Goal: Feedback & Contribution: Leave review/rating

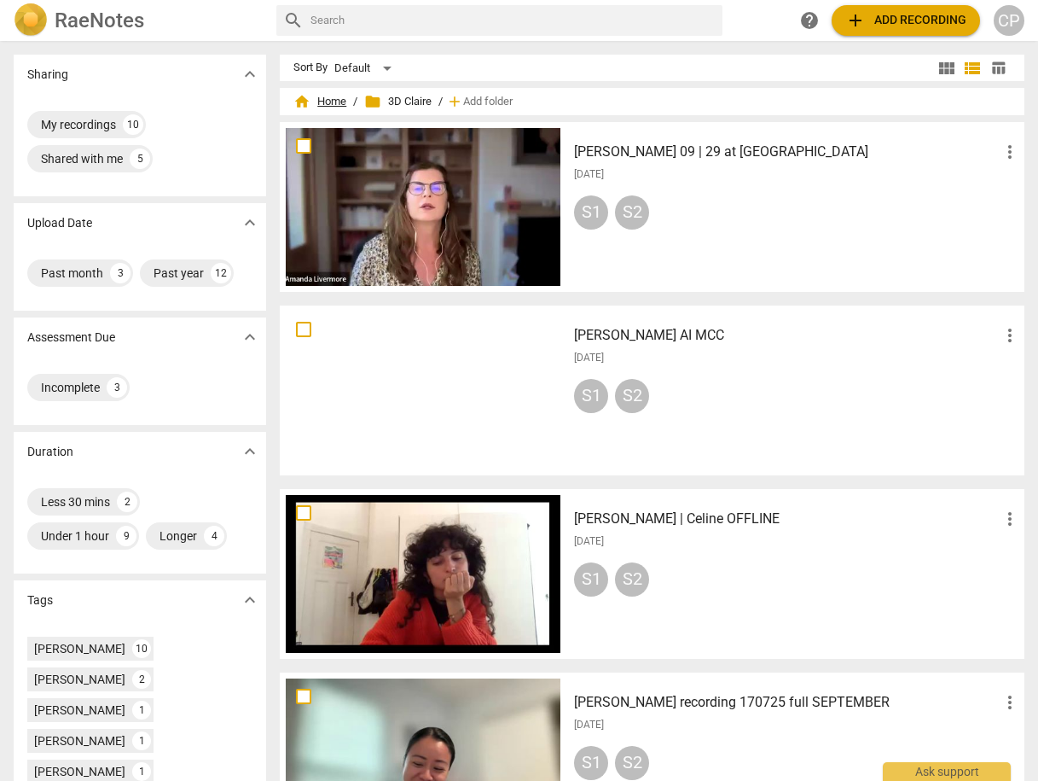
click at [338, 97] on span "home Home" at bounding box center [319, 101] width 53 height 17
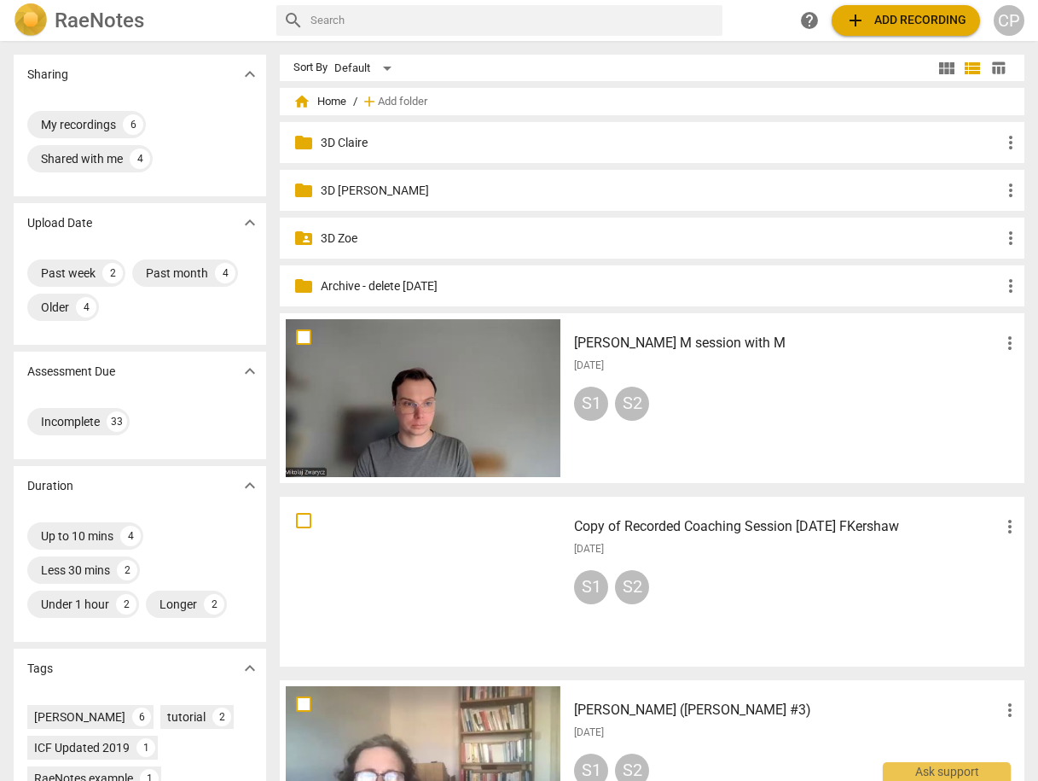
click at [661, 346] on h3 "[PERSON_NAME] M session with M" at bounding box center [787, 343] width 426 height 20
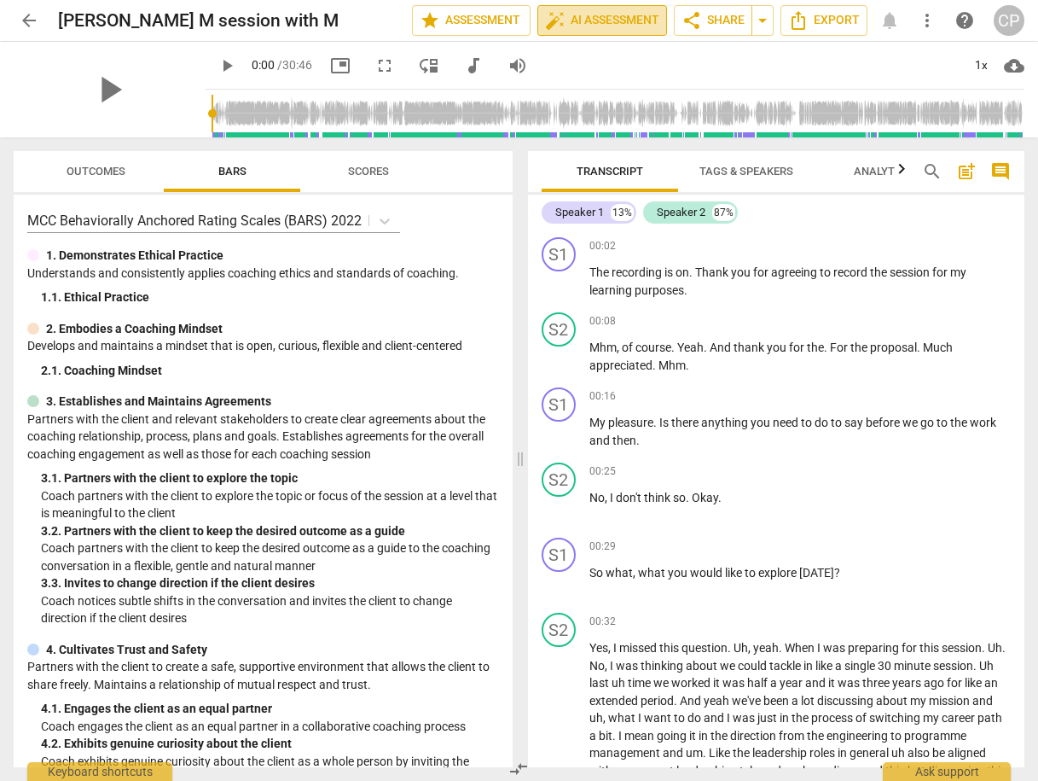
click at [610, 15] on span "auto_fix_high AI Assessment" at bounding box center [602, 20] width 114 height 20
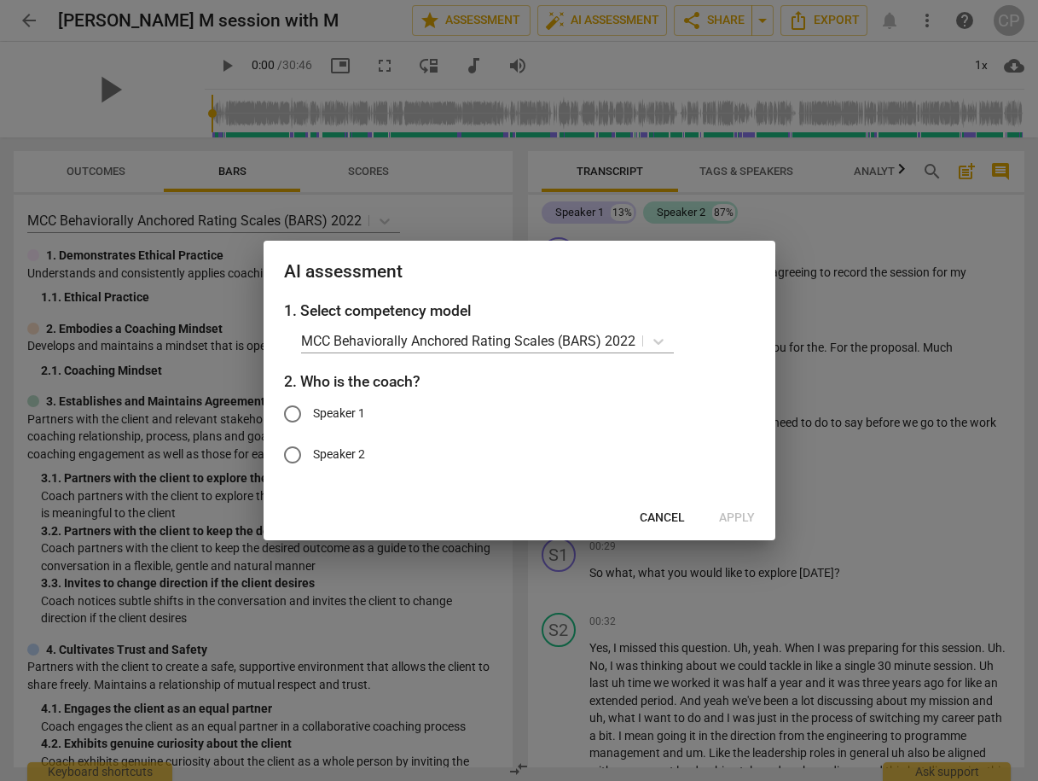
click at [665, 511] on span "Cancel" at bounding box center [662, 517] width 45 height 17
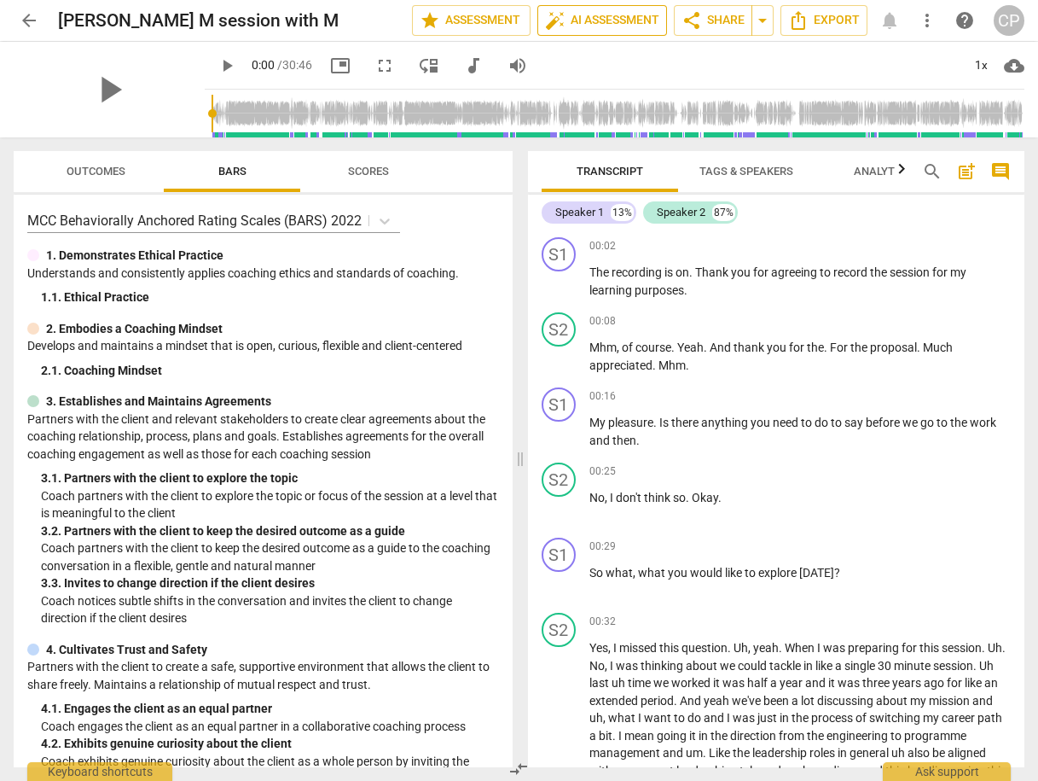
click at [581, 21] on span "auto_fix_high AI Assessment" at bounding box center [602, 20] width 114 height 20
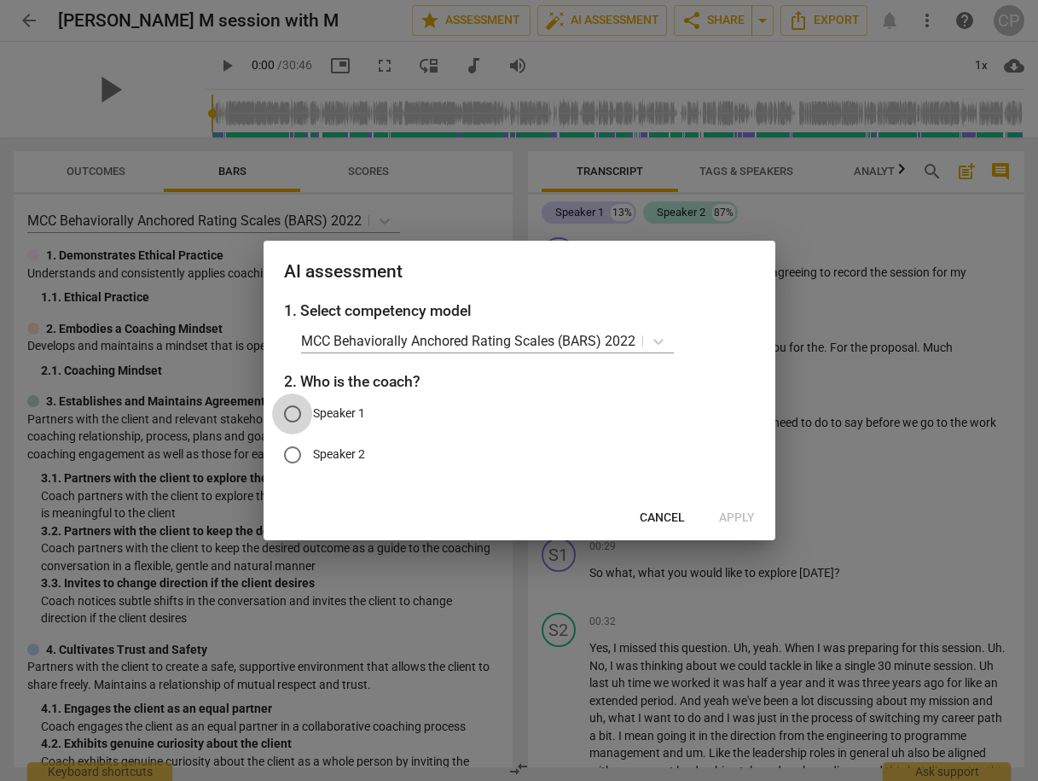
click at [293, 410] on input "Speaker 1" at bounding box center [292, 413] width 41 height 41
radio input "true"
click at [736, 509] on span "Apply" at bounding box center [737, 517] width 36 height 17
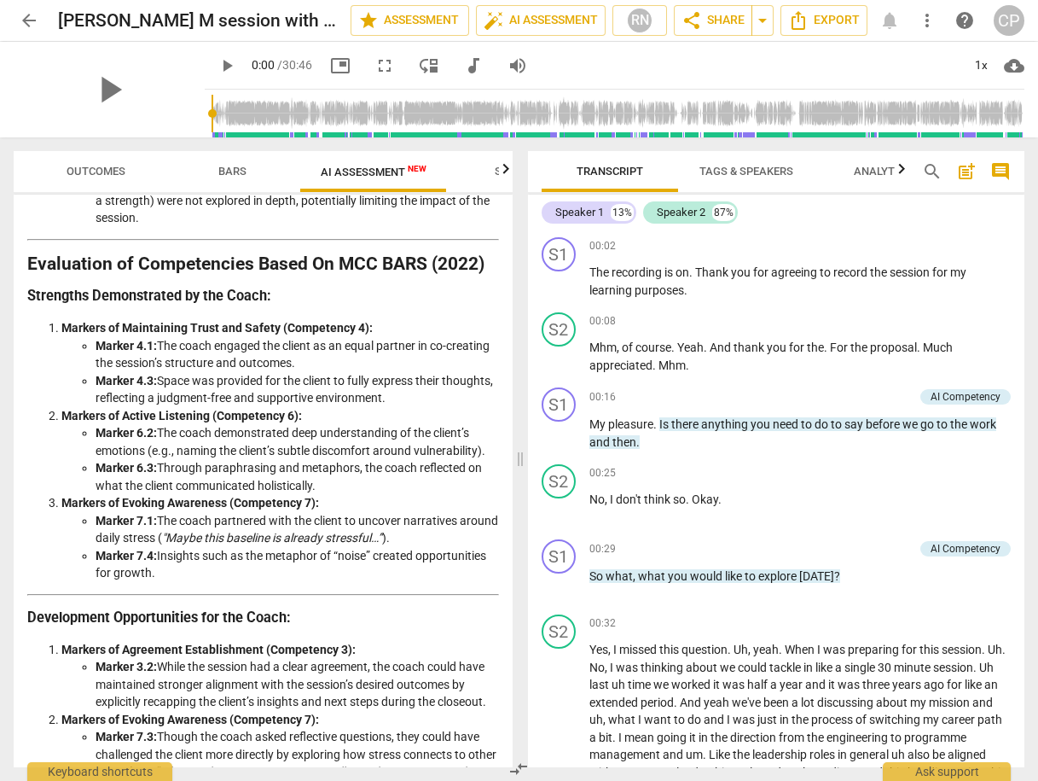
scroll to position [2550, 0]
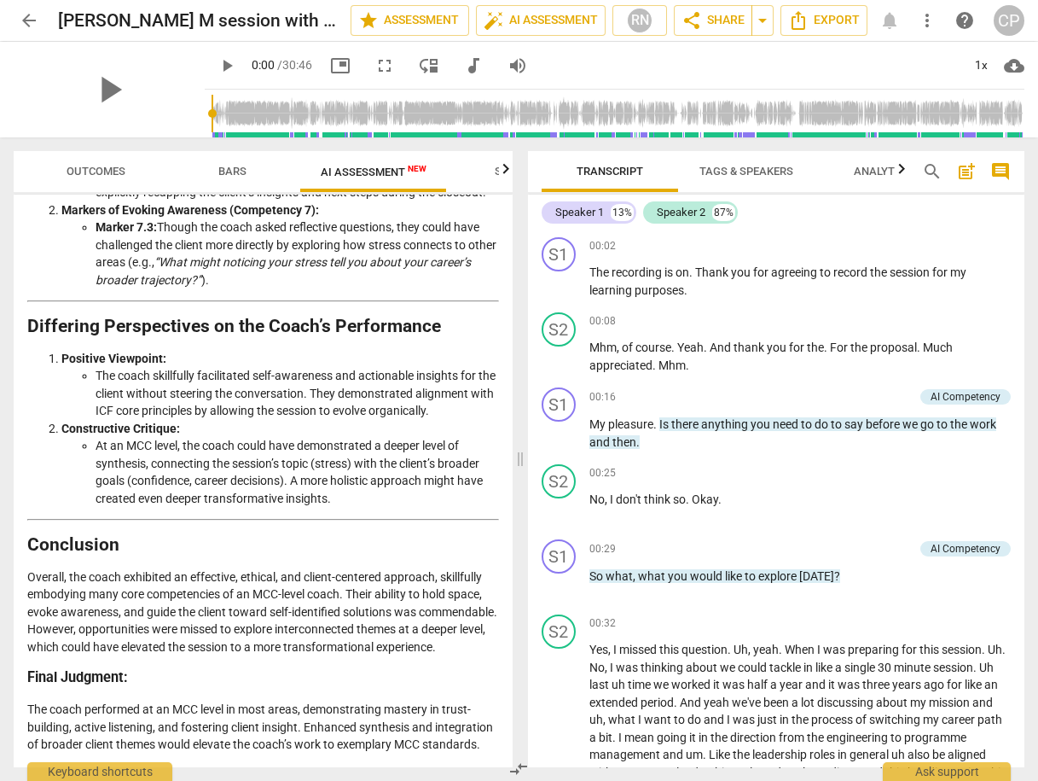
drag, startPoint x: 469, startPoint y: 767, endPoint x: 370, endPoint y: 654, distance: 149.9
click at [370, 669] on h3 "Final Judgment:" at bounding box center [263, 678] width 472 height 18
click at [98, 173] on span "Outcomes" at bounding box center [96, 171] width 59 height 13
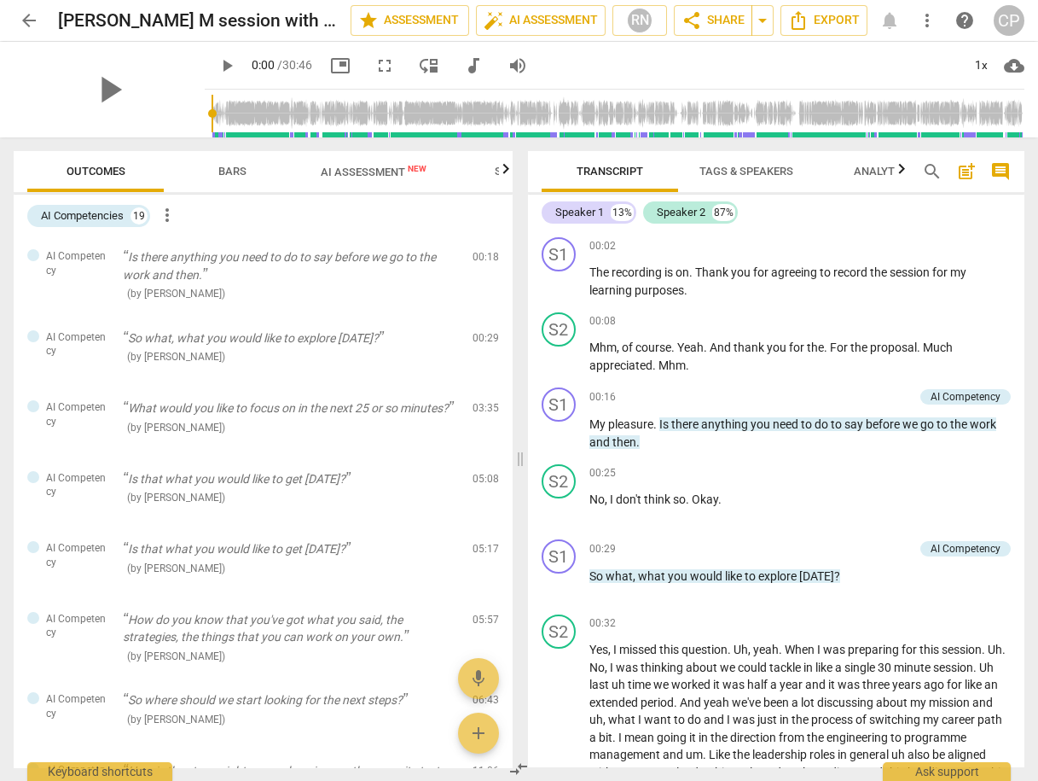
scroll to position [0, 0]
click at [231, 165] on span "Bars" at bounding box center [232, 171] width 28 height 13
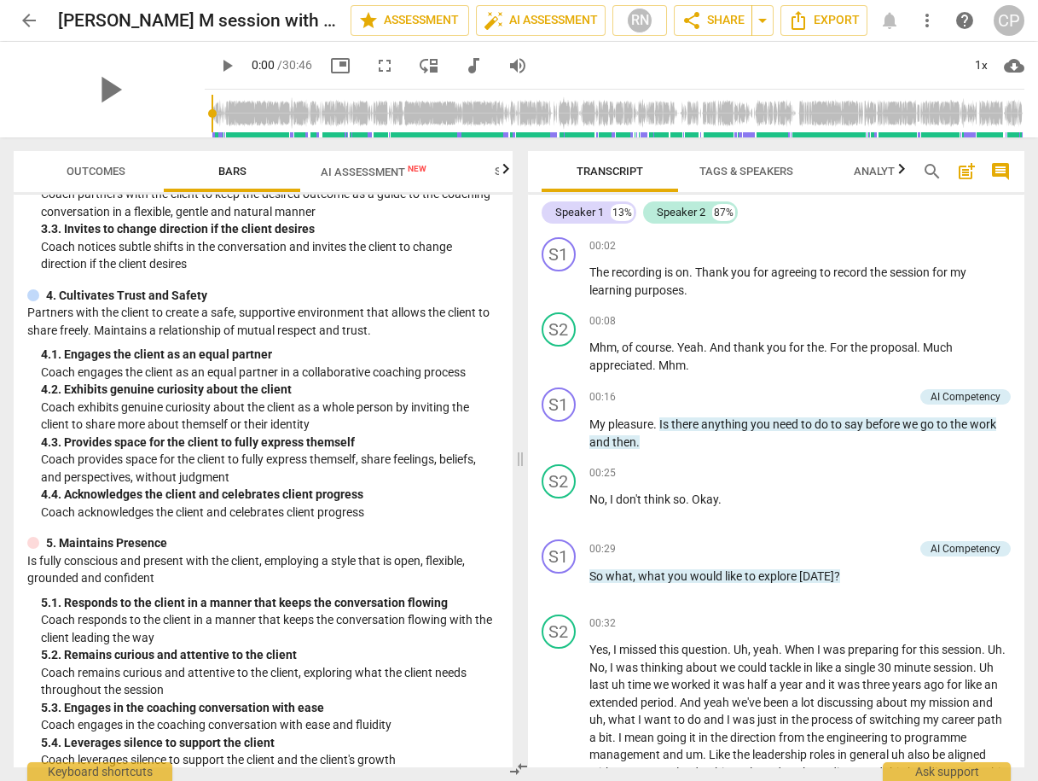
scroll to position [342, 0]
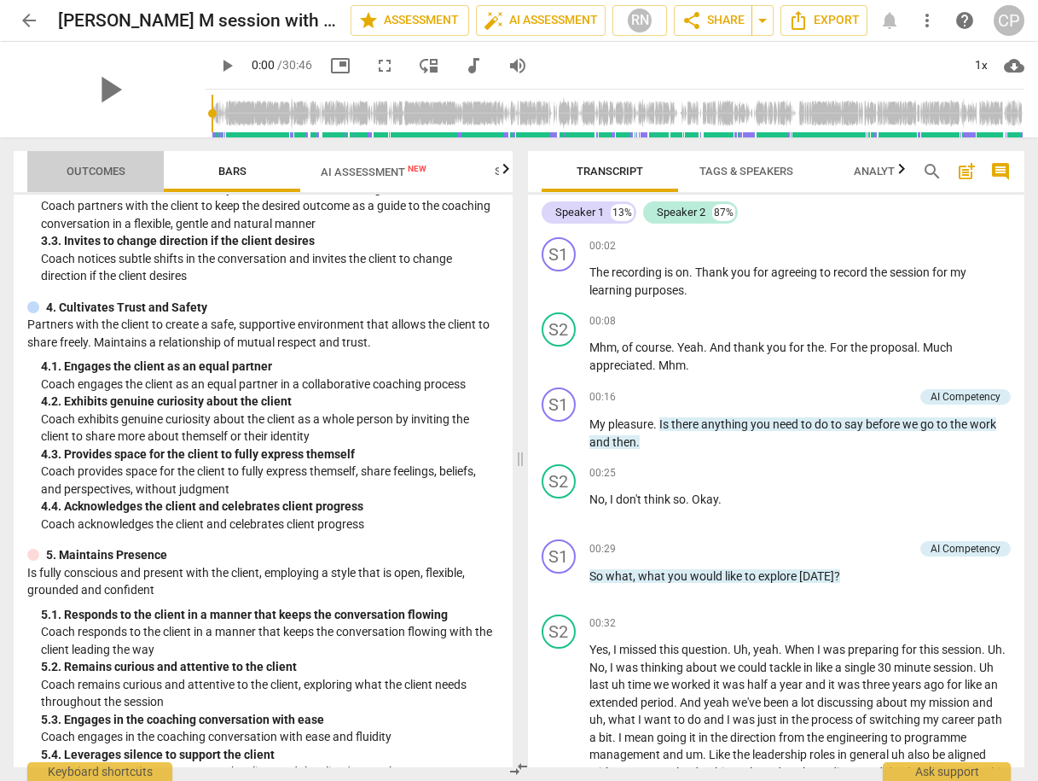
click at [90, 173] on span "Outcomes" at bounding box center [96, 171] width 59 height 13
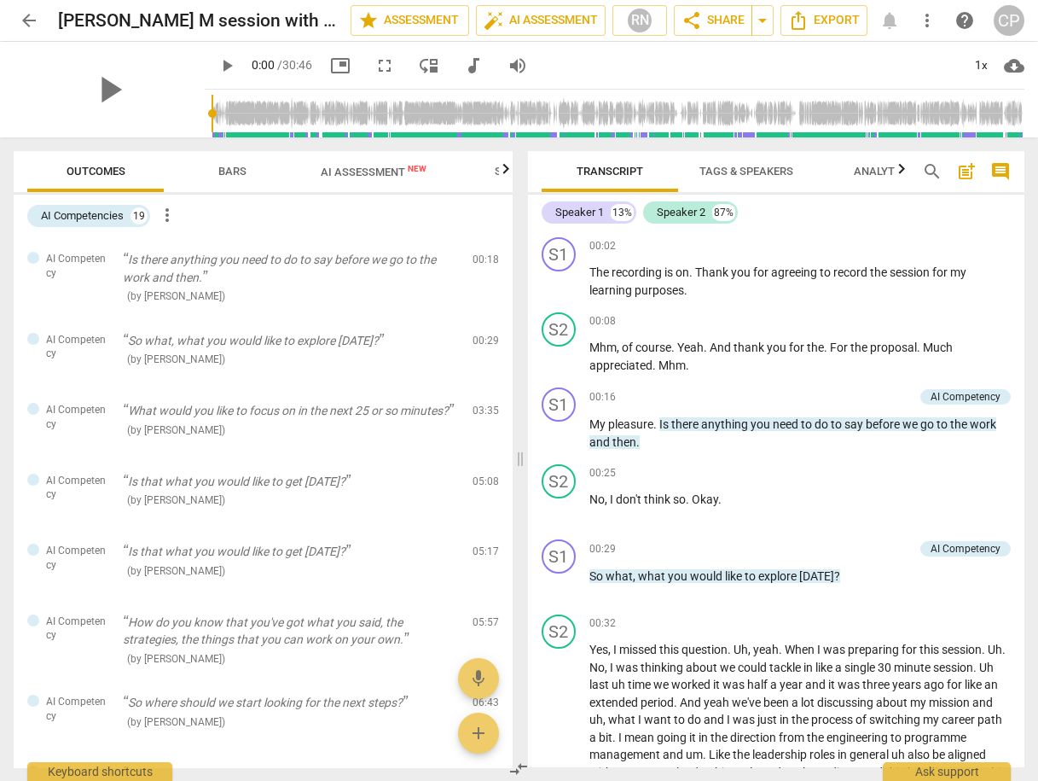
click at [217, 65] on span "play_arrow" at bounding box center [227, 65] width 20 height 20
click at [980, 65] on div "1x" at bounding box center [981, 65] width 32 height 27
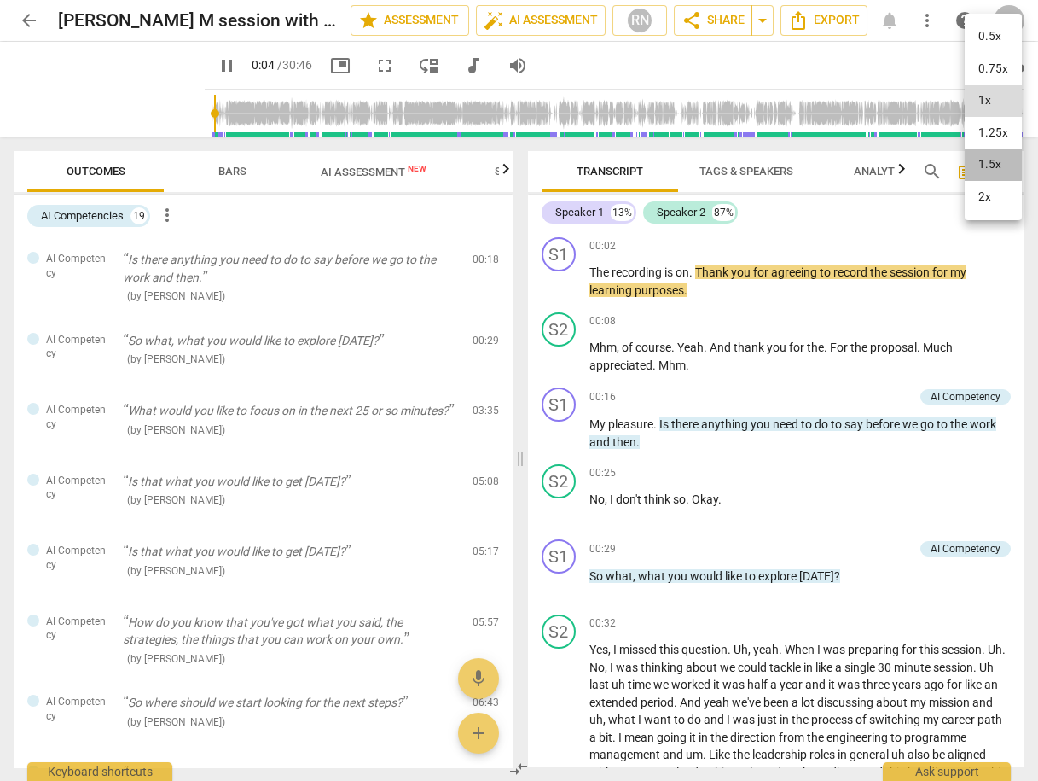
click at [989, 160] on li "1.5x" at bounding box center [993, 164] width 57 height 32
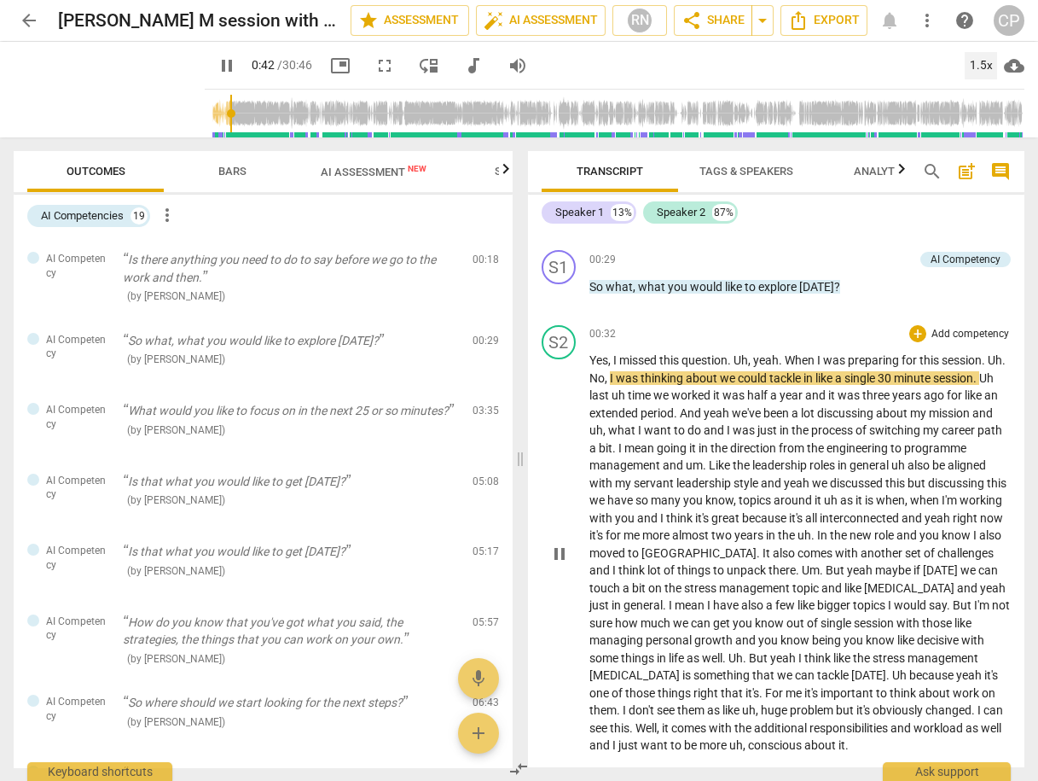
scroll to position [409, 0]
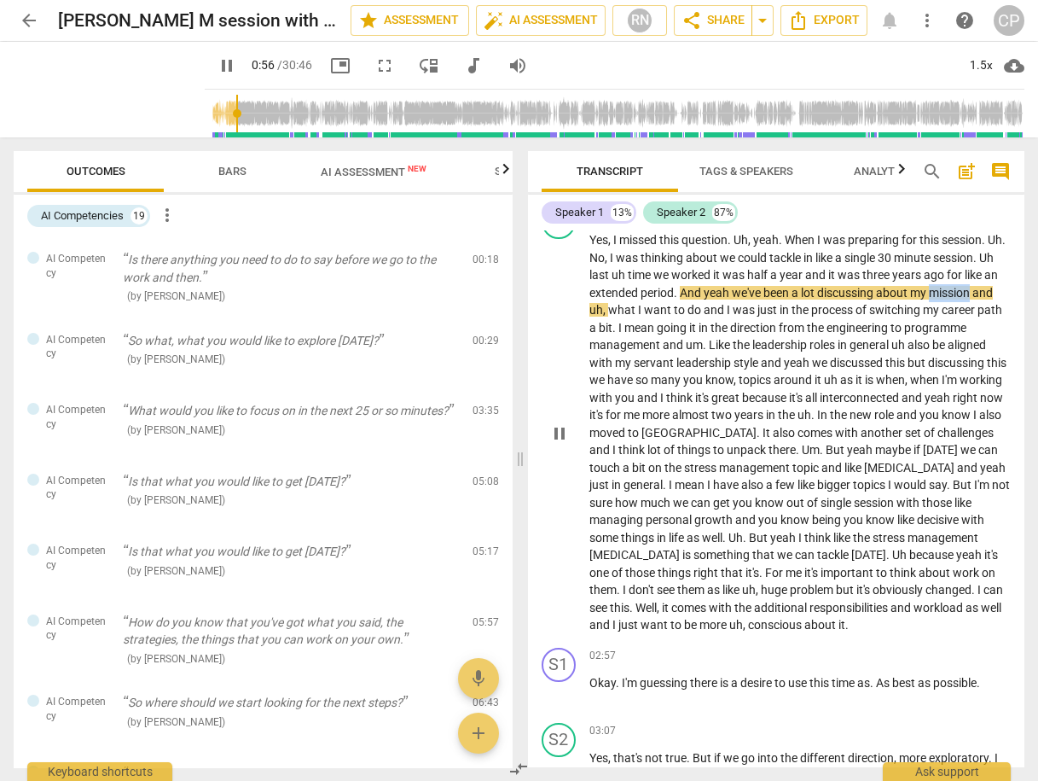
drag, startPoint x: 947, startPoint y: 288, endPoint x: 990, endPoint y: 286, distance: 43.6
click at [990, 286] on p "Yes , I missed this question . Uh , yeah . When I was preparing for this sessio…" at bounding box center [800, 432] width 422 height 403
click at [911, 270] on icon "button" at bounding box center [912, 273] width 6 height 7
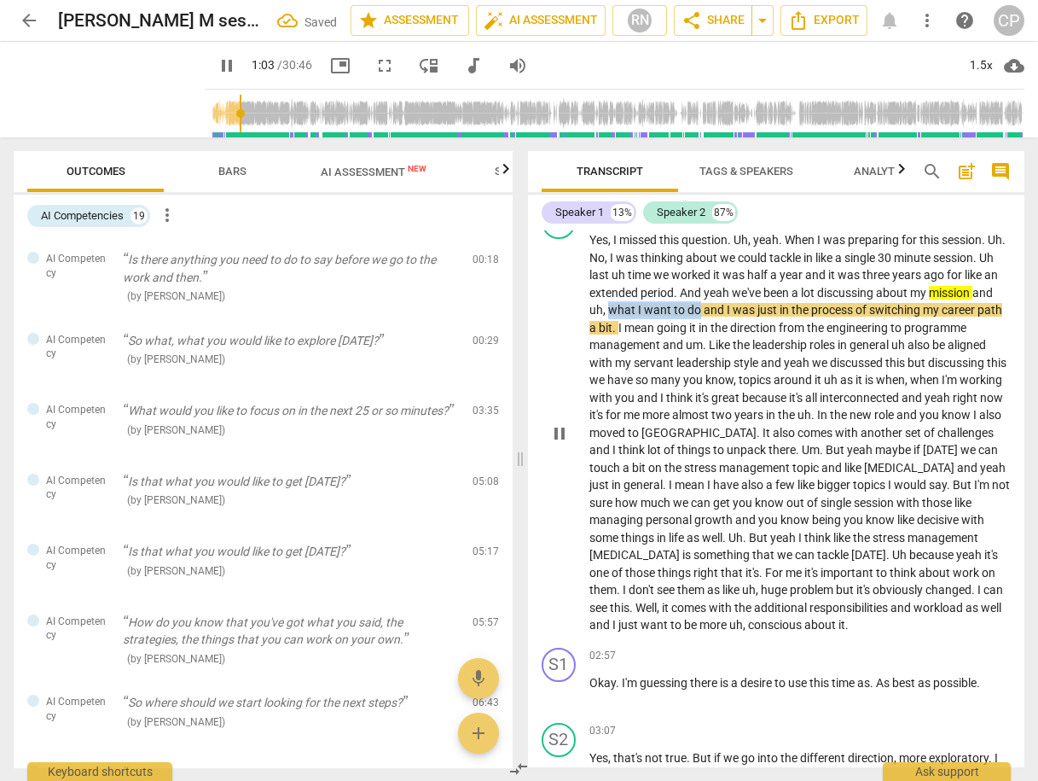
drag, startPoint x: 630, startPoint y: 307, endPoint x: 719, endPoint y: 305, distance: 88.7
click at [719, 305] on p "Yes , I missed this question . Uh , yeah . When I was preparing for this sessio…" at bounding box center [800, 432] width 422 height 403
click at [763, 282] on icon "button" at bounding box center [762, 283] width 10 height 12
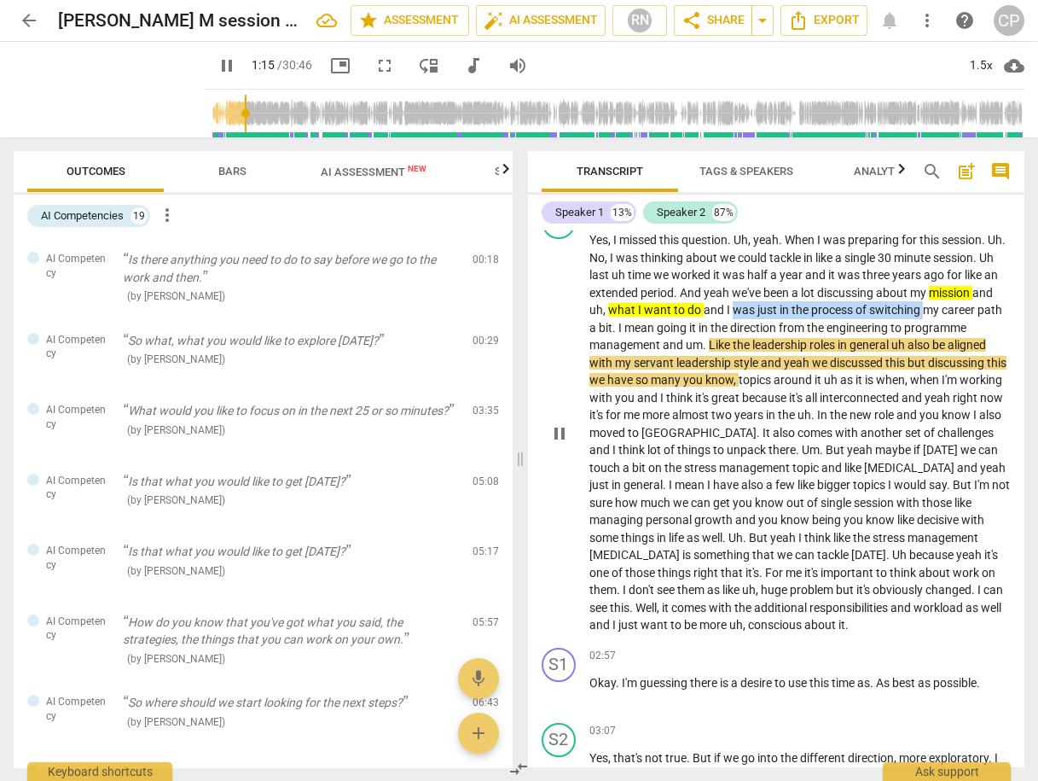
drag, startPoint x: 757, startPoint y: 311, endPoint x: 944, endPoint y: 306, distance: 186.9
click at [944, 306] on p "Yes , I missed this question . Uh , yeah . When I was preparing for this sessio…" at bounding box center [800, 432] width 422 height 403
click at [981, 281] on icon "button" at bounding box center [984, 283] width 10 height 12
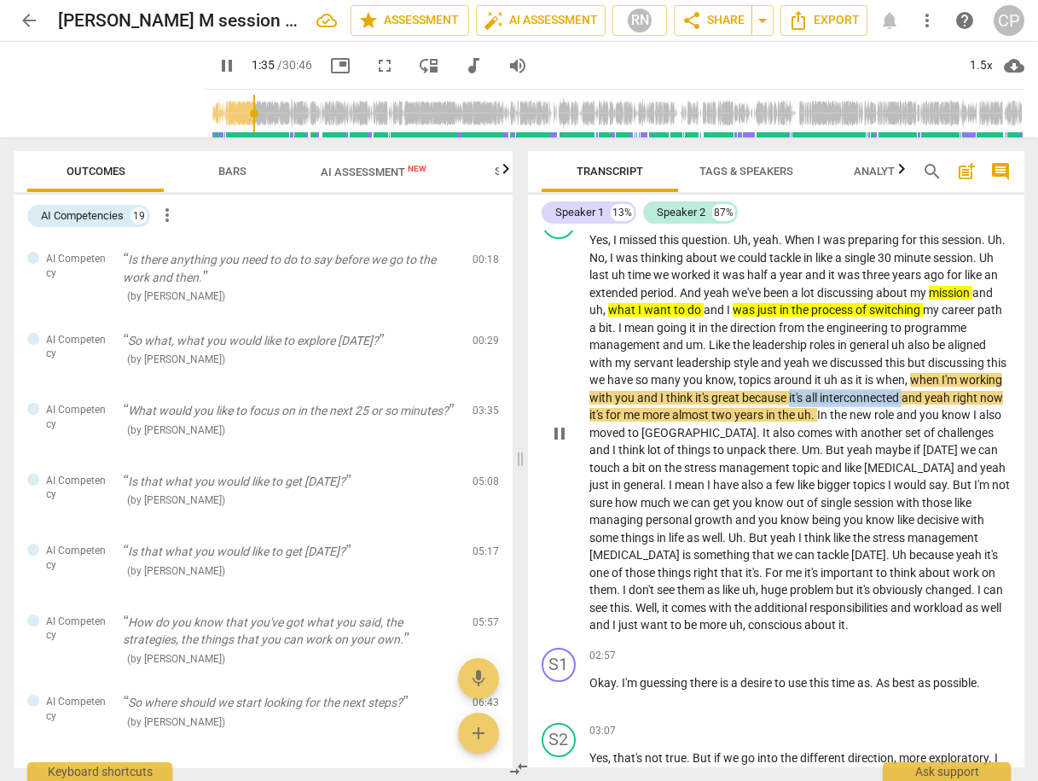
drag, startPoint x: 838, startPoint y: 394, endPoint x: 949, endPoint y: 391, distance: 111.0
click at [949, 391] on p "Yes , I missed this question . Uh , yeah . When I was preparing for this sessio…" at bounding box center [800, 432] width 422 height 403
click at [992, 369] on icon "button" at bounding box center [988, 373] width 17 height 20
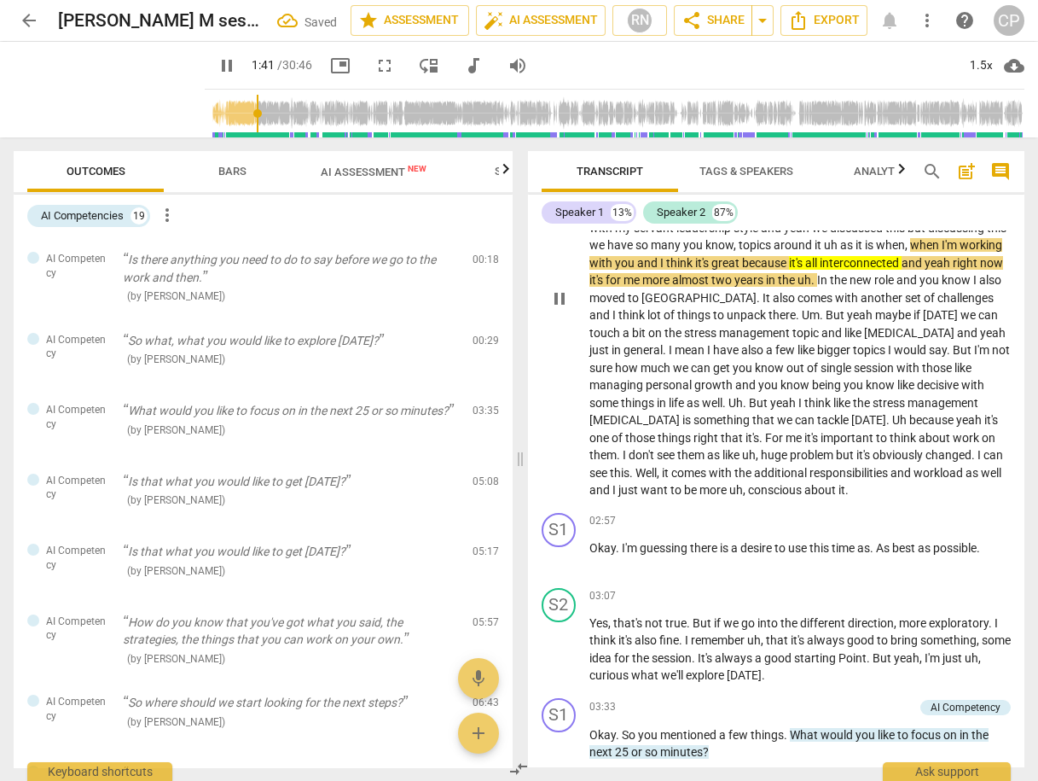
scroll to position [546, 0]
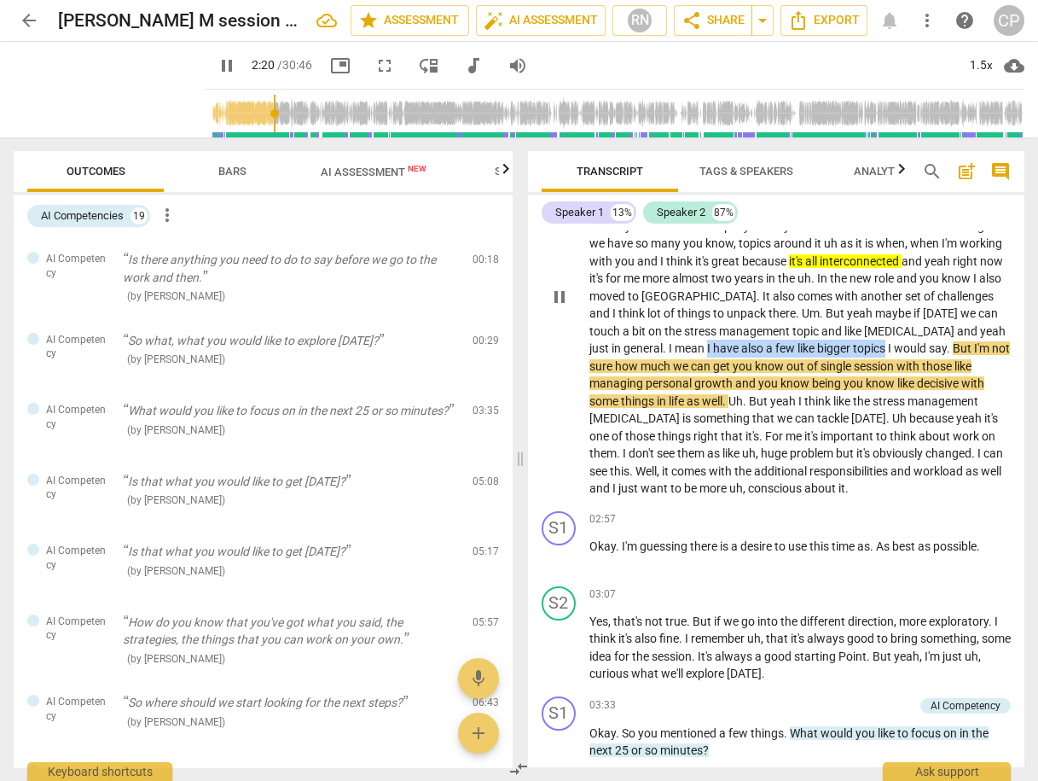
drag, startPoint x: 706, startPoint y: 345, endPoint x: 888, endPoint y: 347, distance: 181.7
click at [888, 347] on p "Yes , I missed this question . Uh , yeah . When I was preparing for this sessio…" at bounding box center [800, 296] width 422 height 403
click at [928, 316] on icon "button" at bounding box center [930, 324] width 17 height 20
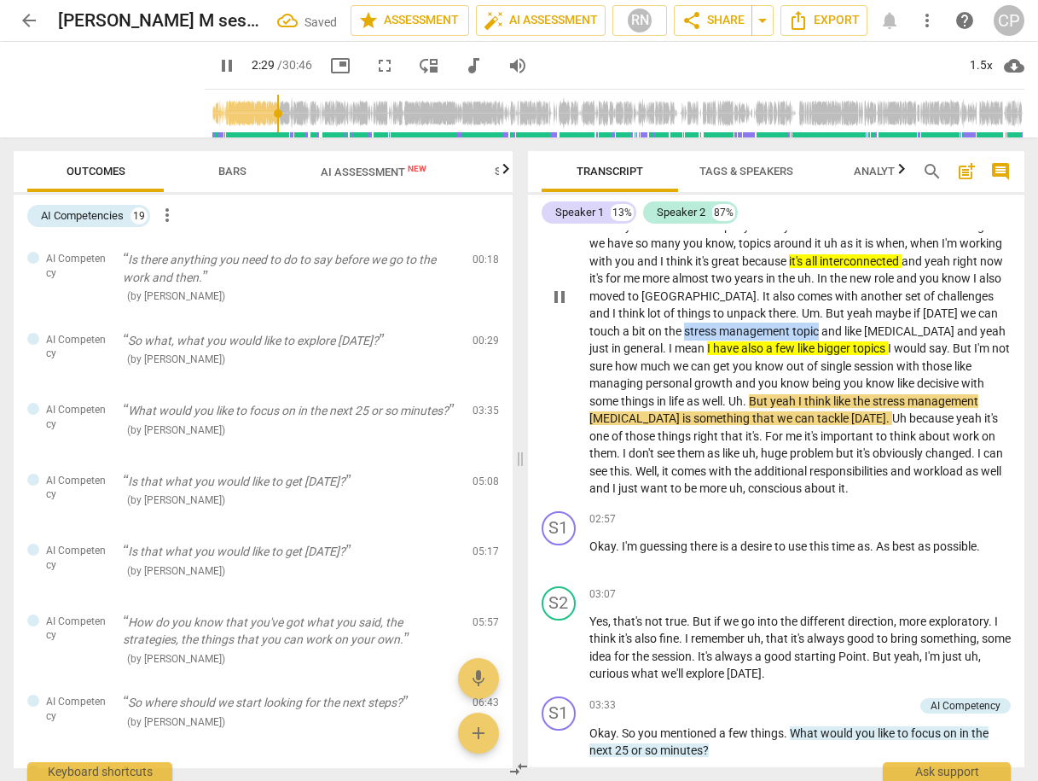
drag, startPoint x: 685, startPoint y: 330, endPoint x: 822, endPoint y: 322, distance: 137.6
click at [816, 330] on p "Yes , I missed this question . Uh , yeah . When I was preparing for this sessio…" at bounding box center [800, 296] width 422 height 403
click at [856, 305] on icon "button" at bounding box center [860, 307] width 17 height 20
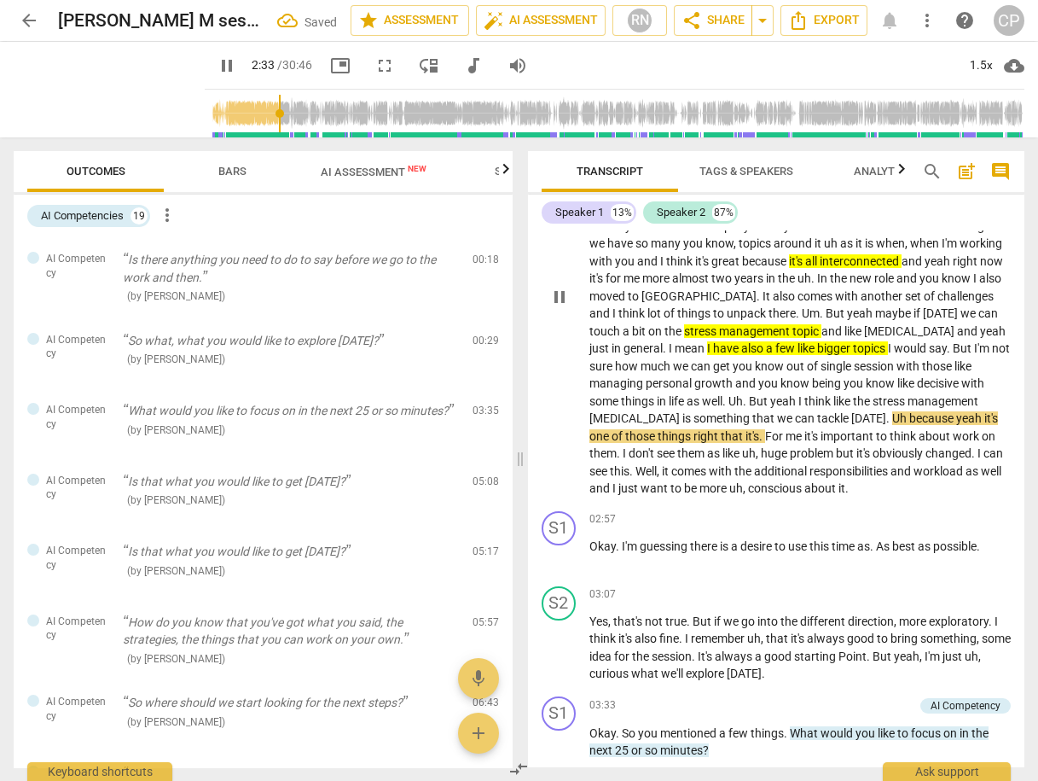
drag, startPoint x: 867, startPoint y: 325, endPoint x: 944, endPoint y: 320, distance: 77.8
click at [944, 324] on span "[MEDICAL_DATA]" at bounding box center [910, 331] width 93 height 14
click at [990, 305] on icon "button" at bounding box center [987, 307] width 17 height 20
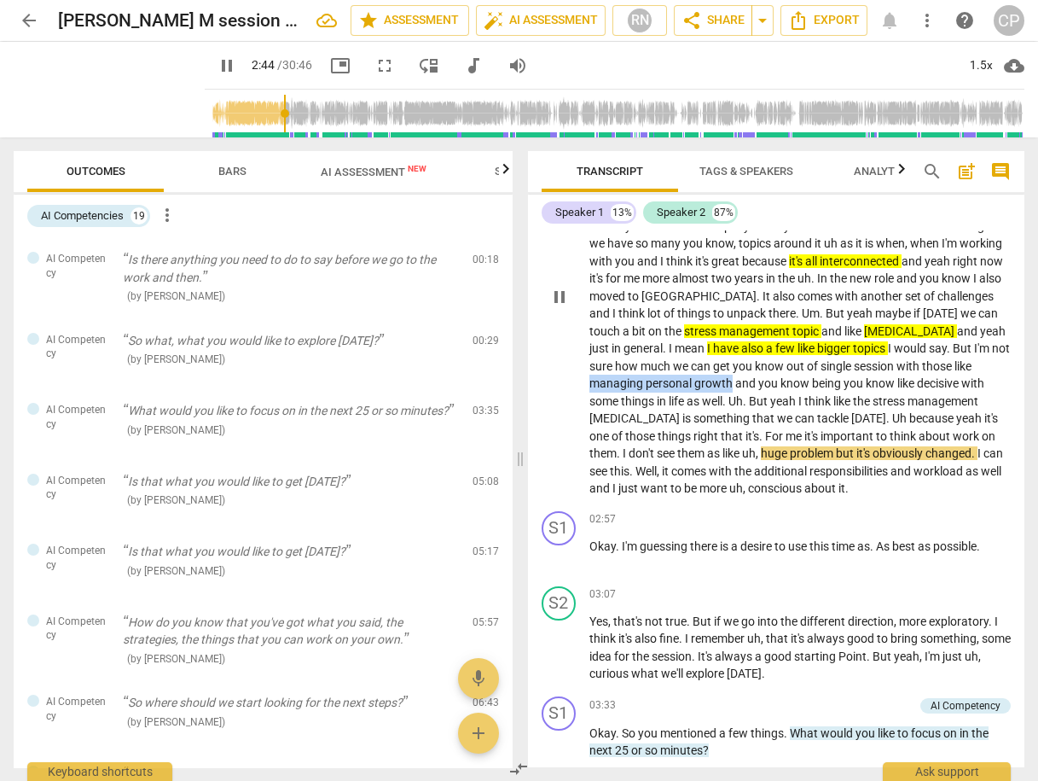
drag, startPoint x: 591, startPoint y: 377, endPoint x: 736, endPoint y: 375, distance: 145.0
click at [729, 384] on p "Yes , I missed this question . Uh , yeah . When I was preparing for this sessio…" at bounding box center [800, 296] width 422 height 403
click at [774, 358] on icon "button" at bounding box center [772, 359] width 17 height 20
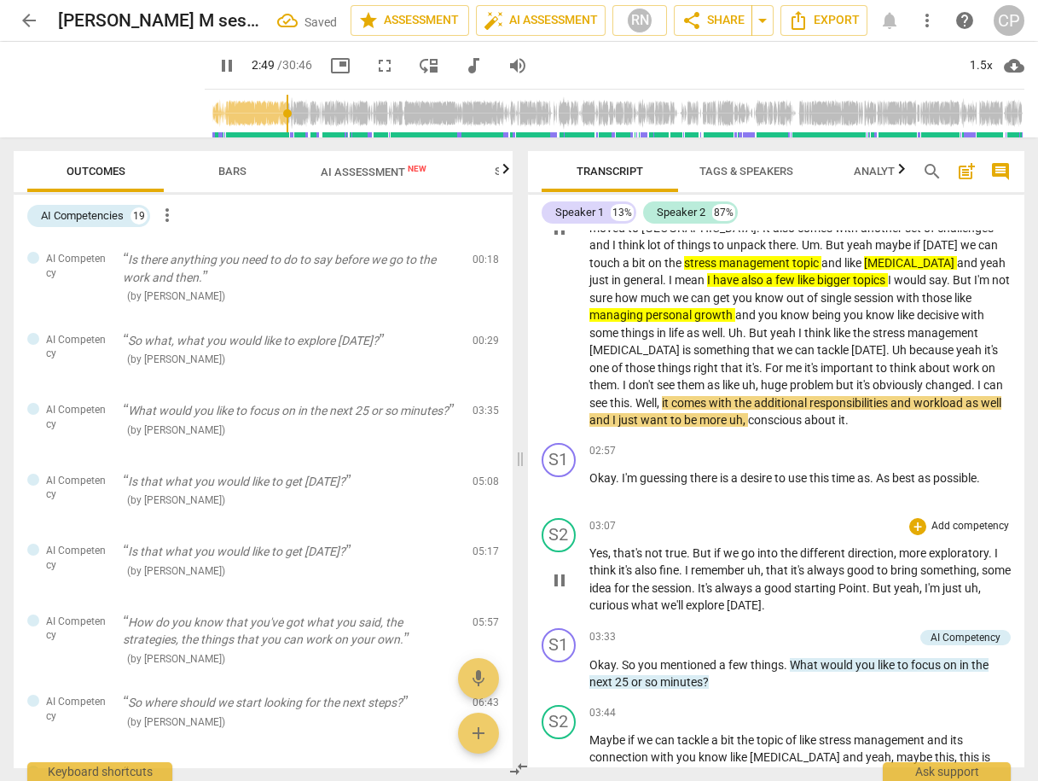
scroll to position [682, 0]
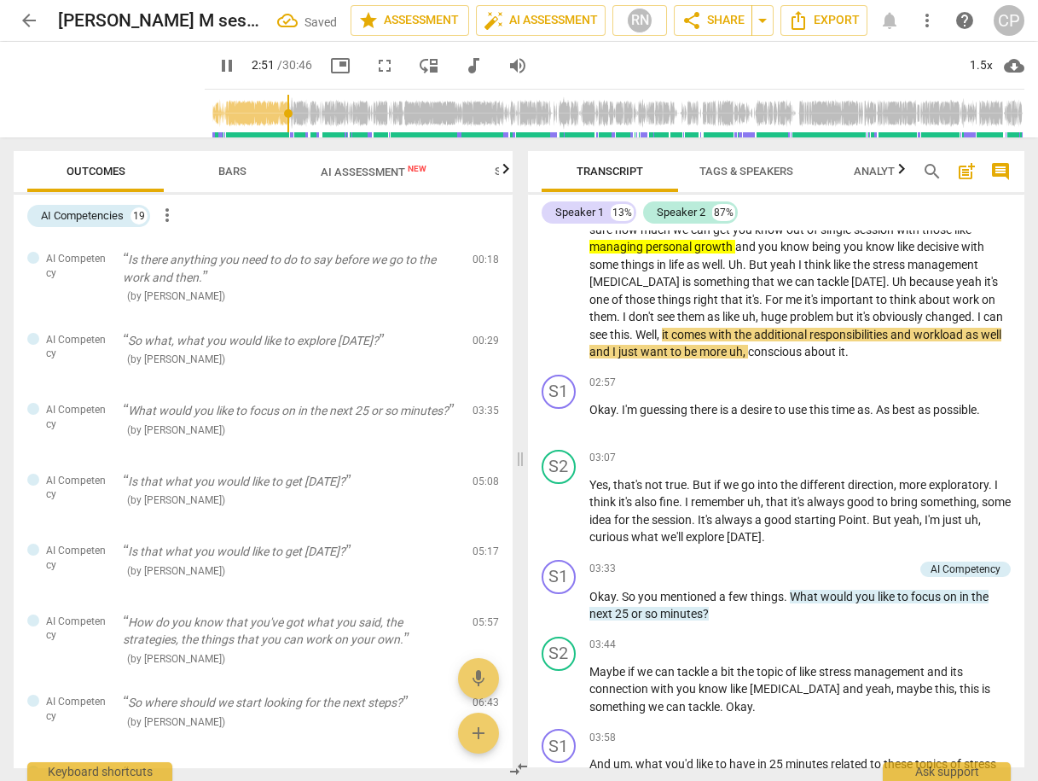
drag, startPoint x: 791, startPoint y: 346, endPoint x: 783, endPoint y: 340, distance: 9.7
click at [791, 345] on span "conscious" at bounding box center [776, 352] width 56 height 14
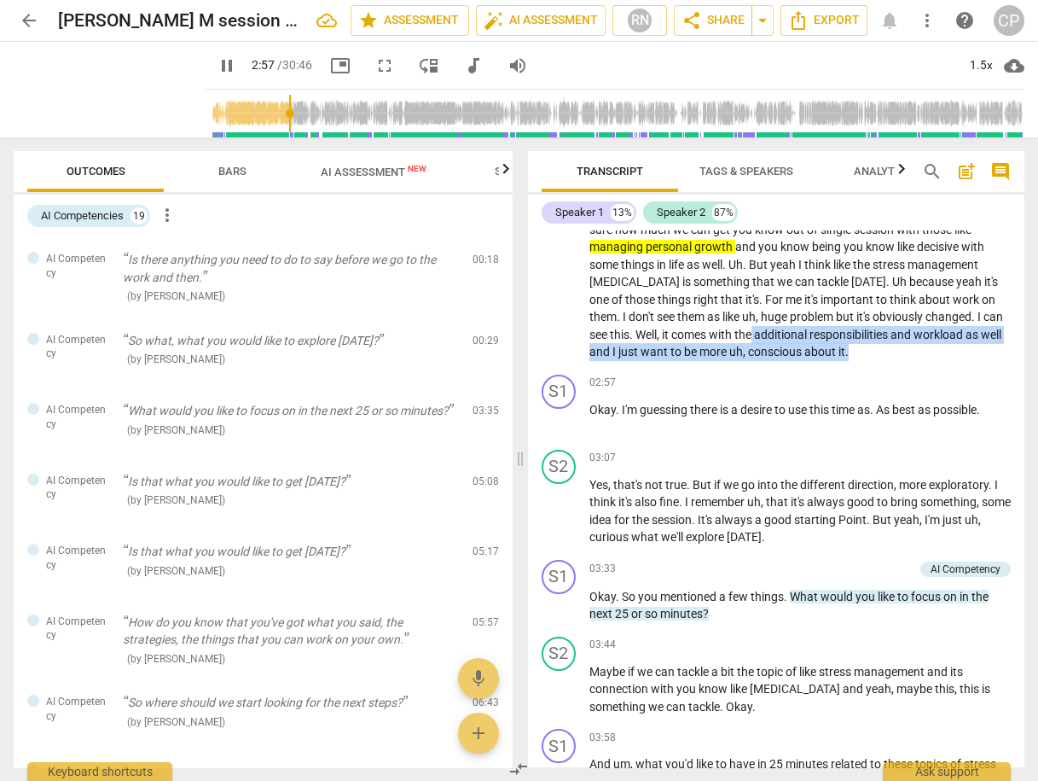
drag, startPoint x: 777, startPoint y: 333, endPoint x: 893, endPoint y: 353, distance: 117.8
click at [893, 353] on p "Yes , I missed this question . Uh , yeah . When I was preparing for this sessio…" at bounding box center [800, 159] width 422 height 403
click at [923, 328] on icon "button" at bounding box center [926, 325] width 10 height 12
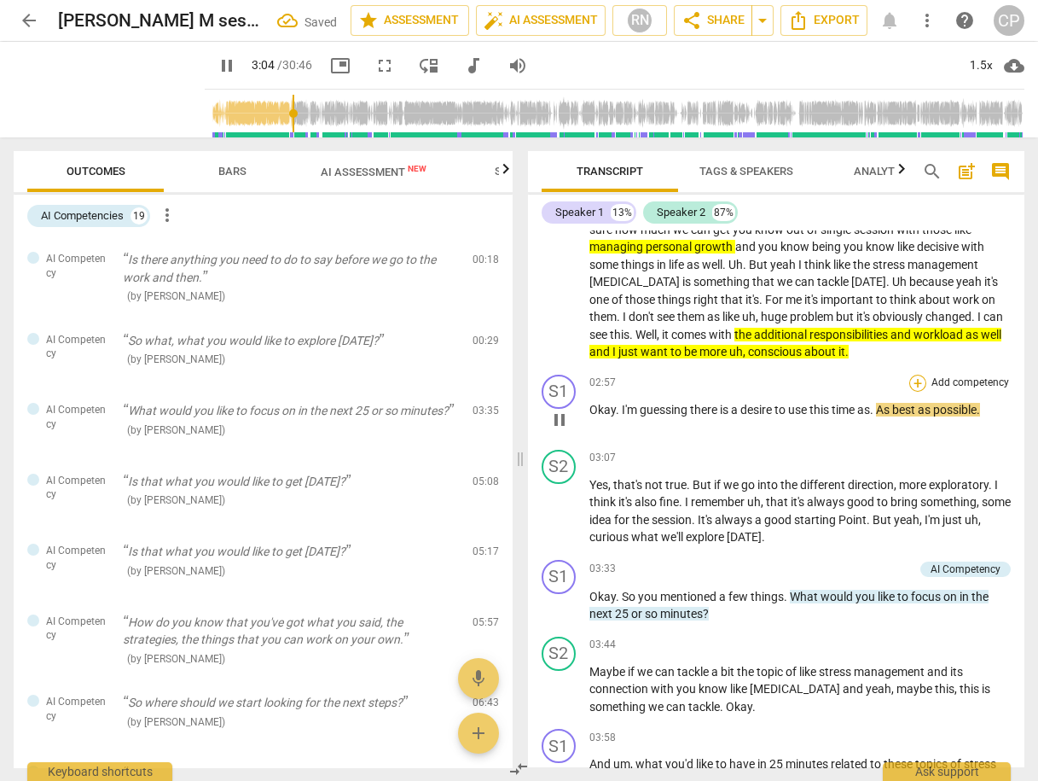
click at [915, 380] on div "+" at bounding box center [917, 383] width 17 height 17
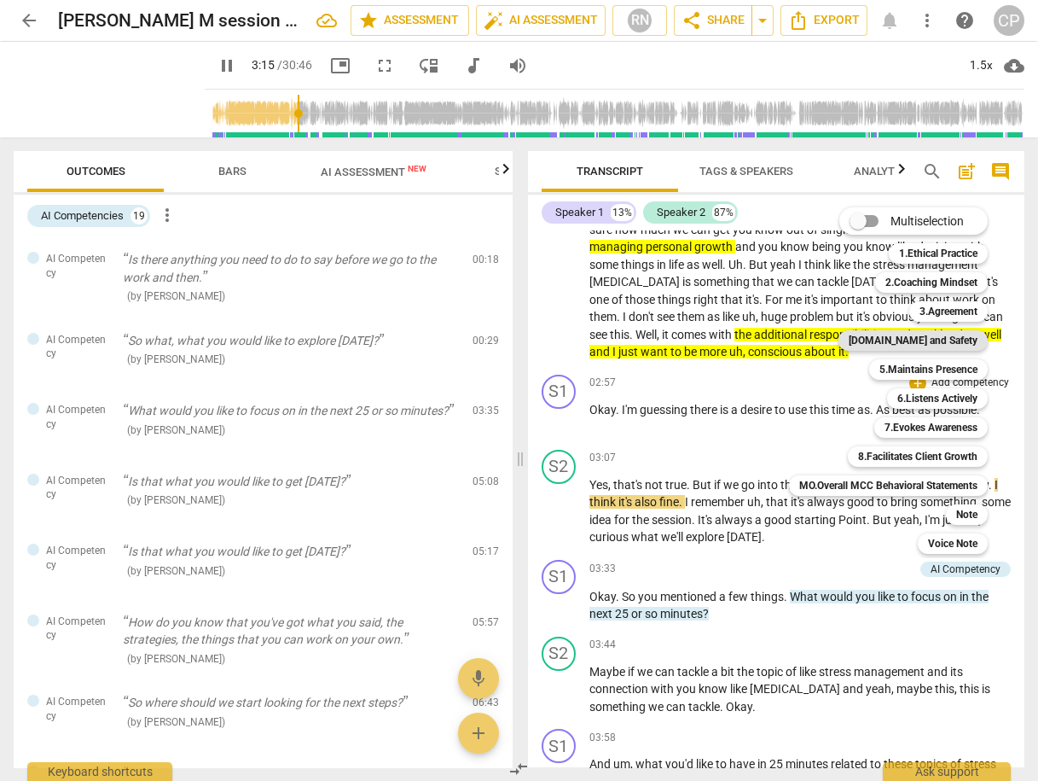
click at [949, 345] on b "[DOMAIN_NAME] and Safety" at bounding box center [913, 340] width 129 height 20
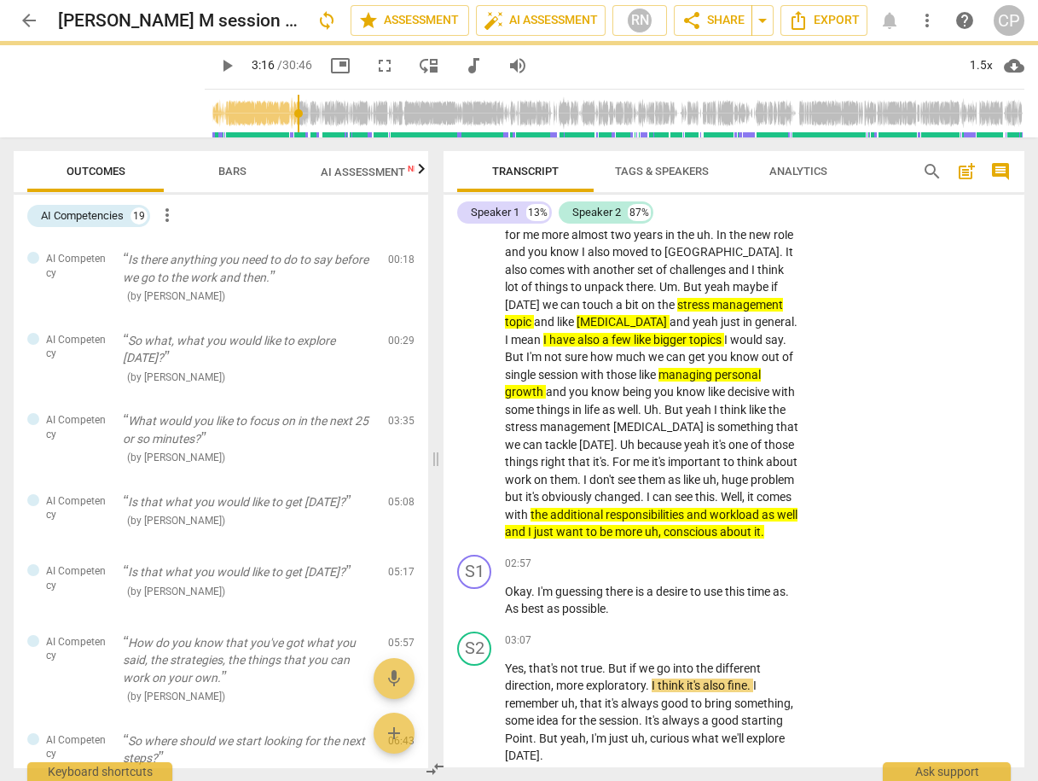
type input "197"
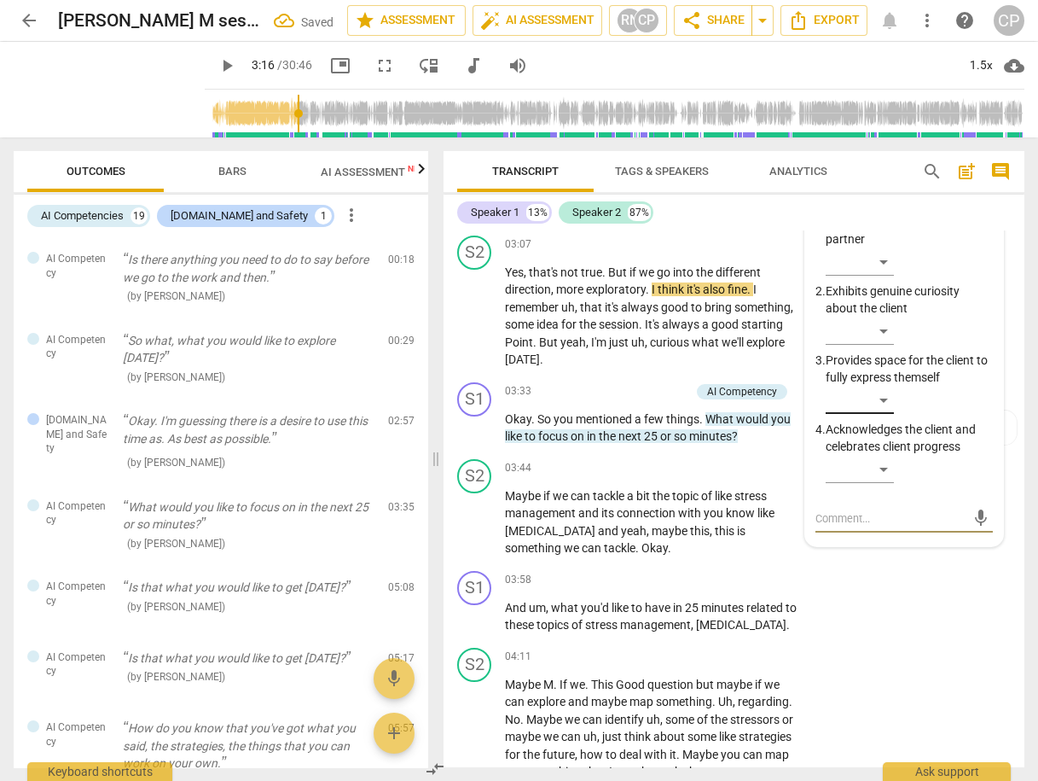
scroll to position [1112, 0]
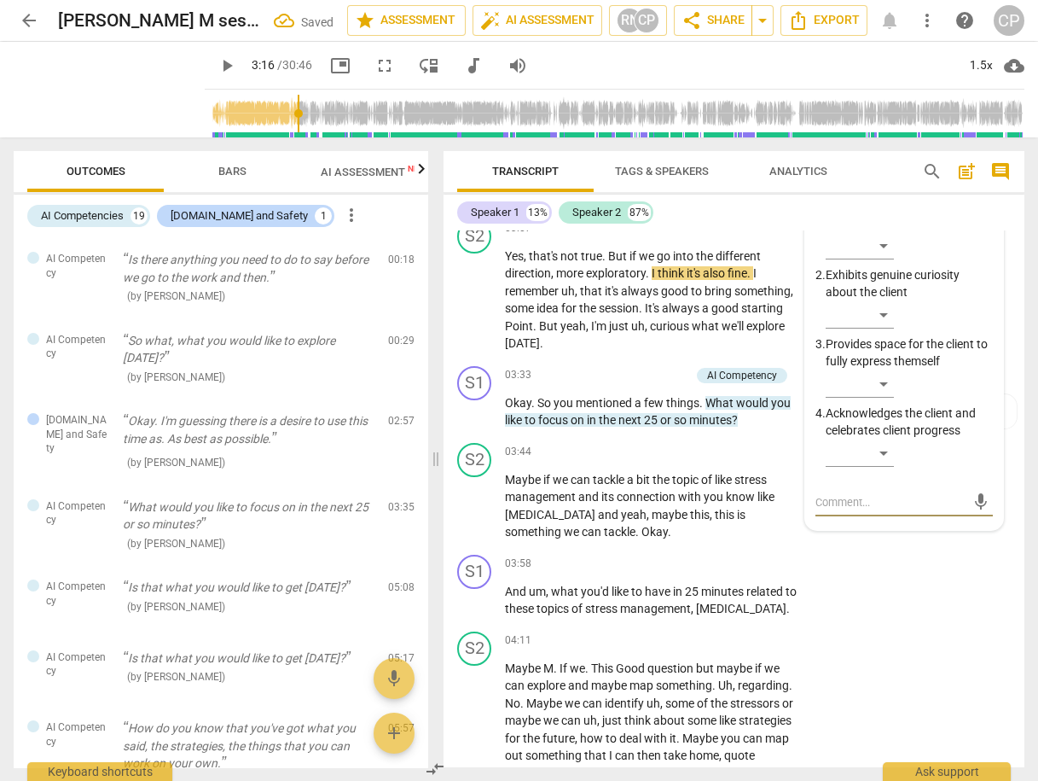
click at [839, 498] on textarea at bounding box center [891, 502] width 150 height 16
type textarea "I"
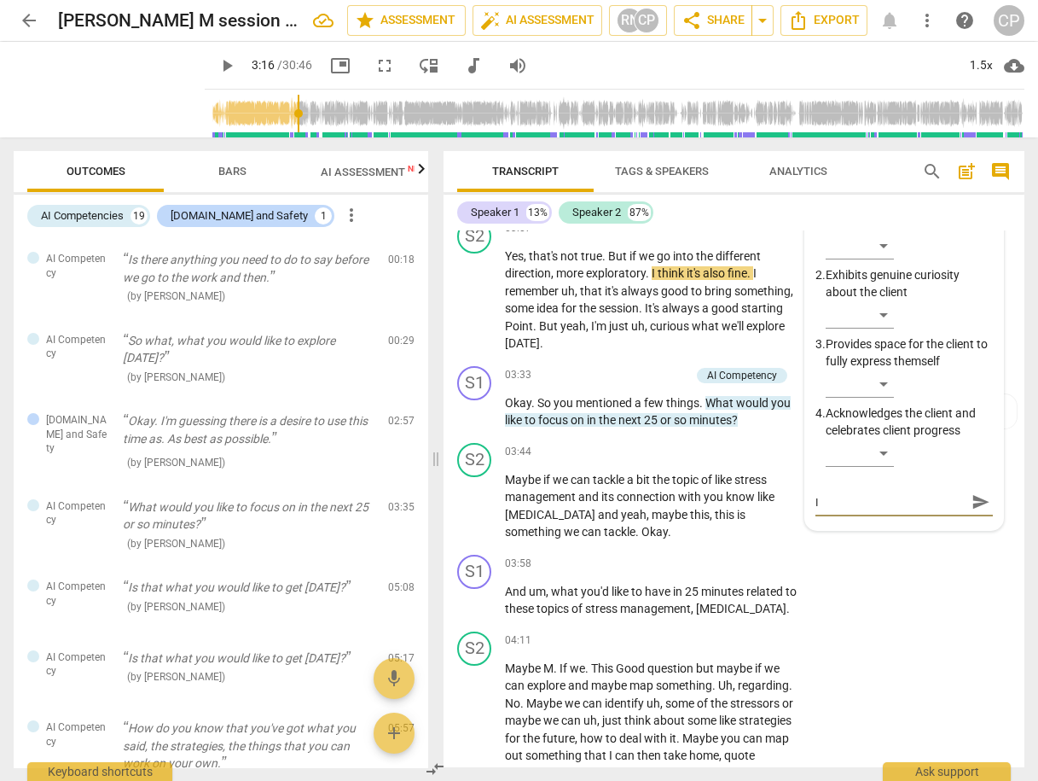
type textarea "I w"
type textarea "I wo"
type textarea "I won"
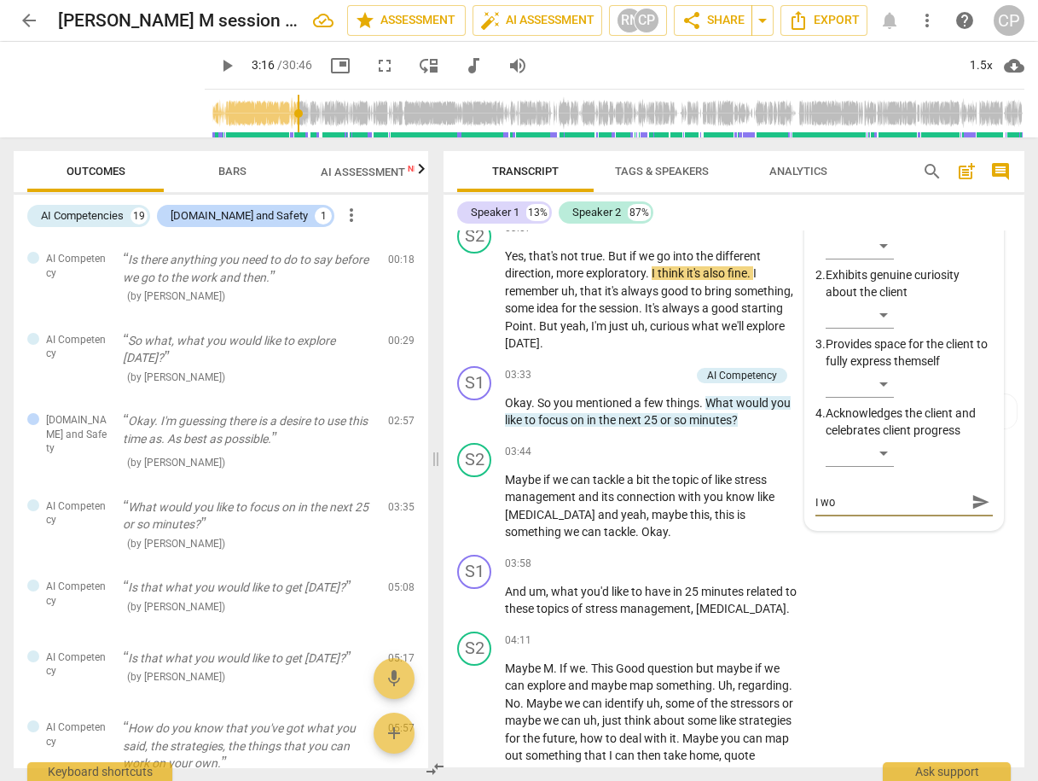
type textarea "I won"
type textarea "I wond"
type textarea "I wonde"
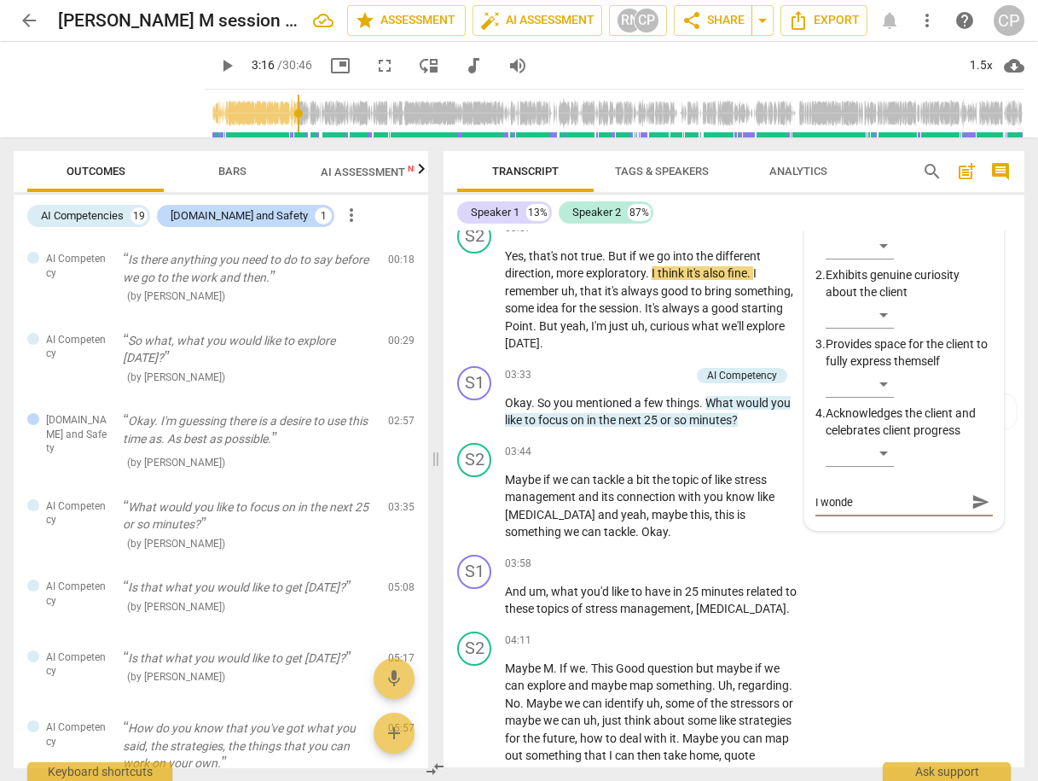
type textarea "I wonder"
type textarea "I wonder h"
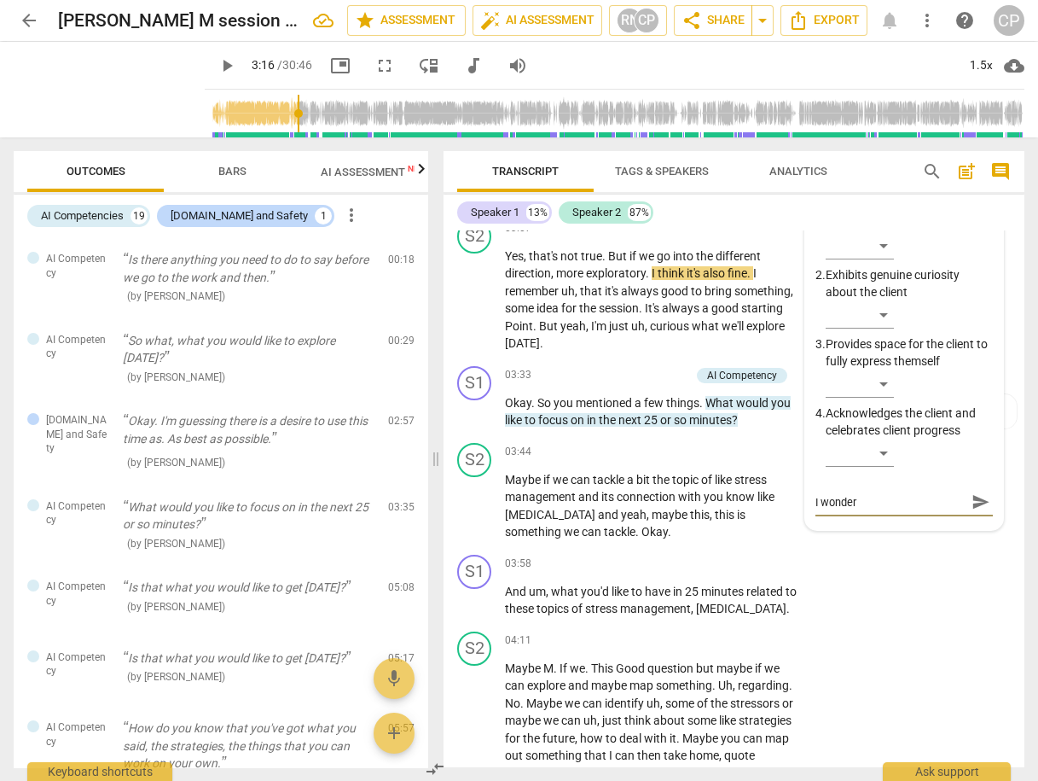
type textarea "I wonder h"
type textarea "I wonder ho"
type textarea "I wonder how"
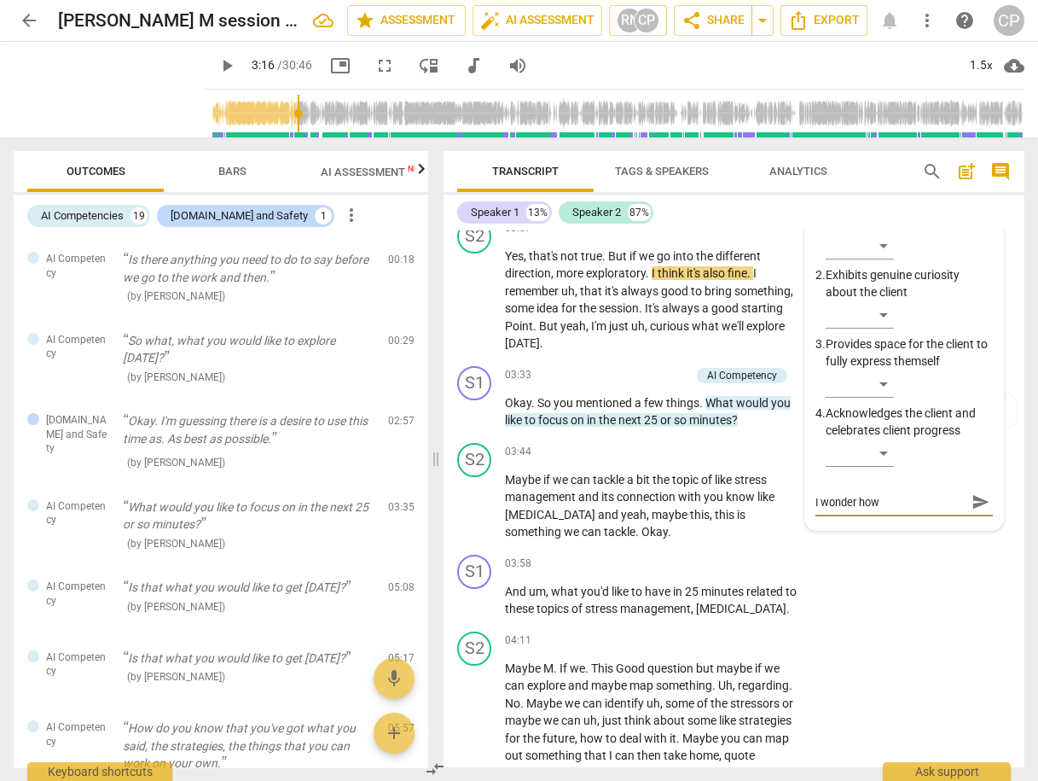
type textarea "I wonder how"
type textarea "I wonder how y"
type textarea "I wonder how yo"
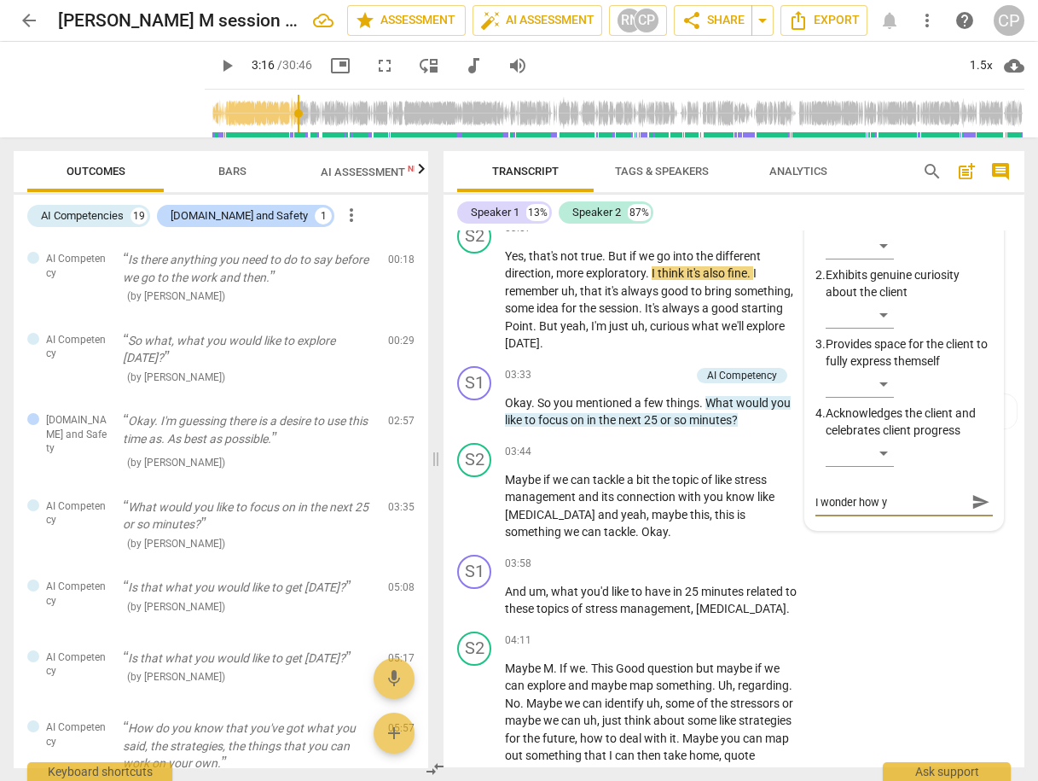
type textarea "I wonder how yo"
type textarea "I wonder how you"
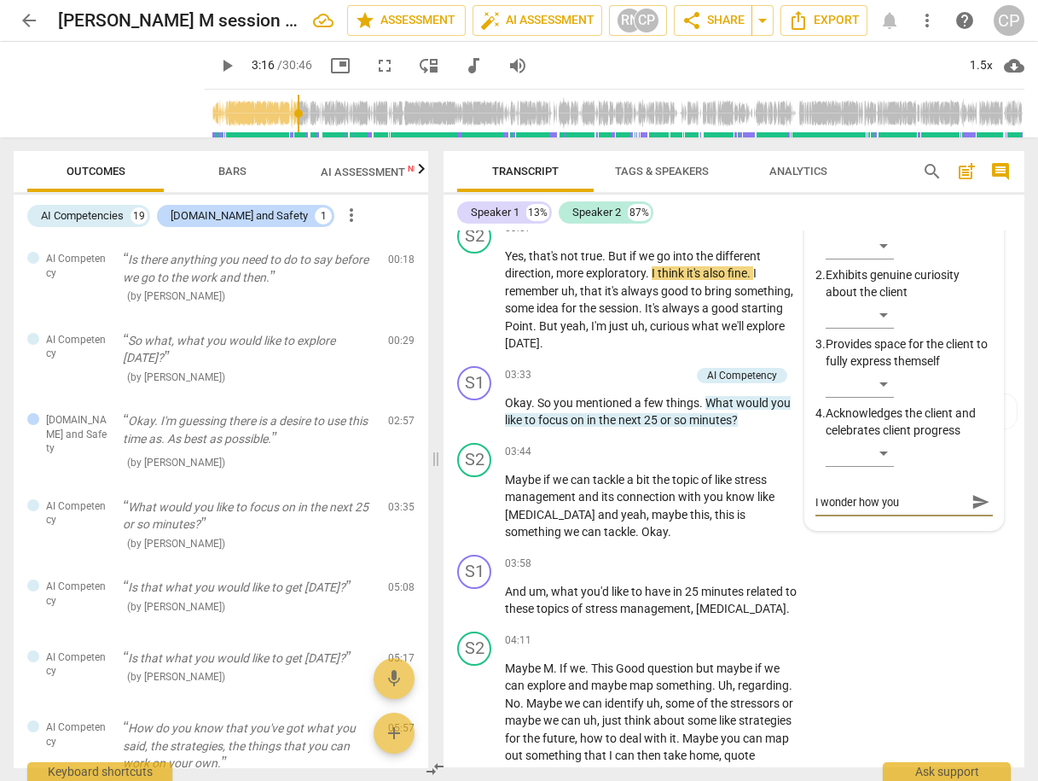
type textarea "I wonder how you c"
type textarea "I wonder how you ca"
type textarea "I wonder how you can"
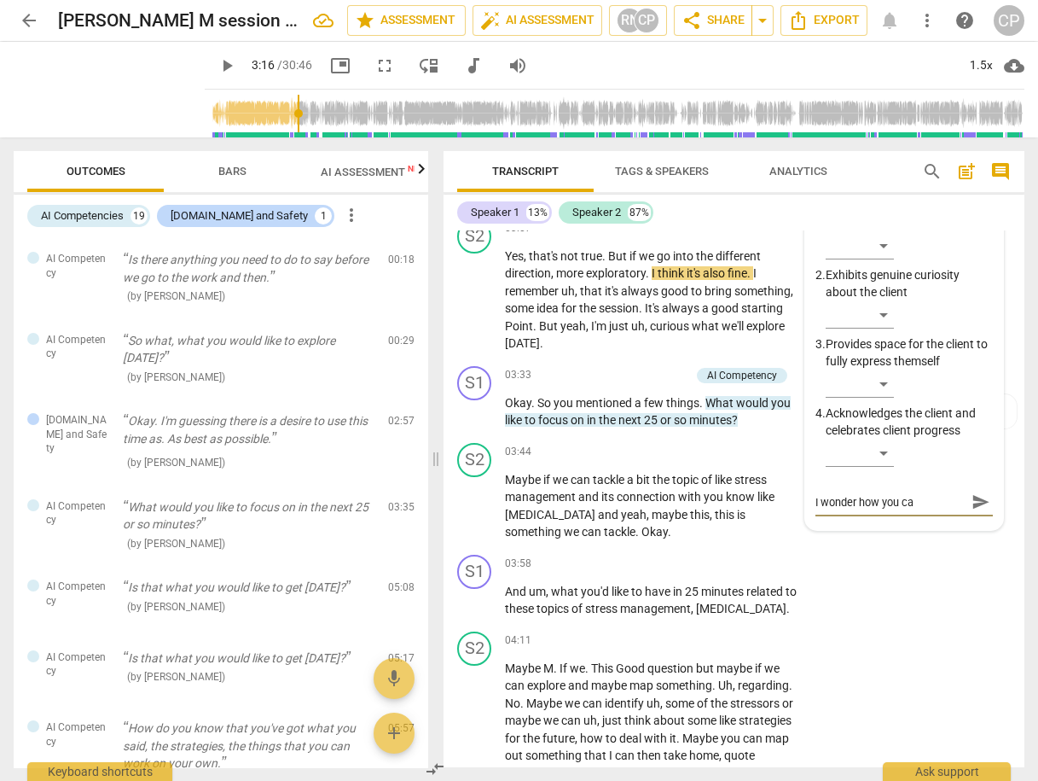
type textarea "I wonder how you can"
type textarea "I wonder how you can a"
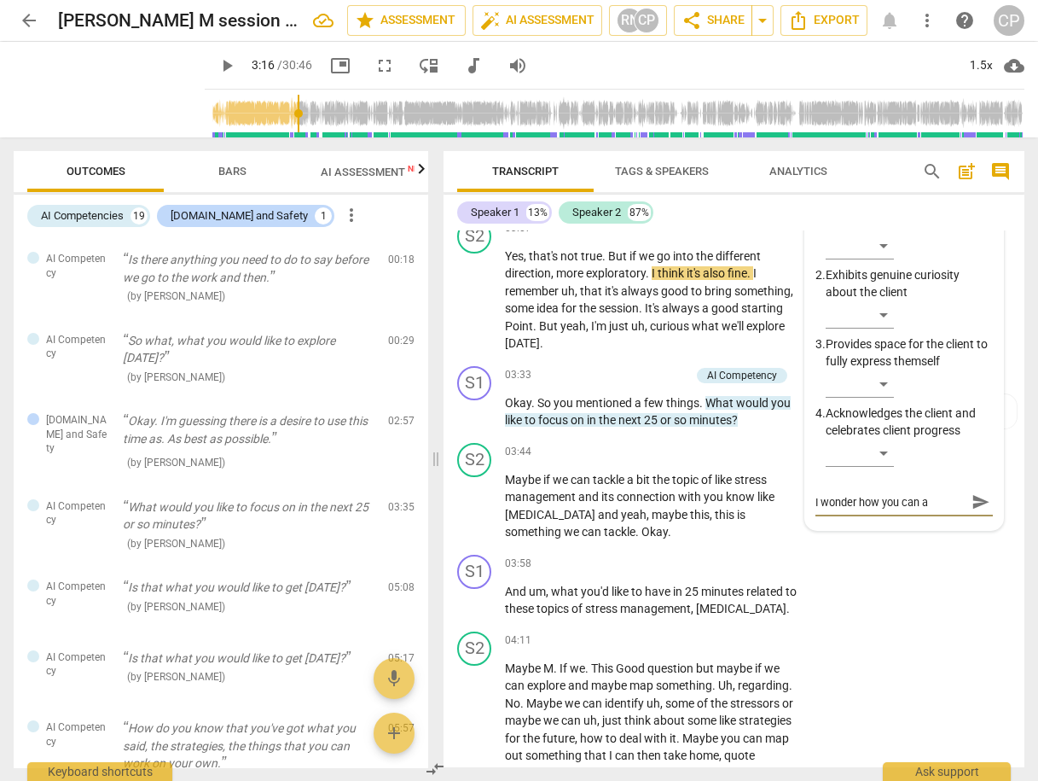
type textarea "I wonder how you can ac"
type textarea "I wonder how you can ack"
type textarea "I wonder how you can ackn"
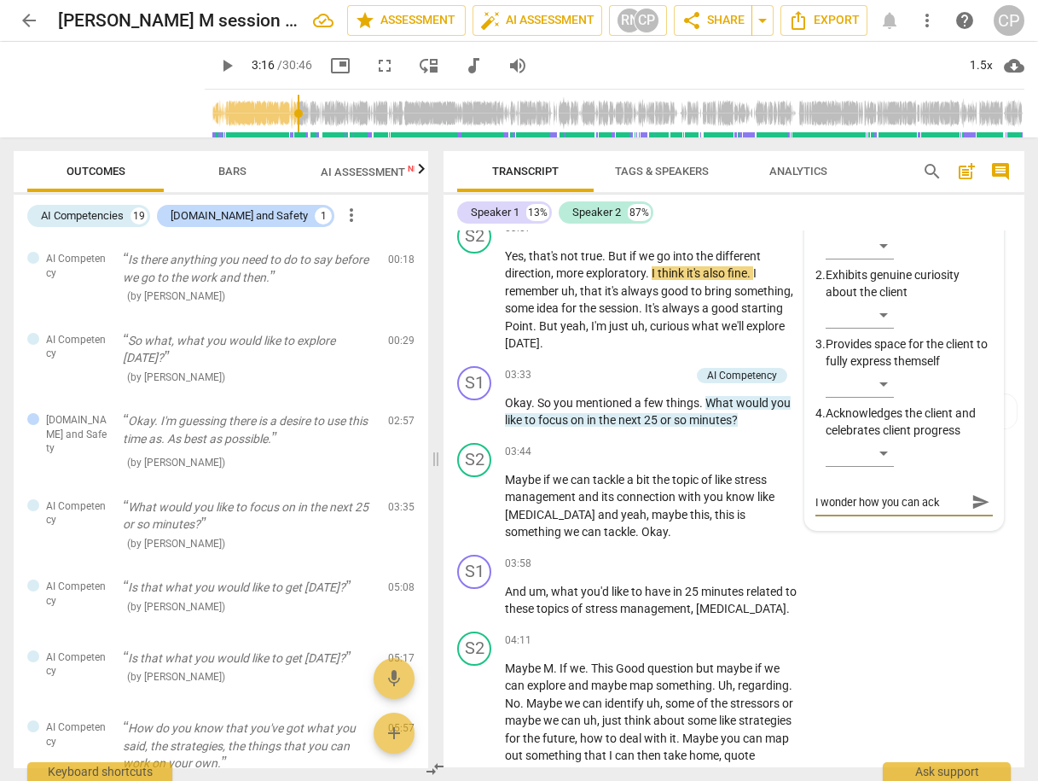
type textarea "I wonder how you can ackn"
type textarea "I wonder how you can ackno"
type textarea "I wonder how you can acknol"
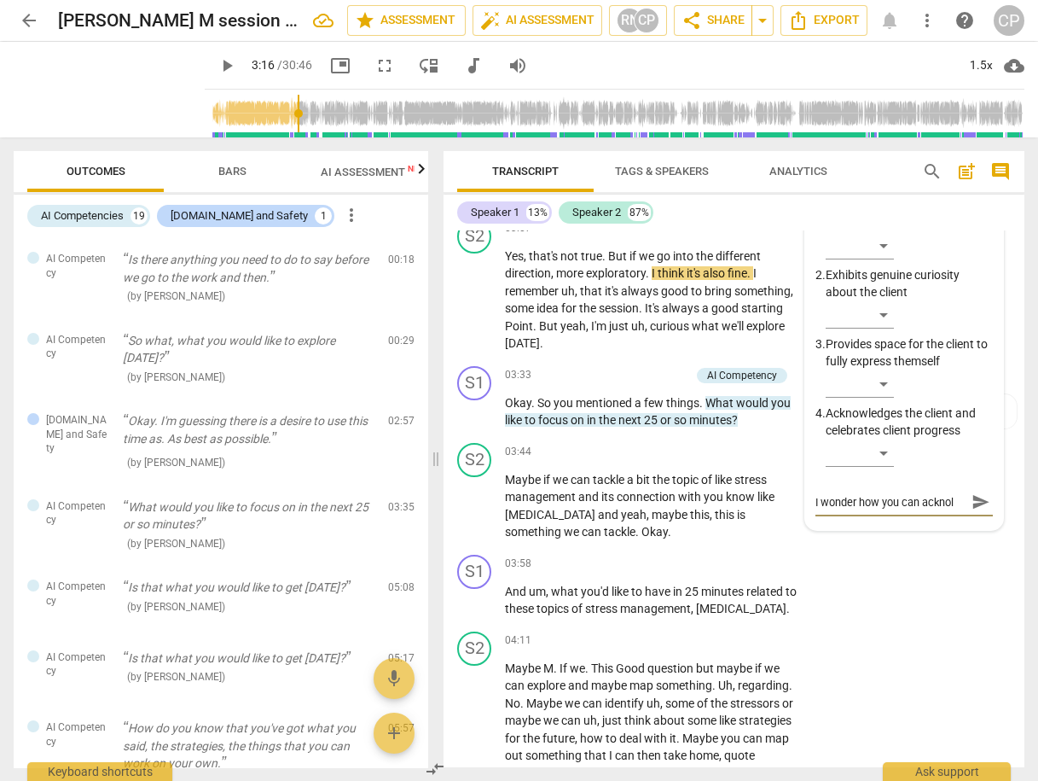
type textarea "I wonder how you can ackno"
type textarea "I wonder how you can acknow"
type textarea "I wonder how you can acknowl"
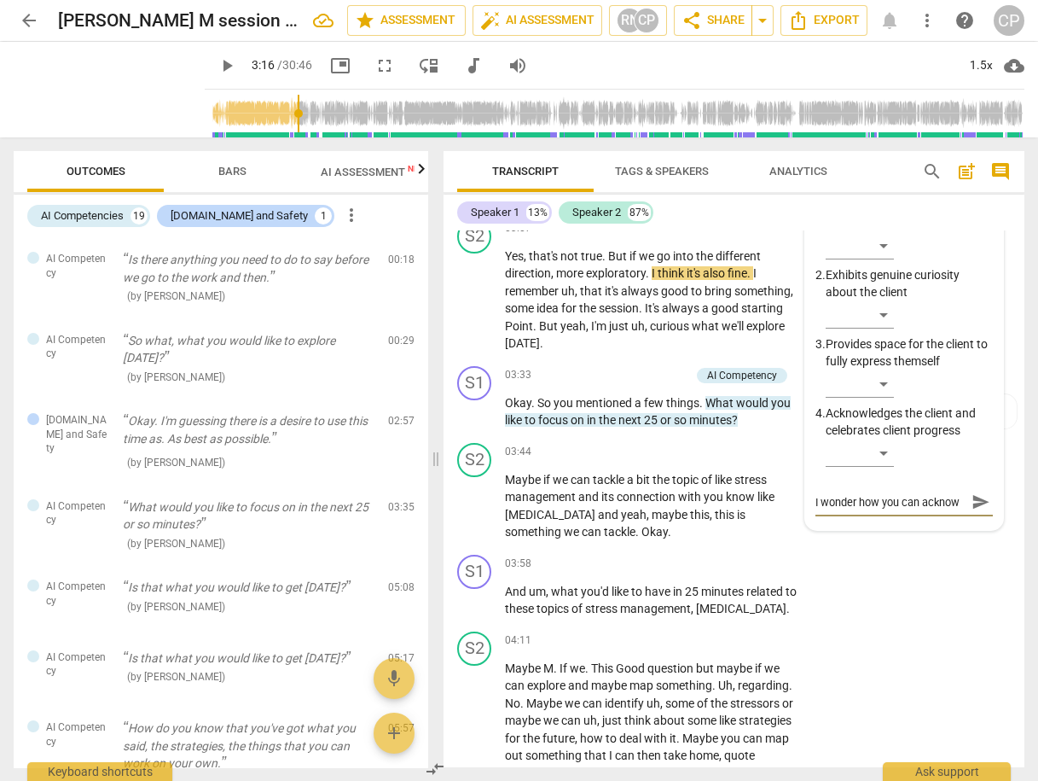
type textarea "I wonder how you can acknowl"
type textarea "I wonder how you can acknowle"
type textarea "I wonder how you can acknowled"
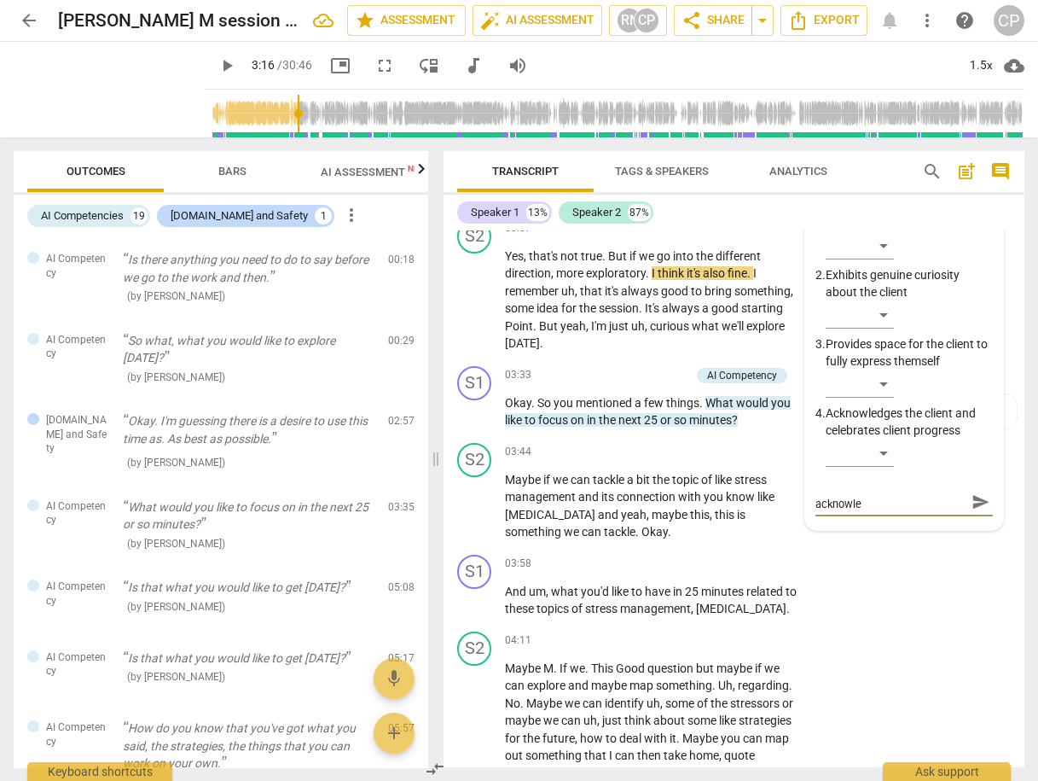
type textarea "I wonder how you can acknowled"
type textarea "I wonder how you can acknowledg"
type textarea "I wonder how you can acknowledge"
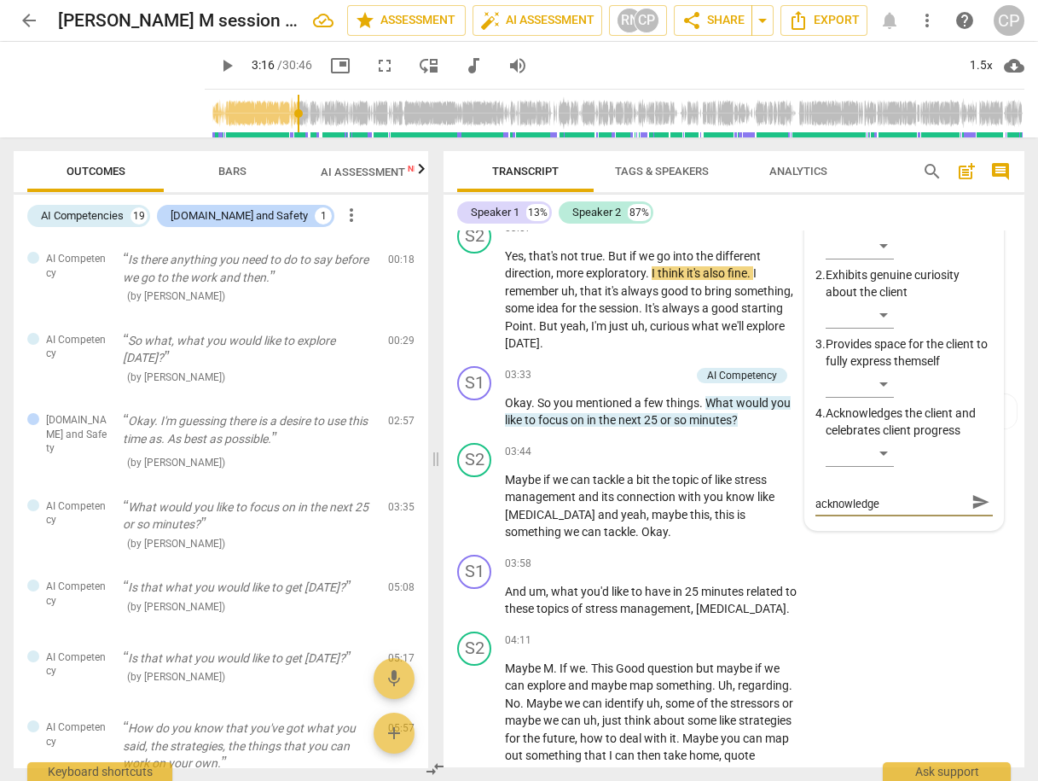
type textarea "I wonder how you can acknowledge"
type textarea "I wonder how you can acknowledge s"
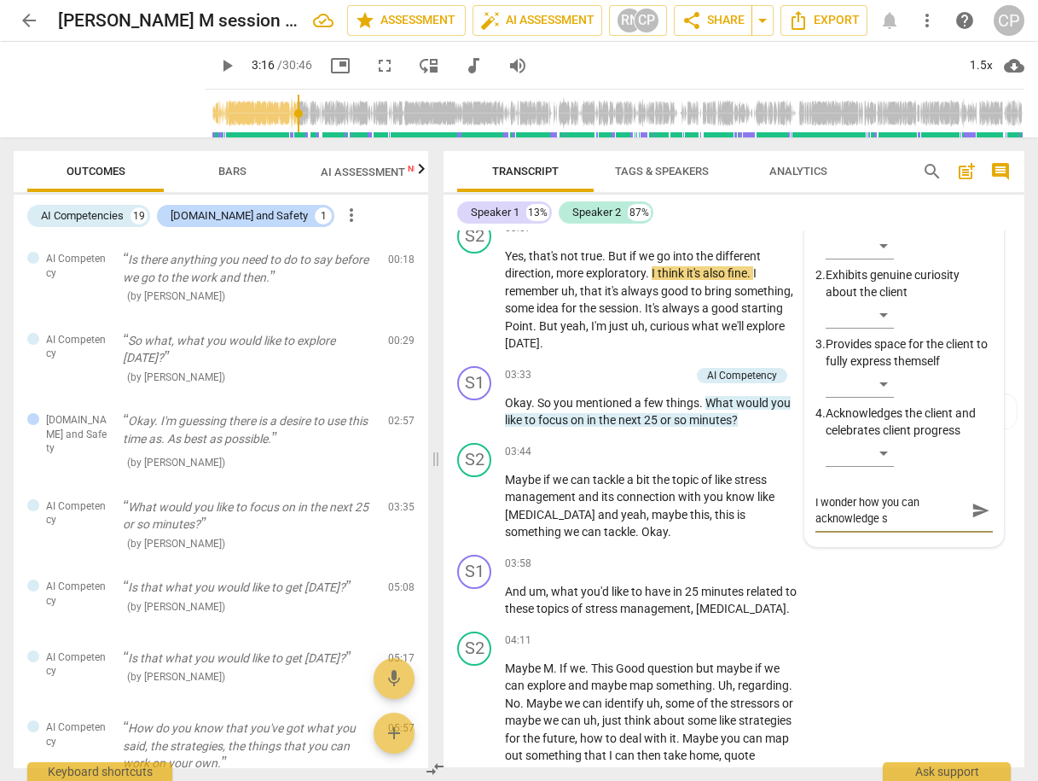
type textarea "I wonder how you can acknowledge so"
type textarea "I wonder how you can acknowledge som"
type textarea "I wonder how you can acknowledge some"
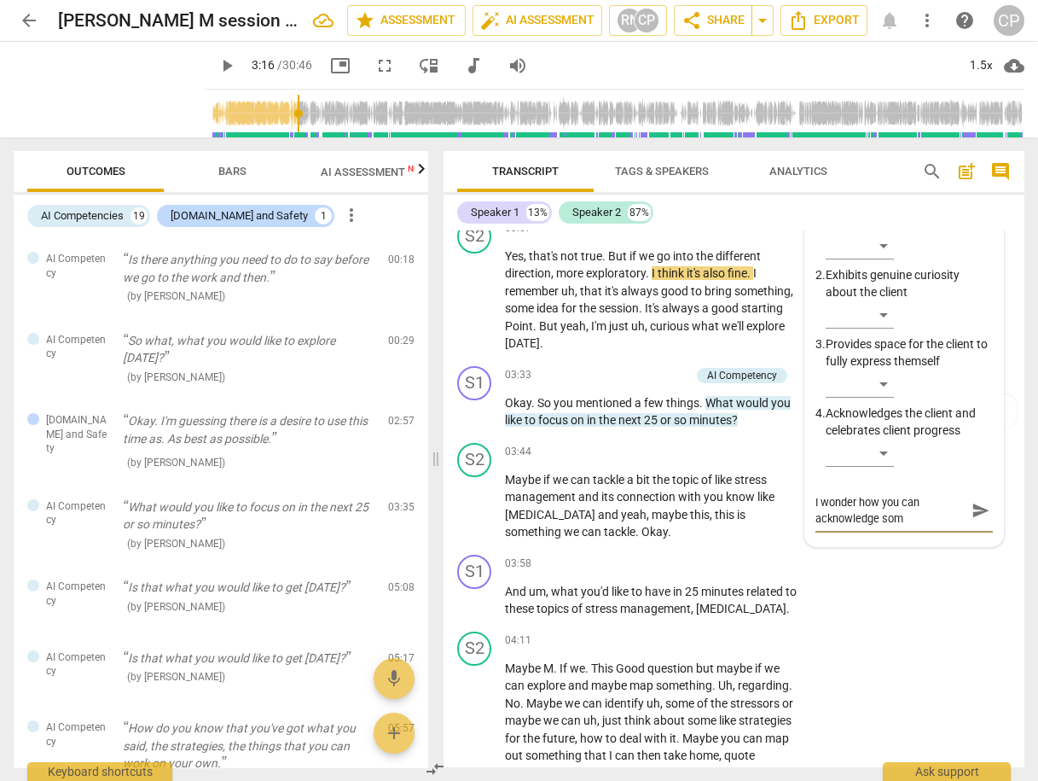
type textarea "I wonder how you can acknowledge some"
type textarea "I wonder how you can acknowledge somet"
type textarea "I wonder how you can acknowledge someth"
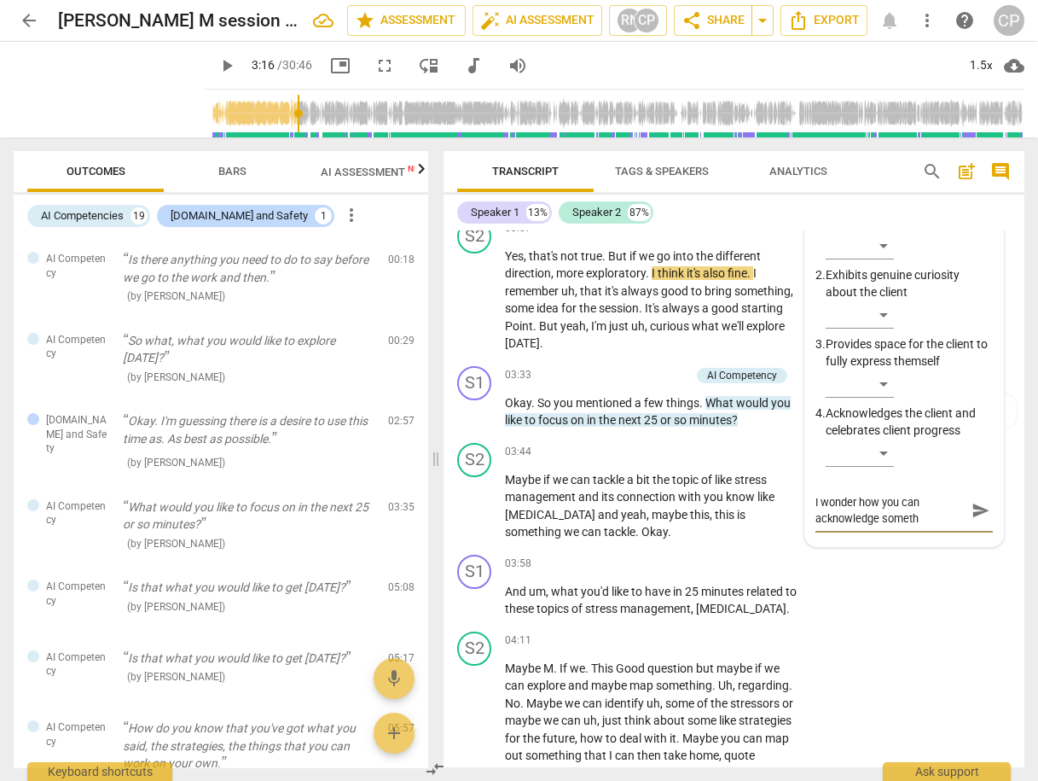
type textarea "I wonder how you can acknowledge somethi"
type textarea "I wonder how you can acknowledge somethin"
type textarea "I wonder how you can acknowledge something"
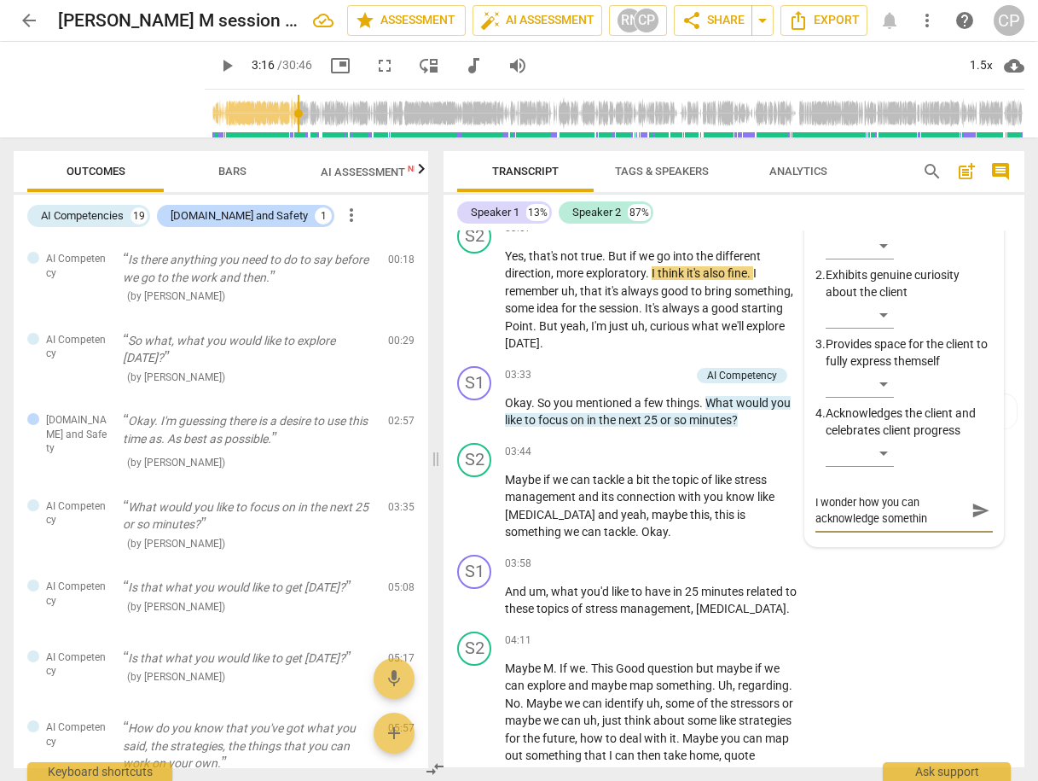
type textarea "I wonder how you can acknowledge something"
type textarea "I wonder how you can acknowledge something a"
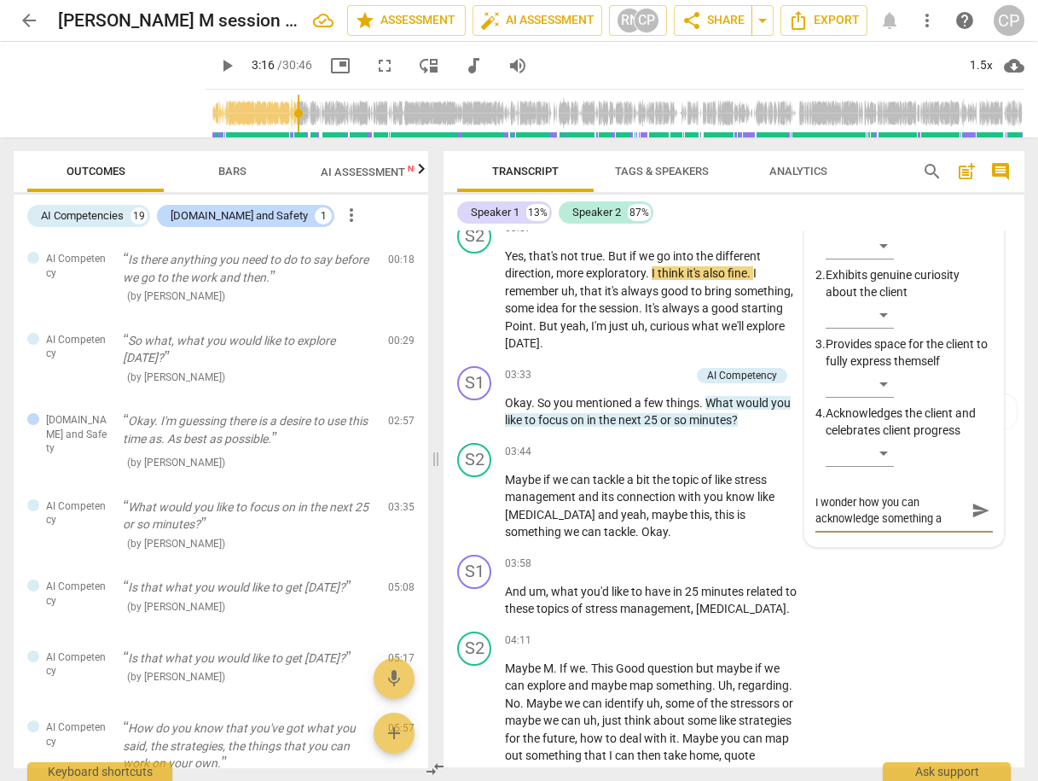
type textarea "I wonder how you can acknowledge something ab"
type textarea "I wonder how you can acknowledge something abo"
type textarea "I wonder how you can acknowledge something abou"
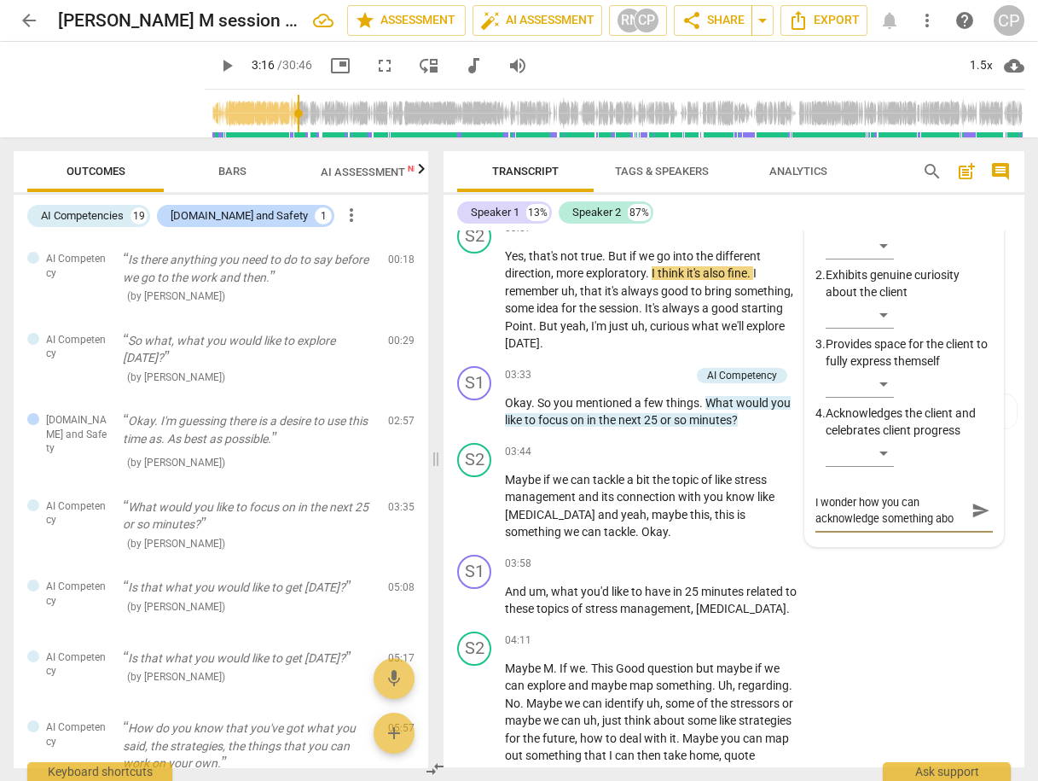
type textarea "I wonder how you can acknowledge something abou"
type textarea "I wonder how you can acknowledge something about"
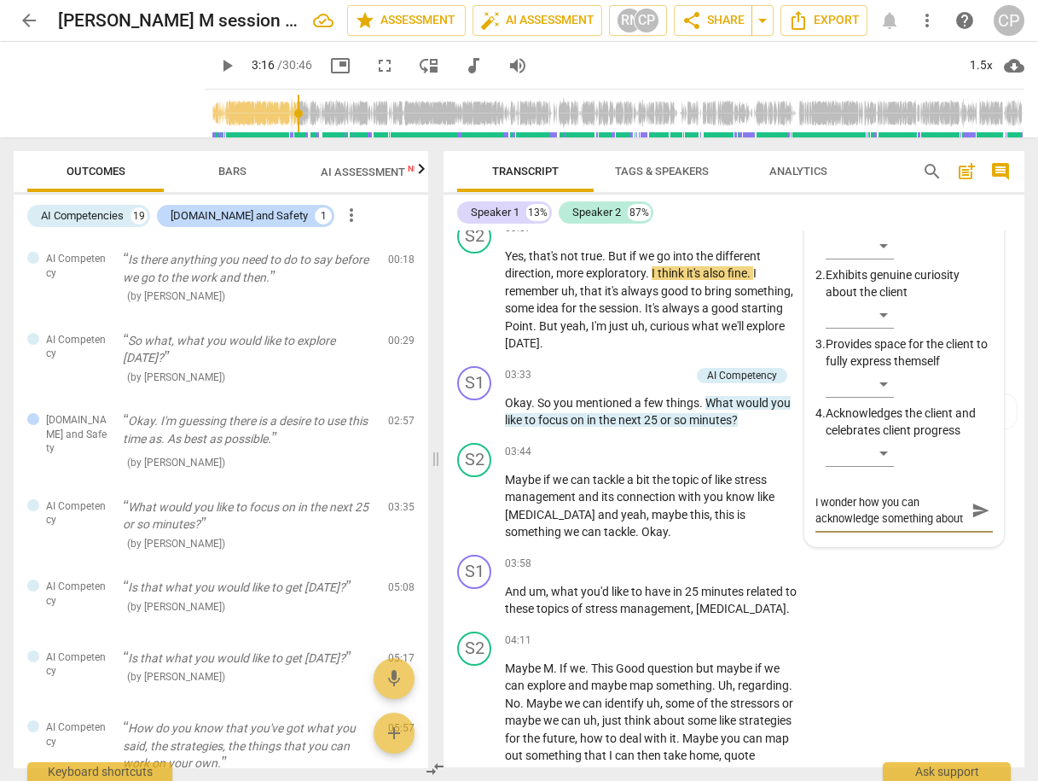
type textarea "I wonder how you can acknowledge something about"
type textarea "I wonder how you can acknowledge something about w"
type textarea "I wonder how you can acknowledge something about wh"
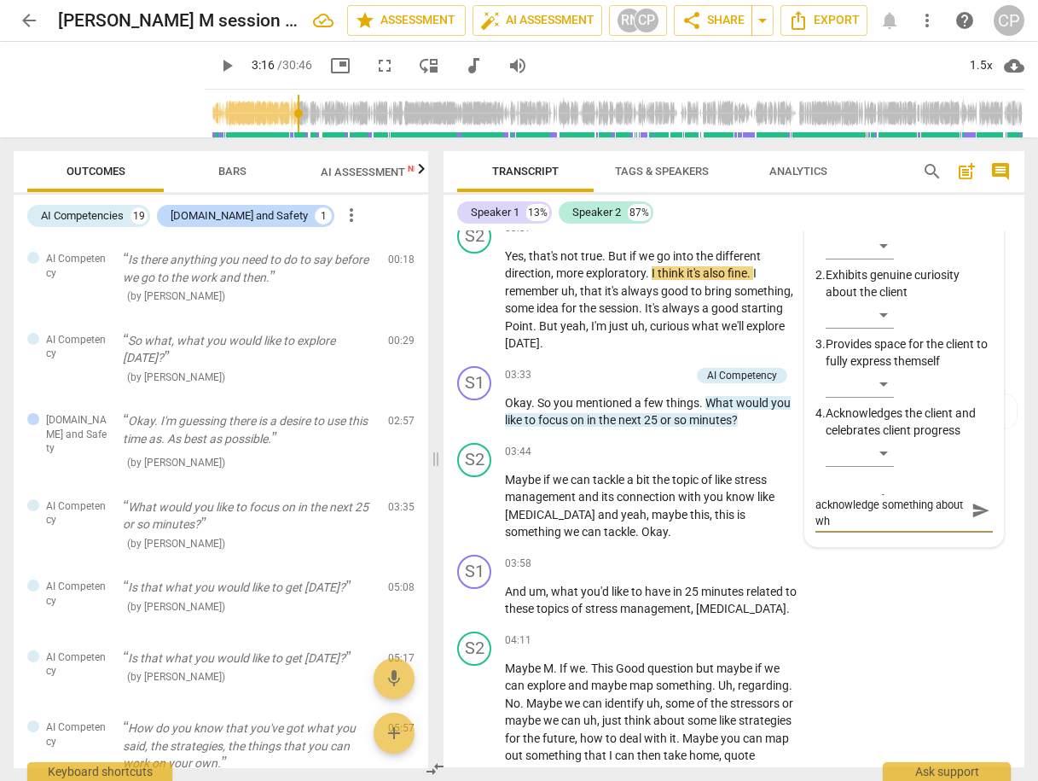
type textarea "I wonder how you can acknowledge something about wha"
type textarea "I wonder how you can acknowledge something about what"
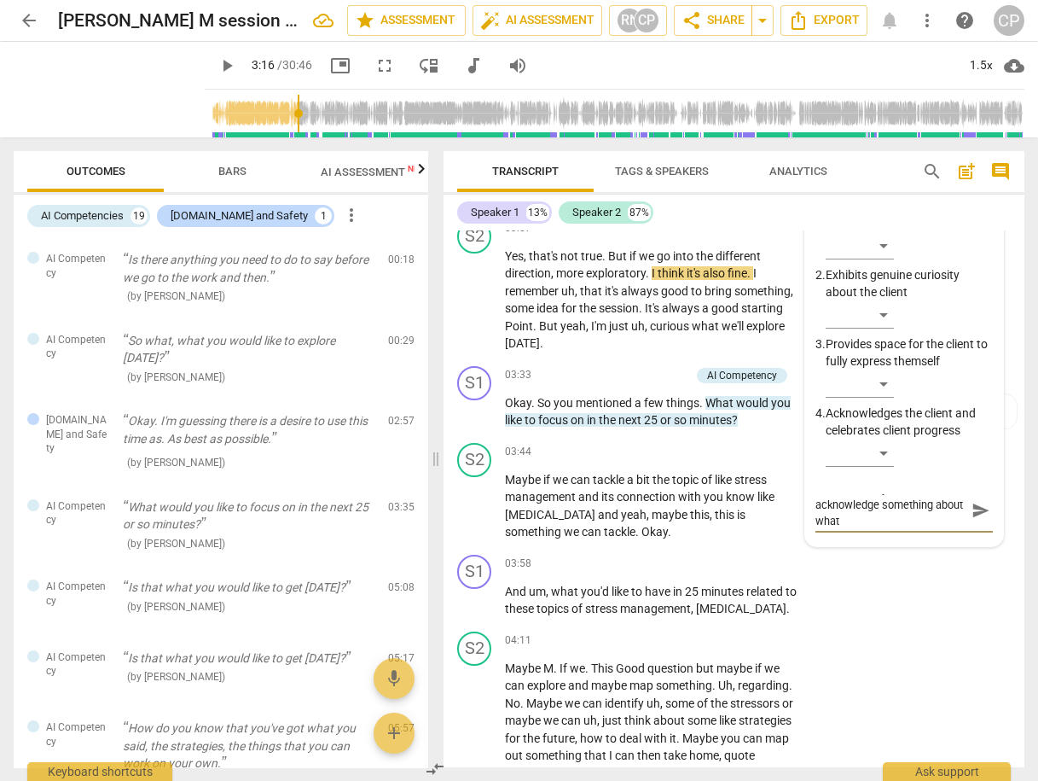
type textarea "I wonder how you can acknowledge something about what"
type textarea "I wonder how you can acknowledge something about what h"
type textarea "I wonder how you can acknowledge something about what he"
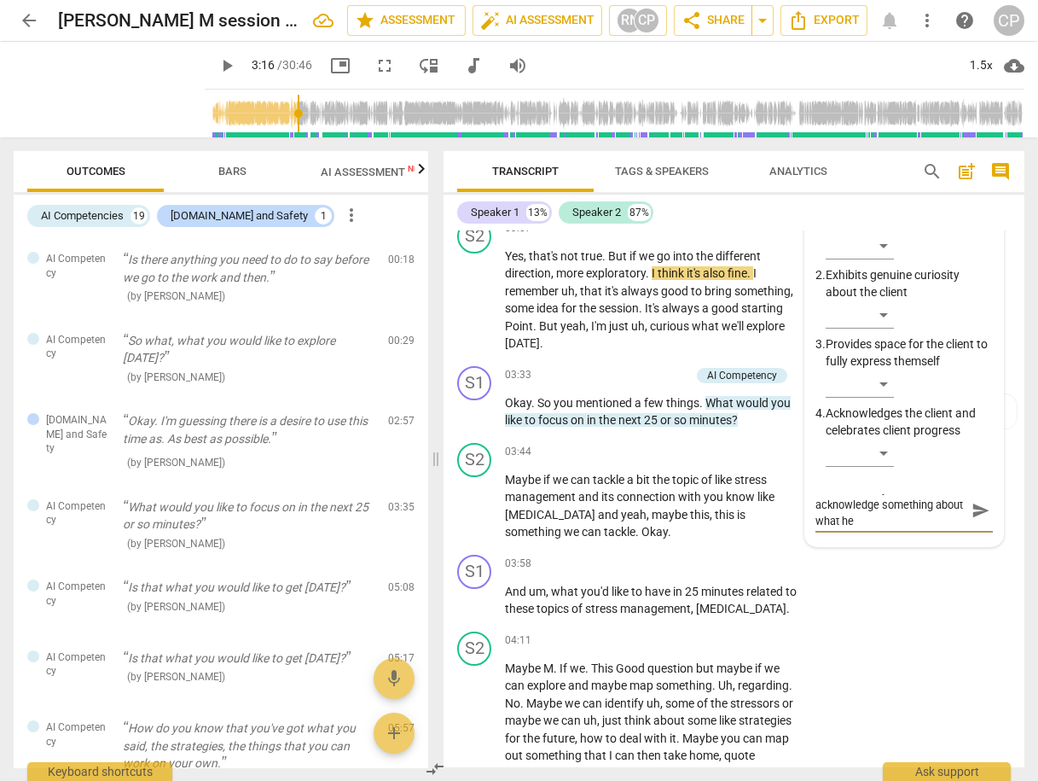
type textarea "I wonder how you can acknowledge something about what he"
type textarea "I wonder how you can acknowledge something about what he s"
type textarea "I wonder how you can acknowledge something about what he sa"
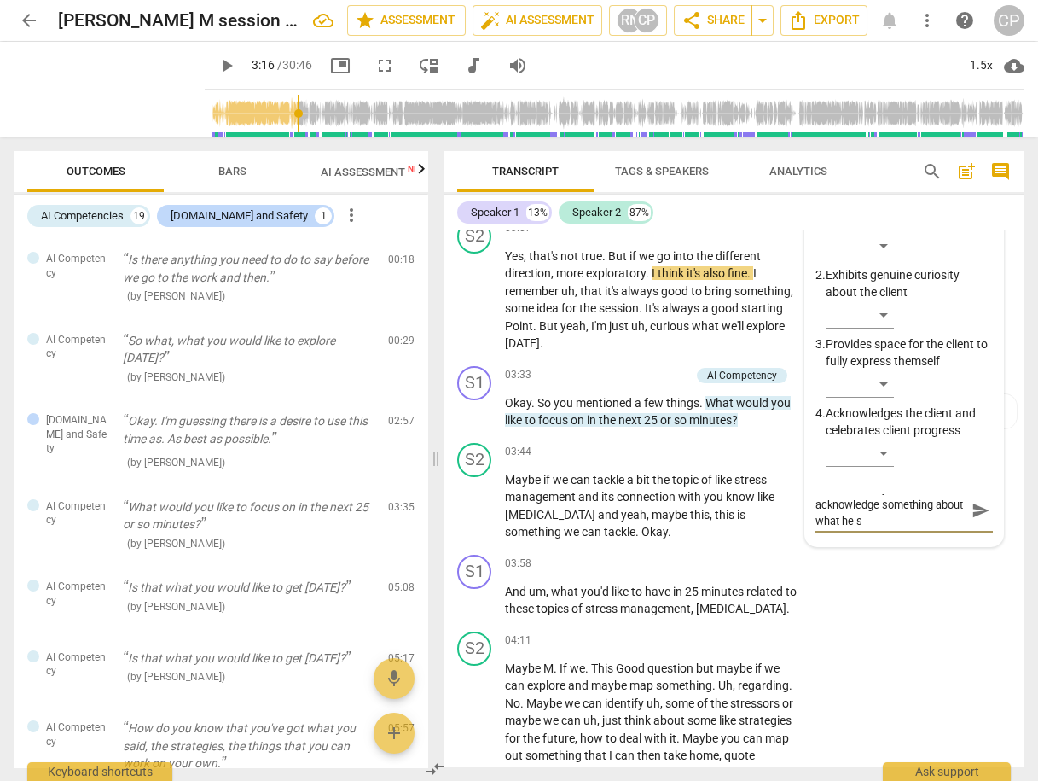
type textarea "I wonder how you can acknowledge something about what he sa"
type textarea "I wonder how you can acknowledge something about what he sai"
type textarea "I wonder how you can acknowledge something about what he said"
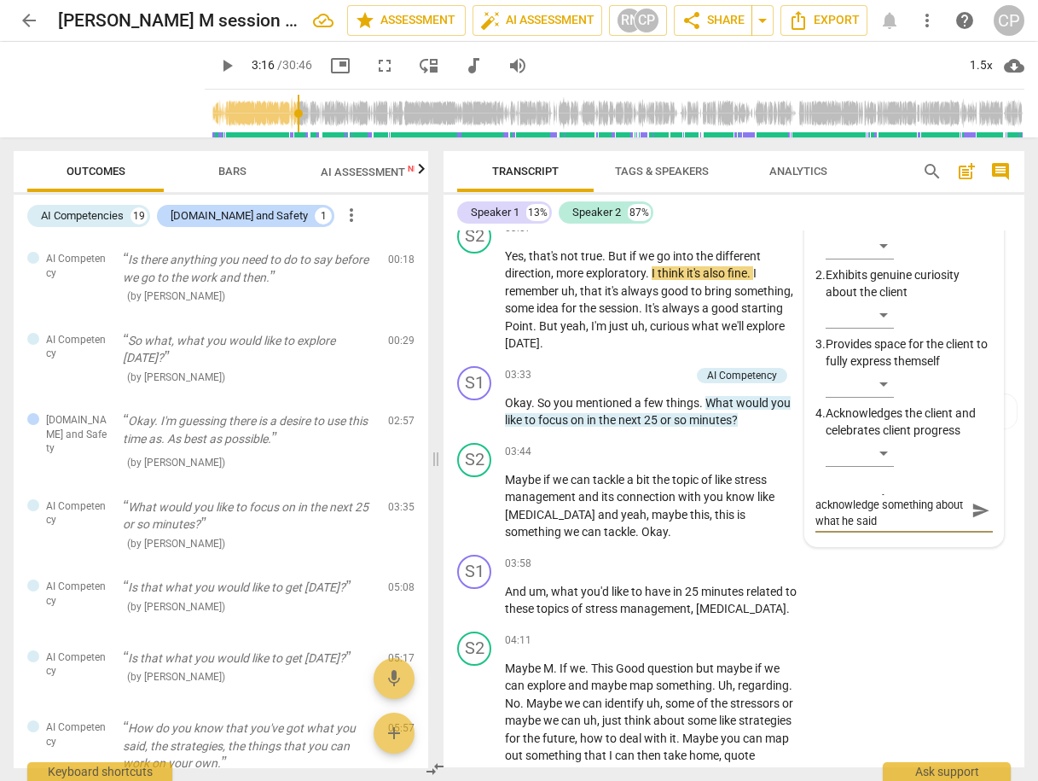
type textarea "I wonder how you can acknowledge something about what he said"
type textarea "I wonder how you can acknowledge something about what he said w"
type textarea "I wonder how you can acknowledge something about what he said wi"
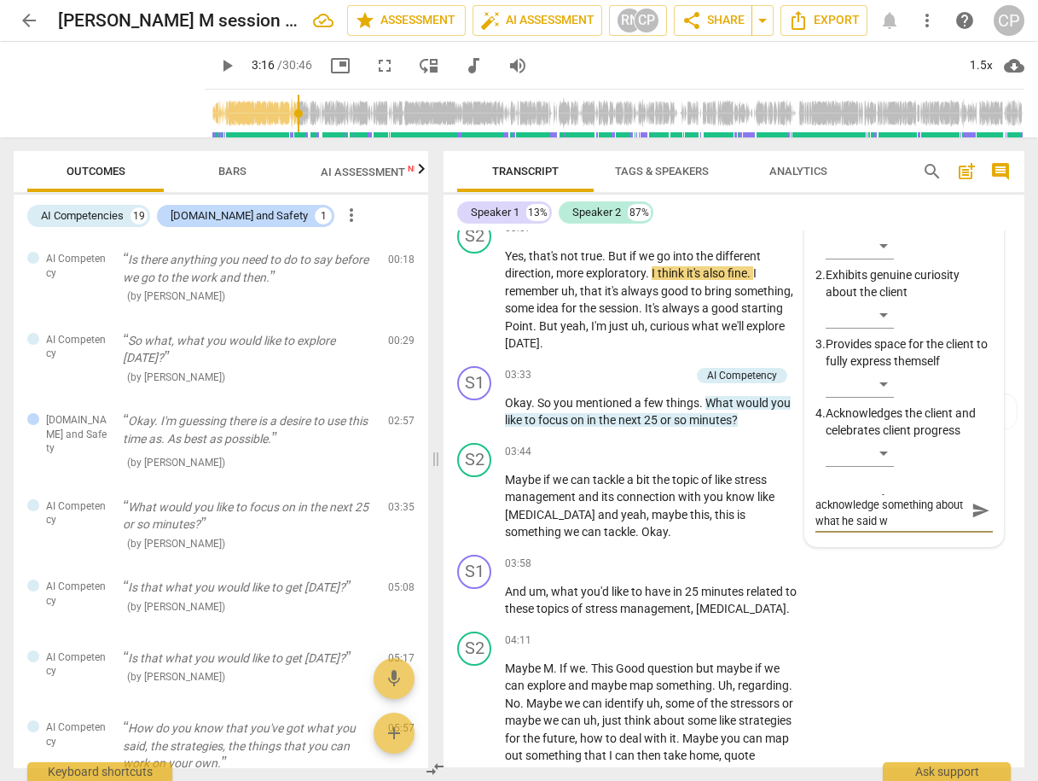
type textarea "I wonder how you can acknowledge something about what he said wi"
type textarea "I wonder how you can acknowledge something about what he said wit"
type textarea "I wonder how you can acknowledge something about what he said with"
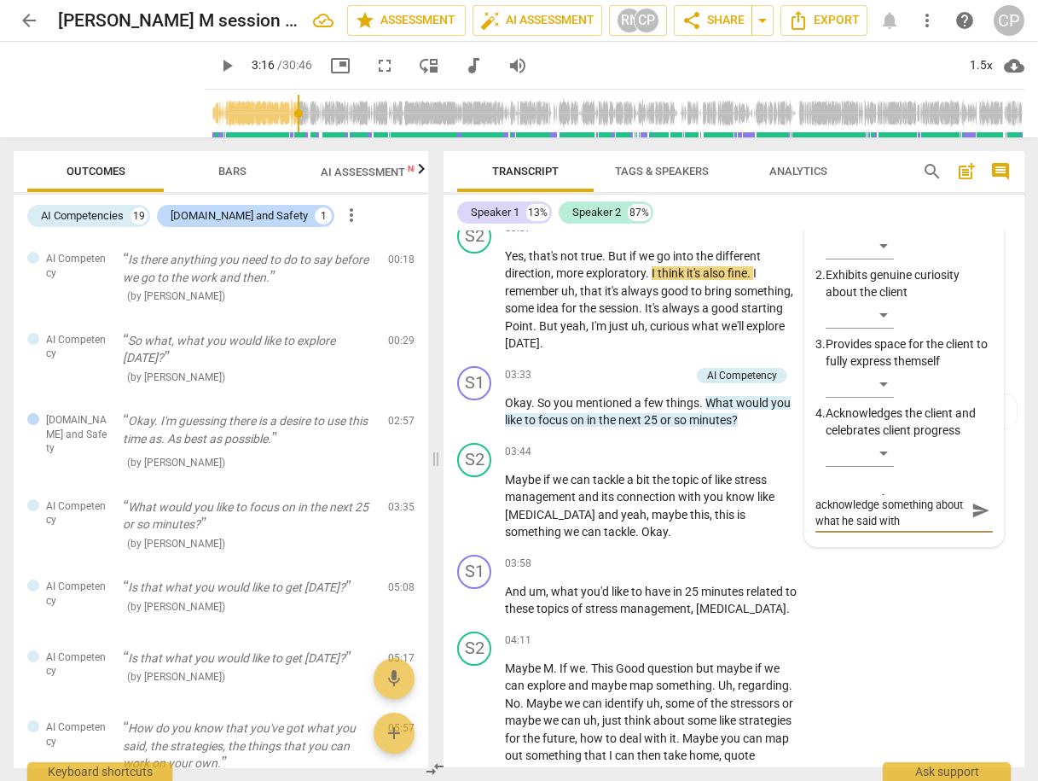
type textarea "I wonder how you can acknowledge something about what he said witho"
type textarea "I wonder how you can acknowledge something about what he said [PERSON_NAME]"
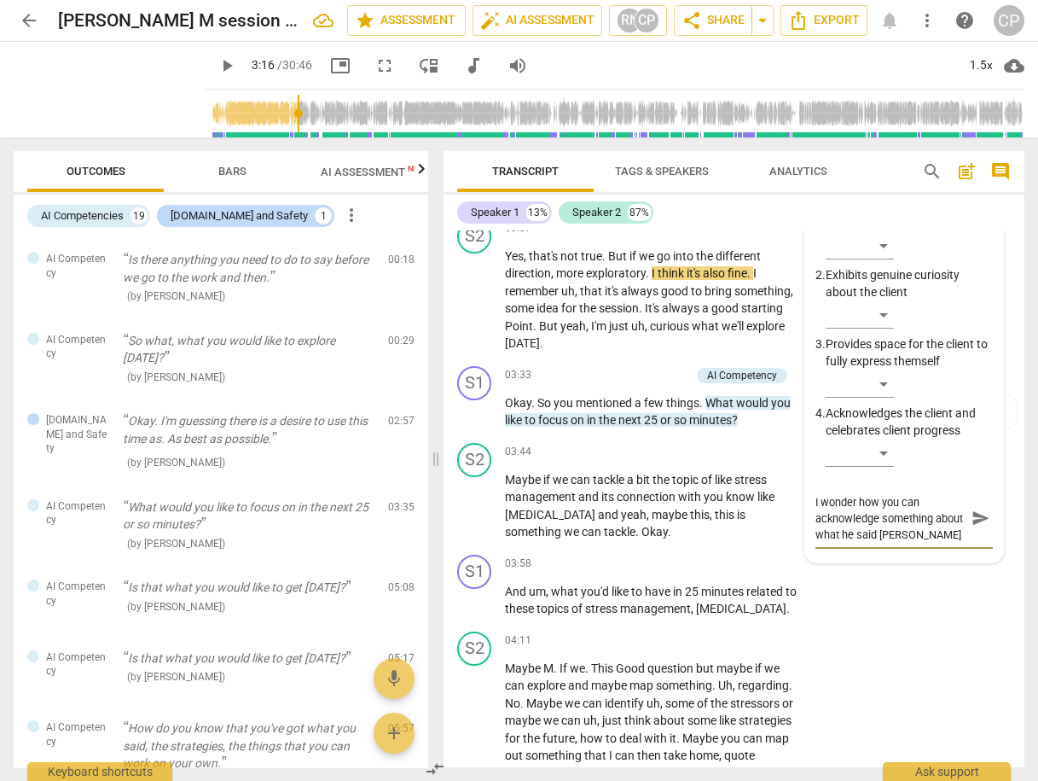
type textarea "I wonder how you can acknowledge something about what he said without"
type textarea "I wonder how you can acknowledge something about what he said without b"
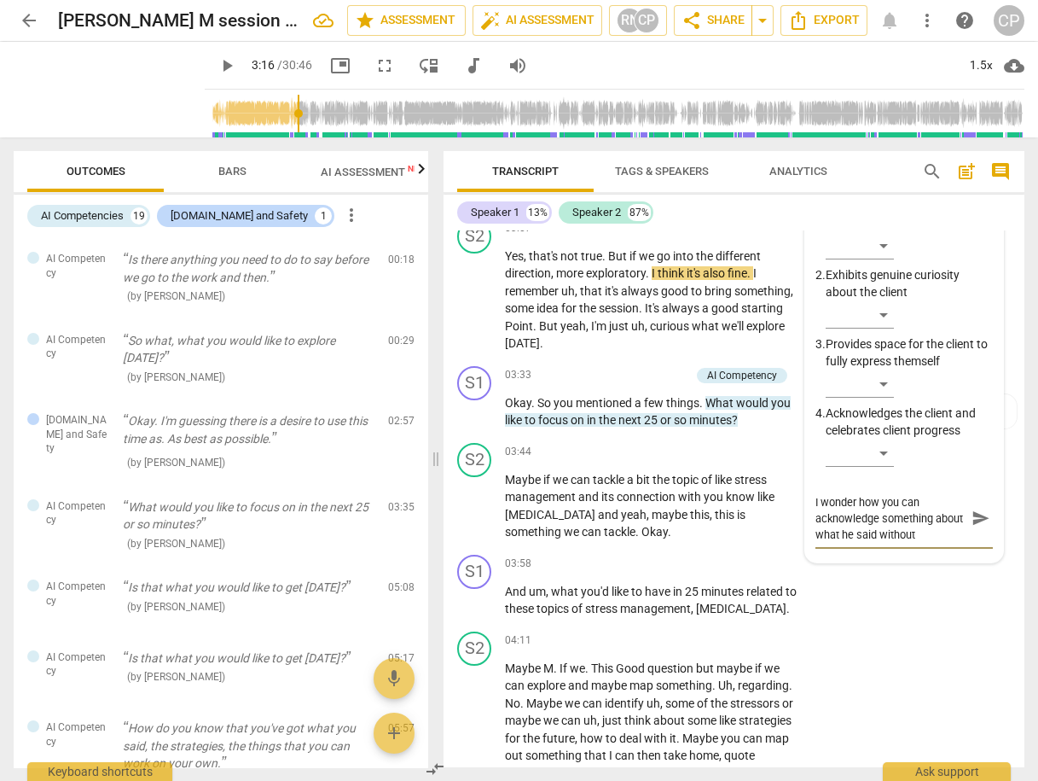
type textarea "I wonder how you can acknowledge something about what he said without b"
type textarea "I wonder how you can acknowledge something about what he said without be"
type textarea "I wonder how you can acknowledge something about what he said without bei"
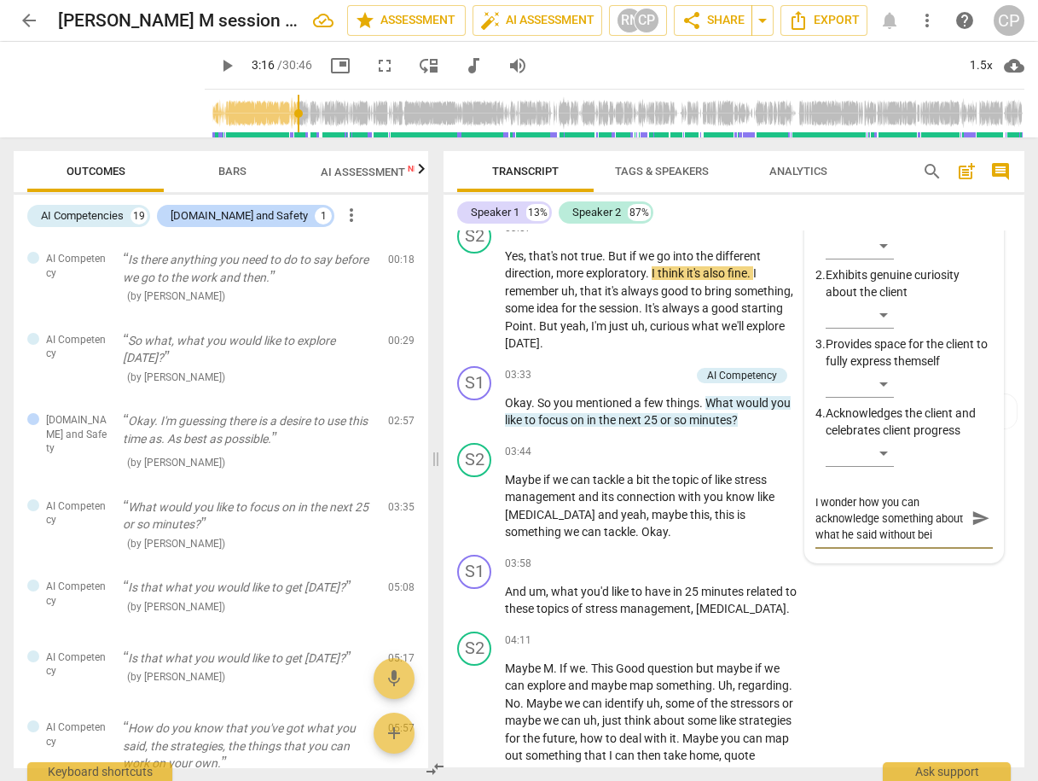
type textarea "I wonder how you can acknowledge something about what he said without bein"
type textarea "I wonder how you can acknowledge something about what he said without being"
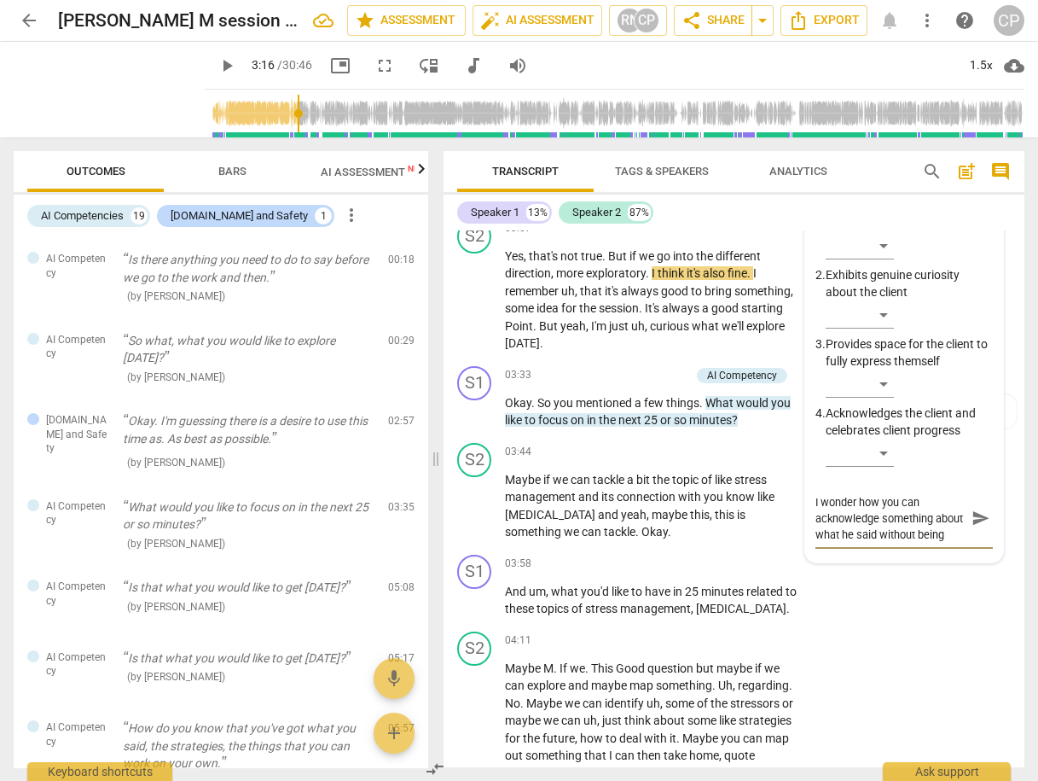
type textarea "I wonder how you can acknowledge something about what he said without being"
type textarea "I wonder how you can acknowledge something about what he said without being a"
type textarea "I wonder how you can acknowledge something about what he said without being a p"
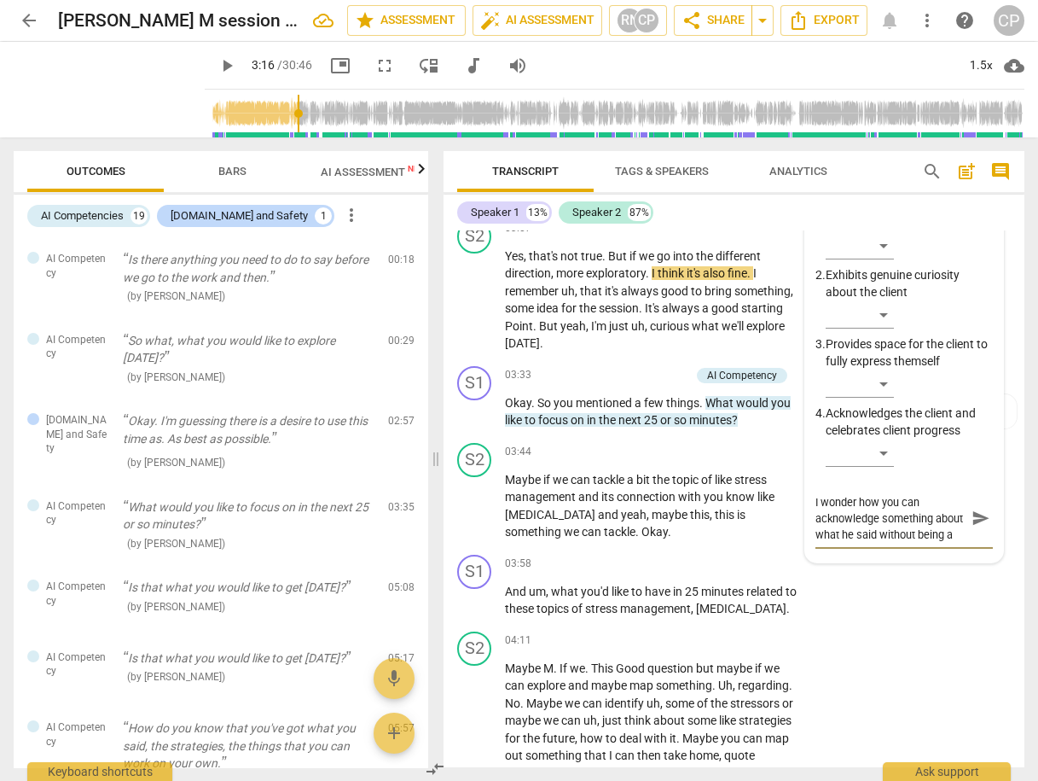
type textarea "I wonder how you can acknowledge something about what he said without being a p"
type textarea "I wonder how you can acknowledge something about what he said without being a pa"
type textarea "I wonder how you can acknowledge something about what he said without being a p…"
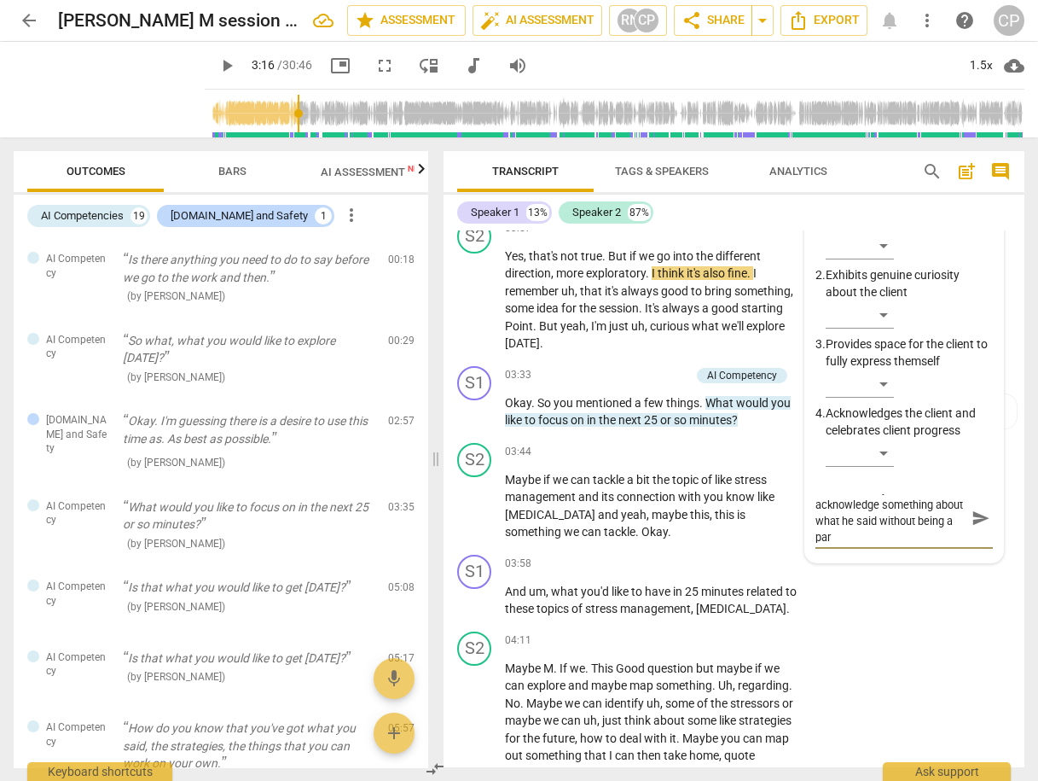
type textarea "I wonder how you can acknowledge something about what he said without being a […"
type textarea "I wonder how you can acknowledge something about what he said without being a p…"
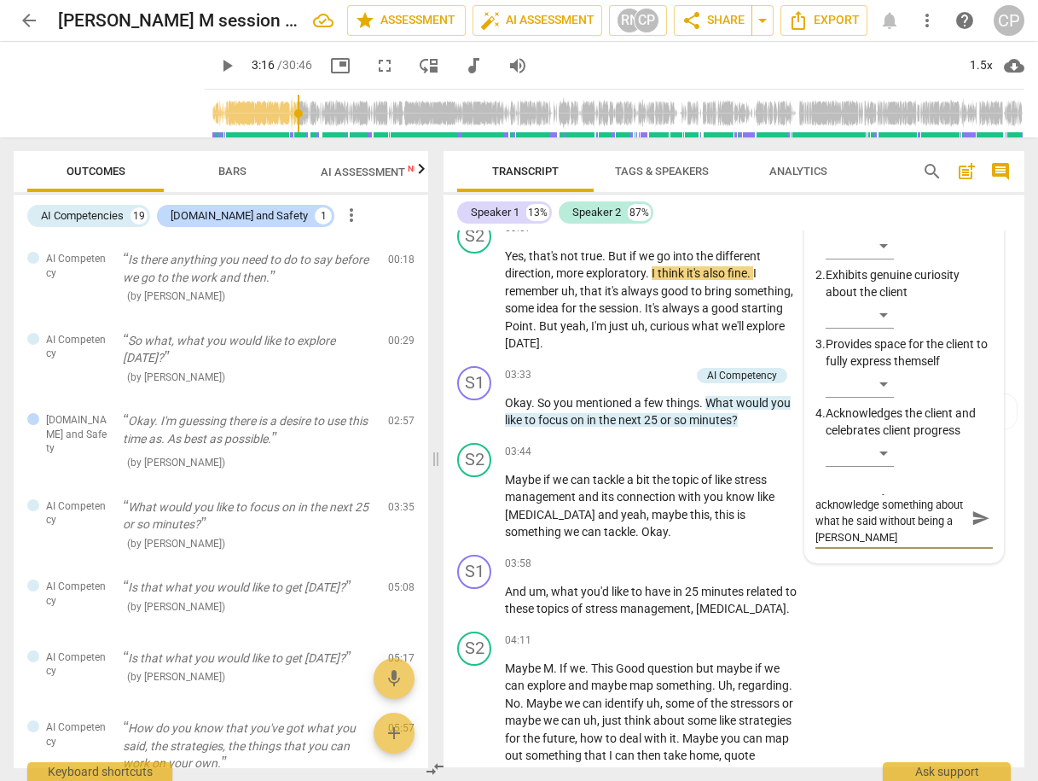
type textarea "I wonder how you can acknowledge something about what he said without being a p…"
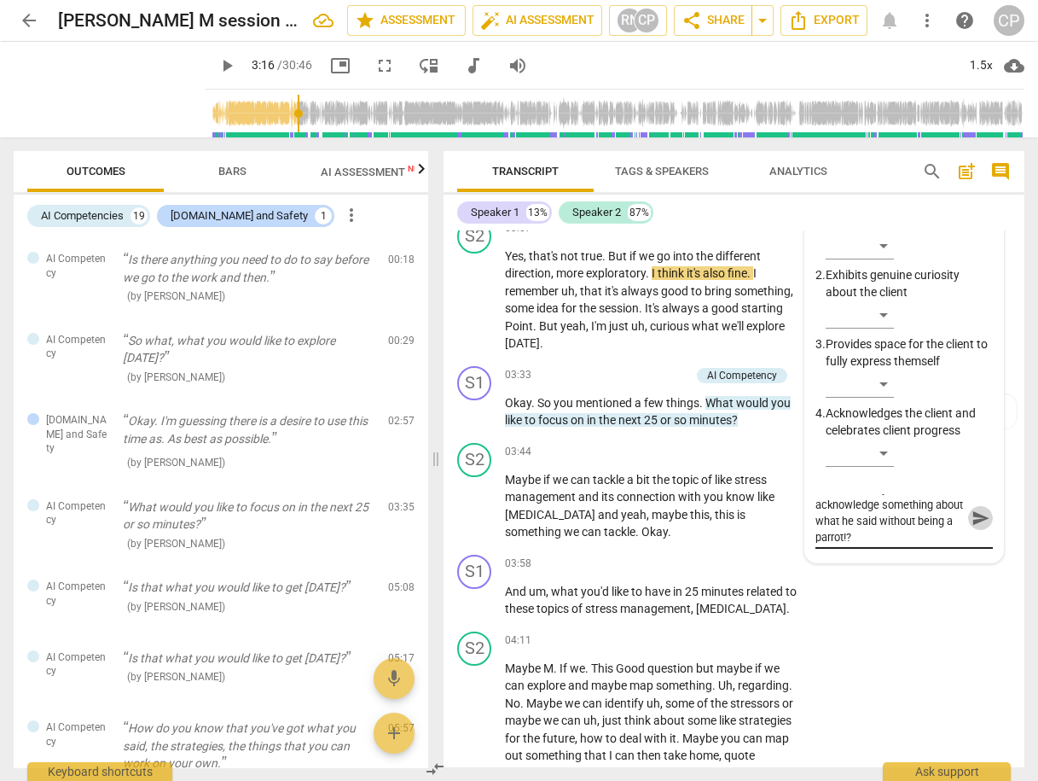
click at [973, 515] on span "send" at bounding box center [981, 517] width 19 height 19
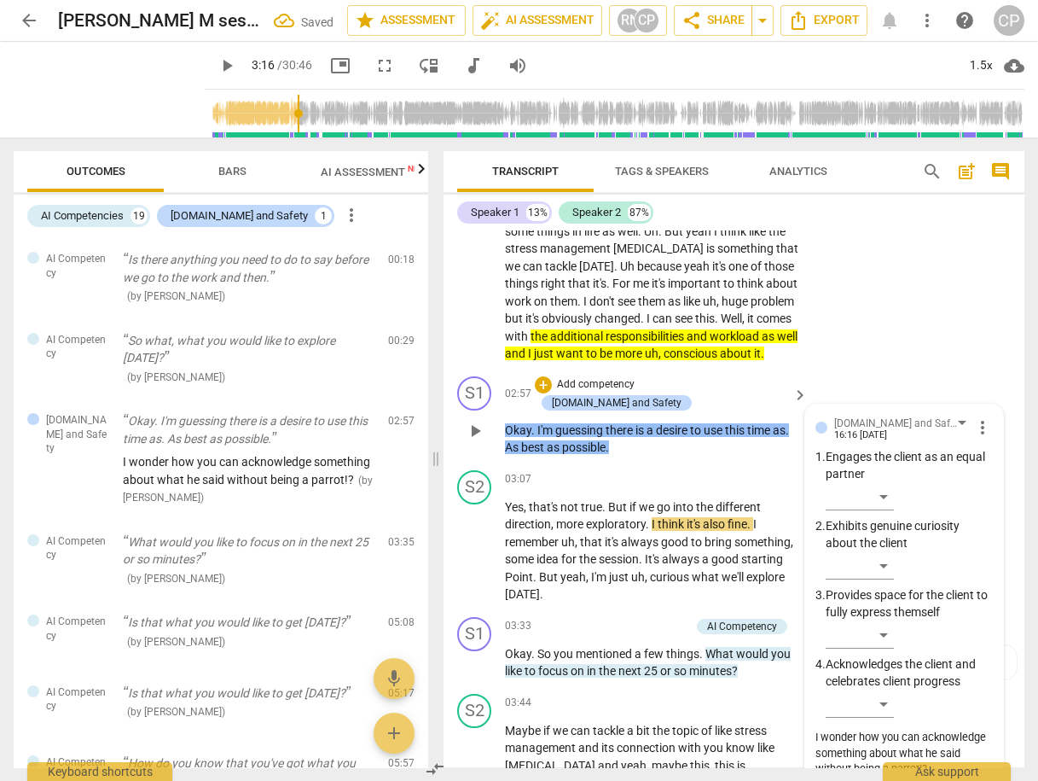
scroll to position [839, 0]
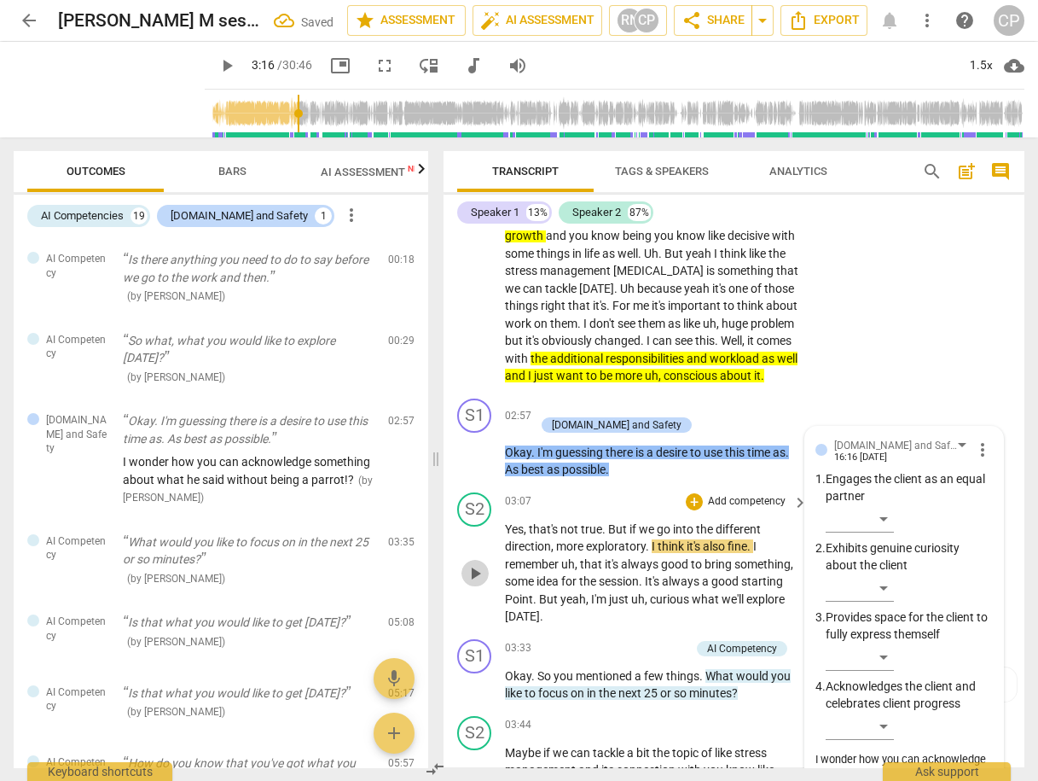
click at [478, 563] on span "play_arrow" at bounding box center [475, 573] width 20 height 20
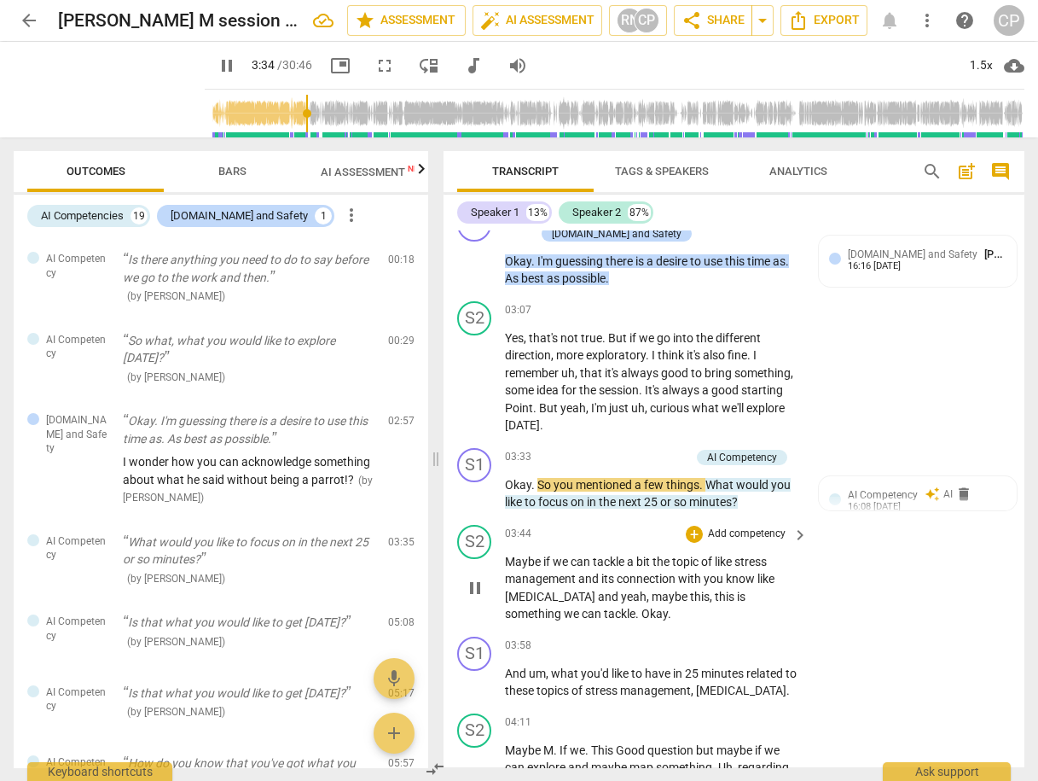
scroll to position [1043, 0]
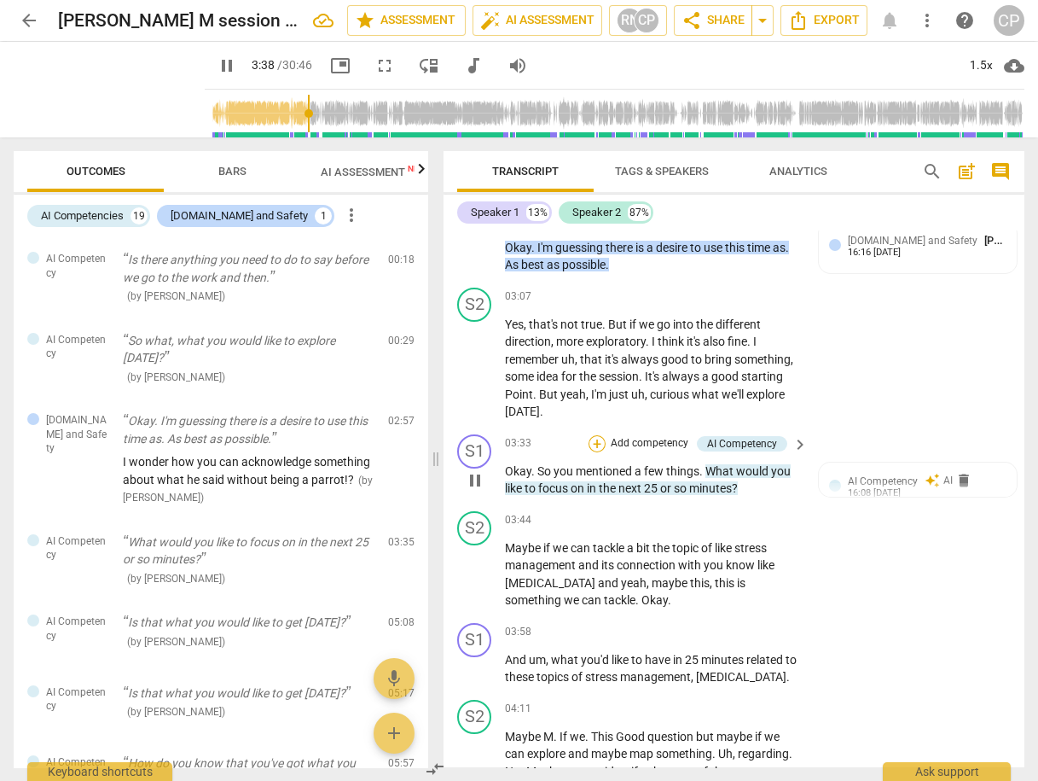
click at [589, 435] on div "+" at bounding box center [597, 443] width 17 height 17
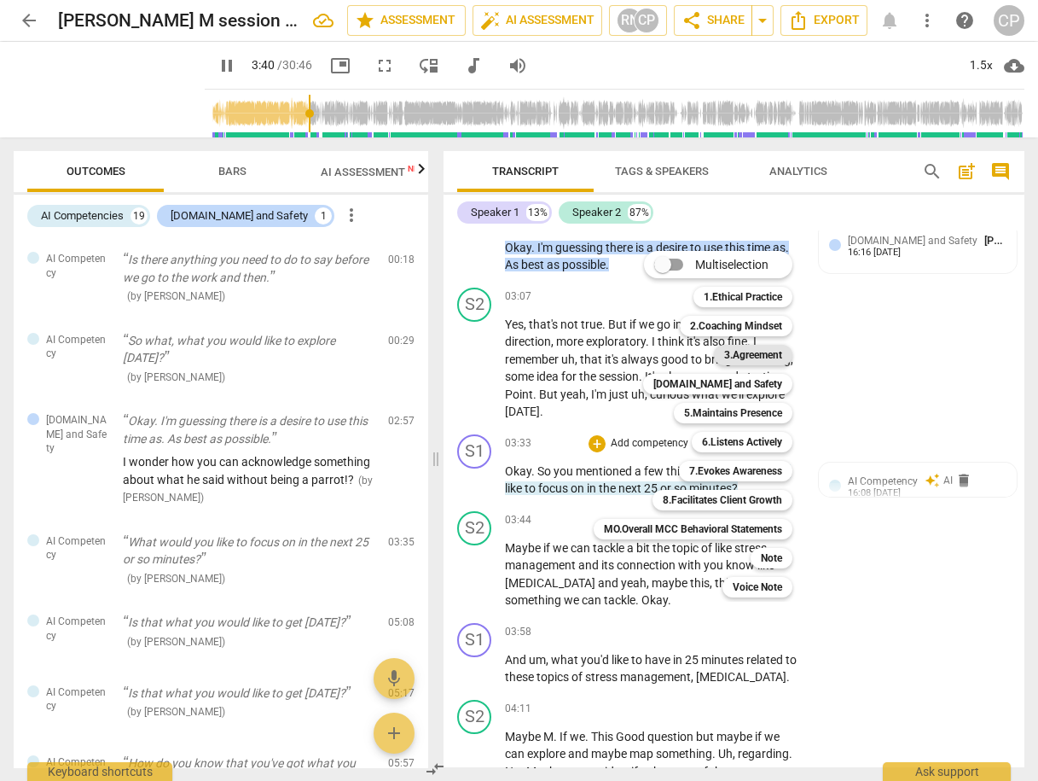
click at [767, 348] on b "3.Agreement" at bounding box center [753, 355] width 58 height 20
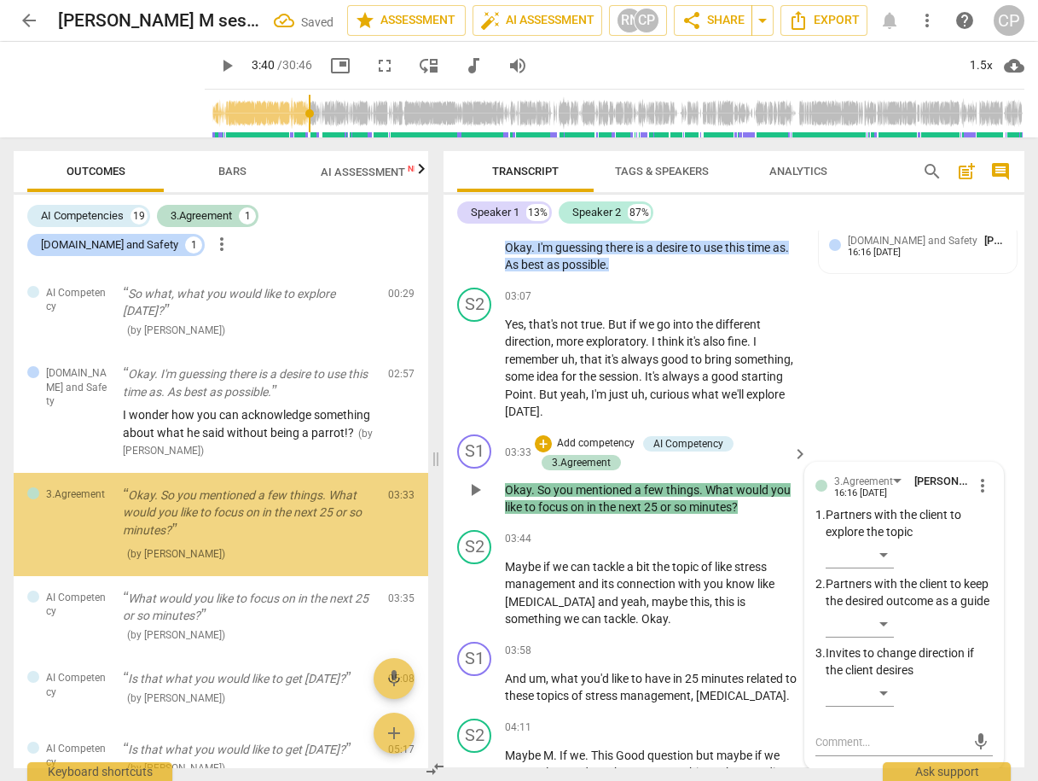
scroll to position [82, 0]
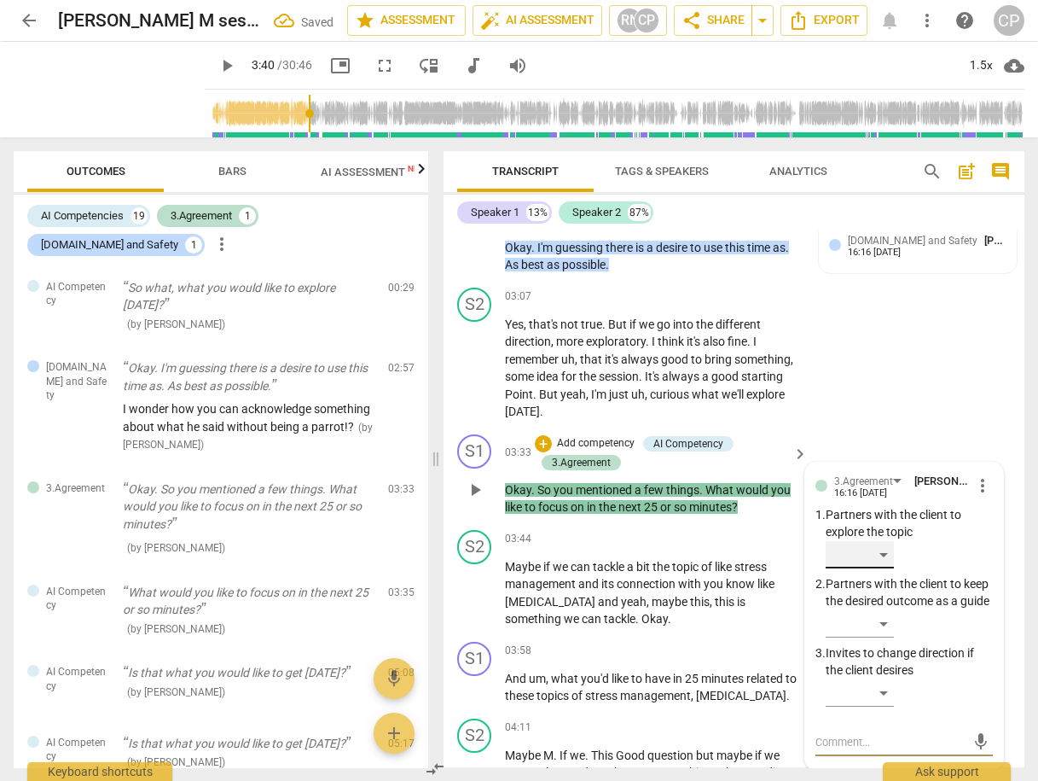
click at [890, 541] on div "​" at bounding box center [860, 554] width 68 height 27
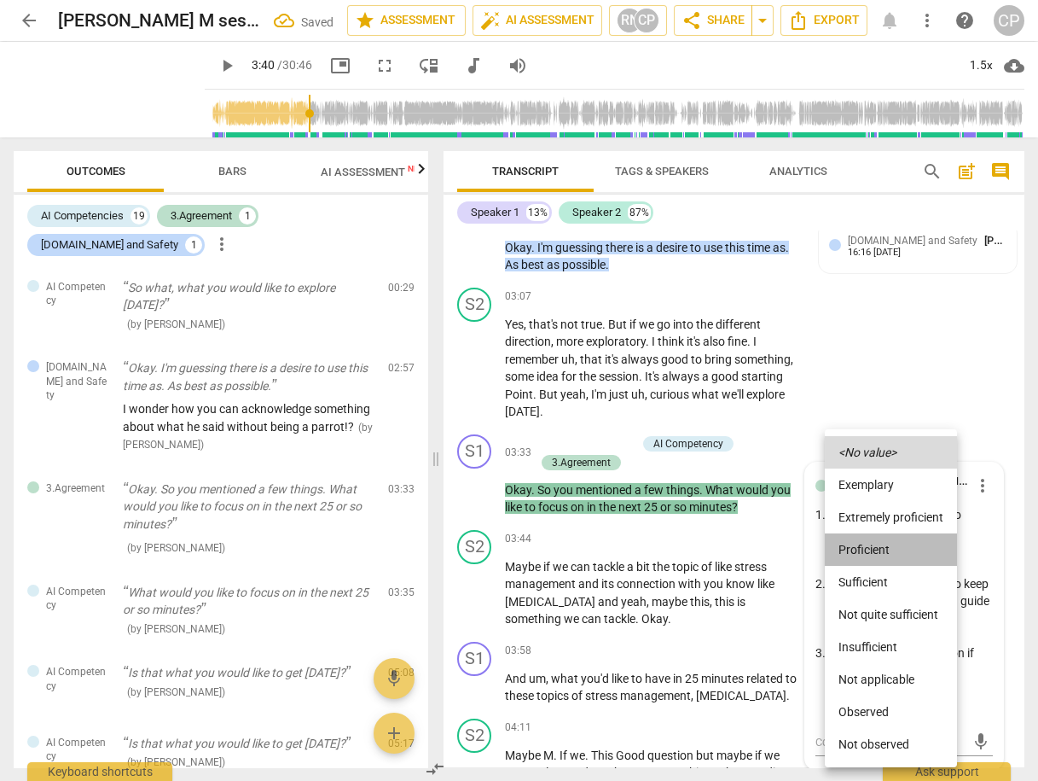
drag, startPoint x: 862, startPoint y: 551, endPoint x: 877, endPoint y: 554, distance: 15.6
click at [866, 552] on li "Proficient" at bounding box center [891, 549] width 132 height 32
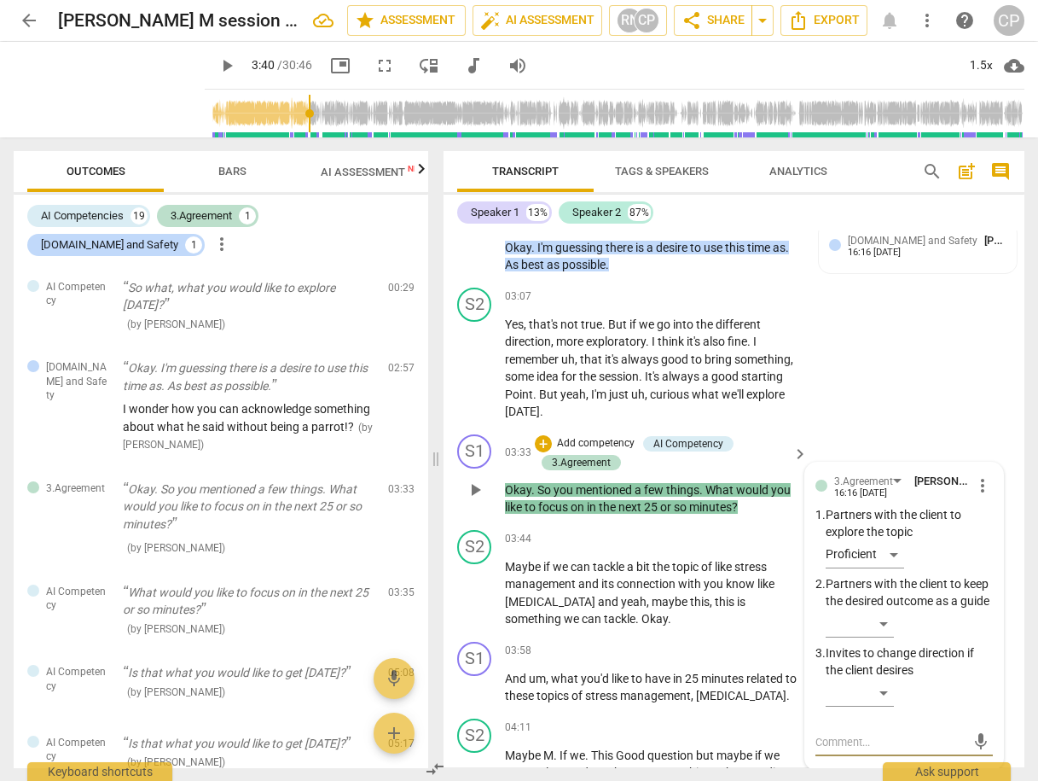
click at [873, 737] on textarea at bounding box center [891, 742] width 150 height 16
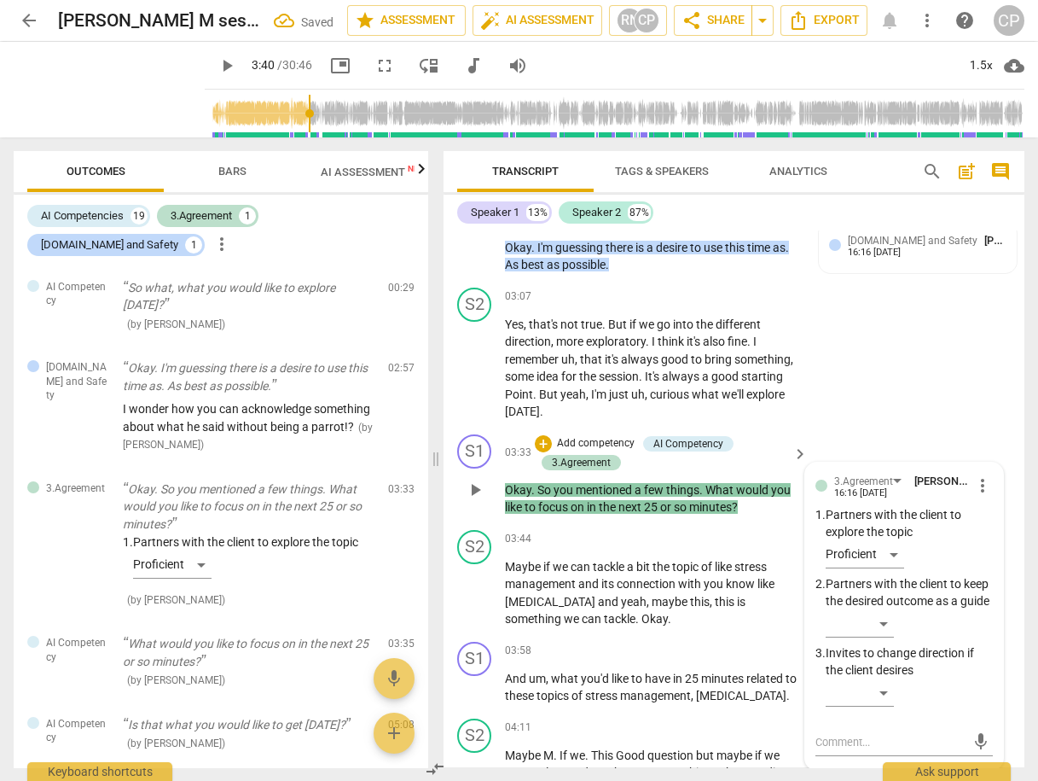
click at [863, 427] on div "S1 play_arrow pause 03:33 + Add competency AI Competency 3.Agreement keyboard_a…" at bounding box center [734, 475] width 581 height 96
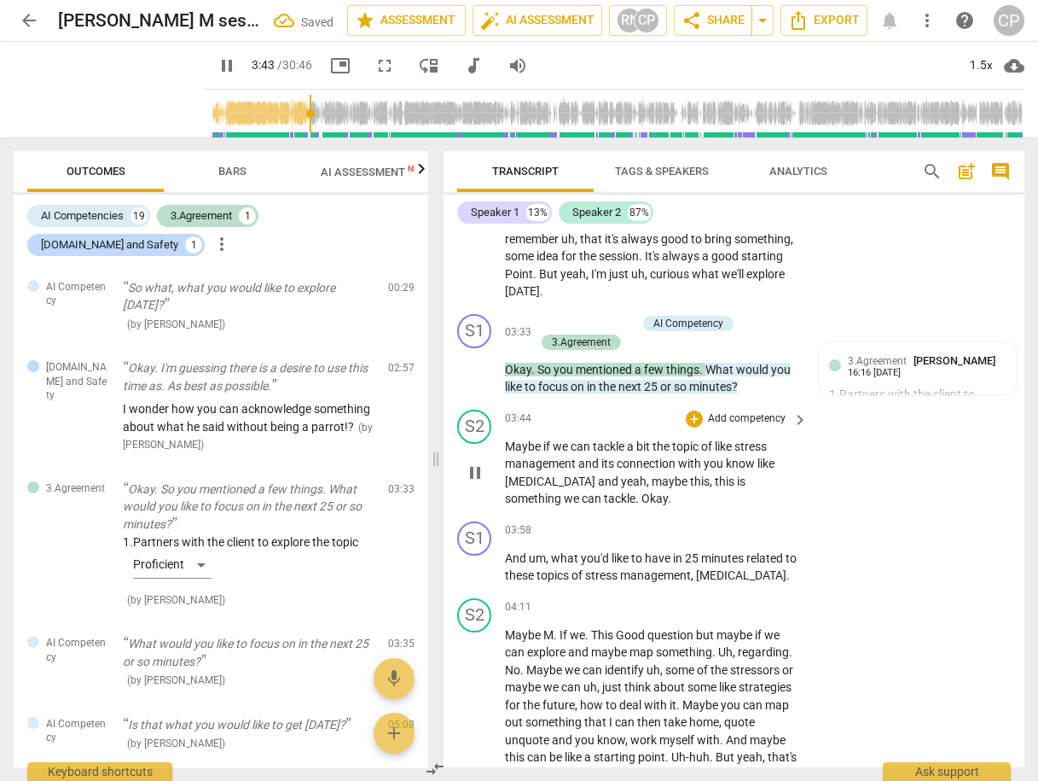
scroll to position [1248, 0]
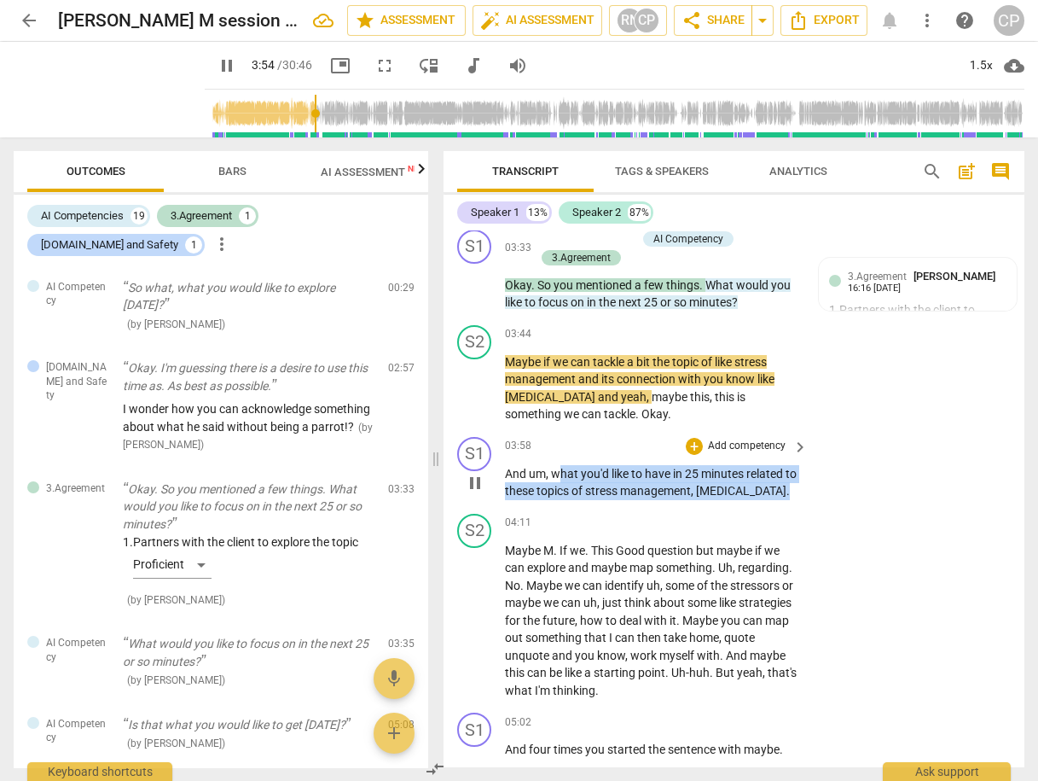
drag, startPoint x: 555, startPoint y: 454, endPoint x: 803, endPoint y: 471, distance: 248.8
click at [803, 471] on div "And um , what you'd like to have in 25 minutes related to these topics of [MEDI…" at bounding box center [657, 482] width 305 height 35
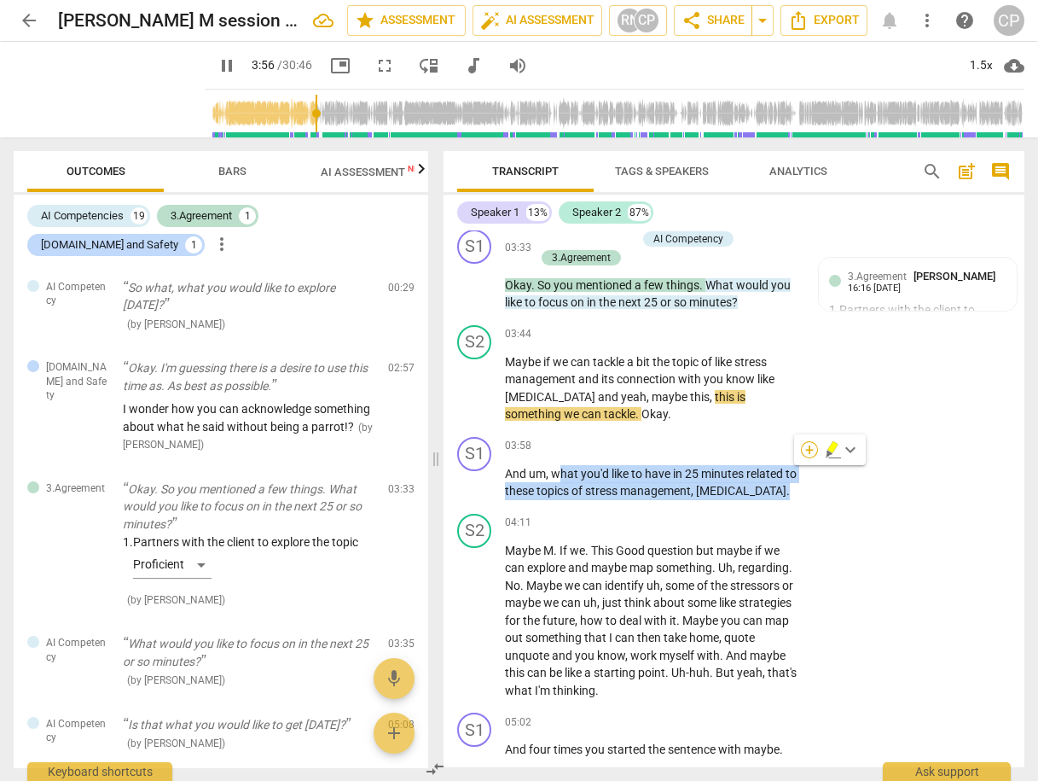
click at [812, 448] on div "+" at bounding box center [809, 449] width 17 height 17
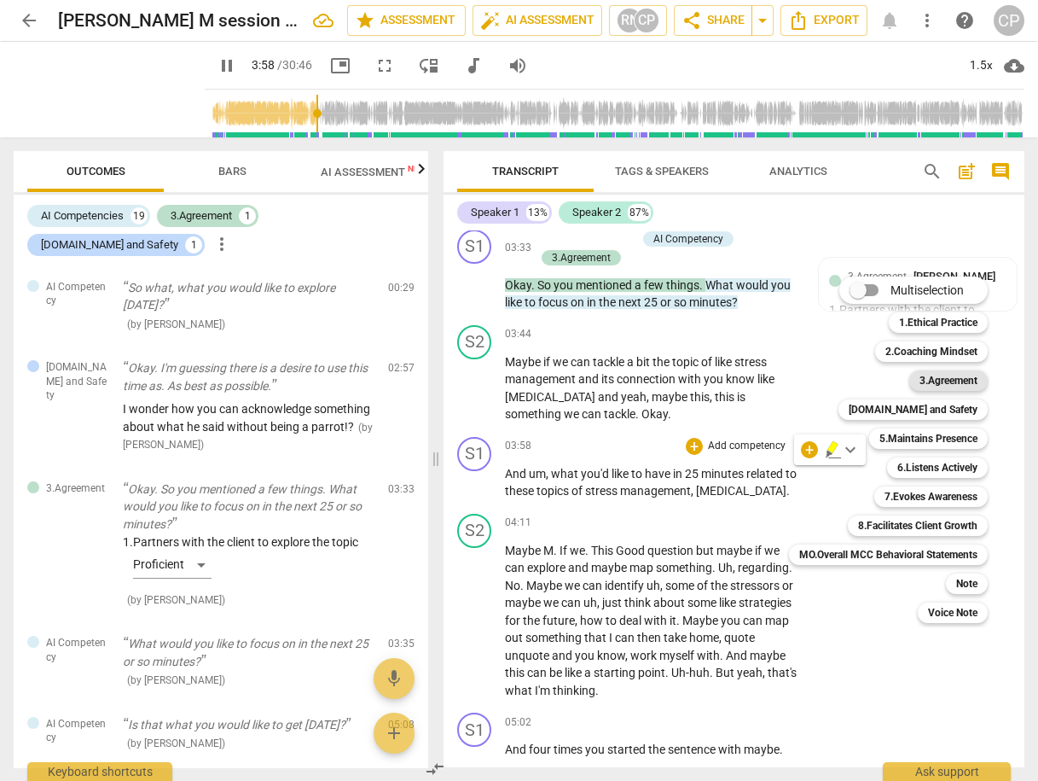
click at [950, 381] on b "3.Agreement" at bounding box center [949, 380] width 58 height 20
type input "239"
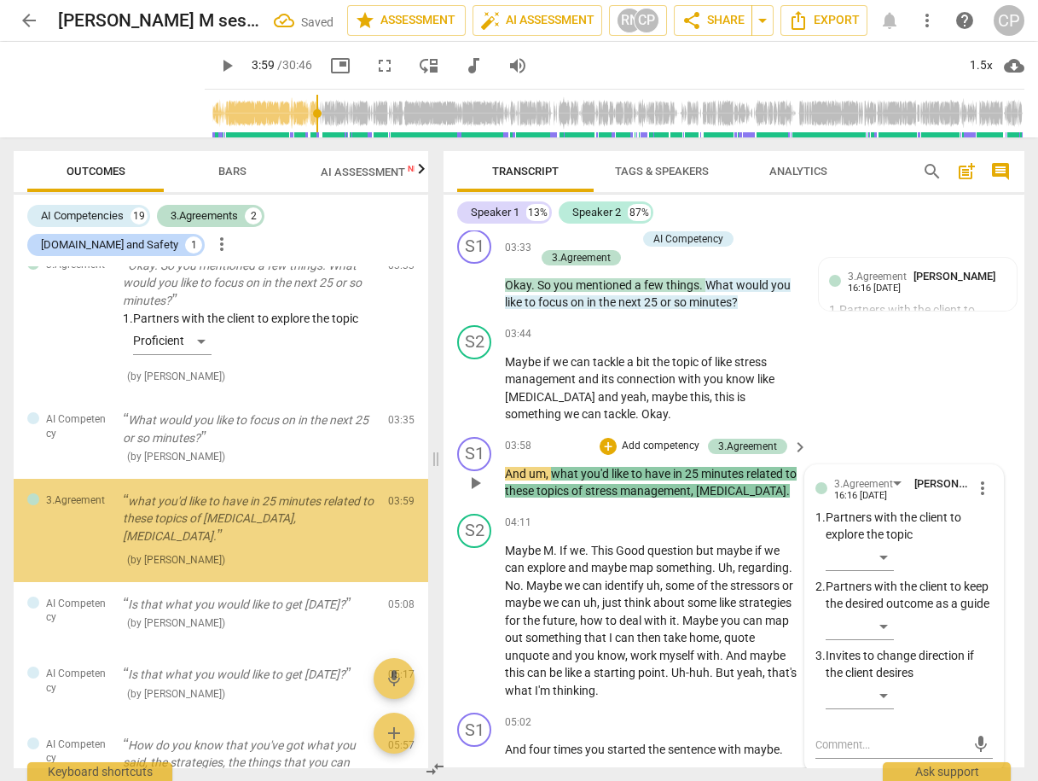
scroll to position [317, 0]
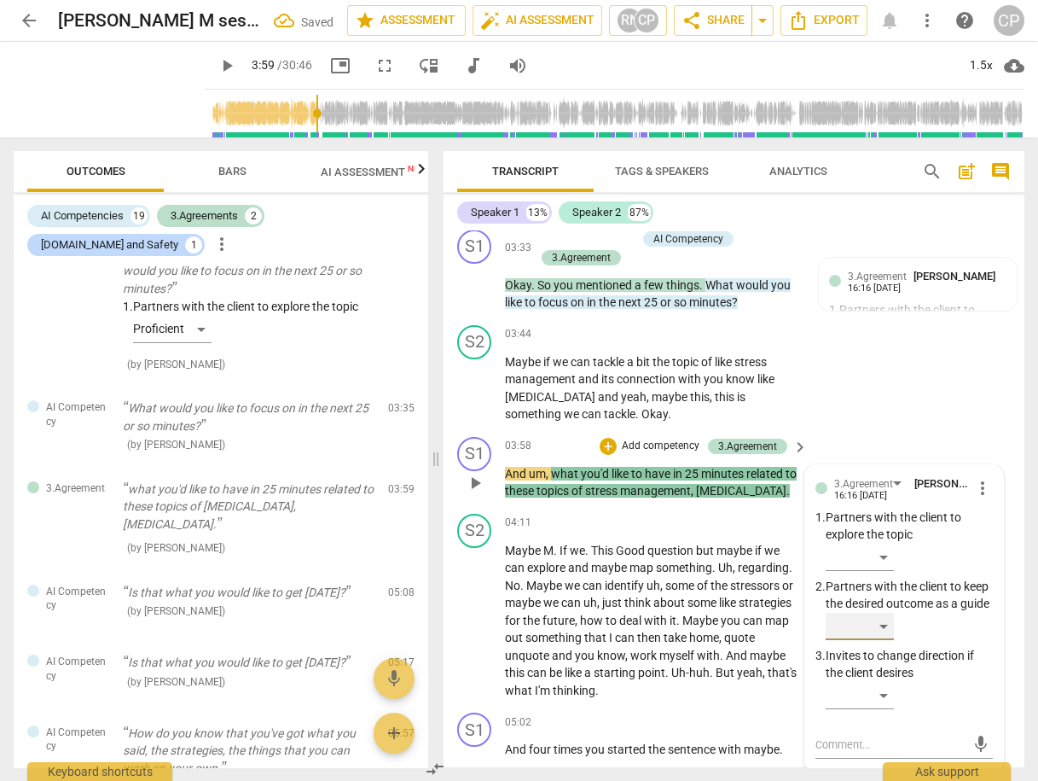
click at [880, 619] on div "​" at bounding box center [860, 626] width 68 height 27
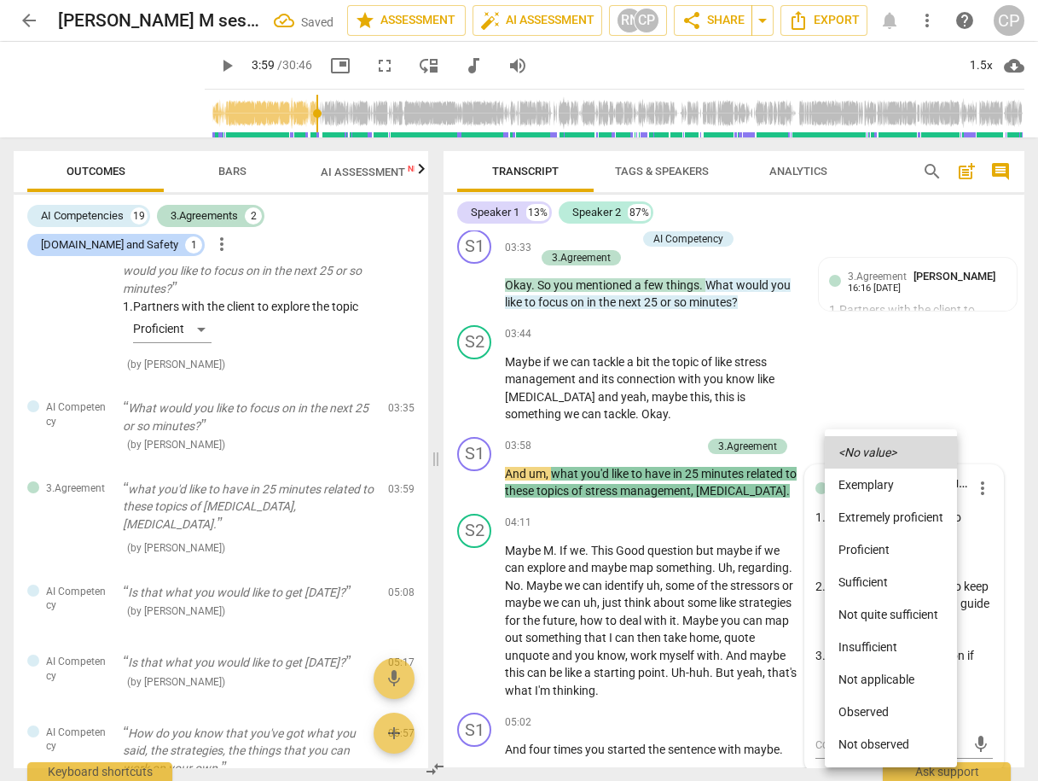
click at [880, 584] on li "Sufficient" at bounding box center [891, 582] width 132 height 32
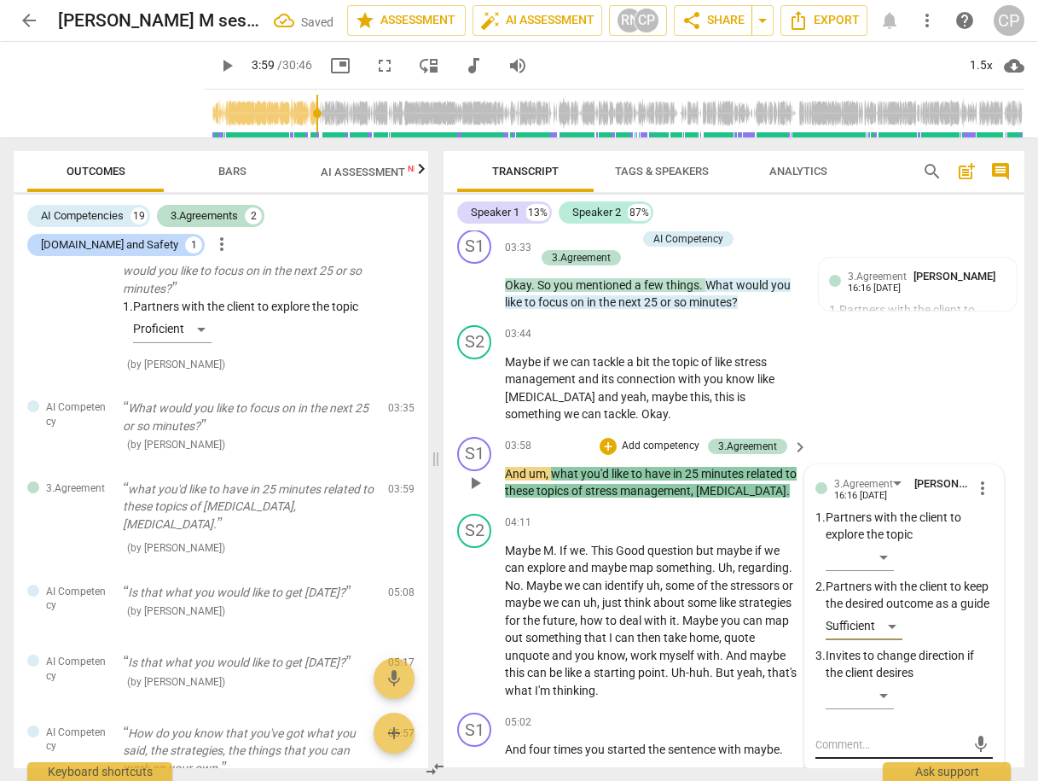
click at [861, 747] on textarea at bounding box center [891, 744] width 150 height 16
type textarea "C"
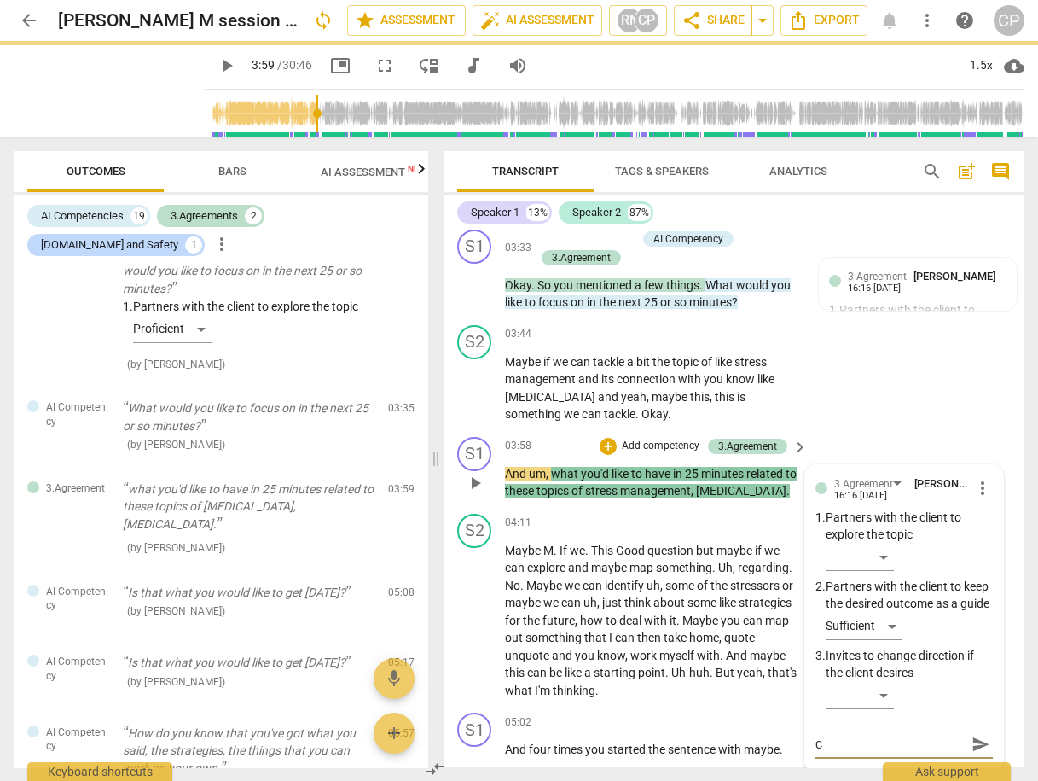
type textarea "Cn"
type textarea "Cna"
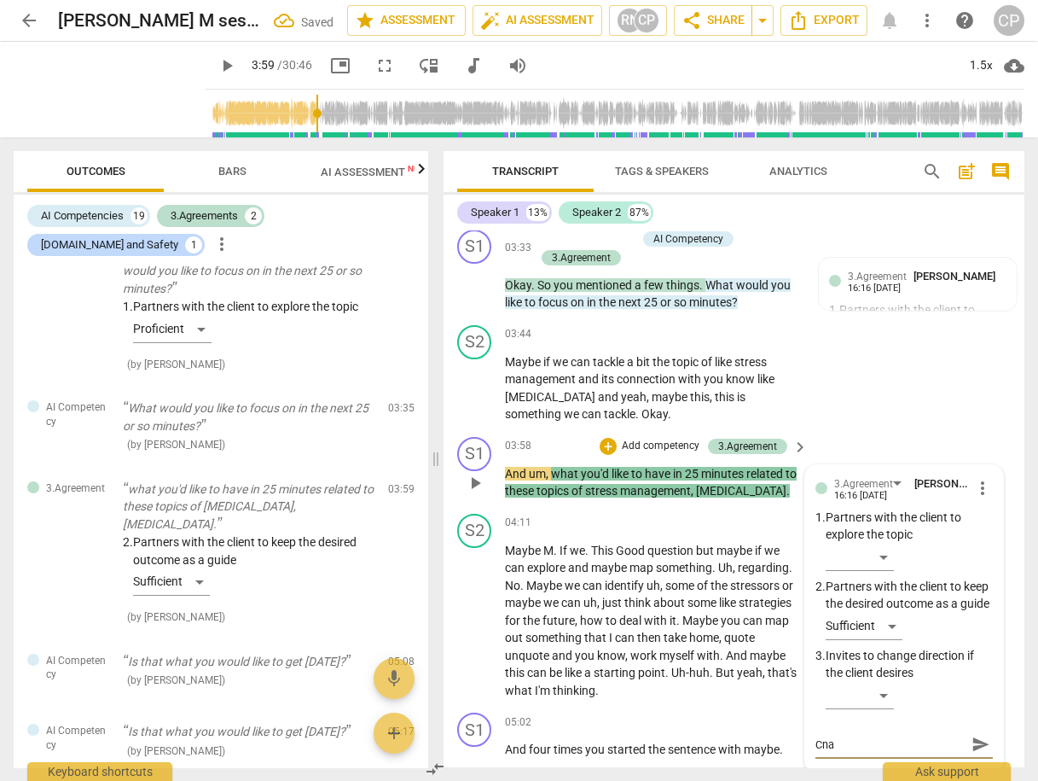
type textarea "Cn"
type textarea "C"
type textarea "Ca"
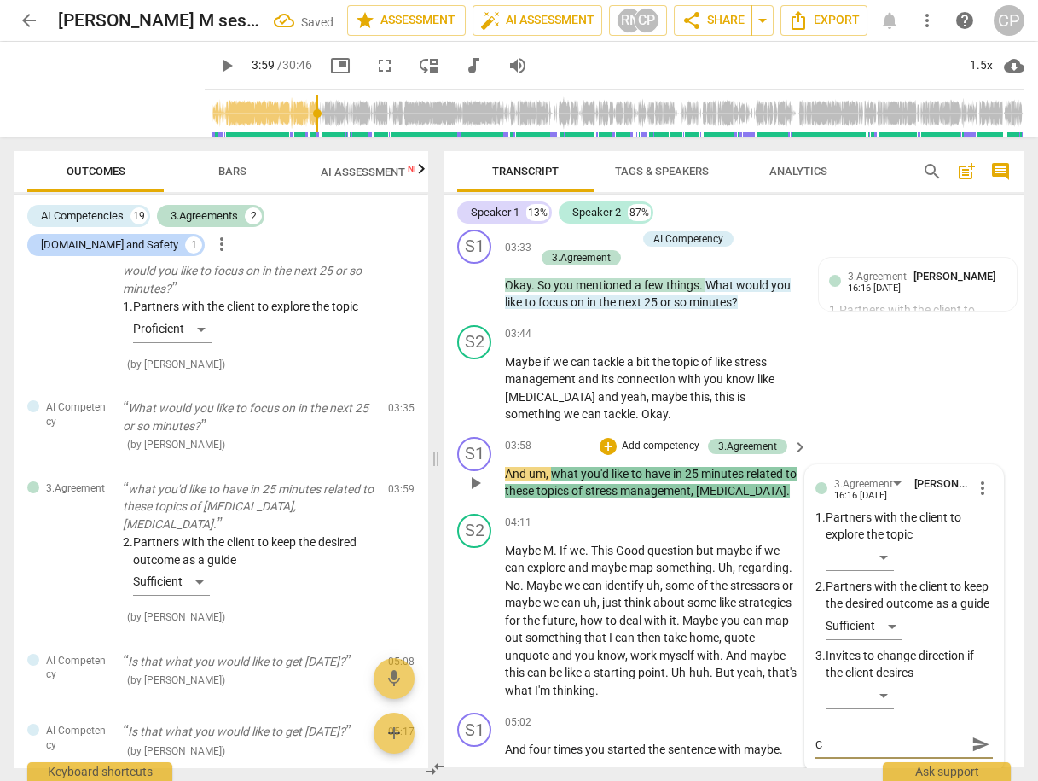
type textarea "Ca"
type textarea "Can"
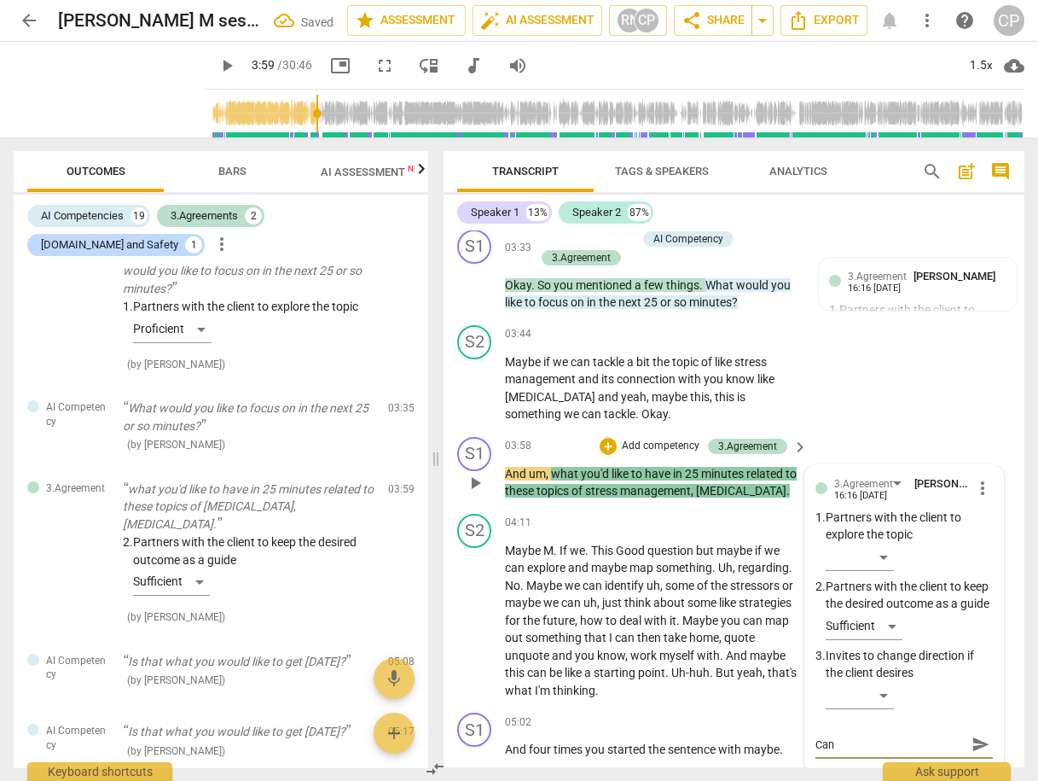
type textarea "Can y"
type textarea "Can yo"
type textarea "Can you"
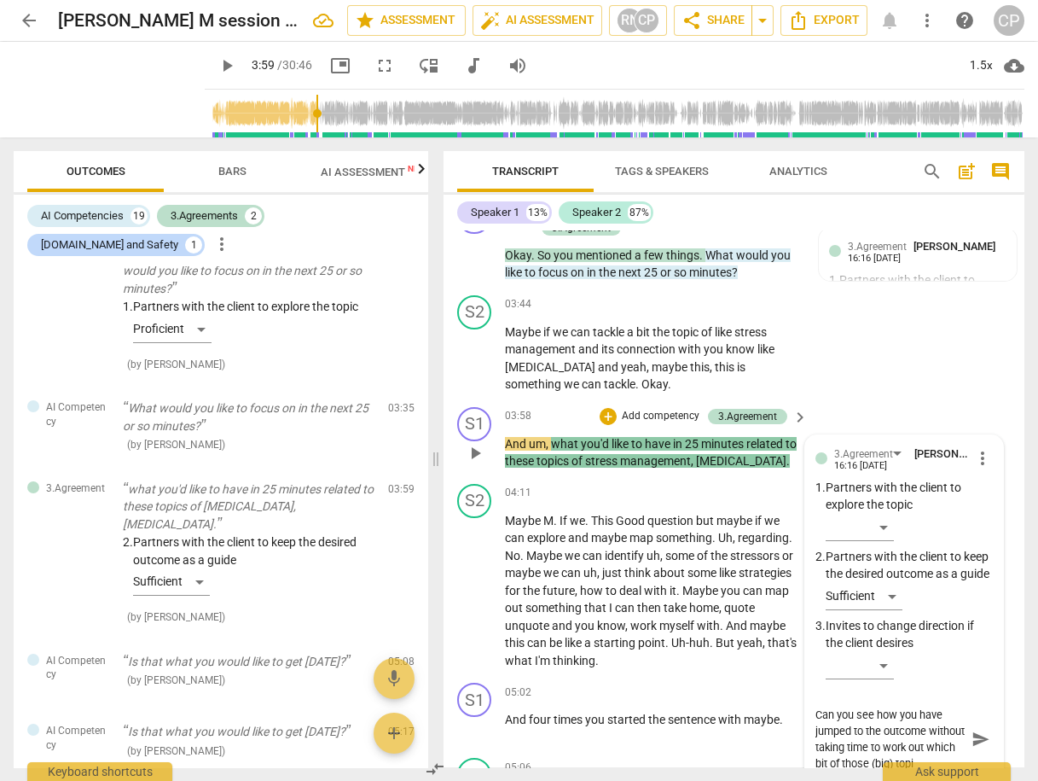
scroll to position [1280, 0]
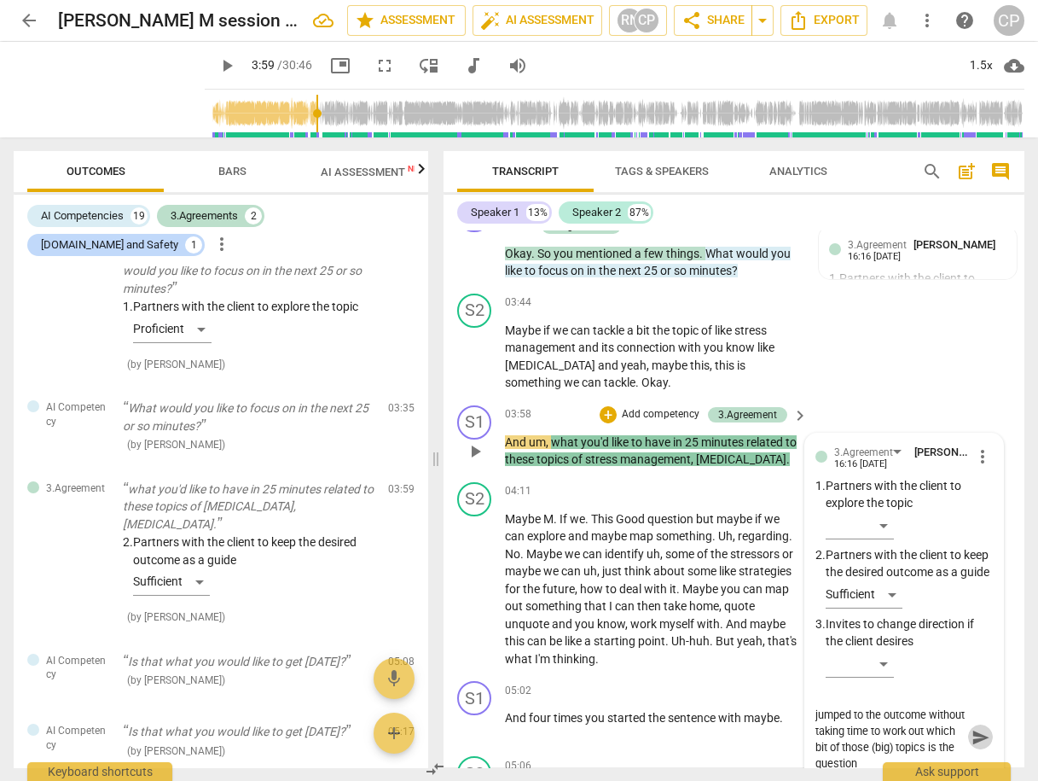
click at [980, 733] on span "send" at bounding box center [981, 737] width 19 height 19
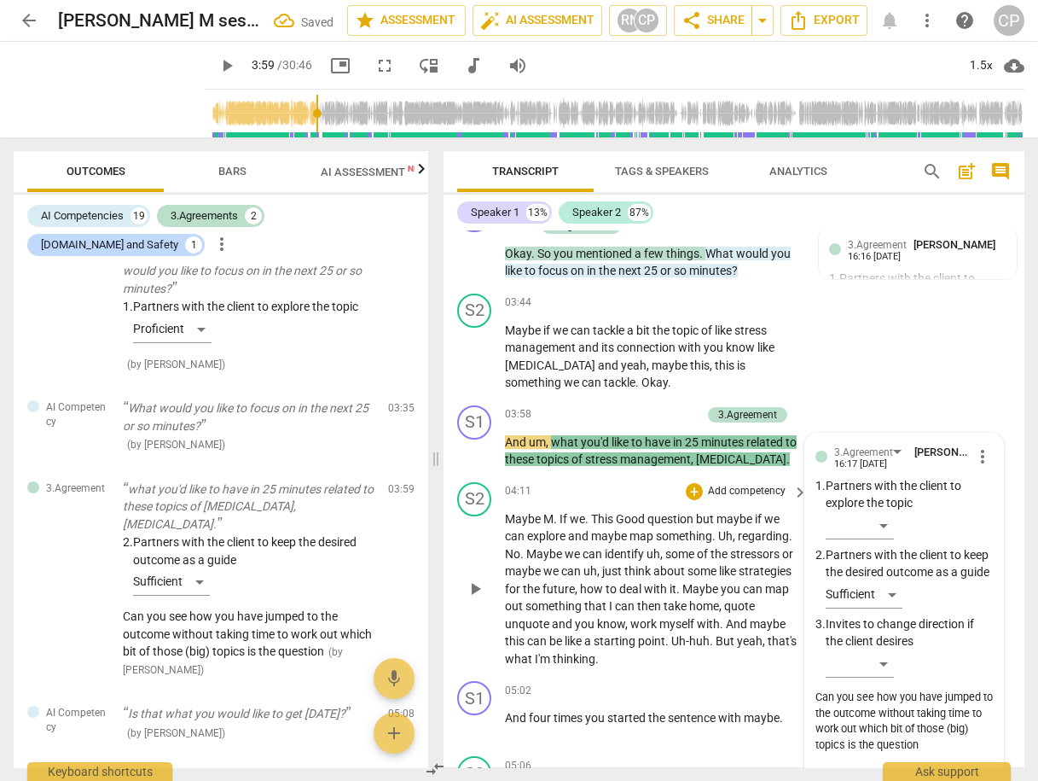
click at [478, 578] on span "play_arrow" at bounding box center [475, 588] width 20 height 20
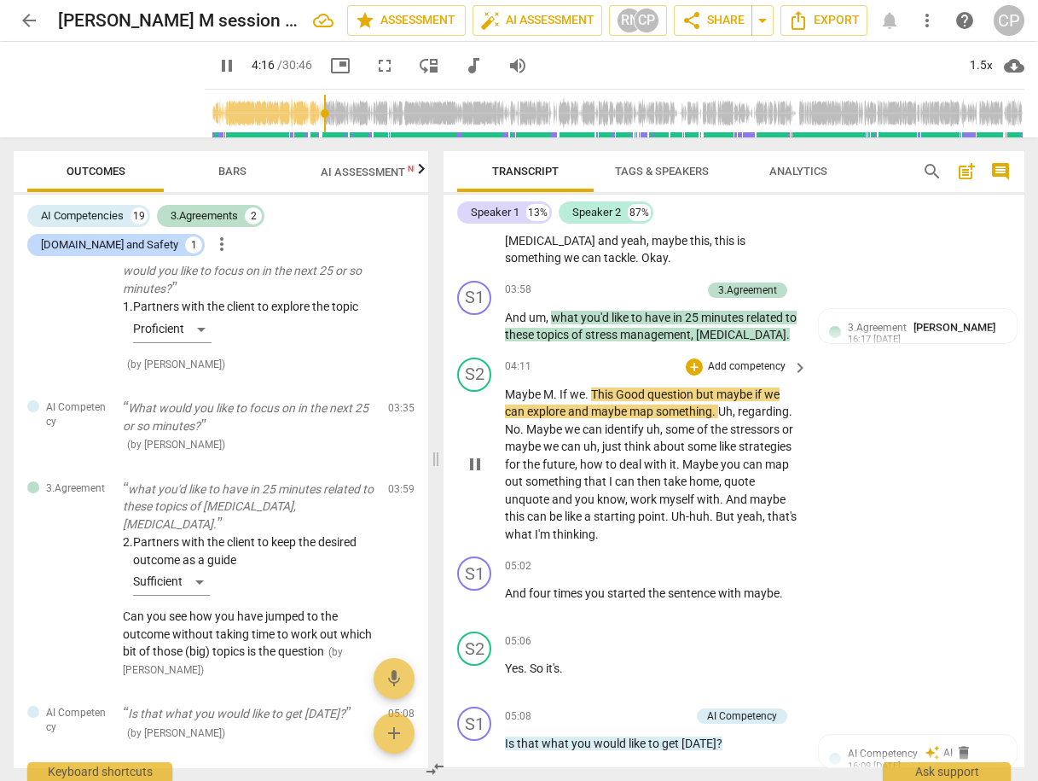
scroll to position [1416, 0]
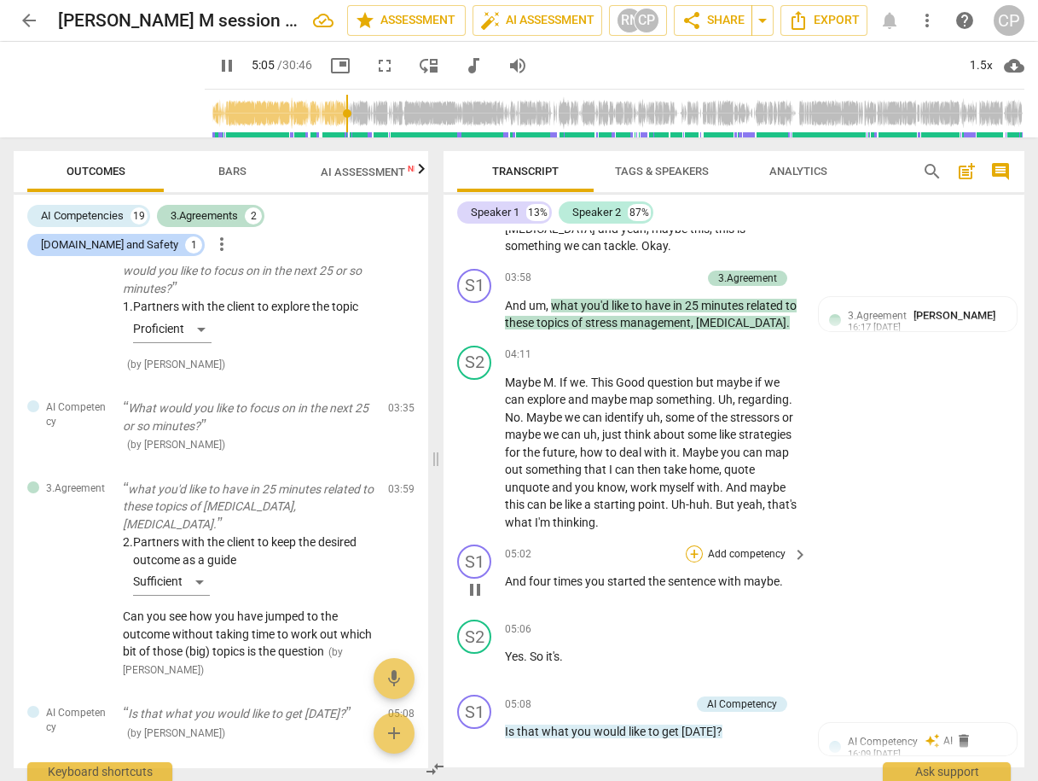
click at [691, 545] on div "+" at bounding box center [694, 553] width 17 height 17
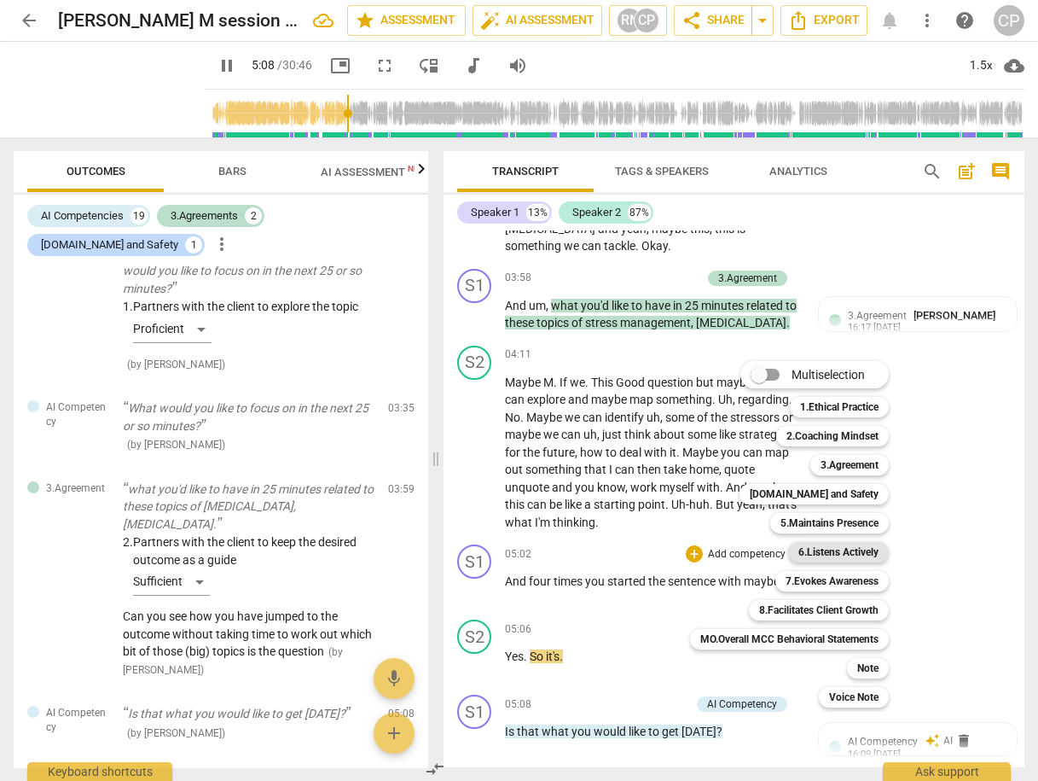
click at [859, 548] on b "6.Listens Actively" at bounding box center [839, 552] width 80 height 20
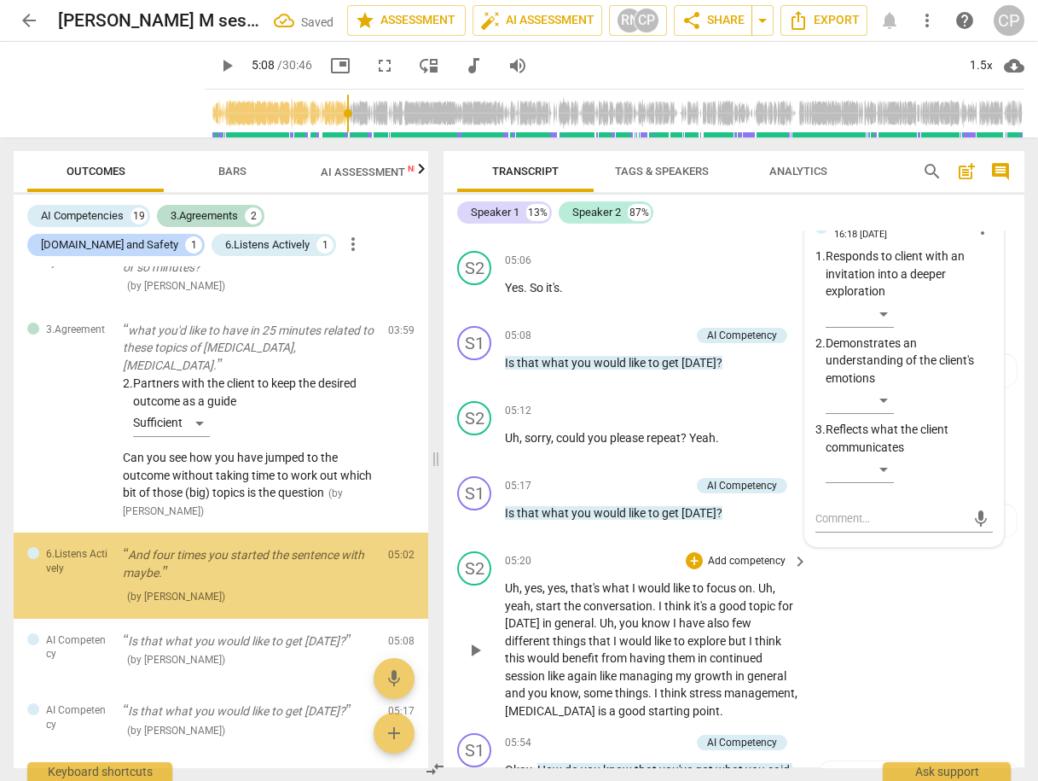
scroll to position [534, 0]
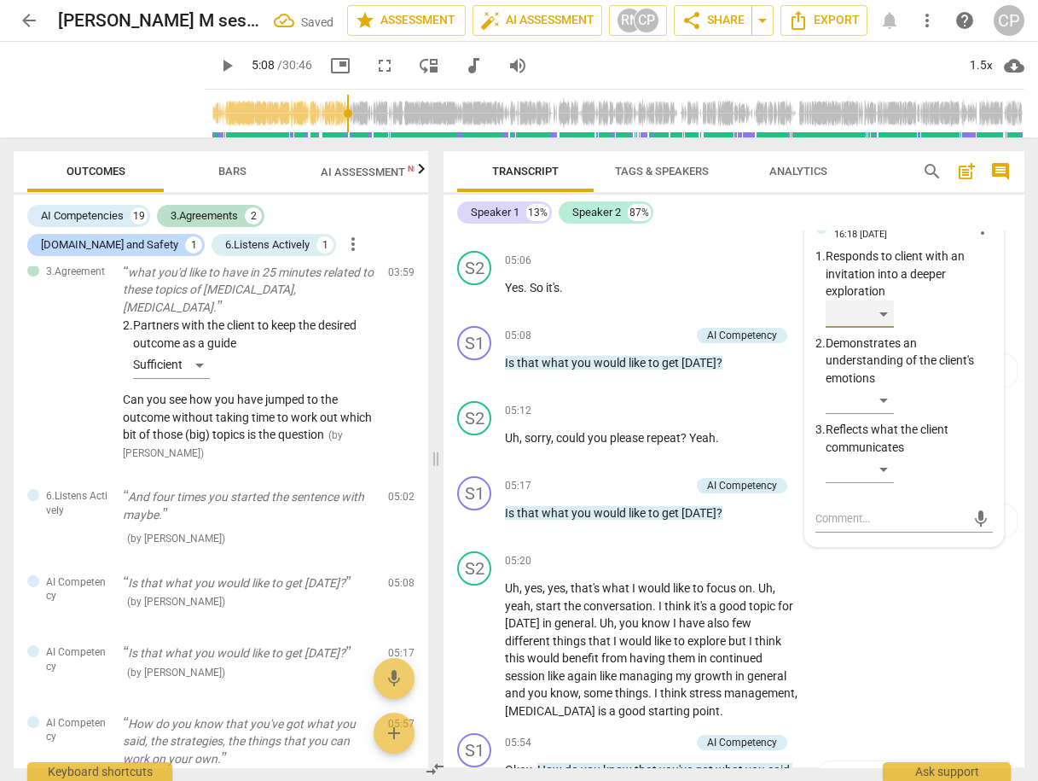
click at [880, 300] on div "​" at bounding box center [860, 313] width 68 height 27
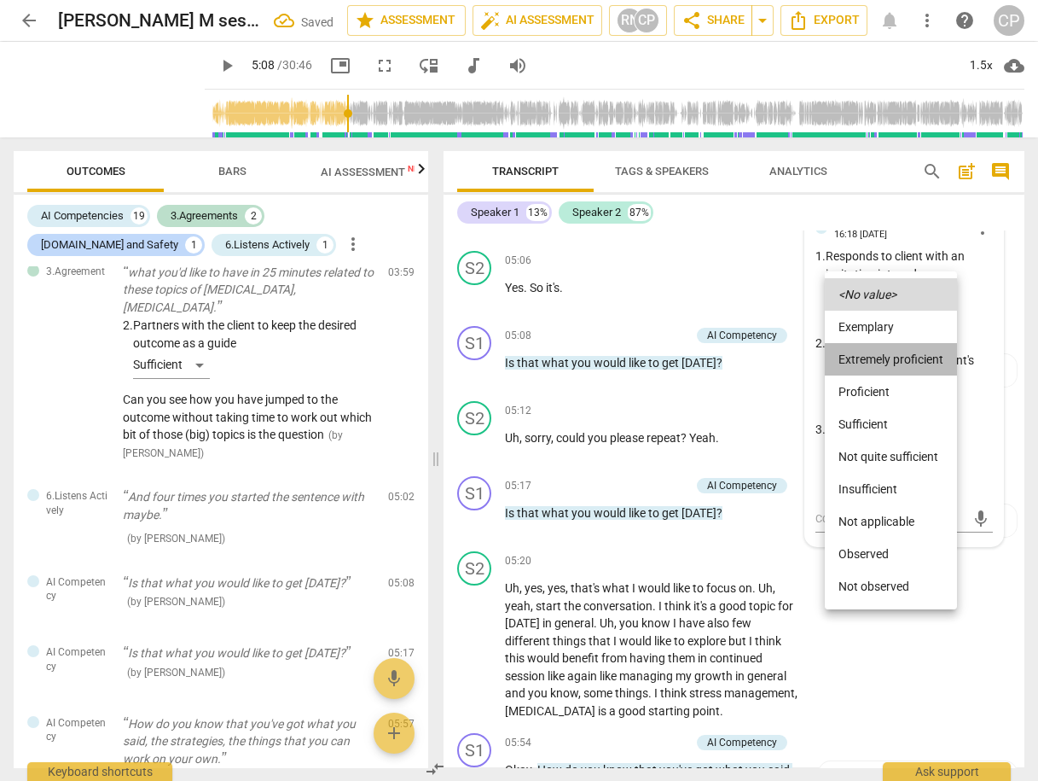
click at [897, 365] on li "Extremely proficient" at bounding box center [891, 359] width 132 height 32
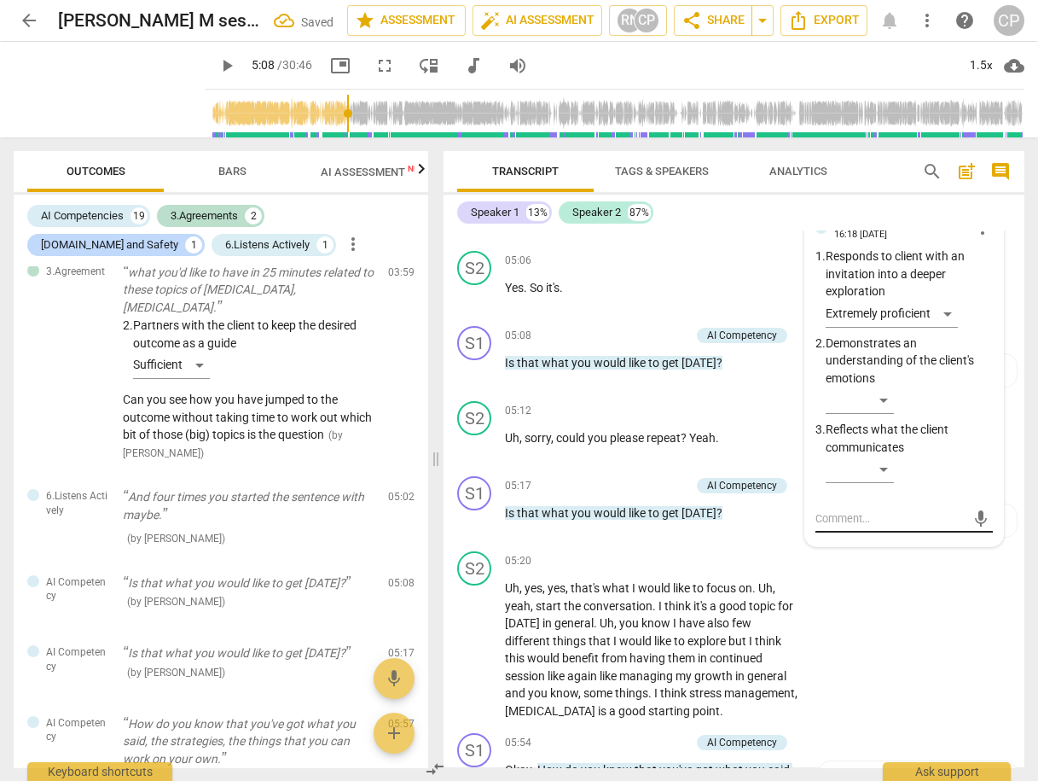
click at [866, 508] on div "mic" at bounding box center [904, 518] width 177 height 27
click at [862, 510] on textarea at bounding box center [891, 518] width 150 height 16
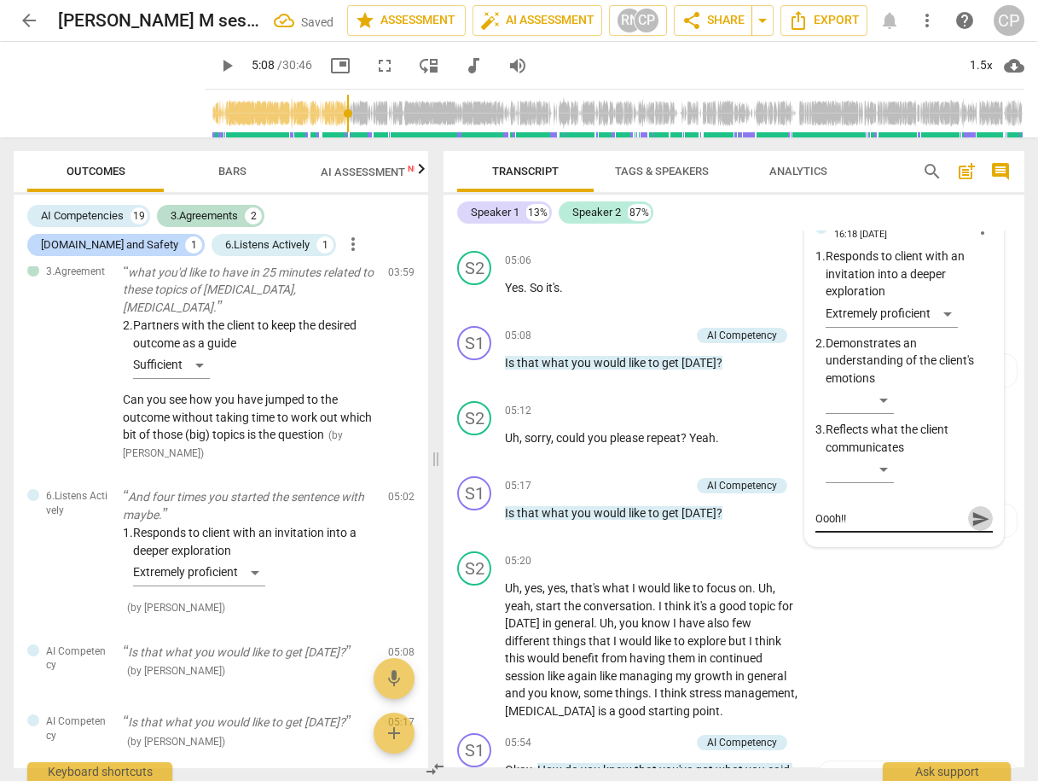
click at [968, 508] on span "send" at bounding box center [980, 518] width 25 height 20
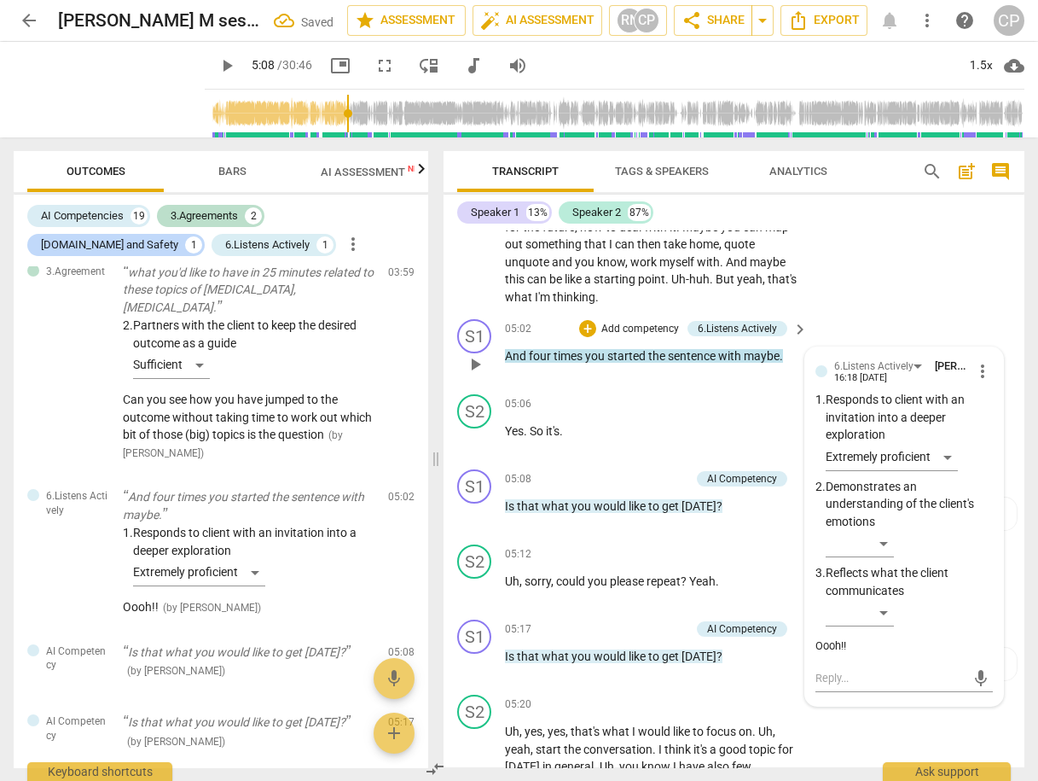
scroll to position [1580, 0]
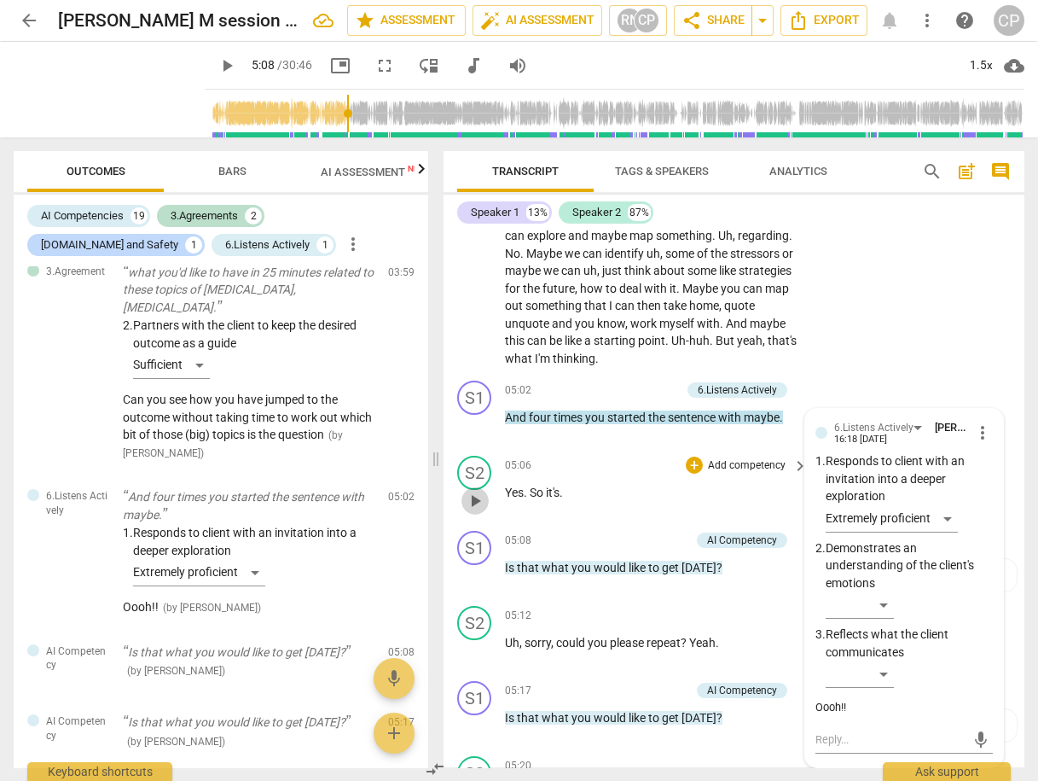
click at [479, 491] on span "play_arrow" at bounding box center [475, 501] width 20 height 20
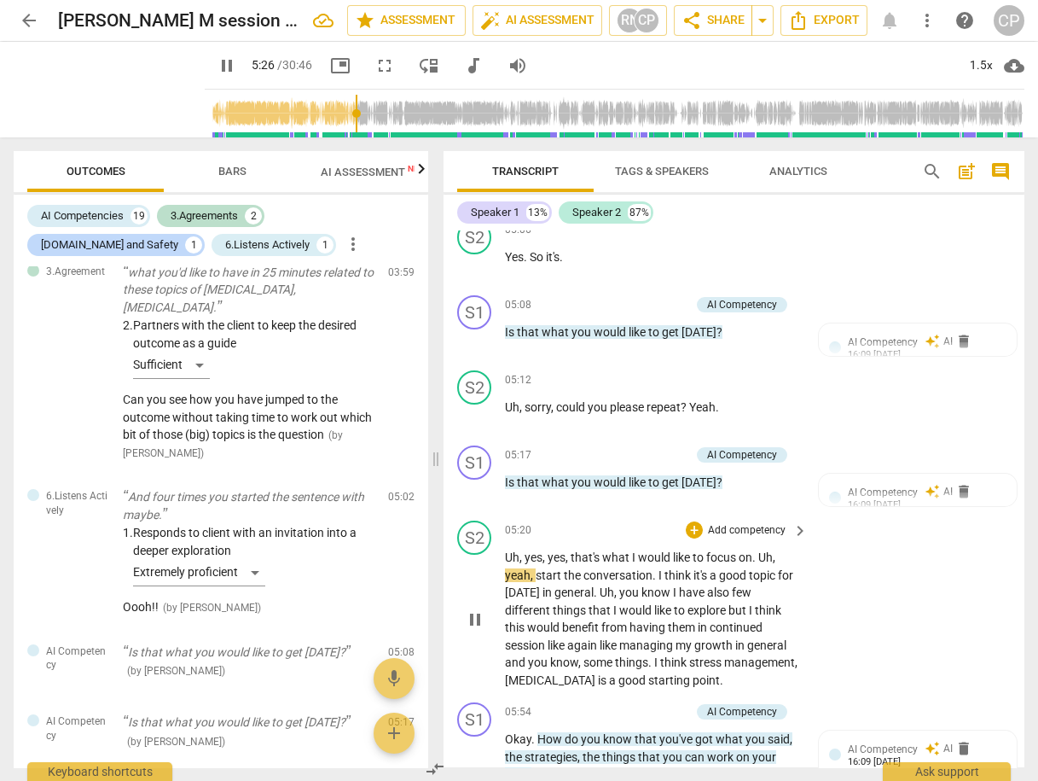
scroll to position [1853, 0]
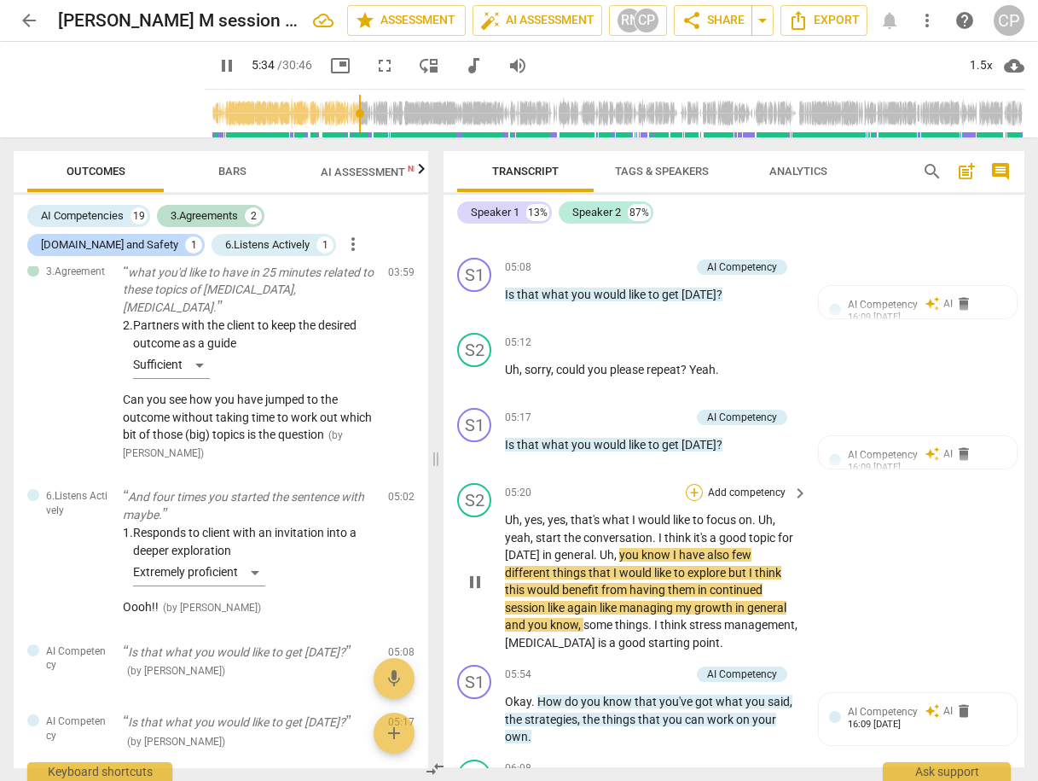
click at [692, 484] on div "+" at bounding box center [694, 492] width 17 height 17
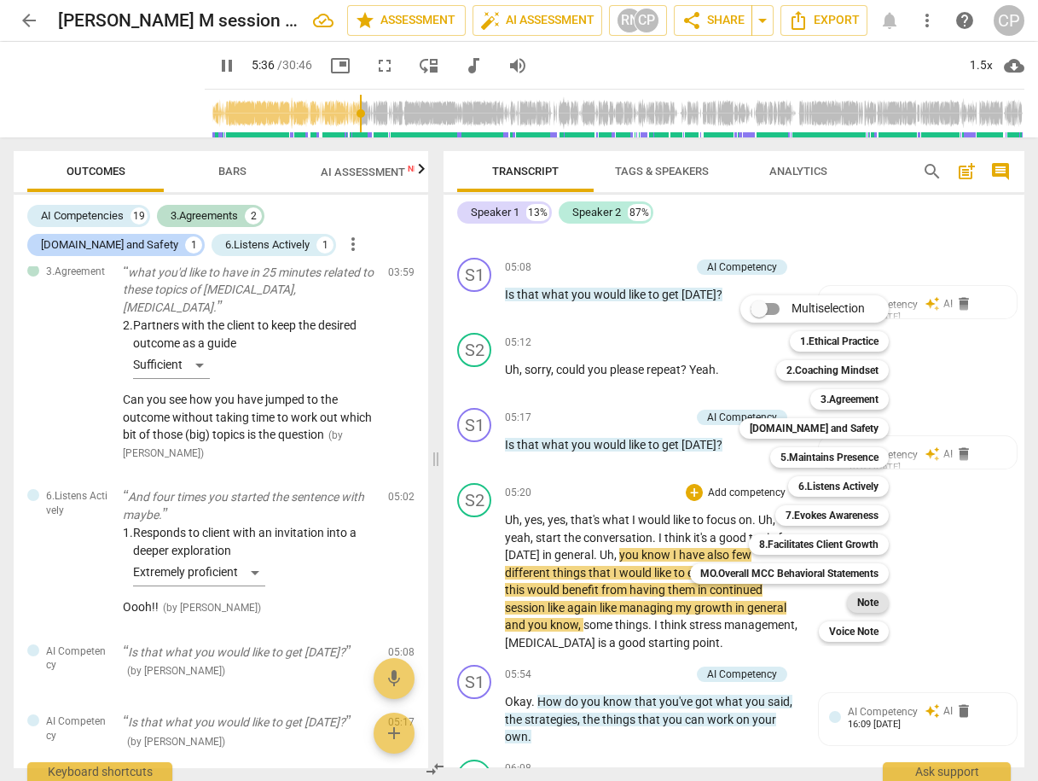
click at [868, 594] on b "Note" at bounding box center [867, 602] width 21 height 20
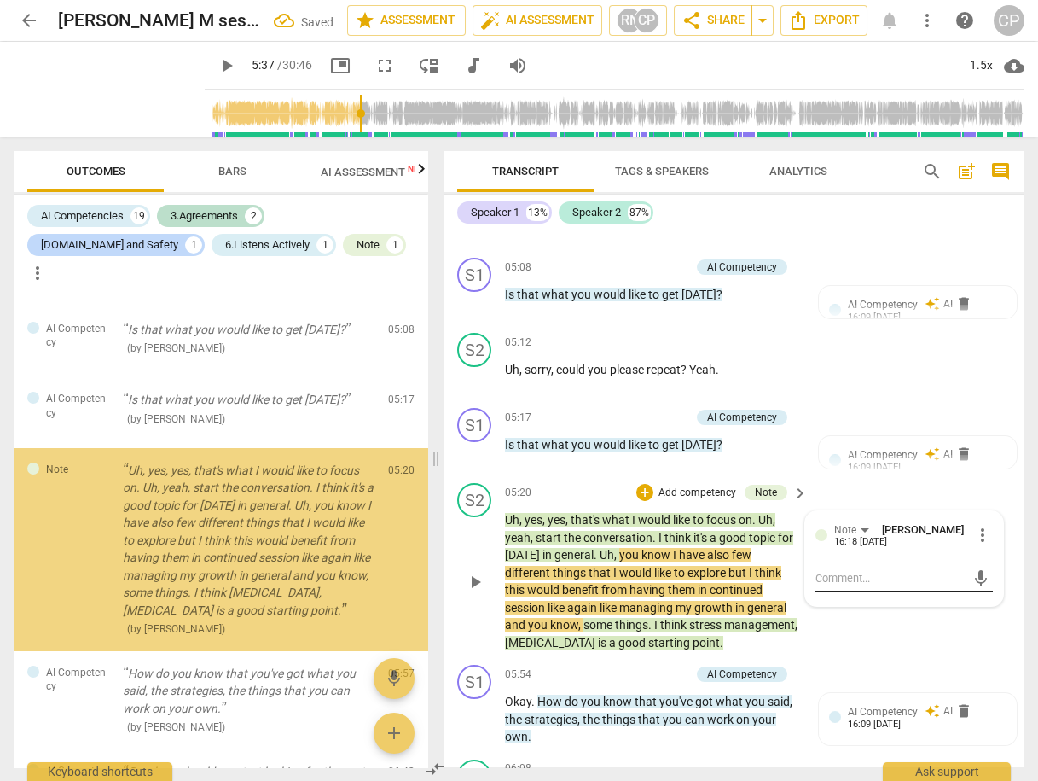
scroll to position [897, 0]
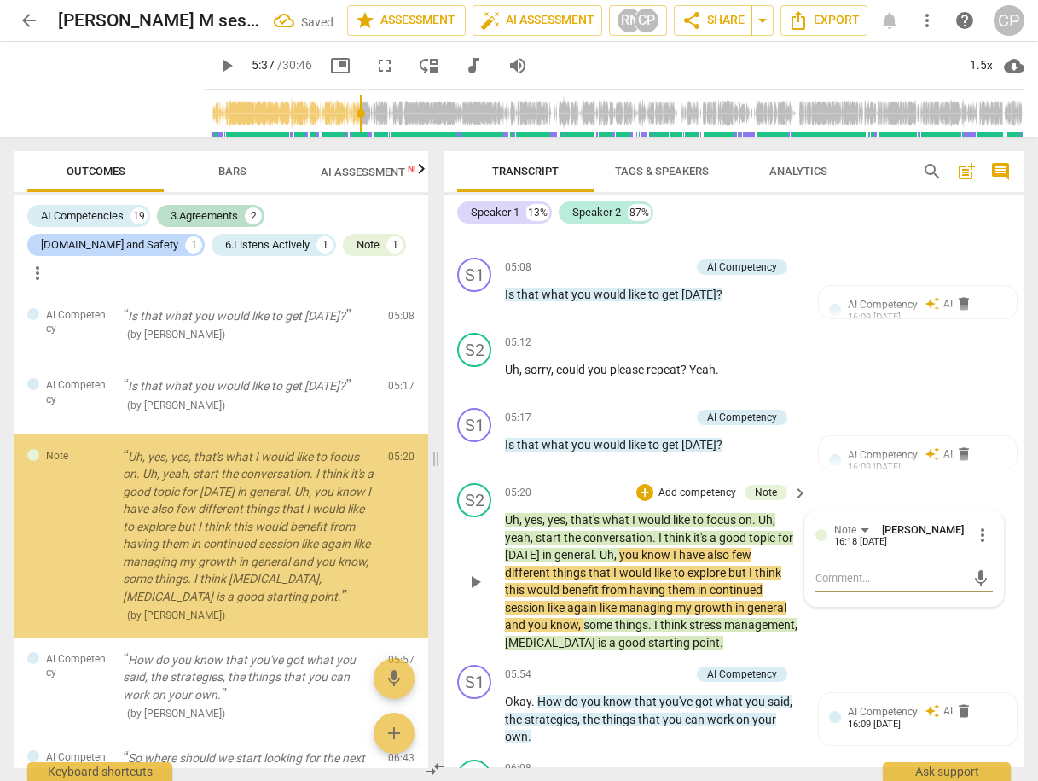
click at [847, 570] on textarea at bounding box center [891, 578] width 150 height 16
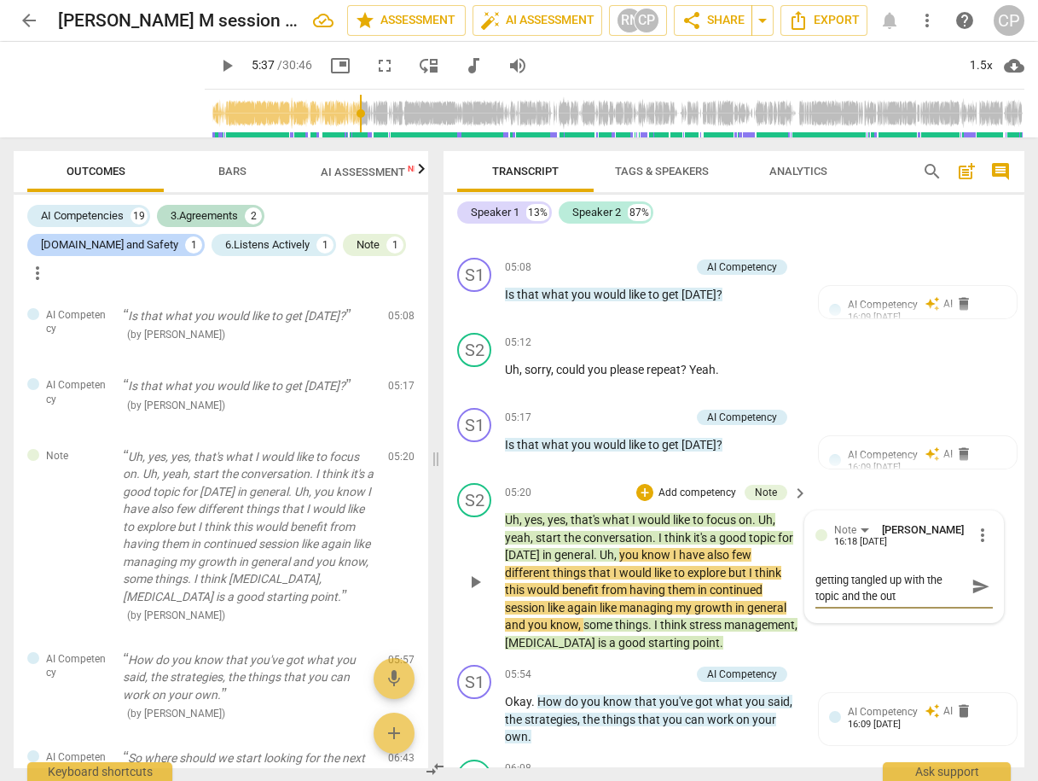
scroll to position [0, 0]
click at [972, 585] on span "send" at bounding box center [981, 594] width 19 height 19
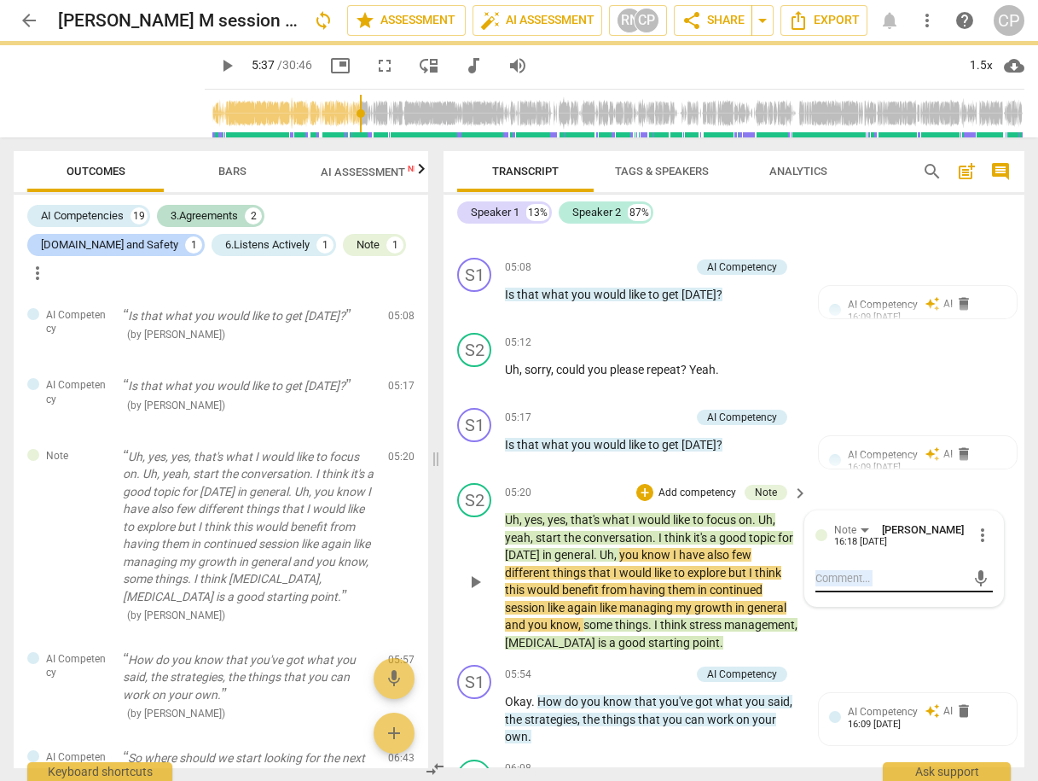
click at [972, 570] on div "mic" at bounding box center [904, 577] width 177 height 38
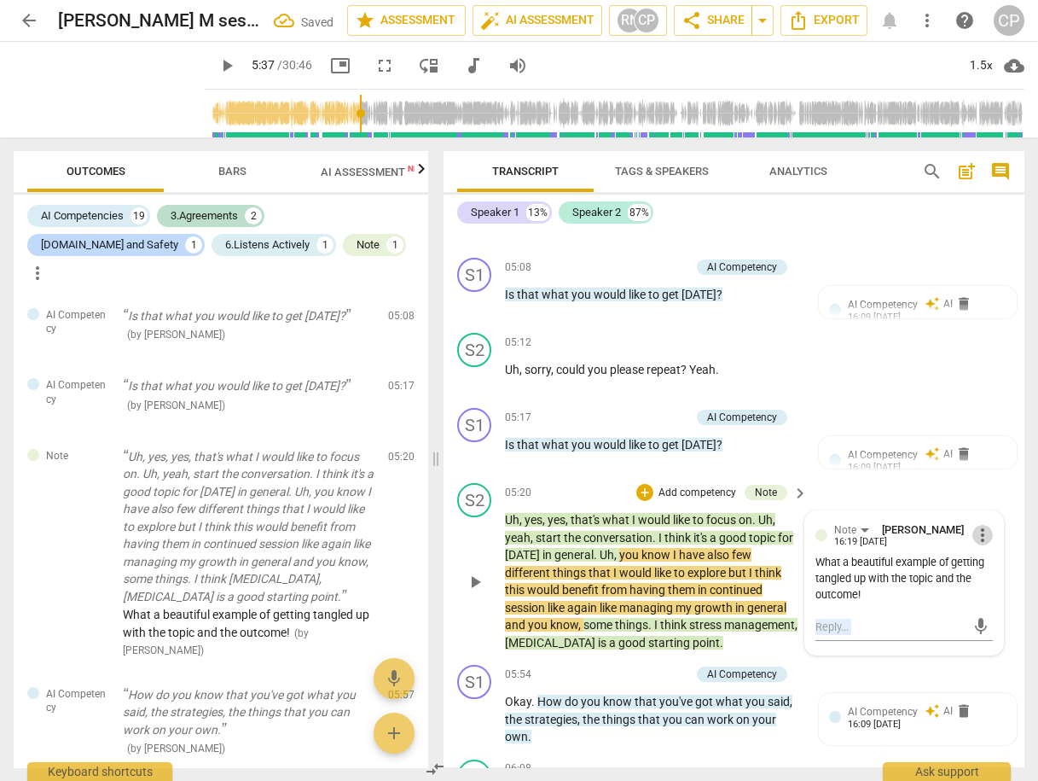
click at [973, 525] on span "more_vert" at bounding box center [983, 535] width 20 height 20
click at [990, 515] on li "Edit" at bounding box center [994, 510] width 59 height 32
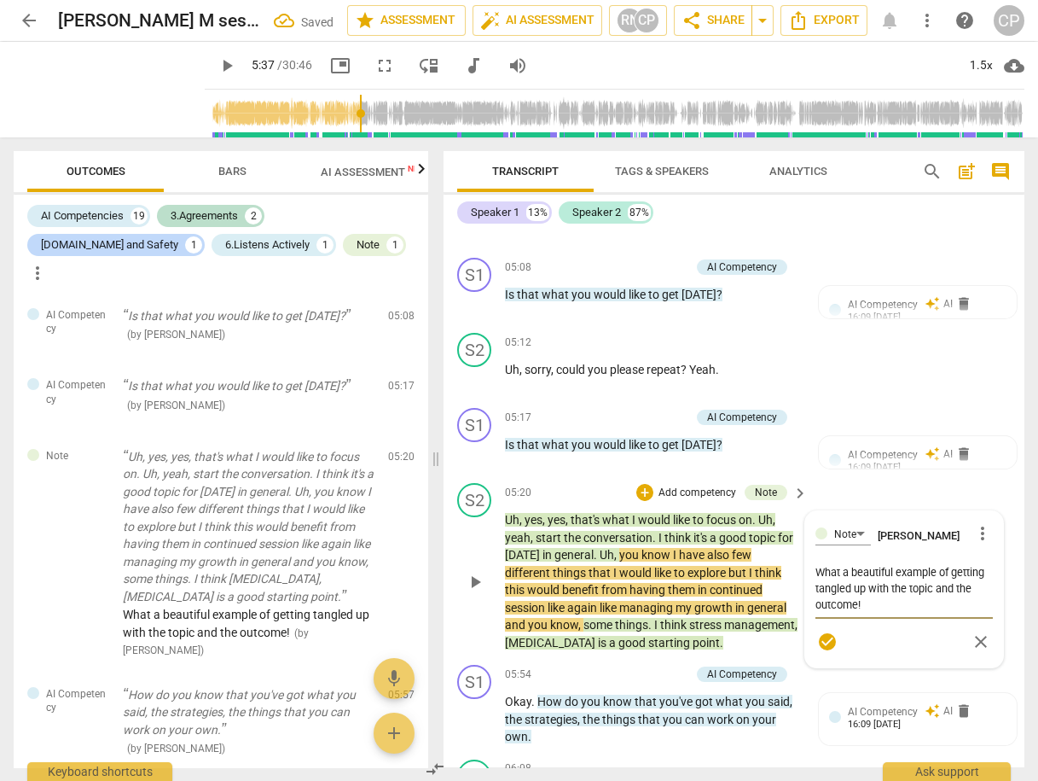
click at [951, 564] on textarea "What a beautiful example of getting tangled up with the topic and the outcome!" at bounding box center [904, 588] width 177 height 49
click at [823, 631] on span "check_circle" at bounding box center [827, 641] width 20 height 20
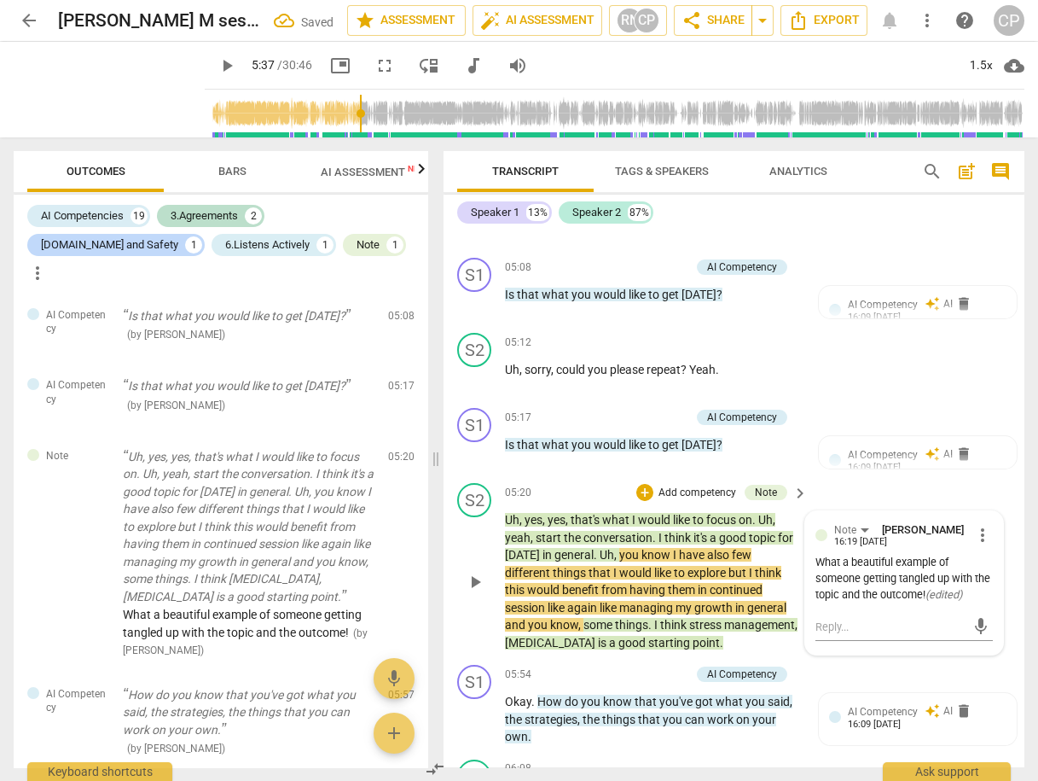
click at [480, 572] on span "play_arrow" at bounding box center [475, 582] width 20 height 20
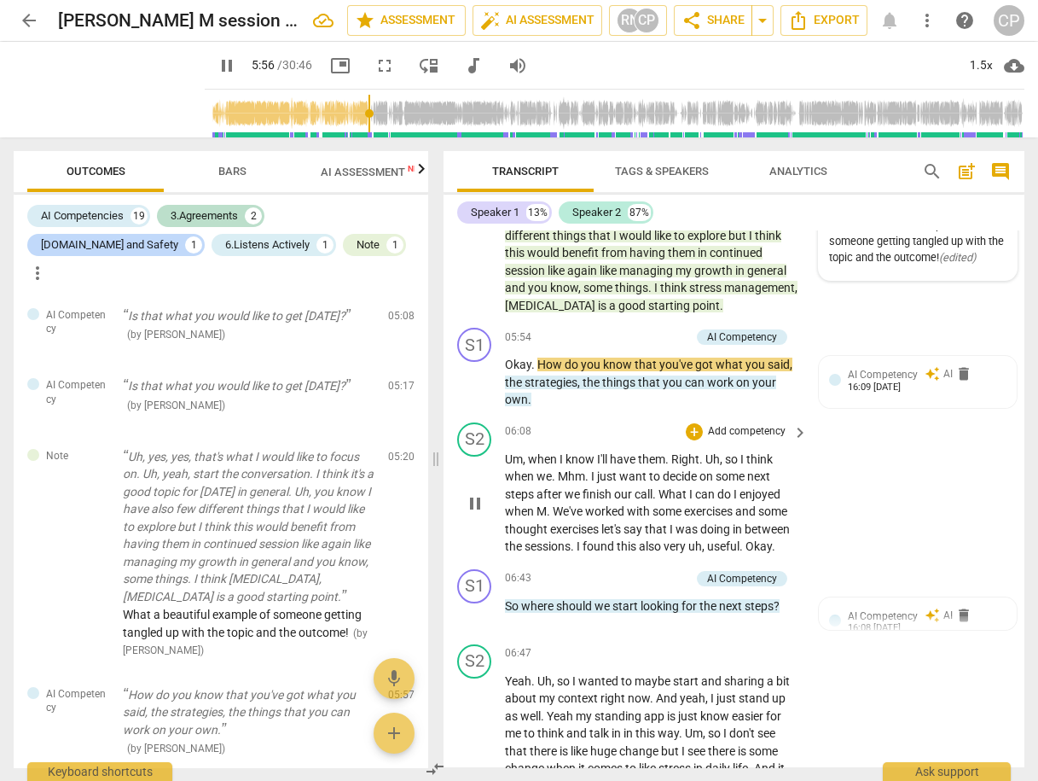
scroll to position [2194, 0]
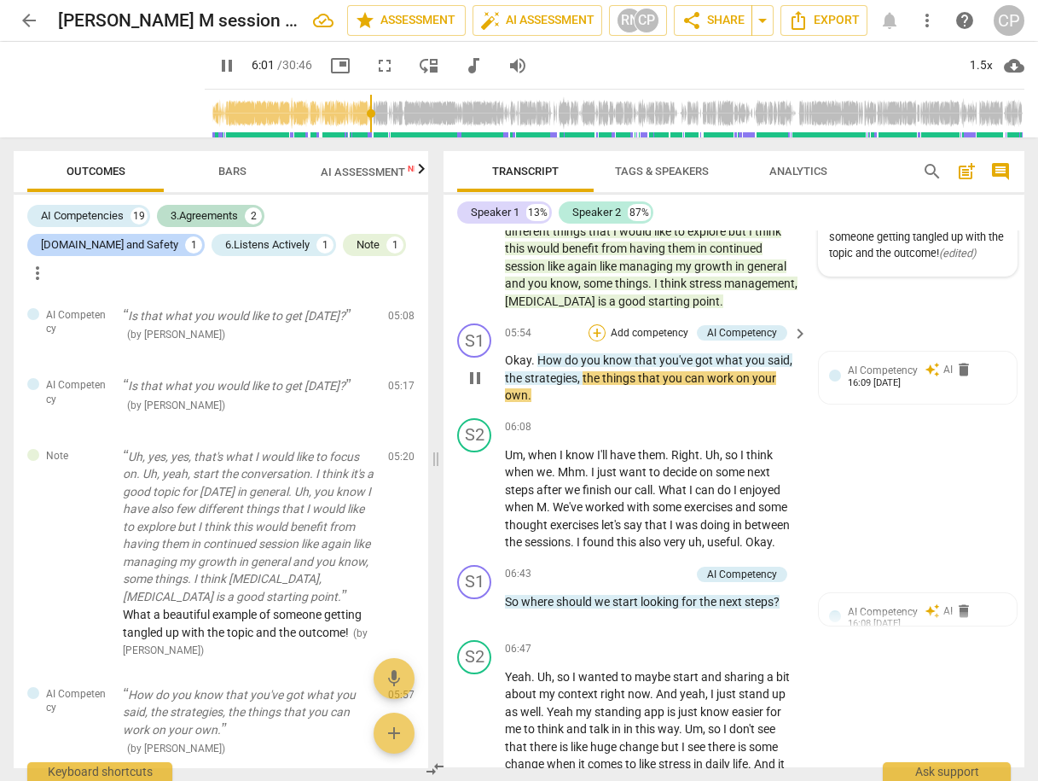
click at [595, 324] on div "+" at bounding box center [597, 332] width 17 height 17
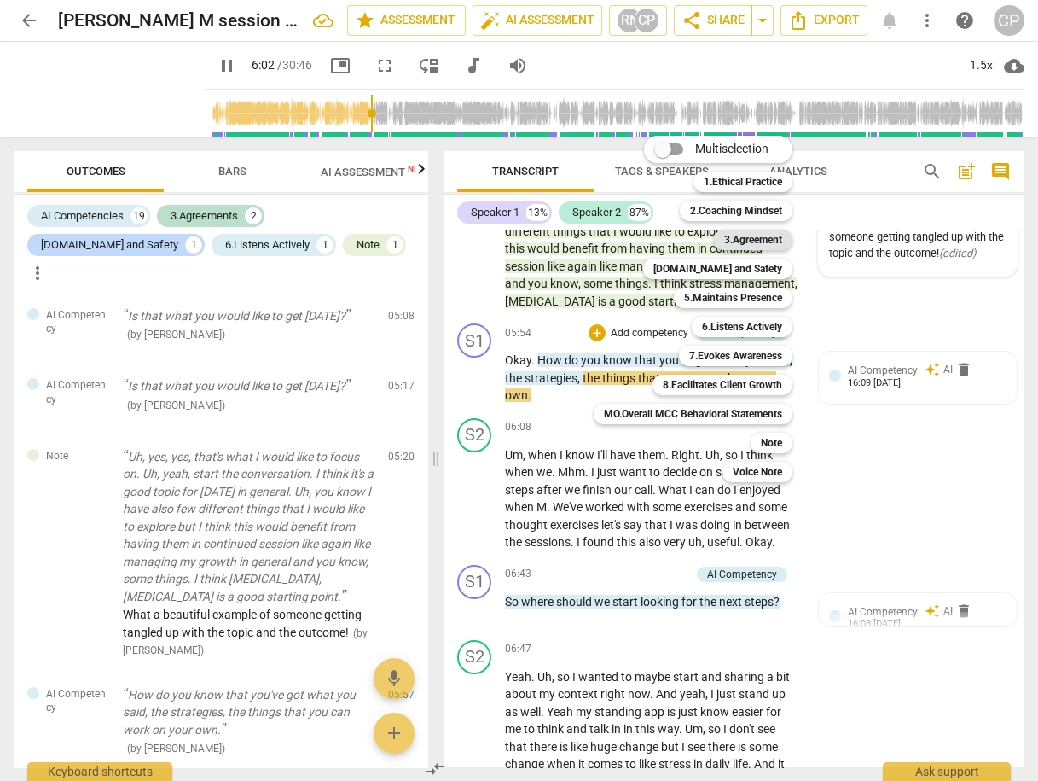
click at [740, 237] on b "3.Agreement" at bounding box center [753, 239] width 58 height 20
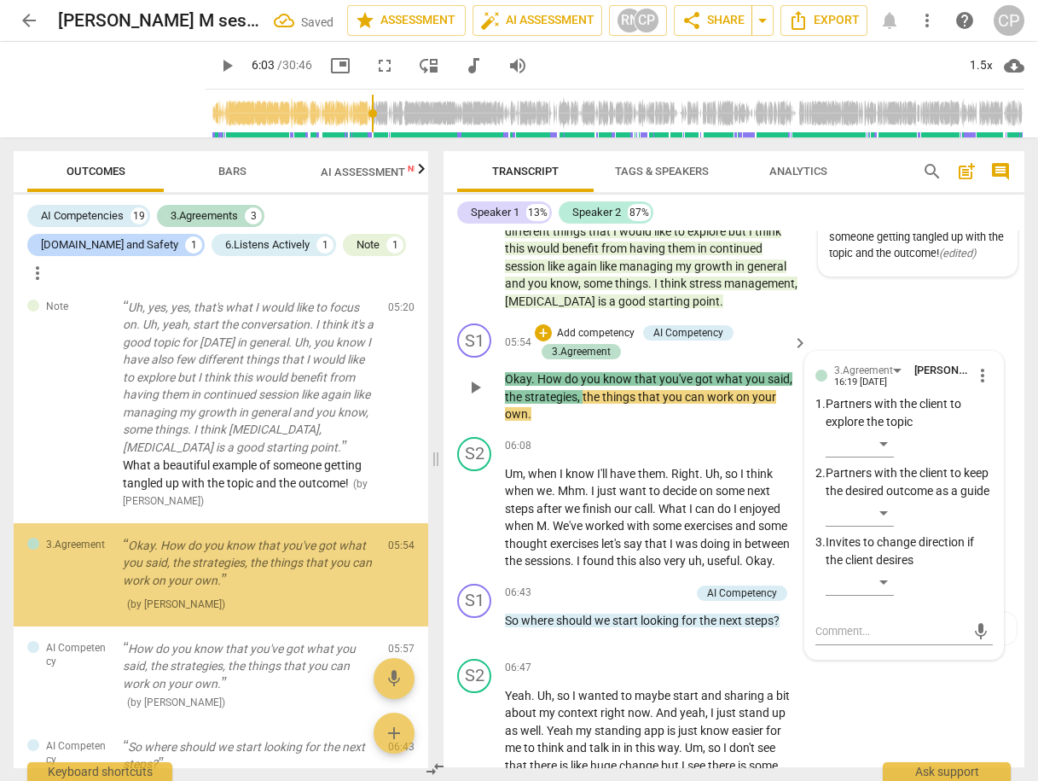
scroll to position [1094, 0]
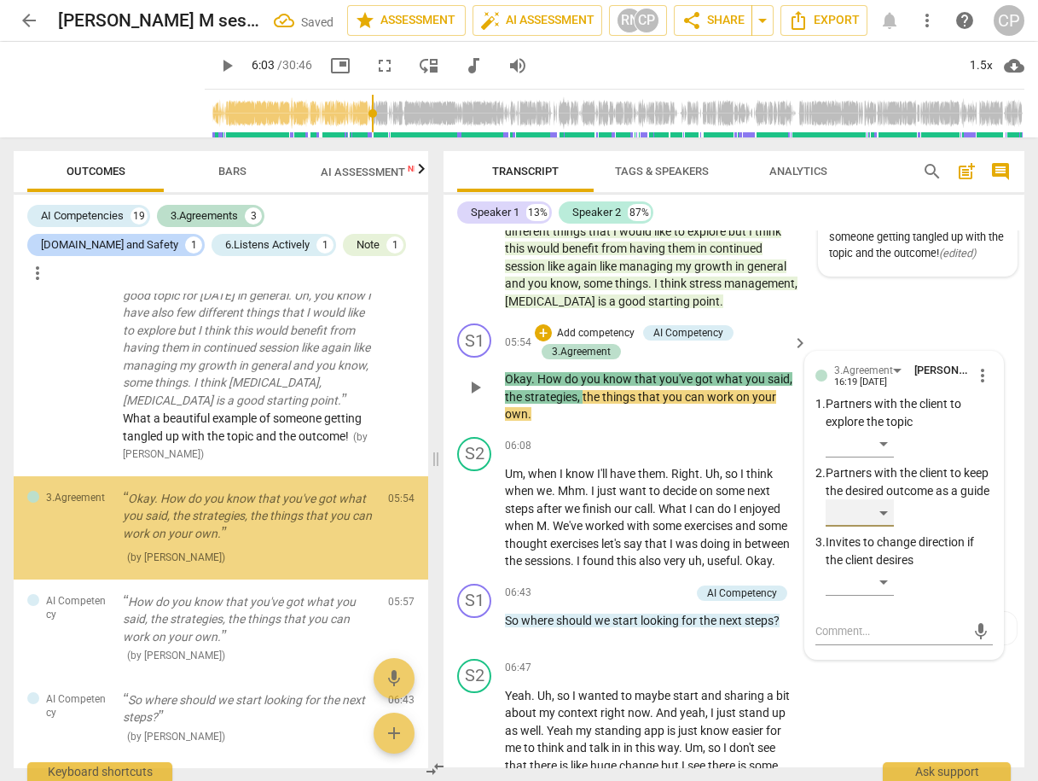
click at [883, 510] on div "​" at bounding box center [860, 512] width 68 height 27
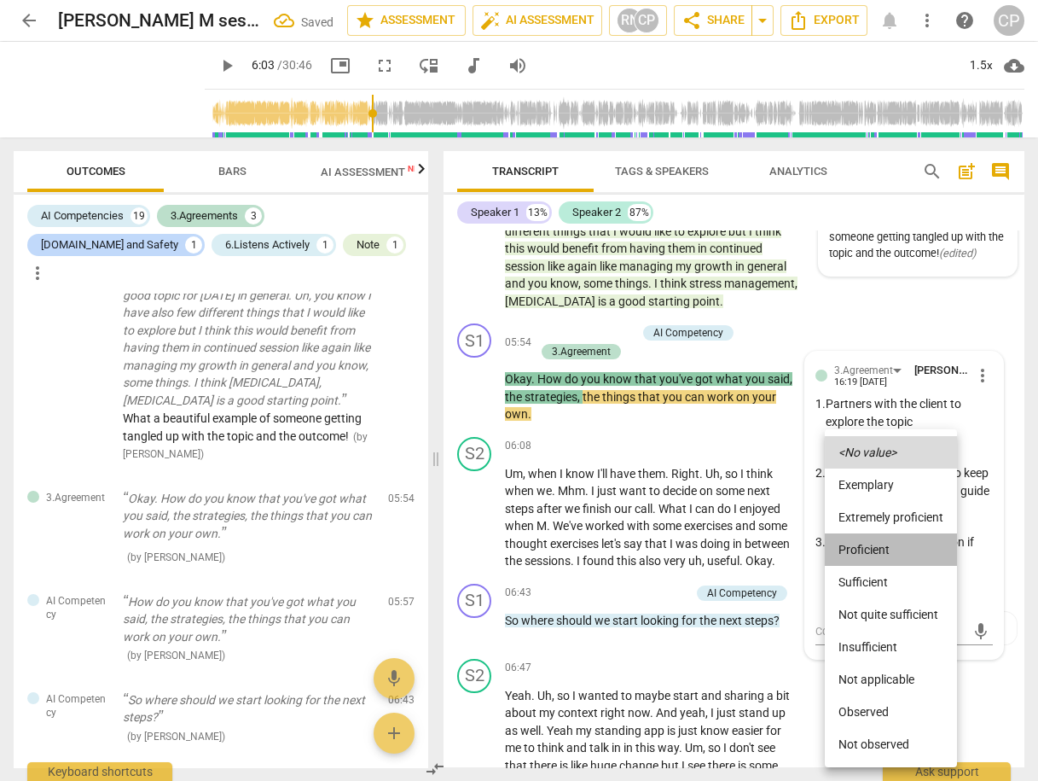
drag, startPoint x: 876, startPoint y: 549, endPoint x: 880, endPoint y: 572, distance: 22.4
click at [877, 549] on li "Proficient" at bounding box center [891, 549] width 132 height 32
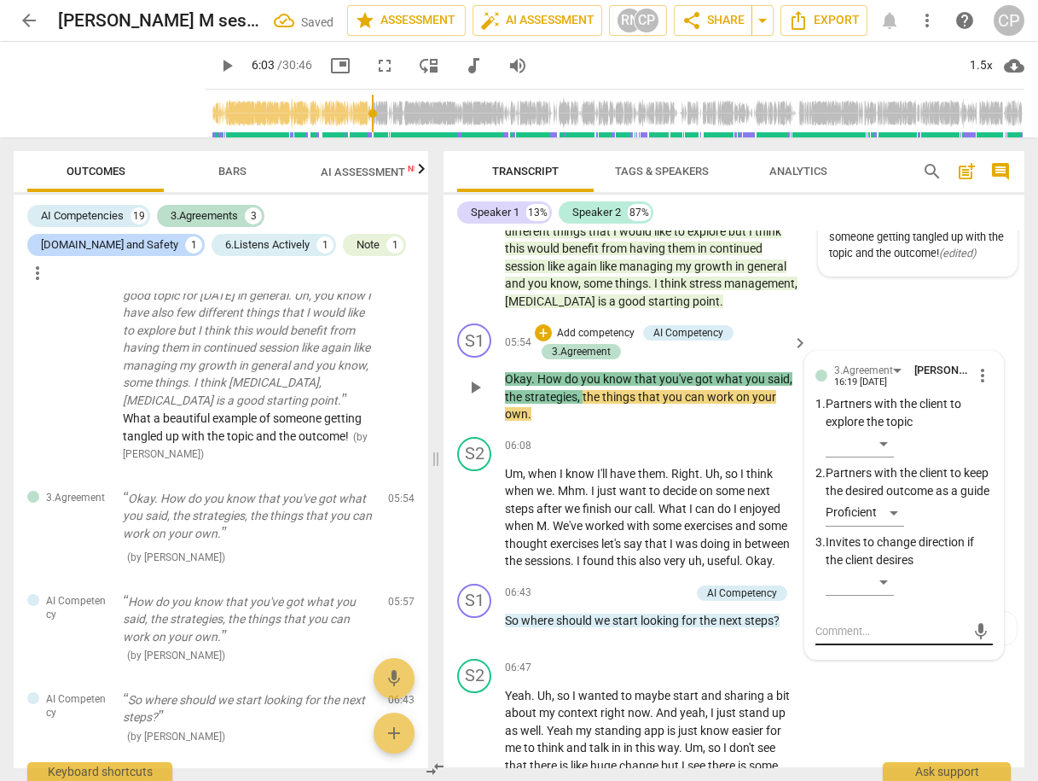
click at [854, 618] on div "mic" at bounding box center [904, 631] width 177 height 27
click at [845, 625] on textarea at bounding box center [891, 631] width 150 height 16
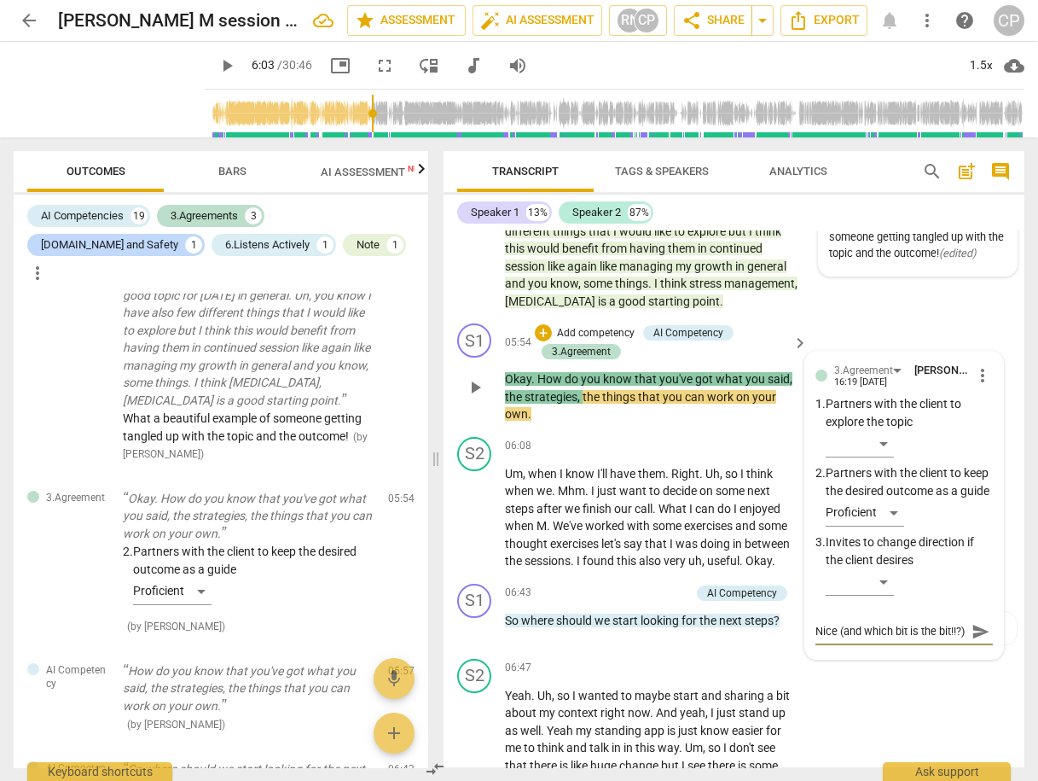
scroll to position [15, 0]
drag, startPoint x: 984, startPoint y: 634, endPoint x: 933, endPoint y: 619, distance: 52.4
click at [976, 634] on span "send" at bounding box center [981, 639] width 19 height 19
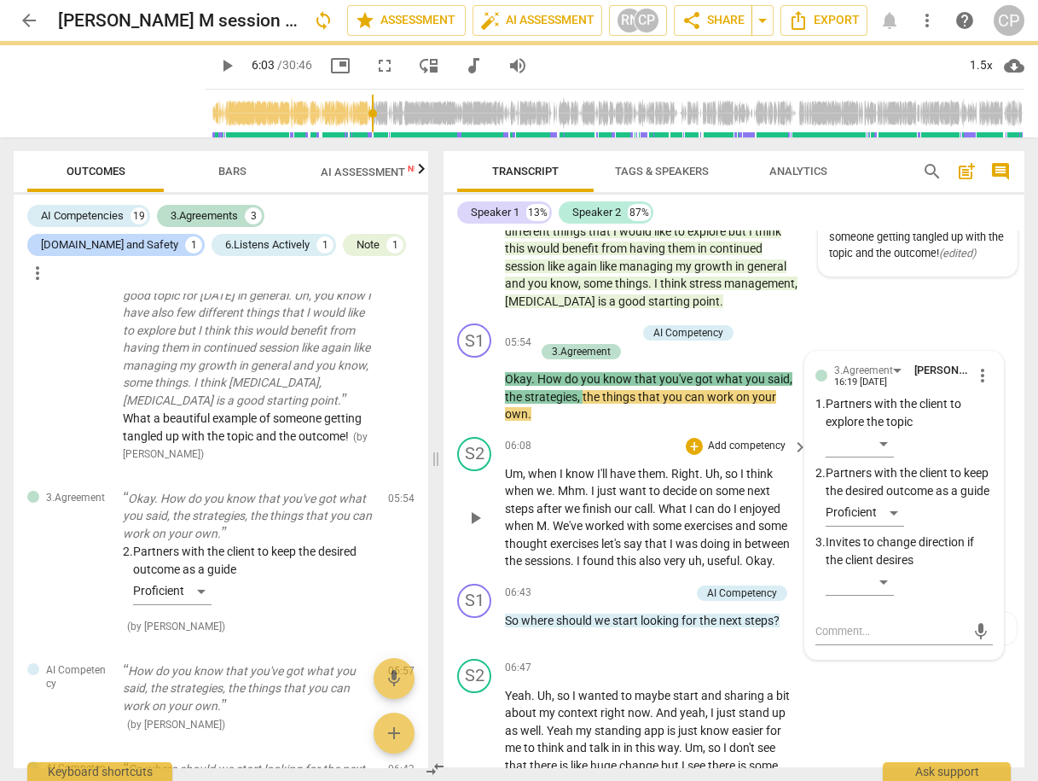
scroll to position [0, 0]
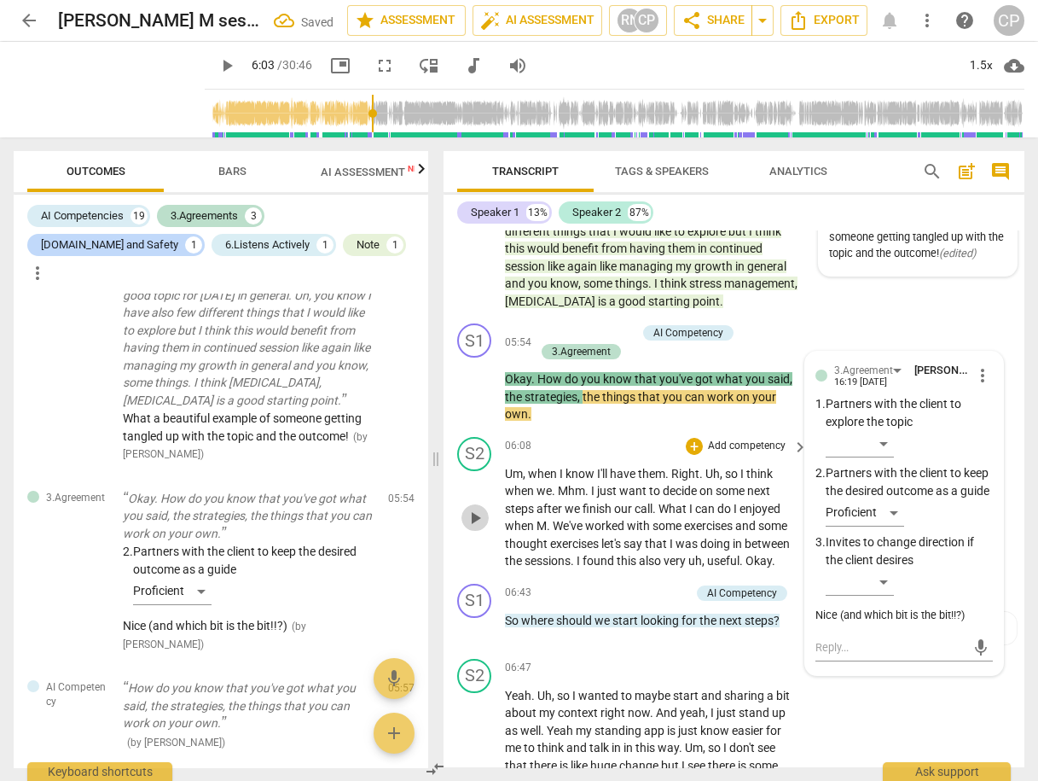
click at [479, 508] on span "play_arrow" at bounding box center [475, 518] width 20 height 20
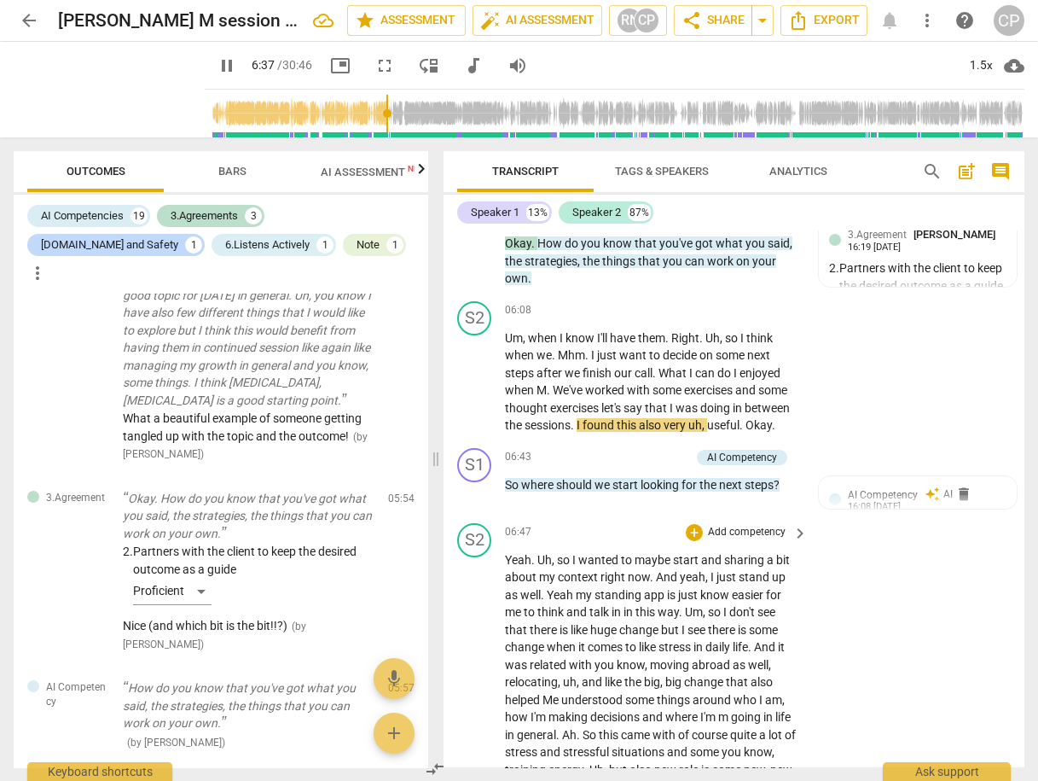
scroll to position [2331, 0]
click at [601, 448] on div "+" at bounding box center [597, 456] width 17 height 17
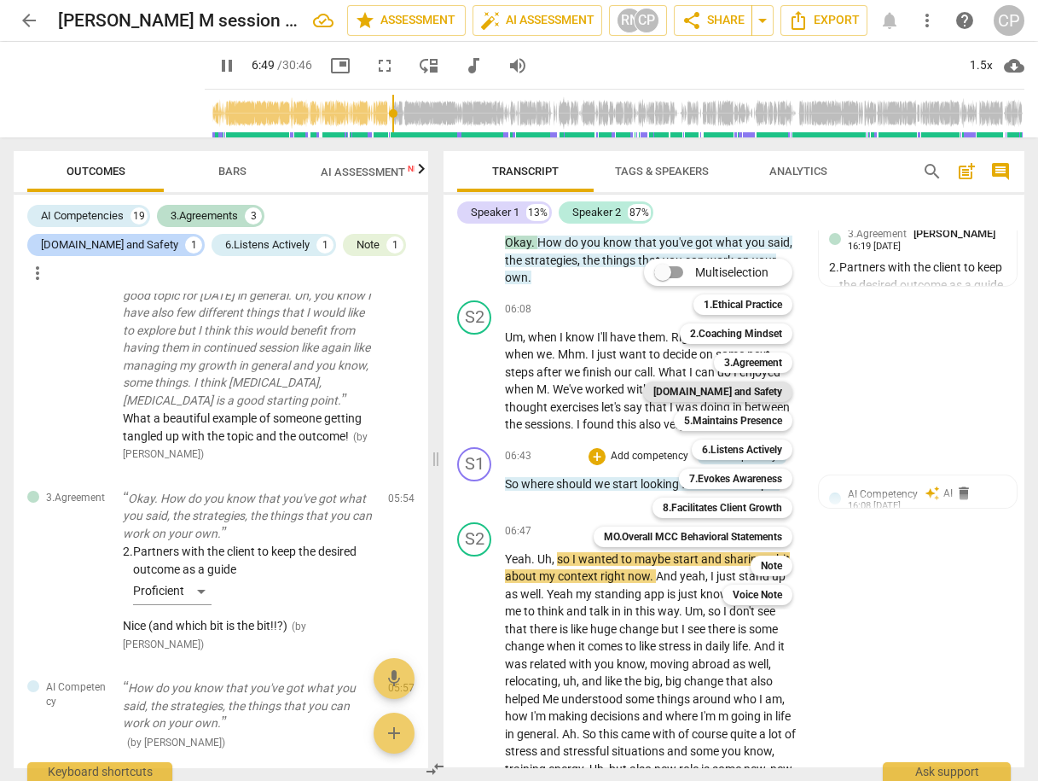
click at [764, 392] on b "[DOMAIN_NAME] and Safety" at bounding box center [717, 391] width 129 height 20
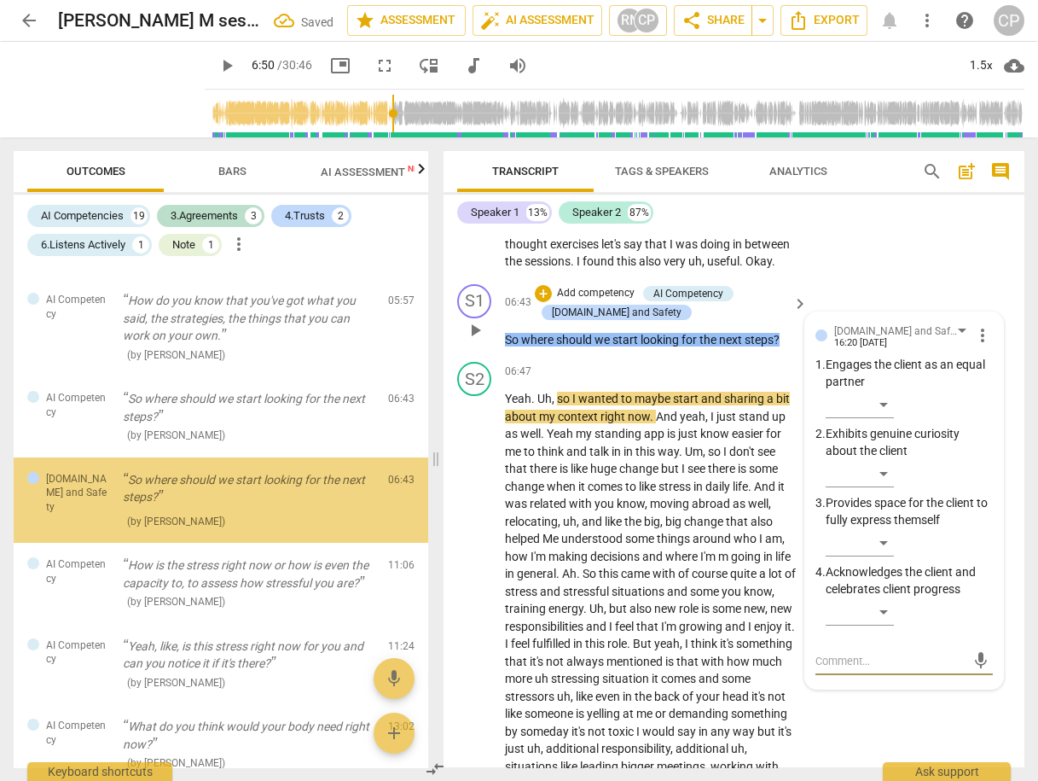
scroll to position [2494, 0]
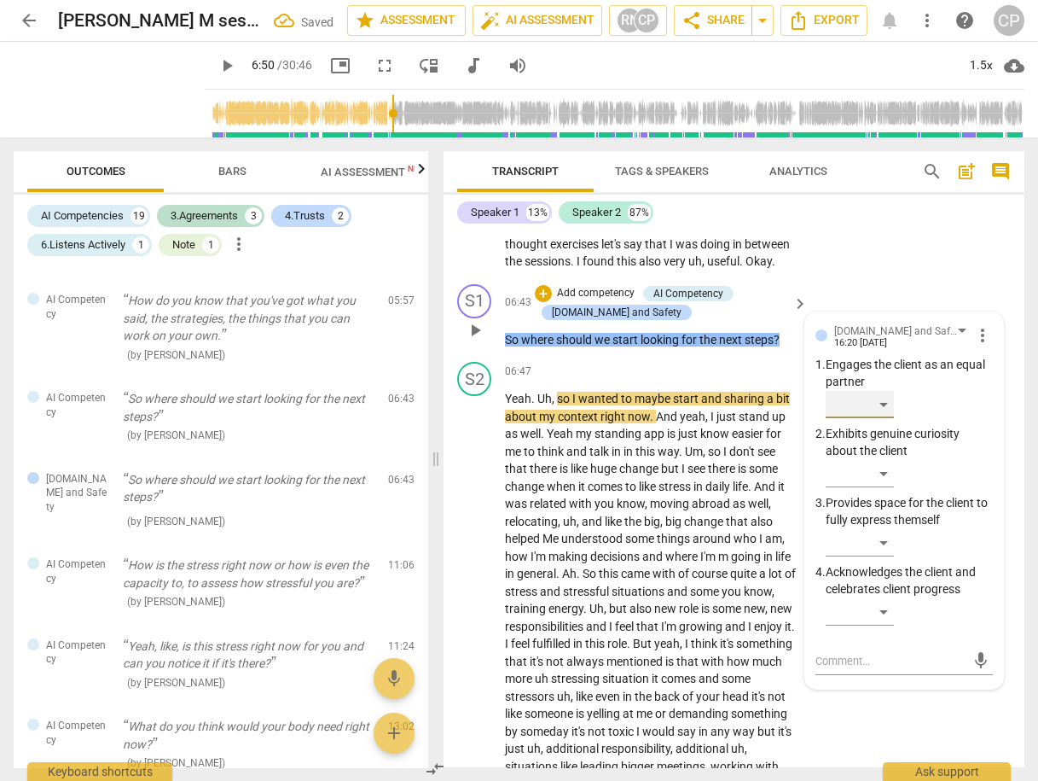
click at [884, 391] on div "​" at bounding box center [860, 404] width 68 height 27
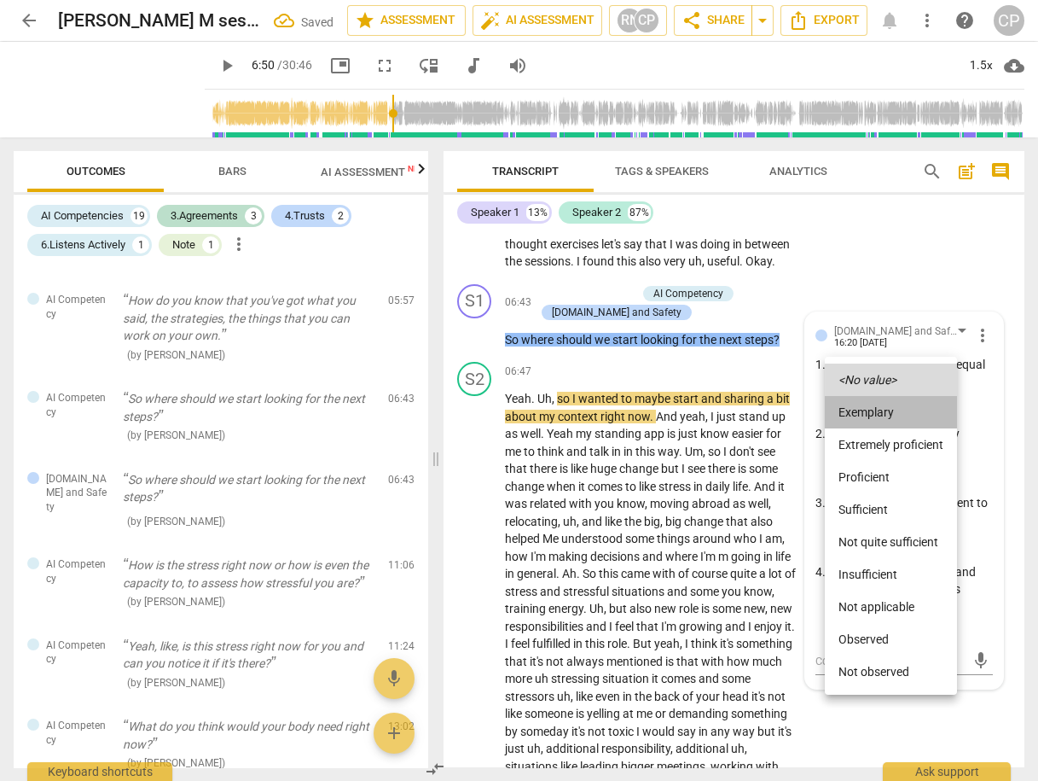
click at [885, 416] on li "Exemplary" at bounding box center [891, 412] width 132 height 32
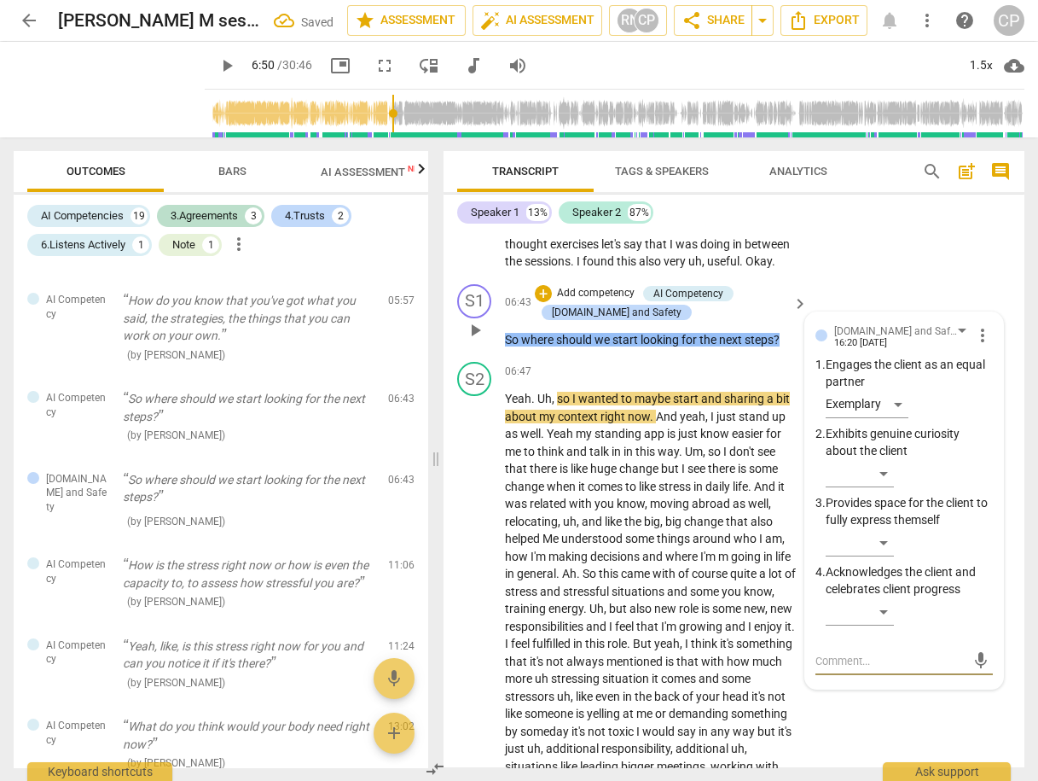
click at [839, 653] on textarea at bounding box center [891, 661] width 150 height 16
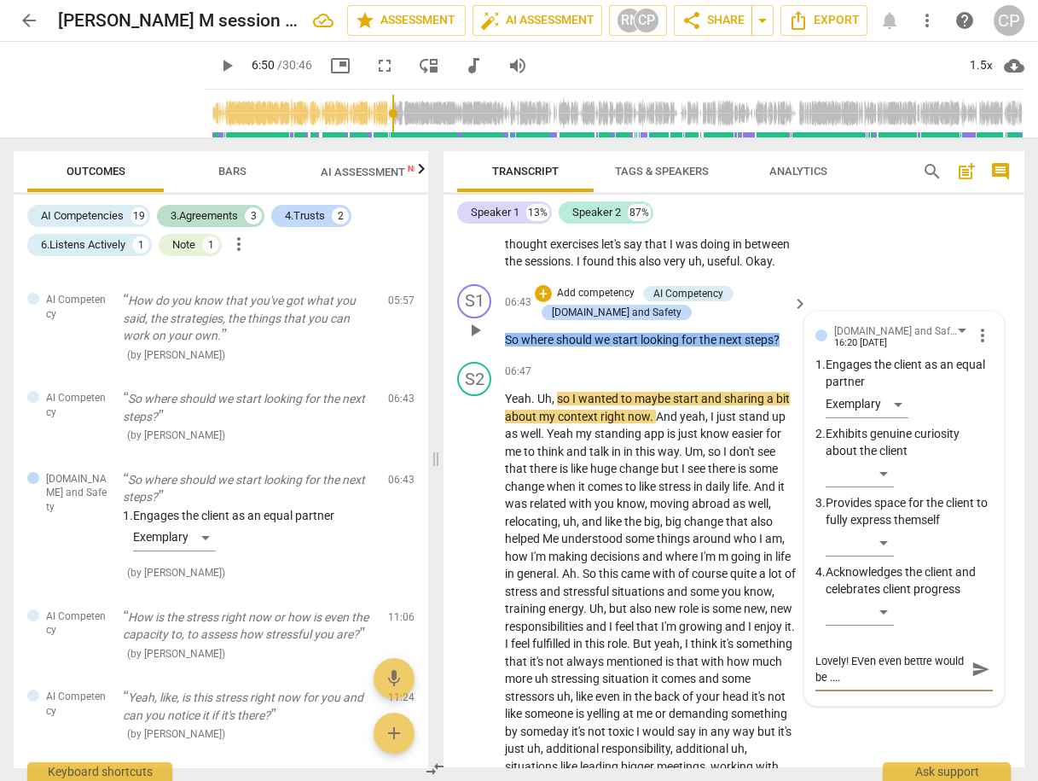
scroll to position [0, 0]
click at [856, 653] on textarea "Lovely! EVen even bettre would be .... [DATE]!" at bounding box center [891, 669] width 150 height 32
click at [920, 653] on textarea "Lovely! Even even bettre would be .... [DATE]!" at bounding box center [891, 669] width 150 height 32
click at [985, 659] on span "send" at bounding box center [980, 669] width 25 height 20
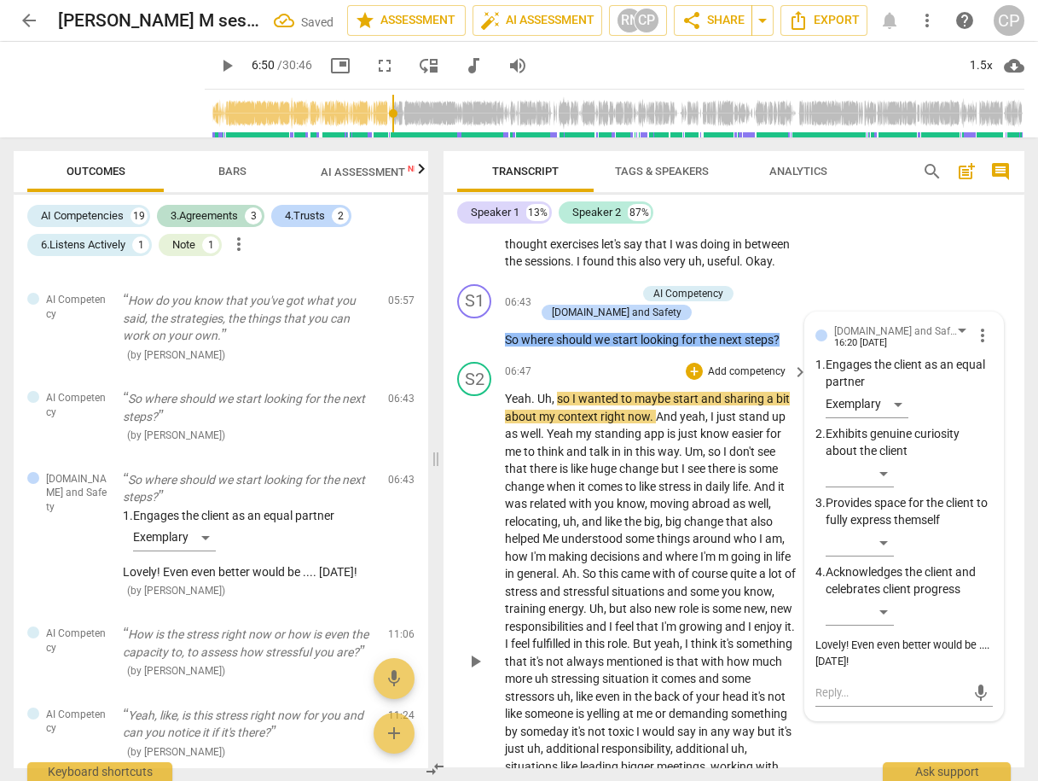
click at [476, 651] on span "play_arrow" at bounding box center [475, 661] width 20 height 20
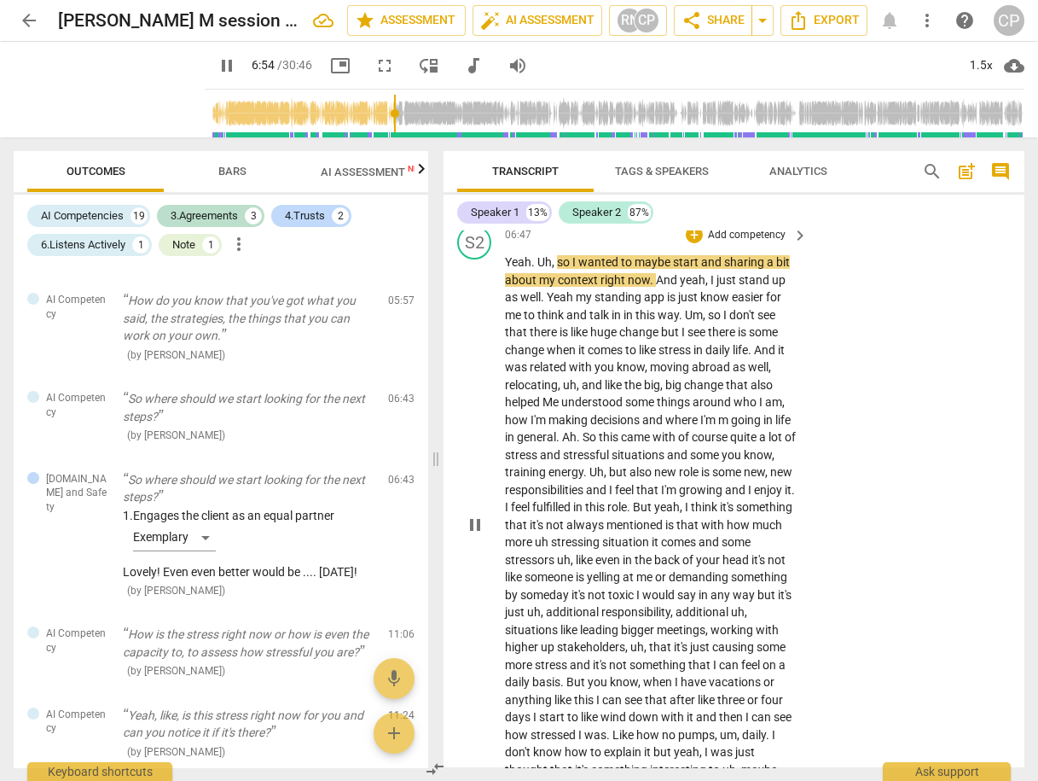
scroll to position [2562, 0]
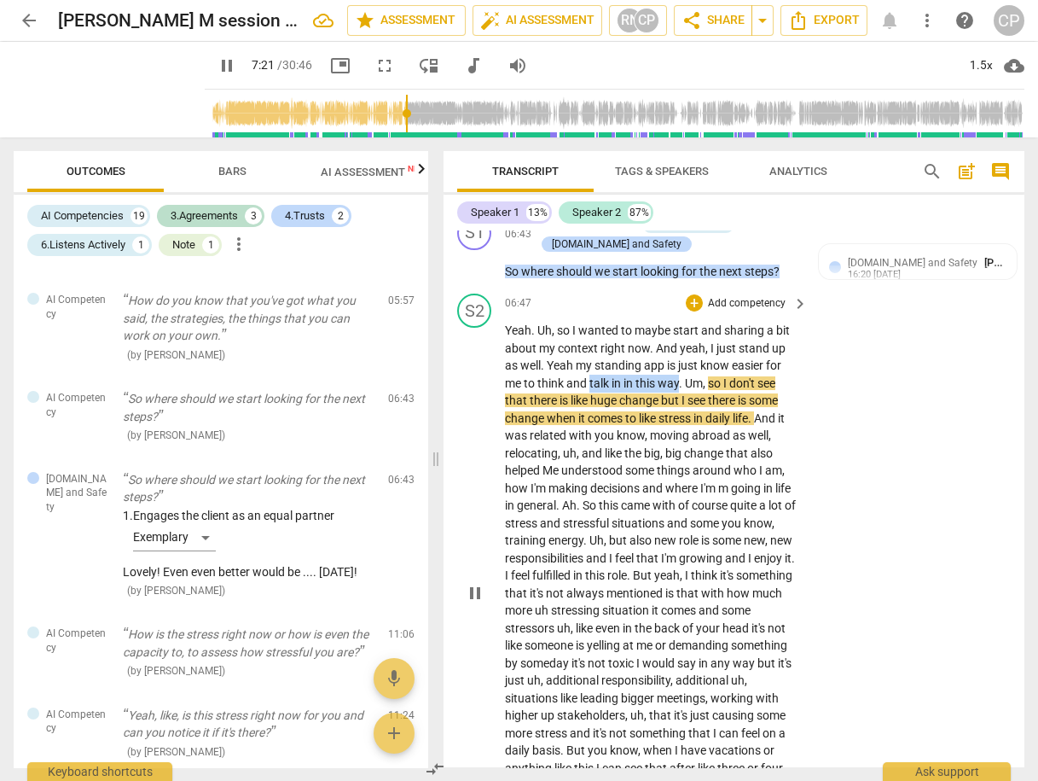
drag, startPoint x: 589, startPoint y: 359, endPoint x: 680, endPoint y: 357, distance: 91.3
click at [680, 357] on p "Yeah . Uh , so I wanted to maybe start and sharing a bit about my context right…" at bounding box center [652, 593] width 294 height 543
click at [694, 294] on div "+" at bounding box center [694, 302] width 17 height 17
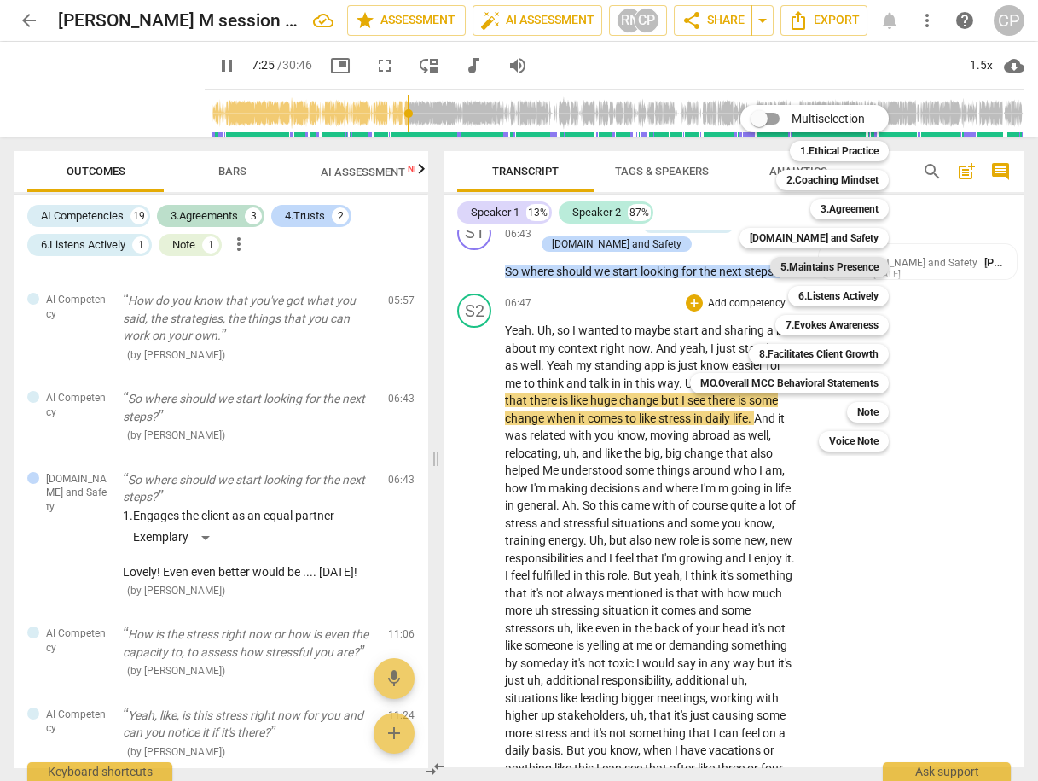
click at [833, 265] on b "5.Maintains Presence" at bounding box center [830, 267] width 98 height 20
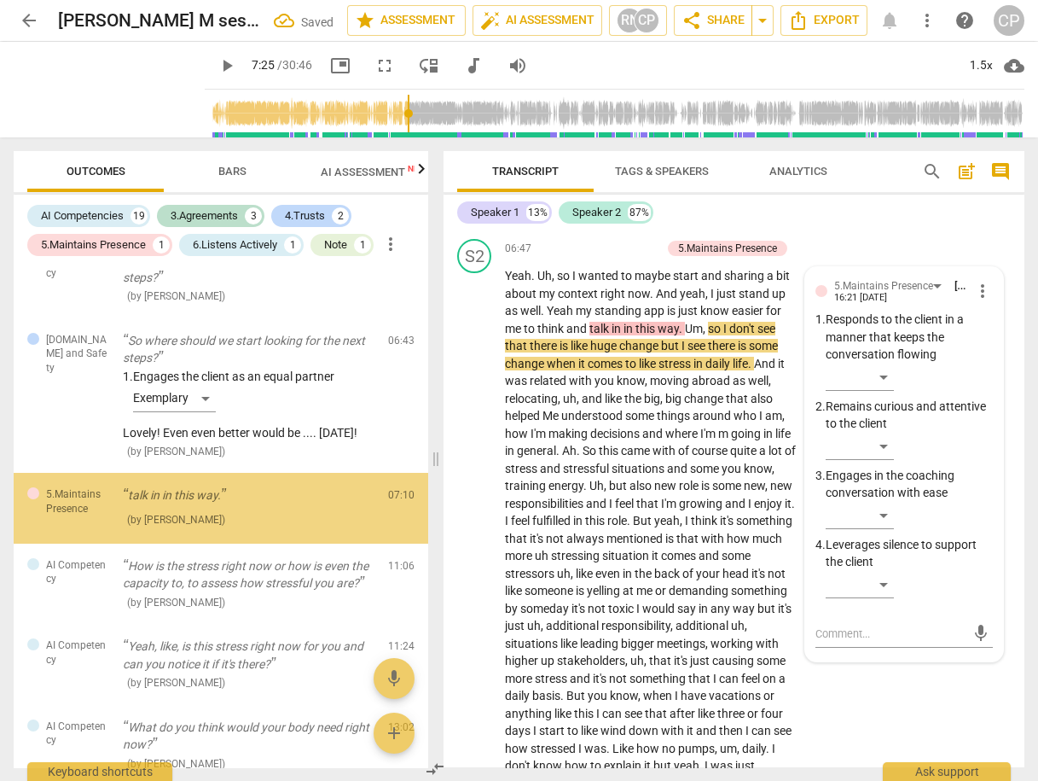
scroll to position [1600, 0]
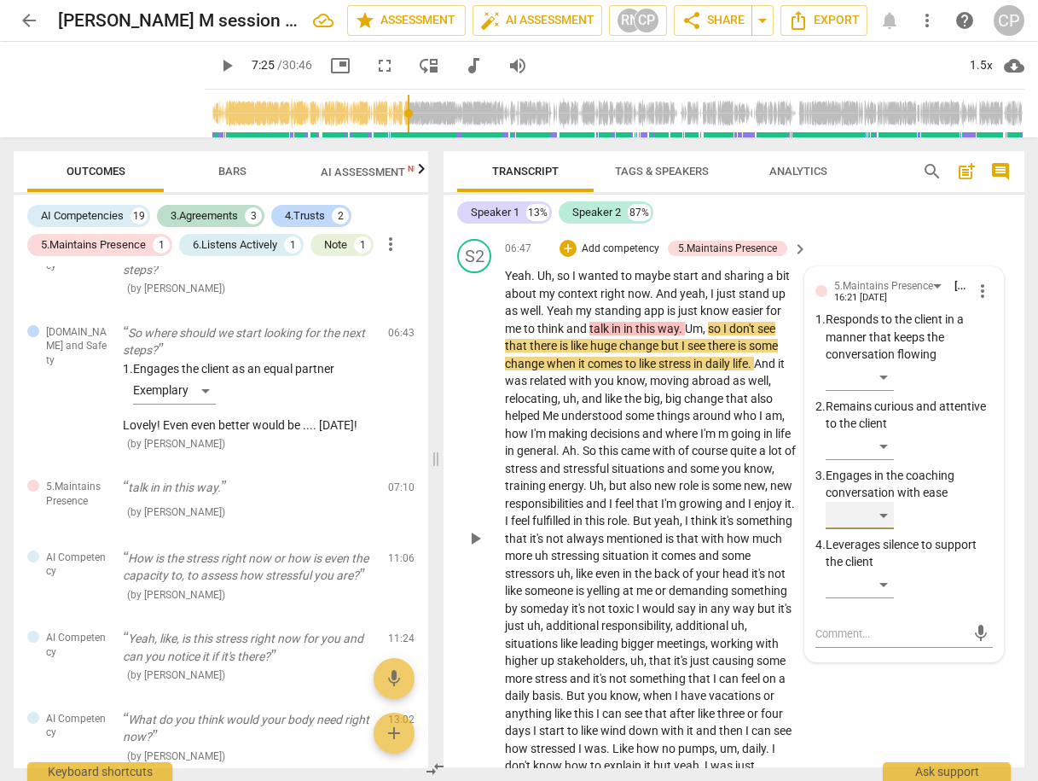
click at [873, 502] on div "​" at bounding box center [860, 515] width 68 height 27
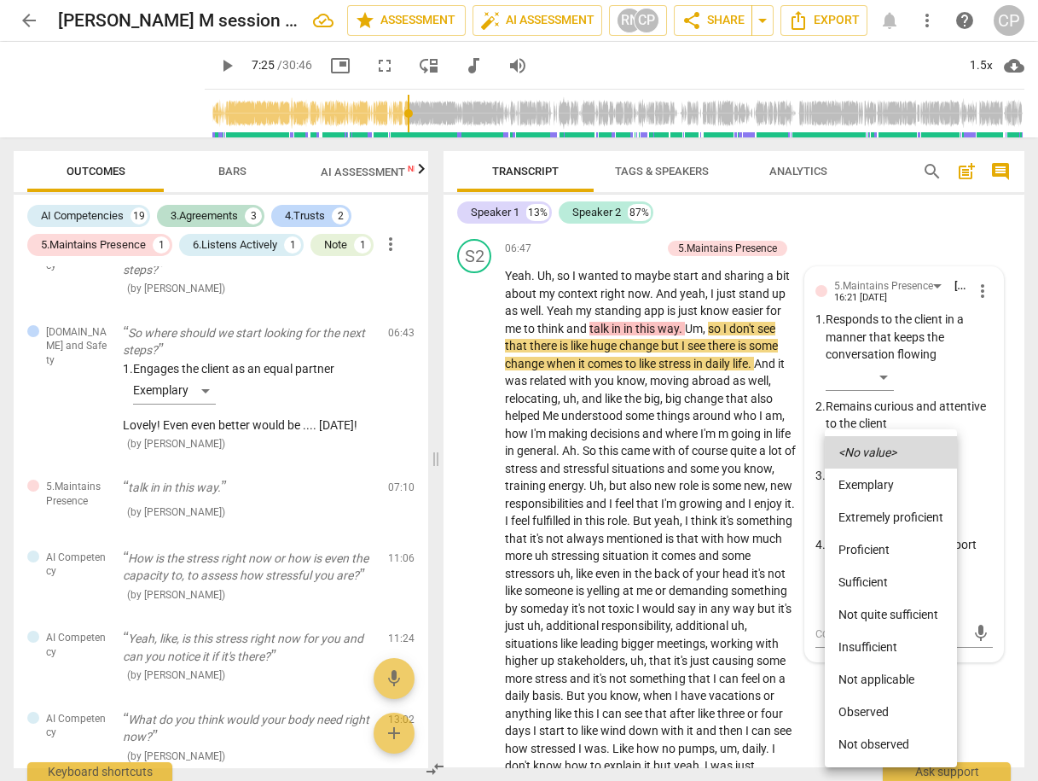
click at [876, 545] on li "Proficient" at bounding box center [891, 549] width 132 height 32
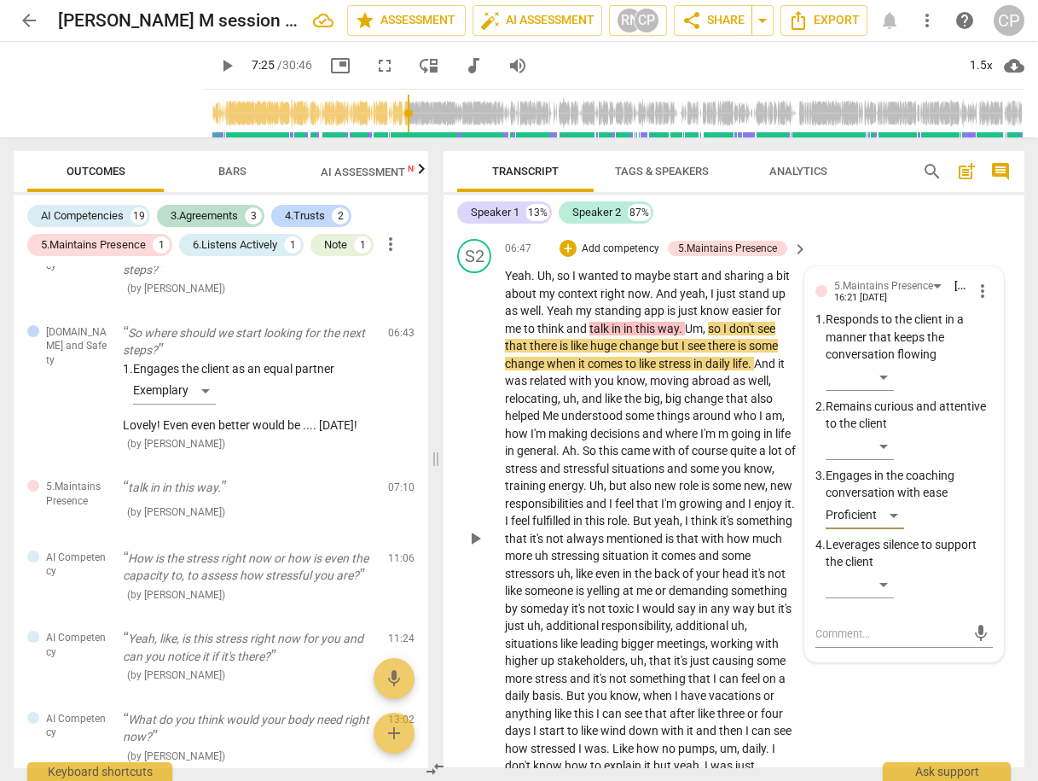
click at [906, 673] on div "S2 play_arrow pause 06:47 + Add competency 5.Maintains Presence keyboard_arrow_…" at bounding box center [734, 524] width 581 height 584
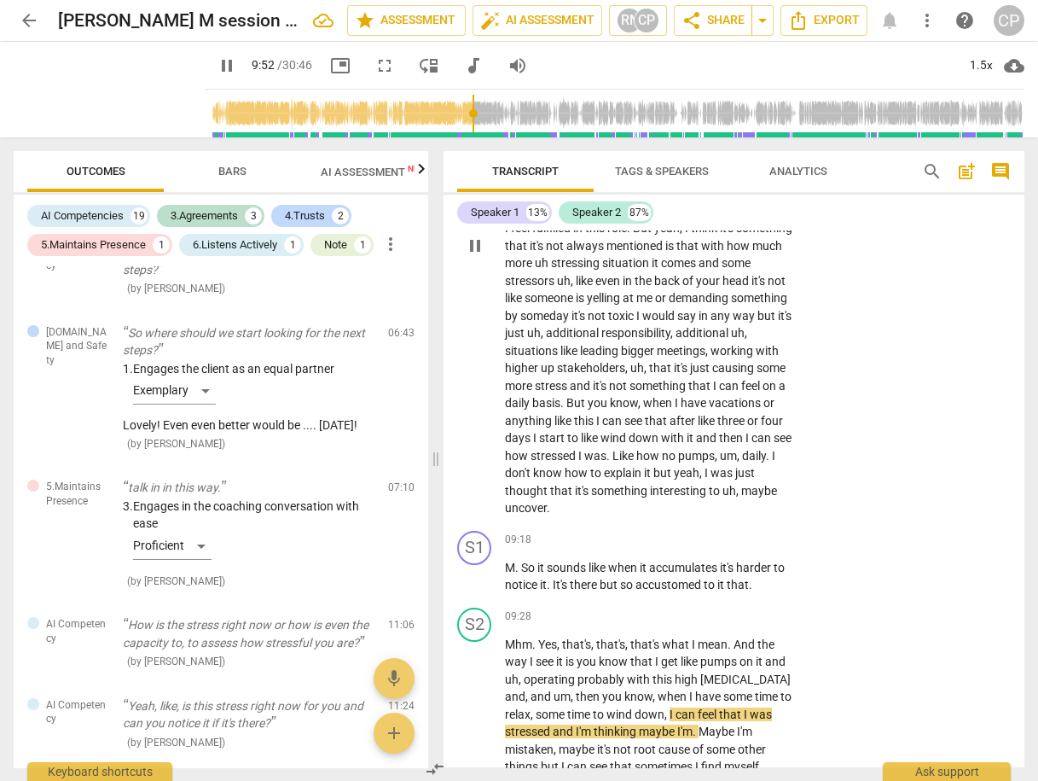
scroll to position [3026, 0]
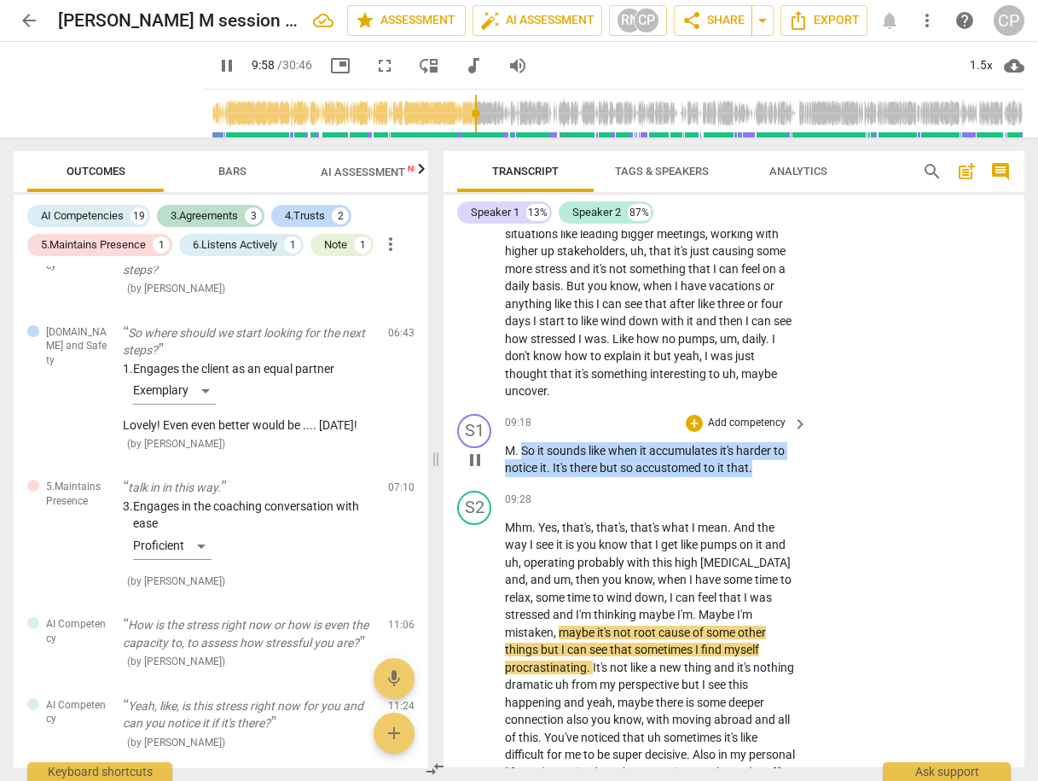
drag, startPoint x: 522, startPoint y: 423, endPoint x: 762, endPoint y: 443, distance: 240.5
click at [762, 443] on p "M . So it sounds like when it accumulates it's harder to notice it . It's there…" at bounding box center [652, 459] width 294 height 35
click at [768, 415] on div "+" at bounding box center [768, 420] width 17 height 17
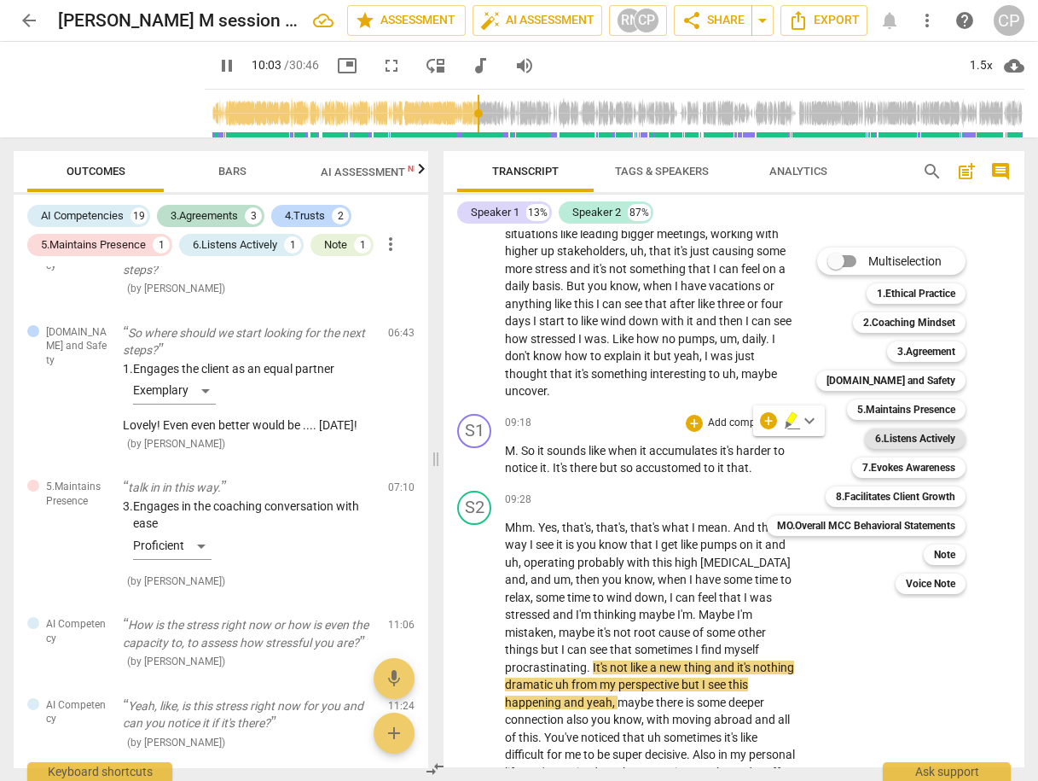
click at [930, 438] on b "6.Listens Actively" at bounding box center [915, 438] width 80 height 20
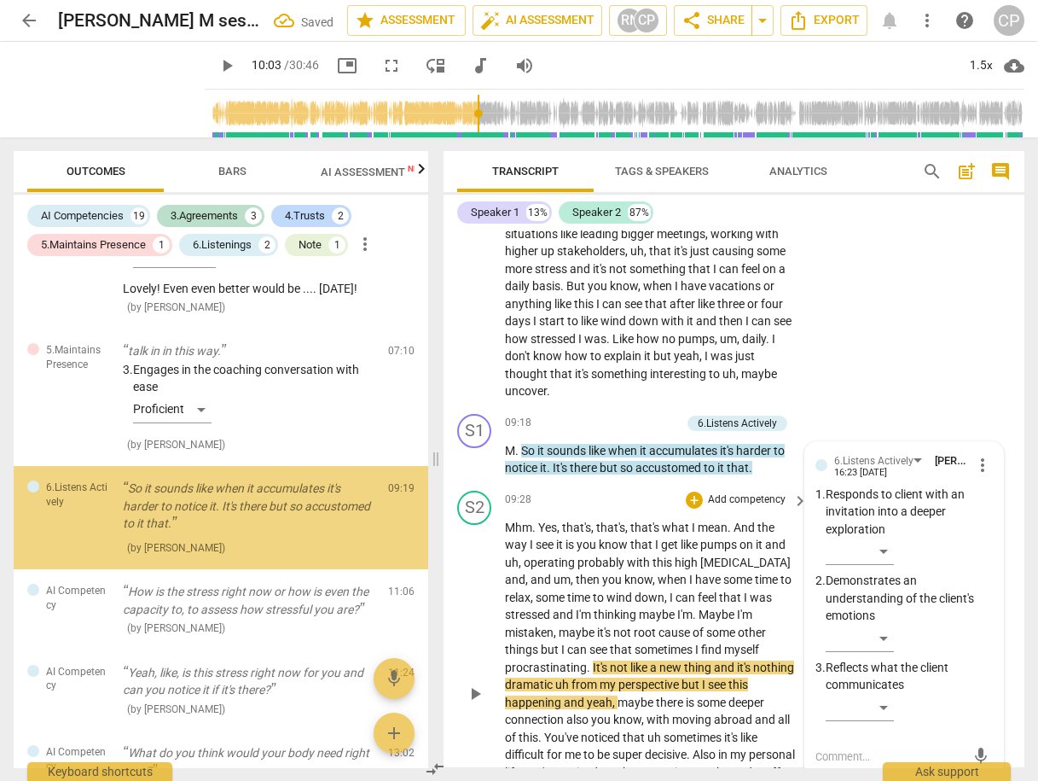
scroll to position [1755, 0]
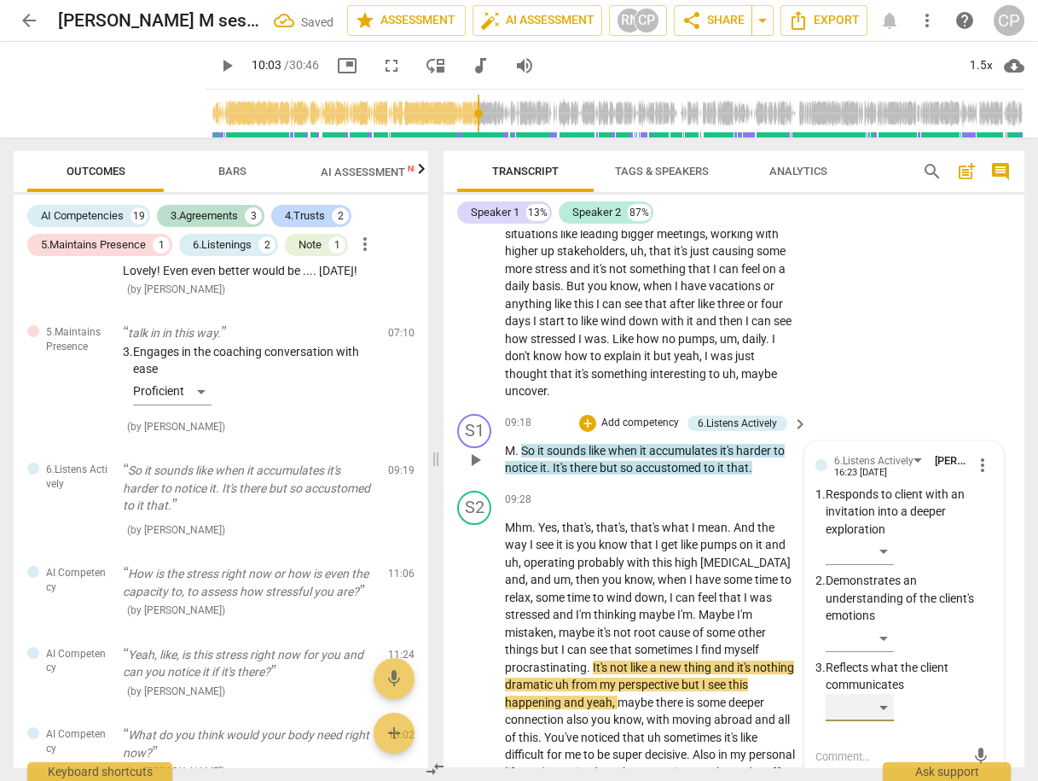
click at [887, 694] on div "​" at bounding box center [860, 707] width 68 height 27
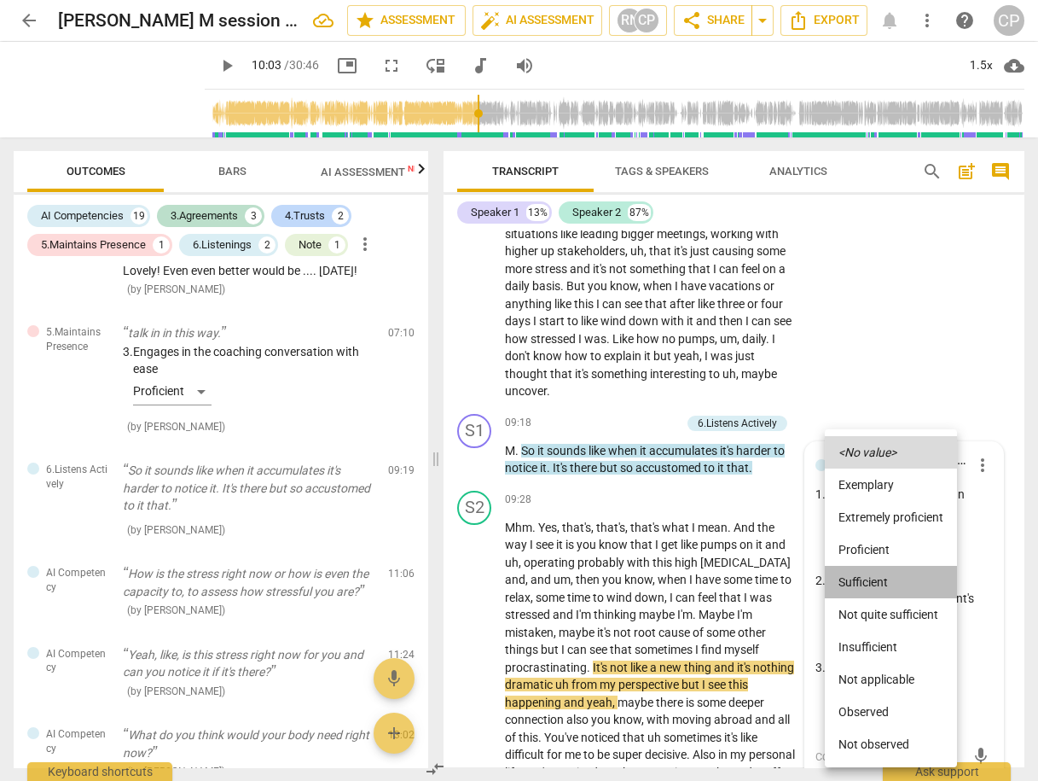
click at [876, 593] on li "Sufficient" at bounding box center [891, 582] width 132 height 32
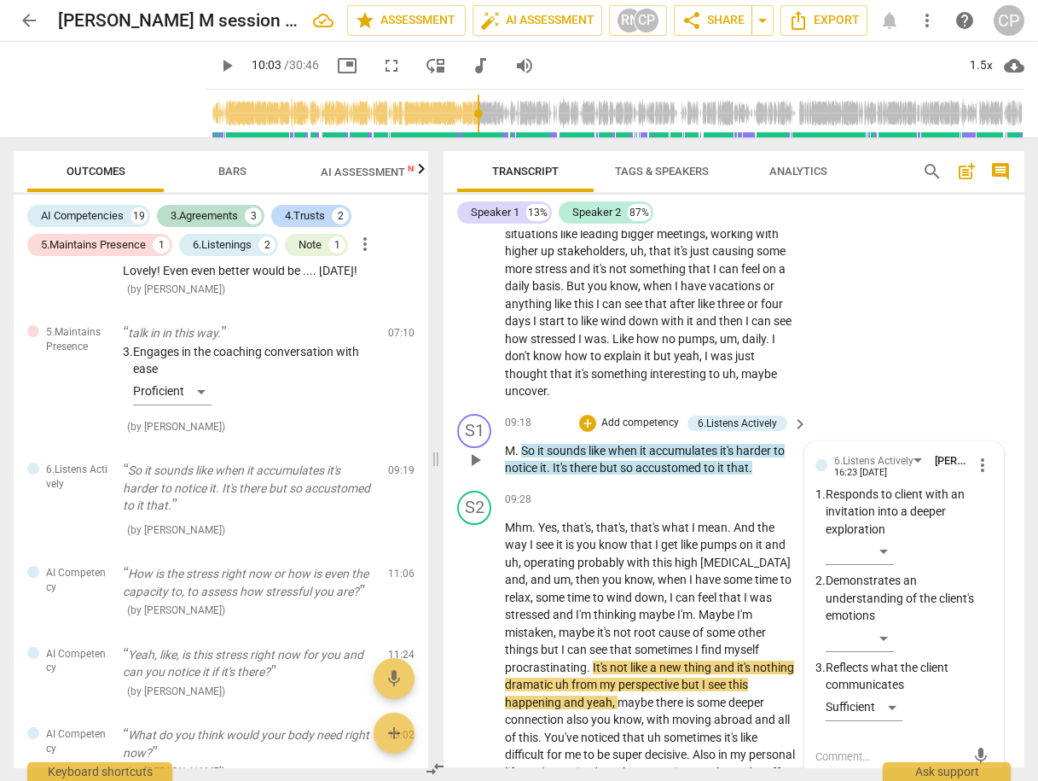
click at [880, 748] on textarea at bounding box center [891, 756] width 150 height 16
click at [973, 746] on span "send" at bounding box center [981, 755] width 19 height 19
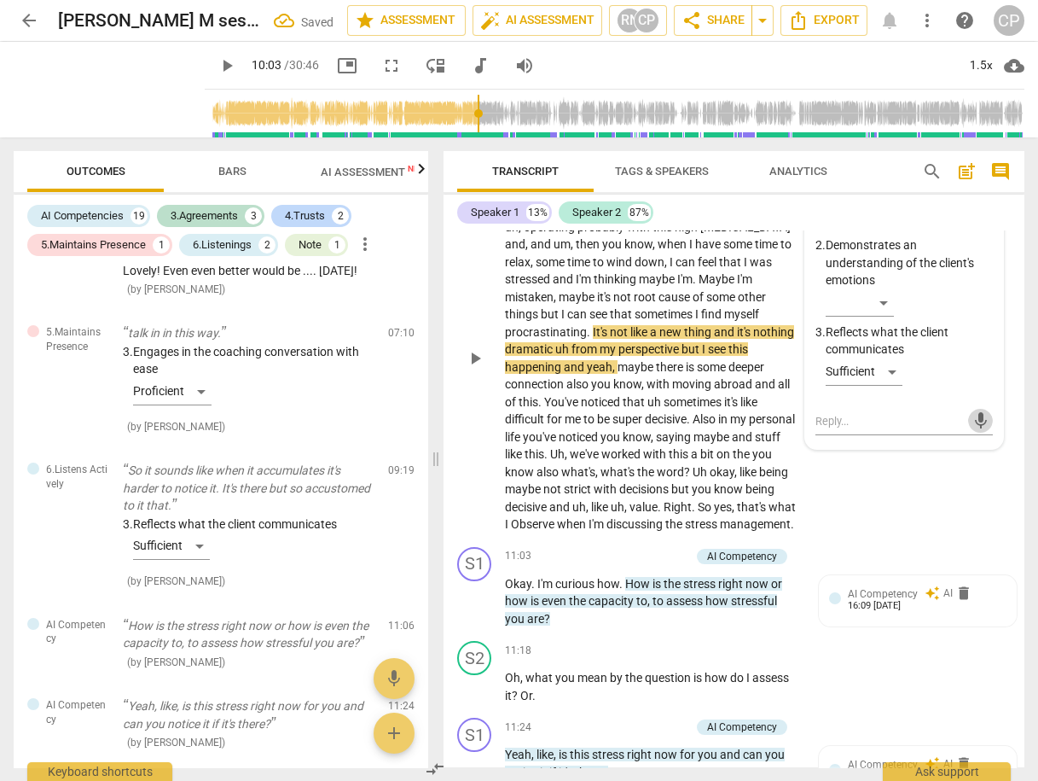
scroll to position [3367, 0]
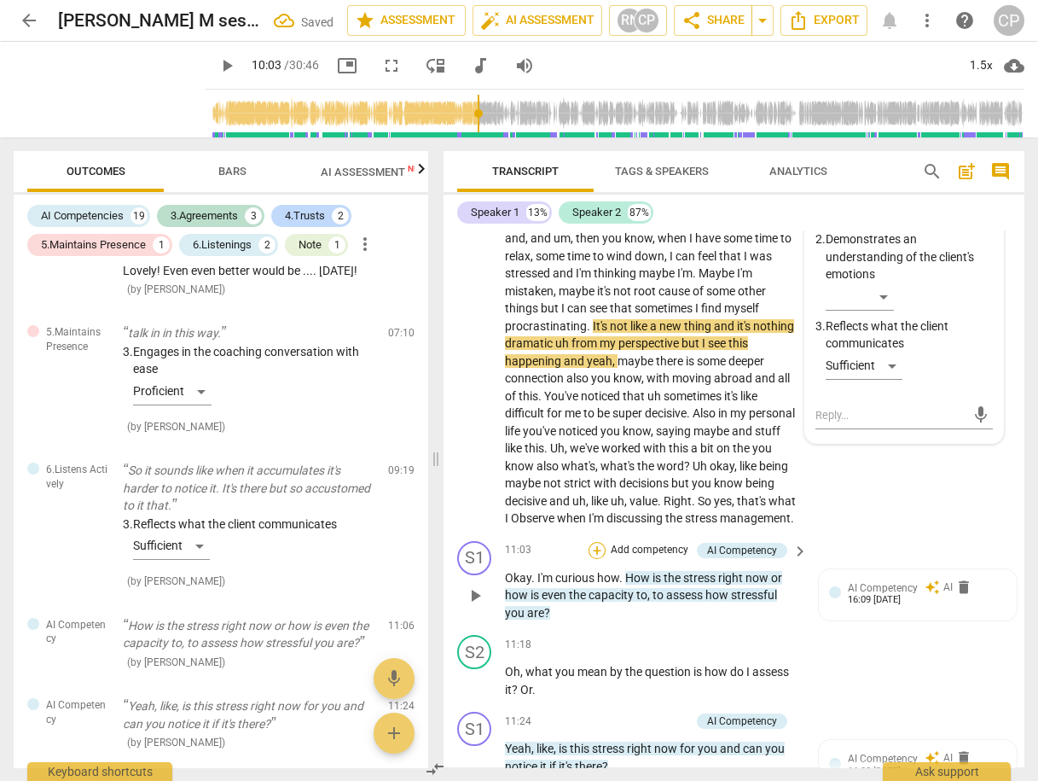
click at [601, 542] on div "+" at bounding box center [597, 550] width 17 height 17
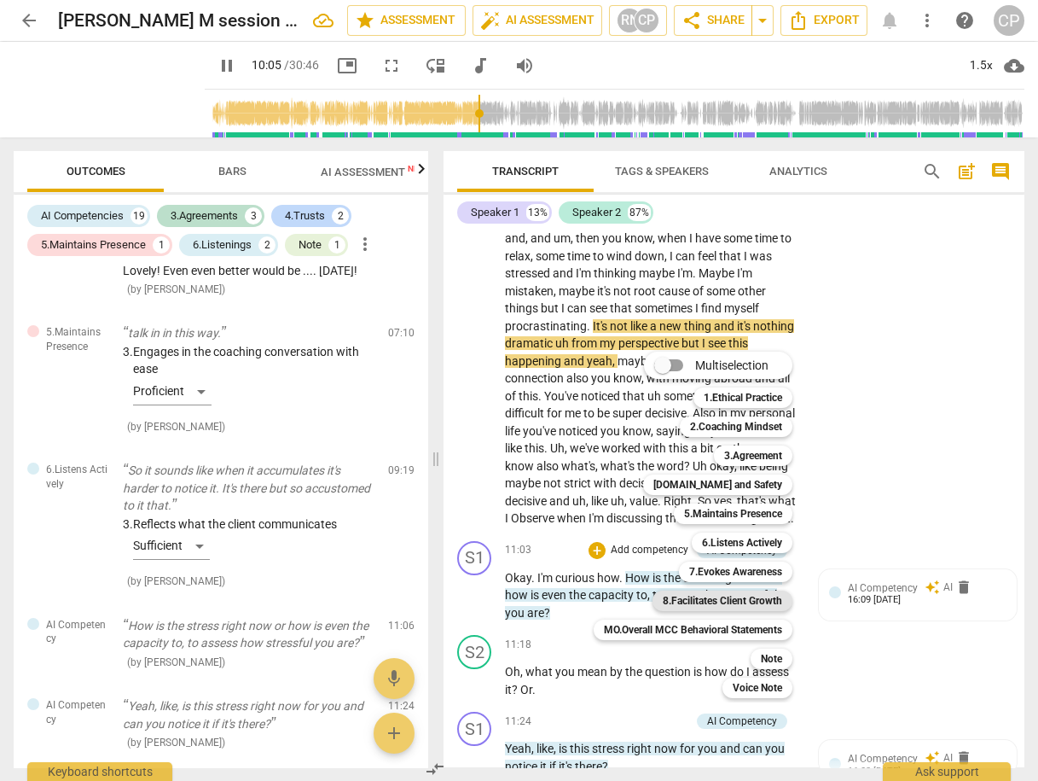
click at [761, 599] on b "8.Facilitates Client Growth" at bounding box center [722, 600] width 119 height 20
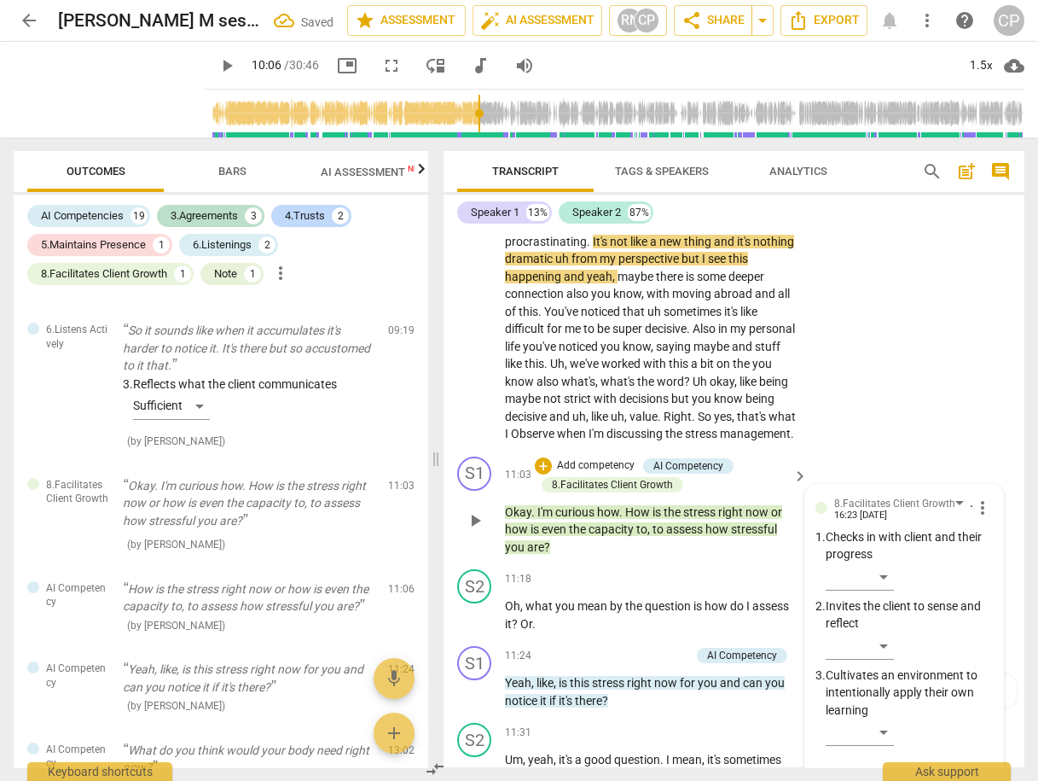
scroll to position [3435, 0]
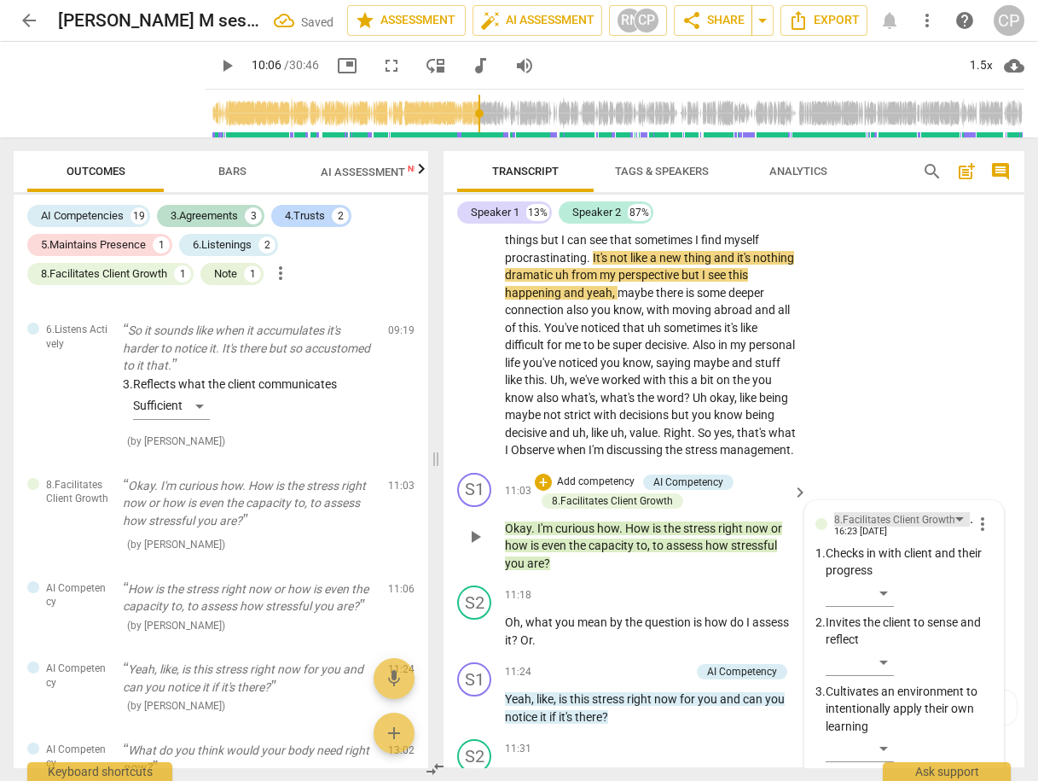
click at [932, 512] on div "8.Facilitates Client Growth" at bounding box center [894, 520] width 121 height 16
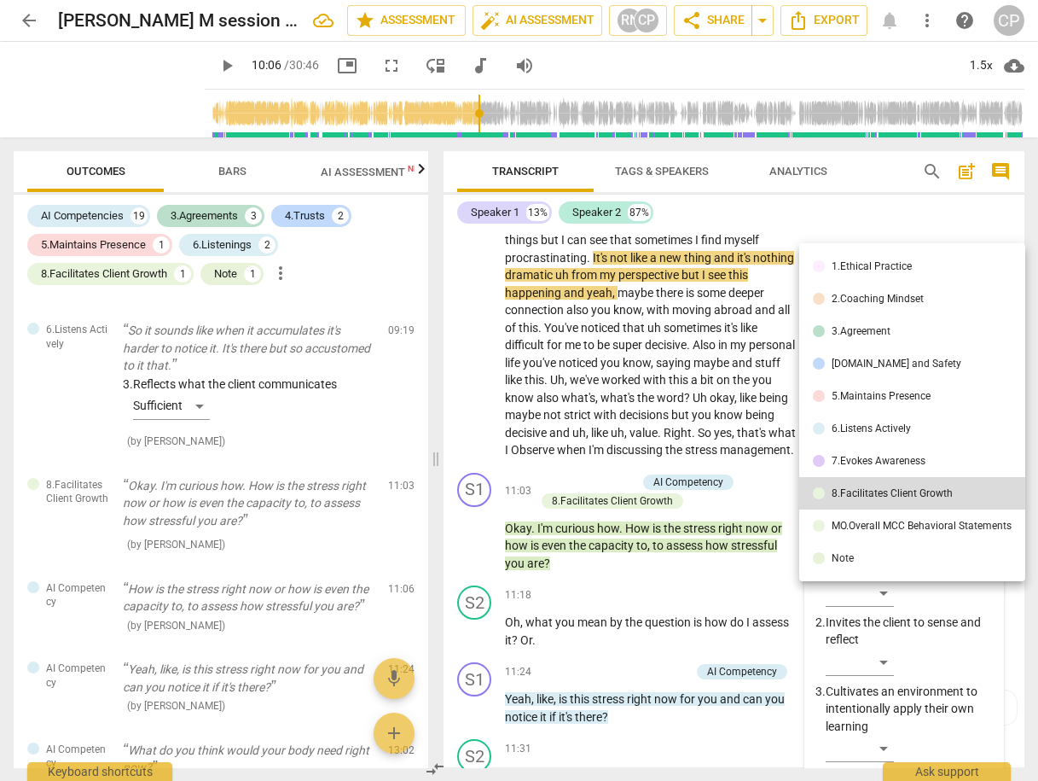
click at [873, 328] on div "3.Agreement" at bounding box center [861, 331] width 59 height 10
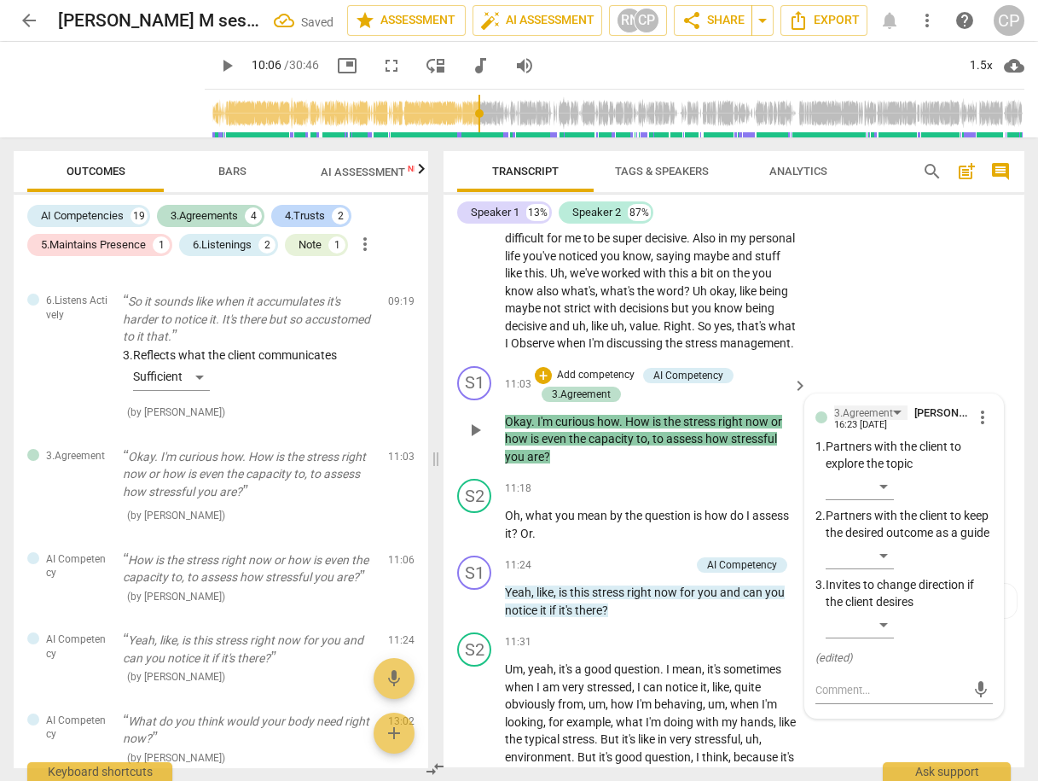
scroll to position [3572, 0]
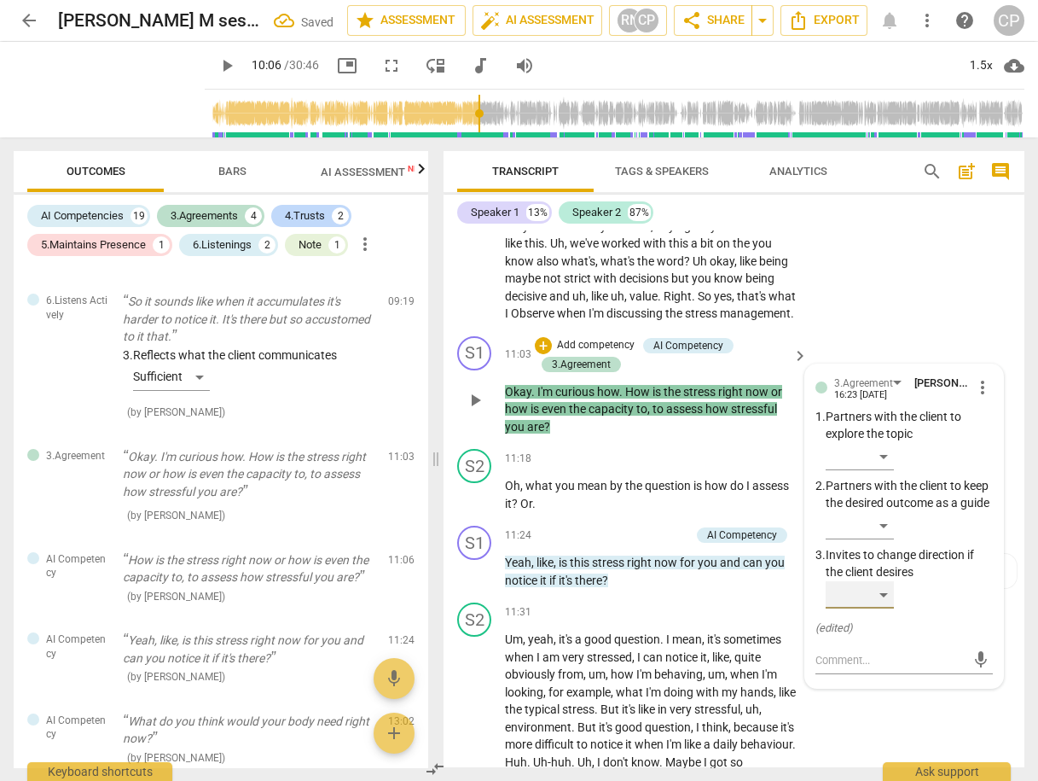
click at [881, 585] on div "​" at bounding box center [860, 594] width 68 height 27
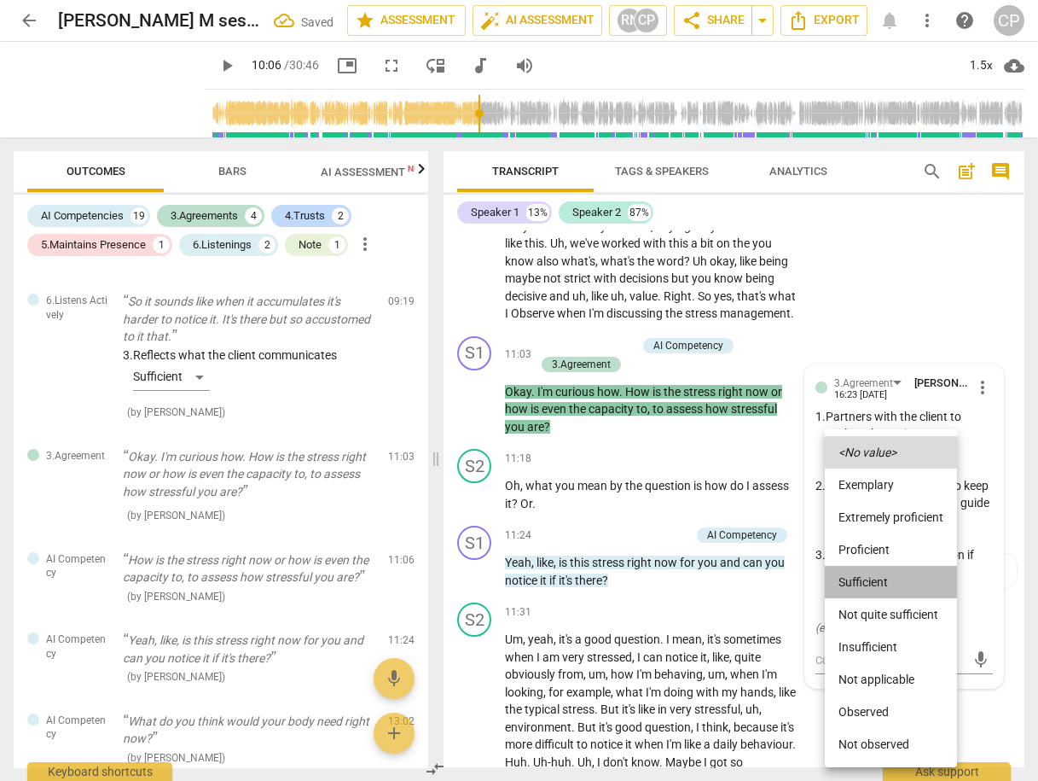
click at [879, 580] on li "Sufficient" at bounding box center [891, 582] width 132 height 32
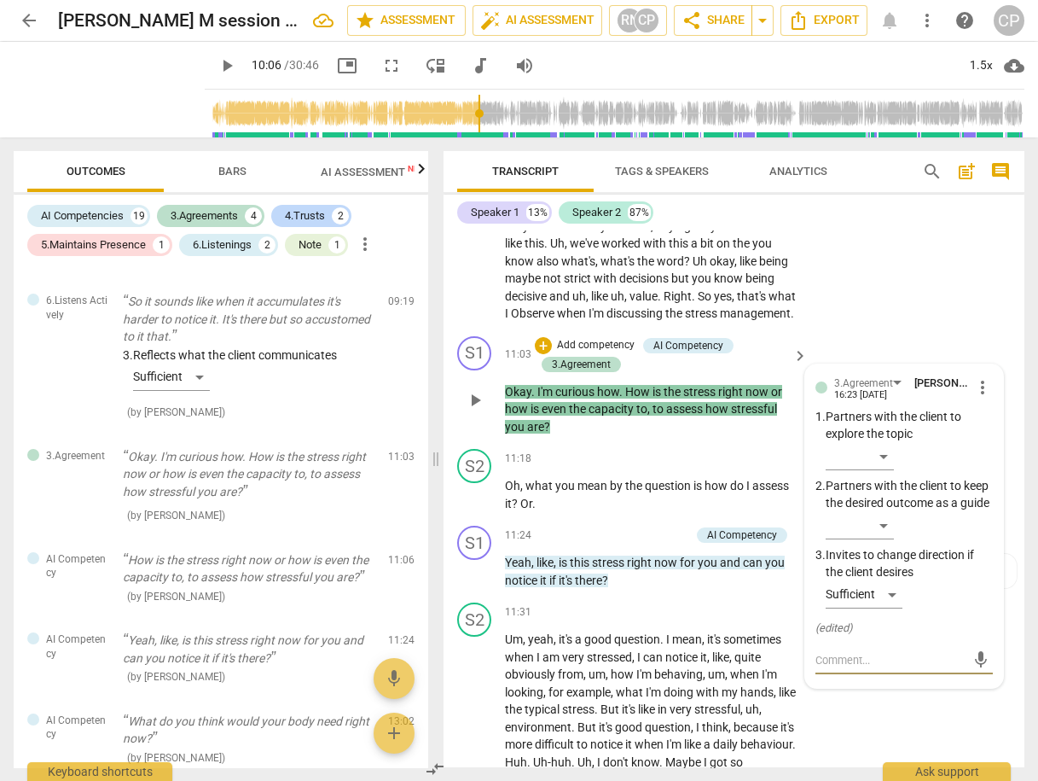
click at [880, 652] on textarea at bounding box center [891, 660] width 150 height 16
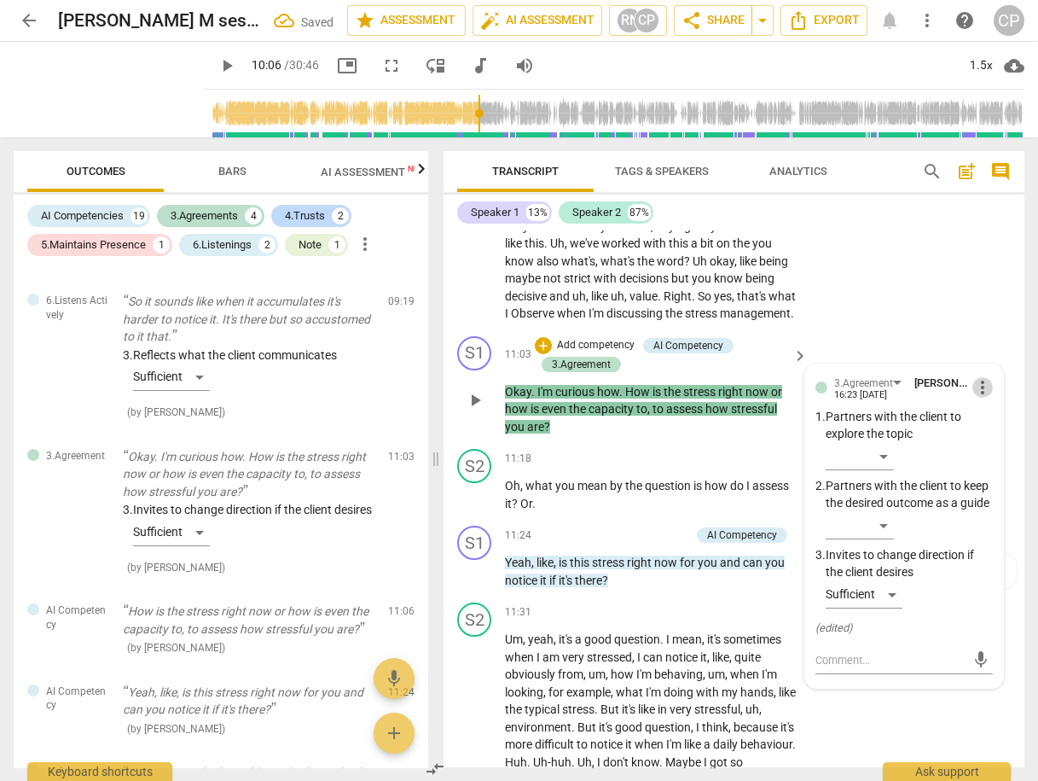
click at [976, 377] on span "more_vert" at bounding box center [983, 387] width 20 height 20
click at [993, 403] on li "Delete" at bounding box center [994, 394] width 59 height 32
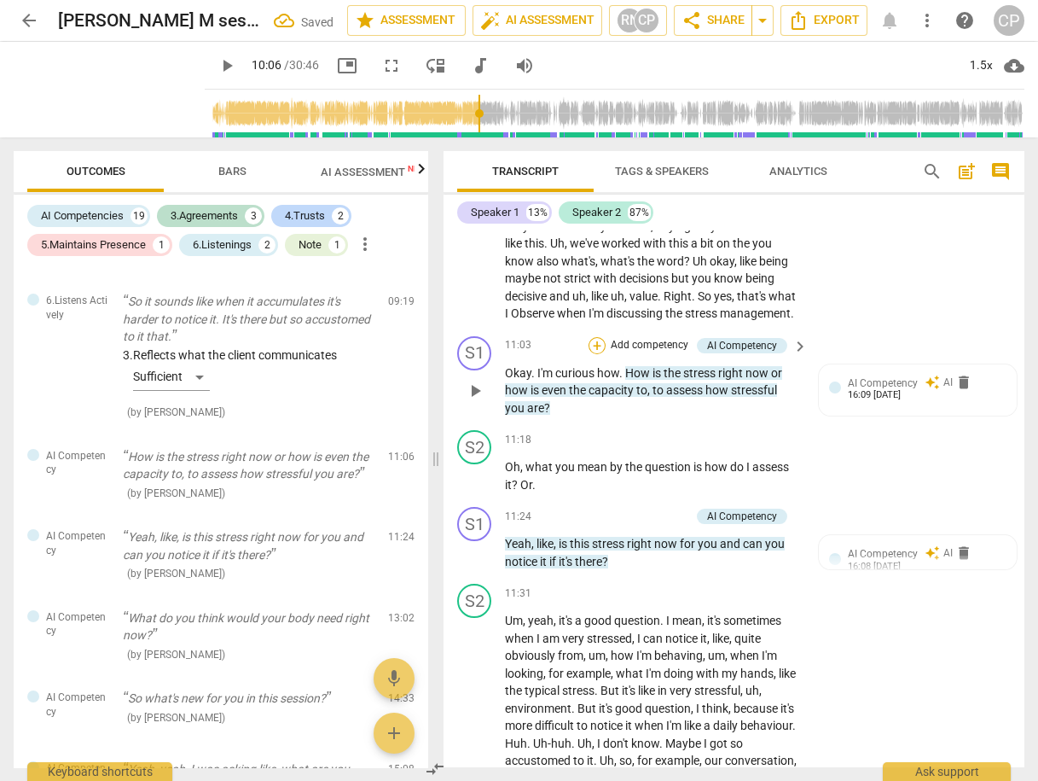
click at [590, 337] on div "+" at bounding box center [597, 345] width 17 height 17
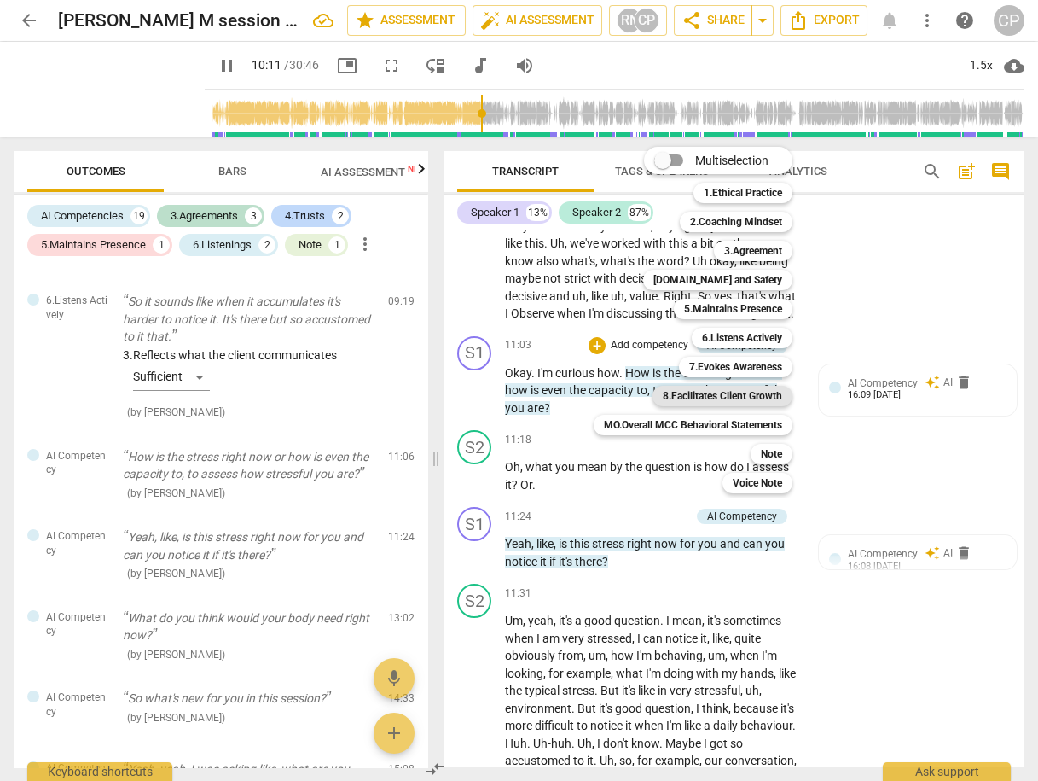
click at [751, 392] on b "8.Facilitates Client Growth" at bounding box center [722, 396] width 119 height 20
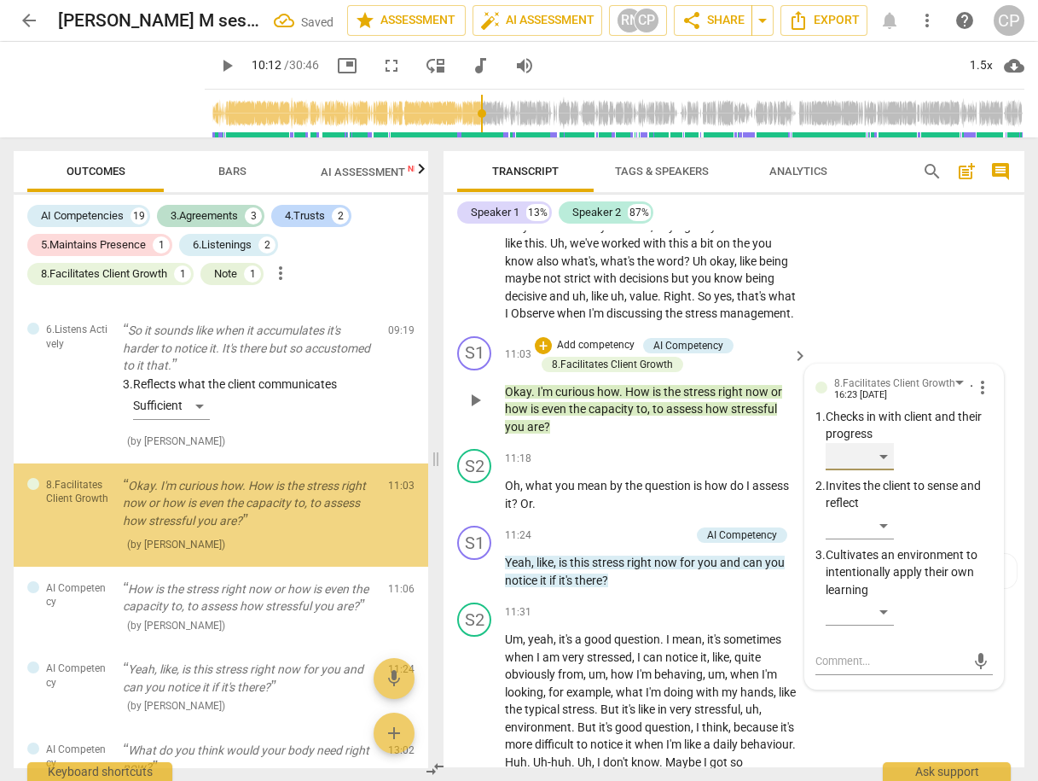
click at [879, 443] on div "​" at bounding box center [860, 456] width 68 height 27
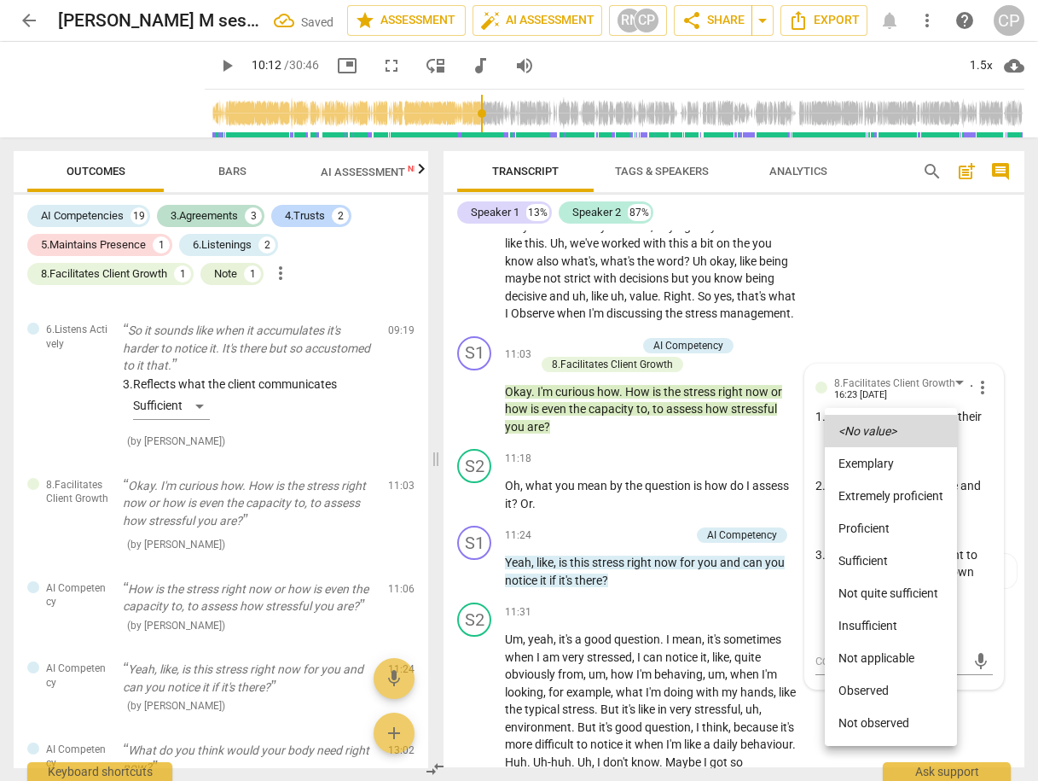
click at [885, 523] on li "Proficient" at bounding box center [891, 528] width 132 height 32
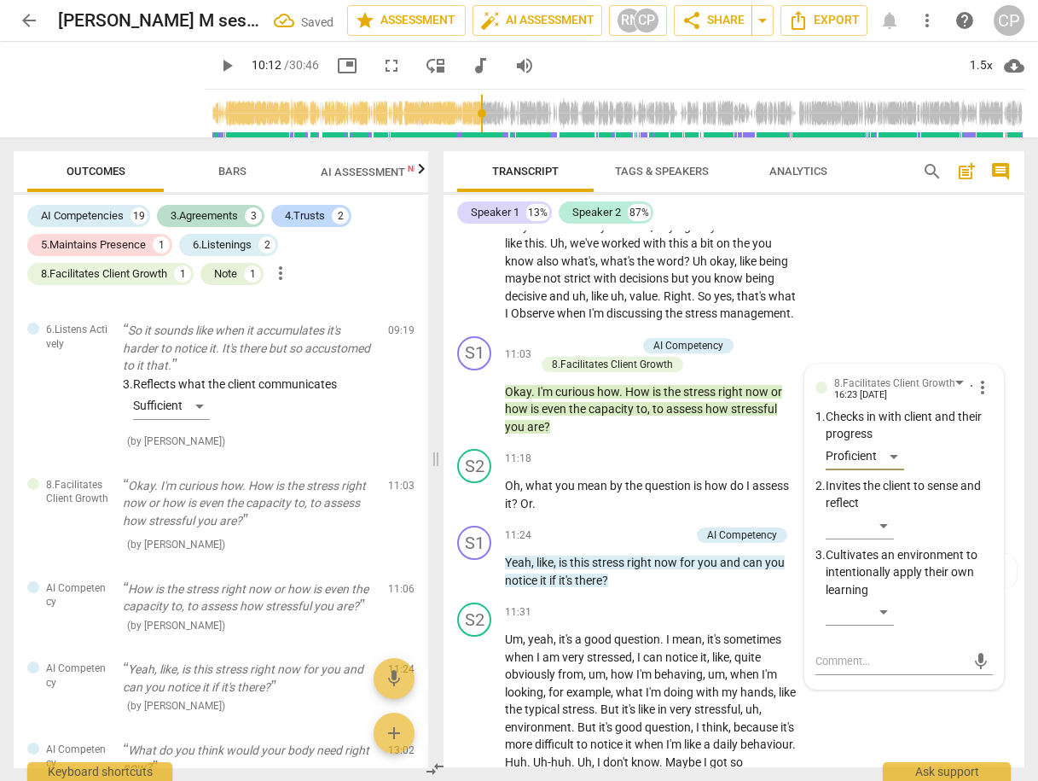
click at [874, 257] on div "S2 play_arrow pause 09:28 + Add competency keyboard_arrow_right Mhm . Yes , tha…" at bounding box center [734, 134] width 581 height 392
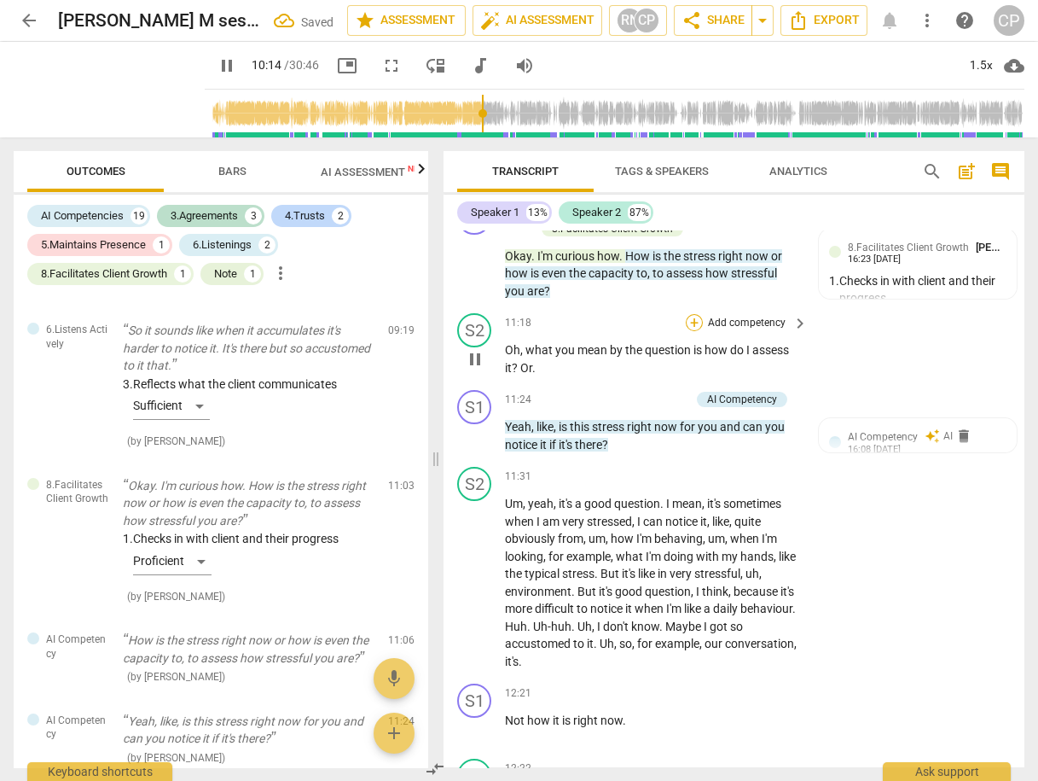
scroll to position [3708, 0]
click at [603, 390] on div "+ Add competency" at bounding box center [640, 398] width 102 height 17
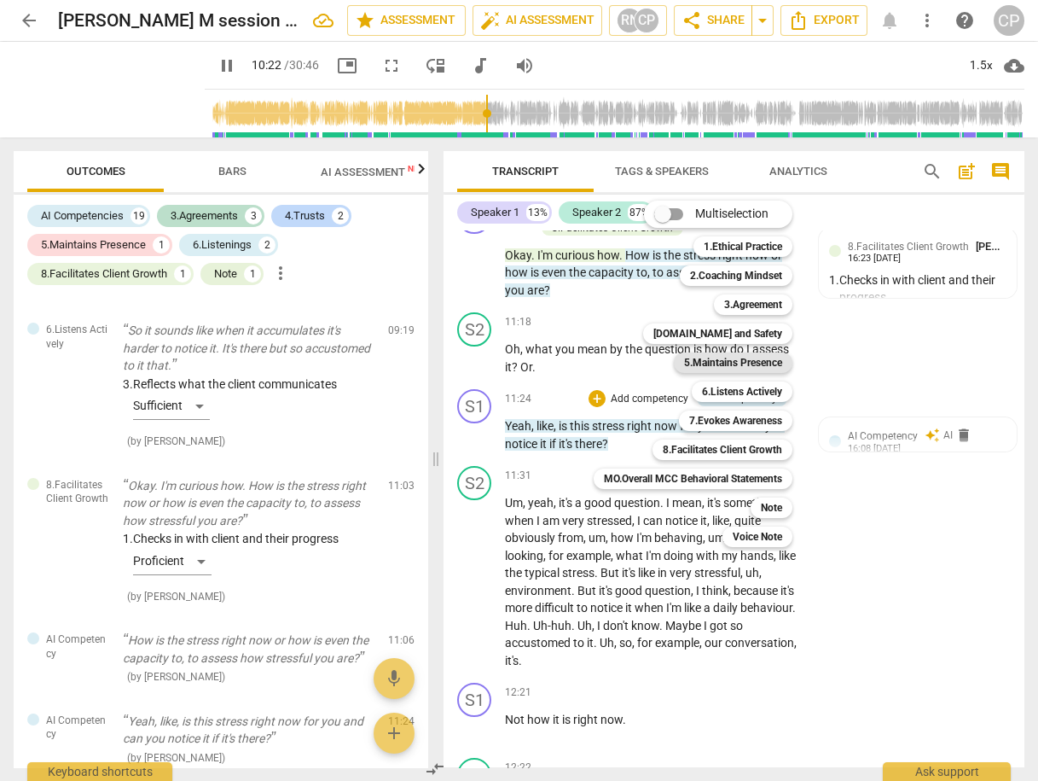
click at [752, 360] on b "5.Maintains Presence" at bounding box center [733, 362] width 98 height 20
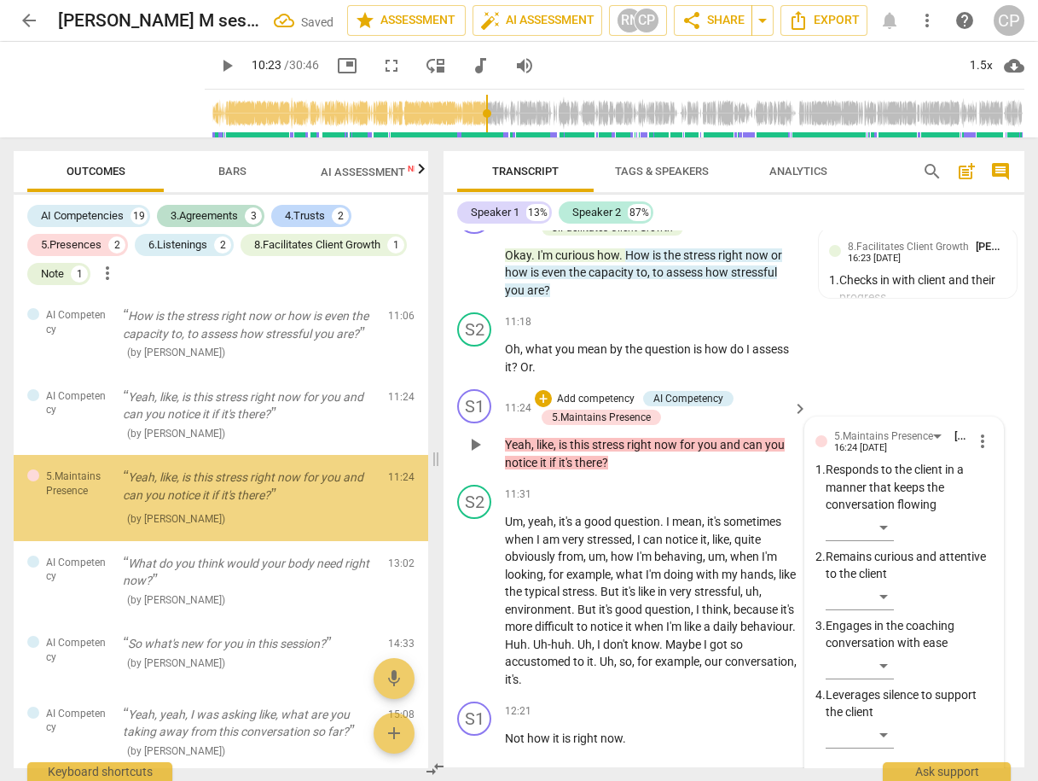
scroll to position [2249, 0]
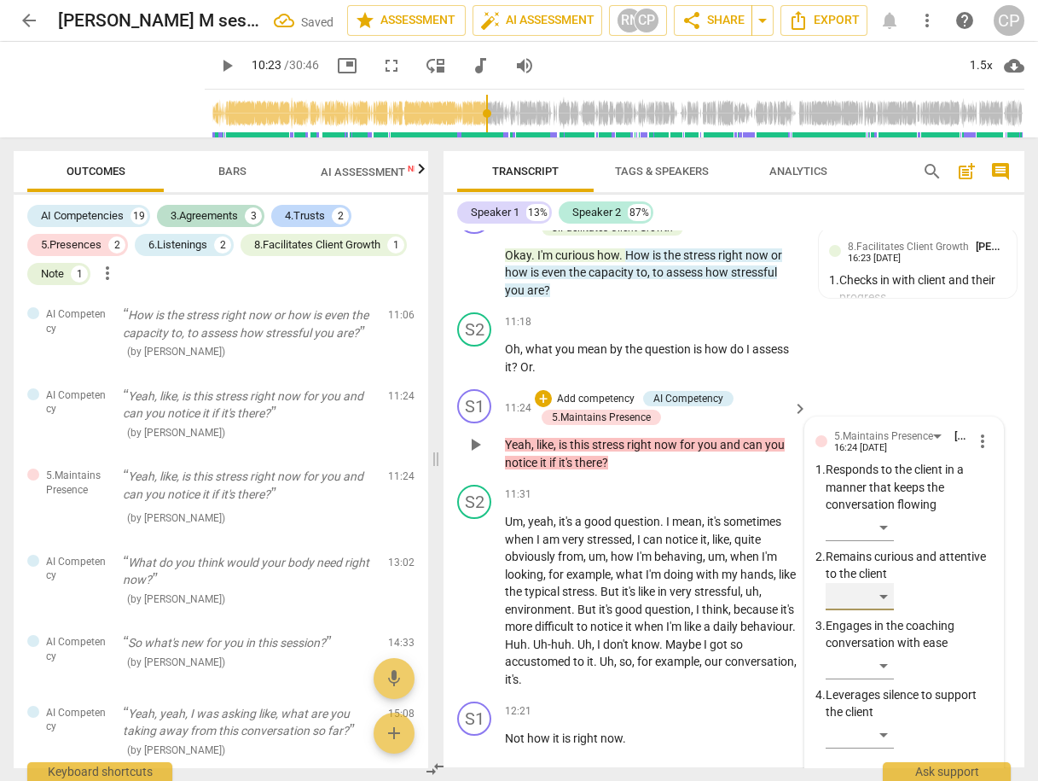
click at [889, 583] on div "​" at bounding box center [860, 596] width 68 height 27
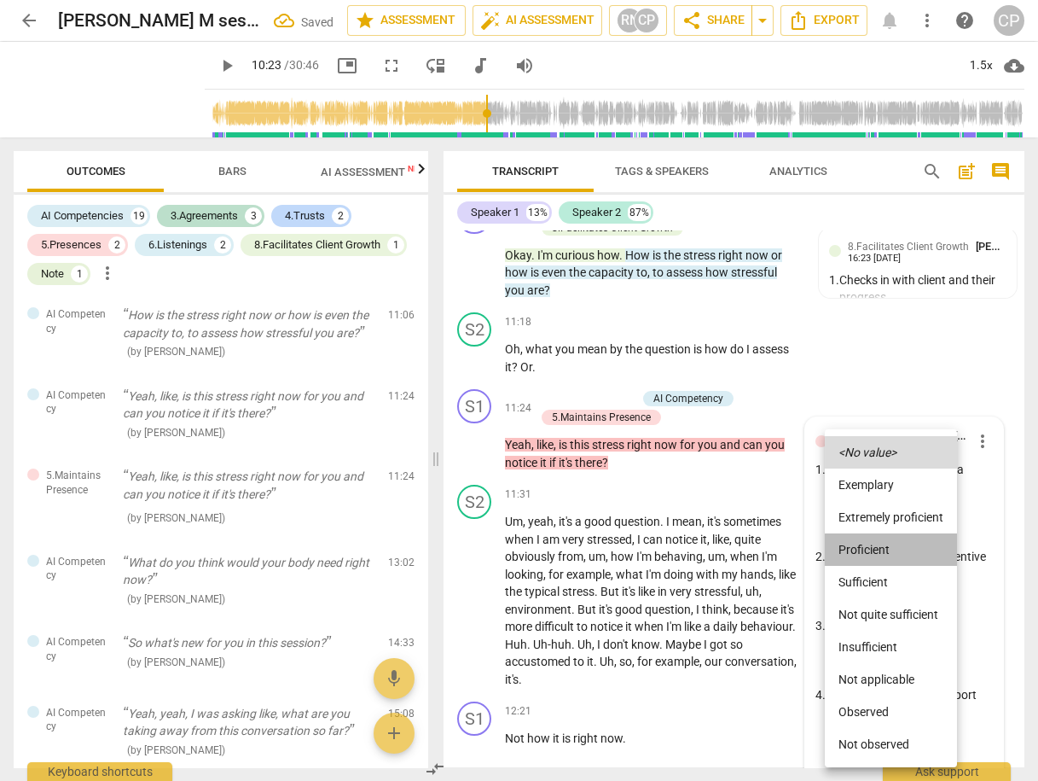
click at [870, 554] on li "Proficient" at bounding box center [891, 549] width 132 height 32
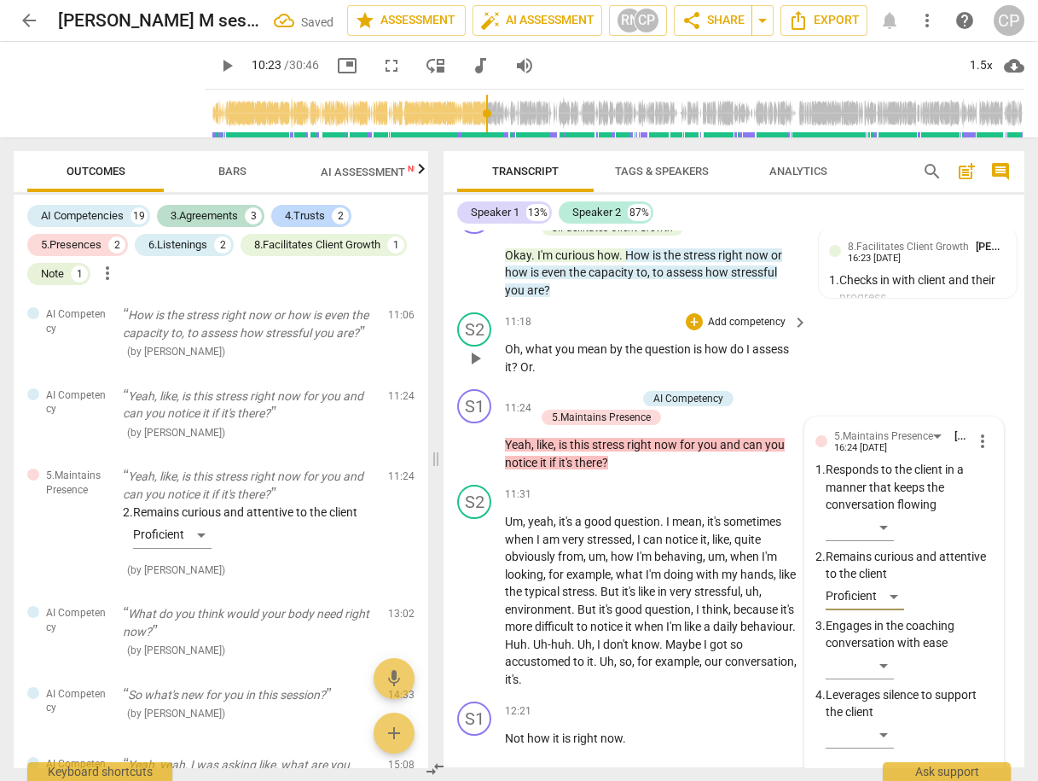
click at [849, 338] on div "S2 play_arrow pause 11:18 + Add competency keyboard_arrow_right Oh , what you m…" at bounding box center [734, 343] width 581 height 77
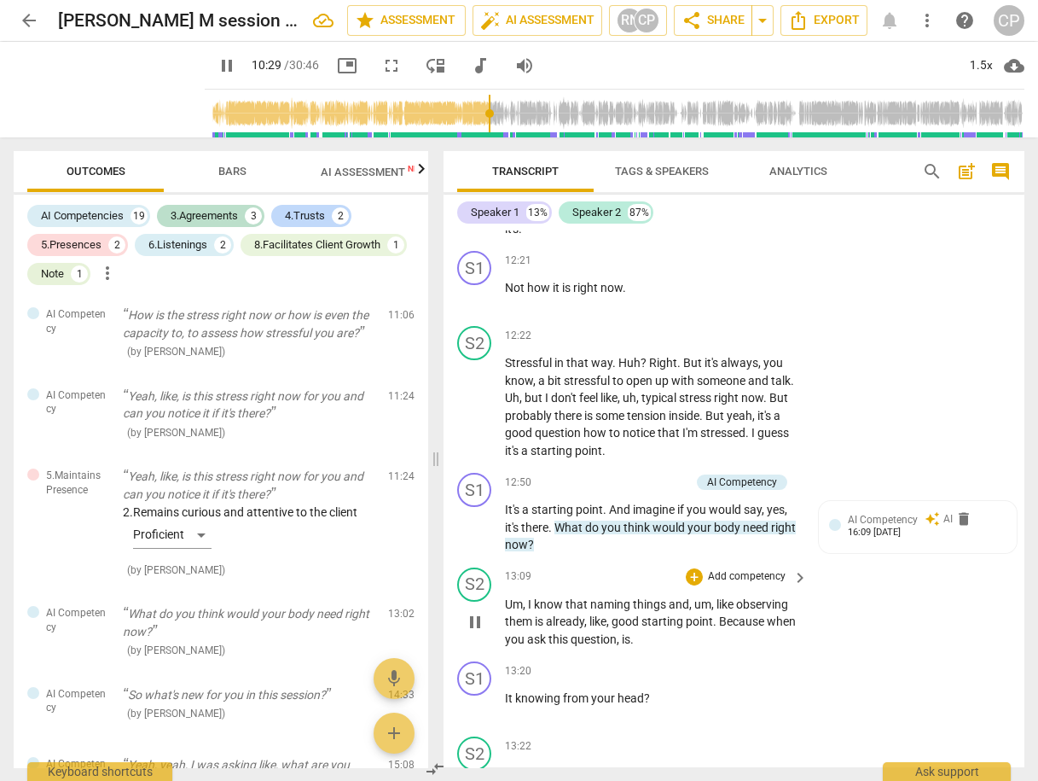
scroll to position [4186, 0]
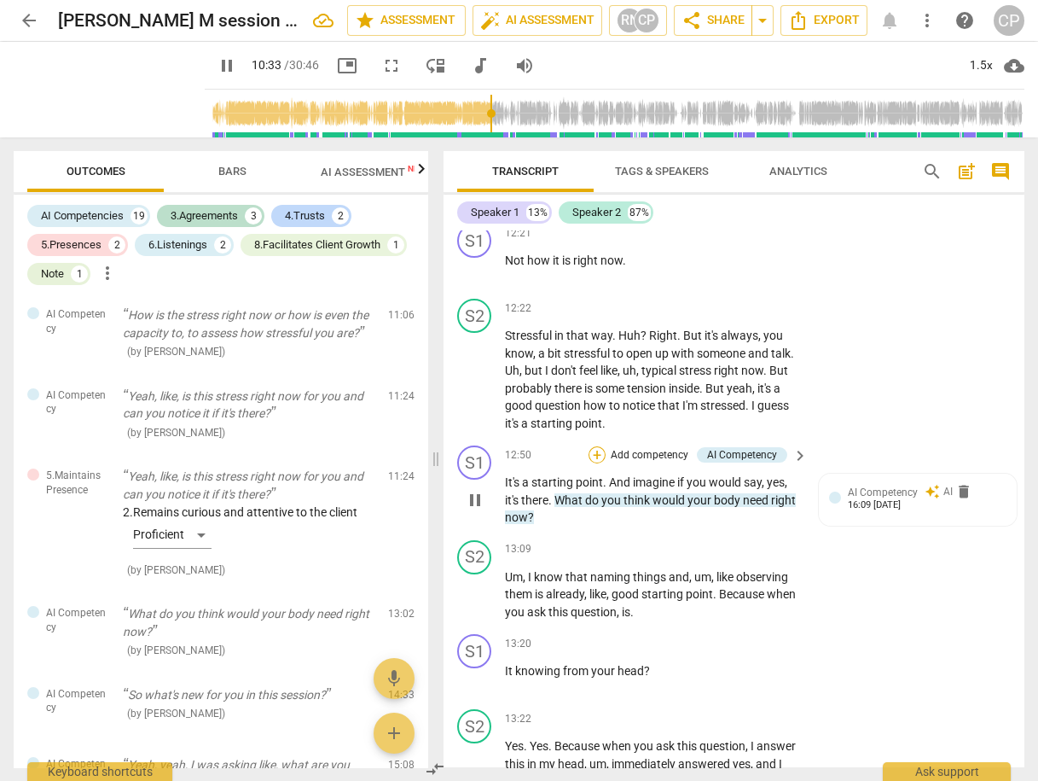
click at [597, 446] on div "+" at bounding box center [597, 454] width 17 height 17
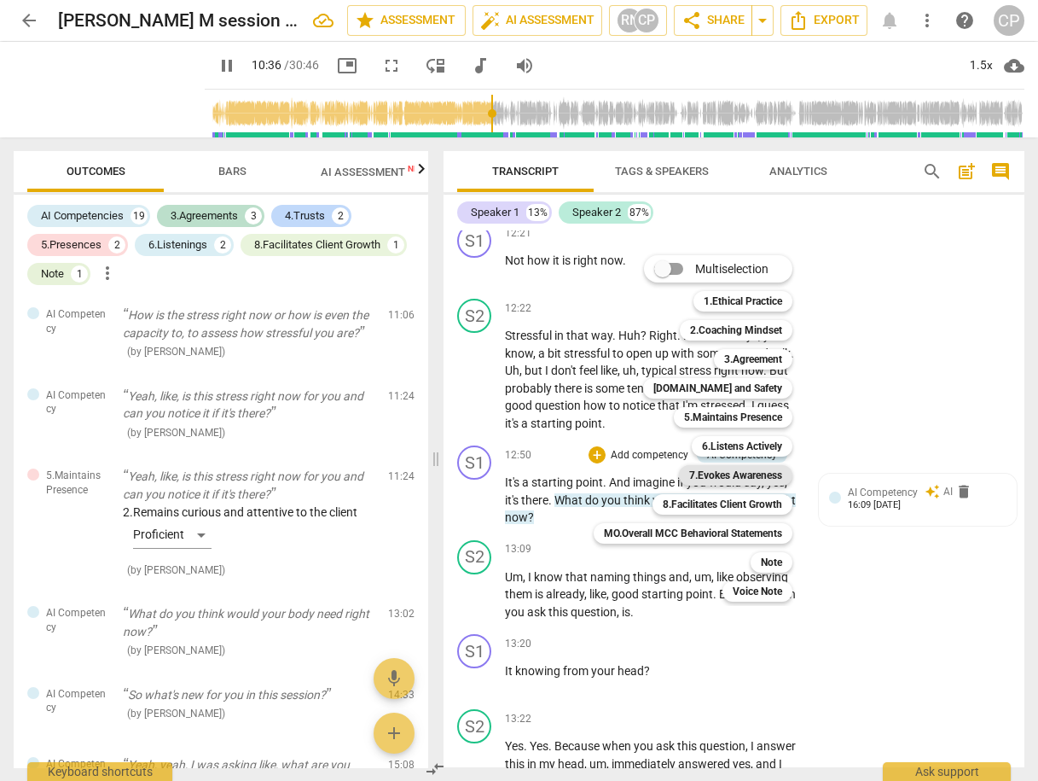
click at [746, 477] on b "7.Evokes Awareness" at bounding box center [735, 475] width 93 height 20
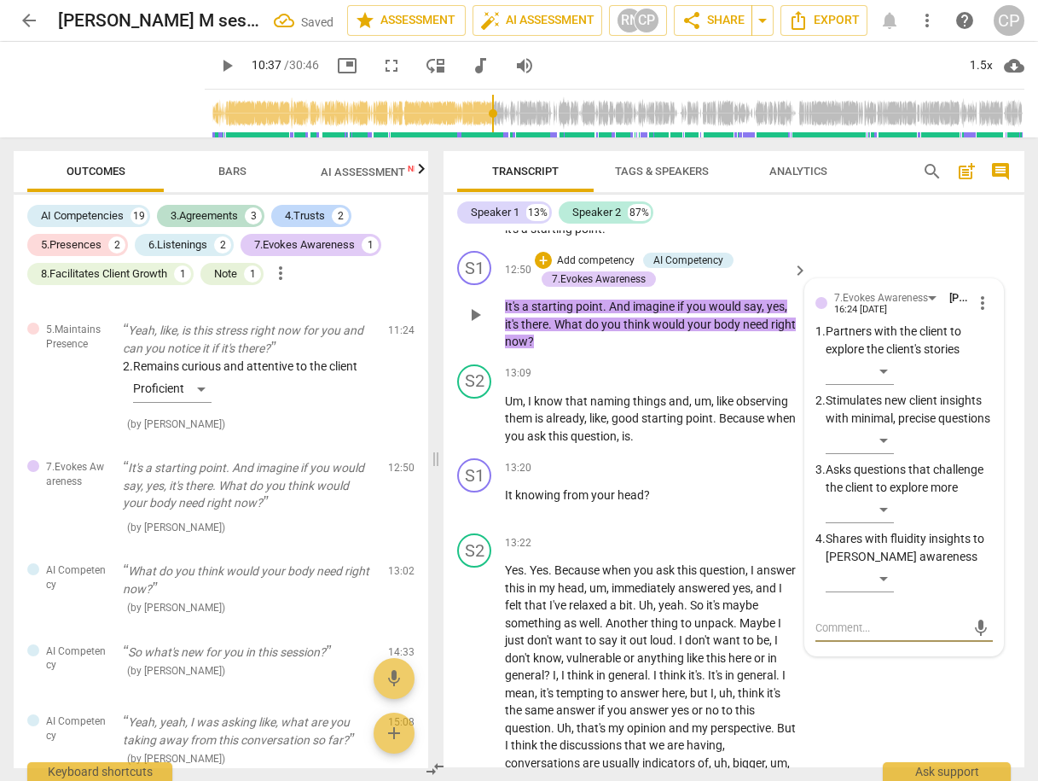
scroll to position [4364, 0]
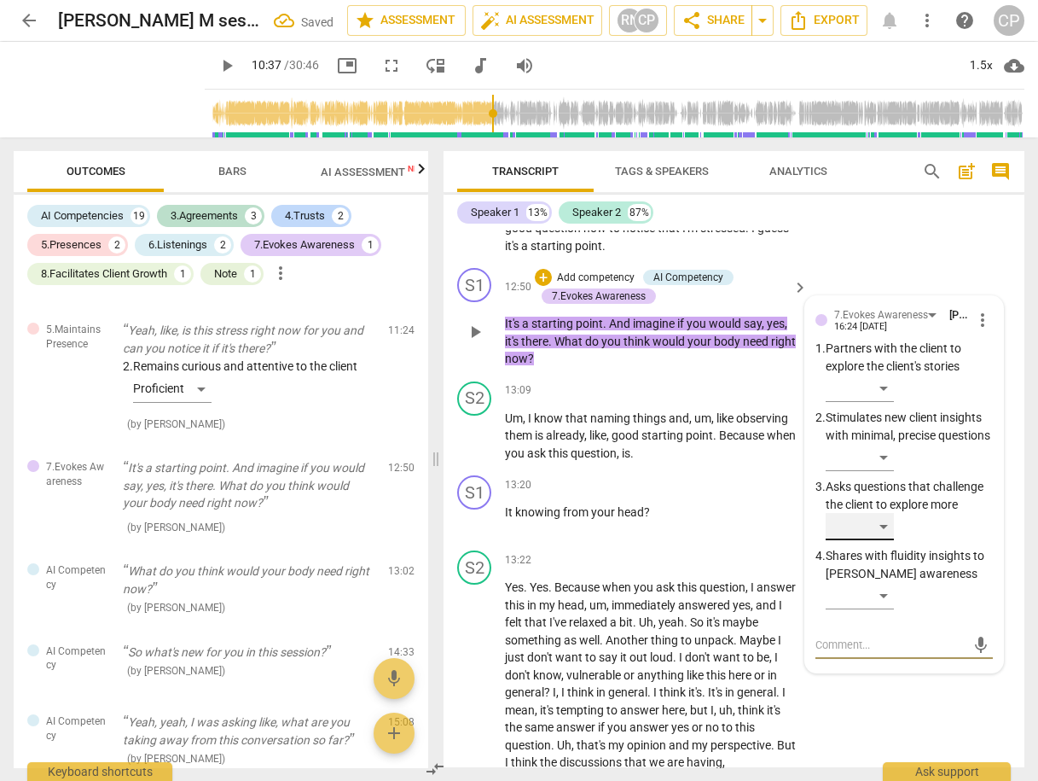
click at [876, 515] on div "​" at bounding box center [860, 526] width 68 height 27
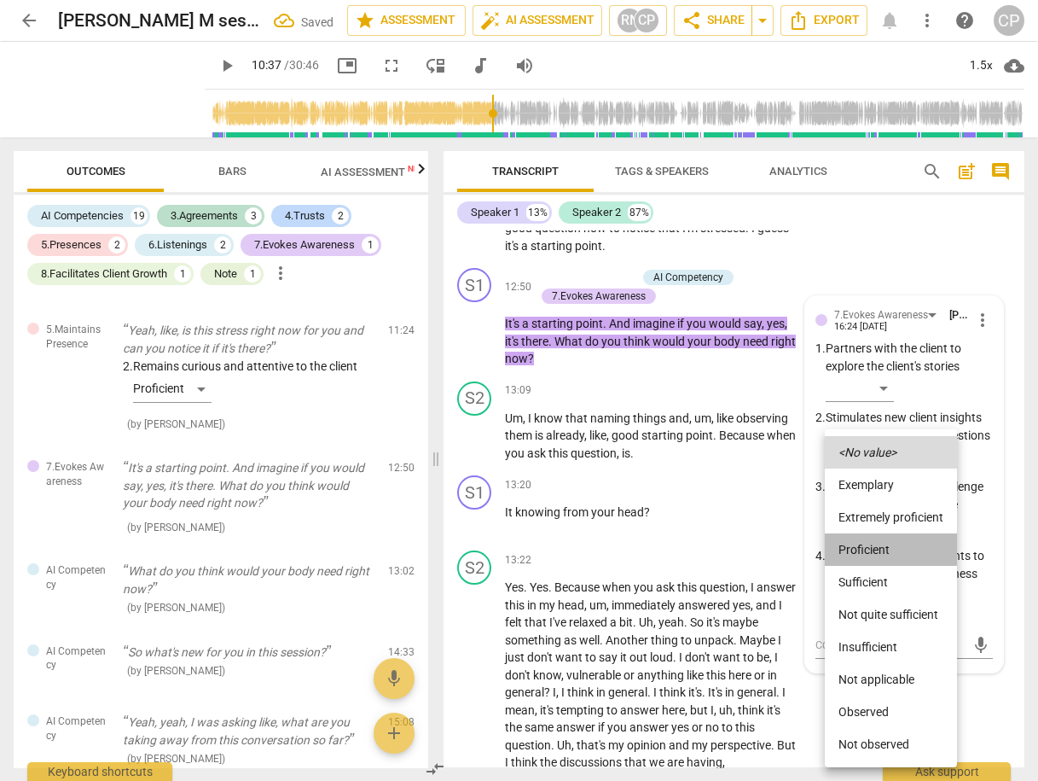
click at [885, 554] on li "Proficient" at bounding box center [891, 549] width 132 height 32
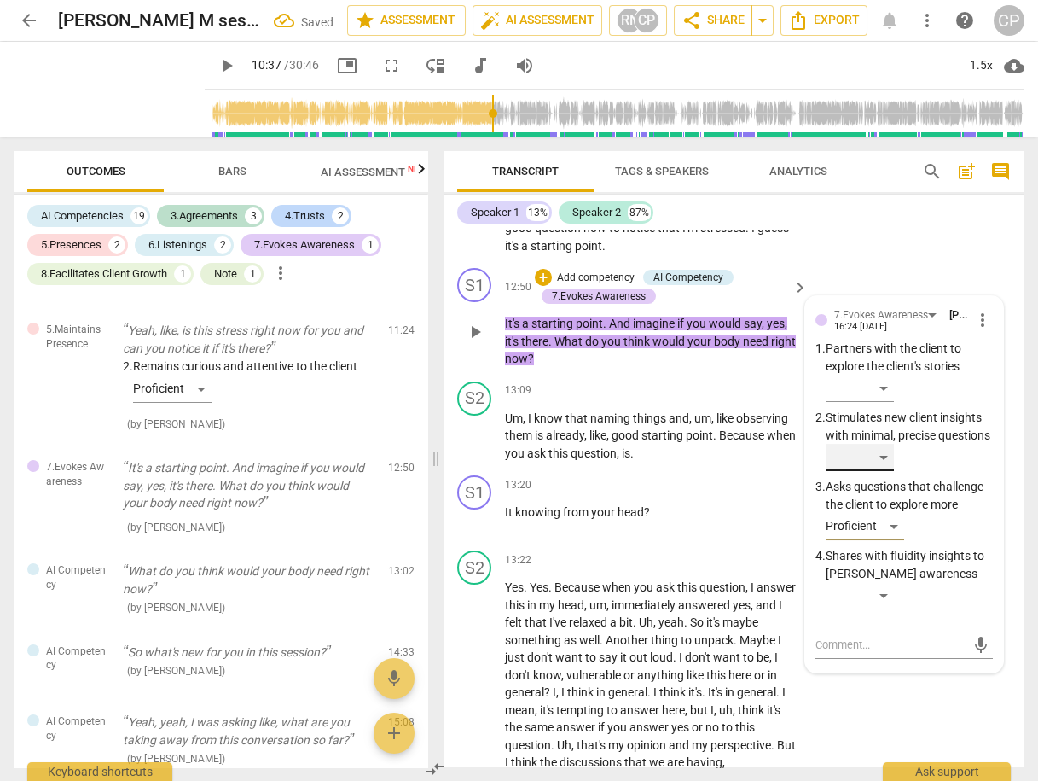
click at [886, 448] on div "​" at bounding box center [860, 457] width 68 height 27
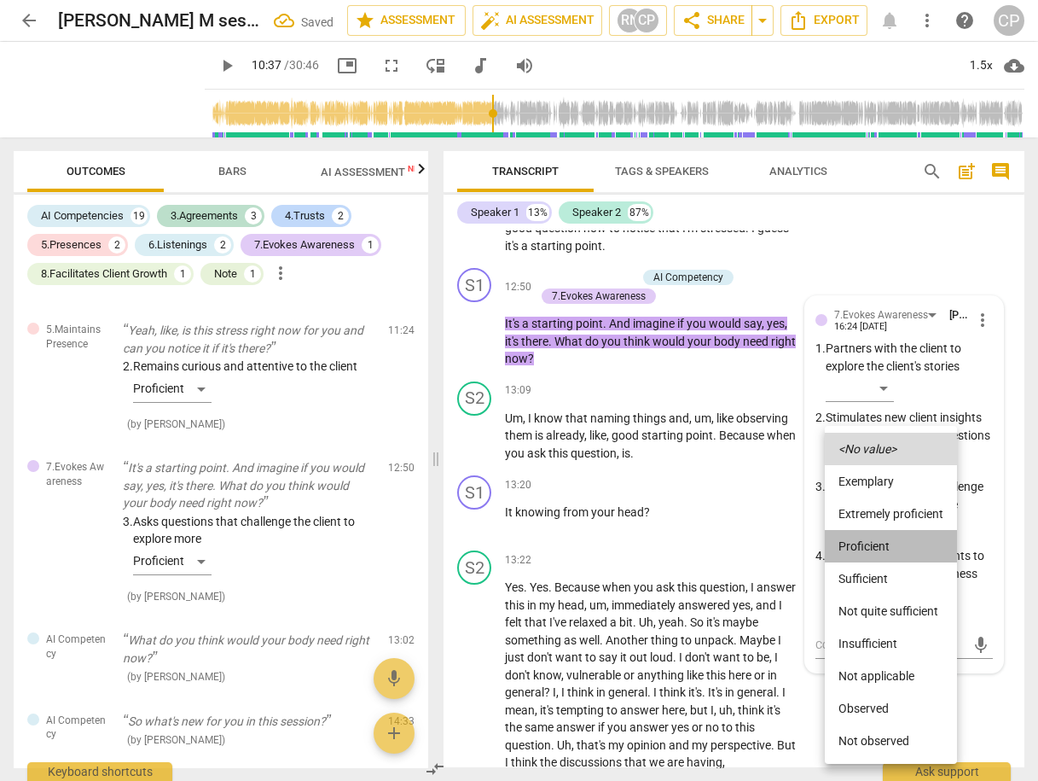
click at [887, 538] on li "Proficient" at bounding box center [891, 546] width 132 height 32
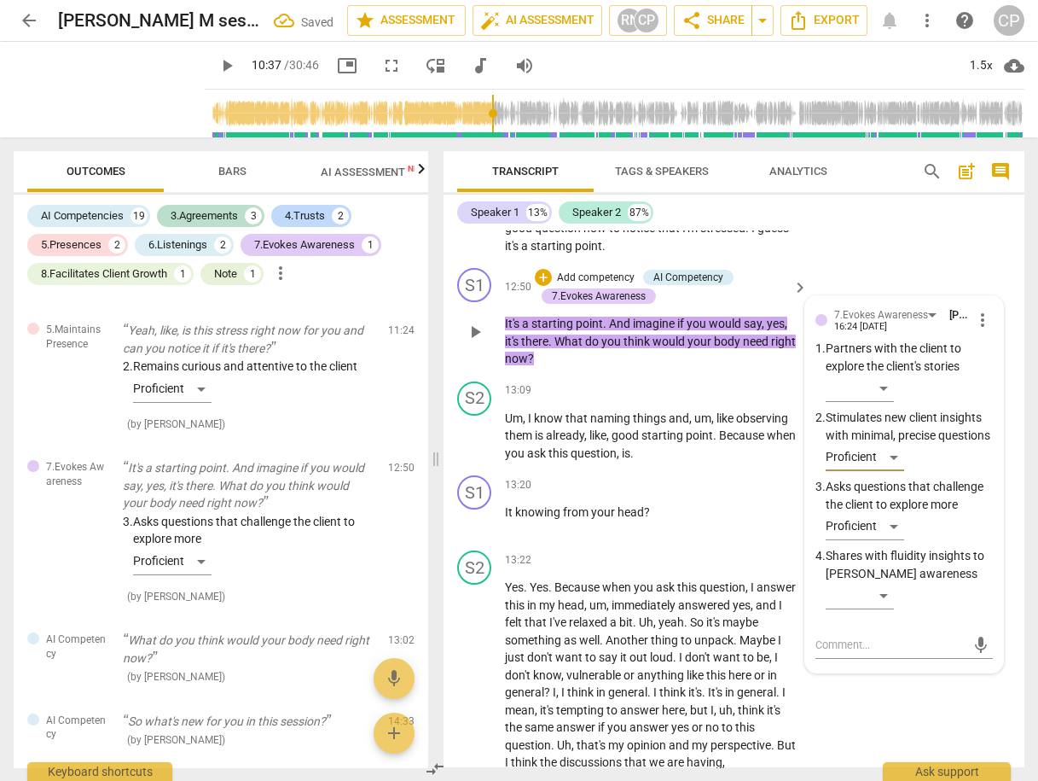
click at [891, 263] on div "S1 play_arrow pause 12:50 + Add competency AI Competency 7.Evokes Awareness key…" at bounding box center [734, 317] width 581 height 113
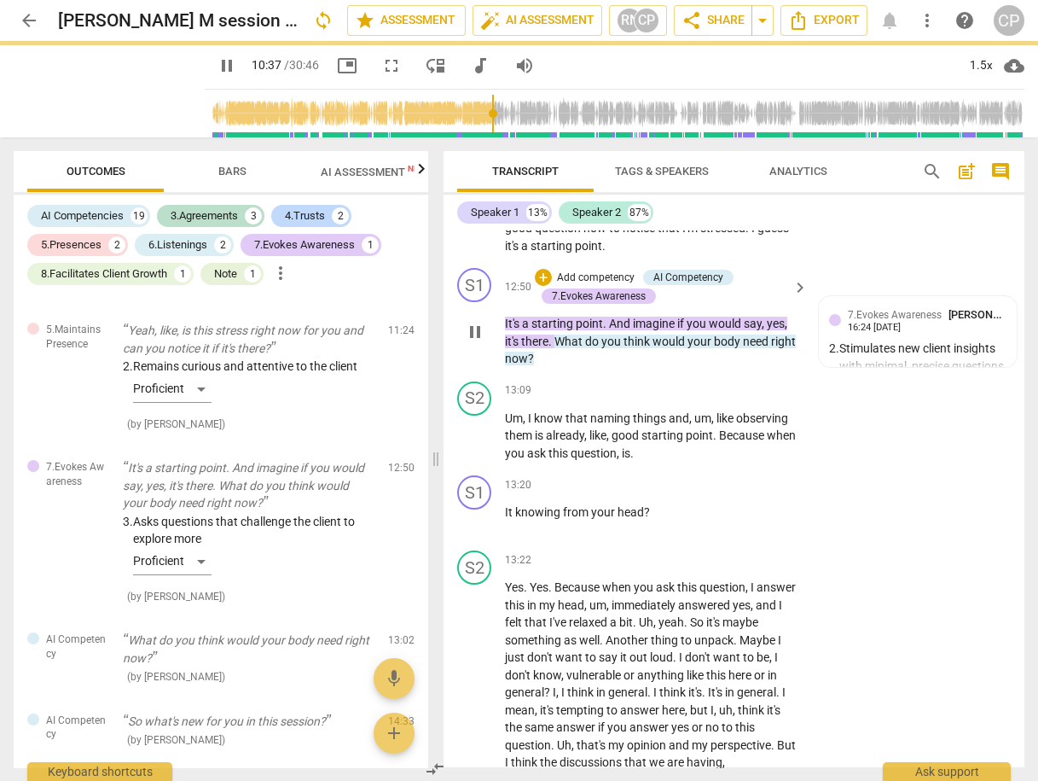
click at [880, 261] on div "S1 play_arrow pause 12:50 + Add competency AI Competency 7.Evokes Awareness key…" at bounding box center [734, 317] width 581 height 113
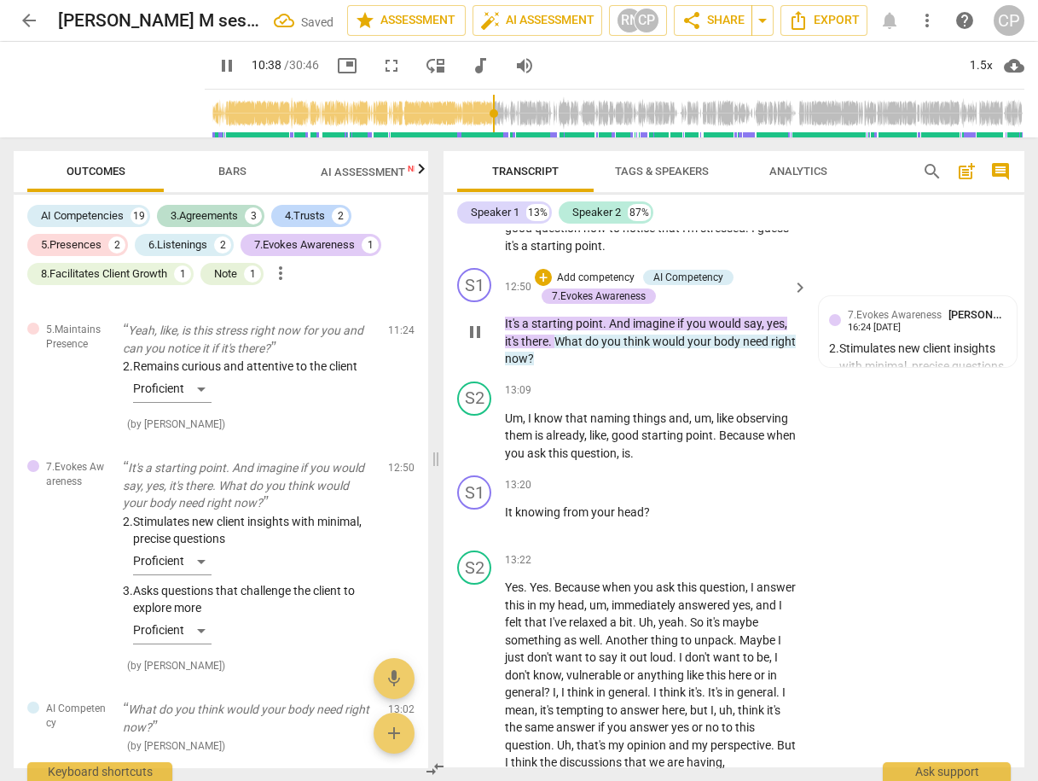
click at [877, 261] on div "S1 play_arrow pause 12:50 + Add competency AI Competency 7.Evokes Awareness key…" at bounding box center [734, 317] width 581 height 113
click at [915, 545] on div "S2 play_arrow pause 13:22 + Add competency keyboard_arrow_right Yes . Yes . Bec…" at bounding box center [734, 686] width 581 height 287
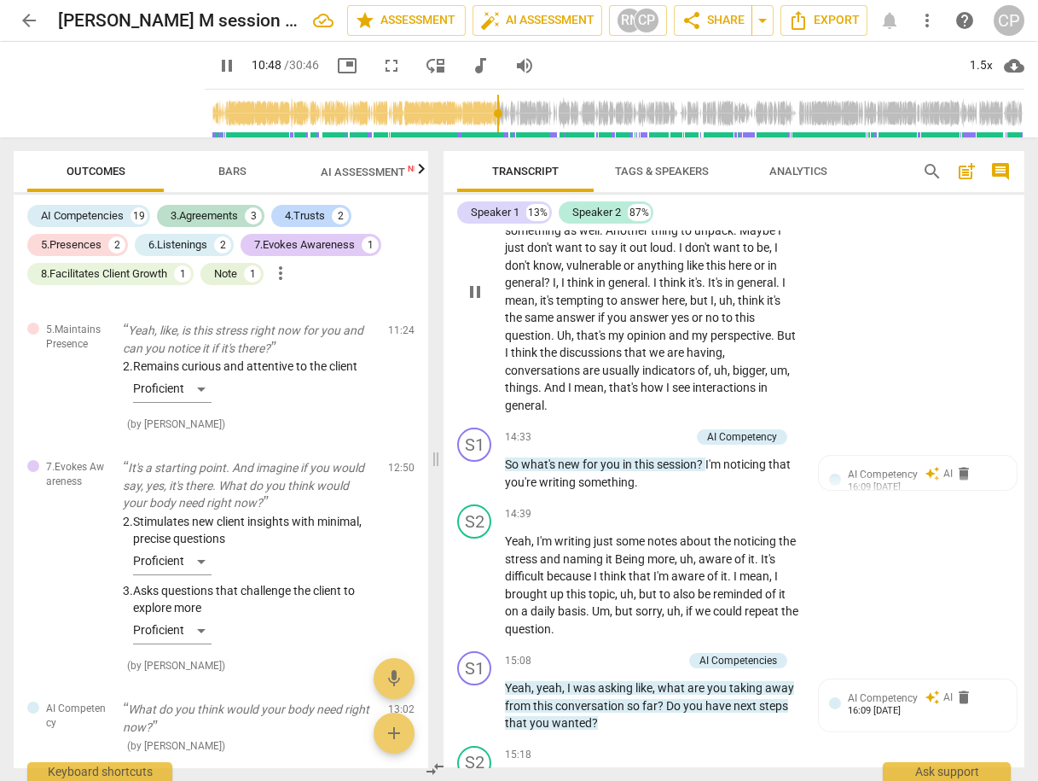
scroll to position [4773, 0]
click at [590, 428] on div "+" at bounding box center [597, 436] width 17 height 17
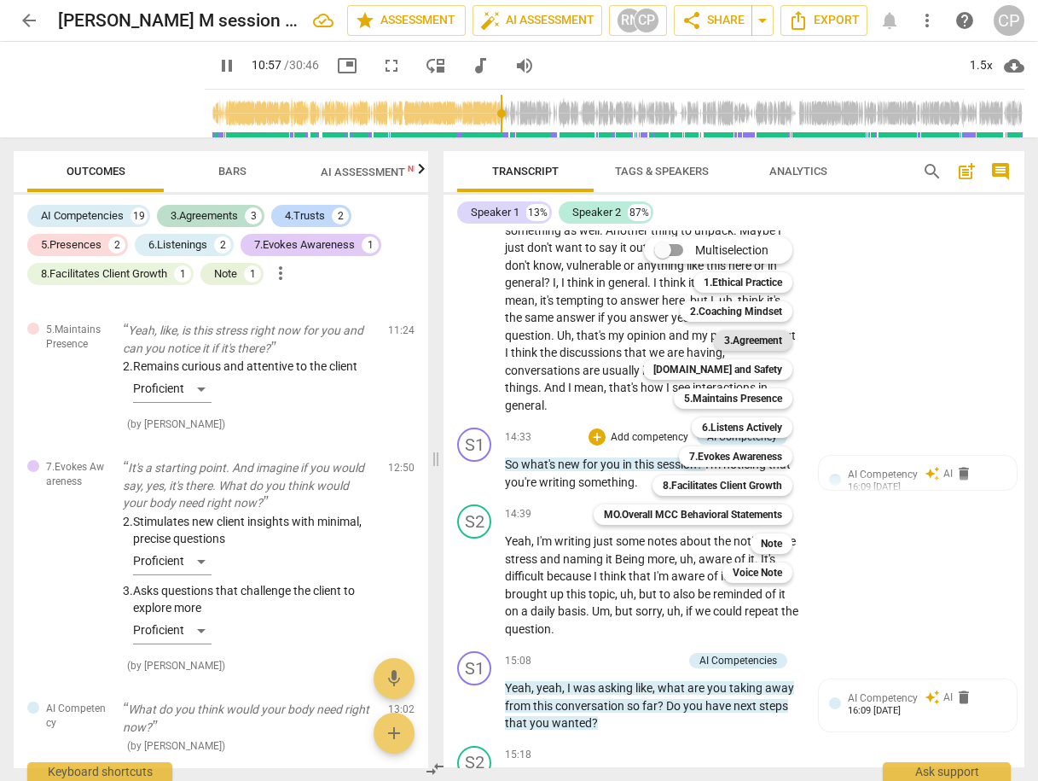
click at [767, 343] on b "3.Agreement" at bounding box center [753, 340] width 58 height 20
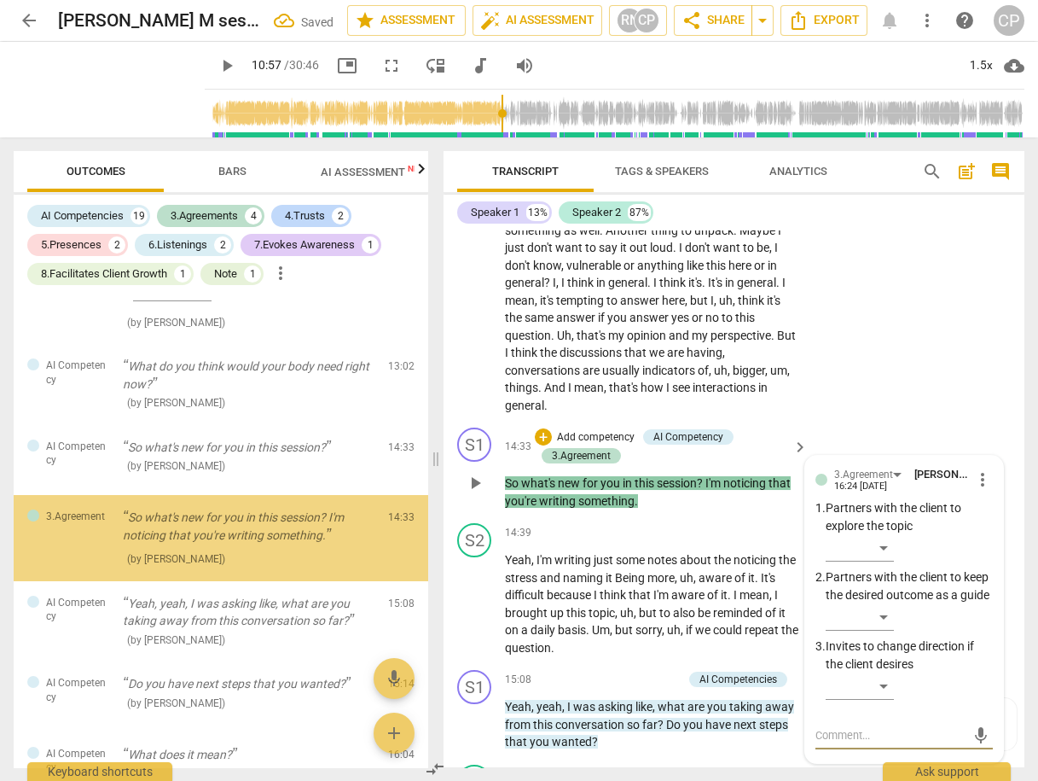
scroll to position [2779, 0]
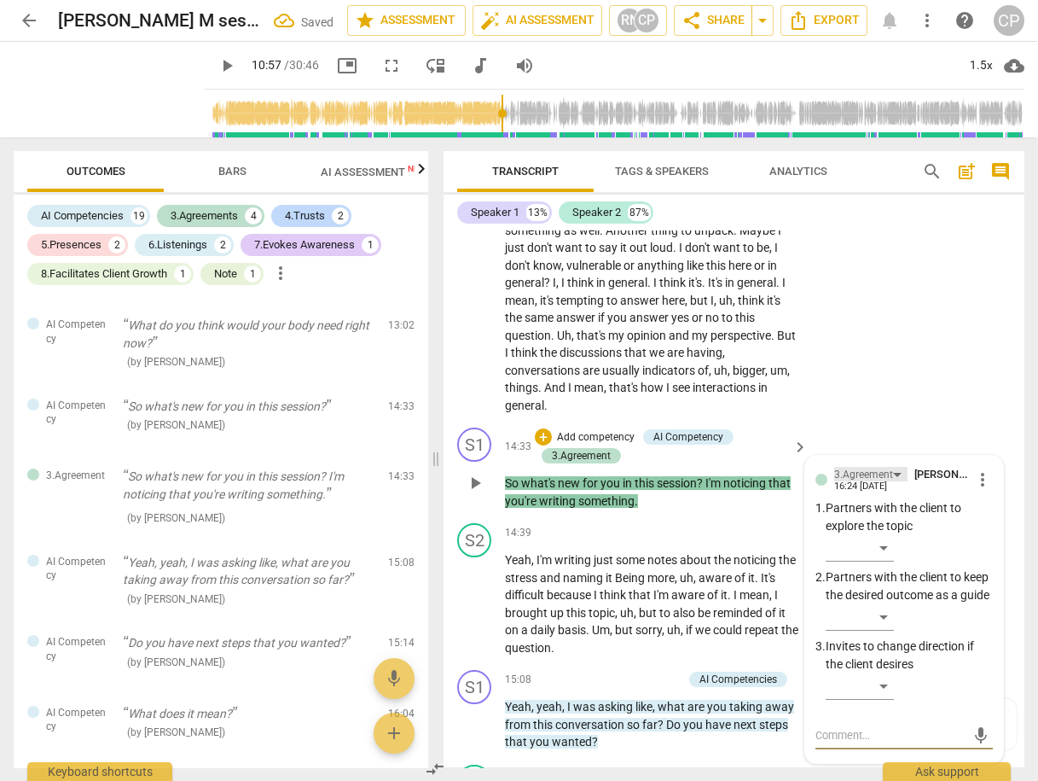
click at [893, 467] on div "3.Agreement" at bounding box center [870, 474] width 73 height 15
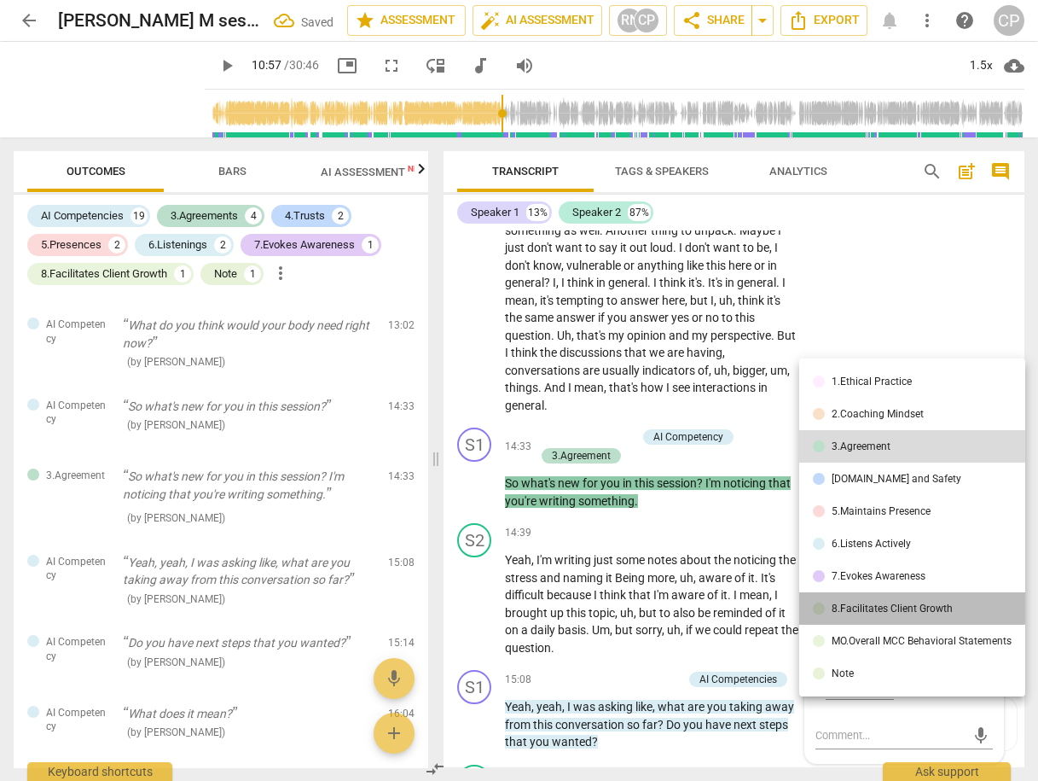
click at [876, 607] on div "8.Facilitates Client Growth" at bounding box center [892, 608] width 121 height 10
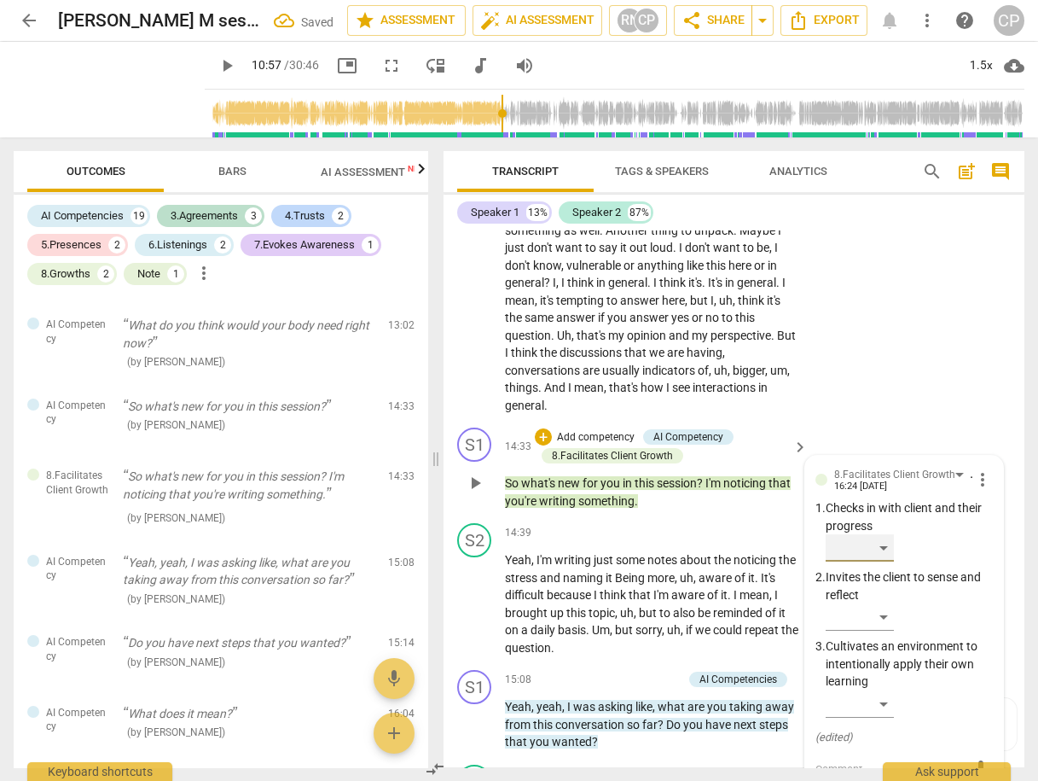
click at [879, 534] on div "​" at bounding box center [860, 547] width 68 height 27
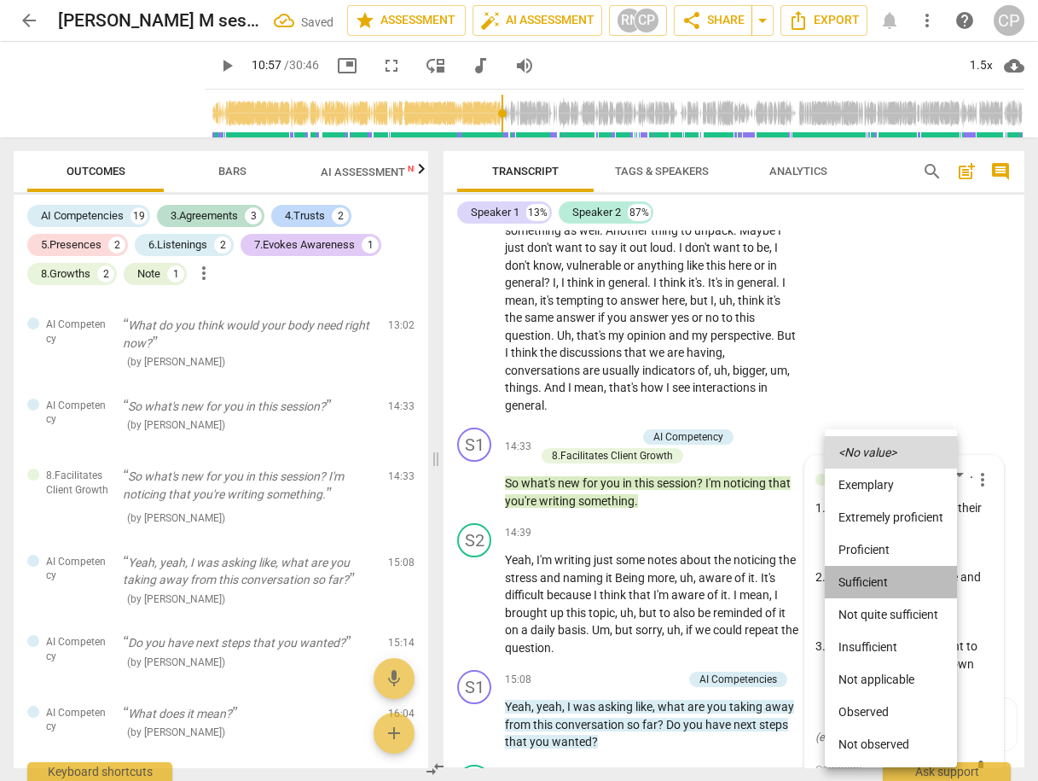
click at [873, 574] on li "Sufficient" at bounding box center [891, 582] width 132 height 32
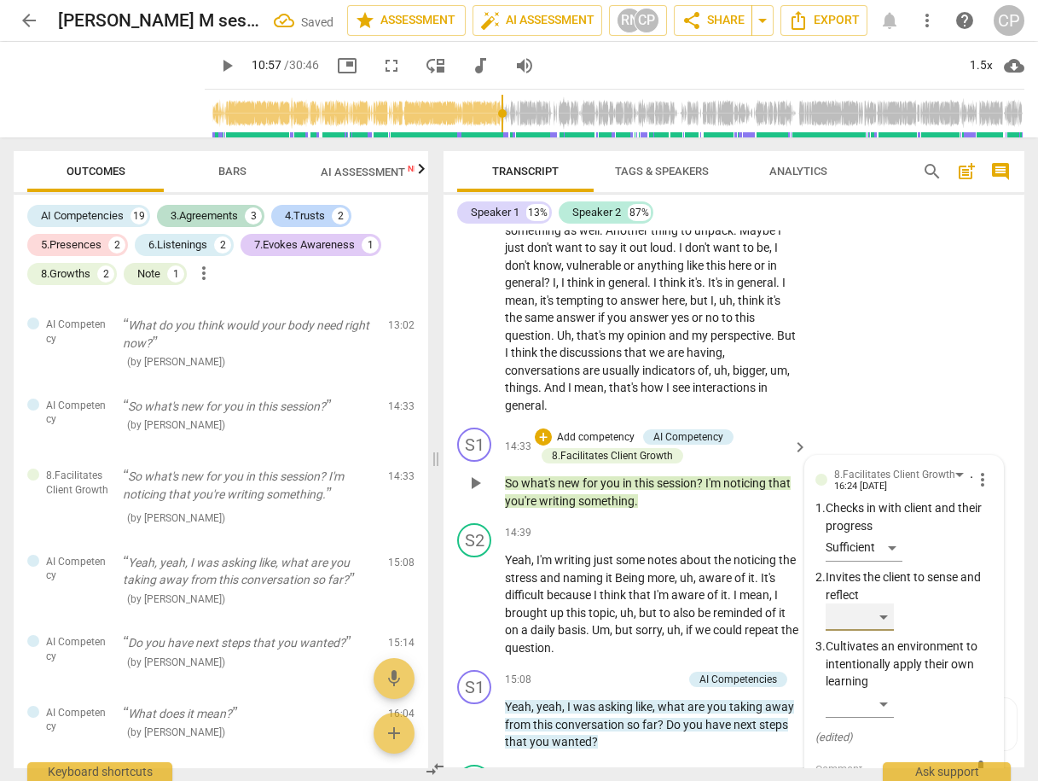
click at [888, 603] on div "​" at bounding box center [860, 616] width 68 height 27
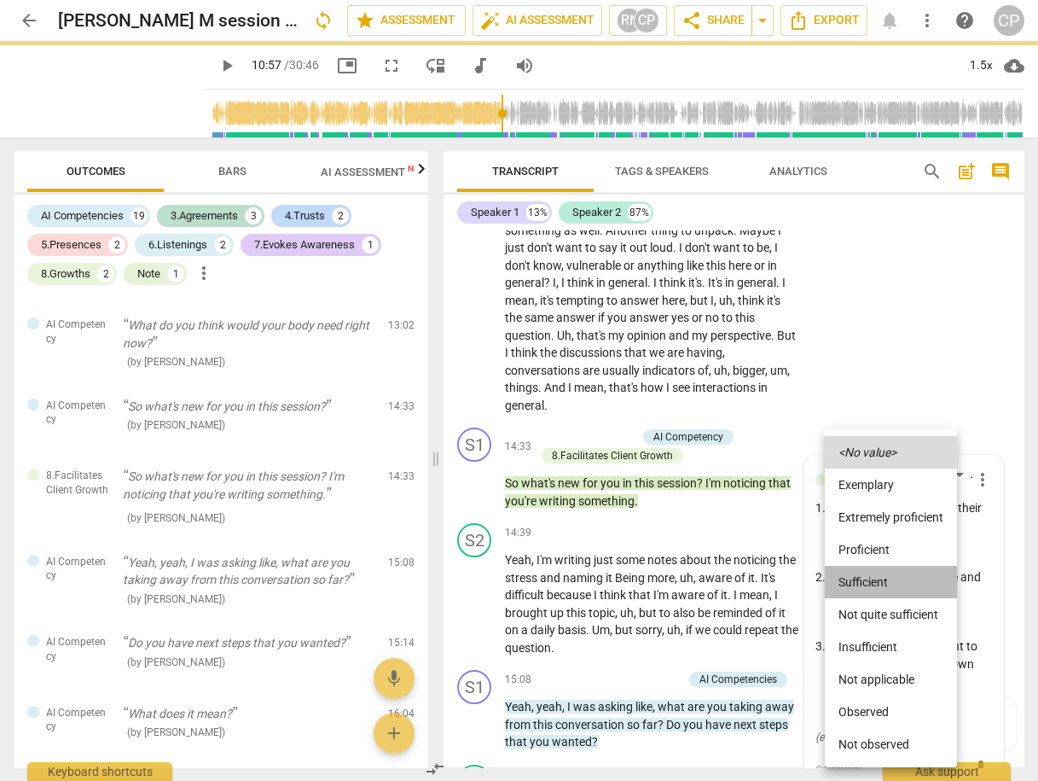
click at [876, 584] on li "Sufficient" at bounding box center [891, 582] width 132 height 32
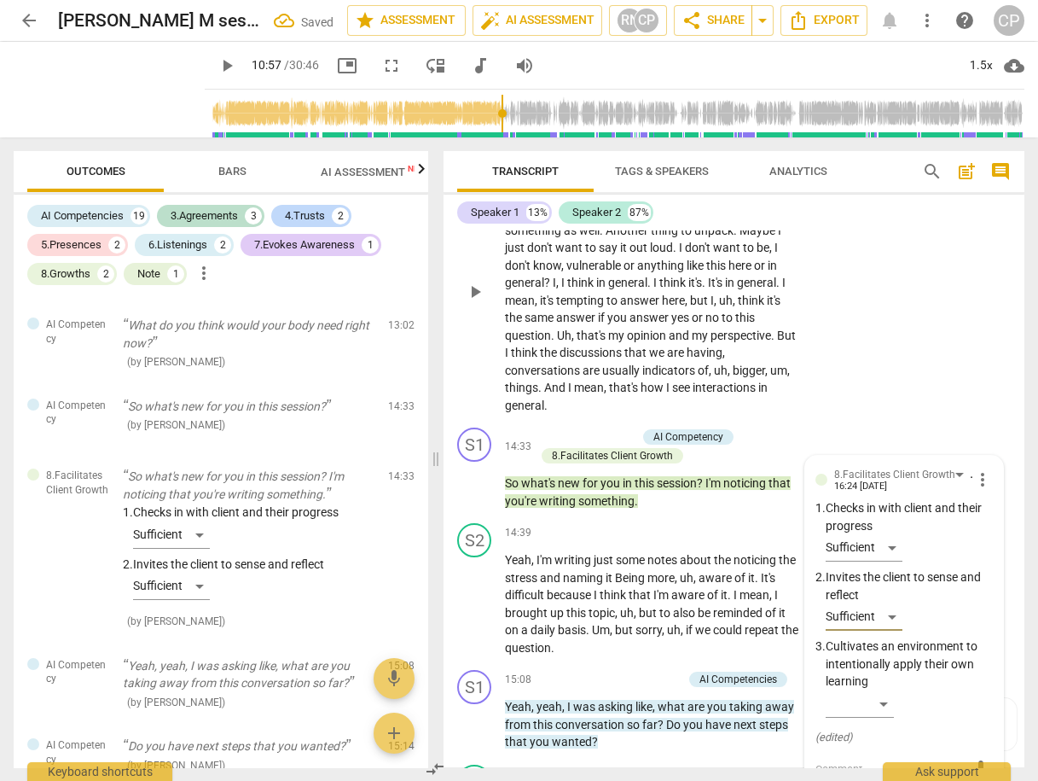
click at [910, 362] on div "S2 play_arrow pause 13:22 + Add competency keyboard_arrow_right Yes . Yes . Bec…" at bounding box center [734, 277] width 581 height 287
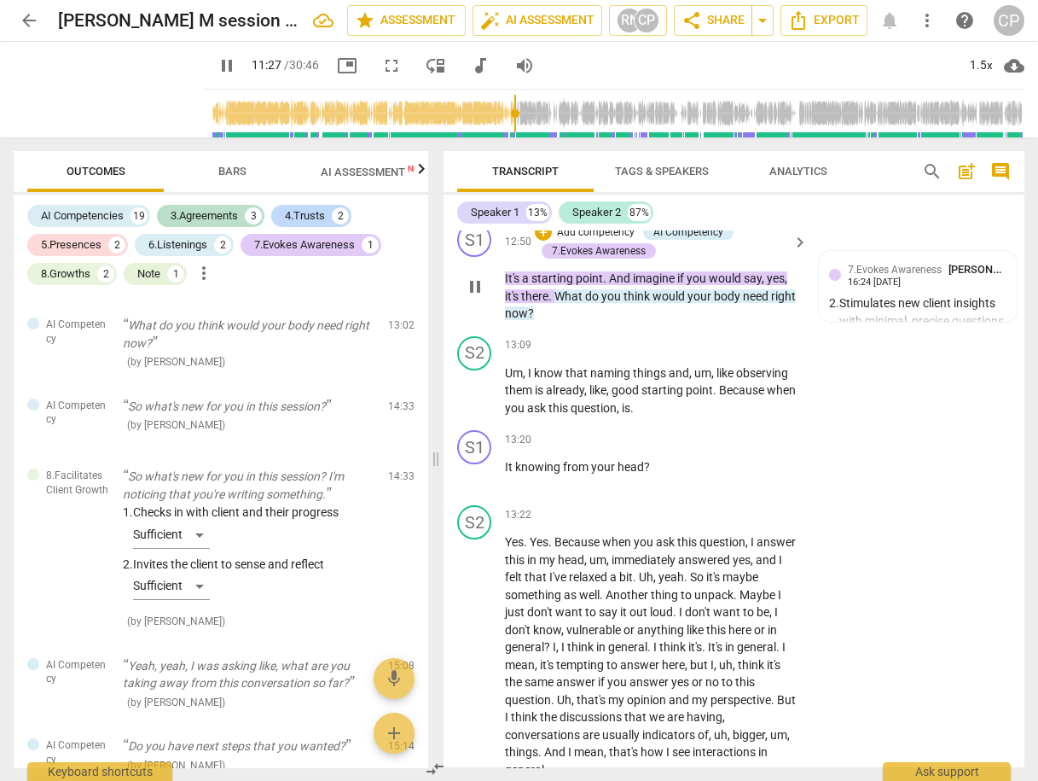
scroll to position [4423, 0]
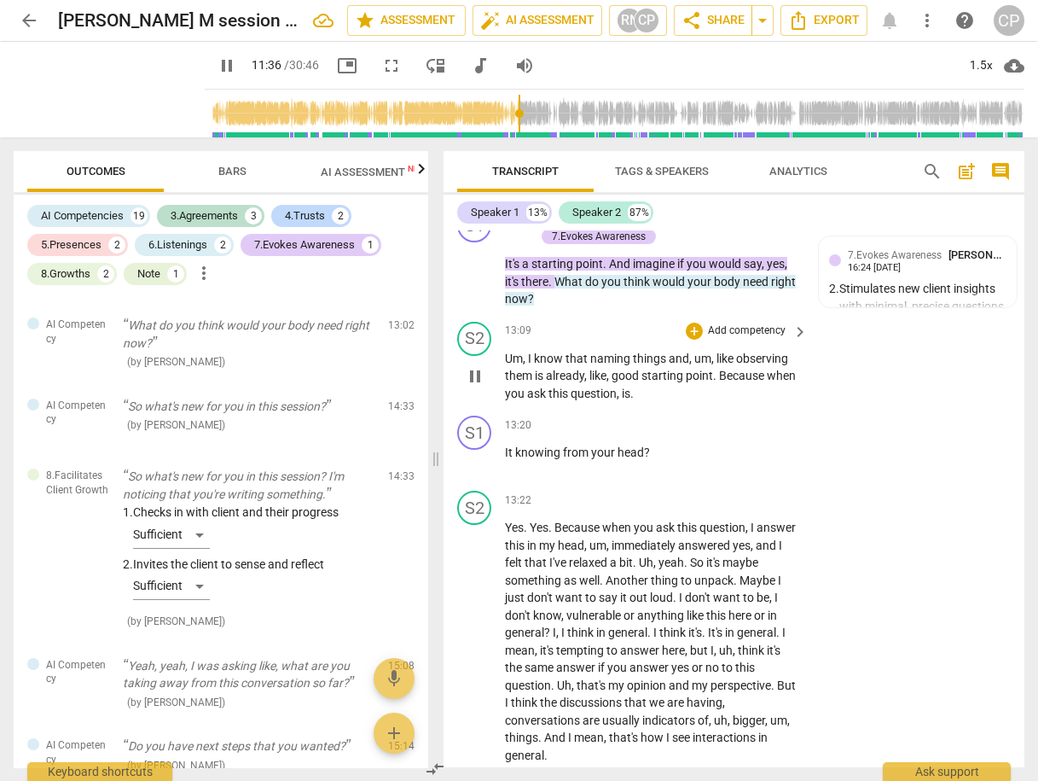
click at [473, 366] on span "pause" at bounding box center [475, 376] width 20 height 20
click at [473, 366] on span "play_arrow" at bounding box center [475, 376] width 20 height 20
click at [690, 416] on div "+" at bounding box center [694, 424] width 17 height 17
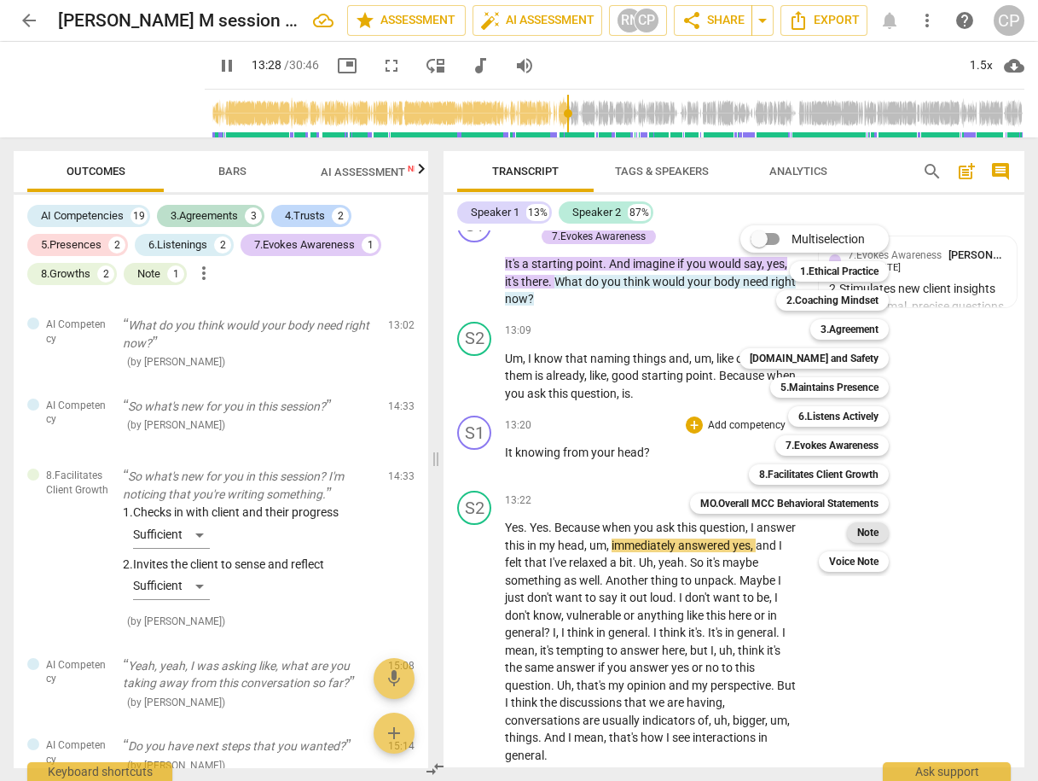
click at [866, 526] on b "Note" at bounding box center [867, 532] width 21 height 20
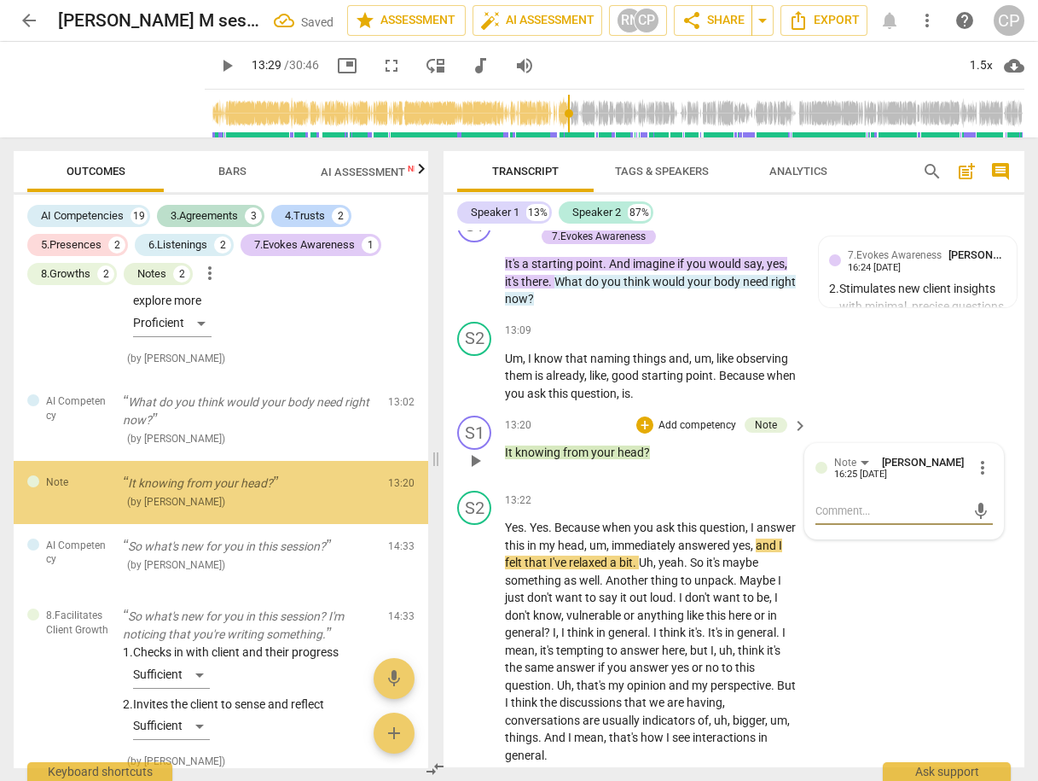
scroll to position [2697, 0]
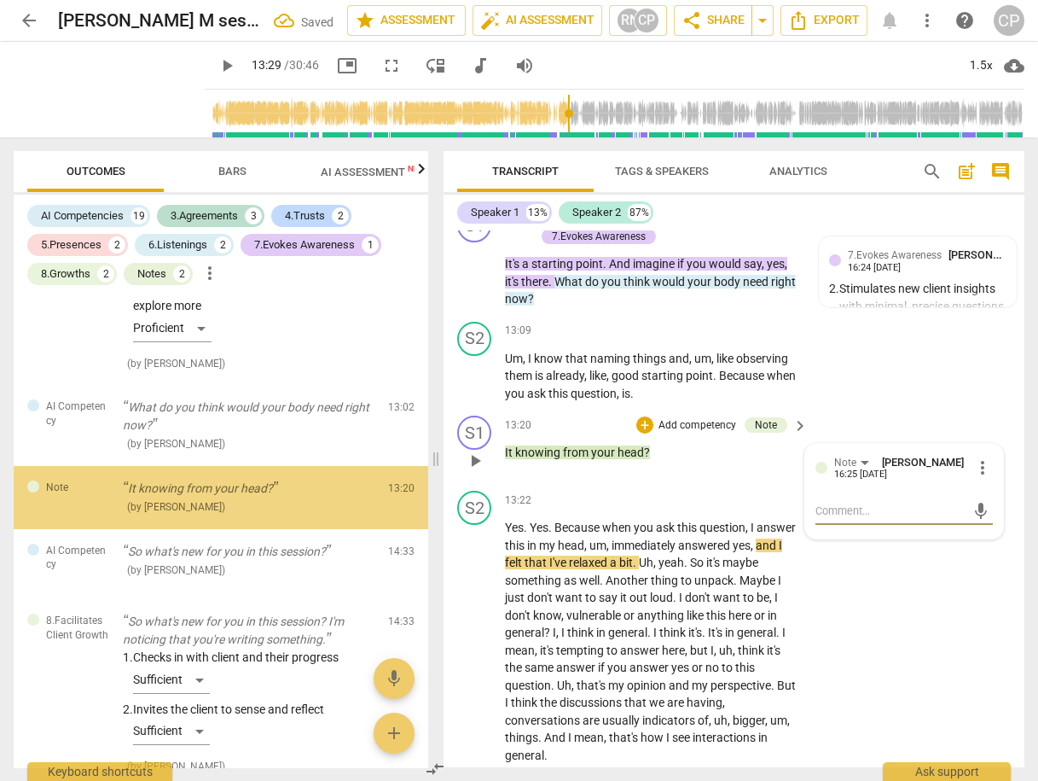
click at [835, 502] on textarea at bounding box center [891, 510] width 150 height 16
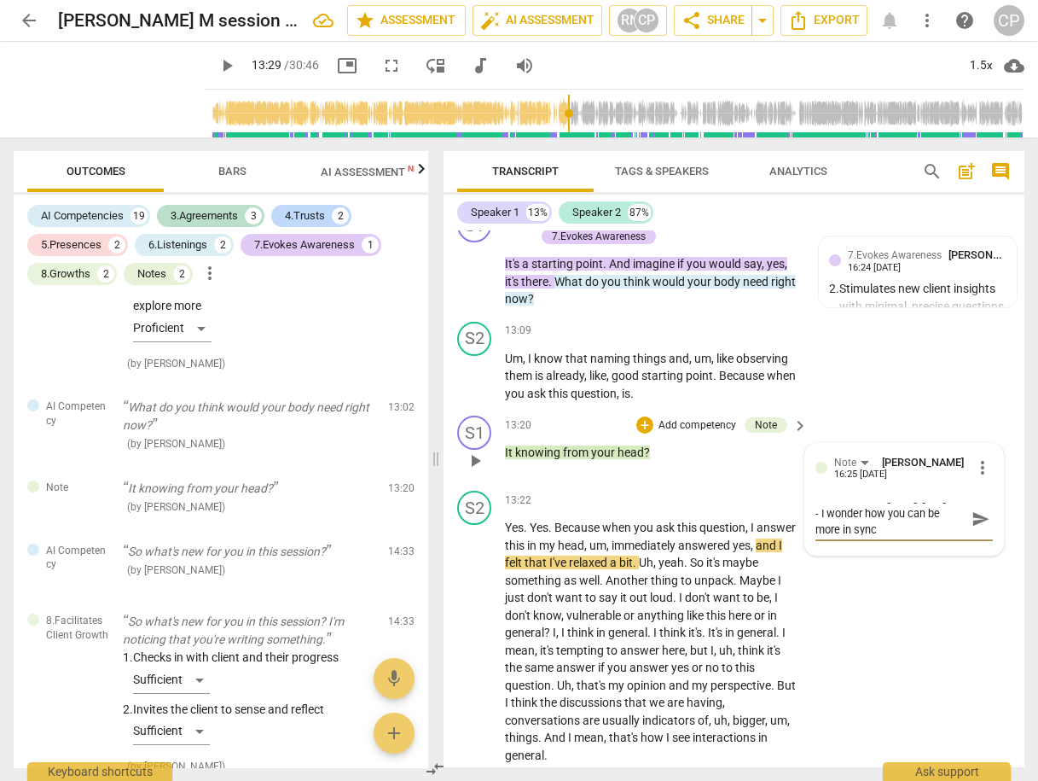
scroll to position [0, 0]
click at [972, 518] on span "send" at bounding box center [981, 527] width 19 height 19
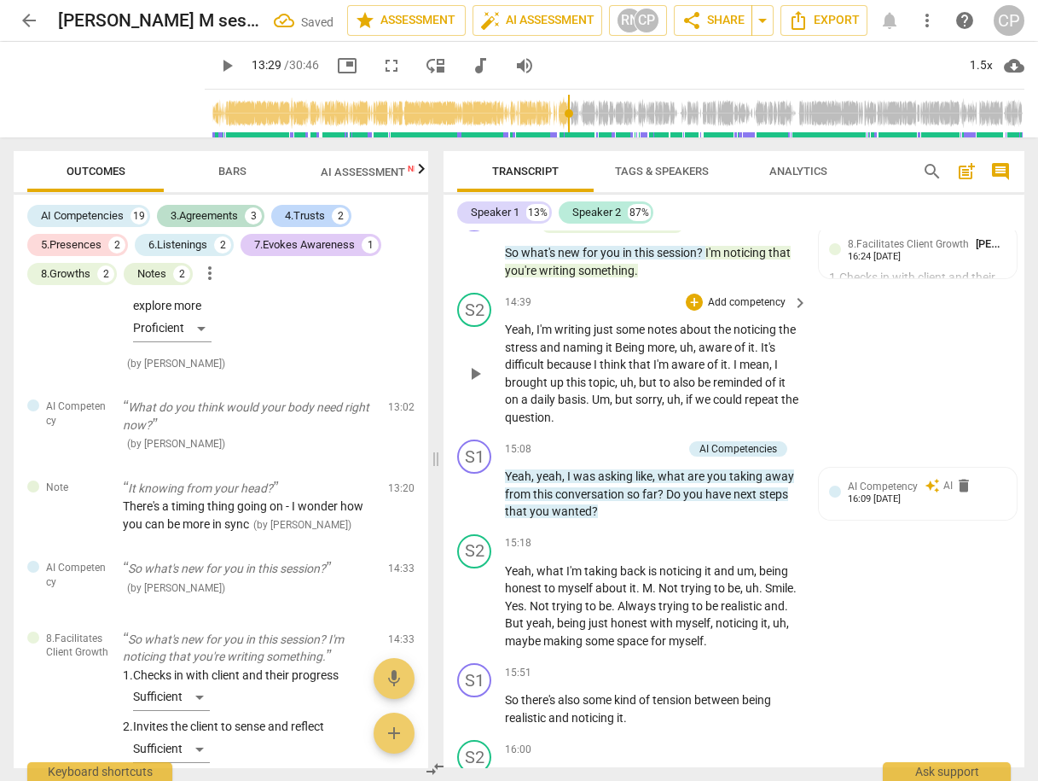
scroll to position [5038, 0]
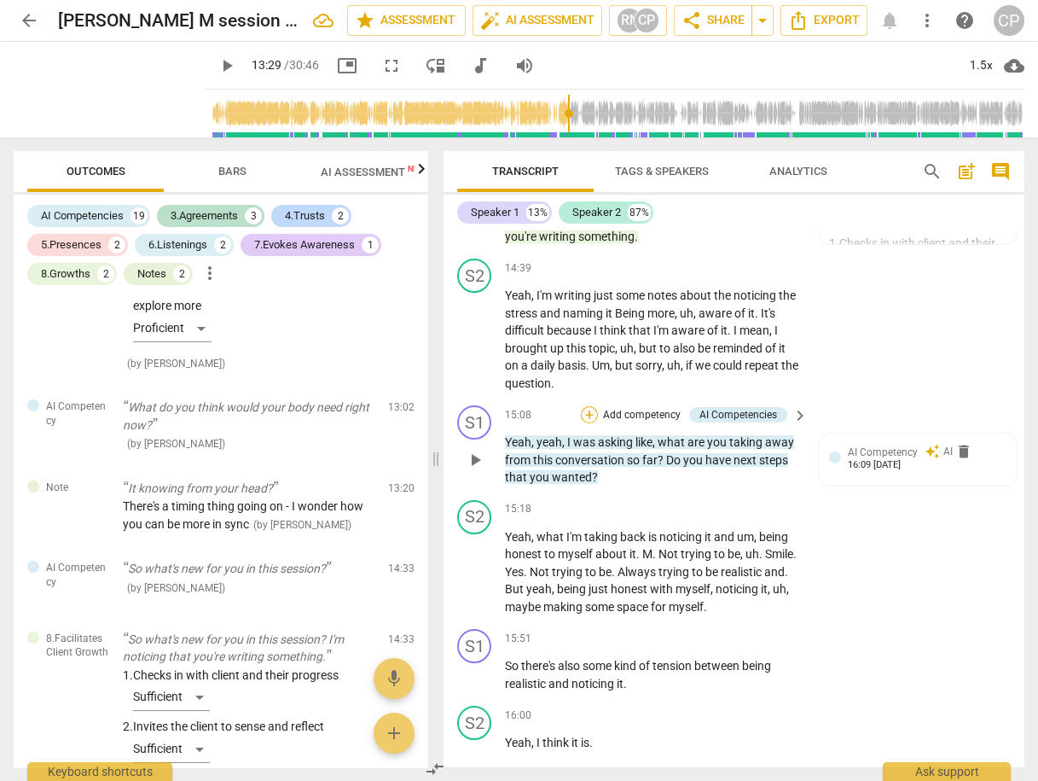
click at [585, 406] on div "+" at bounding box center [589, 414] width 17 height 17
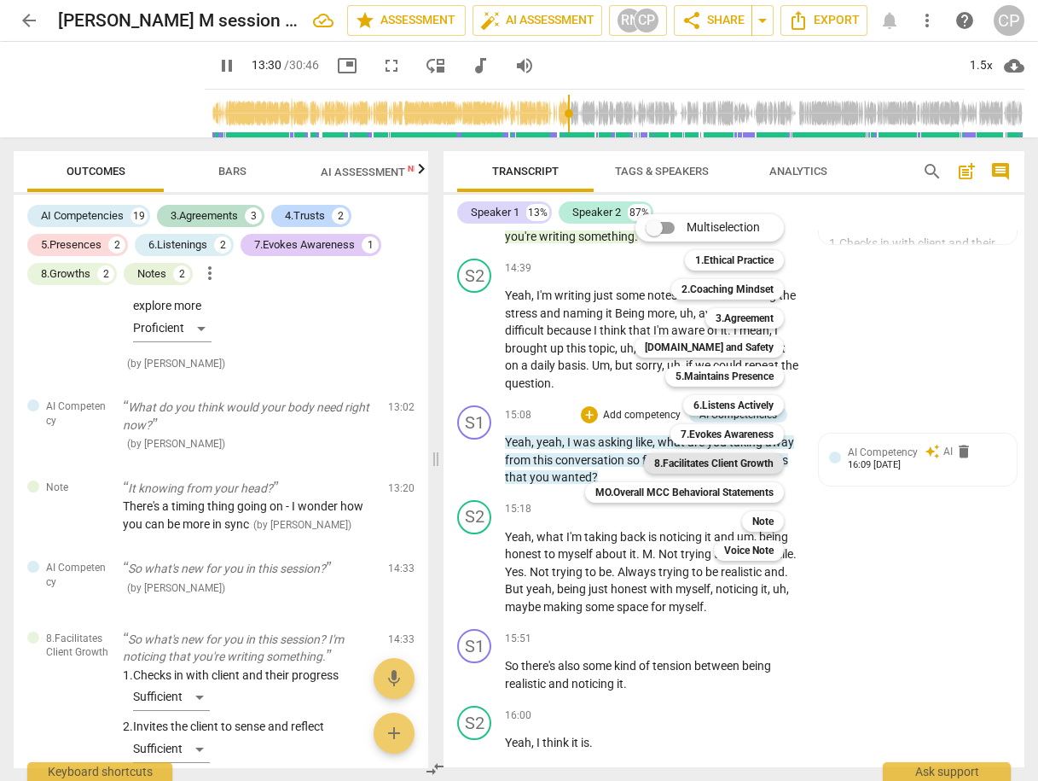
click at [728, 460] on b "8.Facilitates Client Growth" at bounding box center [713, 463] width 119 height 20
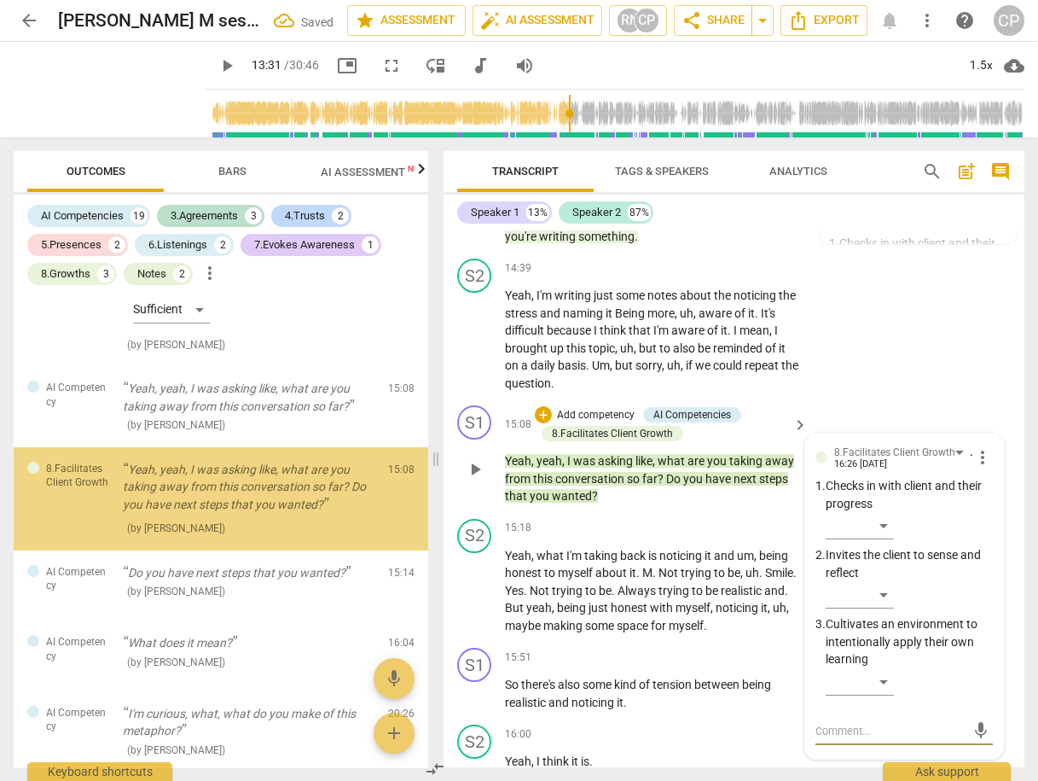
scroll to position [3137, 0]
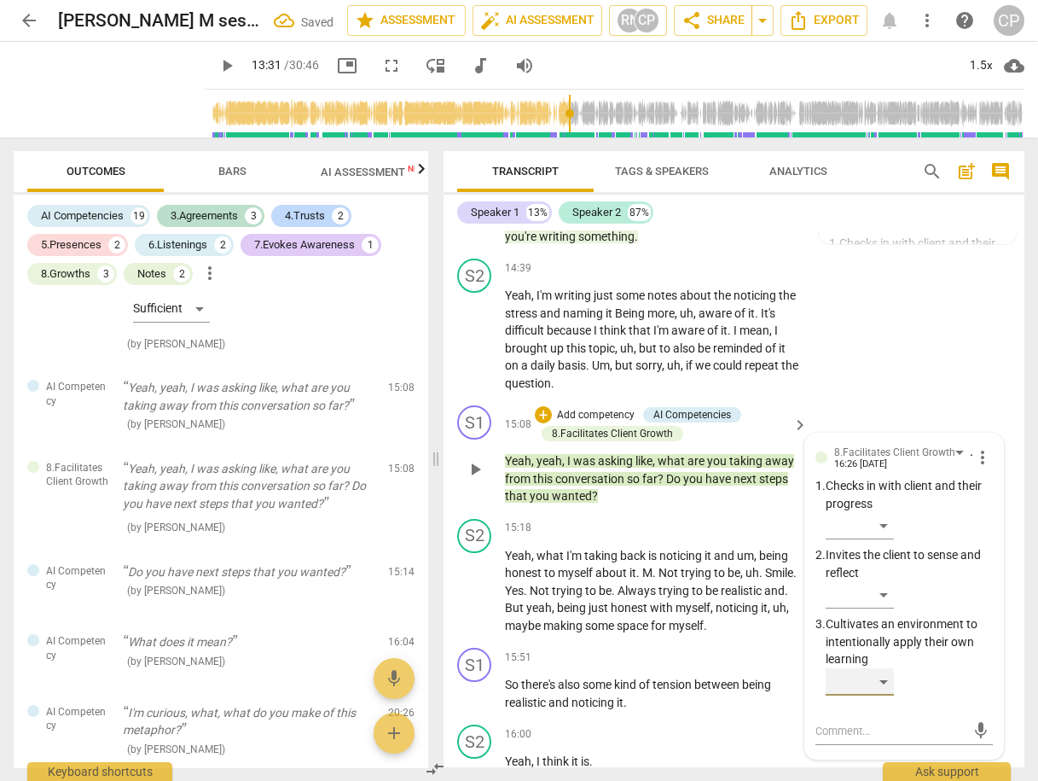
click at [874, 668] on div "​" at bounding box center [860, 681] width 68 height 27
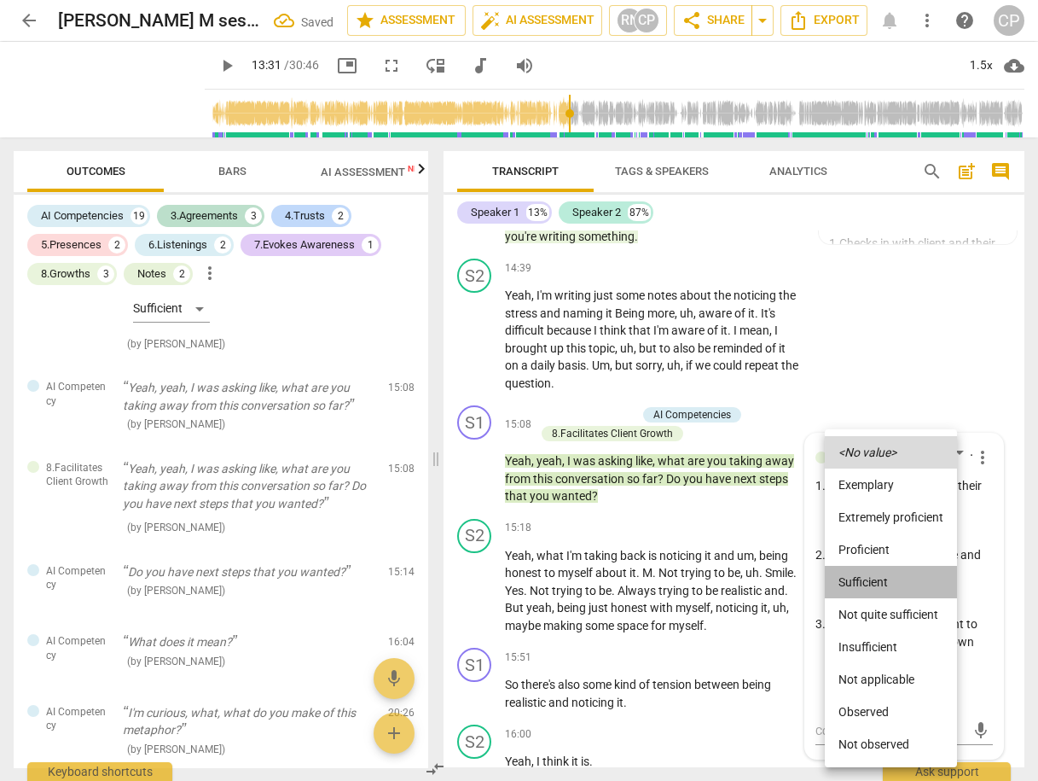
click at [870, 577] on li "Sufficient" at bounding box center [891, 582] width 132 height 32
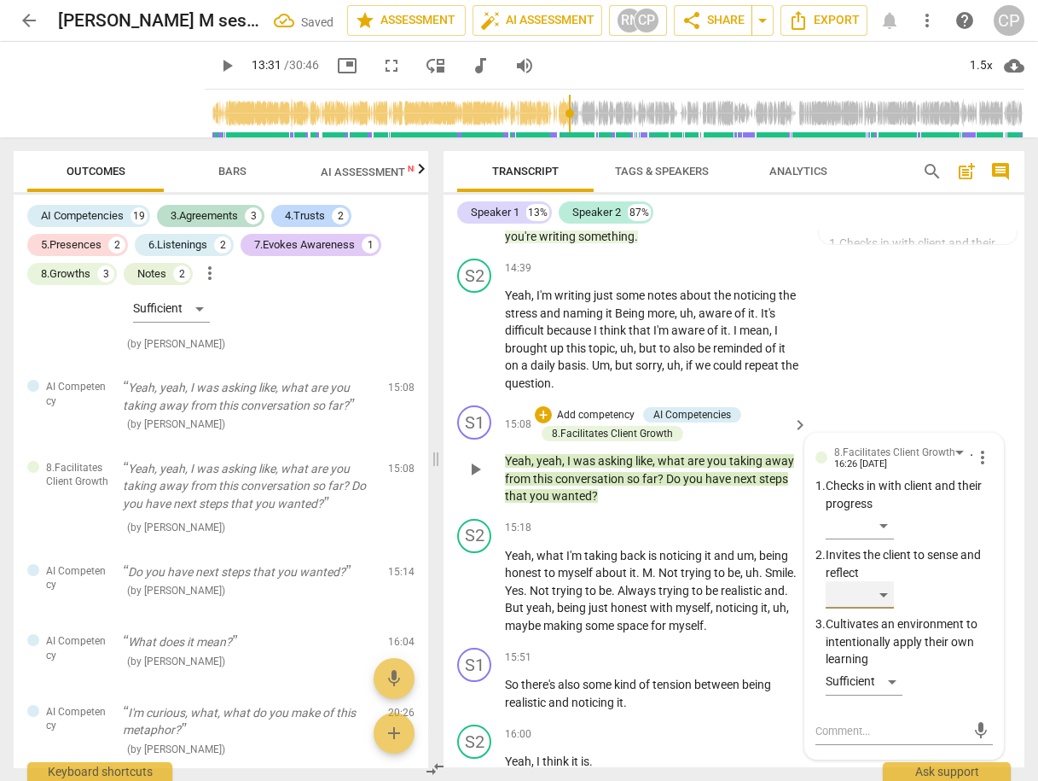
click at [888, 581] on div "​" at bounding box center [860, 594] width 68 height 27
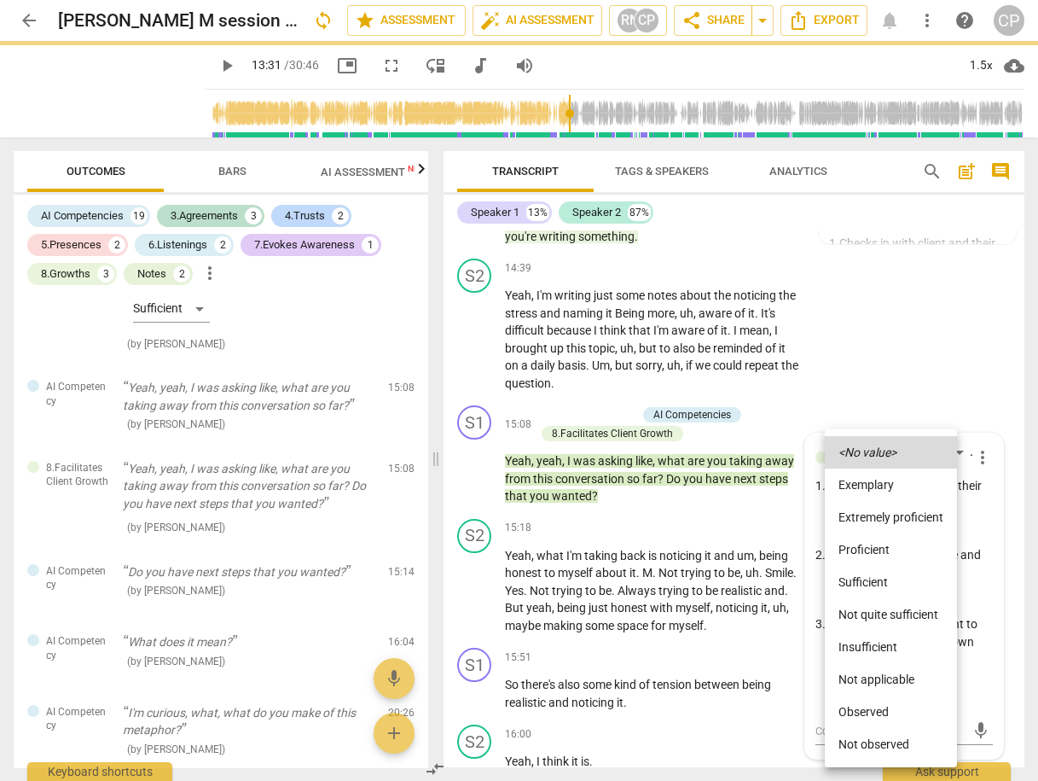
click at [875, 579] on li "Sufficient" at bounding box center [891, 582] width 132 height 32
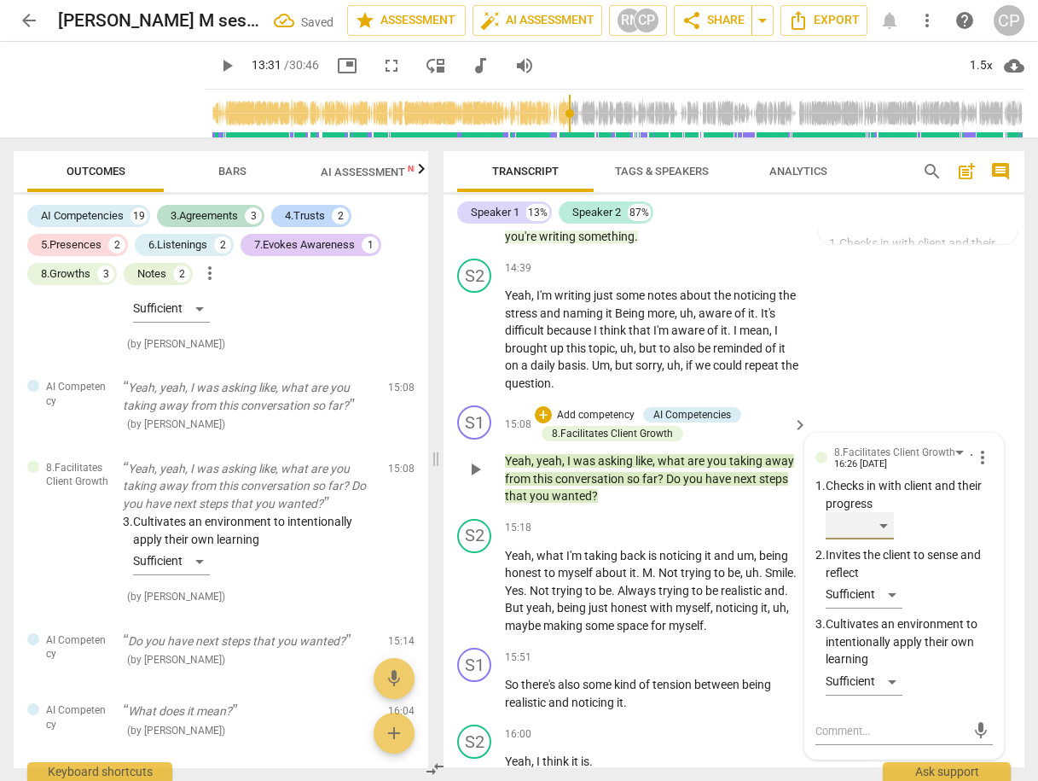
click at [875, 512] on div "​" at bounding box center [860, 525] width 68 height 27
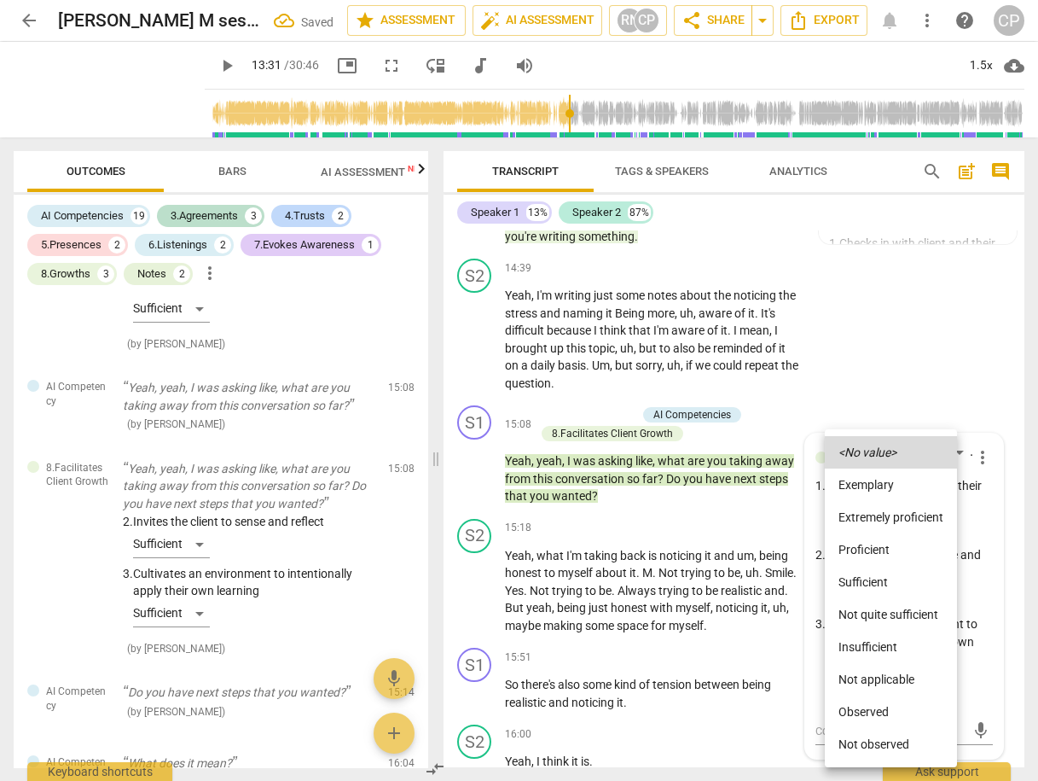
click at [879, 581] on li "Sufficient" at bounding box center [891, 582] width 132 height 32
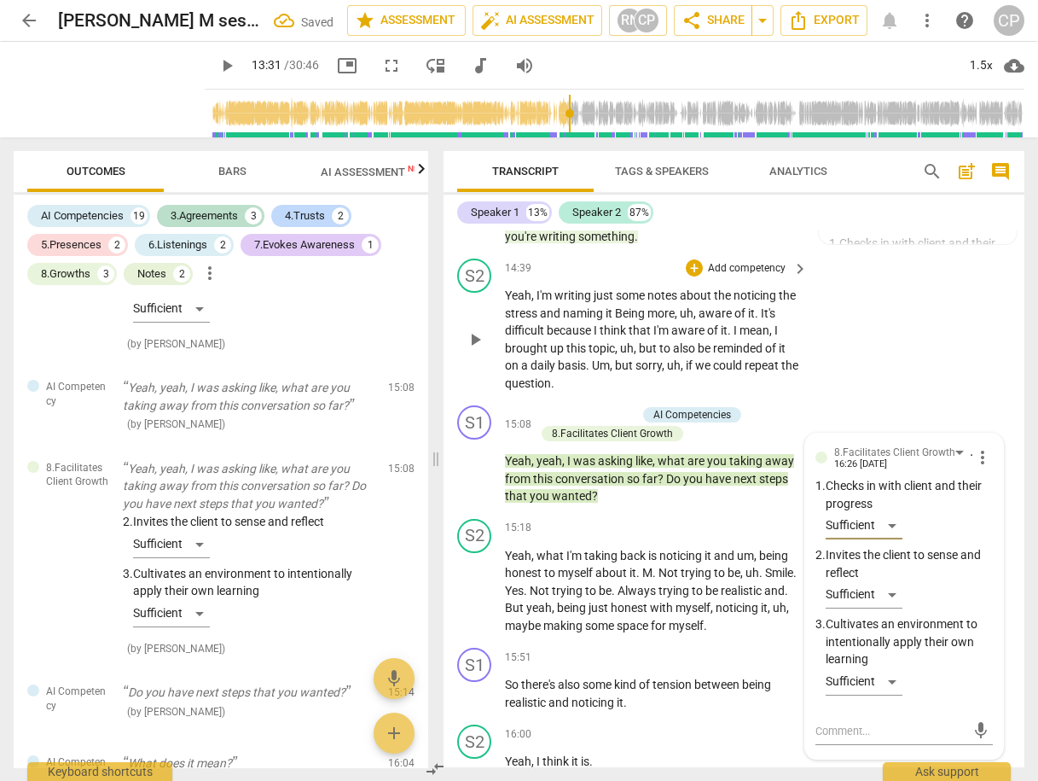
click at [888, 346] on div "S2 play_arrow pause 14:39 + Add competency keyboard_arrow_right Yeah , I'm writ…" at bounding box center [734, 325] width 581 height 147
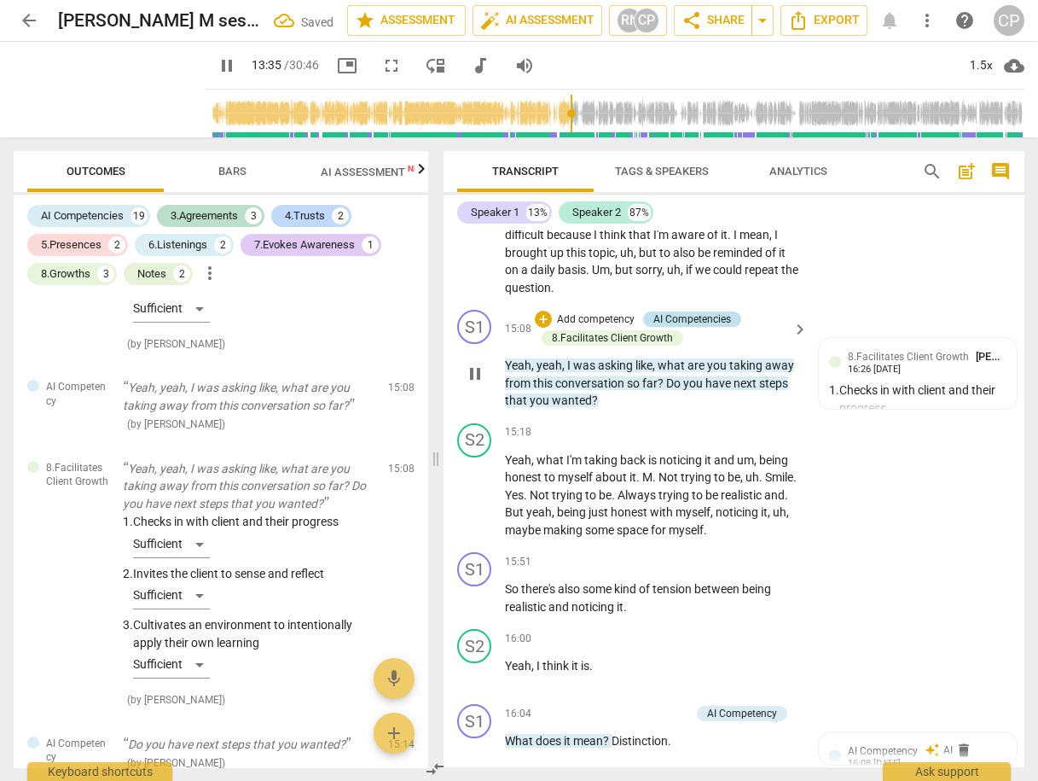
scroll to position [5198, 0]
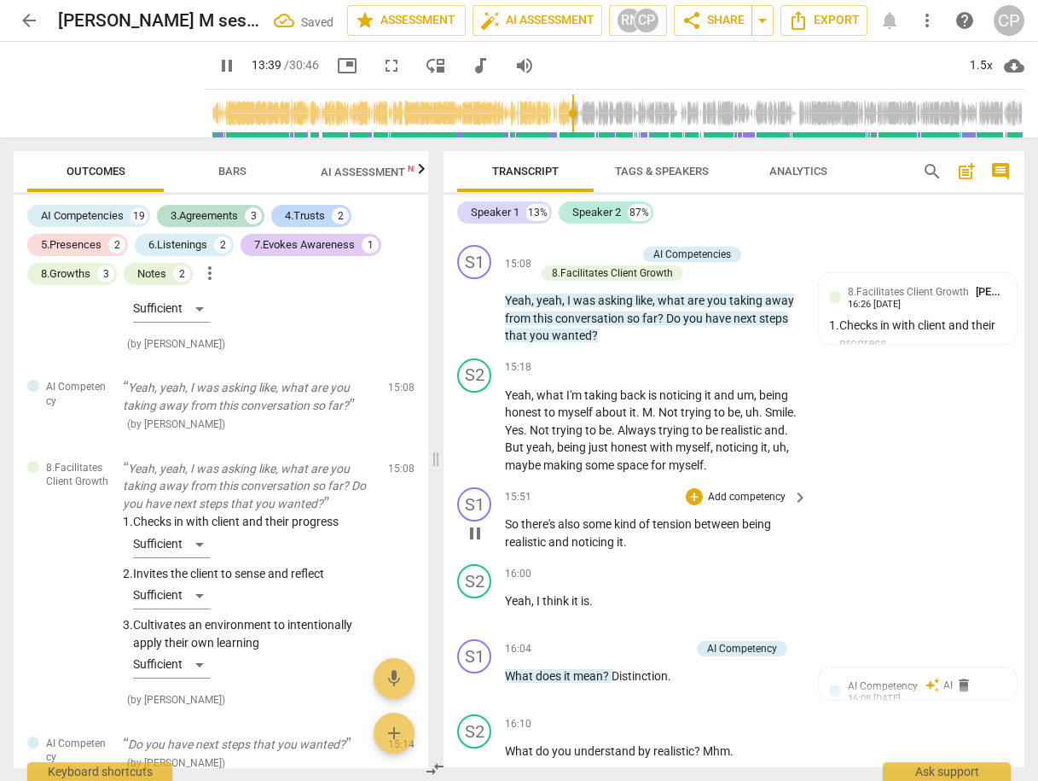
click at [686, 488] on div "+ Add competency" at bounding box center [737, 496] width 102 height 17
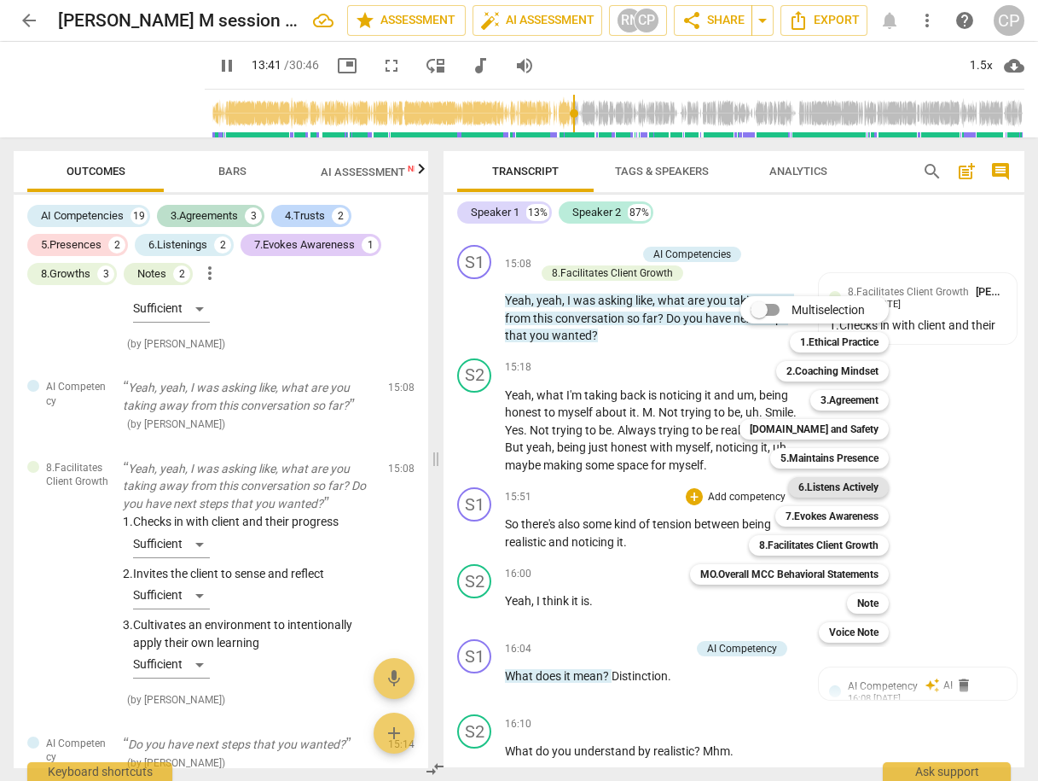
click at [822, 485] on b "6.Listens Actively" at bounding box center [839, 487] width 80 height 20
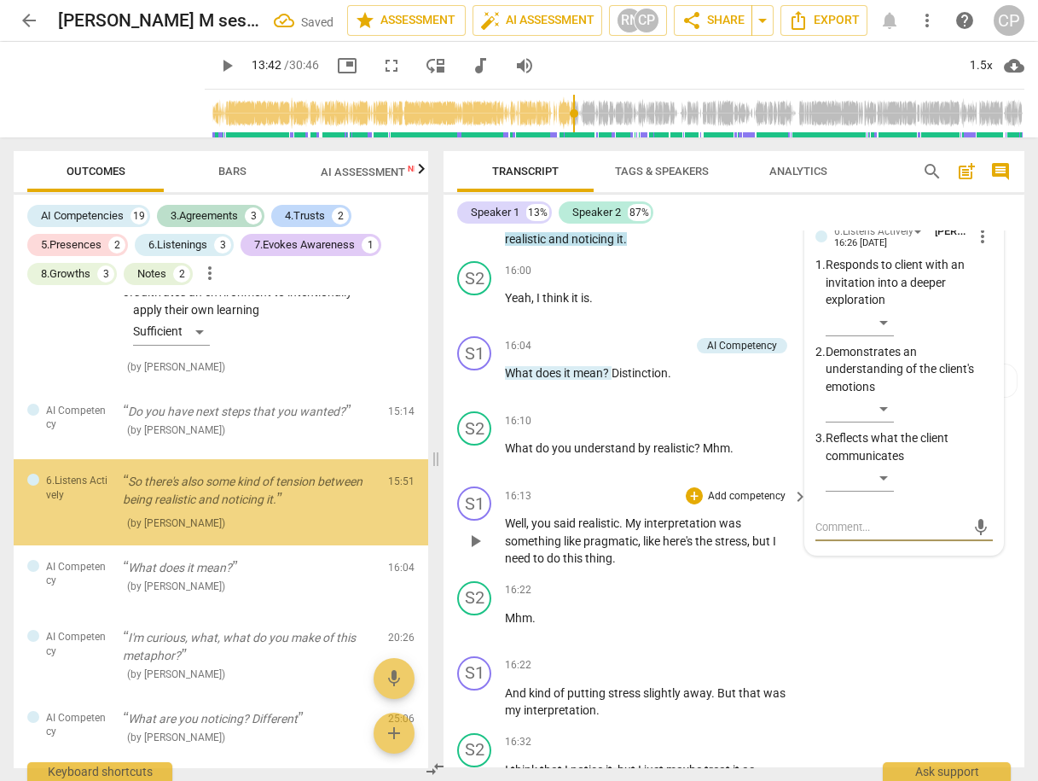
scroll to position [3474, 0]
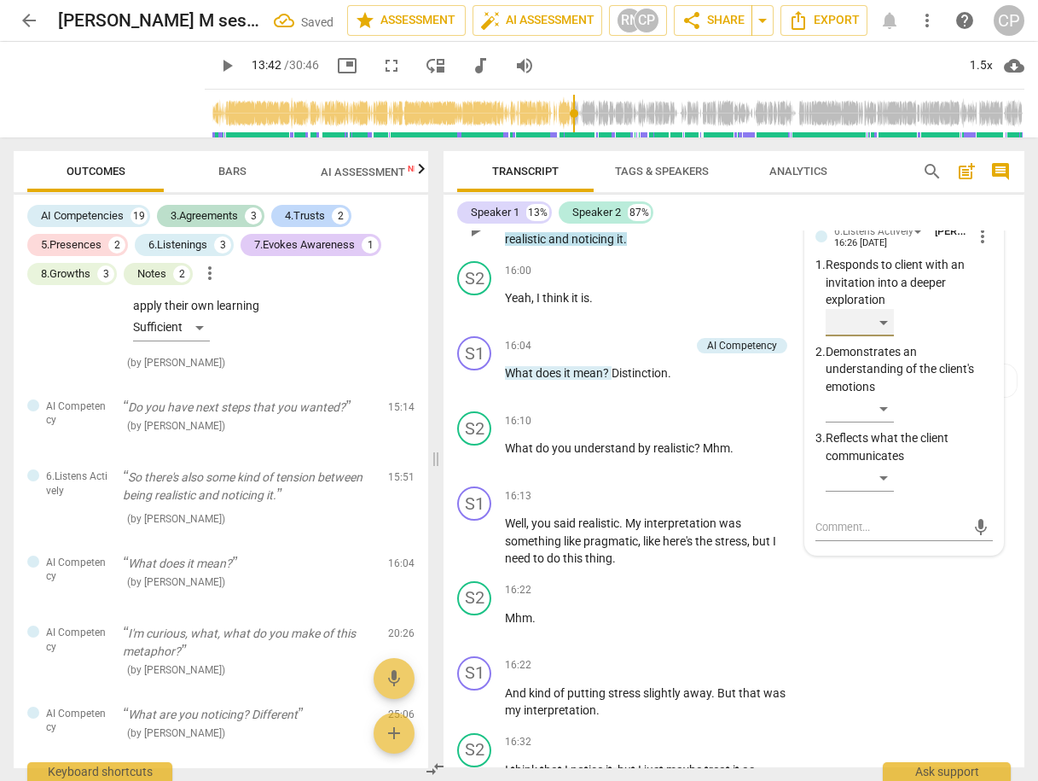
click at [884, 309] on div "​" at bounding box center [860, 322] width 68 height 27
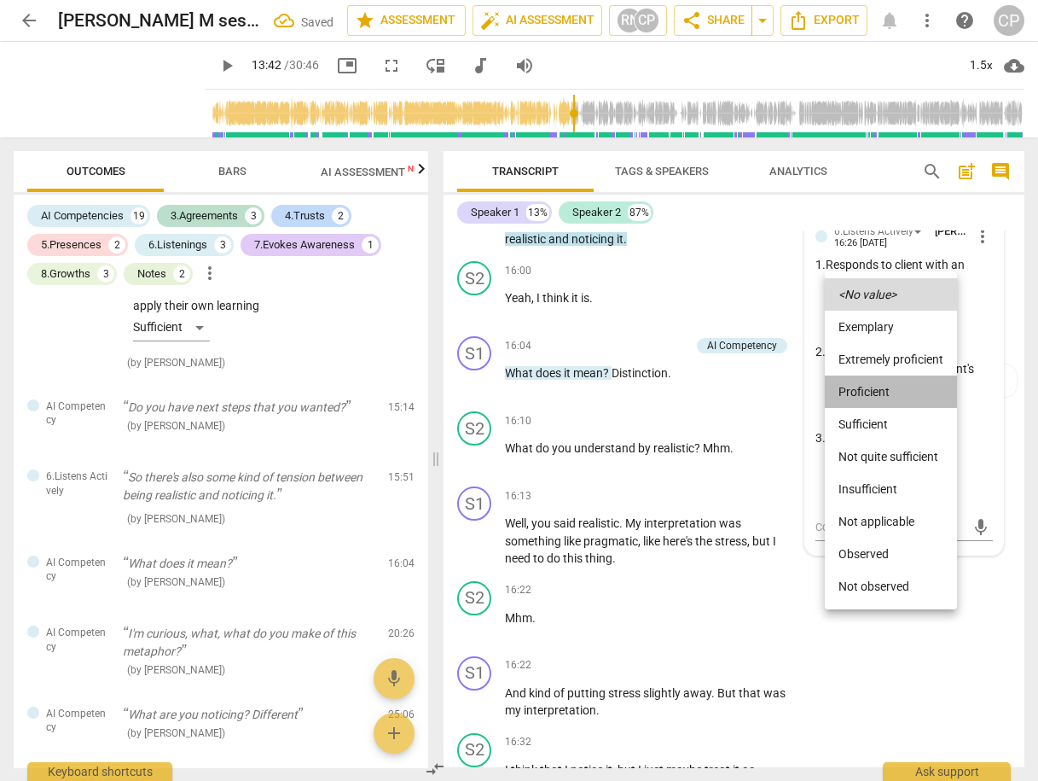
click at [876, 389] on li "Proficient" at bounding box center [891, 391] width 132 height 32
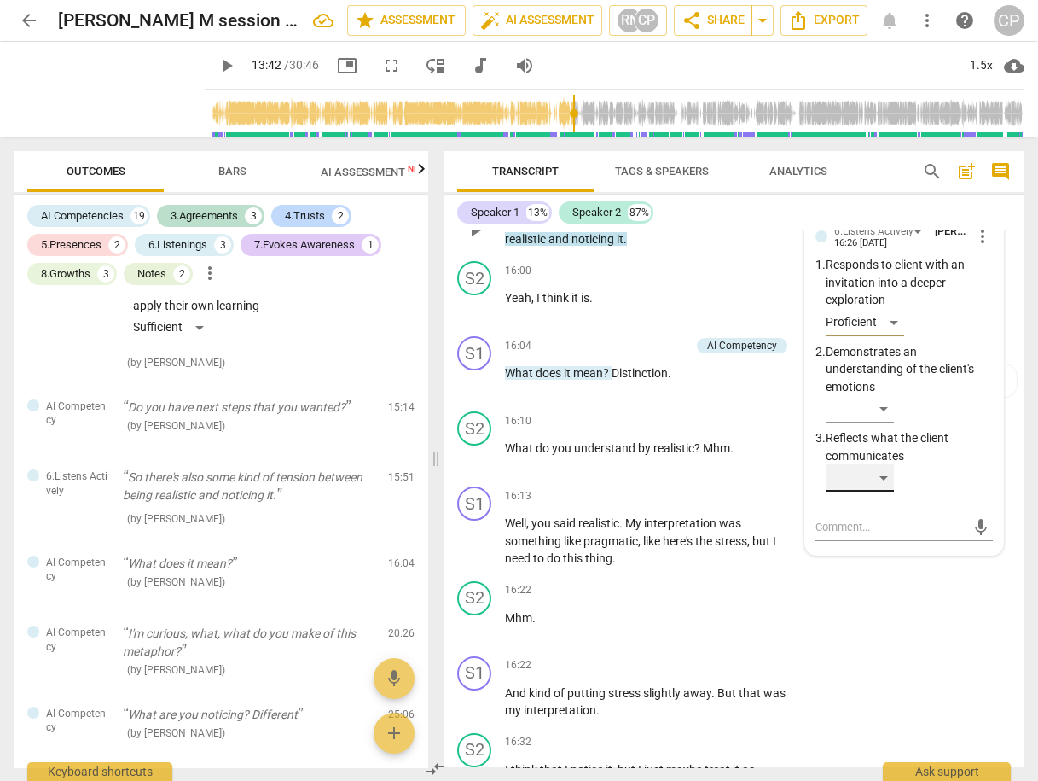
click at [888, 464] on div "​" at bounding box center [860, 477] width 68 height 27
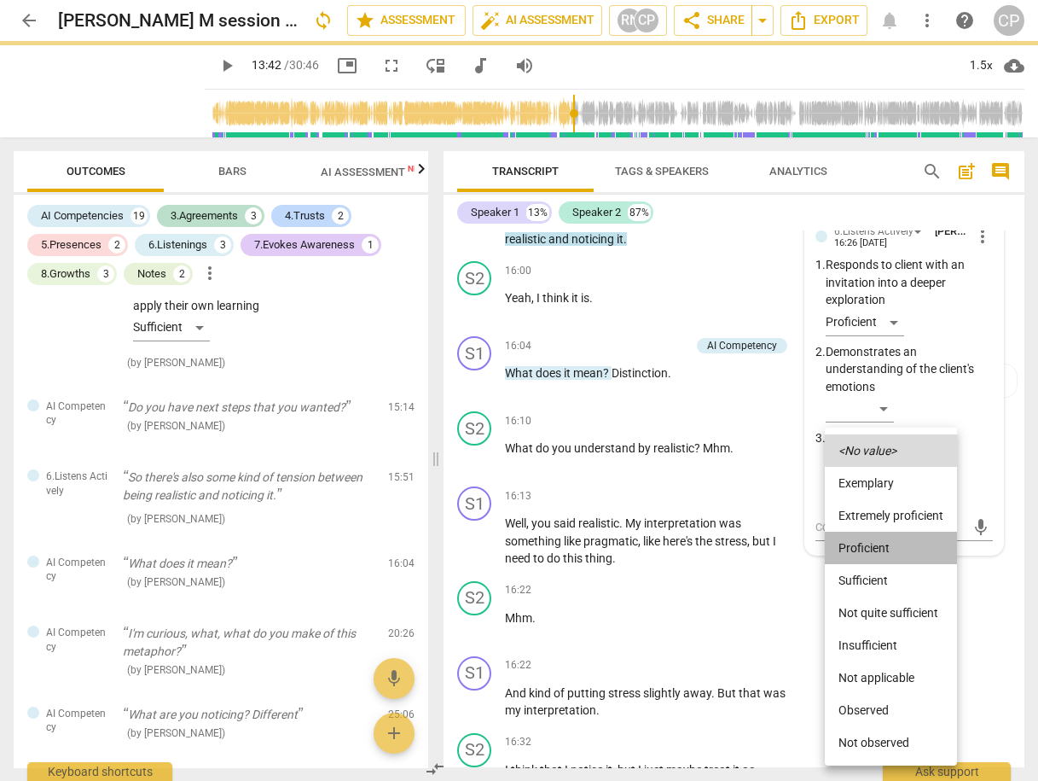
click at [871, 543] on li "Proficient" at bounding box center [891, 547] width 132 height 32
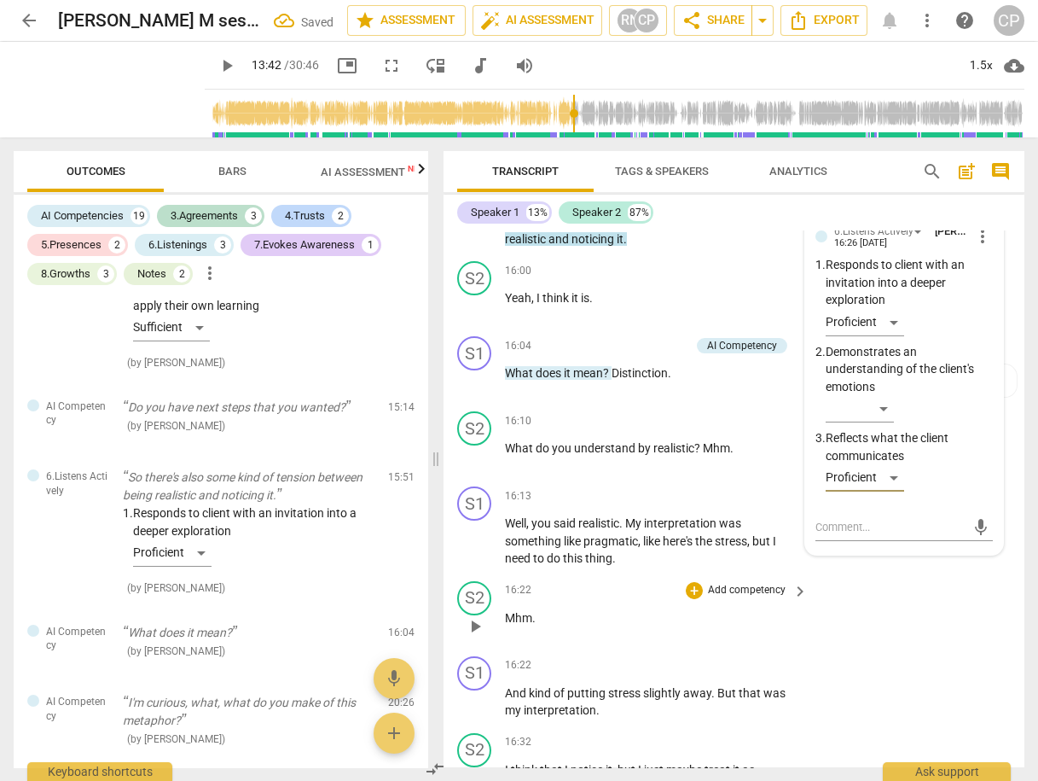
click at [893, 574] on div "S2 play_arrow pause 16:22 + Add competency keyboard_arrow_right Mhm ." at bounding box center [734, 611] width 581 height 75
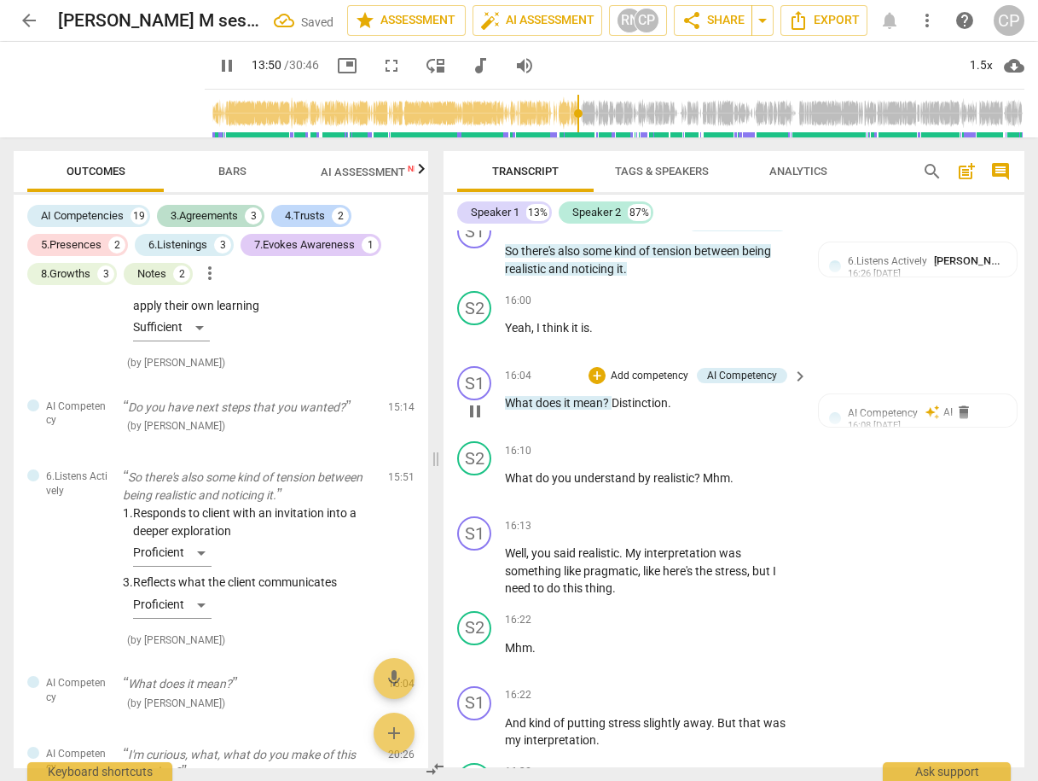
scroll to position [5569, 0]
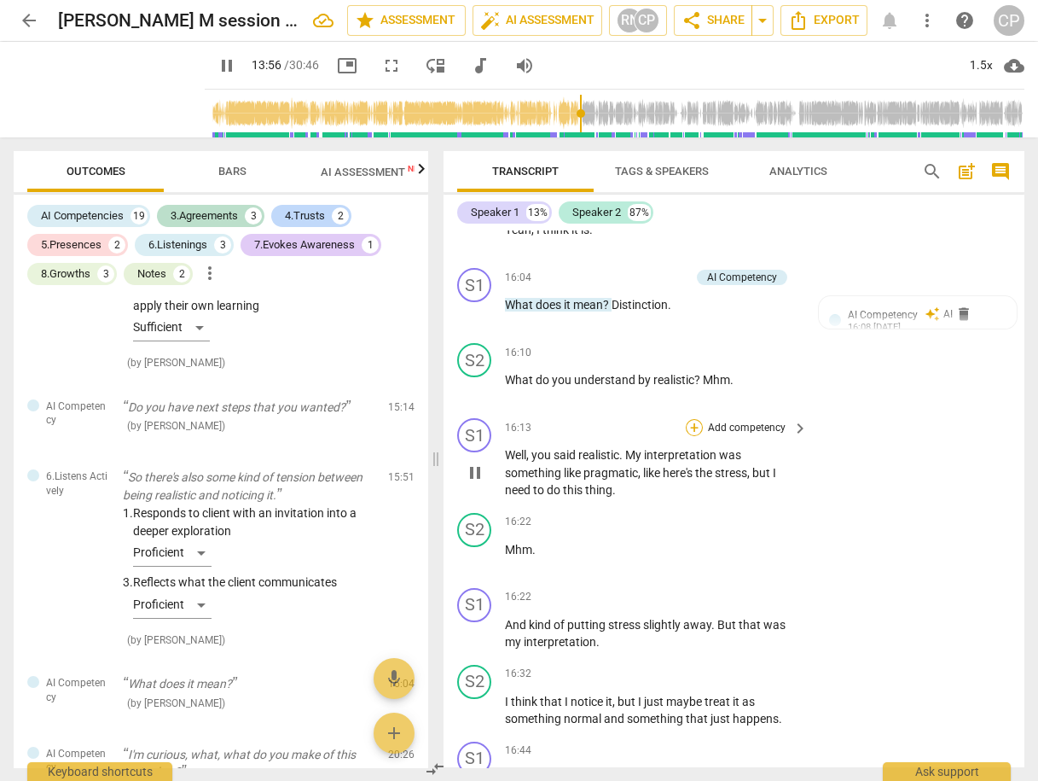
click at [696, 419] on div "+" at bounding box center [694, 427] width 17 height 17
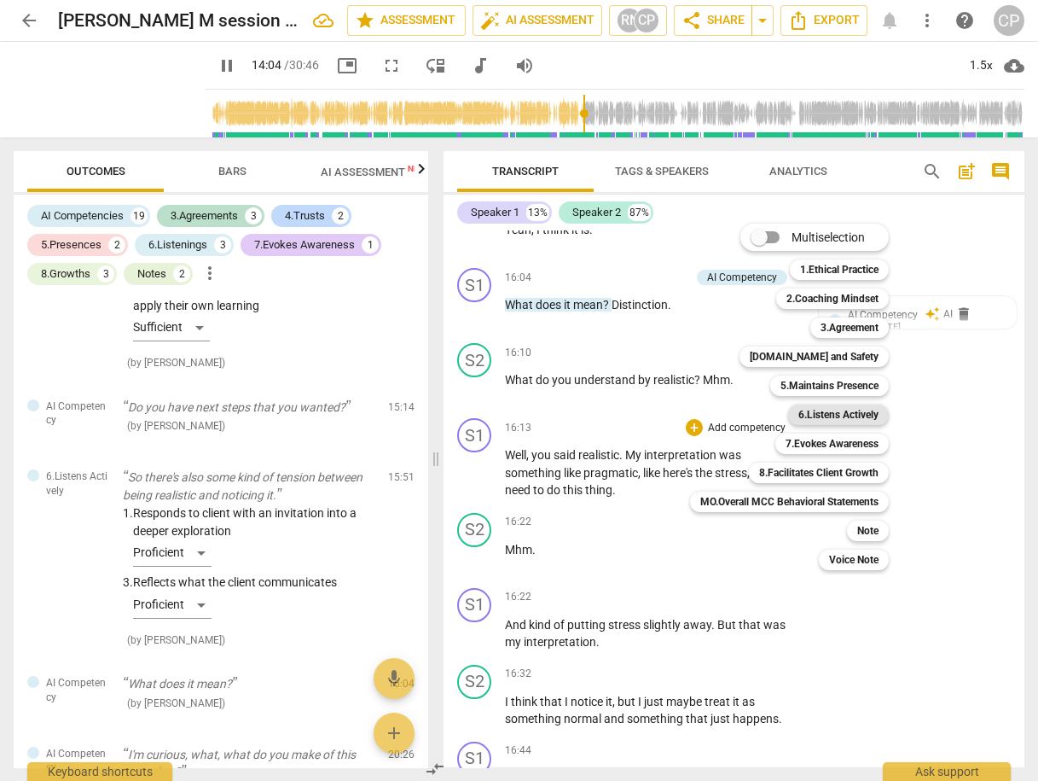
click at [845, 410] on b "6.Listens Actively" at bounding box center [839, 414] width 80 height 20
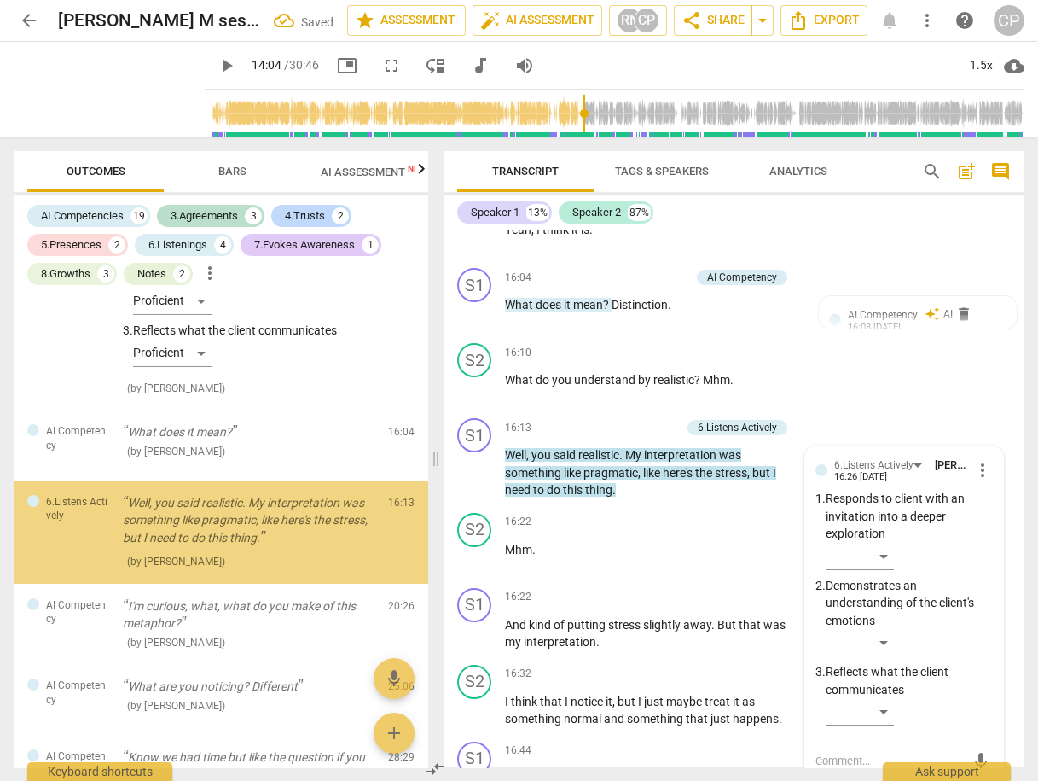
scroll to position [3760, 0]
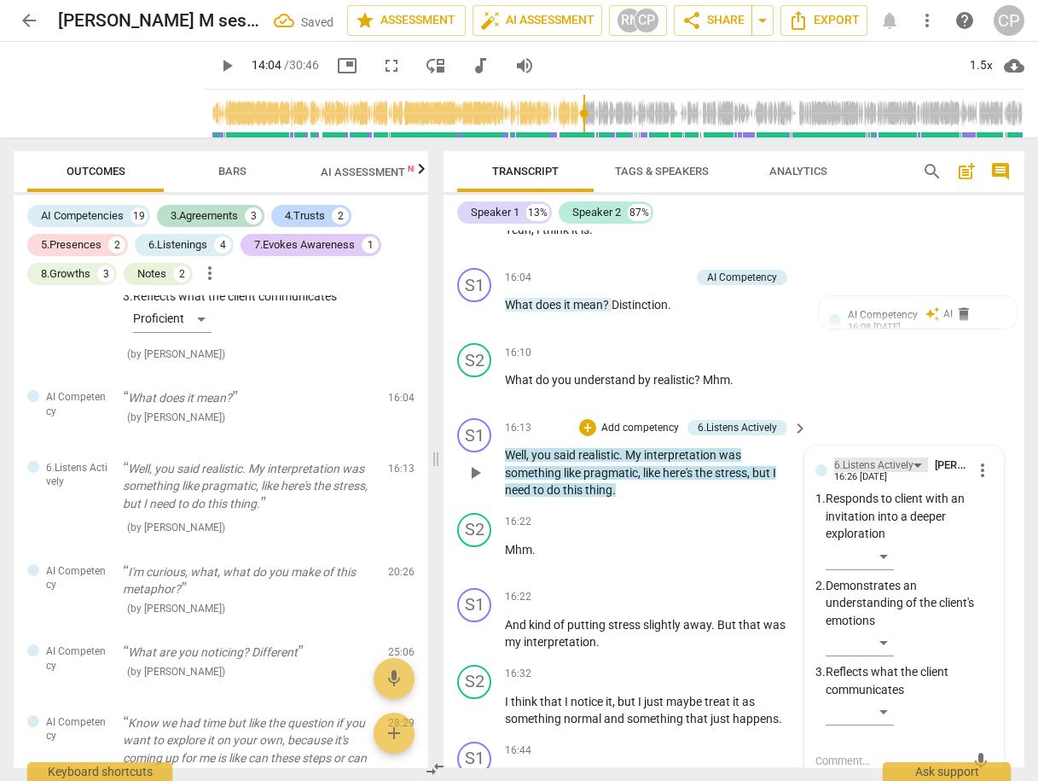
click at [877, 457] on div "6.Listens Actively" at bounding box center [873, 465] width 79 height 16
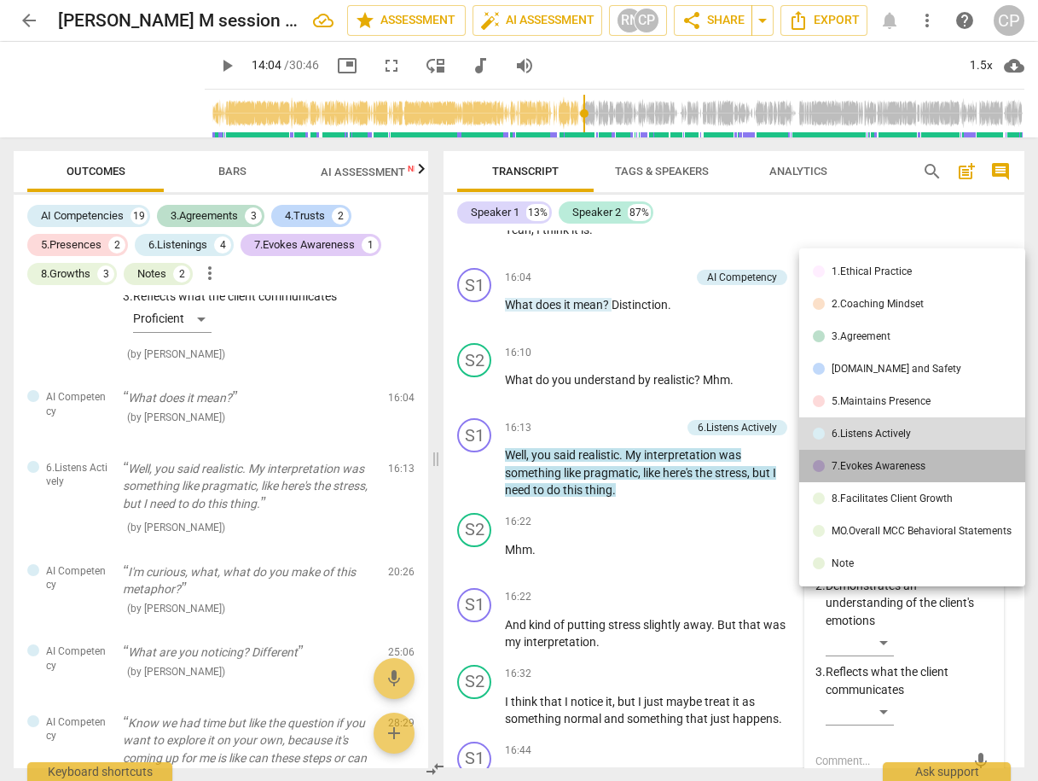
click at [901, 468] on div "7.Evokes Awareness" at bounding box center [879, 466] width 94 height 10
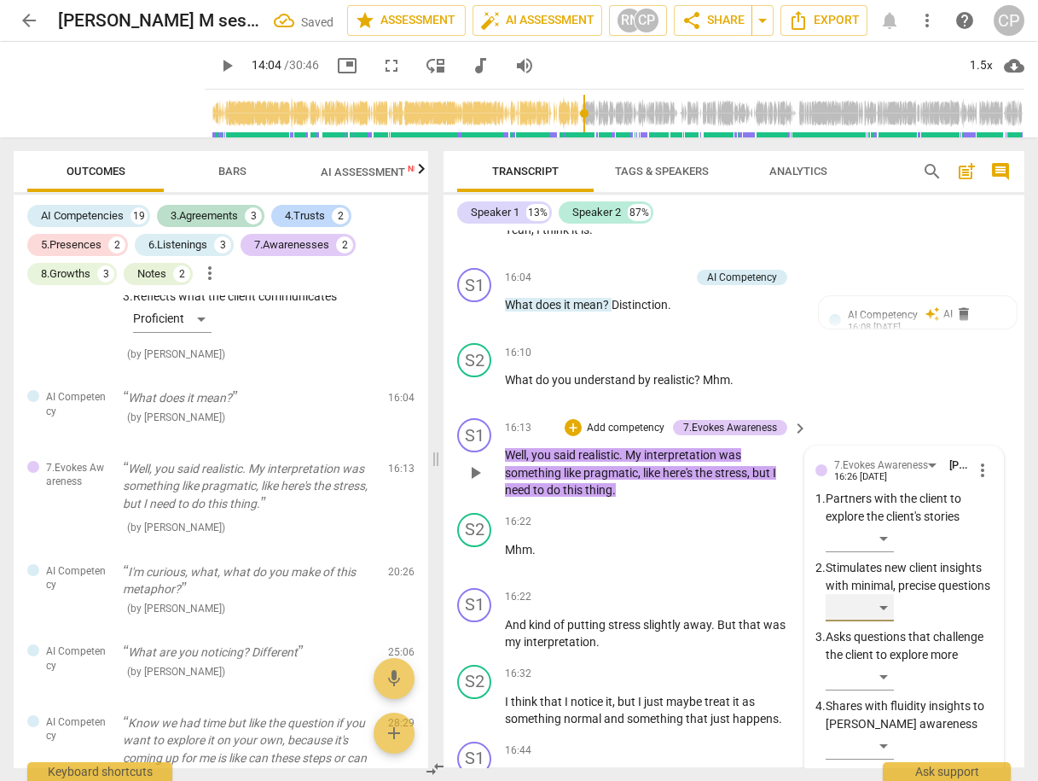
click at [876, 594] on div "​" at bounding box center [860, 607] width 68 height 27
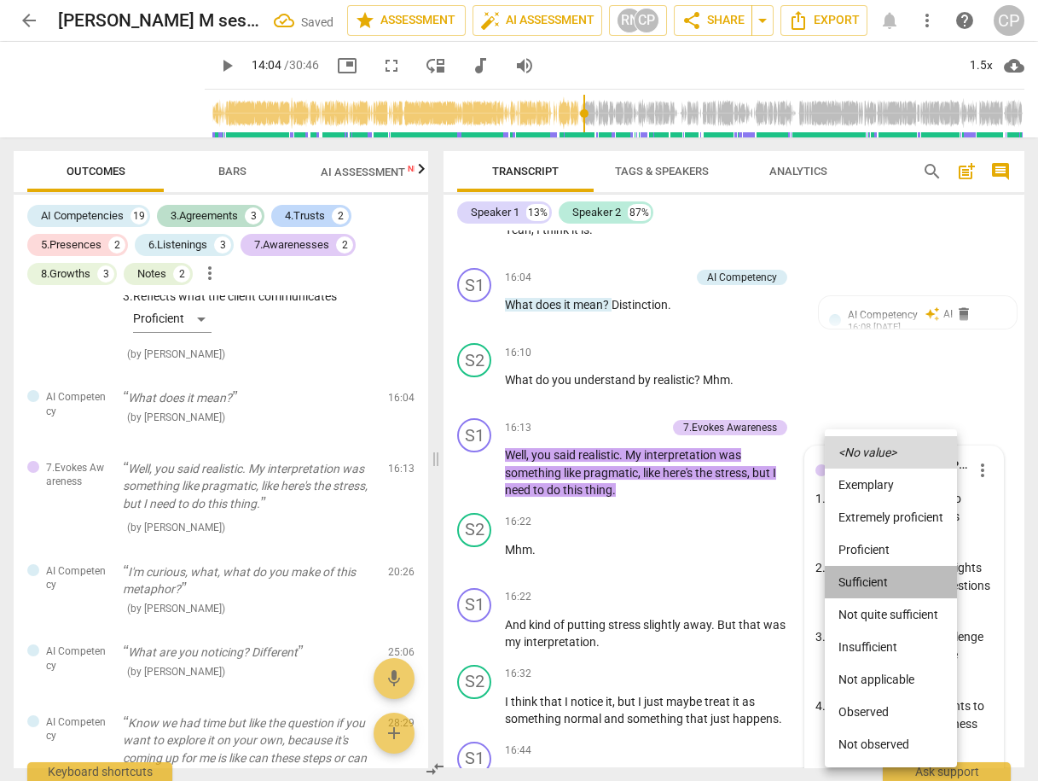
click at [883, 582] on li "Sufficient" at bounding box center [891, 582] width 132 height 32
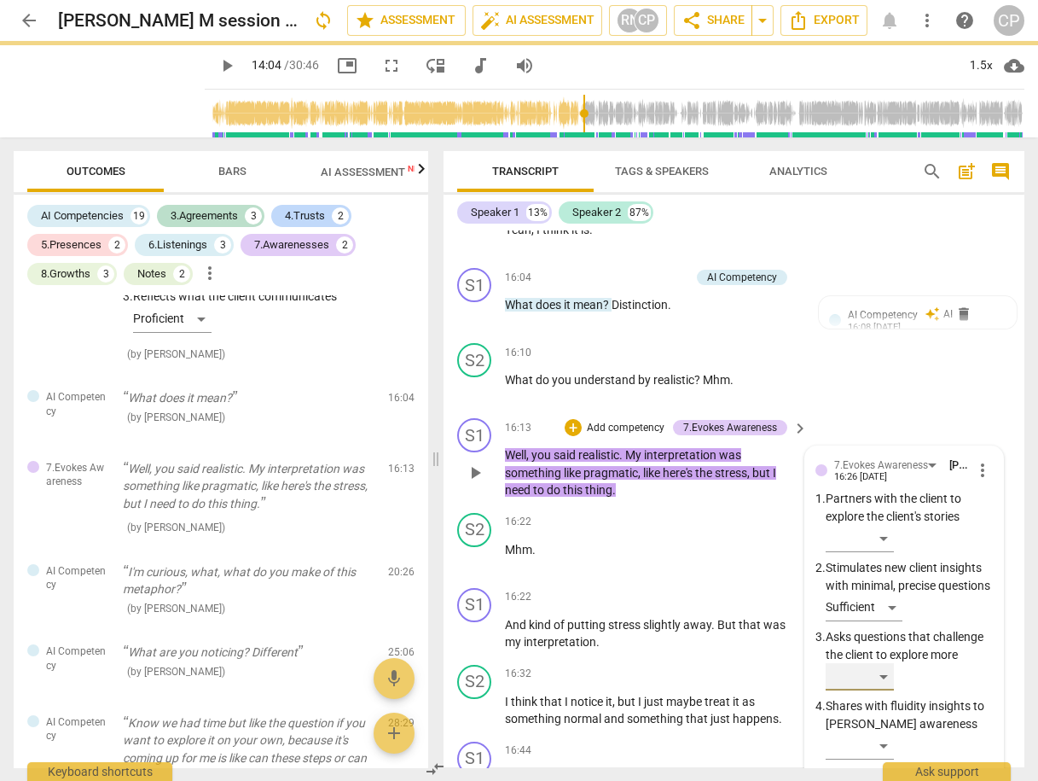
click at [879, 663] on div "​" at bounding box center [860, 676] width 68 height 27
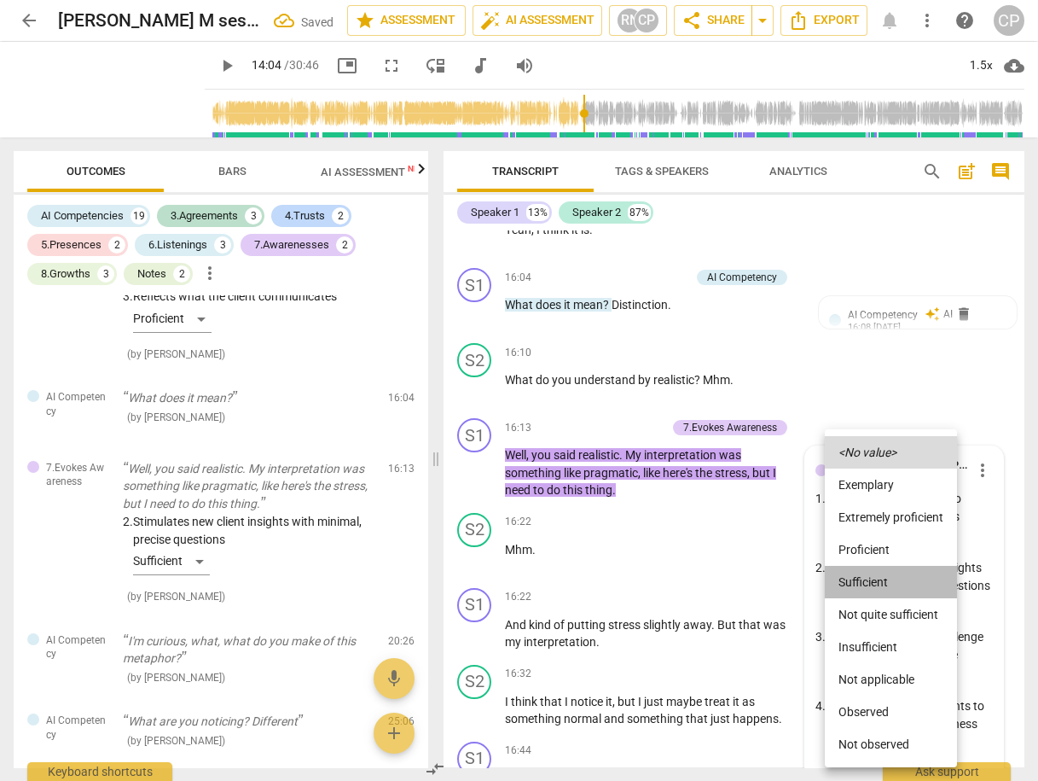
click at [875, 577] on li "Sufficient" at bounding box center [891, 582] width 132 height 32
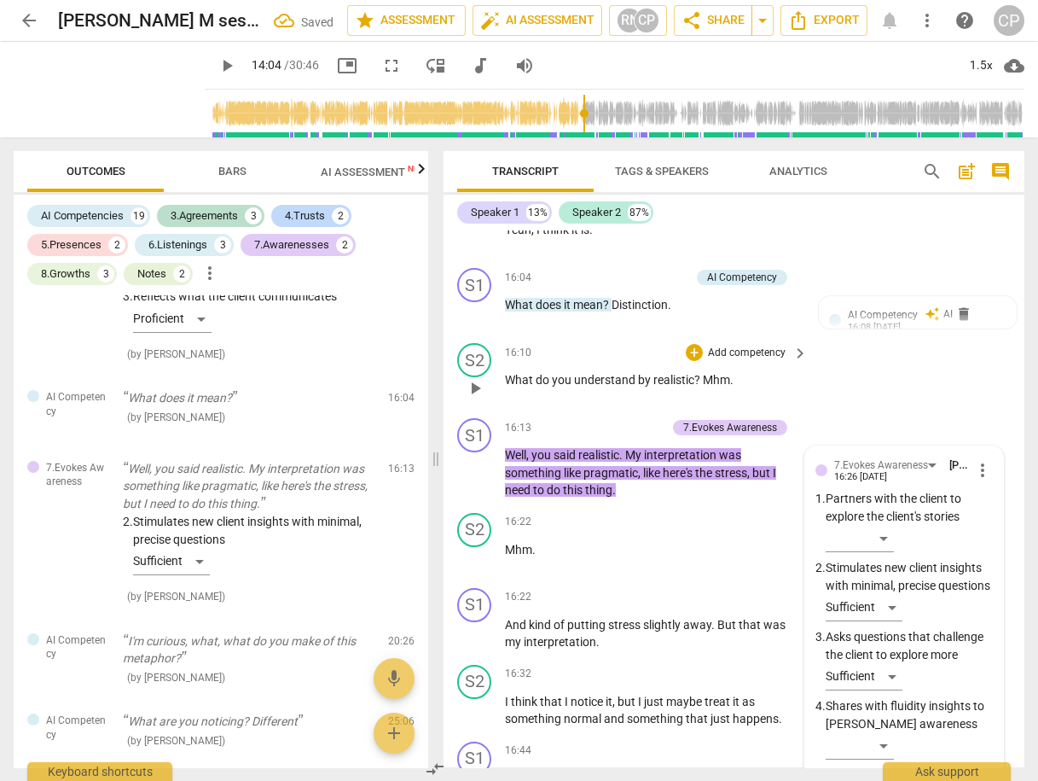
click at [907, 368] on div "S2 play_arrow pause 16:10 + Add competency keyboard_arrow_right What do you und…" at bounding box center [734, 373] width 581 height 75
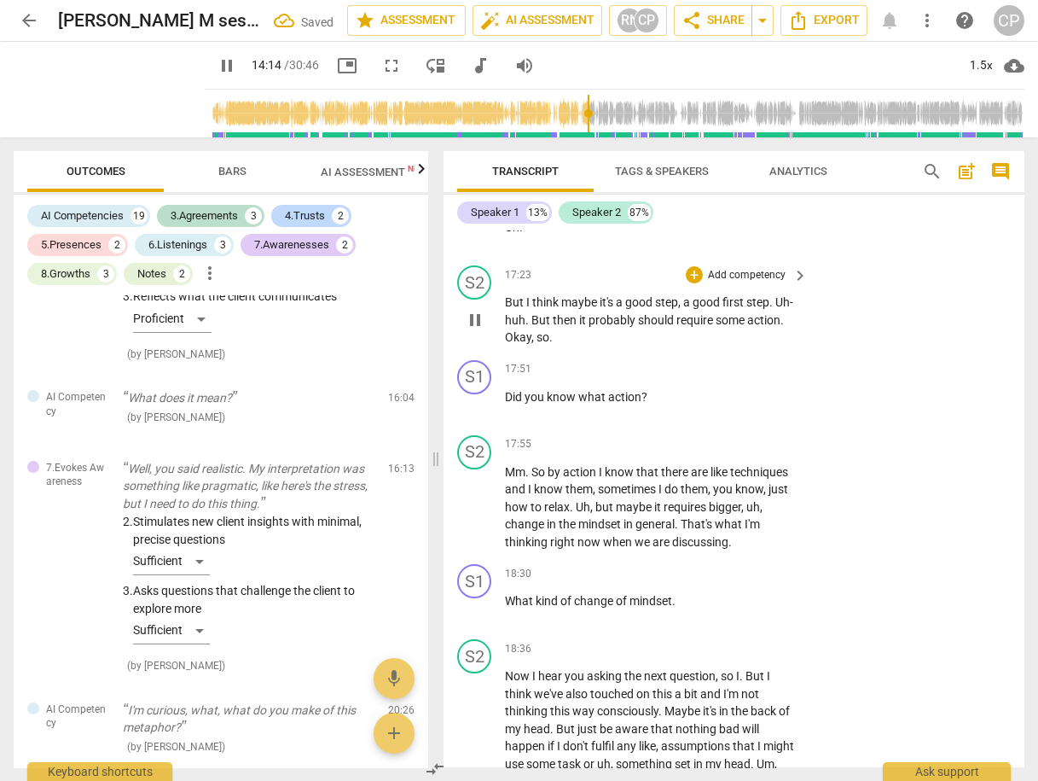
scroll to position [6360, 0]
click at [690, 360] on div "+" at bounding box center [694, 368] width 17 height 17
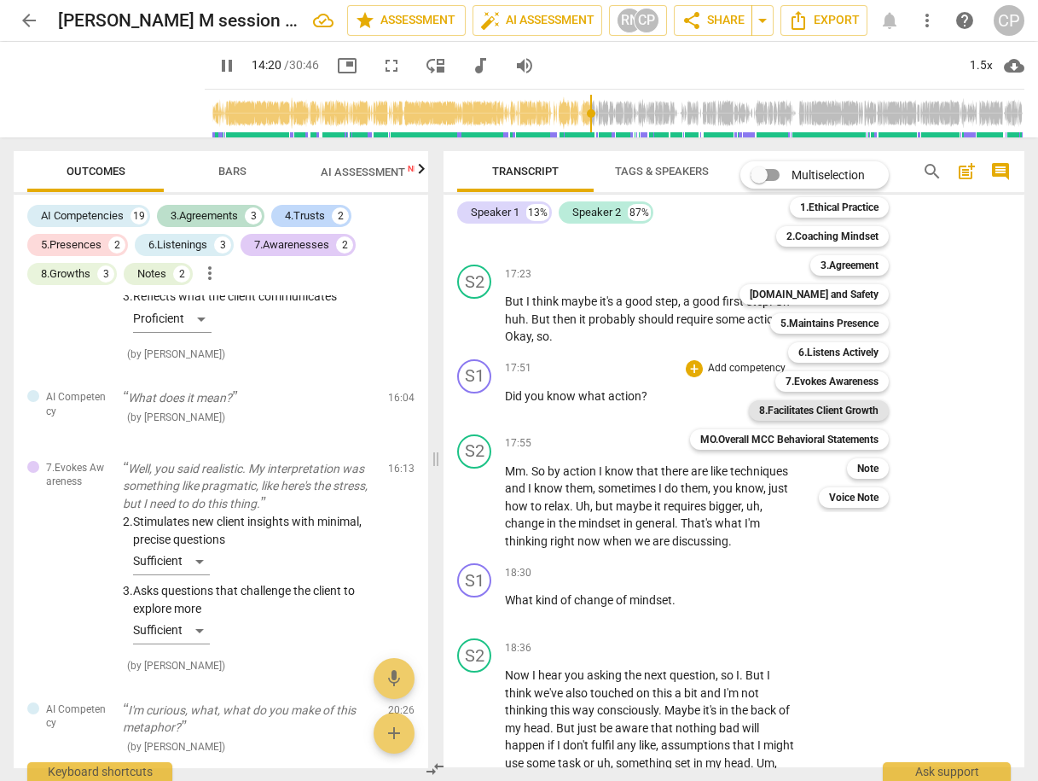
click at [852, 409] on b "8.Facilitates Client Growth" at bounding box center [818, 410] width 119 height 20
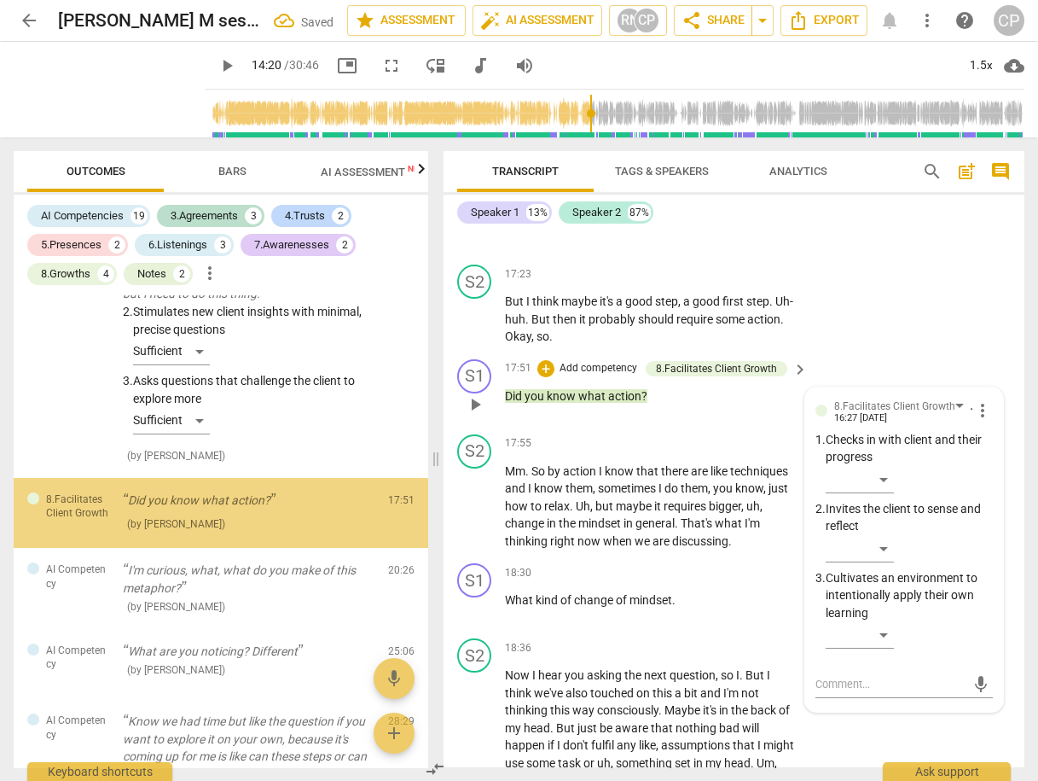
scroll to position [3985, 0]
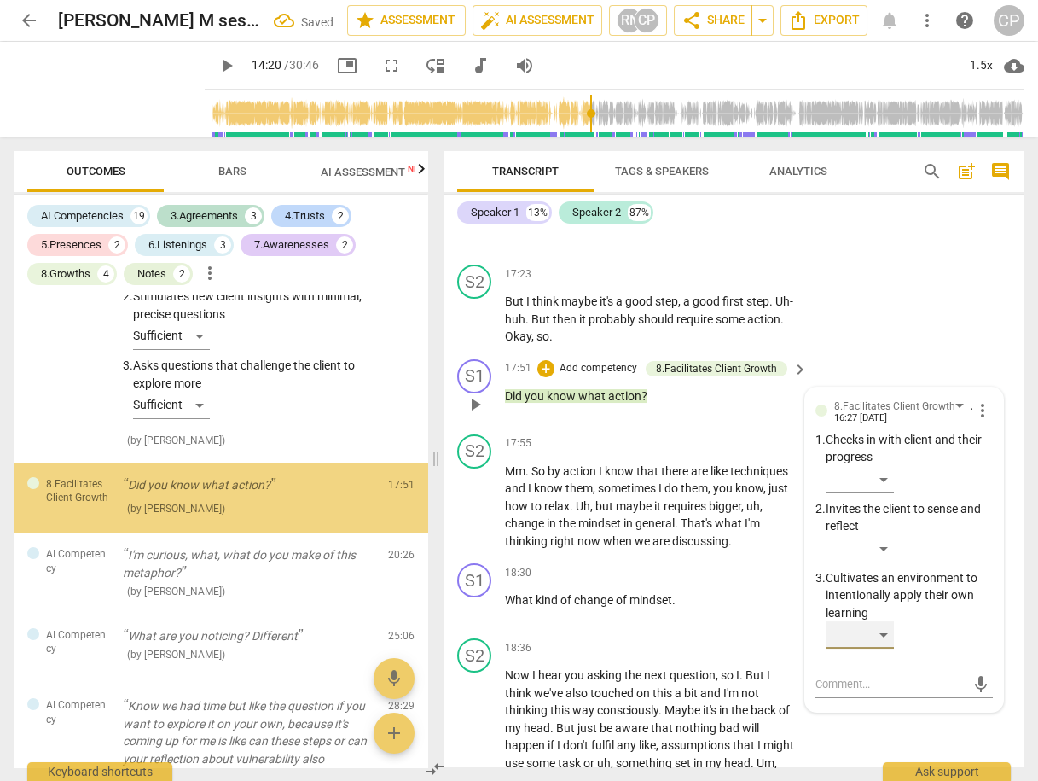
click at [874, 621] on div "​" at bounding box center [860, 634] width 68 height 27
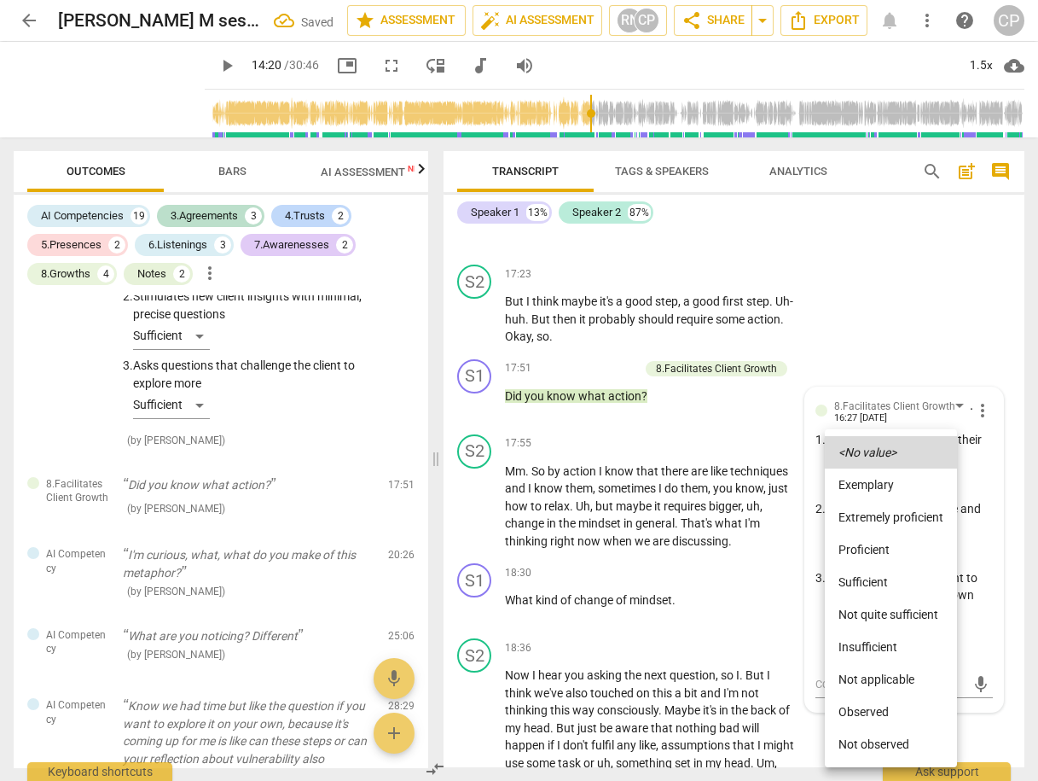
click at [869, 548] on li "Proficient" at bounding box center [891, 549] width 132 height 32
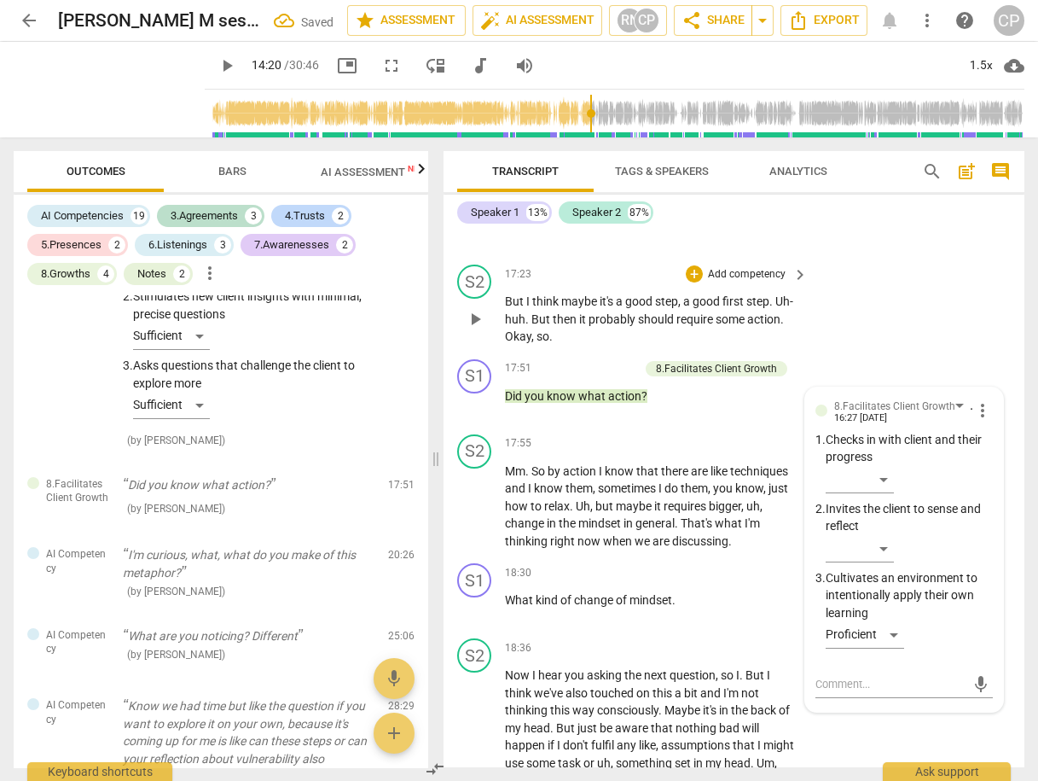
drag, startPoint x: 897, startPoint y: 260, endPoint x: 892, endPoint y: 272, distance: 13.0
click at [897, 262] on div "S2 play_arrow pause 17:23 + Add competency keyboard_arrow_right But I think may…" at bounding box center [734, 305] width 581 height 95
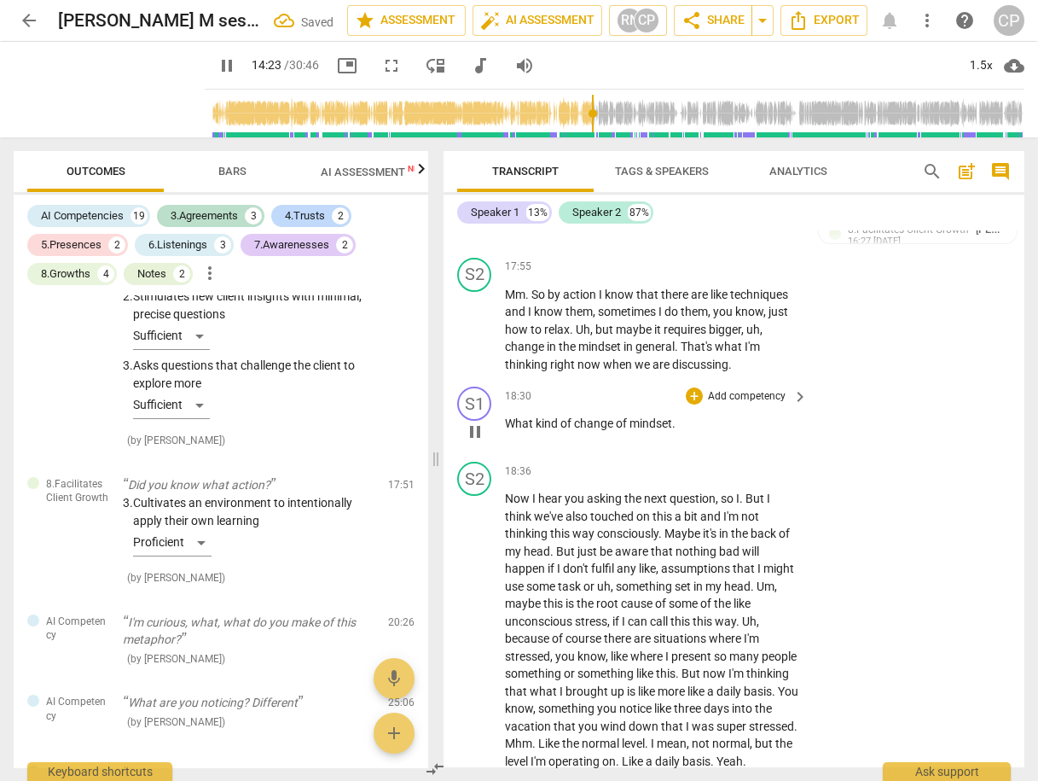
scroll to position [6496, 0]
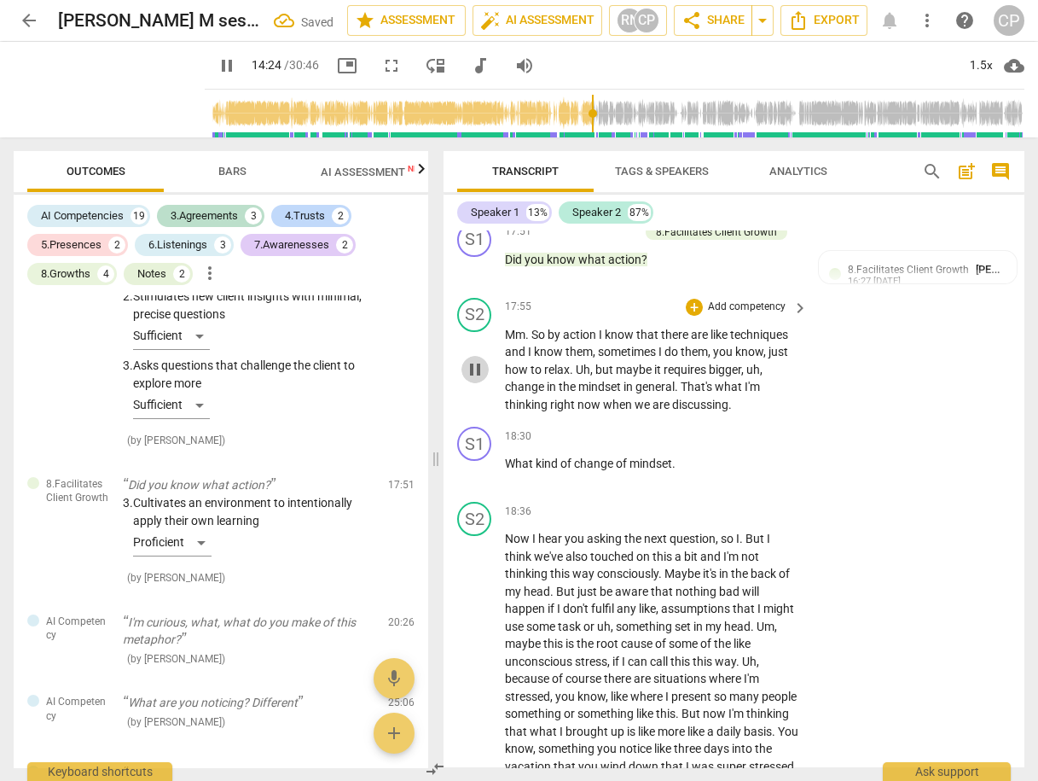
click at [481, 359] on span "pause" at bounding box center [475, 369] width 20 height 20
click at [481, 359] on span "play_arrow" at bounding box center [475, 369] width 20 height 20
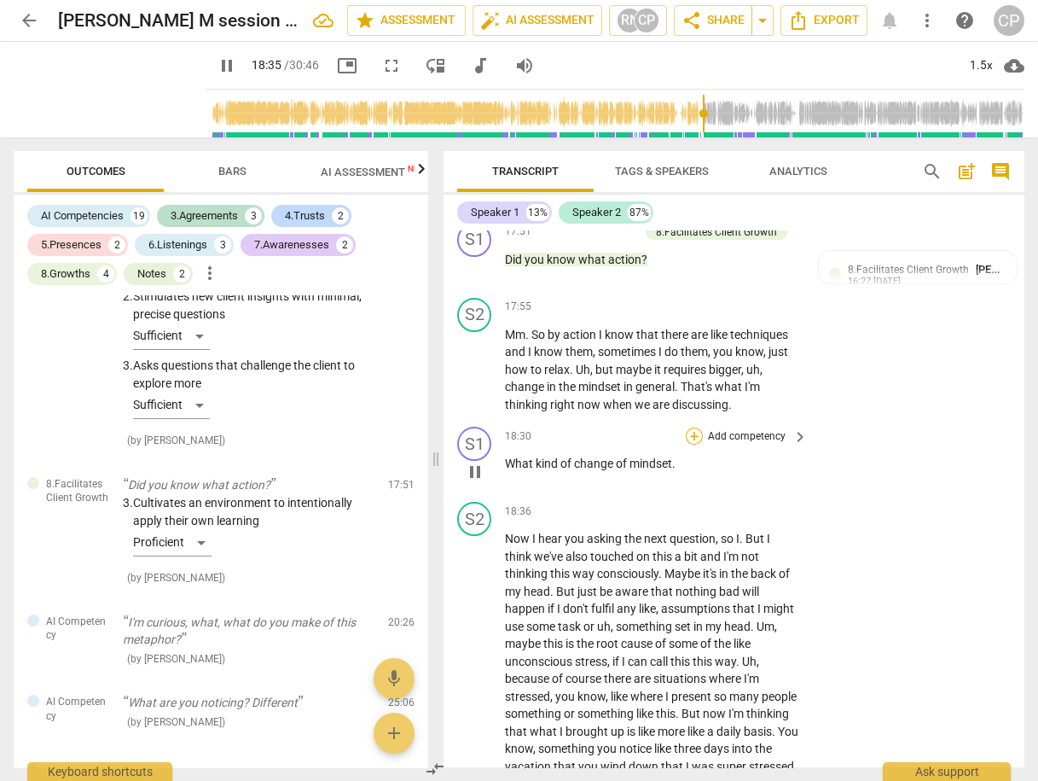
click at [691, 427] on div "+" at bounding box center [694, 435] width 17 height 17
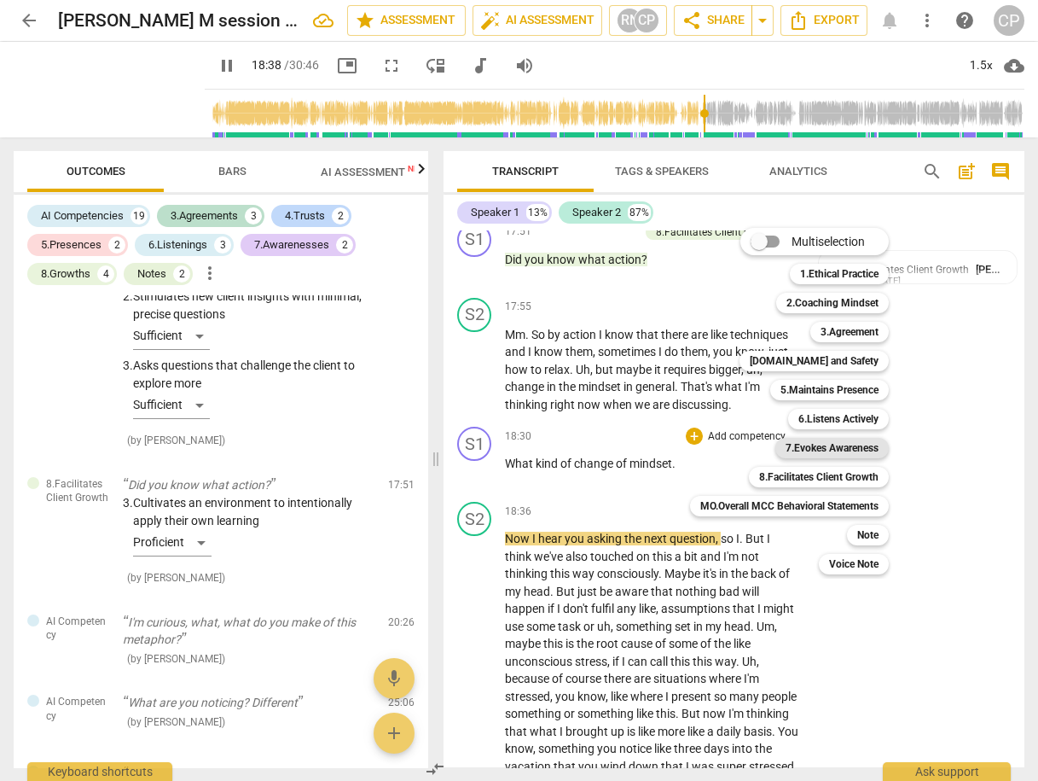
click at [854, 447] on b "7.Evokes Awareness" at bounding box center [832, 448] width 93 height 20
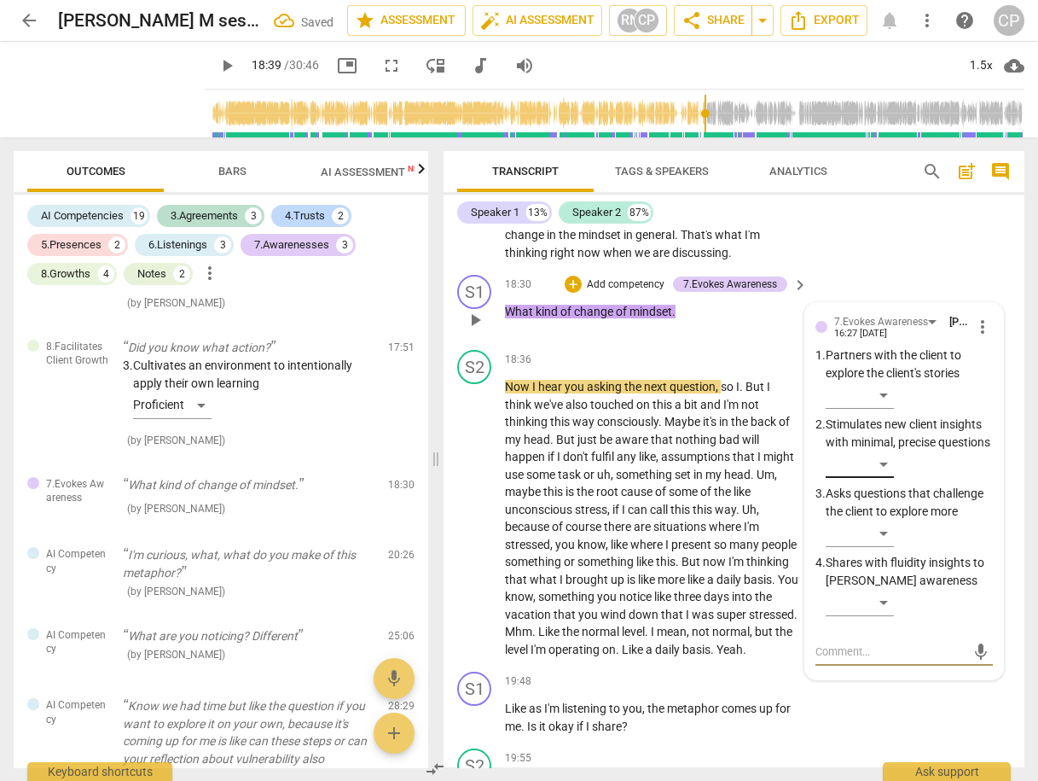
scroll to position [6646, 0]
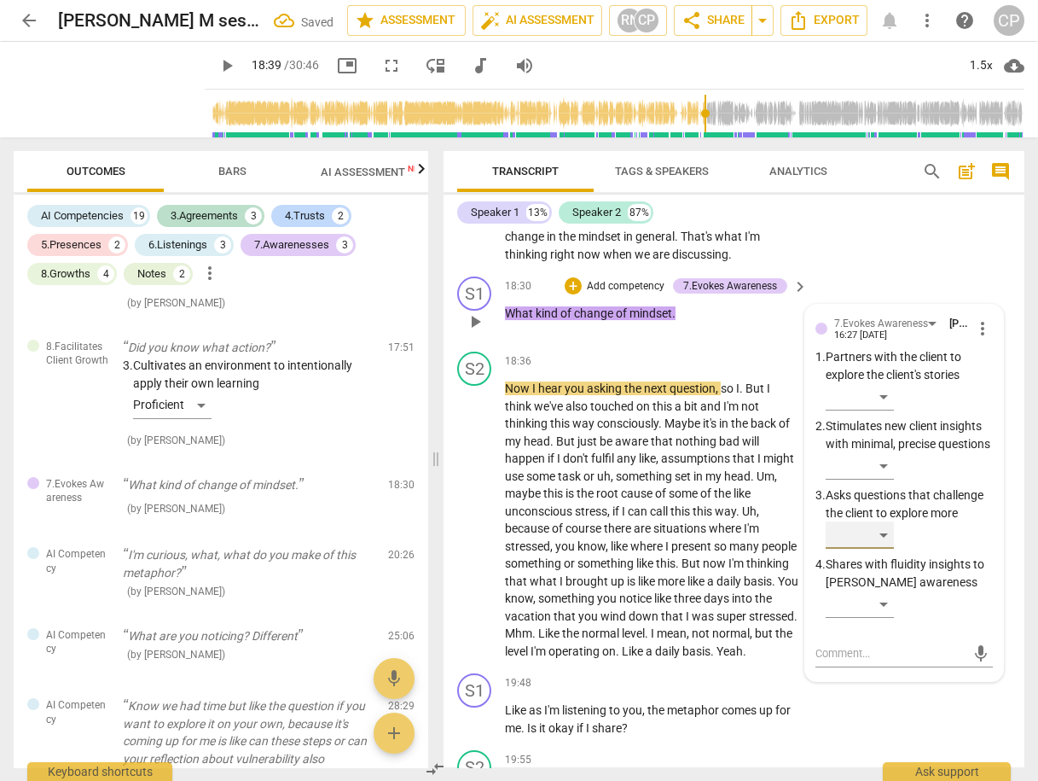
click at [886, 521] on div "​" at bounding box center [860, 534] width 68 height 27
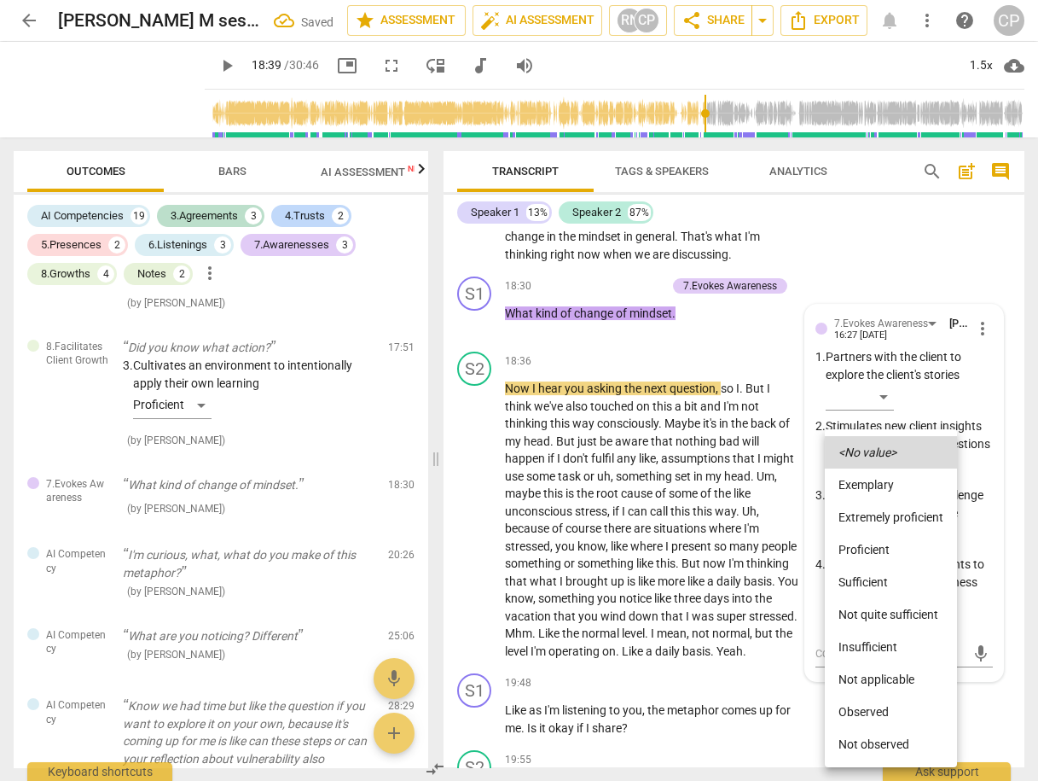
click at [891, 555] on li "Proficient" at bounding box center [891, 549] width 132 height 32
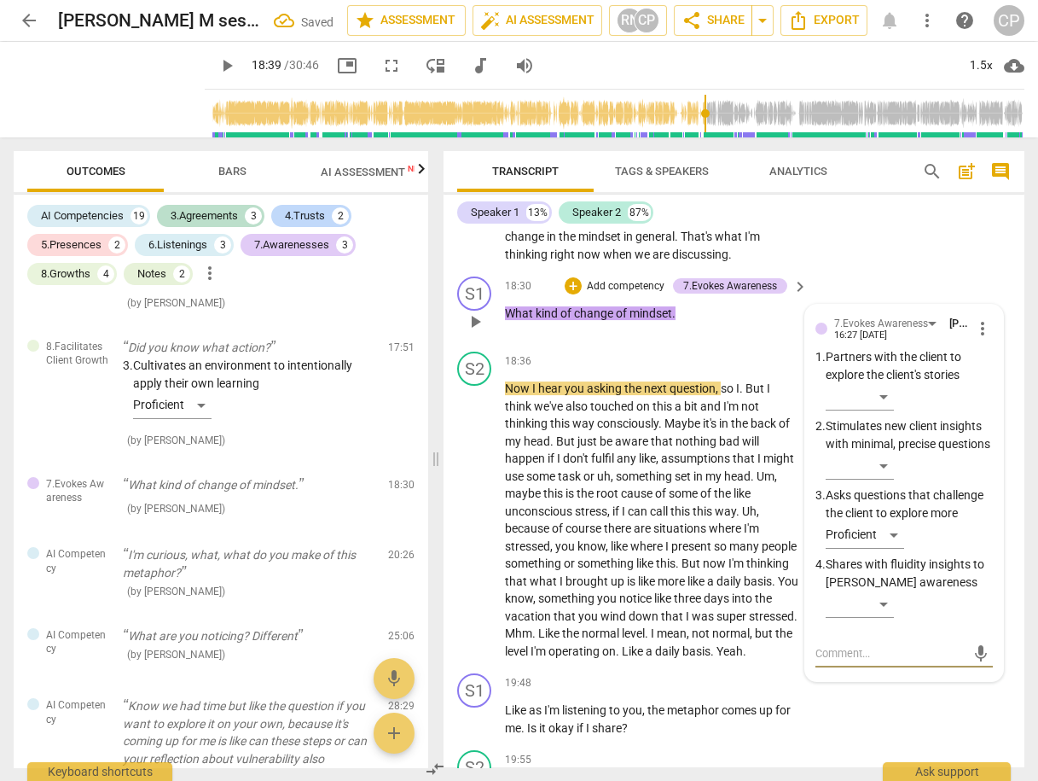
click at [827, 645] on textarea at bounding box center [891, 653] width 150 height 16
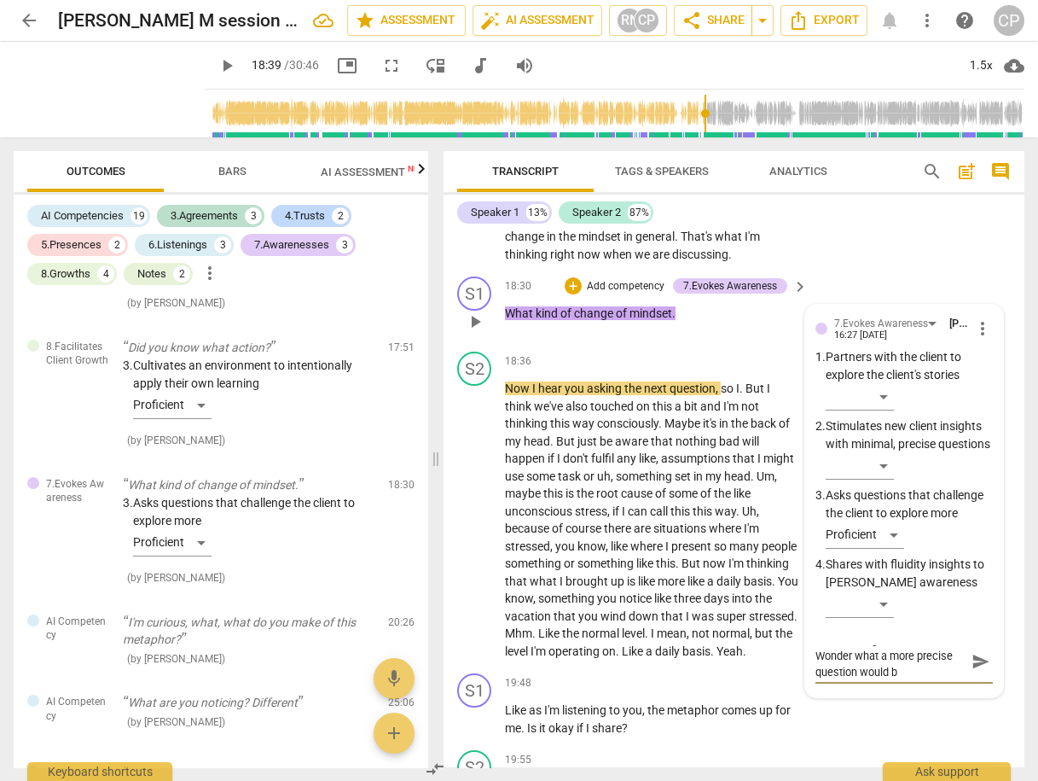
scroll to position [0, 0]
click at [972, 660] on span "send" at bounding box center [981, 669] width 19 height 19
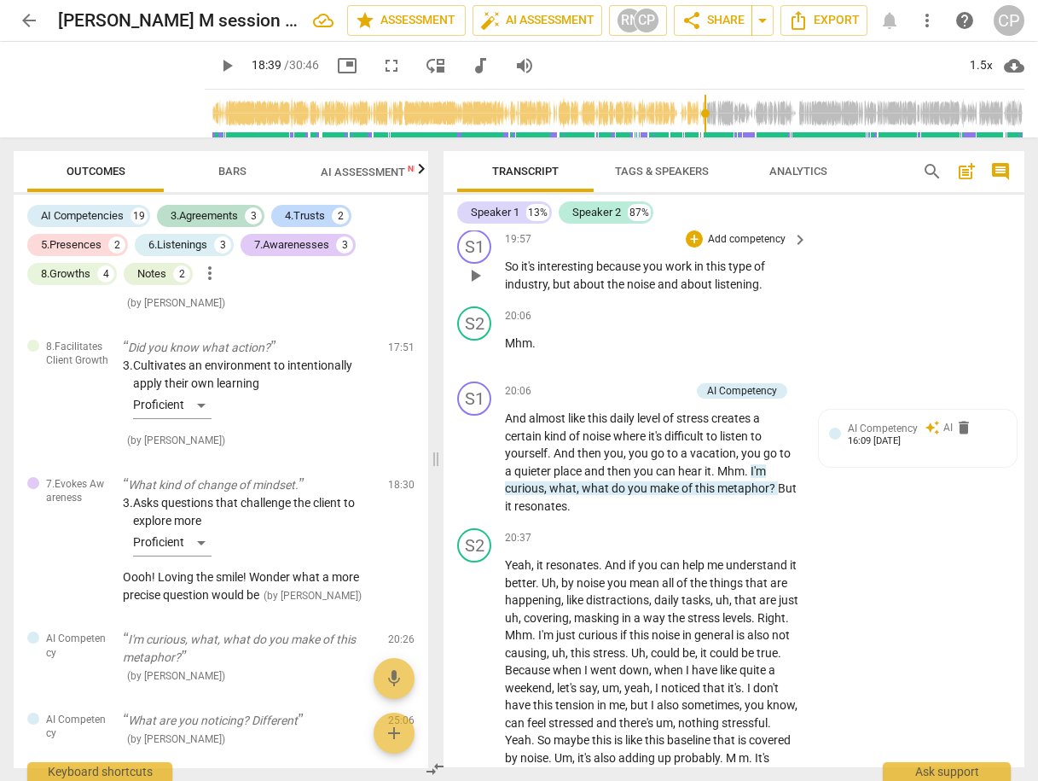
scroll to position [7261, 0]
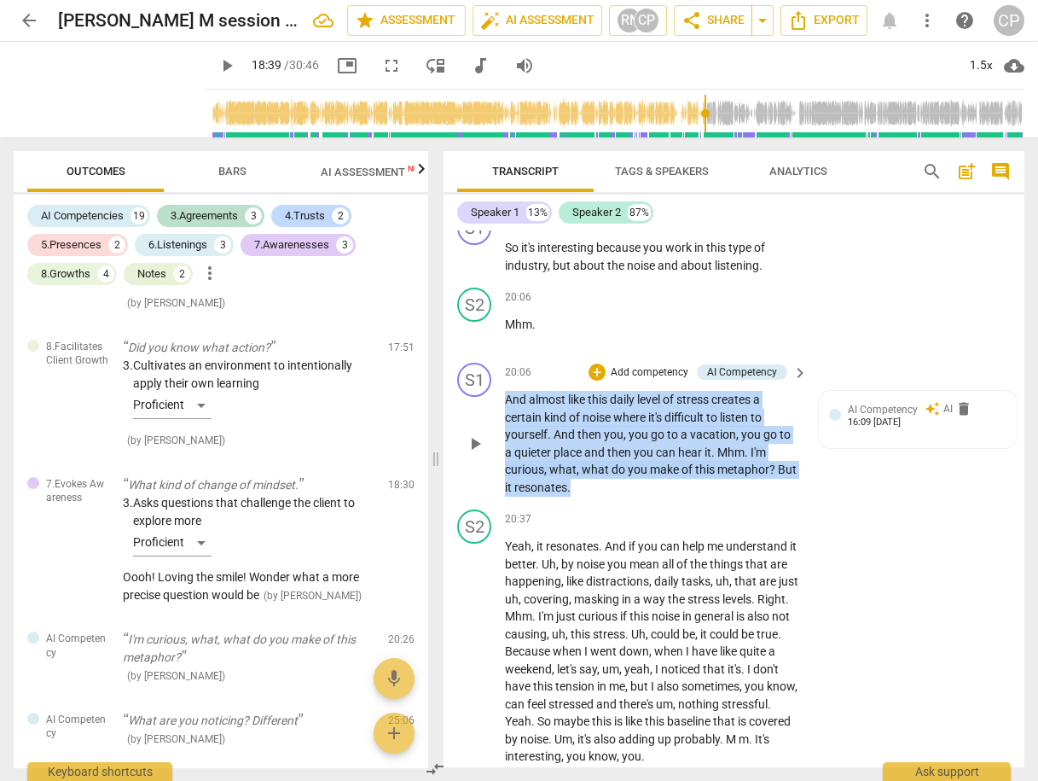
drag, startPoint x: 504, startPoint y: 384, endPoint x: 589, endPoint y: 460, distance: 114.2
click at [589, 460] on p "And almost like this daily level of stress creates a certain kind of noise wher…" at bounding box center [652, 443] width 294 height 105
click at [585, 440] on div "+" at bounding box center [585, 444] width 17 height 17
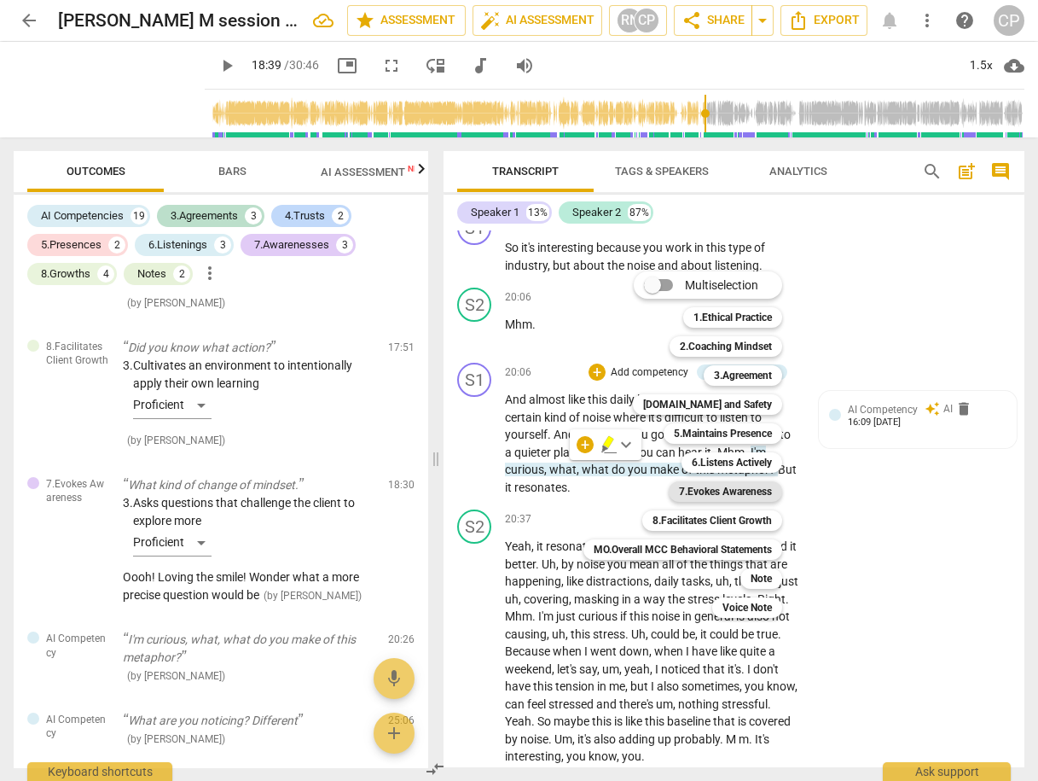
click at [746, 497] on b "7.Evokes Awareness" at bounding box center [725, 491] width 93 height 20
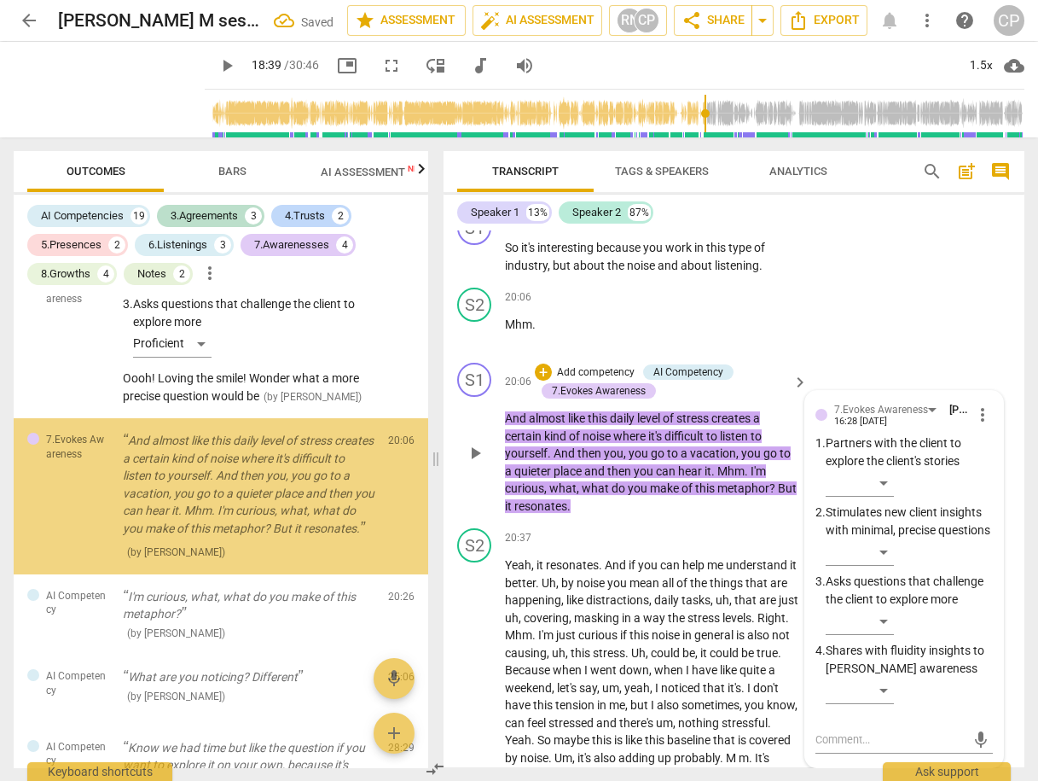
scroll to position [4328, 0]
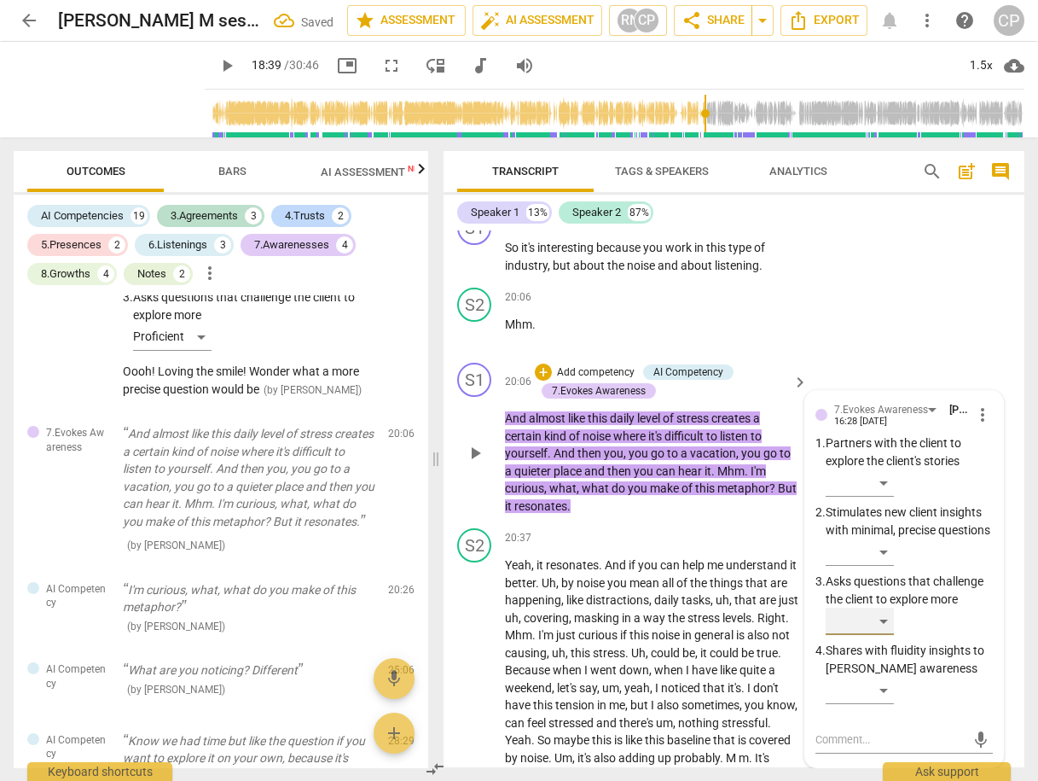
click at [880, 613] on div "​" at bounding box center [860, 620] width 68 height 27
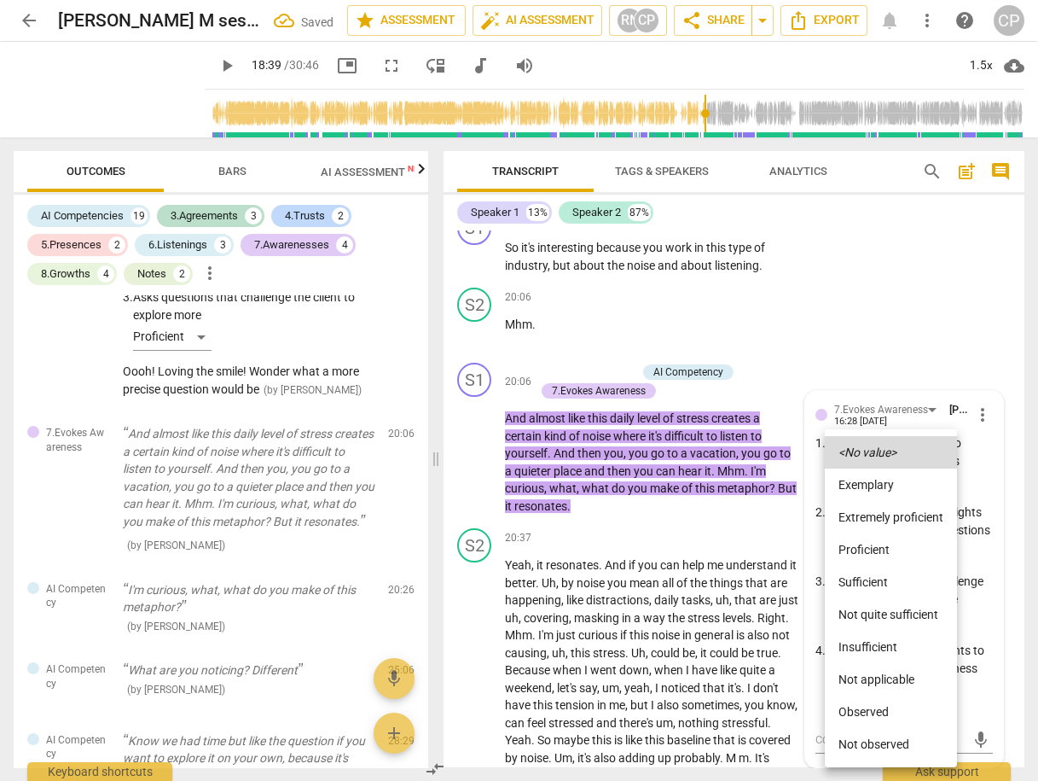
drag, startPoint x: 978, startPoint y: 622, endPoint x: 961, endPoint y: 635, distance: 20.7
click at [975, 624] on div at bounding box center [519, 390] width 1038 height 781
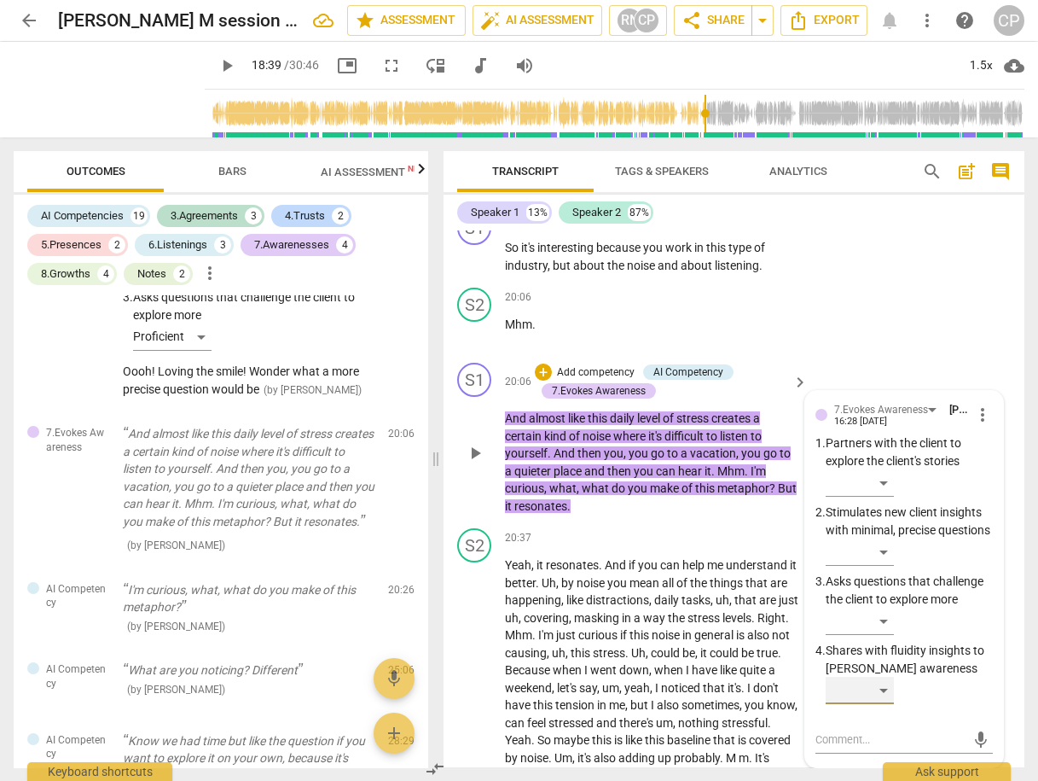
click at [883, 694] on div "​" at bounding box center [860, 690] width 68 height 27
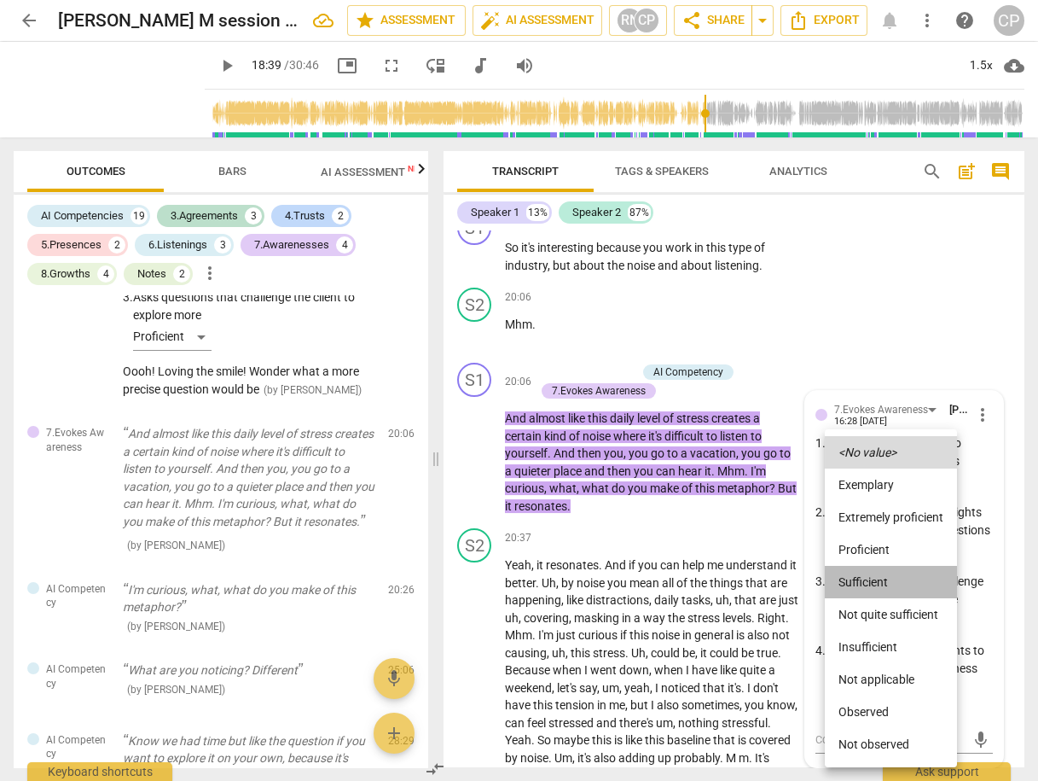
click at [866, 580] on li "Sufficient" at bounding box center [891, 582] width 132 height 32
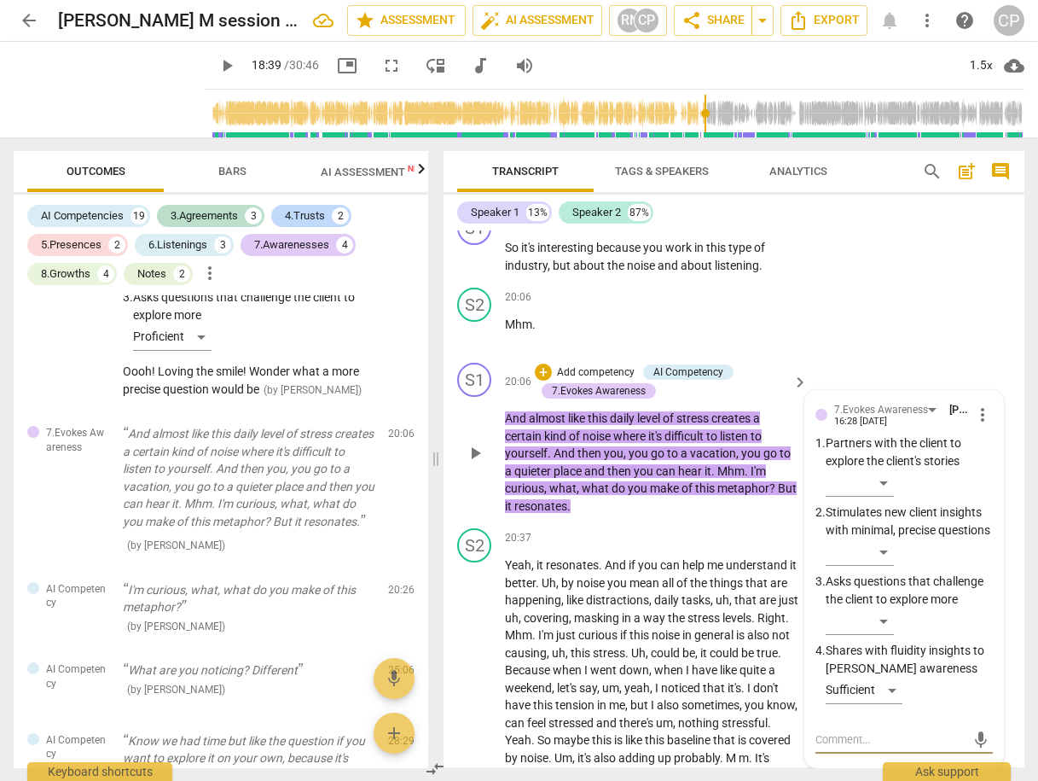
click at [837, 731] on textarea at bounding box center [891, 739] width 150 height 16
click at [853, 309] on div "S2 play_arrow pause 20:06 + Add competency keyboard_arrow_right Mhm ." at bounding box center [734, 318] width 581 height 75
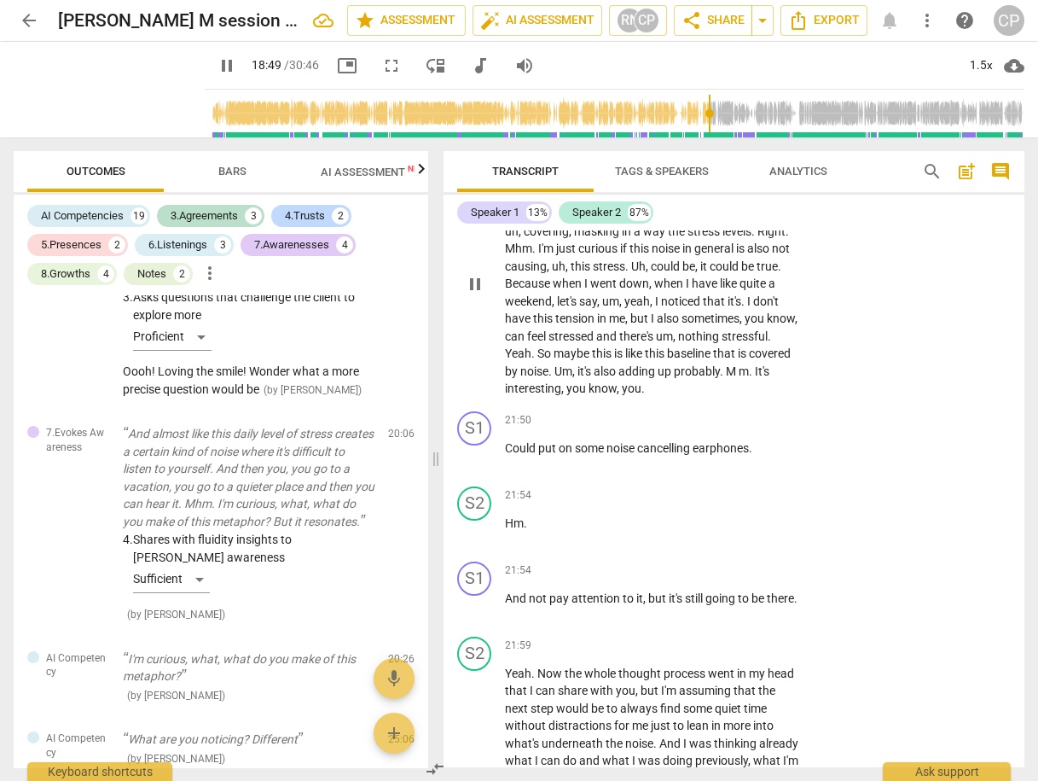
scroll to position [7648, 0]
click at [694, 411] on div "+" at bounding box center [694, 419] width 17 height 17
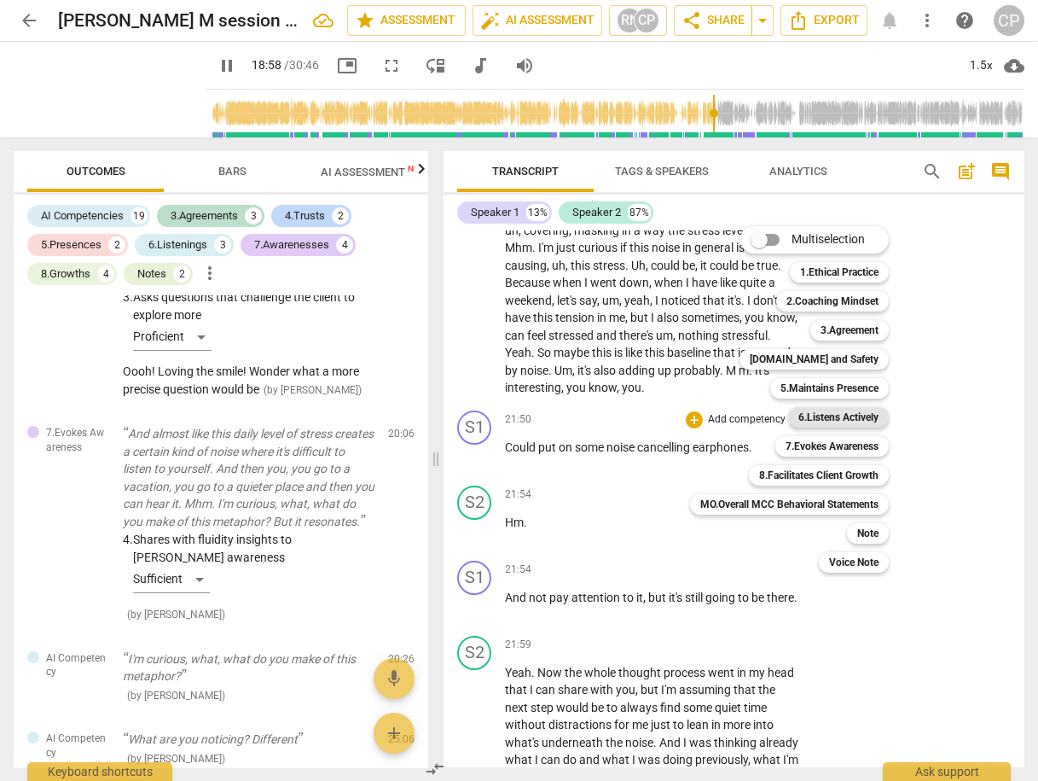
click at [835, 418] on b "6.Listens Actively" at bounding box center [839, 417] width 80 height 20
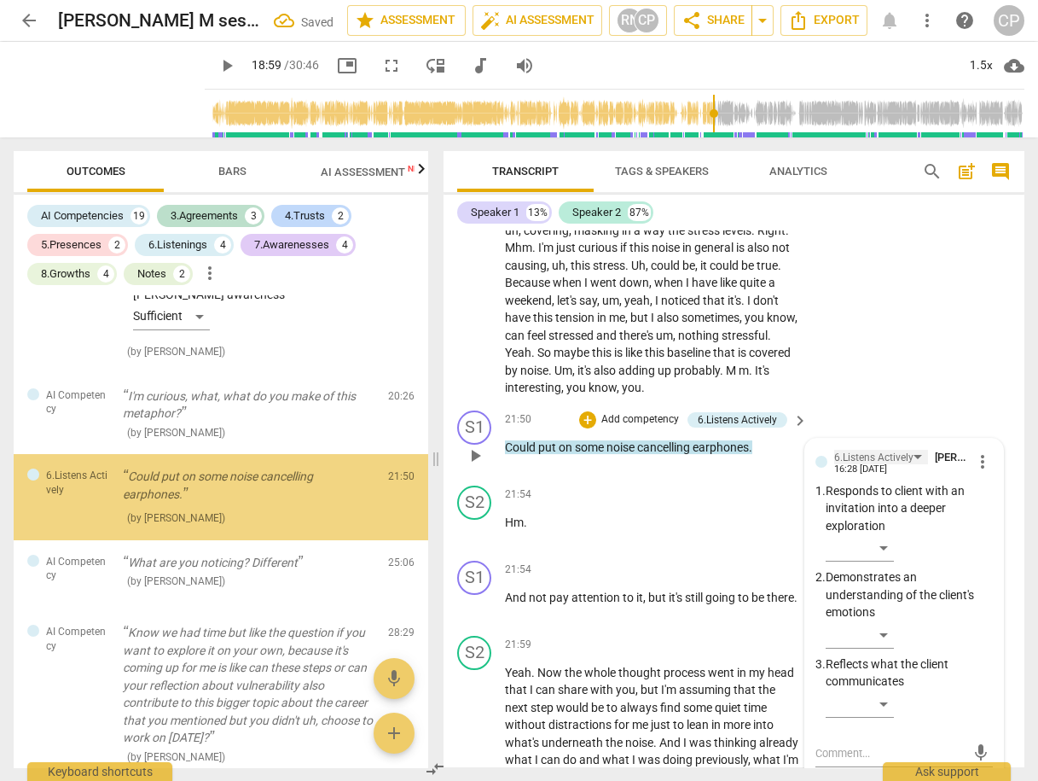
scroll to position [4608, 0]
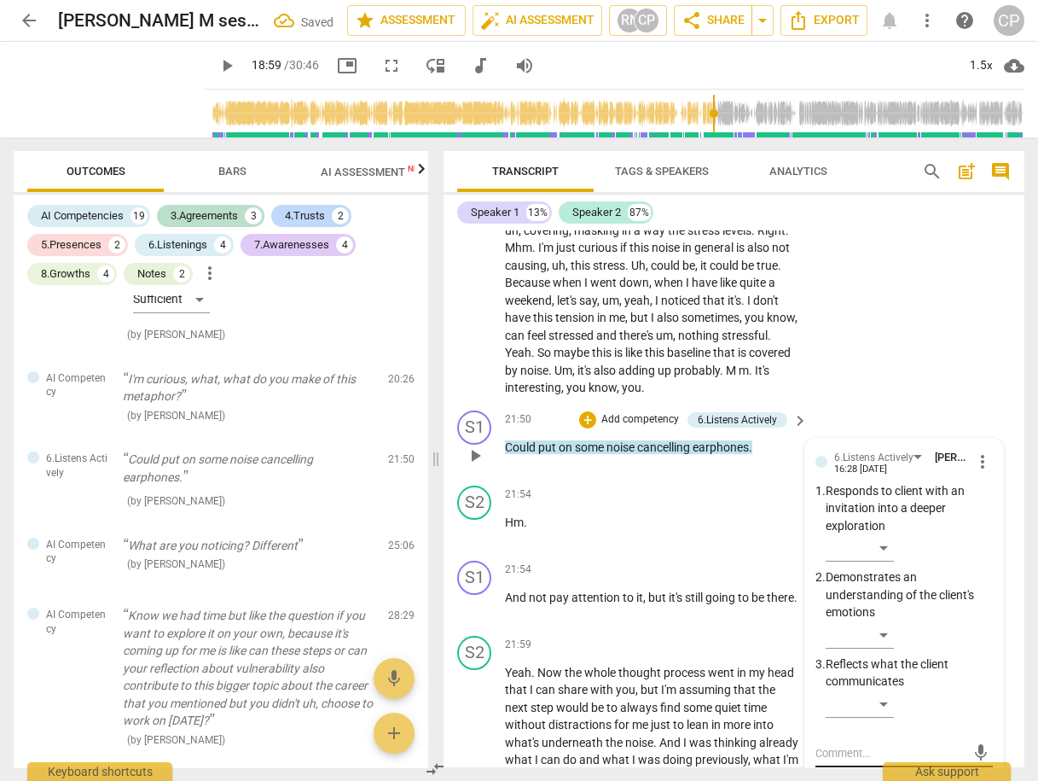
click at [856, 740] on div "mic" at bounding box center [904, 753] width 177 height 27
click at [845, 745] on textarea at bounding box center [891, 753] width 150 height 16
click at [980, 752] on span "send" at bounding box center [981, 761] width 19 height 19
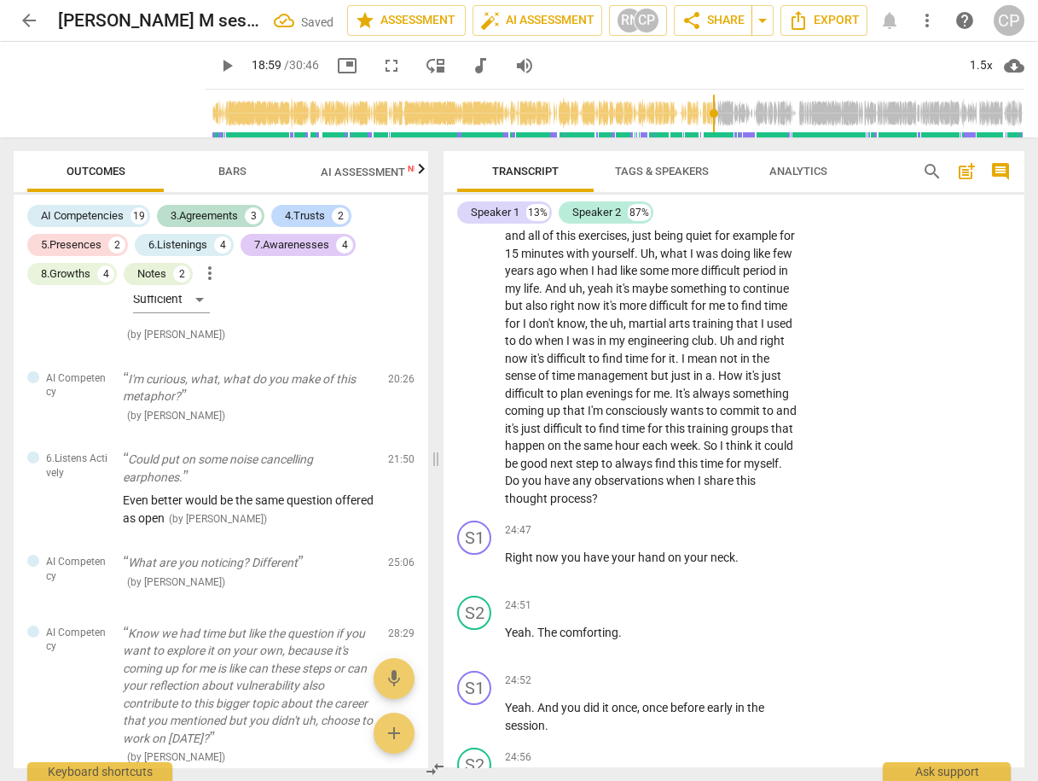
scroll to position [8467, 0]
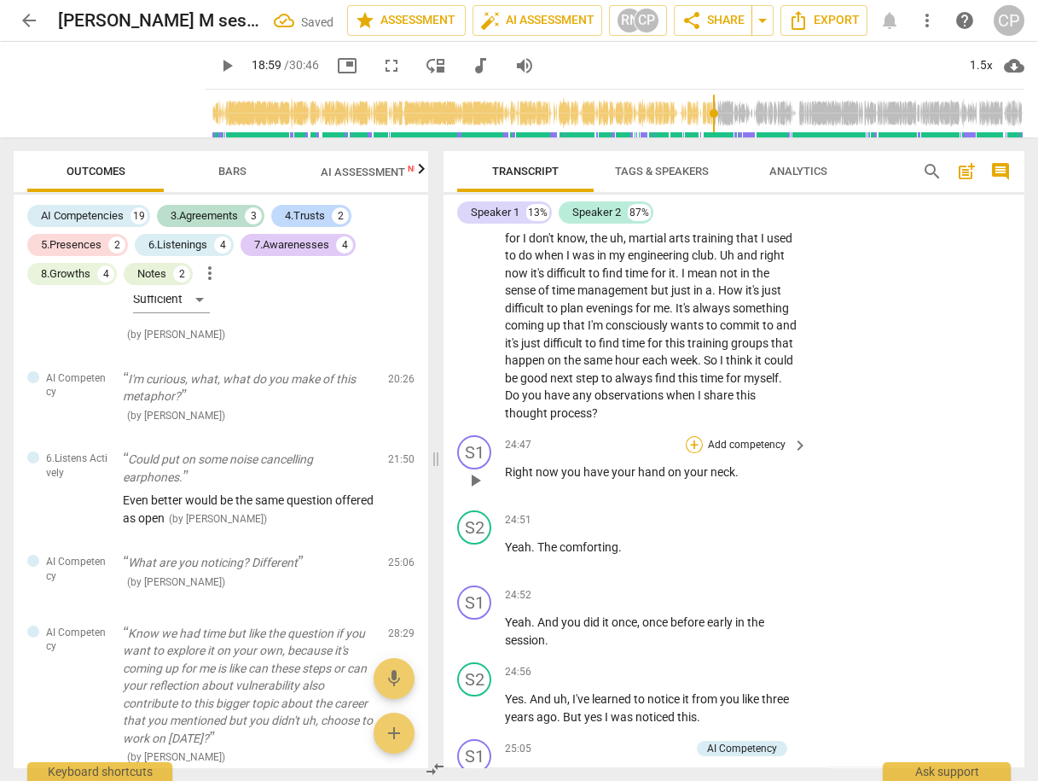
click at [694, 436] on div "+" at bounding box center [694, 444] width 17 height 17
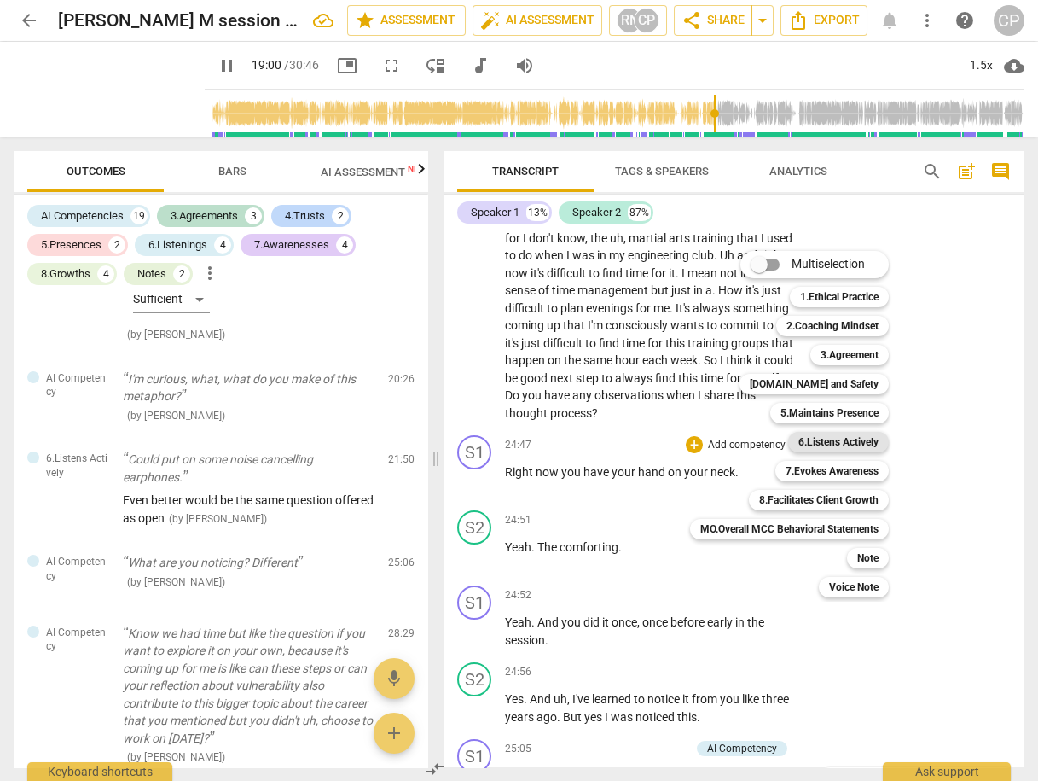
click at [851, 448] on b "6.Listens Actively" at bounding box center [839, 442] width 80 height 20
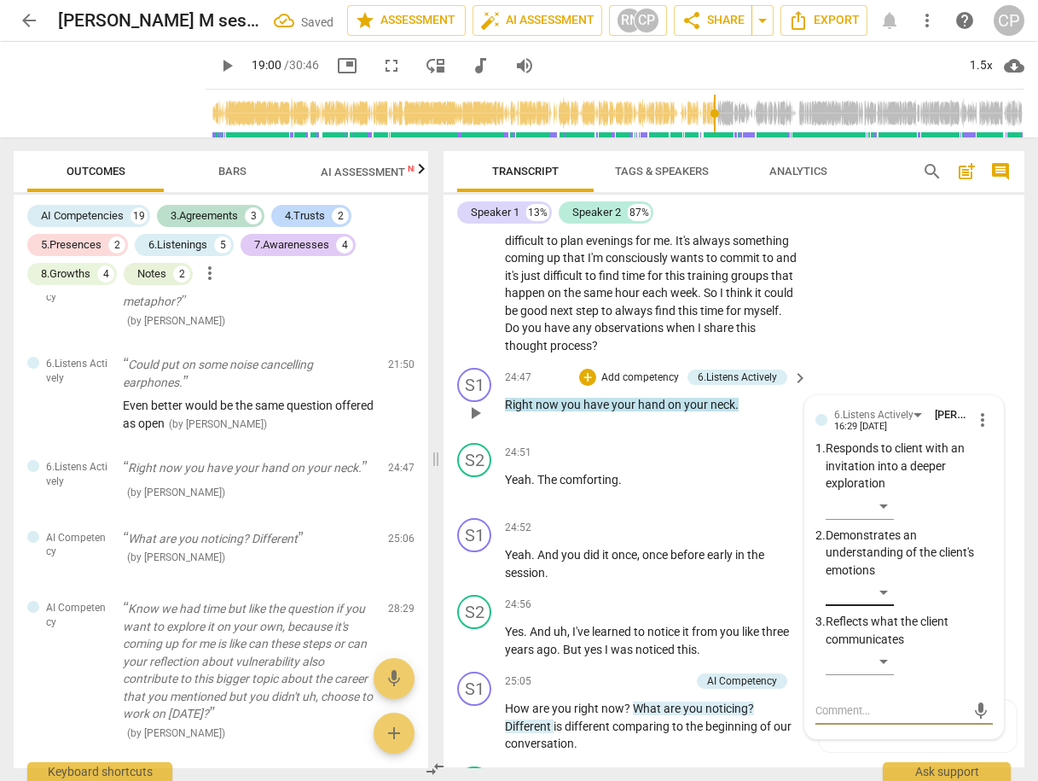
scroll to position [8535, 0]
click at [884, 647] on div "​" at bounding box center [860, 660] width 68 height 27
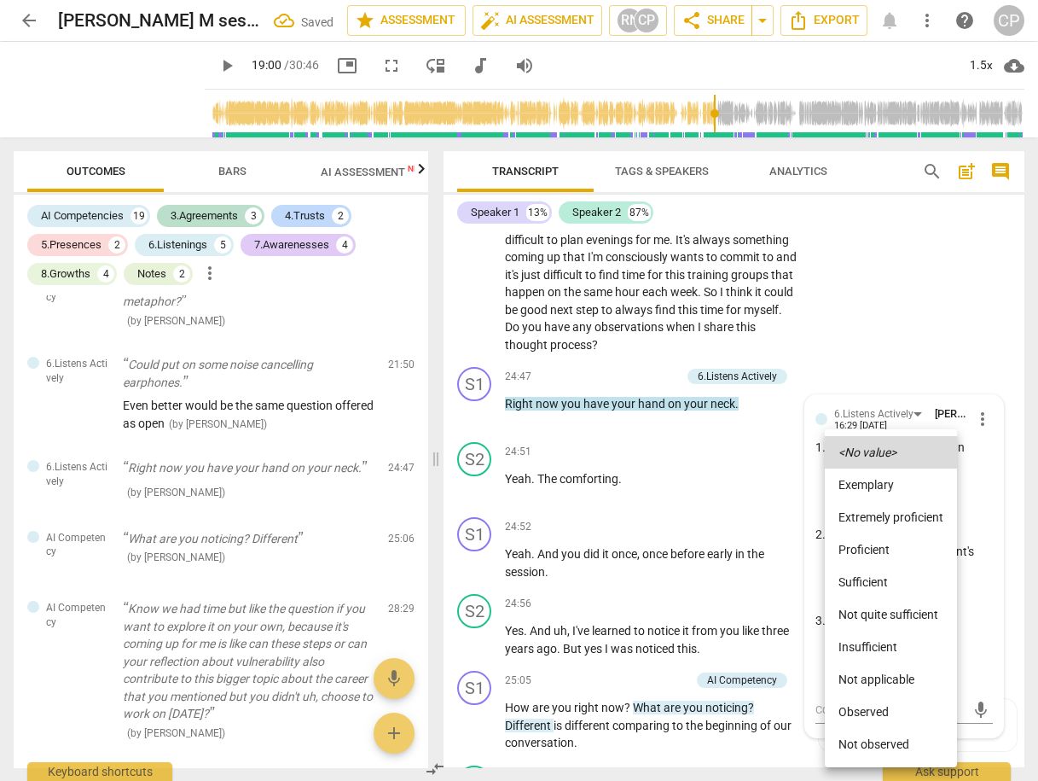
click at [872, 518] on li "Extremely proficient" at bounding box center [891, 517] width 132 height 32
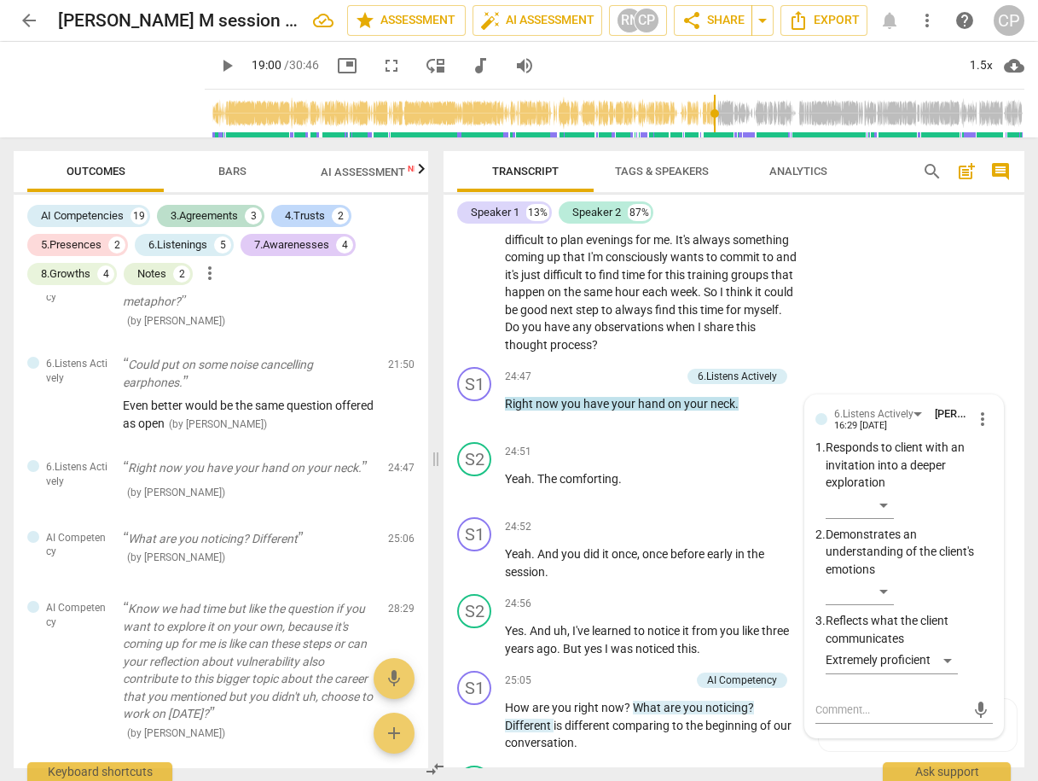
click at [899, 338] on div "S2 play_arrow pause 21:59 + Add competency keyboard_arrow_right Yeah . Now the …" at bounding box center [734, 51] width 581 height 619
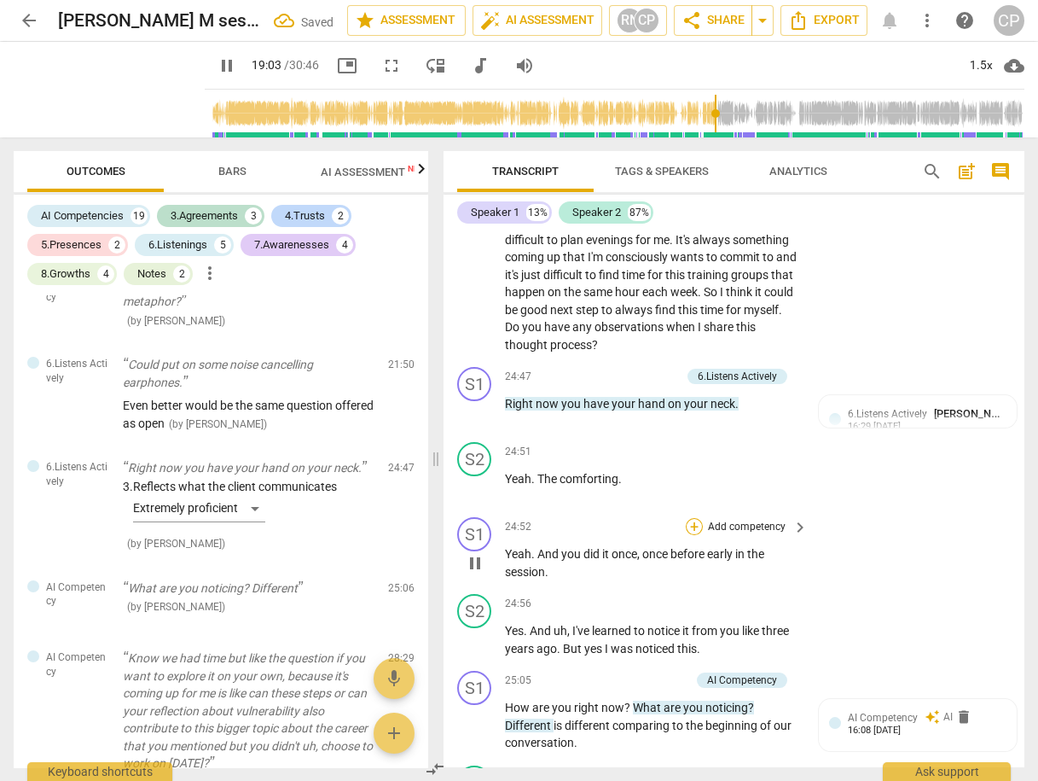
click at [687, 518] on div "+" at bounding box center [694, 526] width 17 height 17
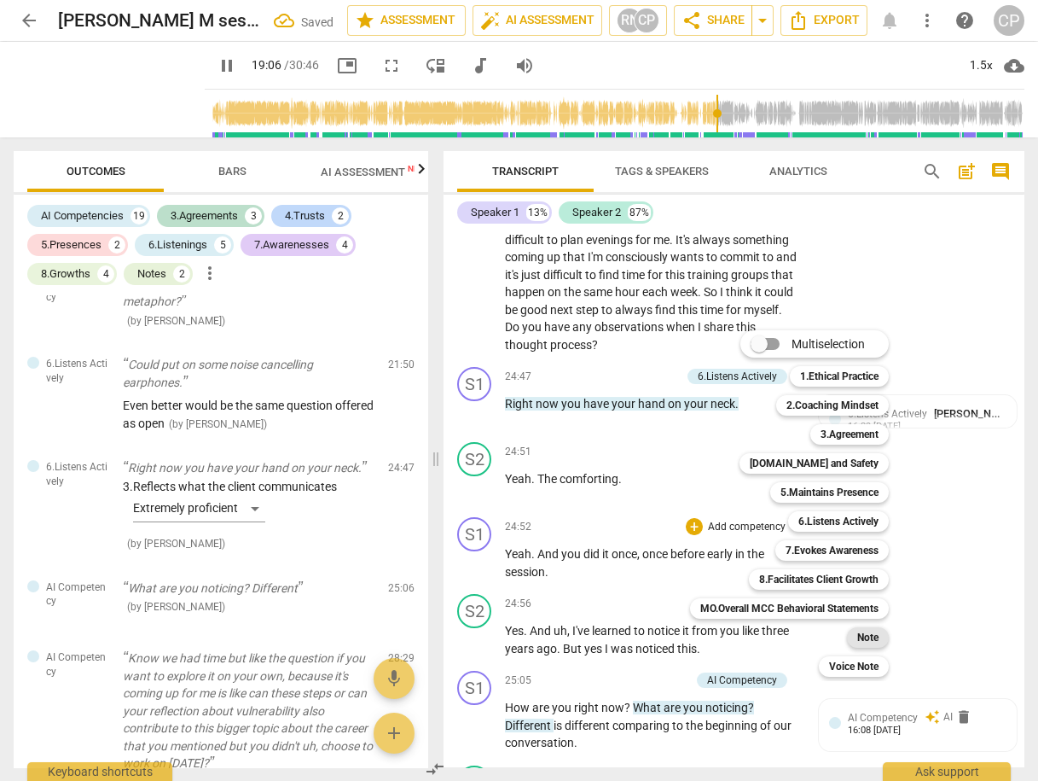
click at [853, 636] on div "Note" at bounding box center [868, 637] width 42 height 20
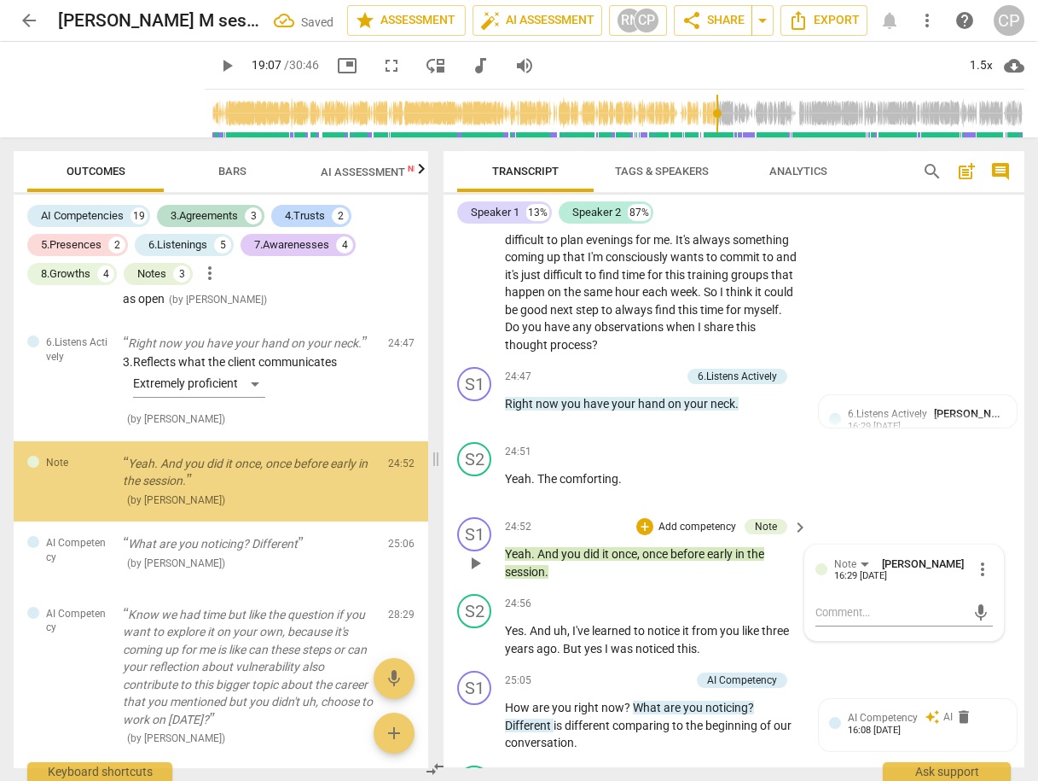
scroll to position [4828, 0]
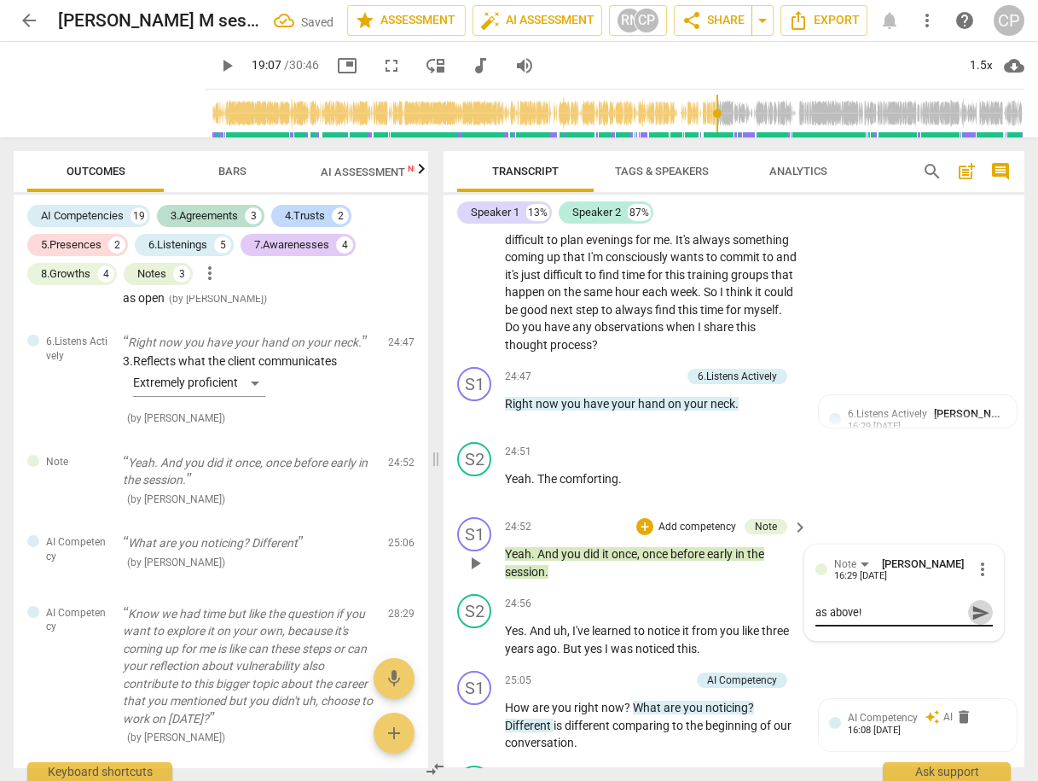
click at [972, 603] on span "send" at bounding box center [981, 612] width 19 height 19
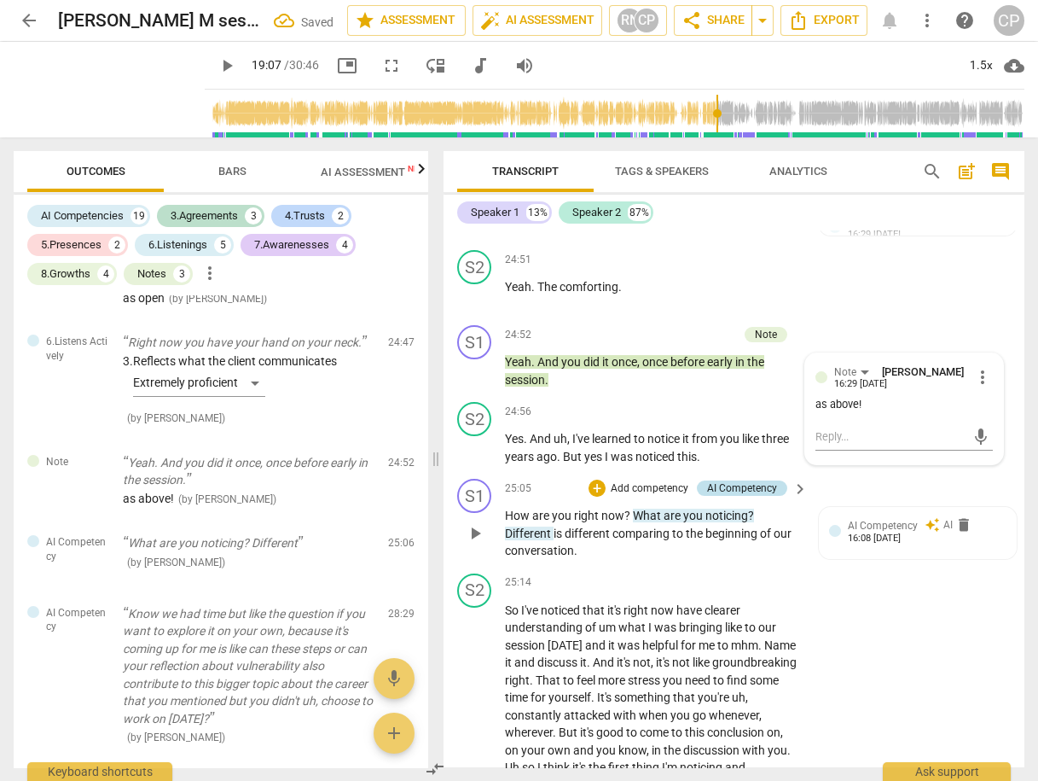
scroll to position [8740, 0]
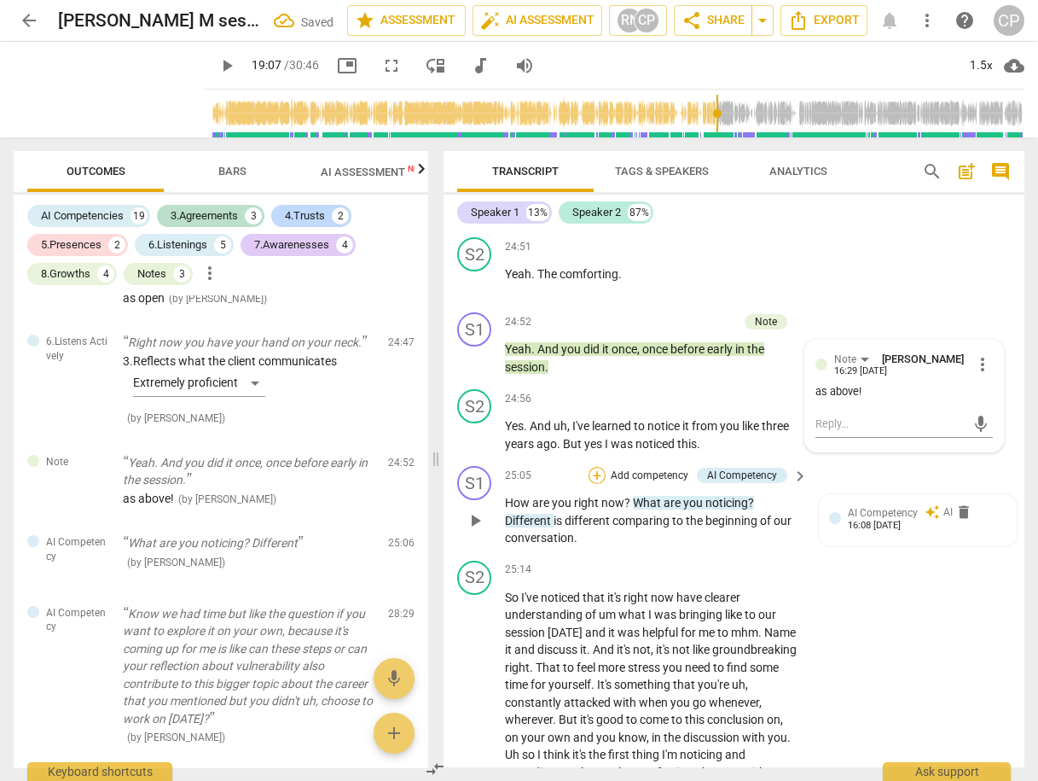
click at [597, 467] on div "+" at bounding box center [597, 475] width 17 height 17
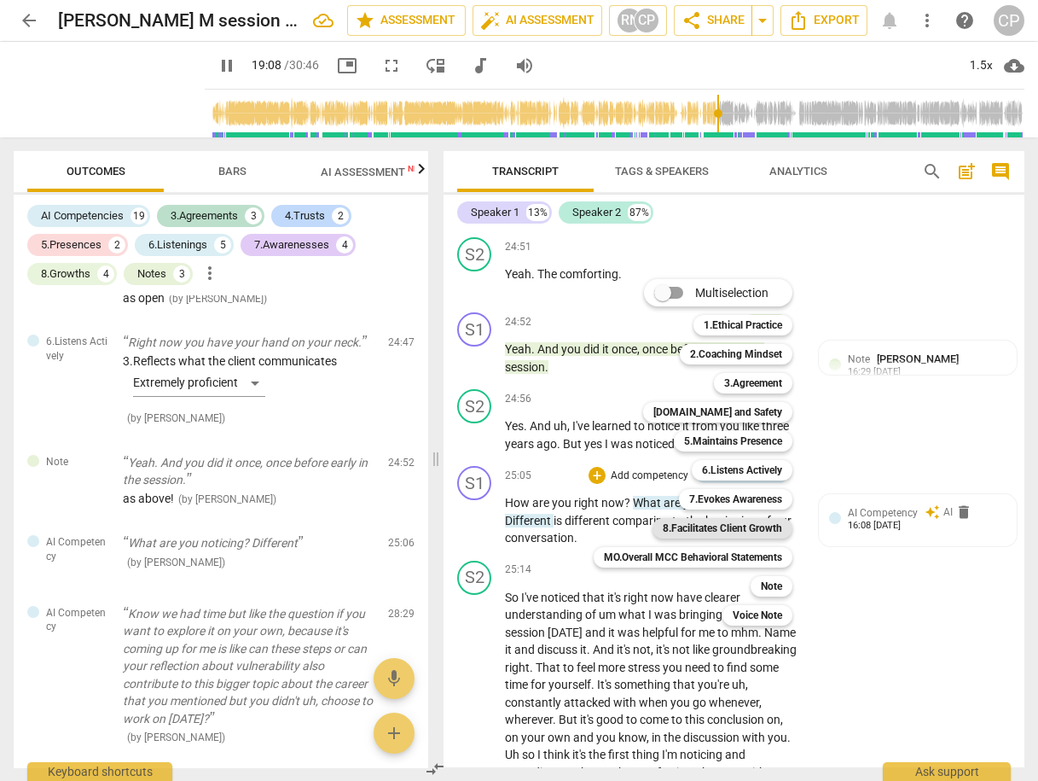
click at [775, 531] on b "8.Facilitates Client Growth" at bounding box center [722, 528] width 119 height 20
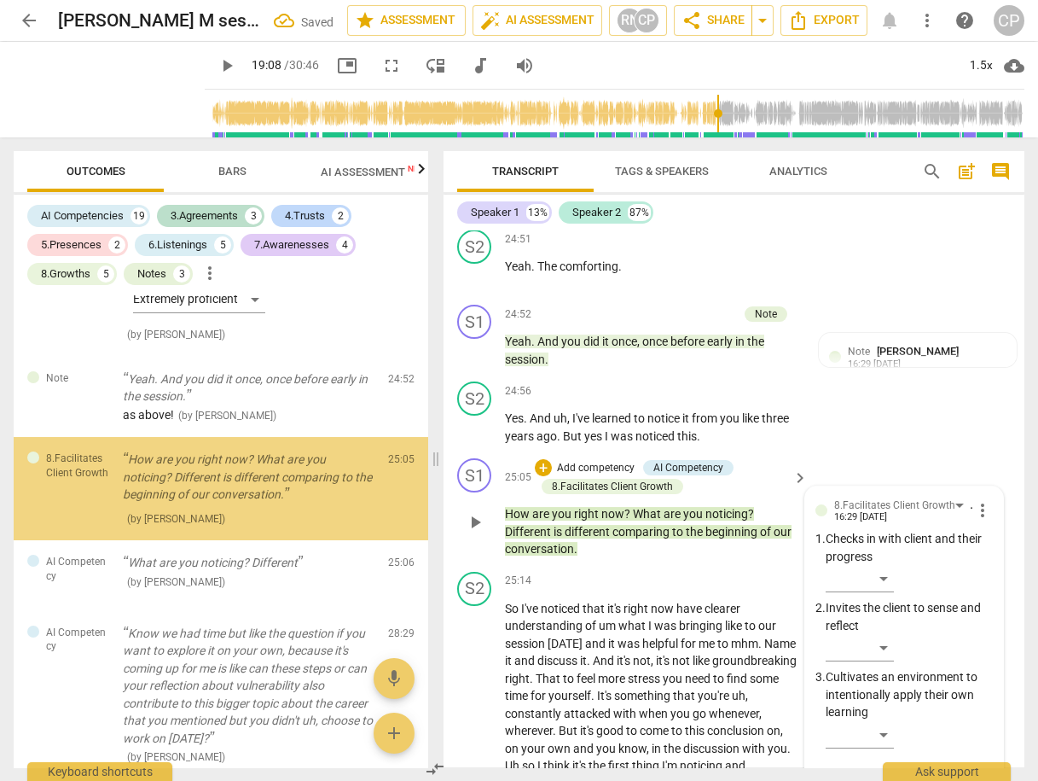
scroll to position [4920, 0]
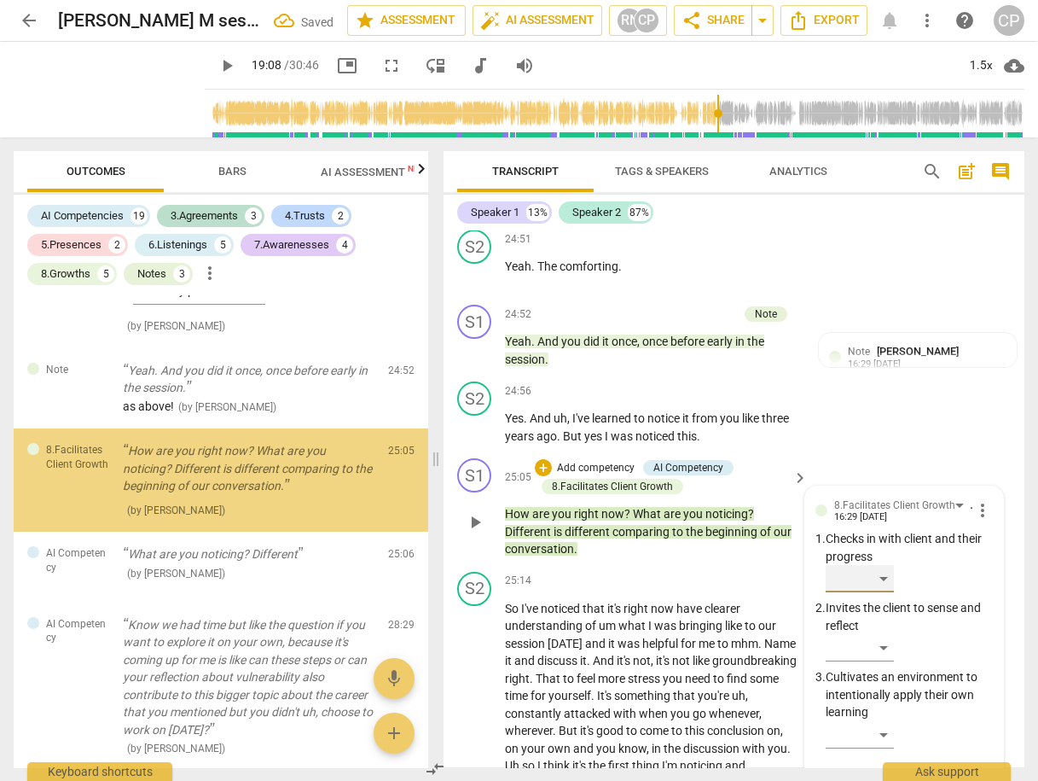
click at [878, 565] on div "​" at bounding box center [860, 578] width 68 height 27
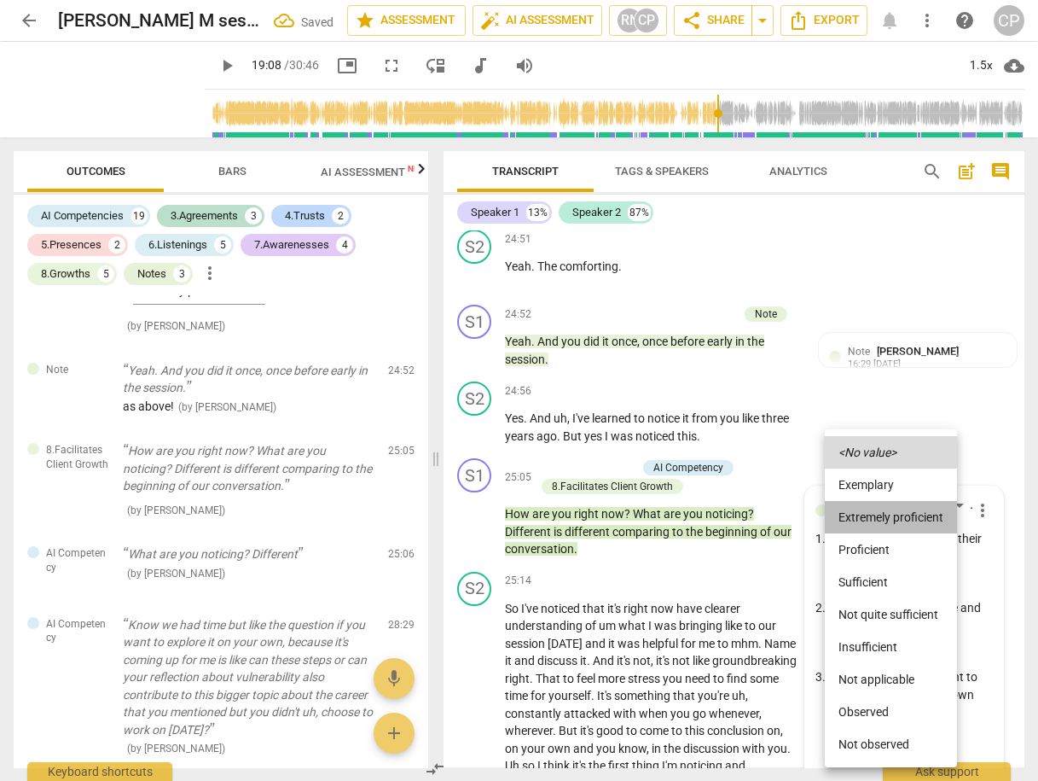
click at [878, 519] on li "Extremely proficient" at bounding box center [891, 517] width 132 height 32
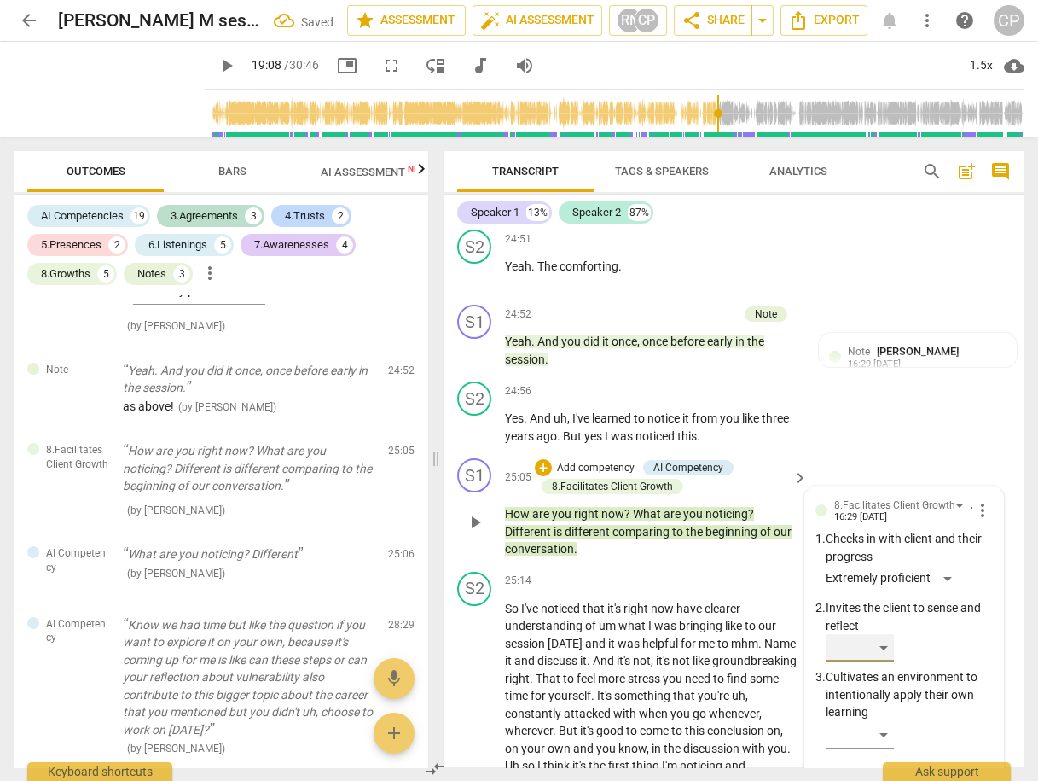
click at [876, 634] on div "​" at bounding box center [860, 647] width 68 height 27
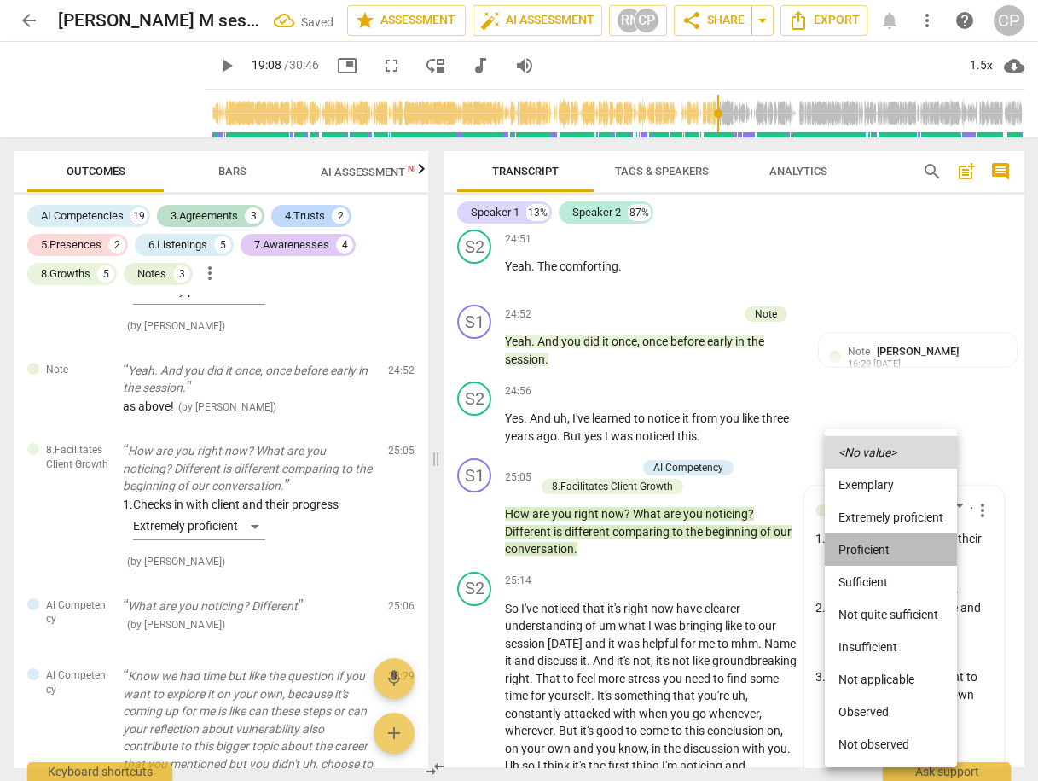
click at [895, 557] on li "Proficient" at bounding box center [891, 549] width 132 height 32
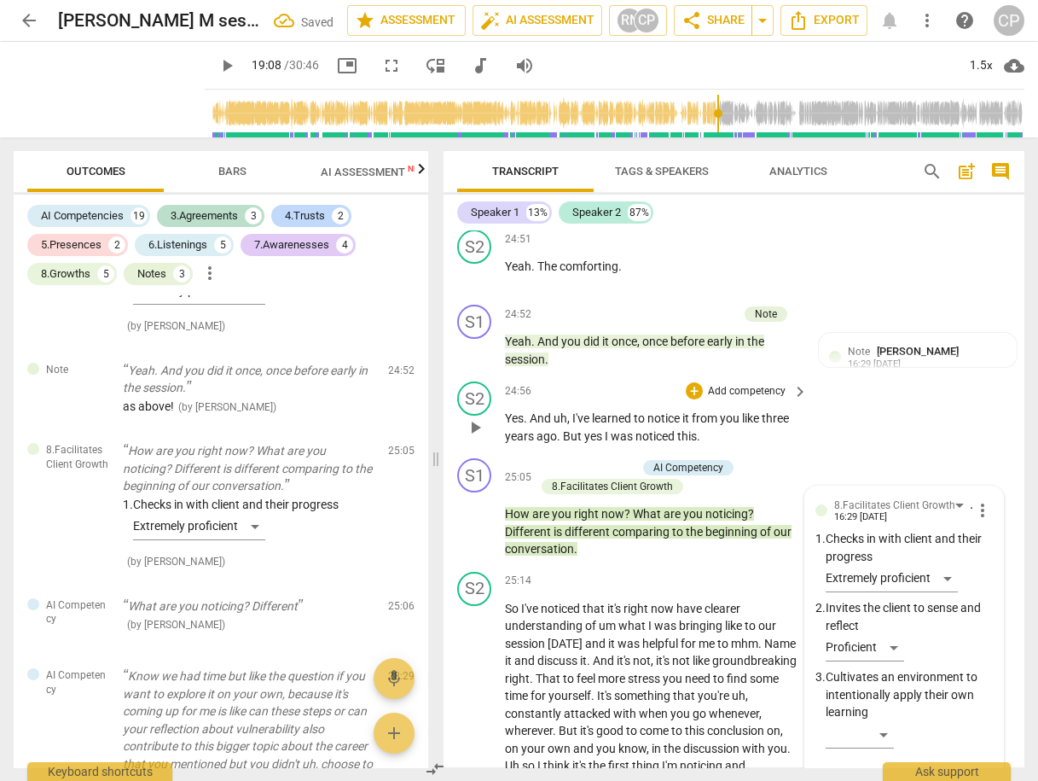
click at [892, 407] on div "S2 play_arrow pause 24:56 + Add competency keyboard_arrow_right Yes . And uh , …" at bounding box center [734, 413] width 581 height 77
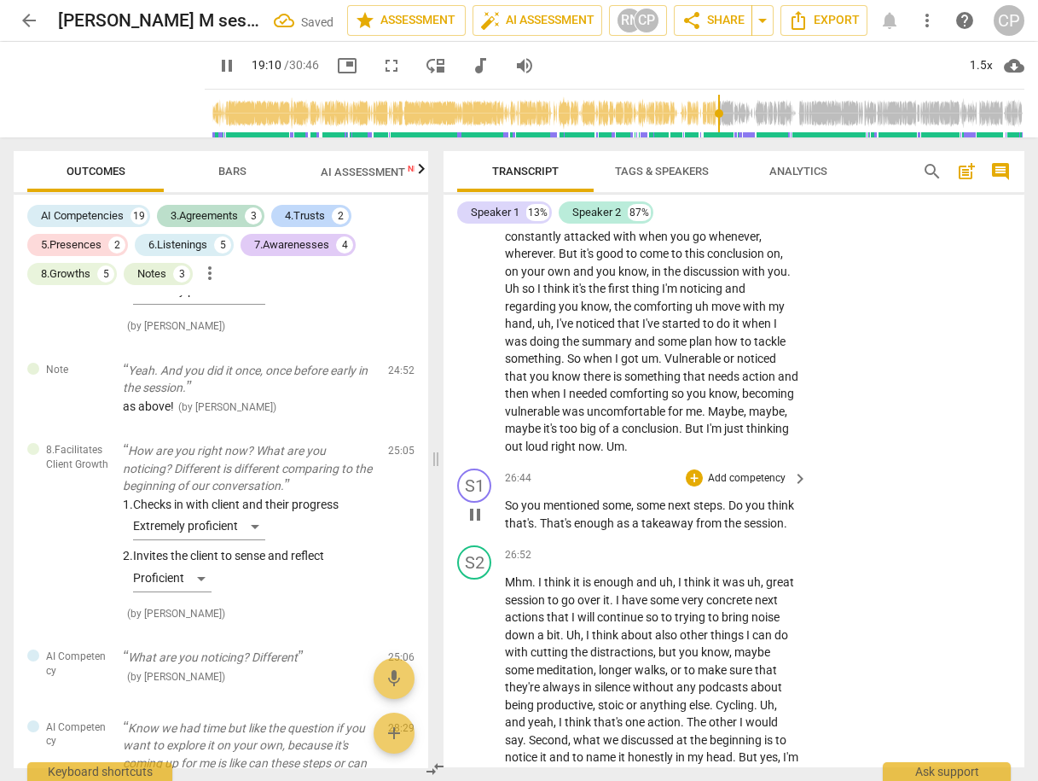
scroll to position [9225, 0]
click at [688, 468] on div "+" at bounding box center [694, 476] width 17 height 17
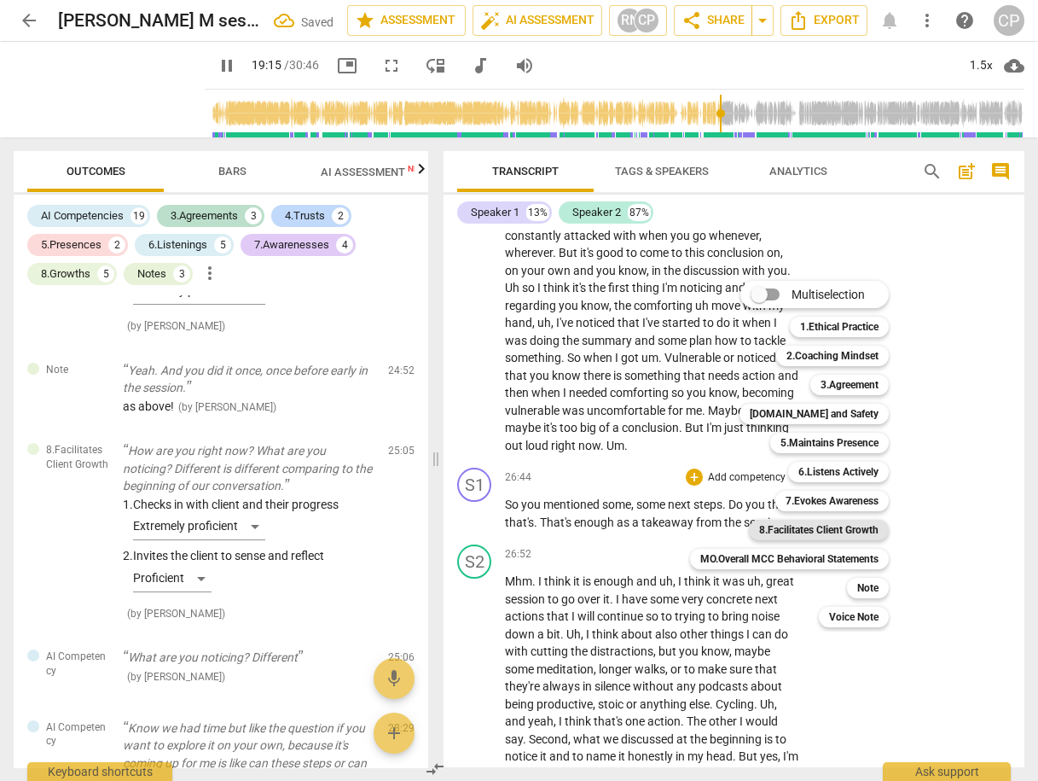
click at [849, 527] on b "8.Facilitates Client Growth" at bounding box center [818, 530] width 119 height 20
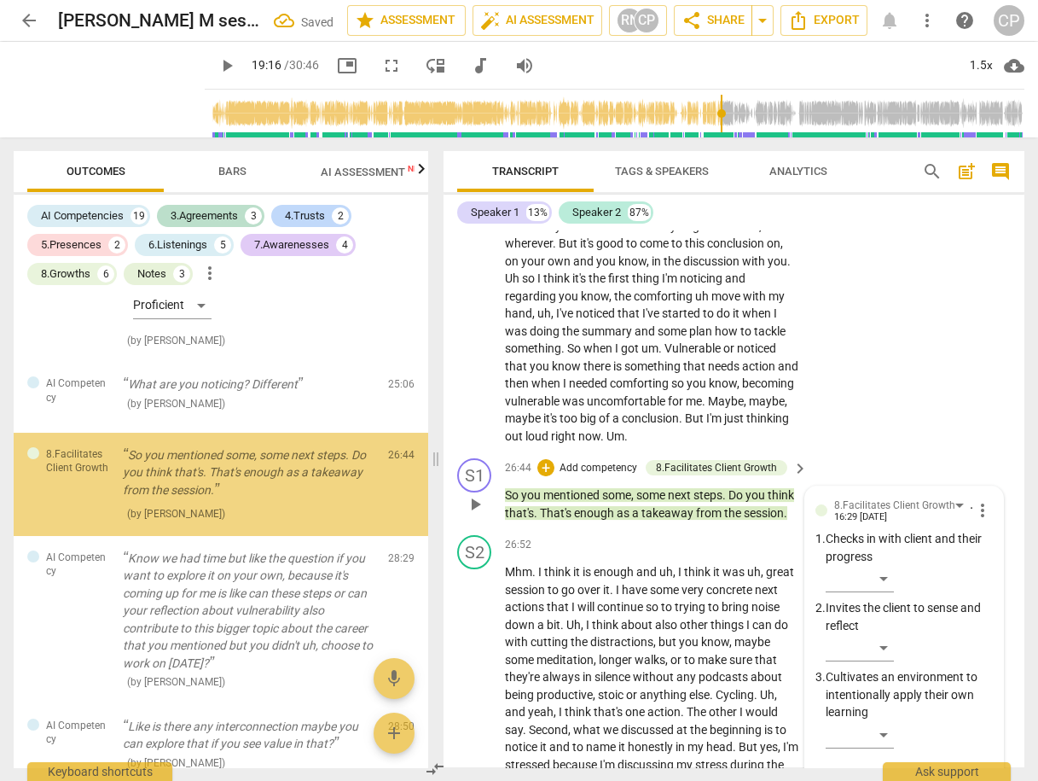
scroll to position [5197, 0]
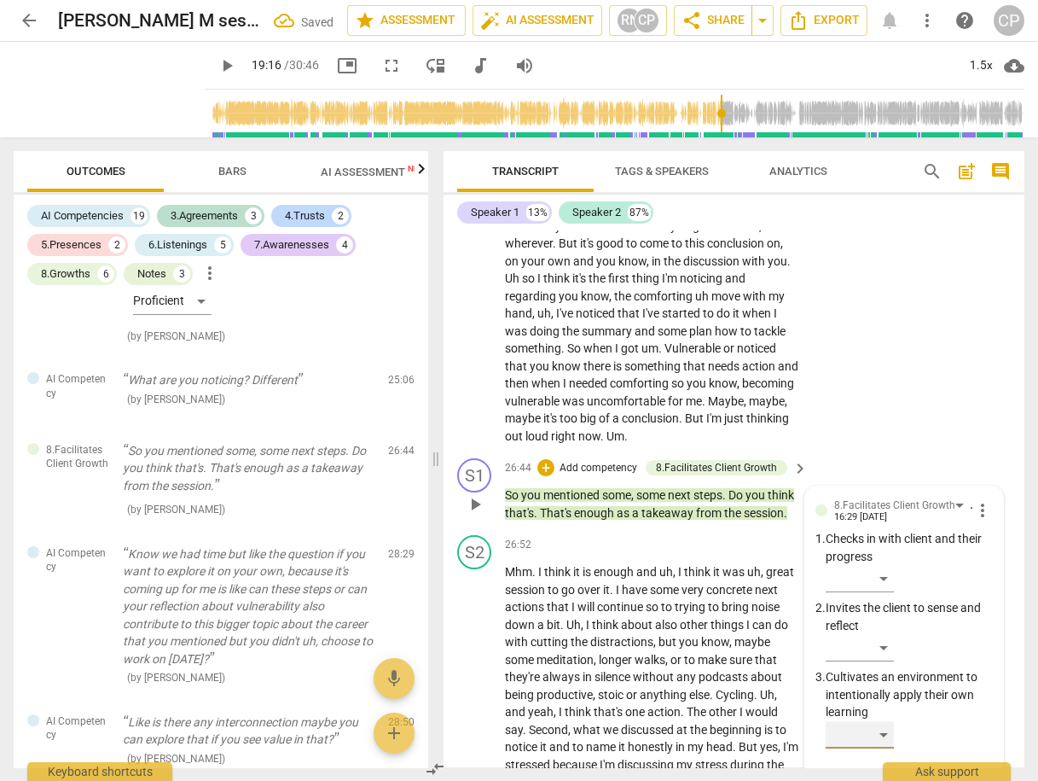
click at [879, 721] on div "​" at bounding box center [860, 734] width 68 height 27
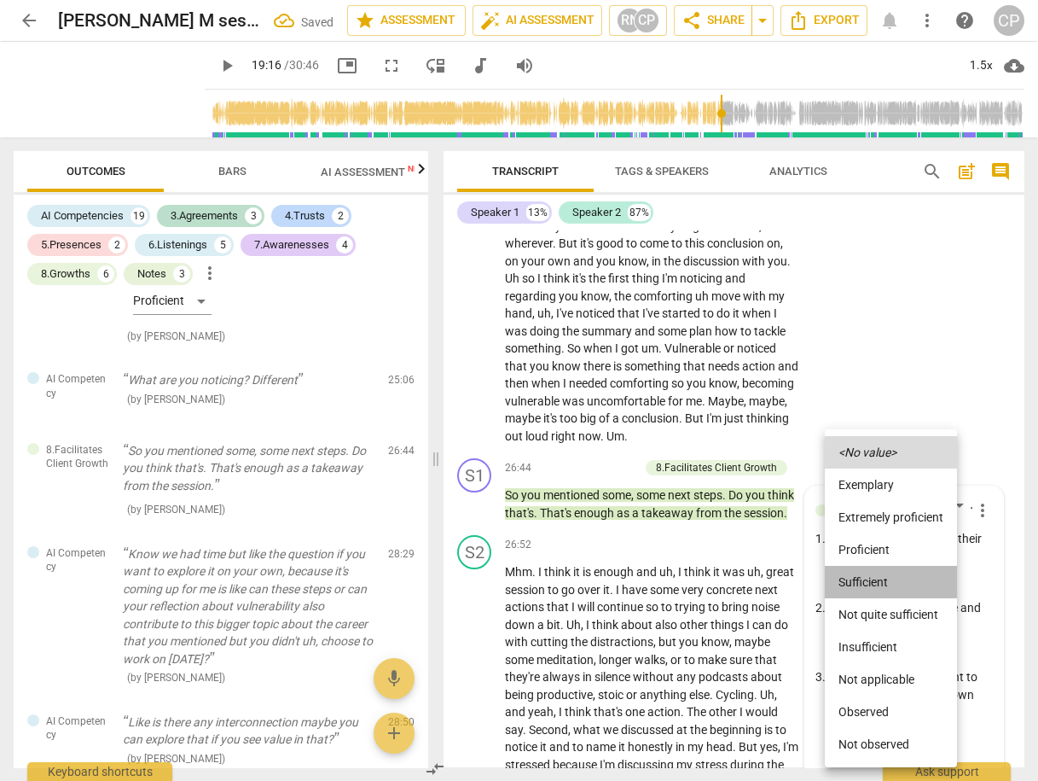
click at [878, 583] on li "Sufficient" at bounding box center [891, 582] width 132 height 32
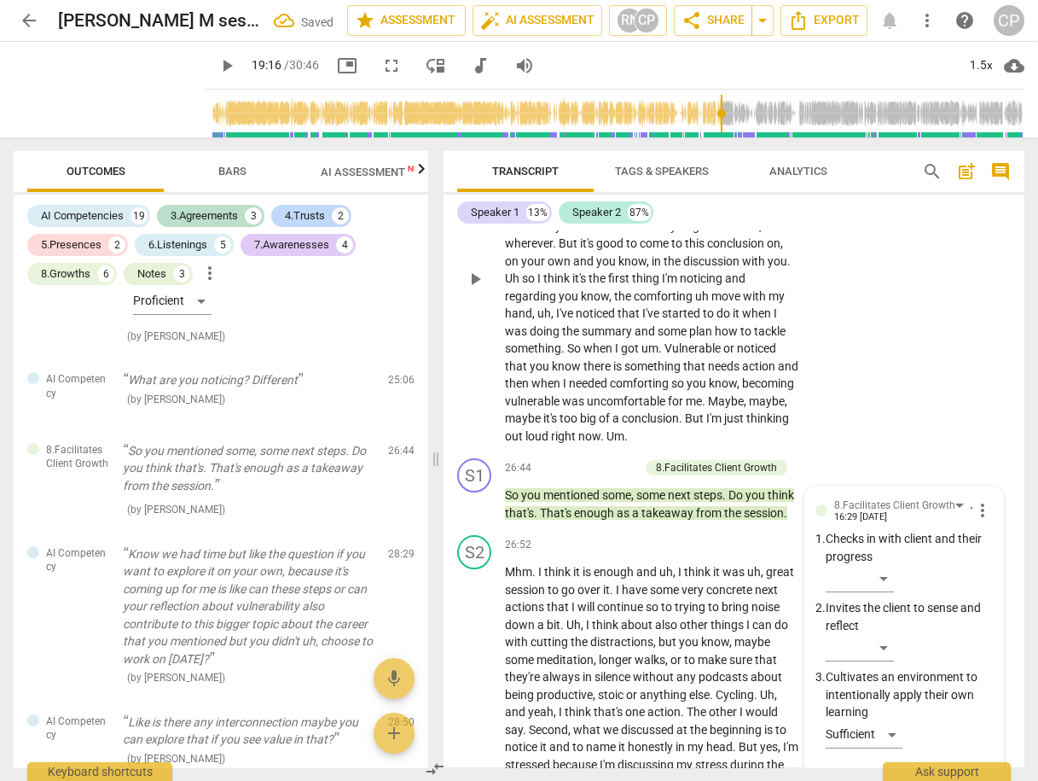
click at [909, 382] on div "S2 play_arrow pause 25:14 + Add competency keyboard_arrow_right So I've noticed…" at bounding box center [734, 265] width 581 height 375
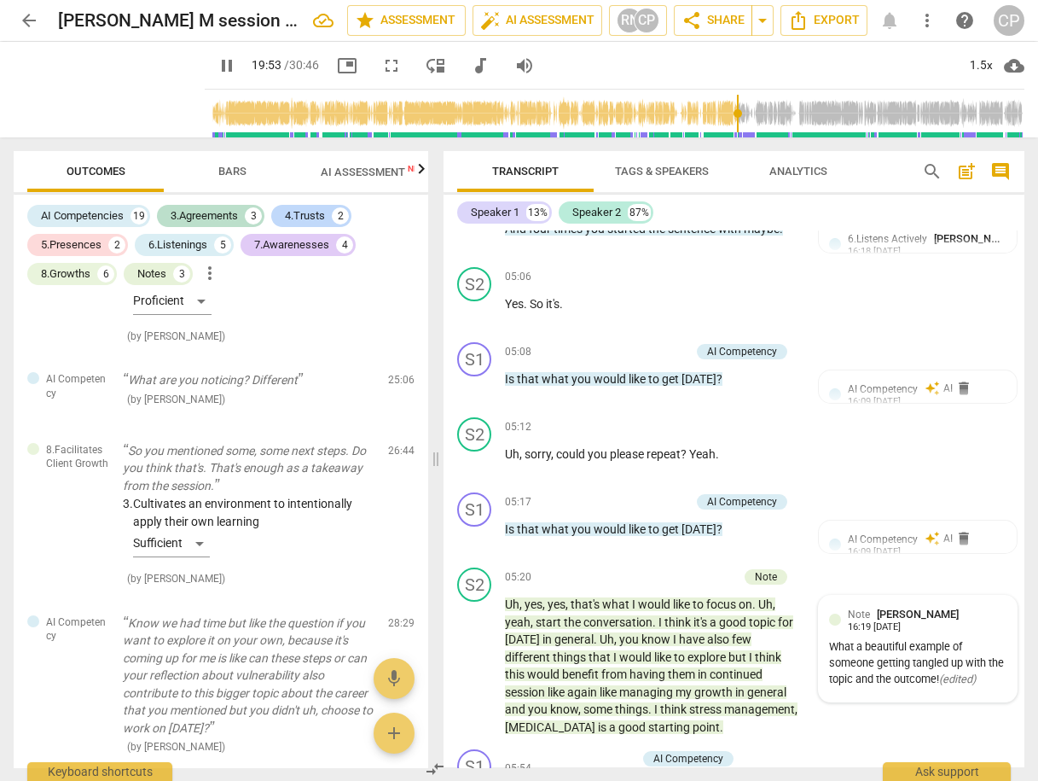
scroll to position [0, 0]
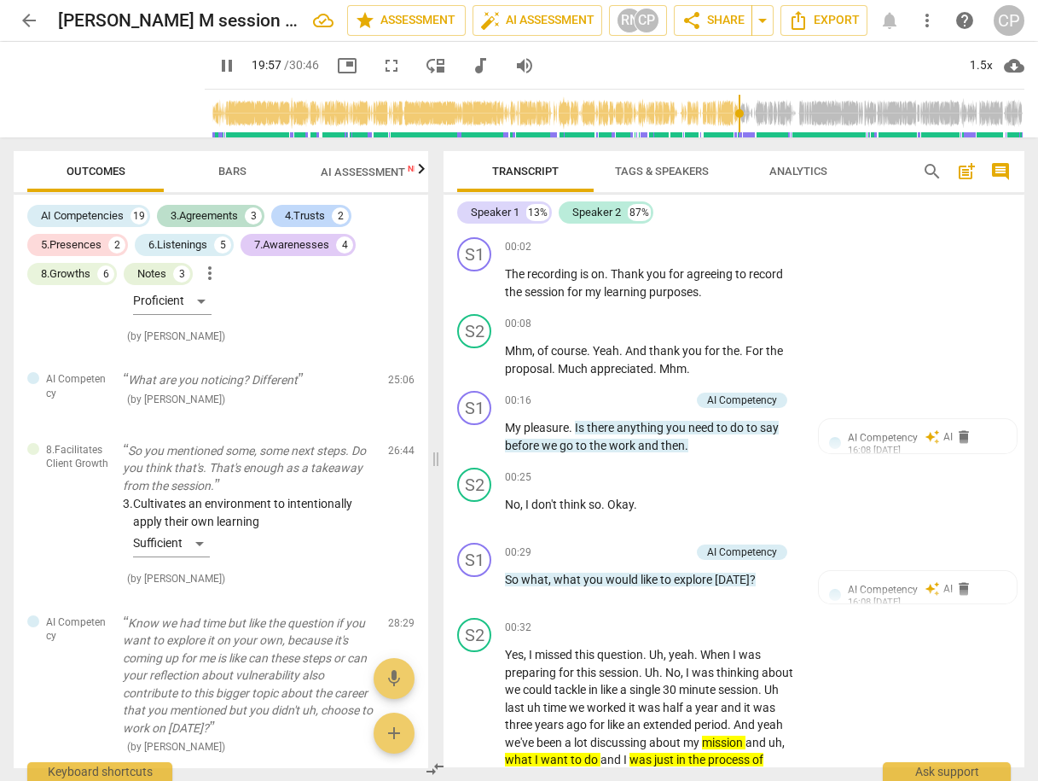
click at [967, 171] on span "post_add" at bounding box center [966, 171] width 20 height 20
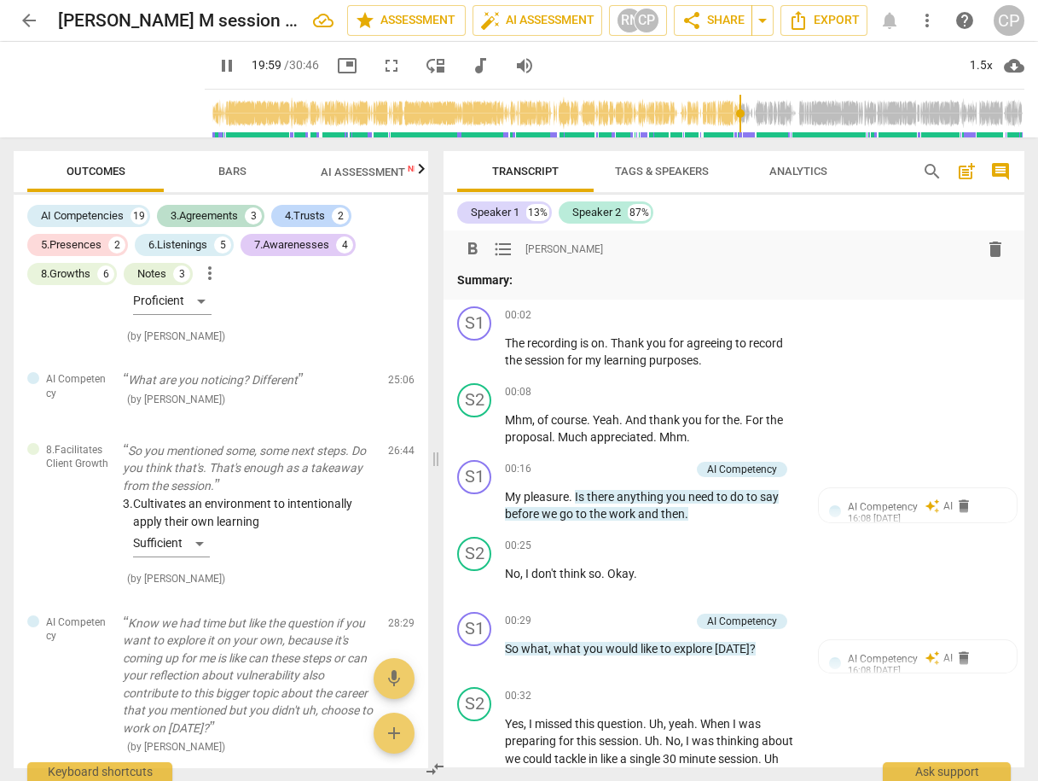
click at [616, 268] on div "format_bold format_list_bulleted [PERSON_NAME] delete Summary:" at bounding box center [734, 261] width 554 height 55
click at [595, 279] on p "Summary:" at bounding box center [734, 280] width 554 height 18
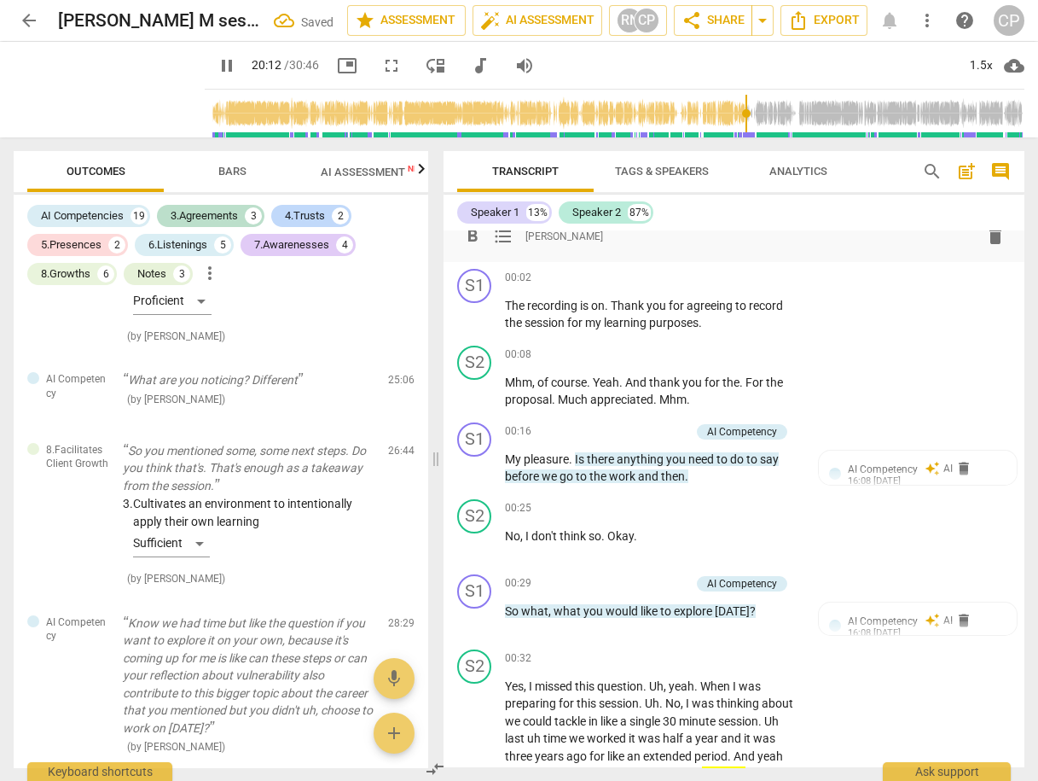
click at [600, 244] on div "format_bold format_list_bulleted [PERSON_NAME] delete" at bounding box center [734, 236] width 554 height 31
click at [583, 243] on div "format_bold format_list_bulleted [PERSON_NAME] delete" at bounding box center [734, 236] width 554 height 31
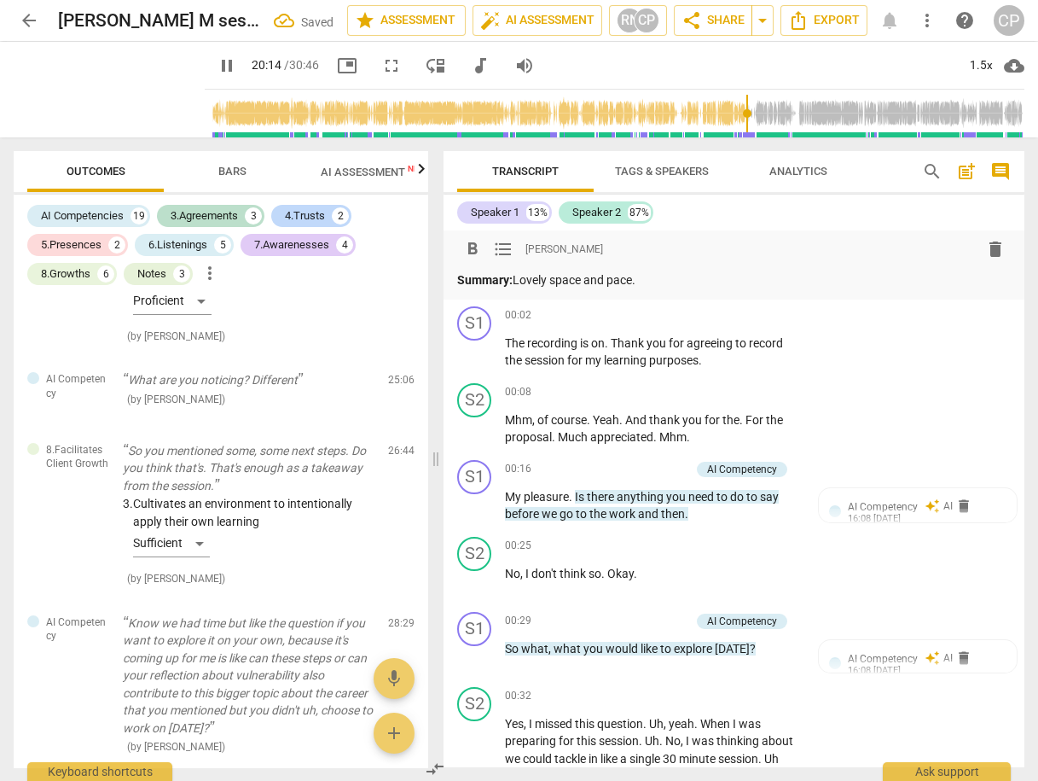
scroll to position [0, 0]
click at [646, 279] on p "Summary: Lovely space and pace." at bounding box center [734, 280] width 554 height 18
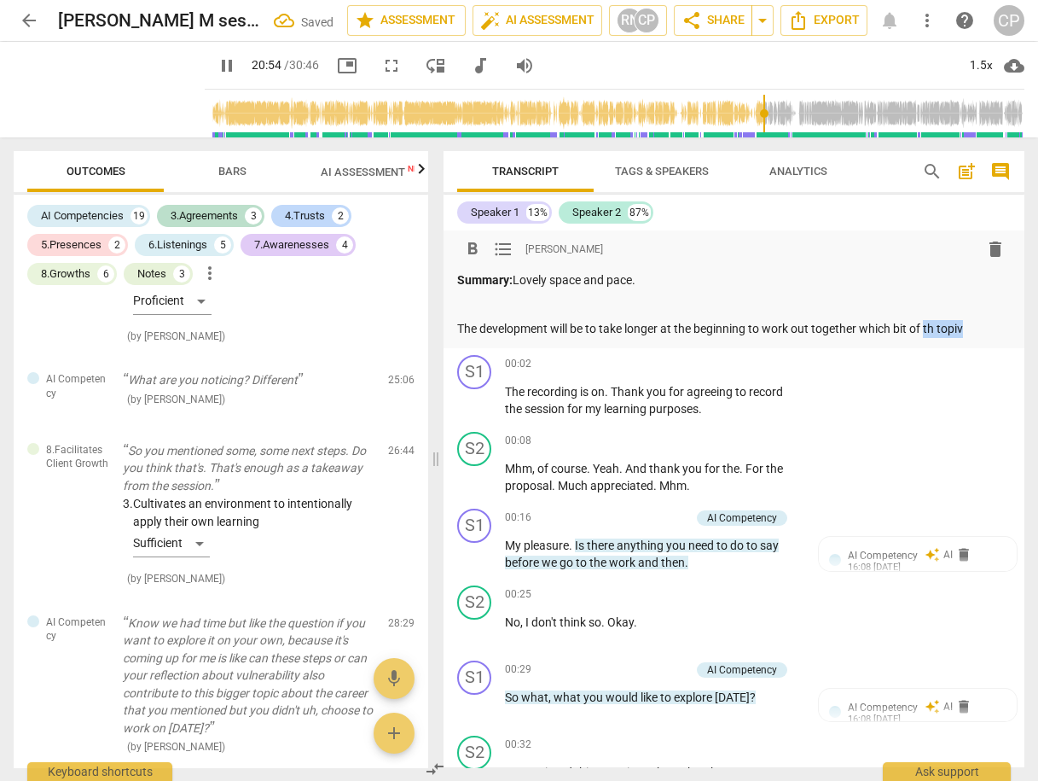
drag, startPoint x: 926, startPoint y: 328, endPoint x: 964, endPoint y: 334, distance: 38.0
click at [964, 334] on p "The development will be to take longer at the beginning to work out together wh…" at bounding box center [734, 329] width 554 height 18
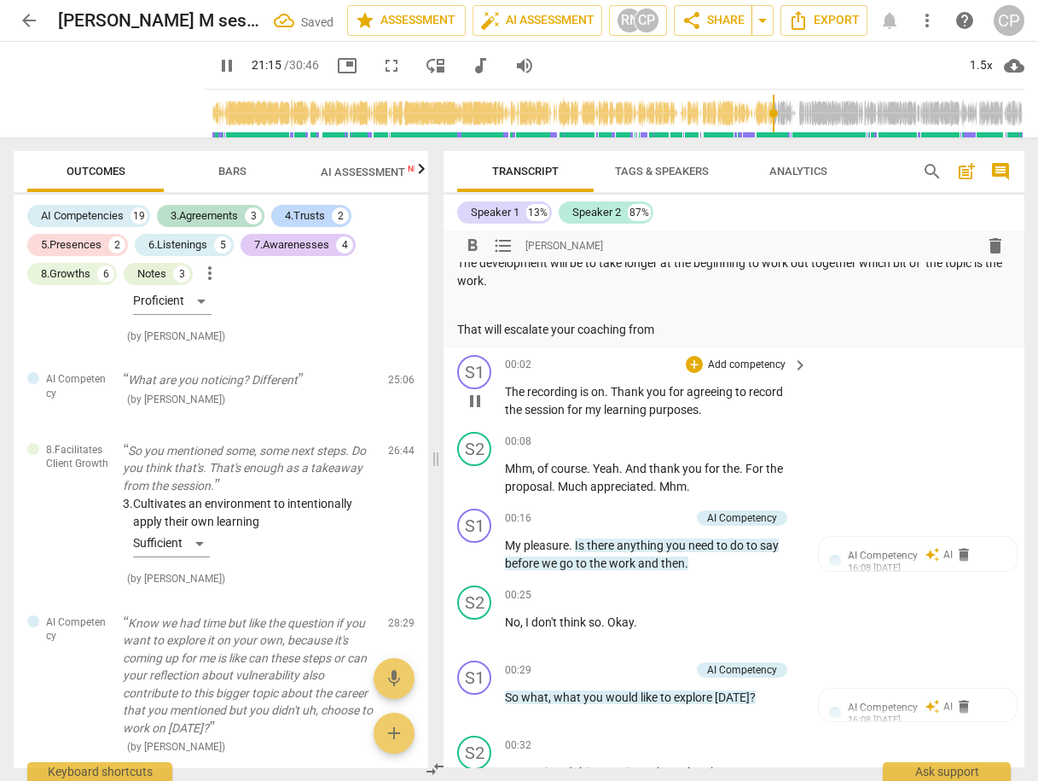
scroll to position [68, 0]
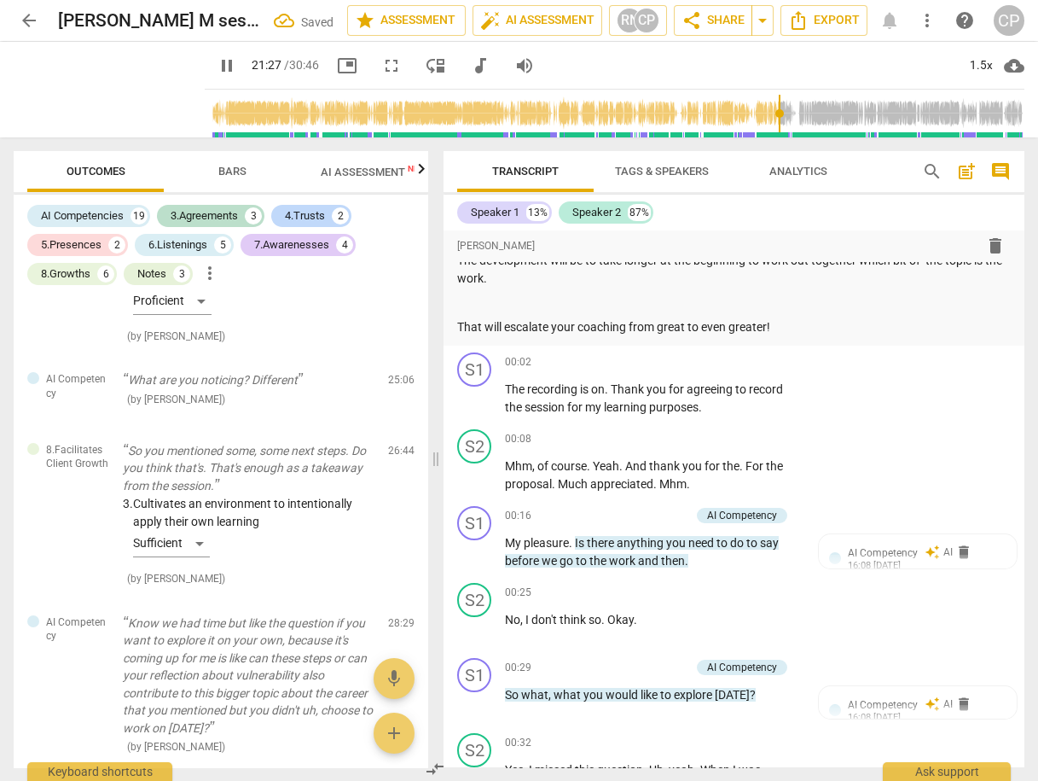
click at [859, 336] on div "format_bold format_list_bulleted [PERSON_NAME] delete Summary: Lovely space and…" at bounding box center [734, 253] width 581 height 183
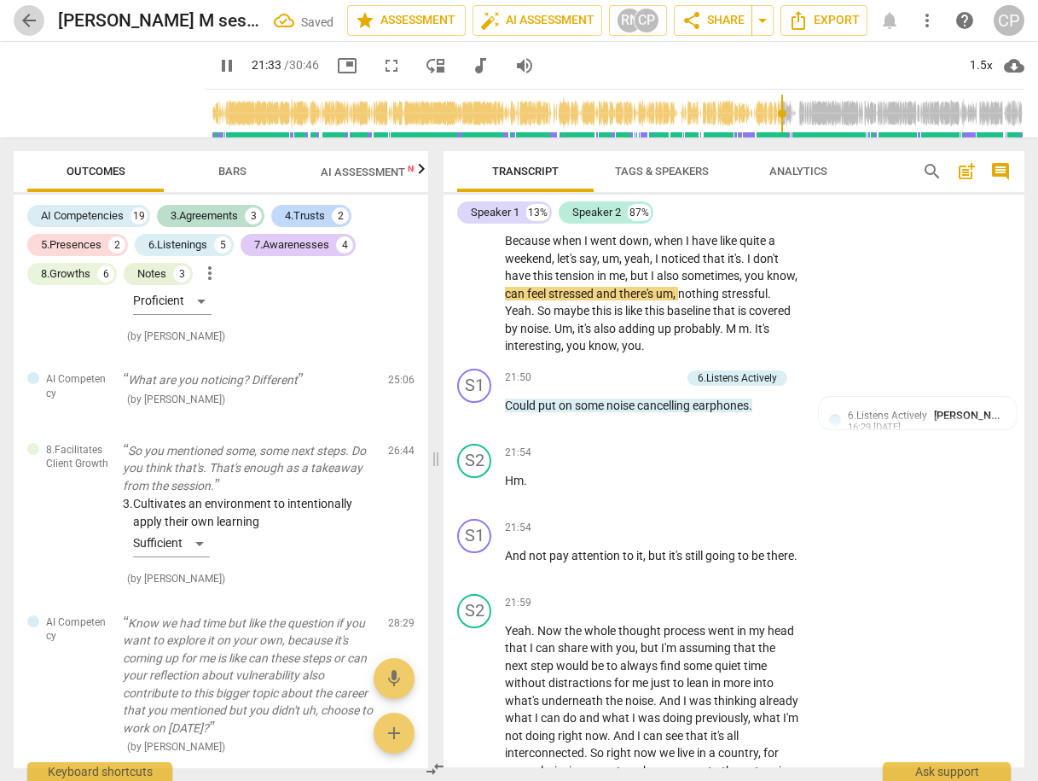
click at [32, 21] on span "arrow_back" at bounding box center [29, 20] width 20 height 20
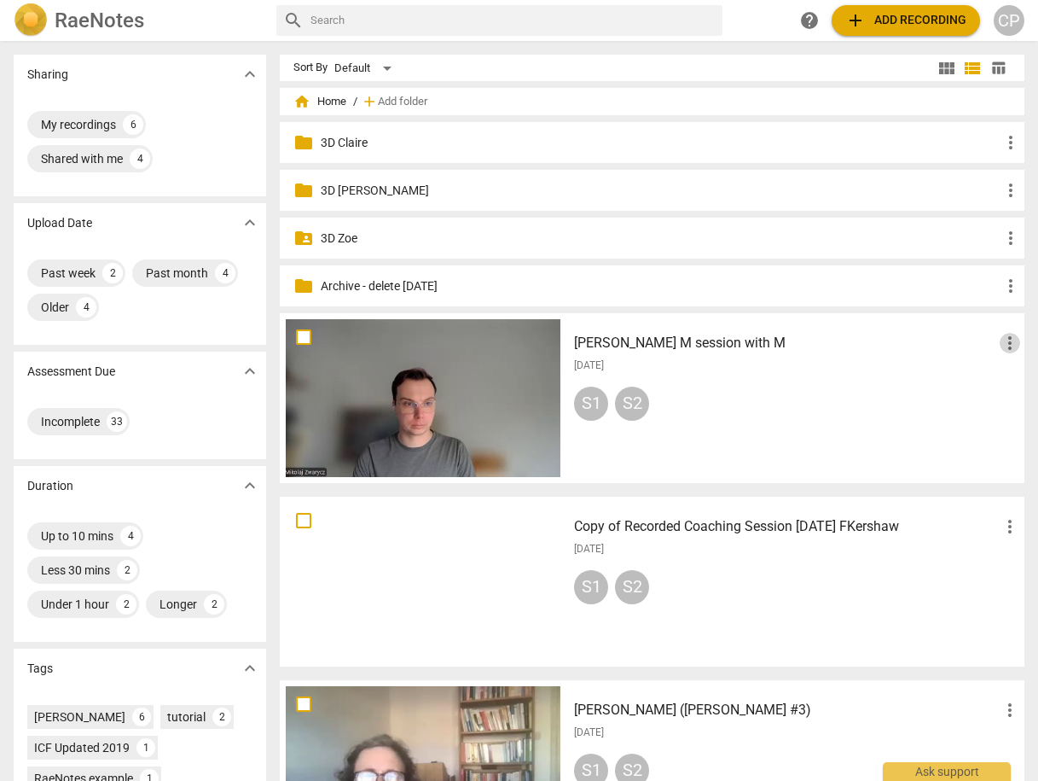
click at [1005, 340] on span "more_vert" at bounding box center [1010, 343] width 20 height 20
click at [998, 351] on li "Move" at bounding box center [991, 342] width 65 height 41
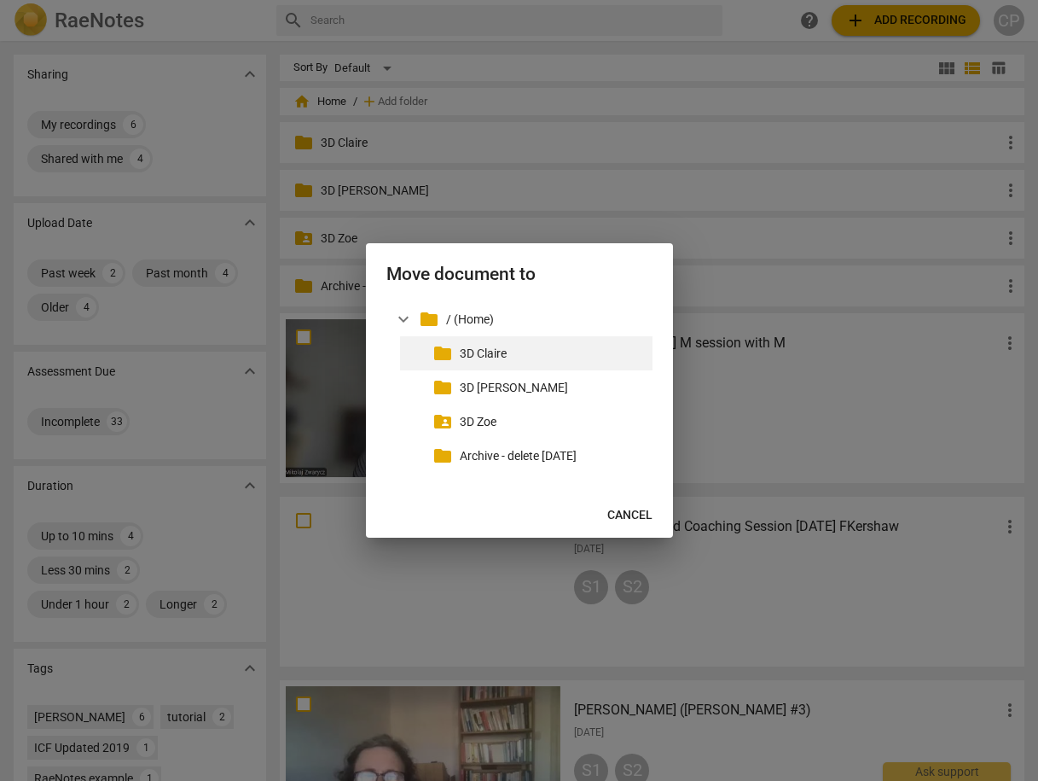
click at [482, 363] on div "folder 3D Claire" at bounding box center [526, 353] width 253 height 34
click at [543, 365] on div "folder 3D Claire" at bounding box center [526, 353] width 253 height 34
click at [485, 353] on p "3D Claire" at bounding box center [553, 354] width 186 height 18
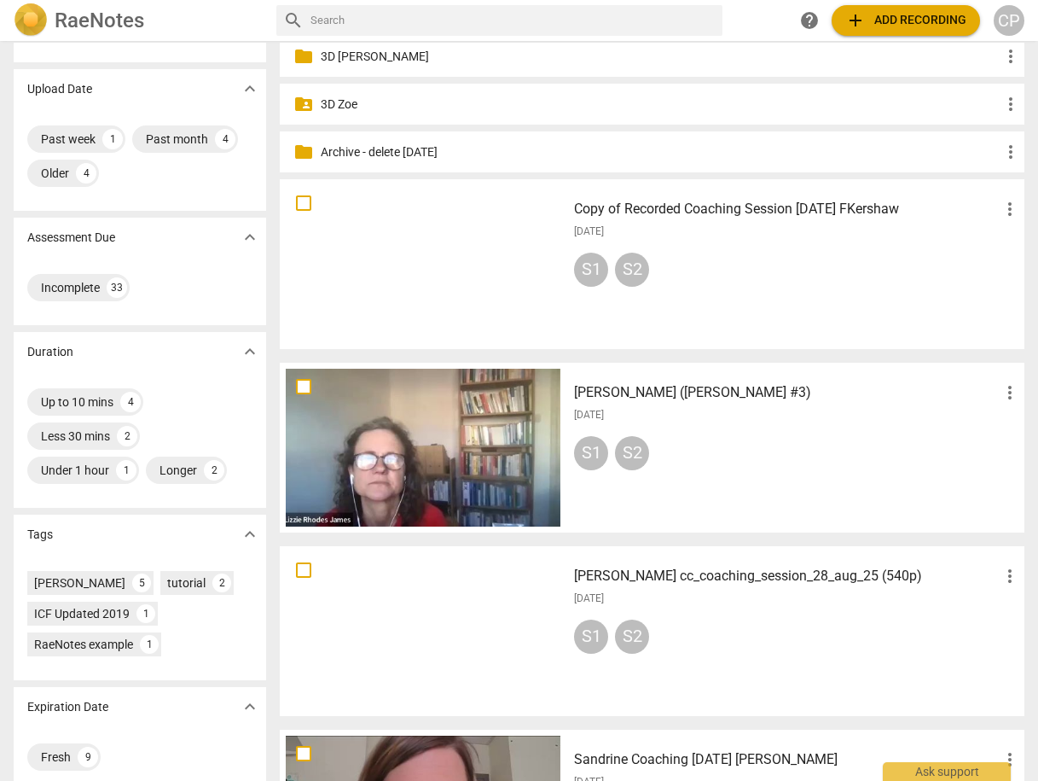
scroll to position [136, 0]
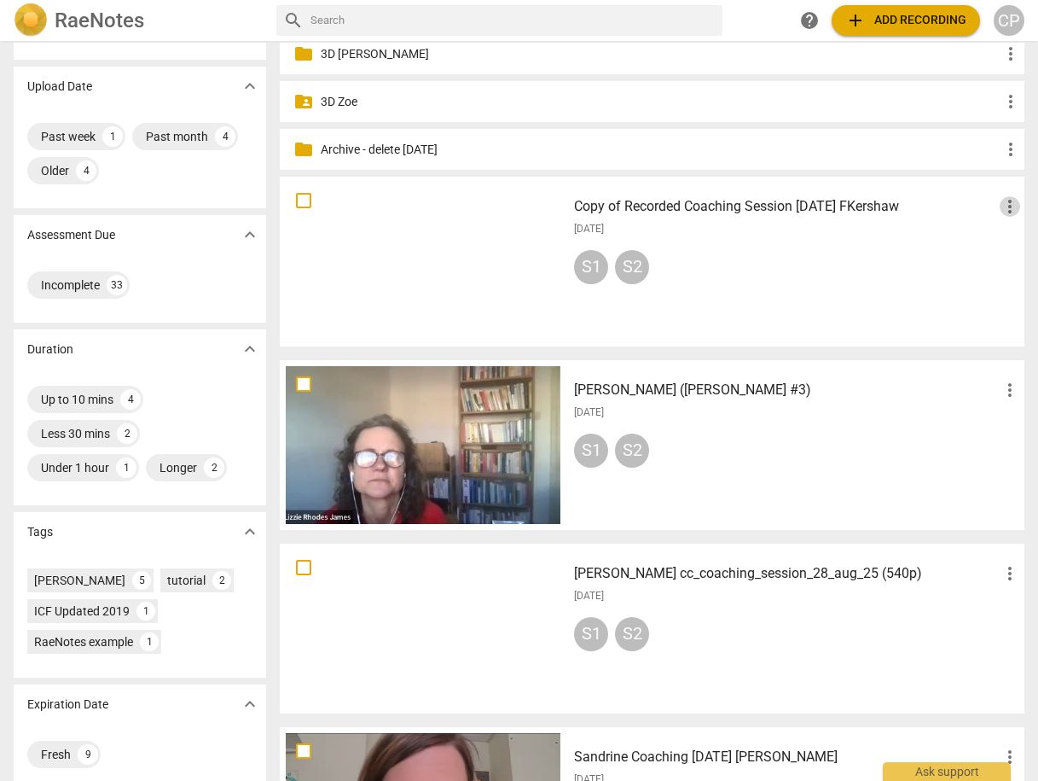
click at [1001, 204] on span "more_vert" at bounding box center [1010, 206] width 20 height 20
click at [996, 211] on li "Move" at bounding box center [991, 206] width 65 height 41
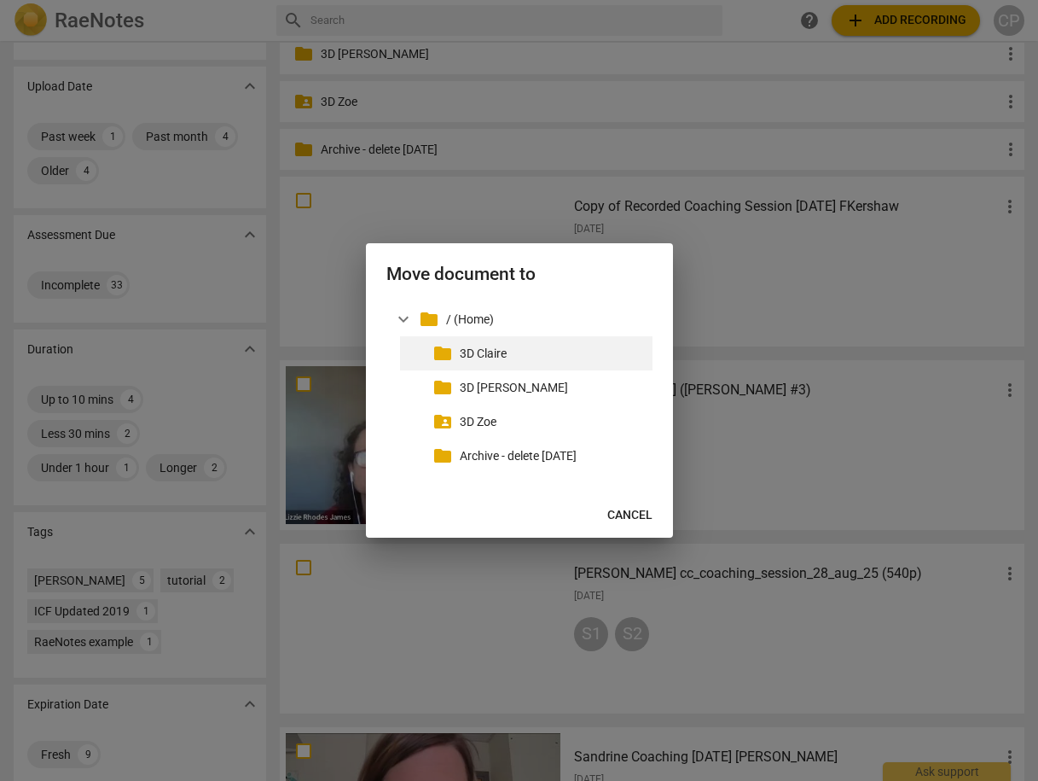
click at [552, 353] on p "3D Claire" at bounding box center [553, 354] width 186 height 18
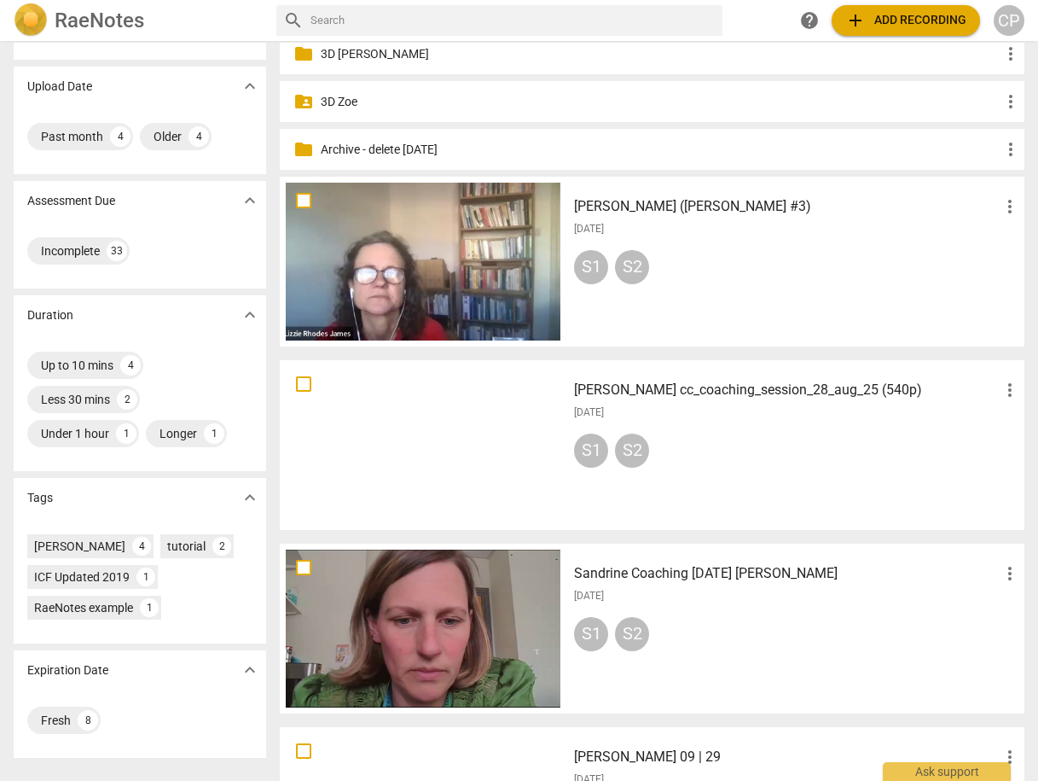
click at [494, 269] on div at bounding box center [423, 262] width 275 height 158
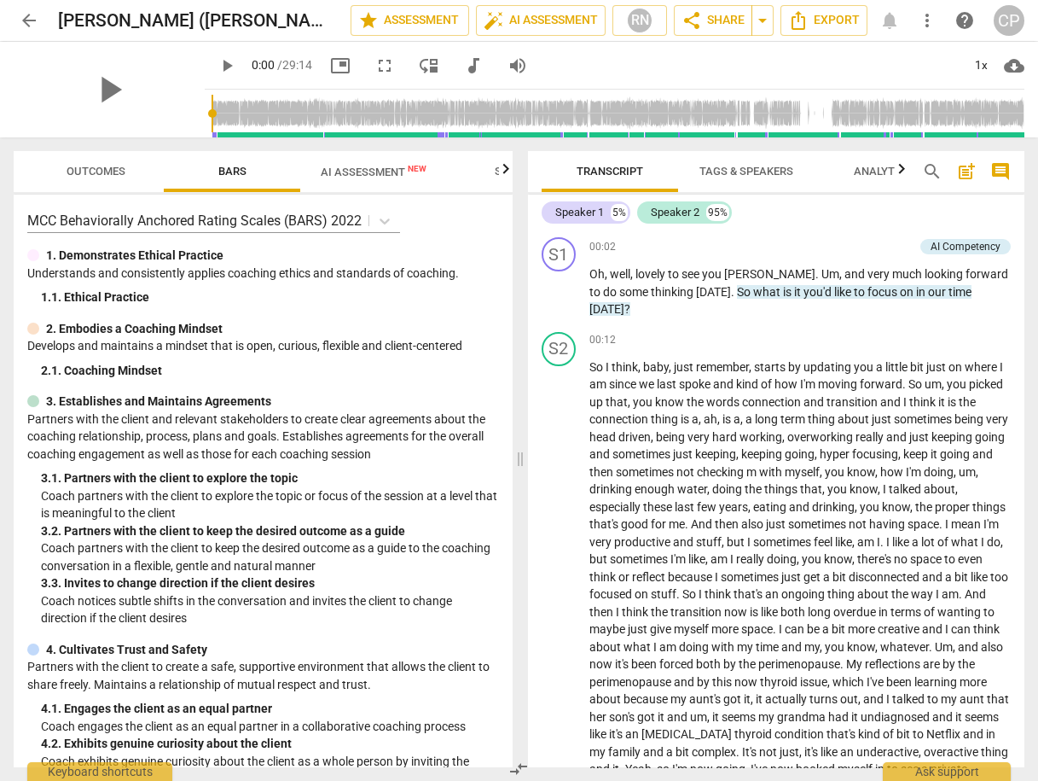
click at [341, 169] on span "AI Assessment New" at bounding box center [374, 172] width 106 height 13
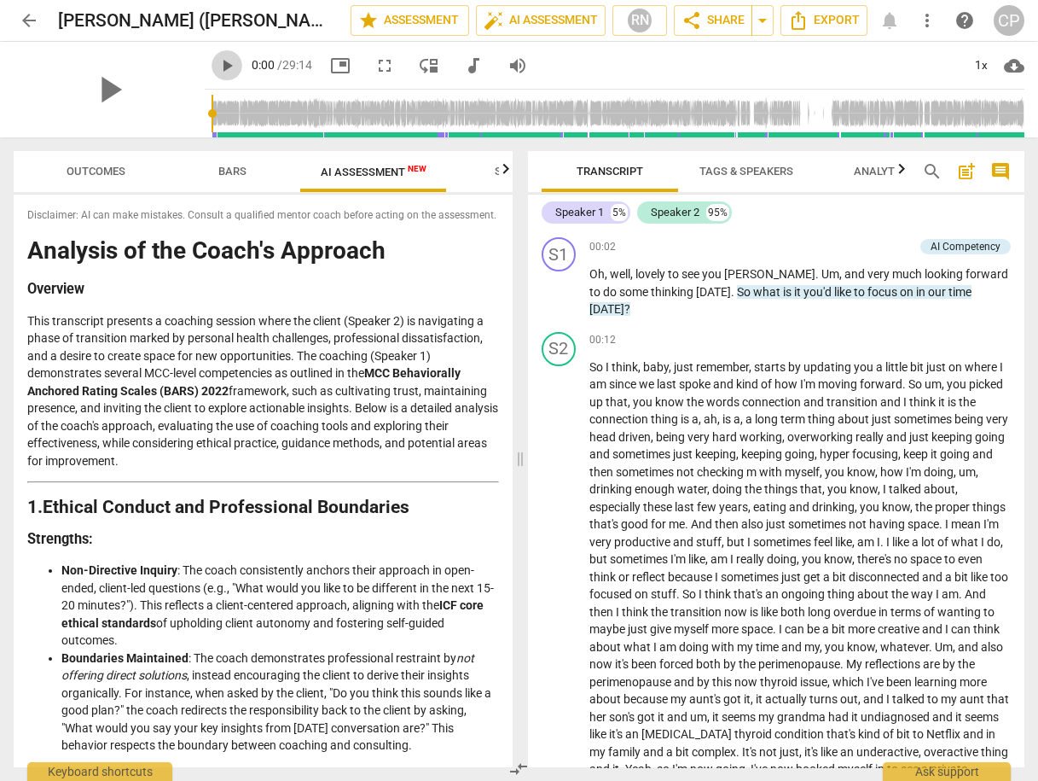
click at [217, 62] on span "play_arrow" at bounding box center [227, 65] width 20 height 20
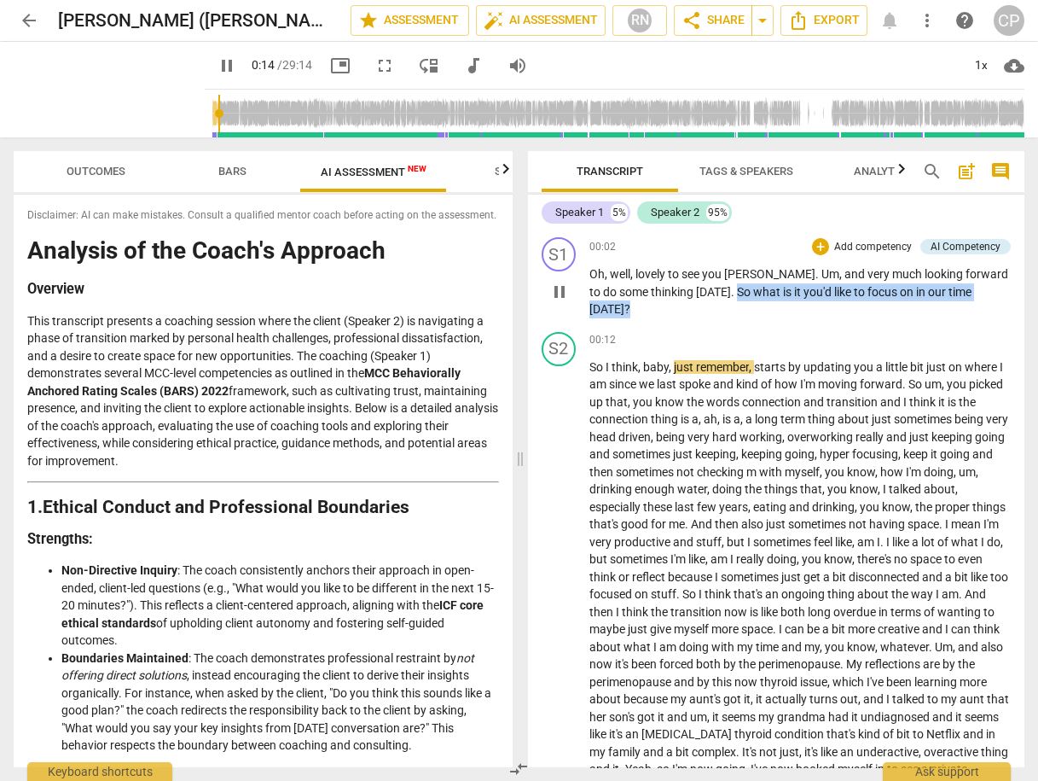
drag, startPoint x: 700, startPoint y: 289, endPoint x: 984, endPoint y: 305, distance: 283.6
click at [984, 305] on div "S1 play_arrow pause 00:02 + Add competency AI Competency keyboard_arrow_right O…" at bounding box center [776, 277] width 497 height 95
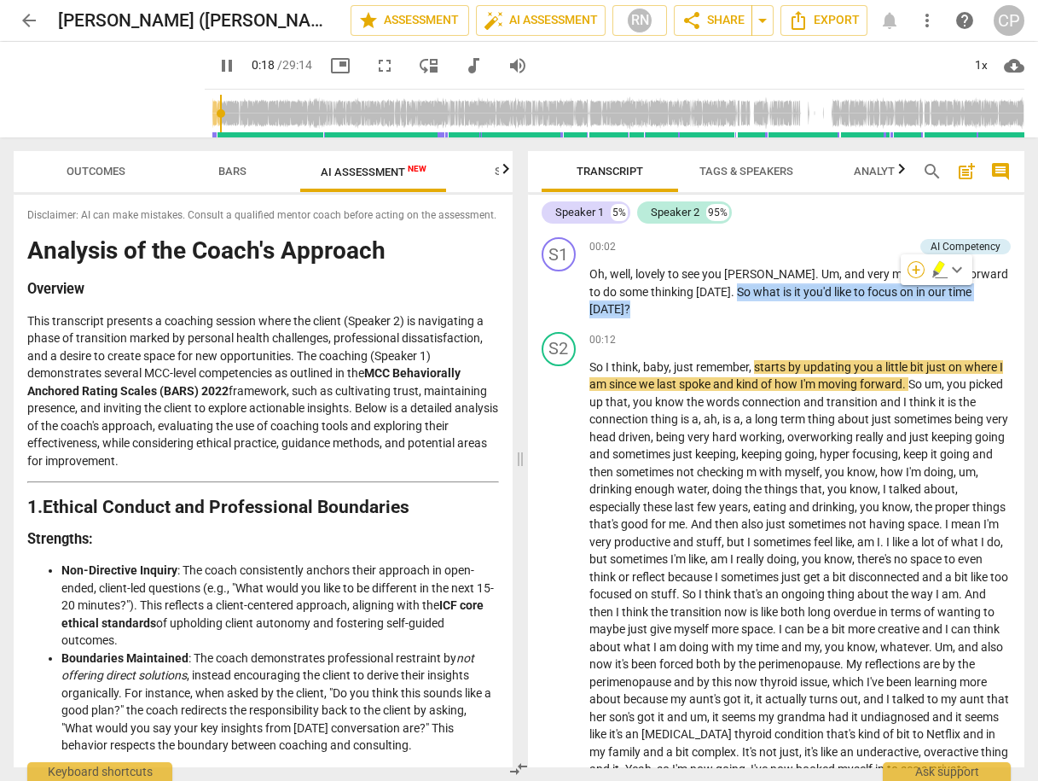
click at [916, 267] on div "+" at bounding box center [916, 269] width 17 height 17
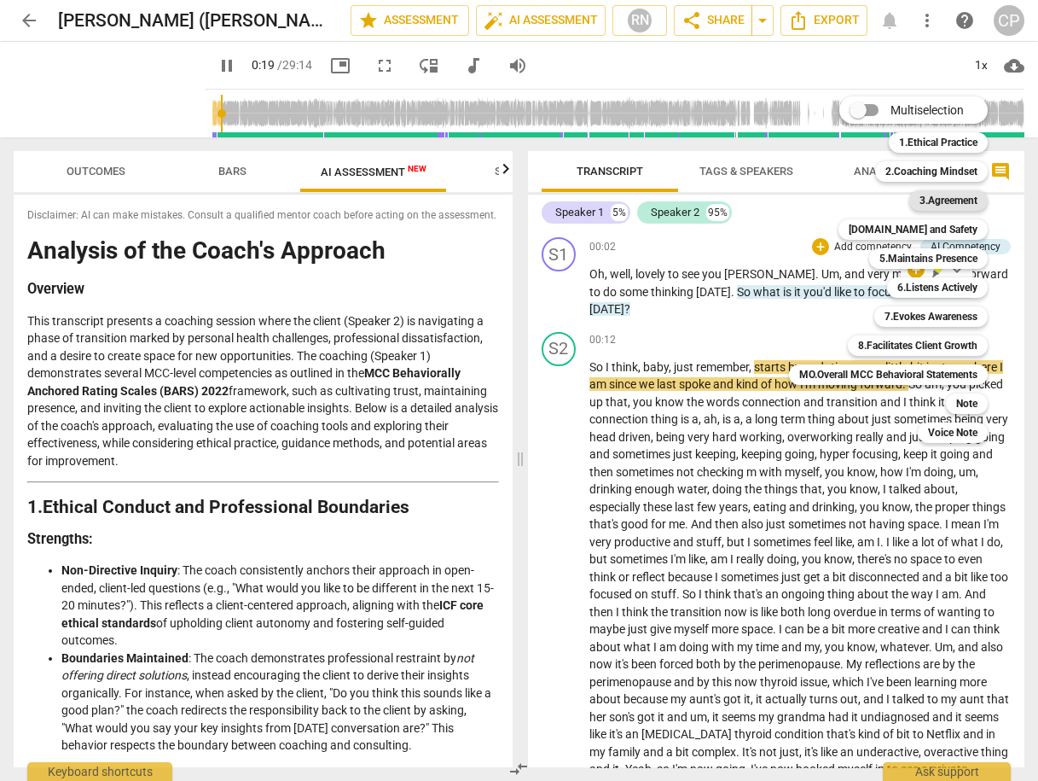
click at [940, 198] on b "3.Agreement" at bounding box center [949, 200] width 58 height 20
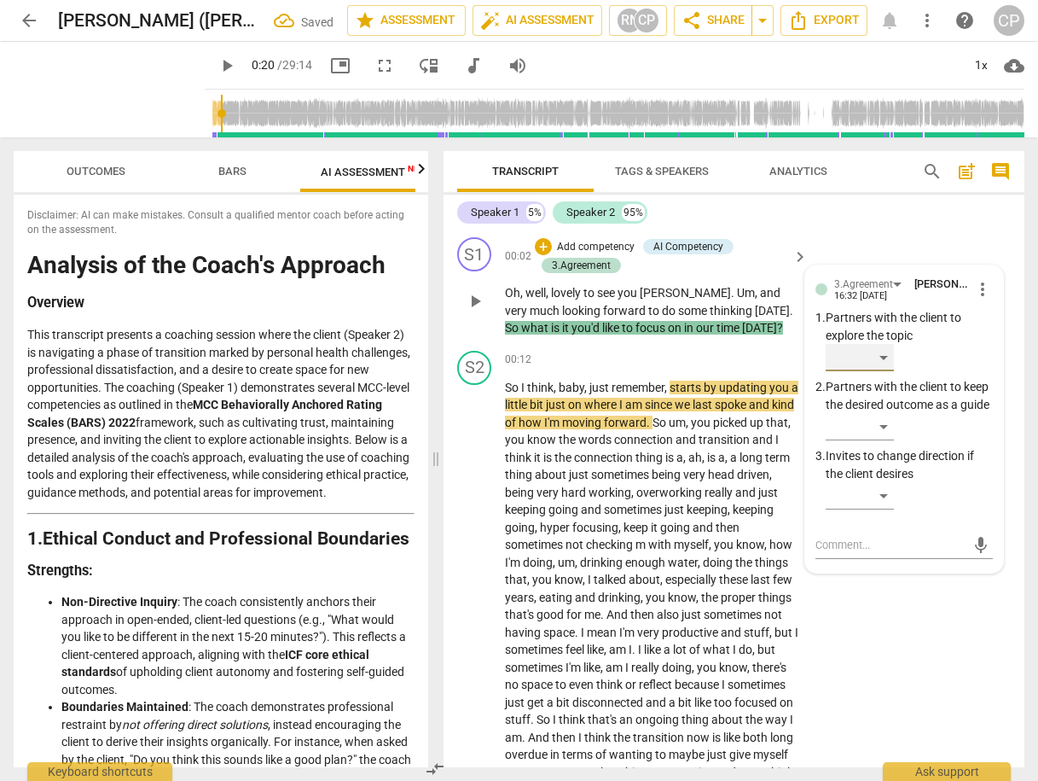
click at [887, 357] on div "​" at bounding box center [860, 357] width 68 height 27
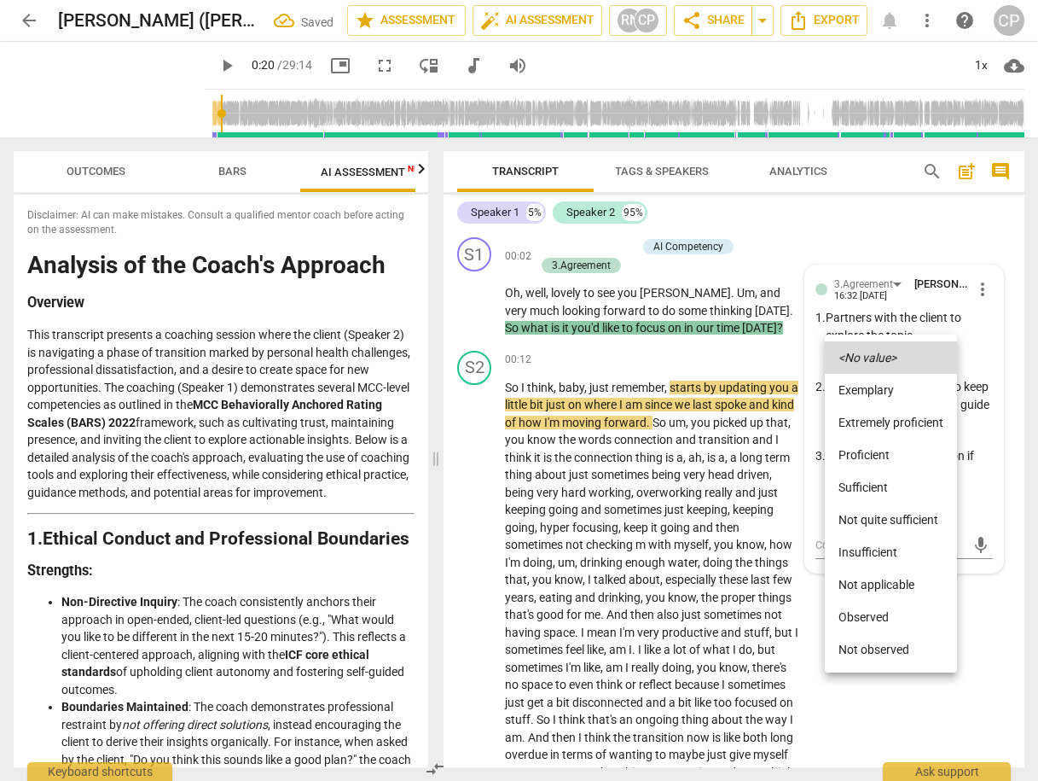
click at [873, 456] on li "Proficient" at bounding box center [891, 454] width 132 height 32
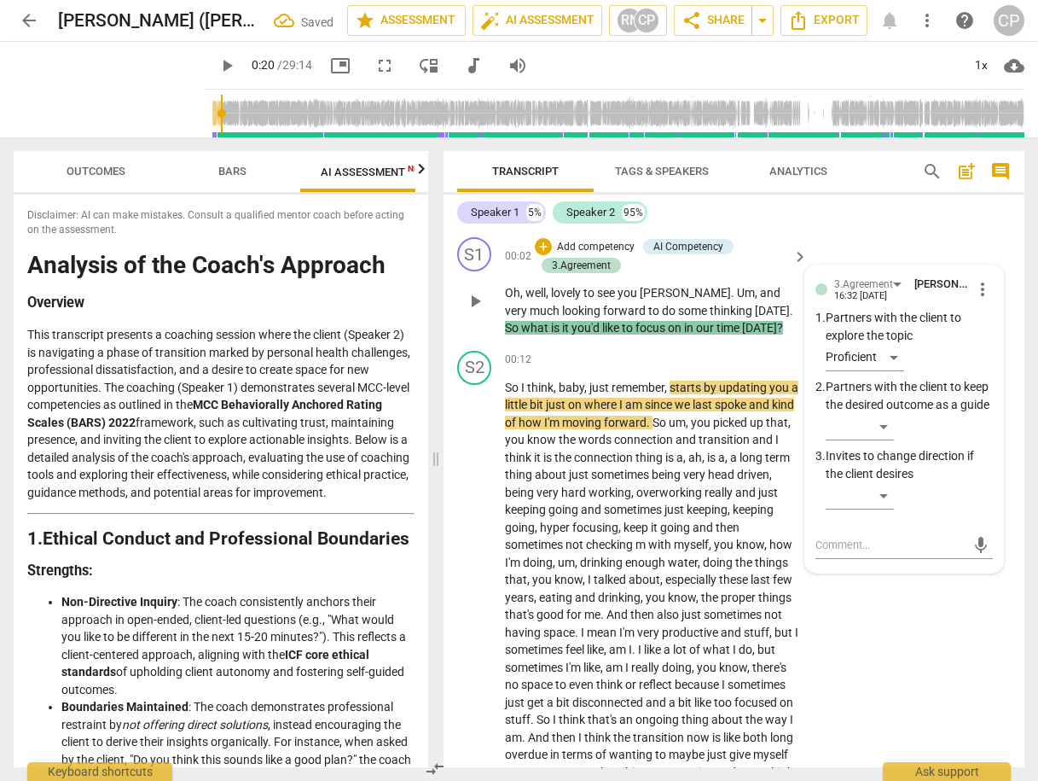
click at [897, 230] on div "S1 play_arrow pause 00:02 + Add competency AI Competency 3.Agreement keyboard_a…" at bounding box center [734, 286] width 581 height 113
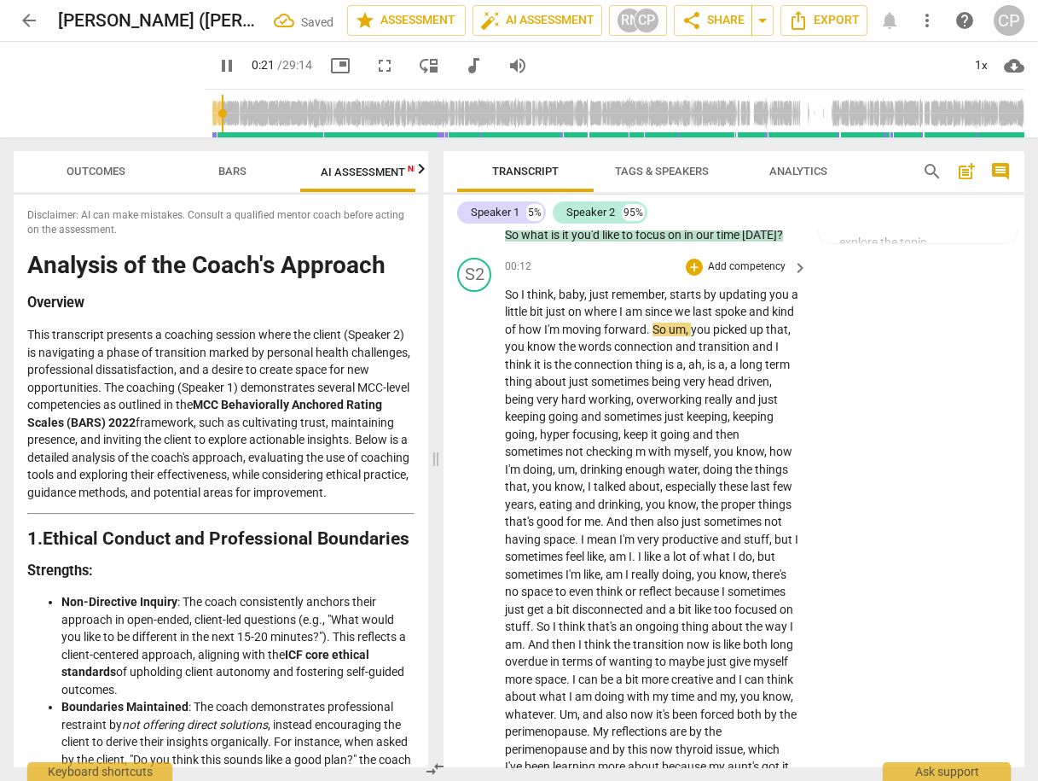
scroll to position [136, 0]
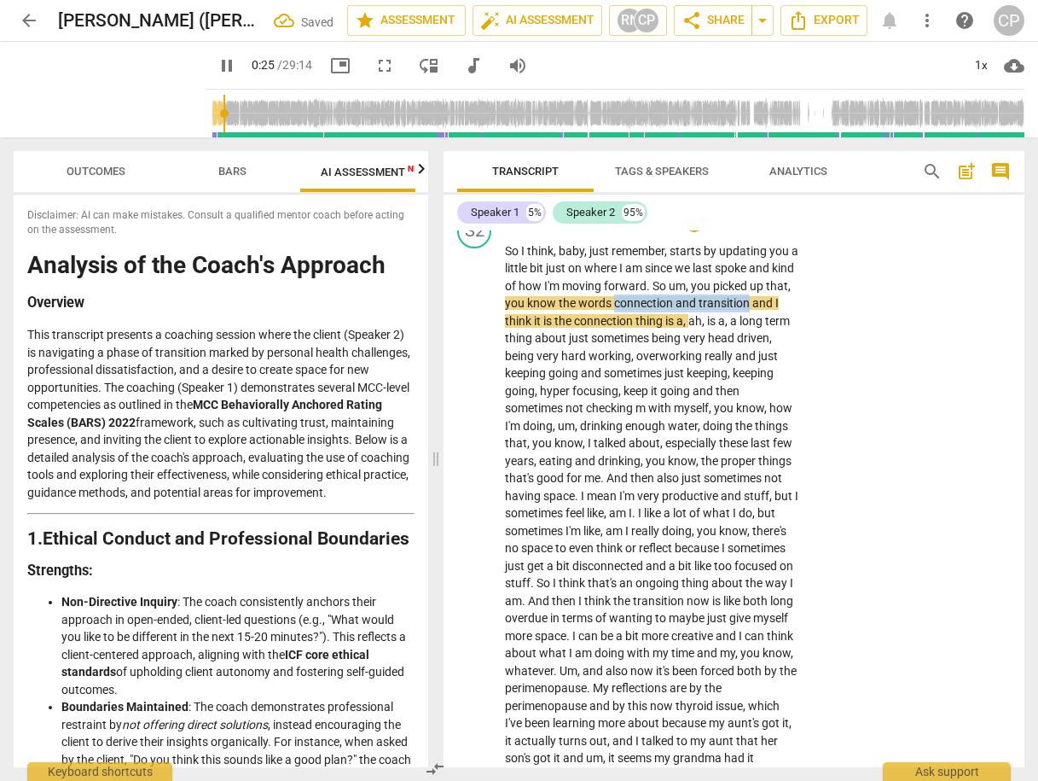
drag, startPoint x: 641, startPoint y: 305, endPoint x: 773, endPoint y: 299, distance: 132.4
click at [811, 279] on icon "button" at bounding box center [812, 279] width 10 height 12
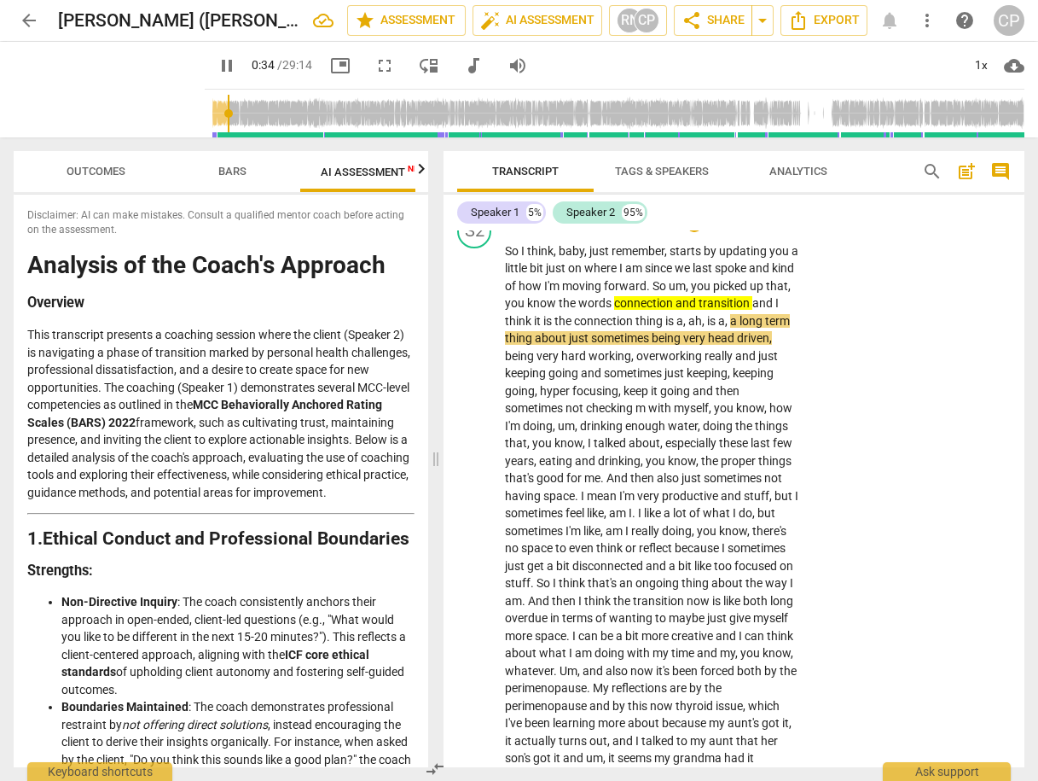
click at [740, 323] on span "a" at bounding box center [734, 321] width 9 height 14
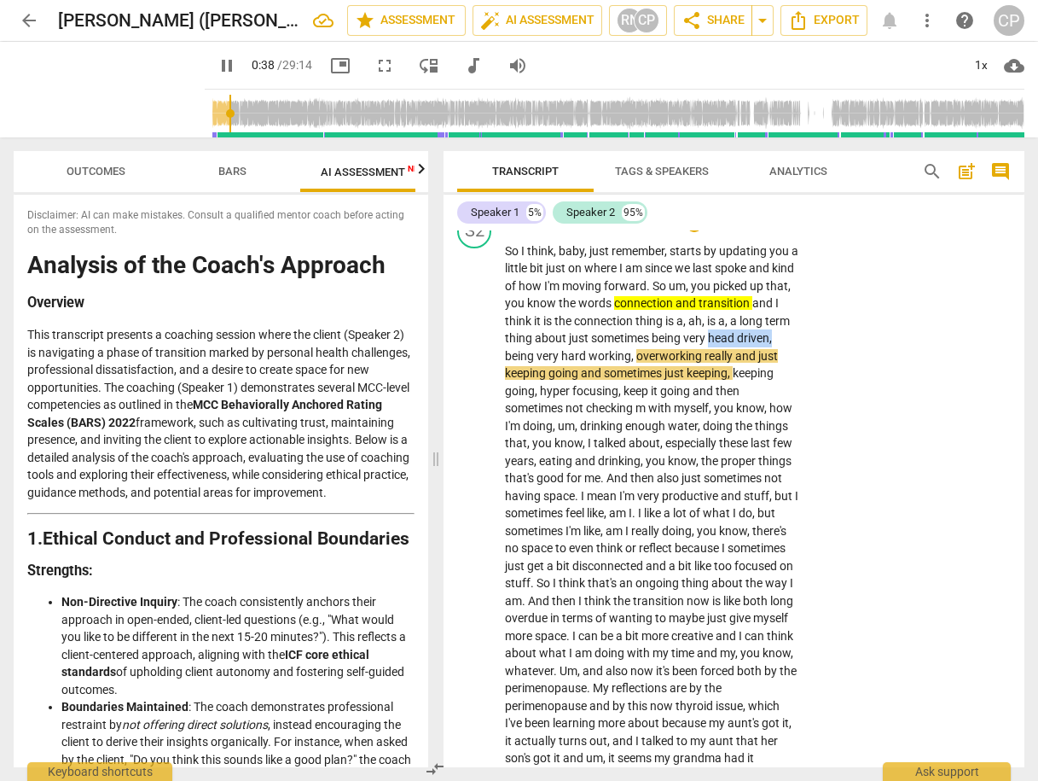
drag, startPoint x: 738, startPoint y: 338, endPoint x: 538, endPoint y: 362, distance: 201.0
click at [581, 330] on icon "button" at bounding box center [580, 331] width 10 height 12
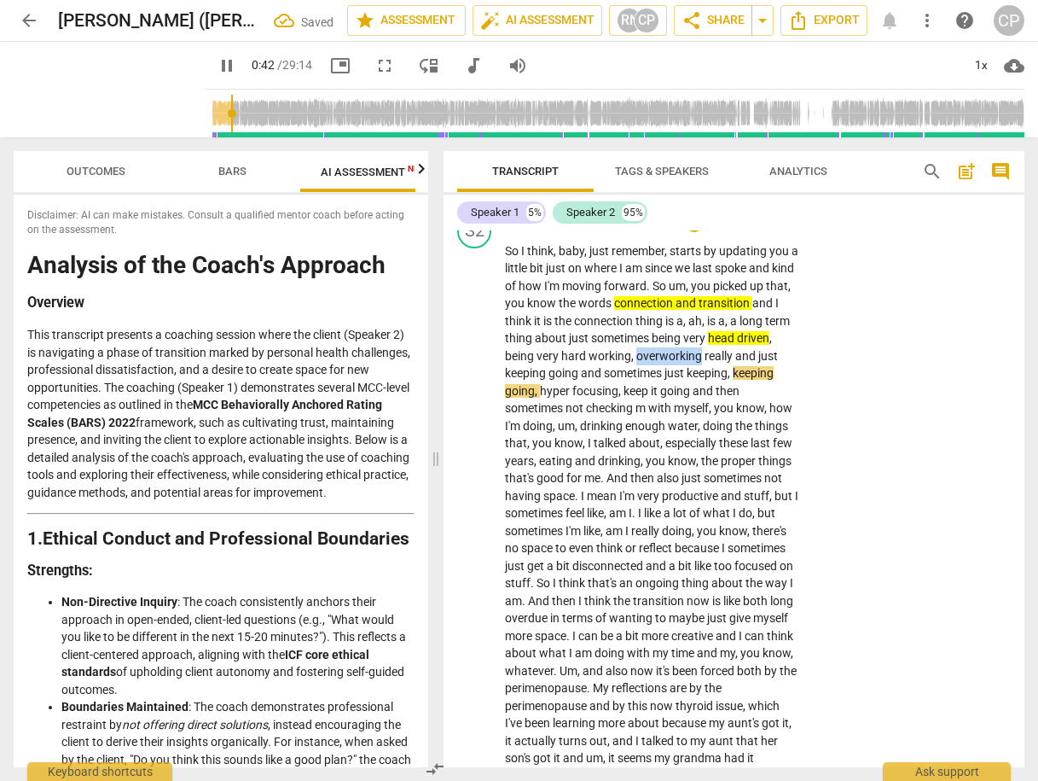
drag, startPoint x: 674, startPoint y: 352, endPoint x: 737, endPoint y: 356, distance: 63.2
click at [705, 356] on span "overworking" at bounding box center [670, 356] width 68 height 14
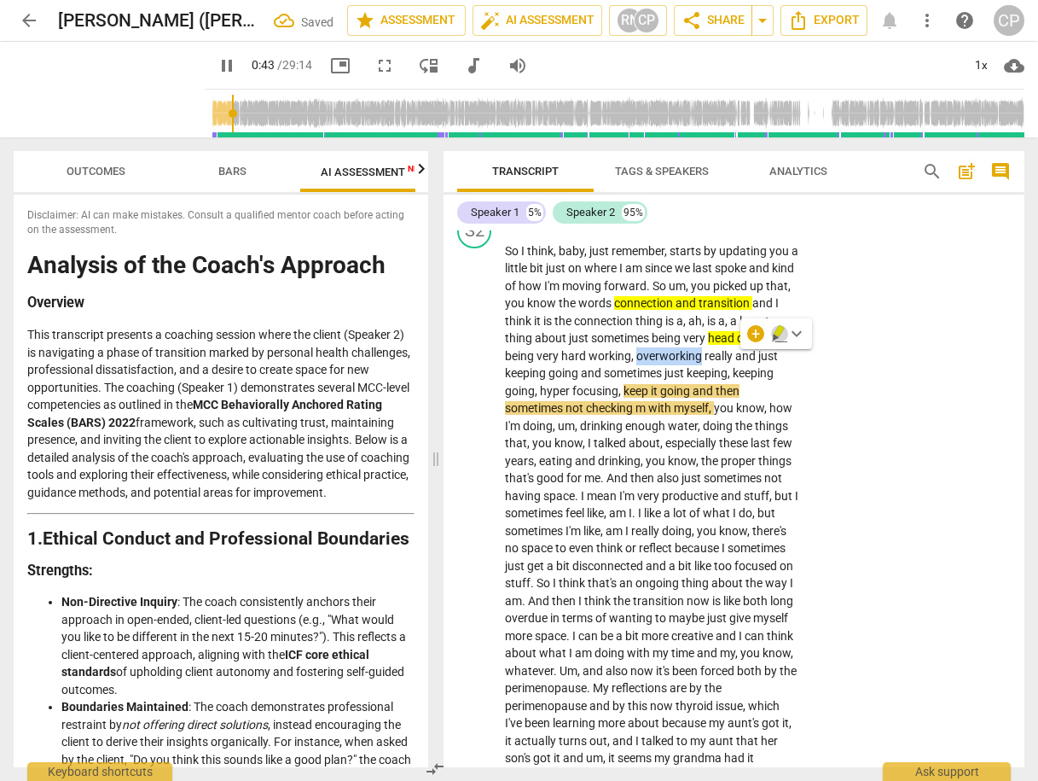
click at [781, 325] on icon "button" at bounding box center [779, 333] width 17 height 20
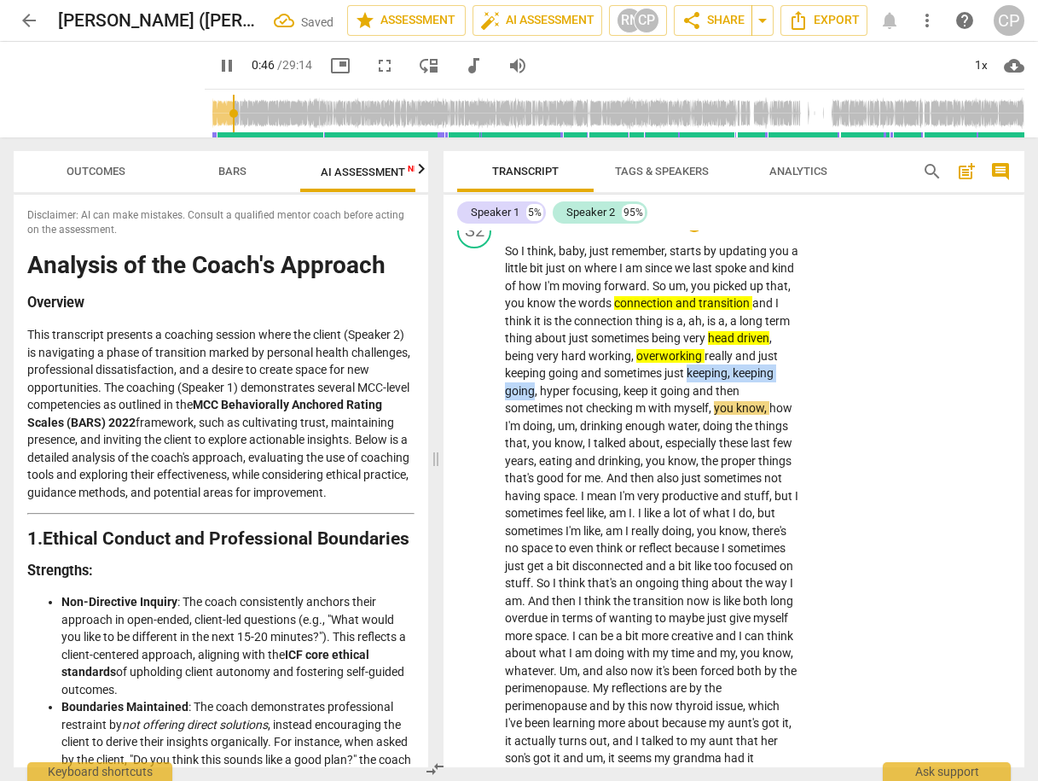
drag, startPoint x: 714, startPoint y: 370, endPoint x: 592, endPoint y: 384, distance: 122.8
click at [616, 367] on icon "button" at bounding box center [617, 366] width 10 height 12
drag, startPoint x: 581, startPoint y: 388, endPoint x: 661, endPoint y: 384, distance: 80.3
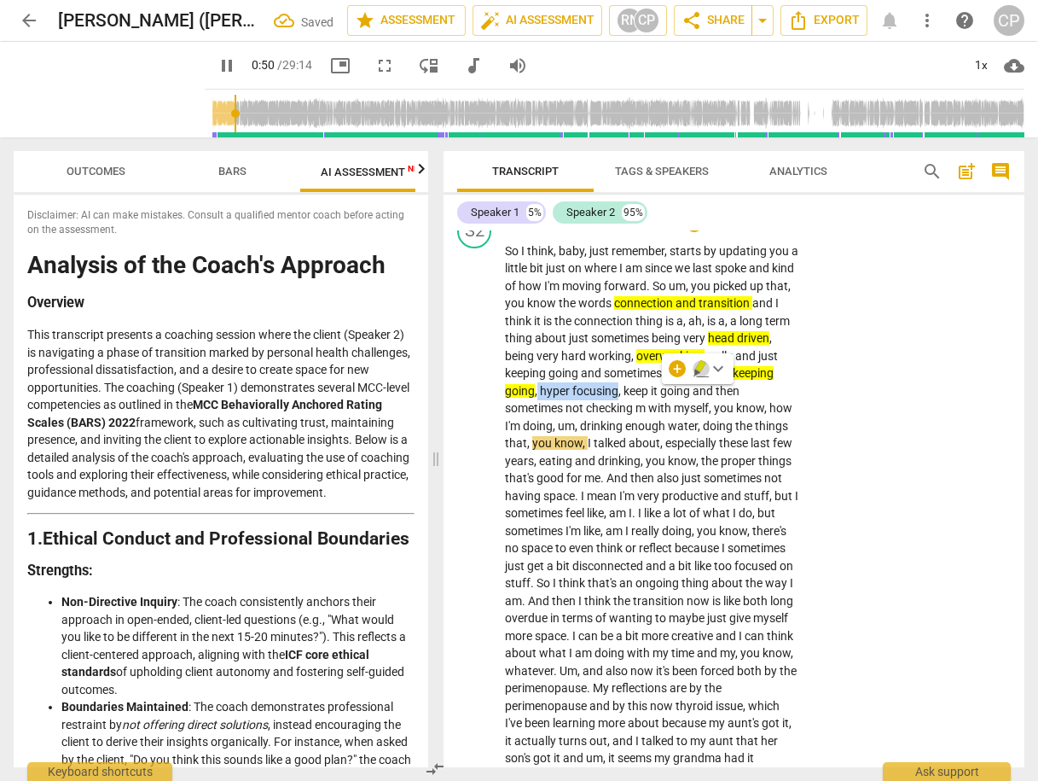
click at [698, 365] on icon "button" at bounding box center [700, 366] width 10 height 12
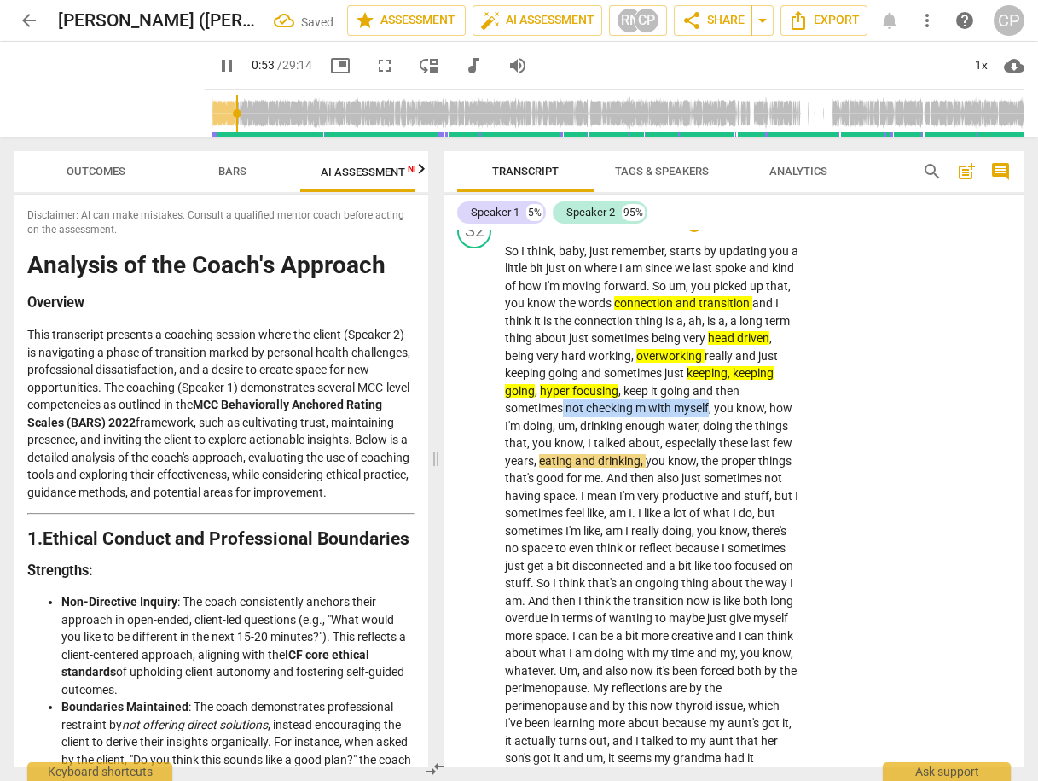
drag, startPoint x: 564, startPoint y: 409, endPoint x: 708, endPoint y: 401, distance: 144.4
click at [752, 384] on icon "button" at bounding box center [750, 386] width 17 height 20
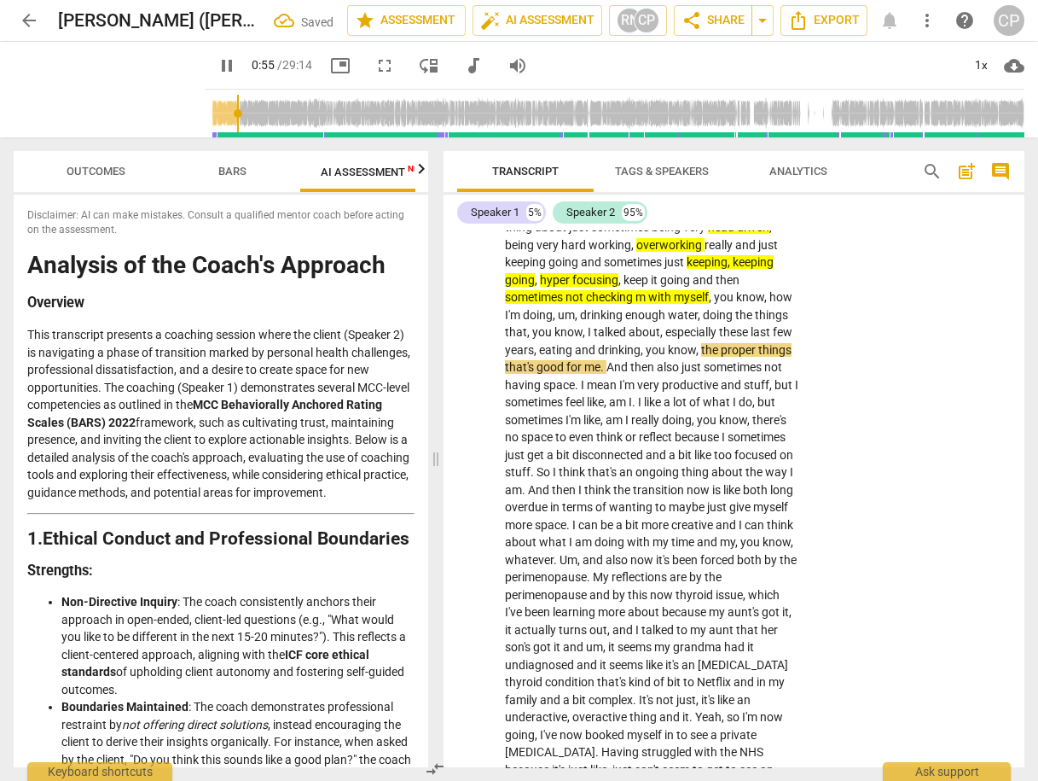
scroll to position [273, 0]
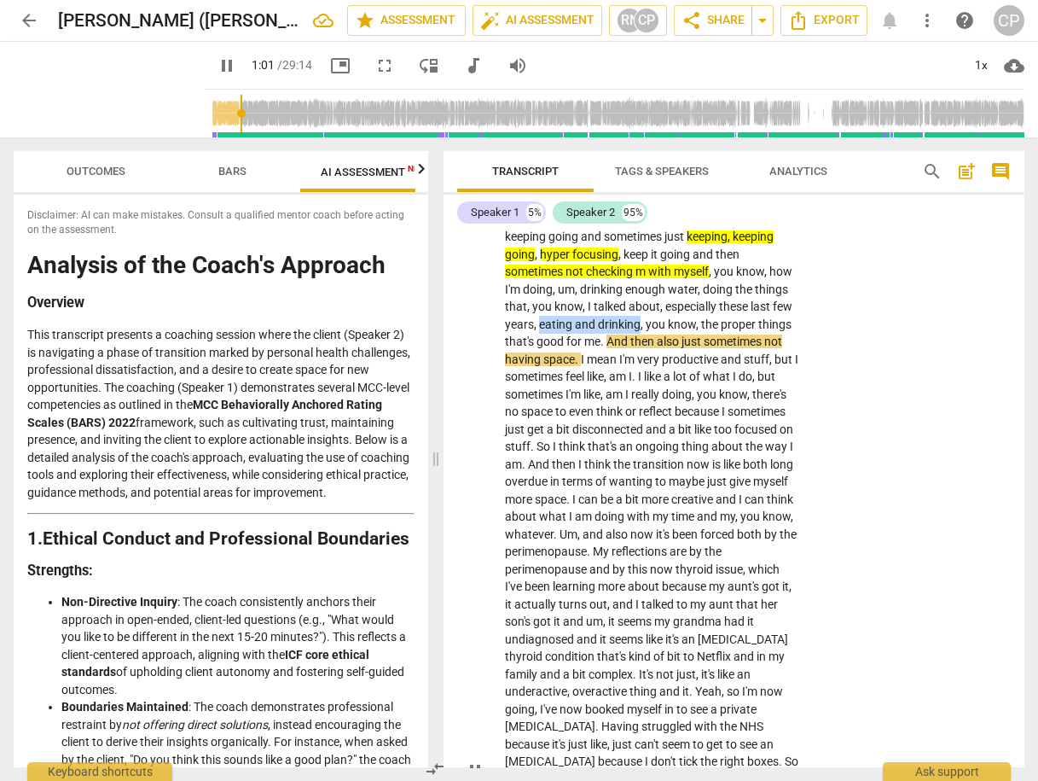
drag, startPoint x: 539, startPoint y: 323, endPoint x: 638, endPoint y: 320, distance: 99.0
click at [638, 320] on p "So I think , baby , just remember , starts by updating you a little bit just on…" at bounding box center [652, 770] width 294 height 1329
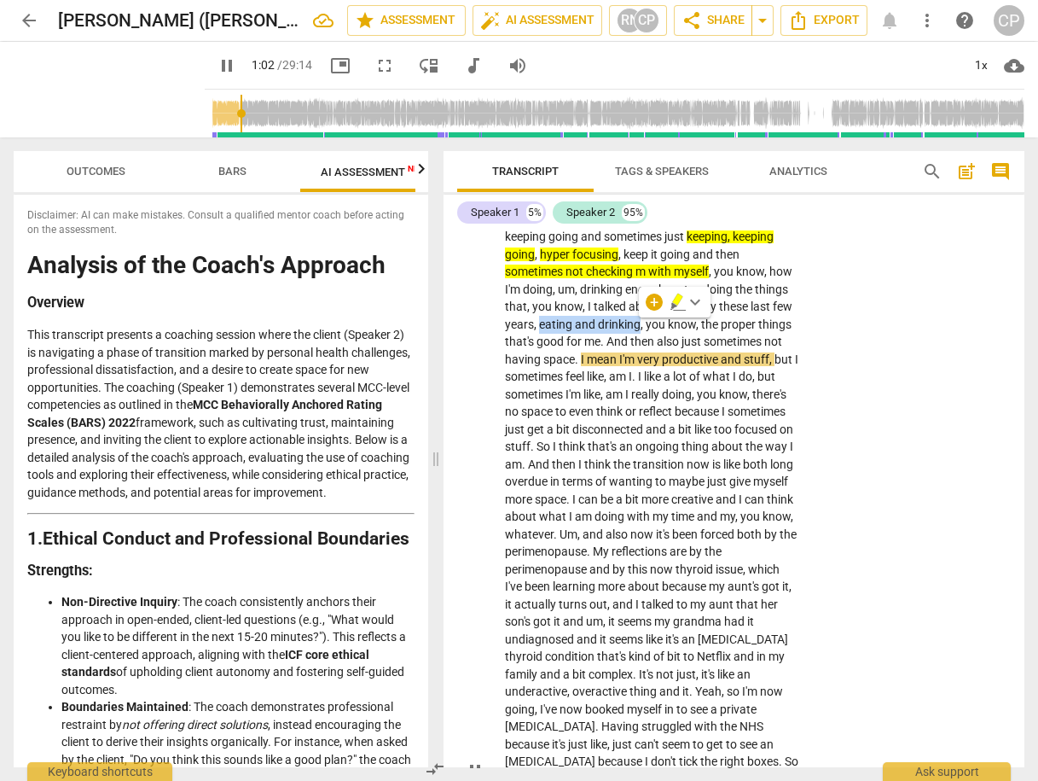
click at [677, 295] on icon "button" at bounding box center [677, 299] width 10 height 12
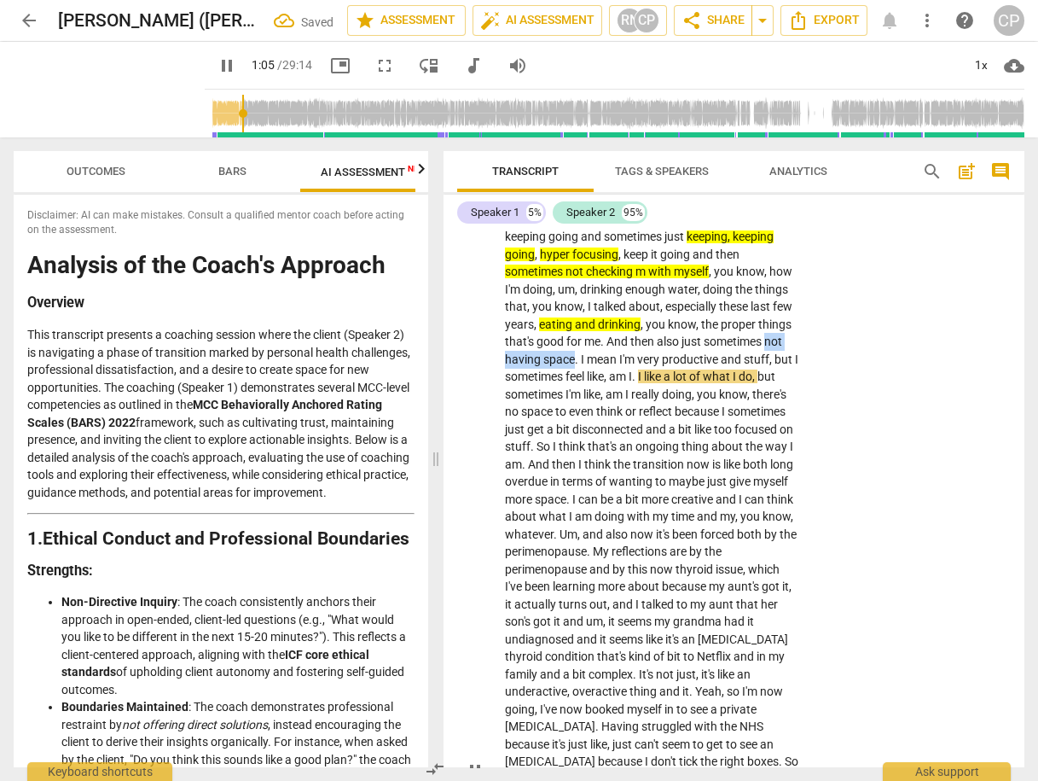
drag, startPoint x: 769, startPoint y: 340, endPoint x: 574, endPoint y: 363, distance: 196.7
click at [574, 363] on p "So I think , baby , just remember , starts by updating you a little bit just on…" at bounding box center [652, 770] width 294 height 1329
click at [608, 336] on icon "button" at bounding box center [612, 334] width 10 height 12
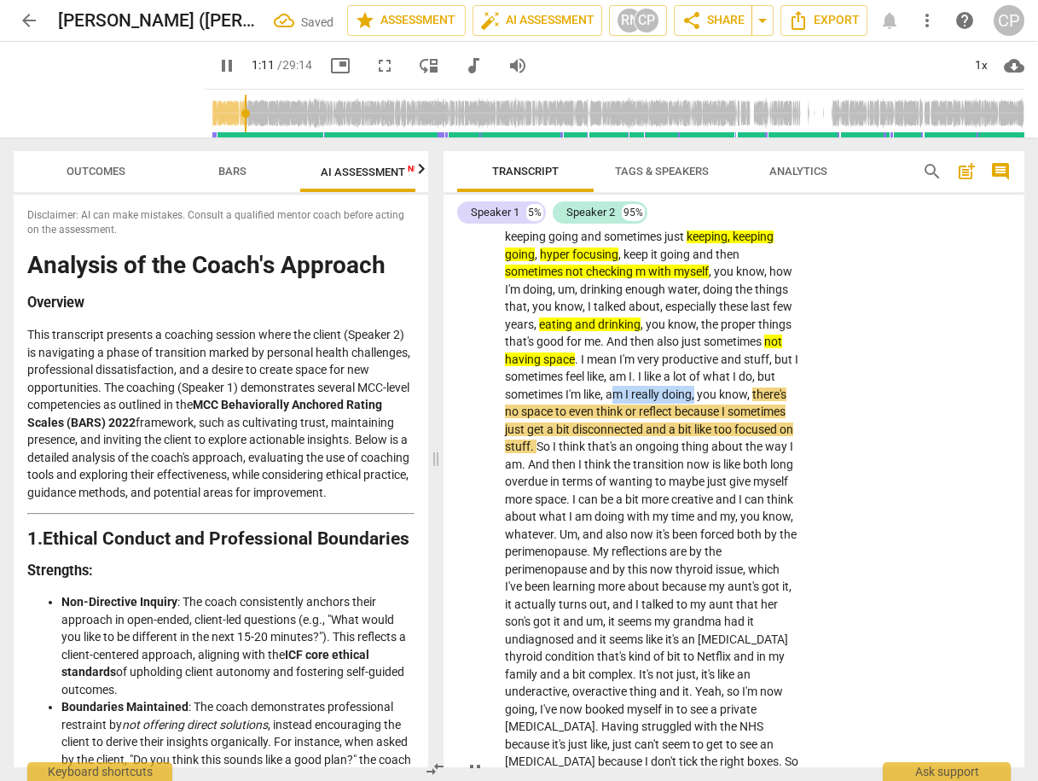
drag, startPoint x: 612, startPoint y: 393, endPoint x: 697, endPoint y: 394, distance: 85.3
click at [697, 394] on p "So I think , baby , just remember , starts by updating you a little bit just on…" at bounding box center [652, 770] width 294 height 1329
click at [736, 365] on icon "button" at bounding box center [740, 372] width 17 height 20
drag, startPoint x: 505, startPoint y: 414, endPoint x: 672, endPoint y: 409, distance: 167.3
click at [672, 409] on p "So I think , baby , just remember , starts by updating you a little bit just on…" at bounding box center [652, 770] width 294 height 1329
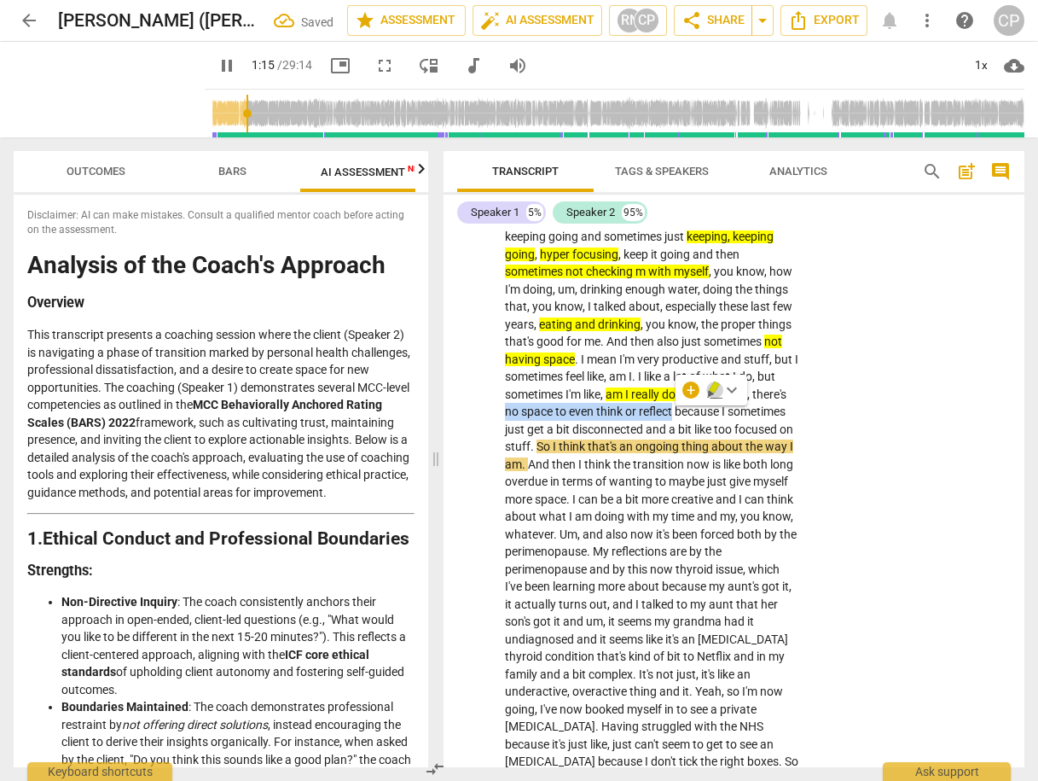
click at [709, 385] on icon "button" at bounding box center [714, 390] width 17 height 20
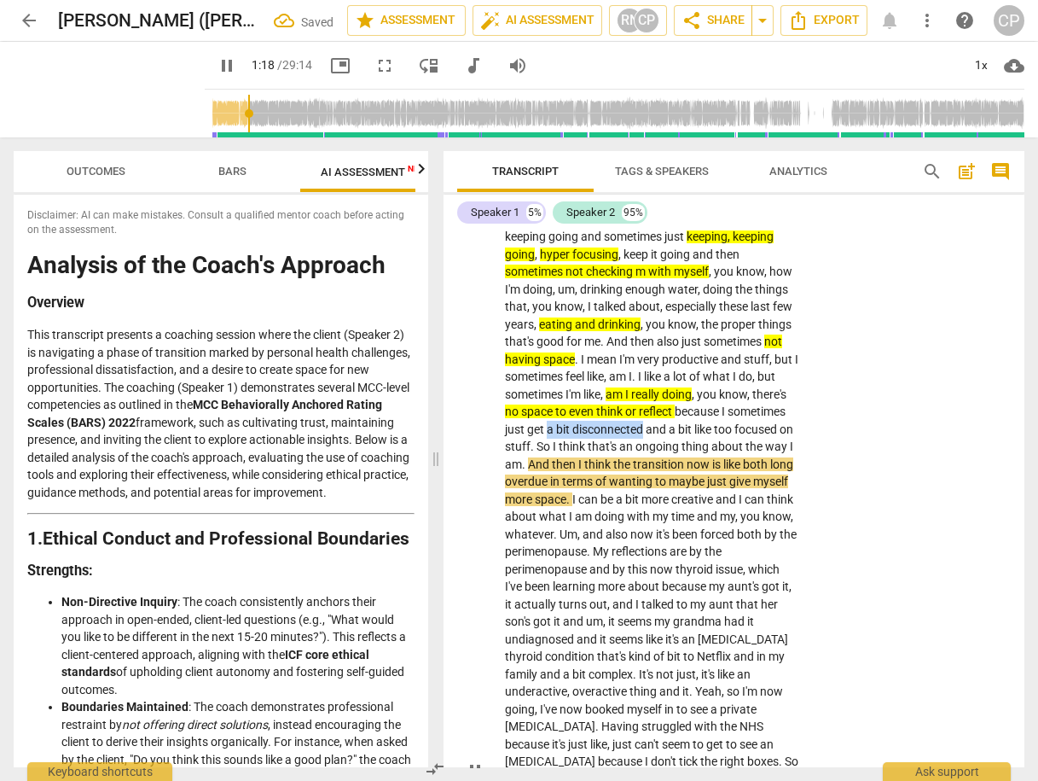
drag, startPoint x: 547, startPoint y: 429, endPoint x: 642, endPoint y: 423, distance: 95.7
click at [642, 423] on p "So I think , baby , just remember , starts by updating you a little bit just on…" at bounding box center [652, 770] width 294 height 1329
click at [682, 408] on icon "button" at bounding box center [685, 407] width 17 height 20
drag, startPoint x: 716, startPoint y: 428, endPoint x: 779, endPoint y: 427, distance: 63.1
click at [781, 429] on p "So I think , baby , just remember , starts by updating you a little bit just on…" at bounding box center [652, 770] width 294 height 1329
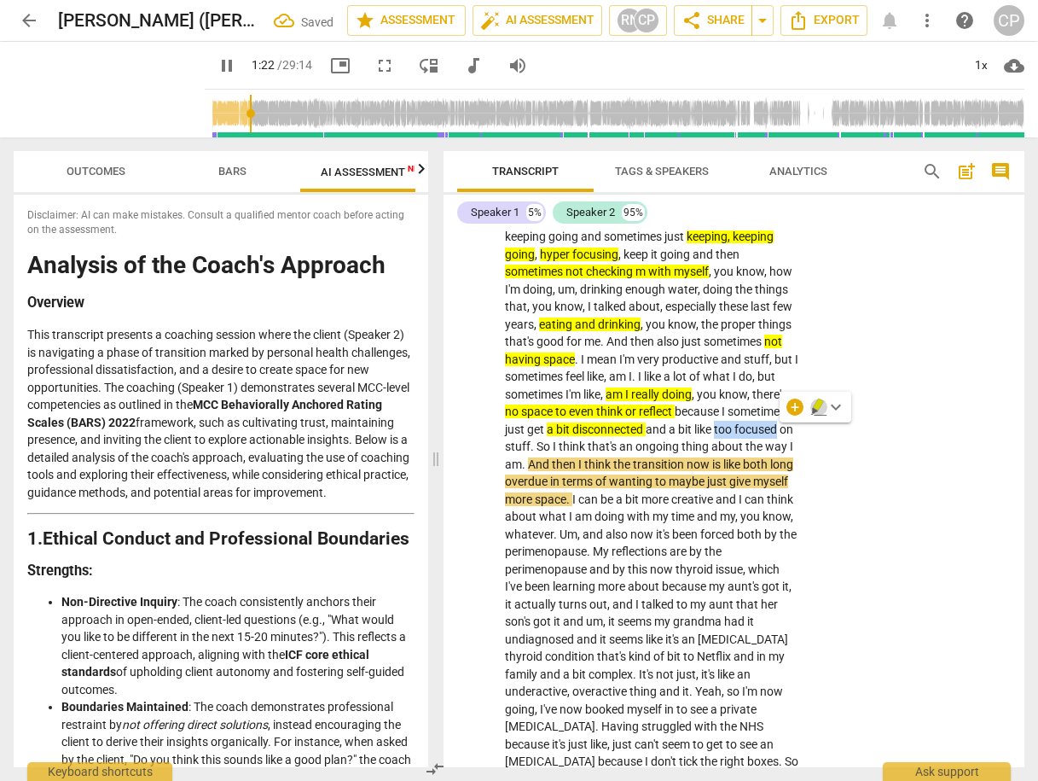
click at [817, 402] on icon "button" at bounding box center [818, 404] width 10 height 12
drag, startPoint x: 531, startPoint y: 485, endPoint x: 597, endPoint y: 478, distance: 66.0
click at [597, 478] on p "So I think , baby , just remember , starts by updating you a little bit just on…" at bounding box center [652, 770] width 294 height 1329
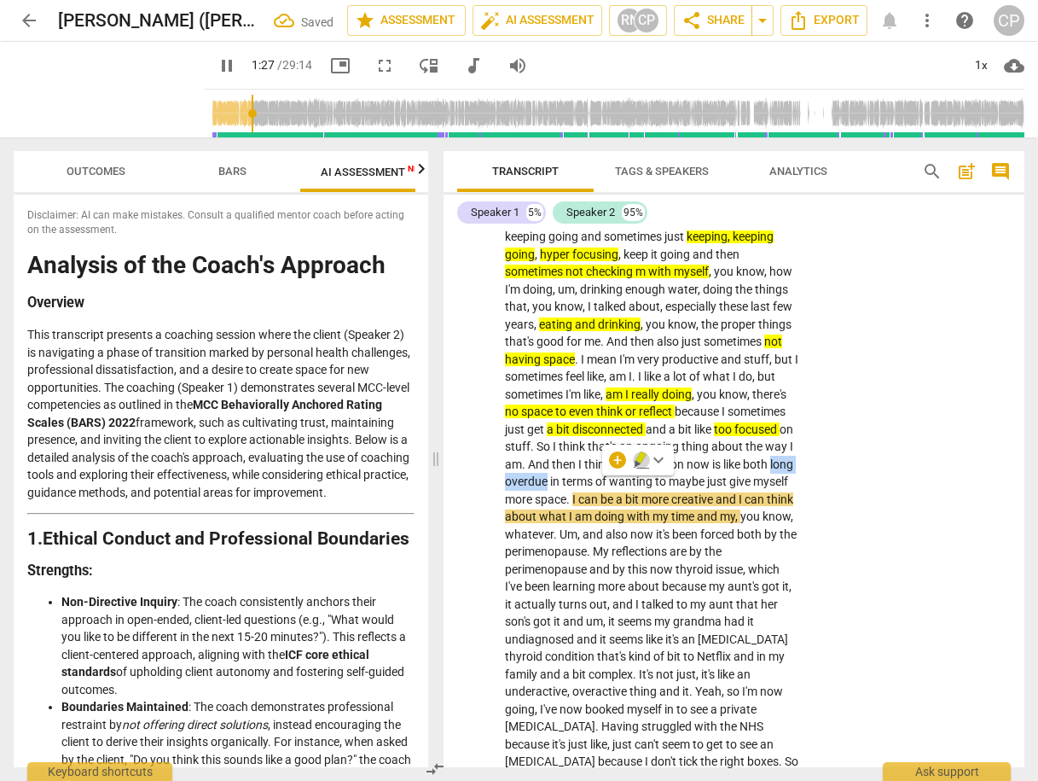
click at [642, 458] on icon "button" at bounding box center [641, 457] width 10 height 12
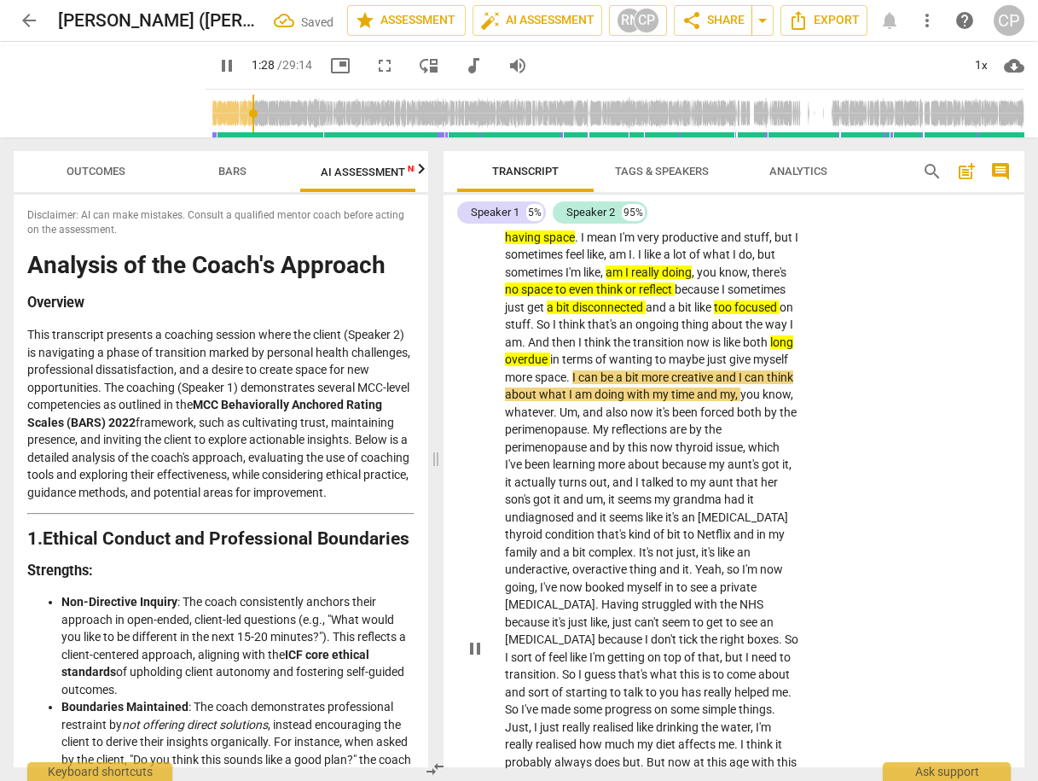
scroll to position [409, 0]
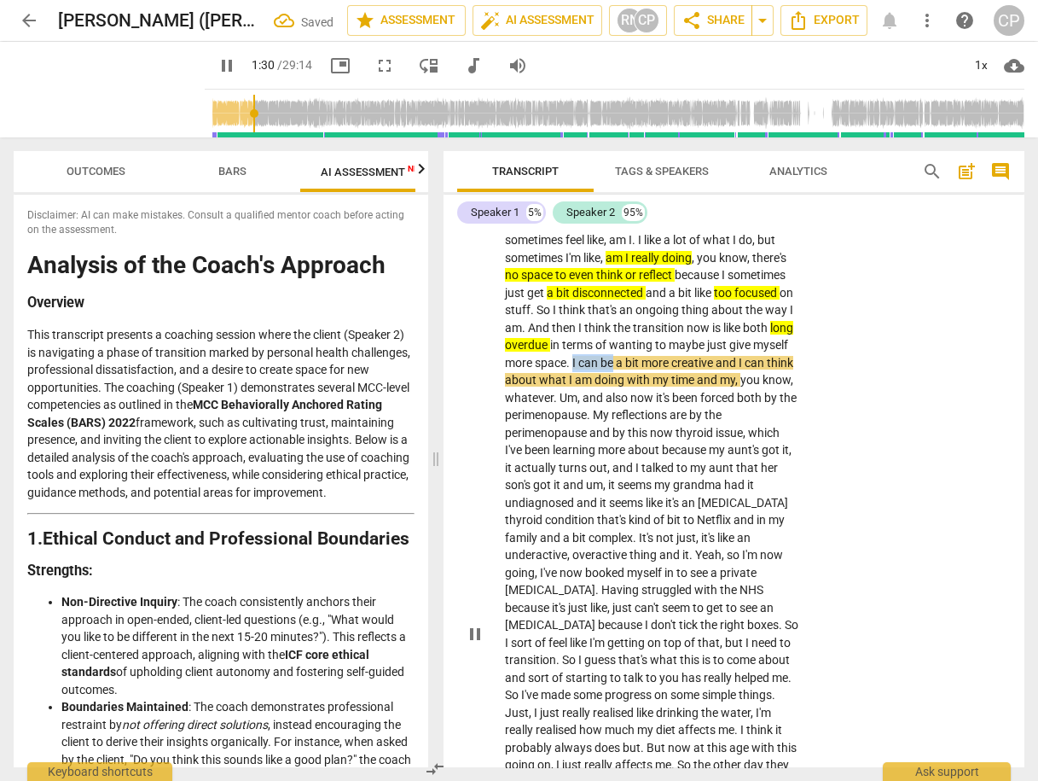
drag, startPoint x: 636, startPoint y: 362, endPoint x: 677, endPoint y: 360, distance: 41.0
click at [677, 360] on p "So I think , baby , just remember , starts by updating you a little bit just on…" at bounding box center [652, 633] width 294 height 1329
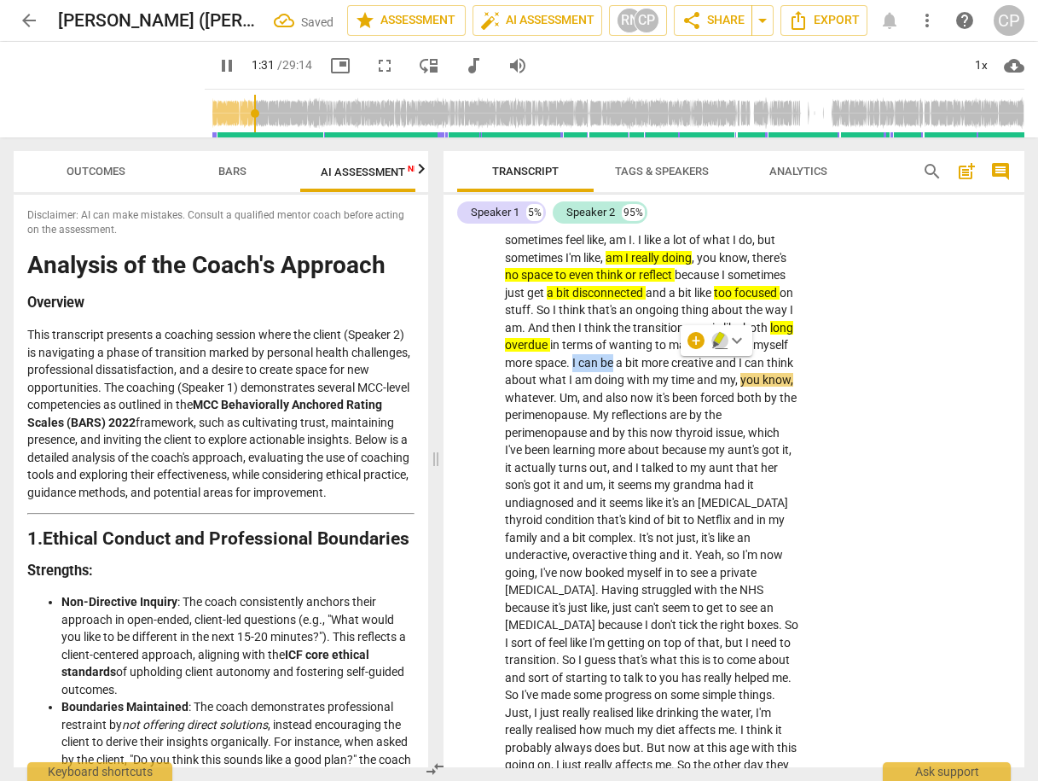
click at [715, 341] on icon "button" at bounding box center [719, 340] width 17 height 20
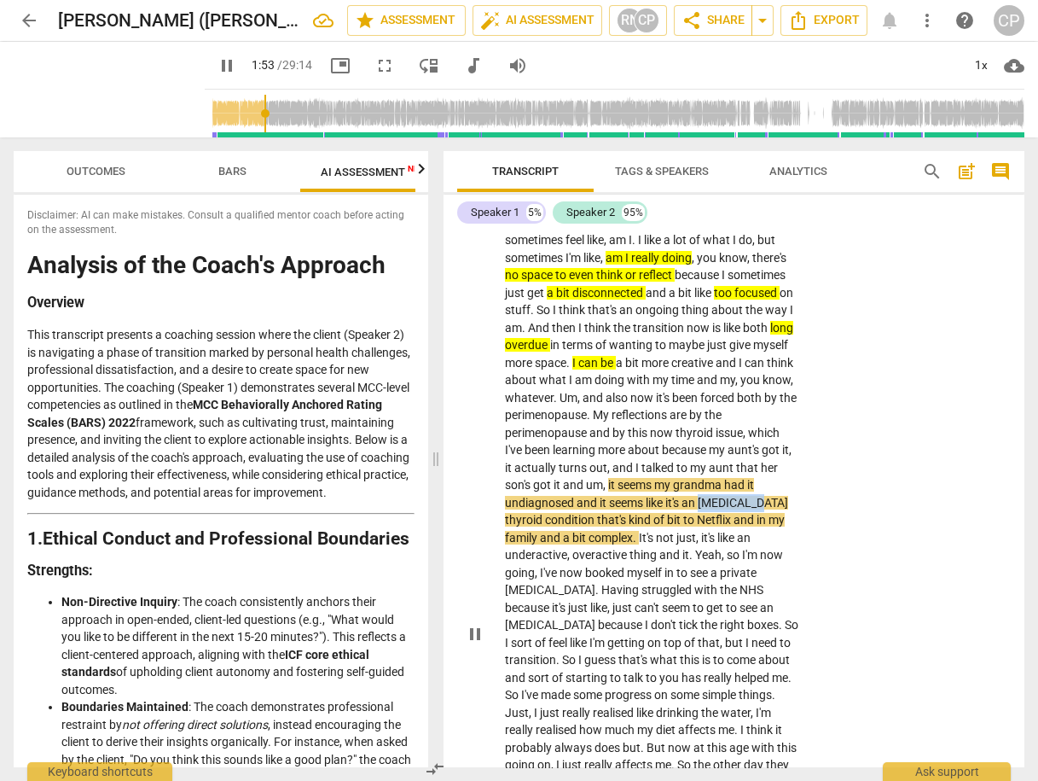
drag, startPoint x: 520, startPoint y: 522, endPoint x: 591, endPoint y: 514, distance: 71.3
click at [698, 509] on span "[MEDICAL_DATA]" at bounding box center [743, 503] width 90 height 14
click at [629, 491] on icon "button" at bounding box center [629, 496] width 10 height 12
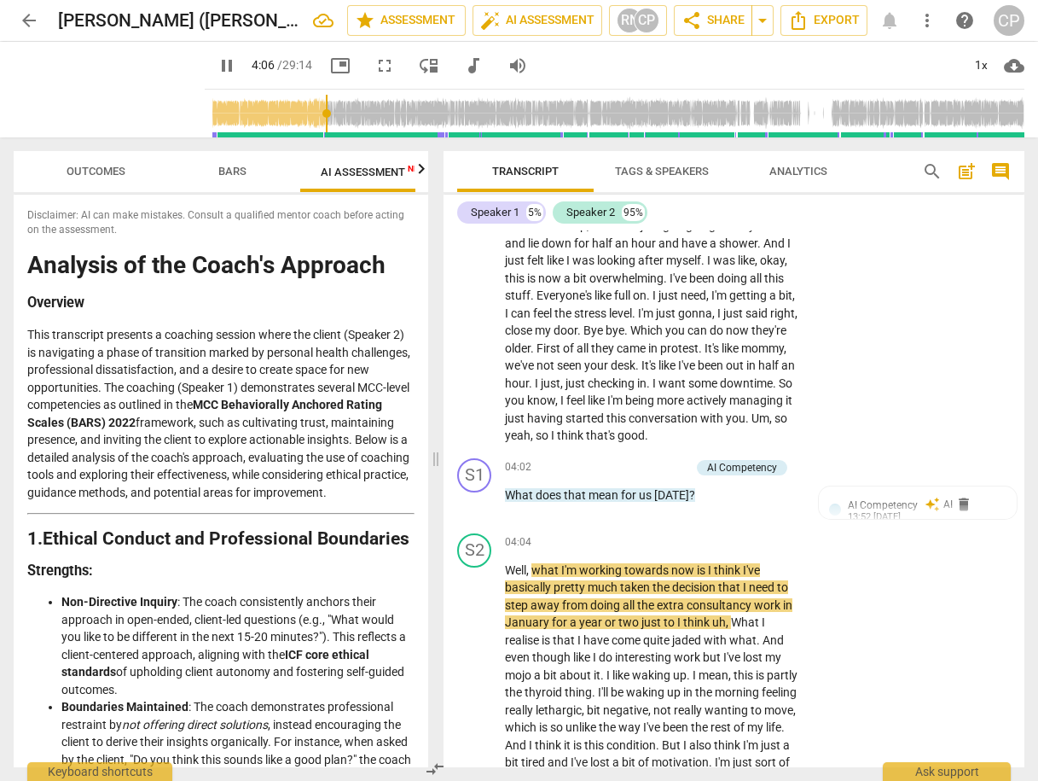
scroll to position [1365, 0]
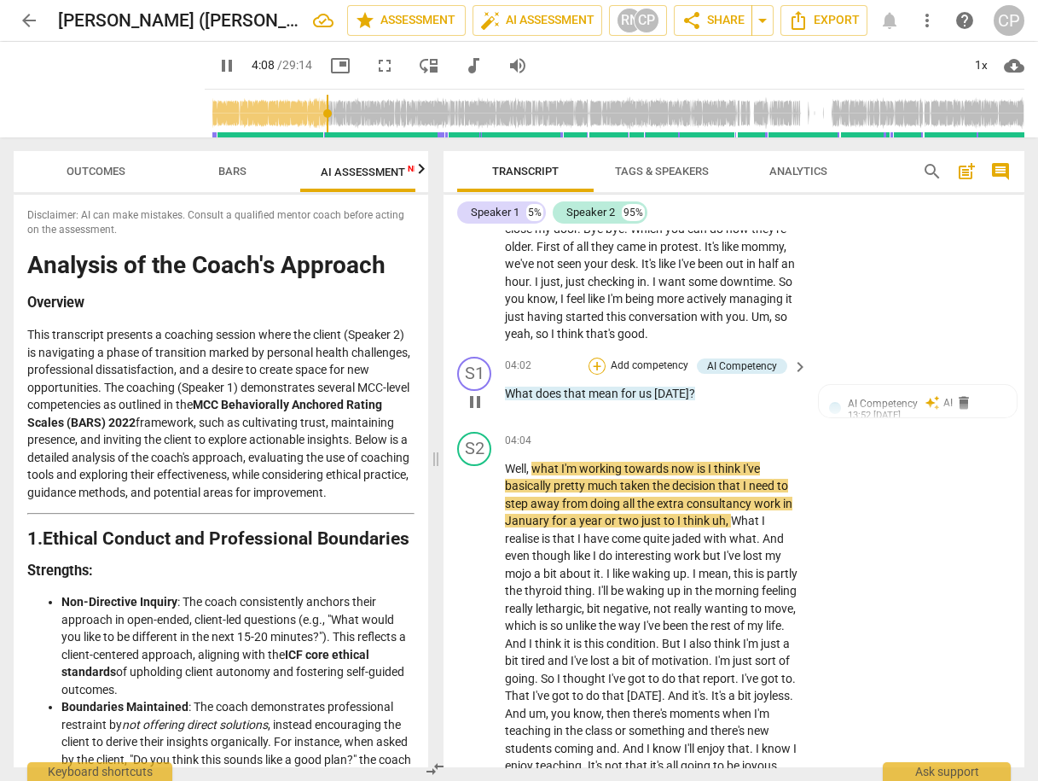
click at [595, 375] on div "+" at bounding box center [597, 365] width 17 height 17
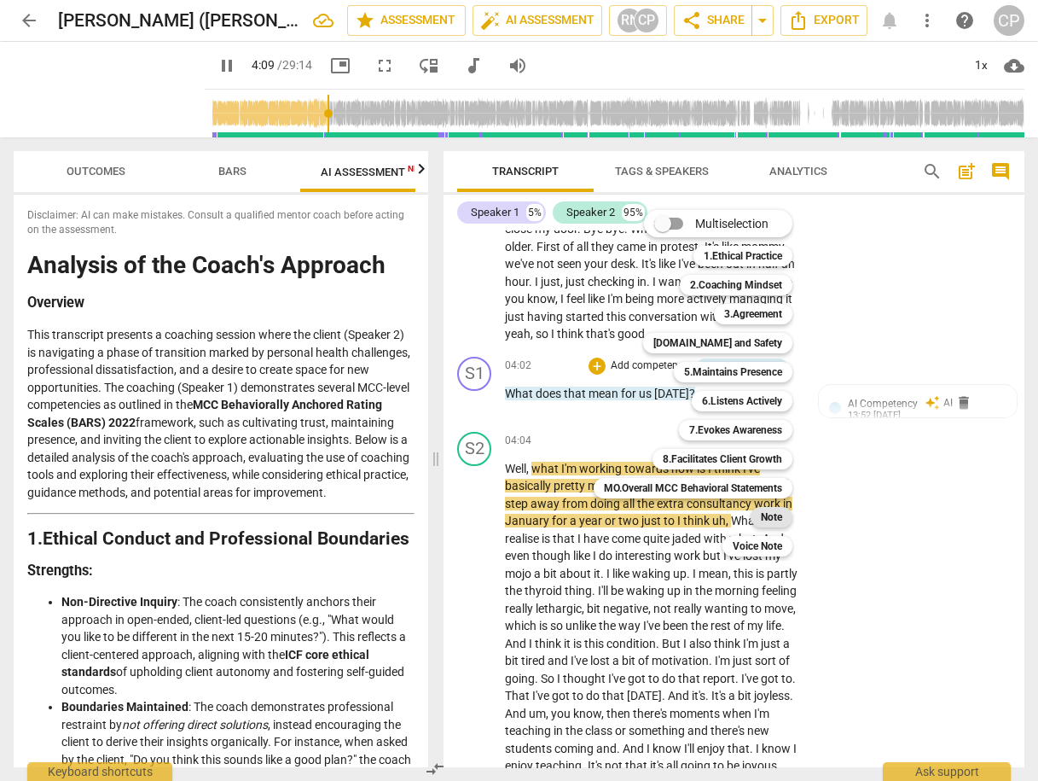
click at [775, 517] on b "Note" at bounding box center [771, 517] width 21 height 20
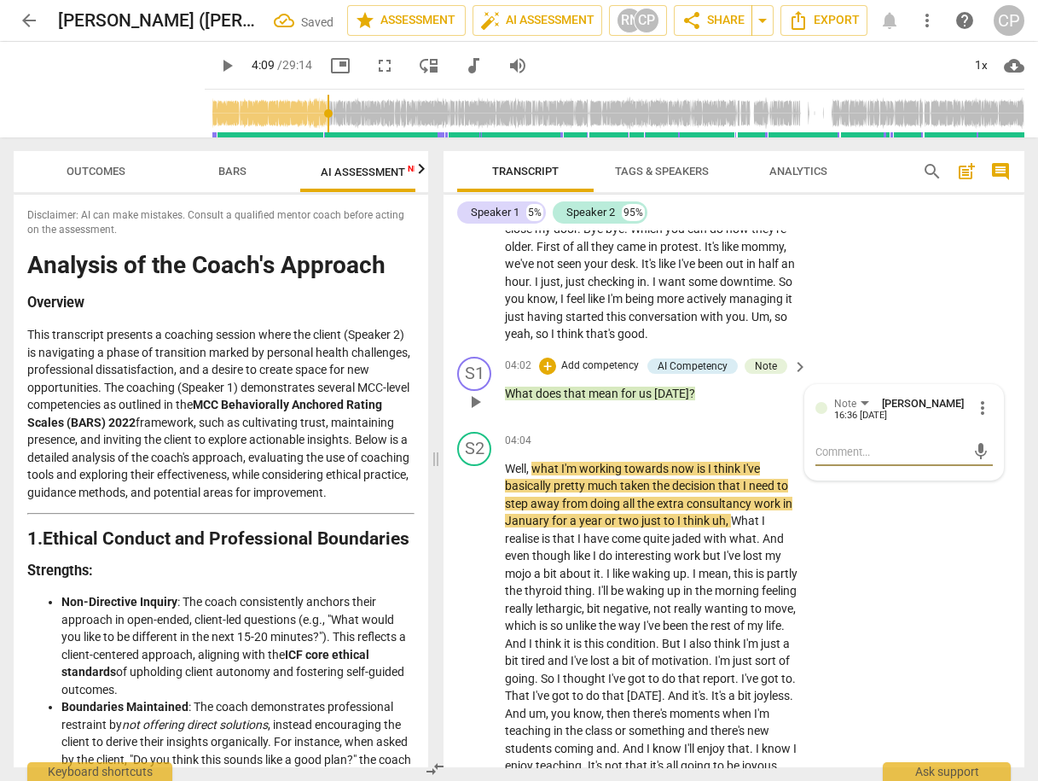
click at [830, 460] on textarea at bounding box center [891, 452] width 150 height 16
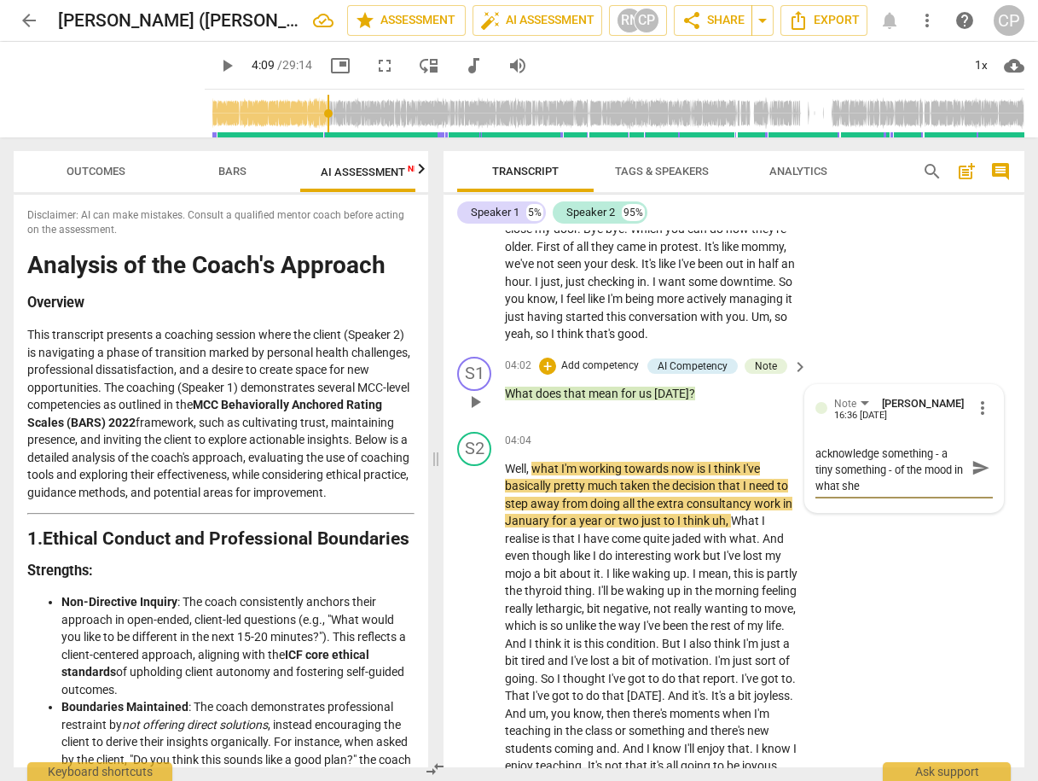
scroll to position [0, 0]
click at [949, 502] on textarea "Nive - even better might be to acknowledge something - a tiny something - of th…" at bounding box center [891, 476] width 150 height 65
click at [968, 486] on span "send" at bounding box center [980, 476] width 25 height 20
click at [825, 452] on div "Nive - even better might be to acknowledge something - a tiny something - of th…" at bounding box center [904, 460] width 177 height 64
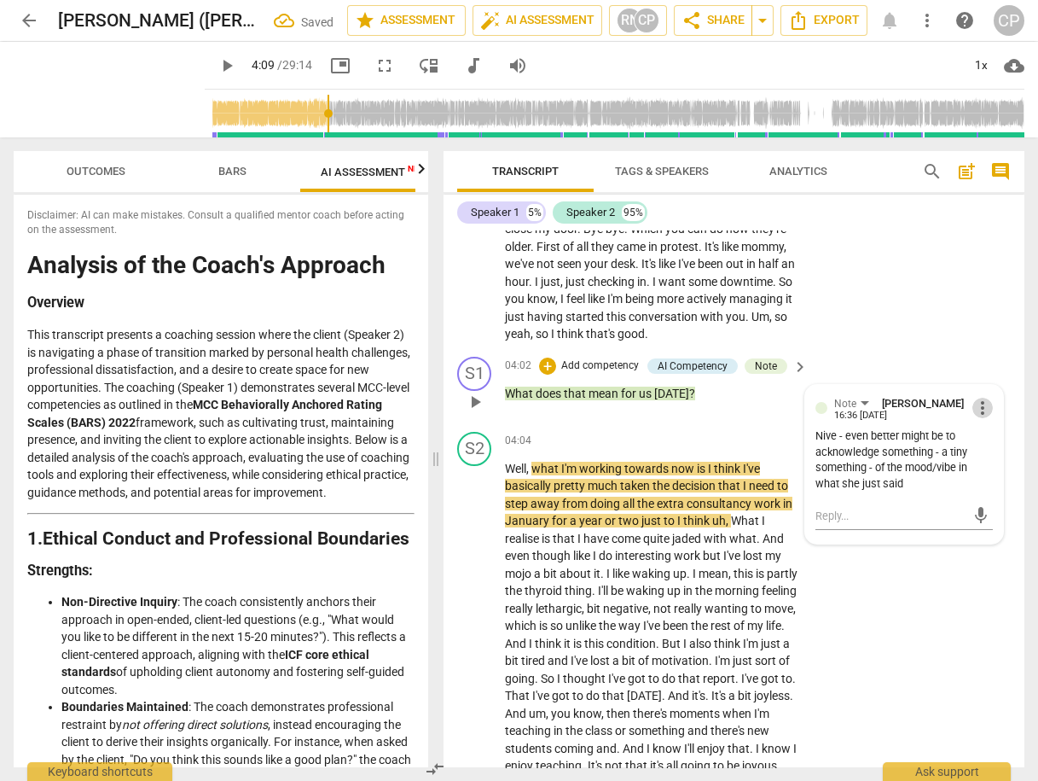
click at [979, 418] on span "more_vert" at bounding box center [983, 408] width 20 height 20
click at [987, 418] on li "Edit" at bounding box center [994, 425] width 59 height 32
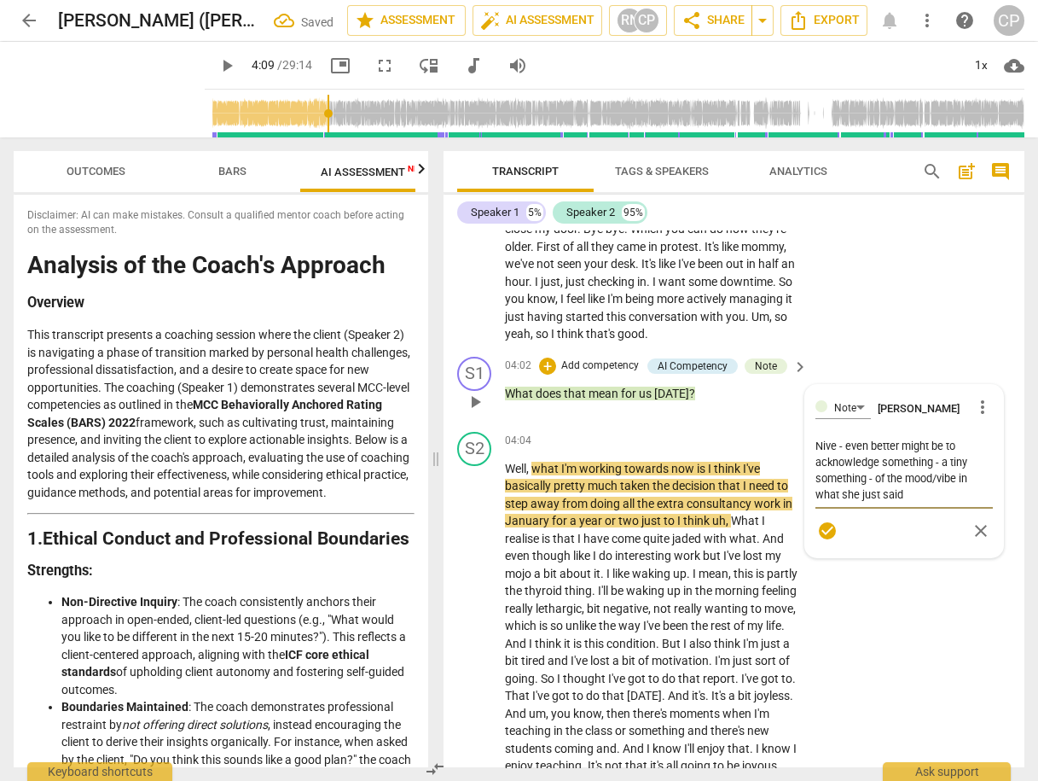
click at [825, 461] on textarea "Nive - even better might be to acknowledge something - a tiny something - of th…" at bounding box center [904, 470] width 177 height 65
click at [817, 541] on span "check_circle" at bounding box center [827, 530] width 20 height 20
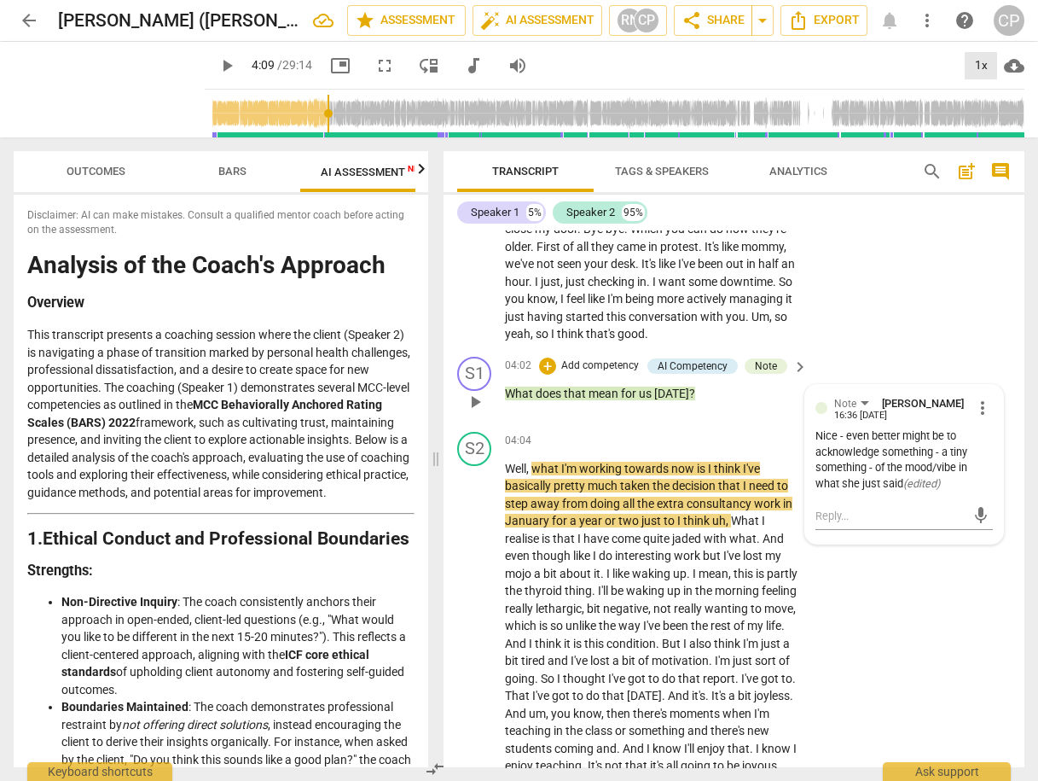
click at [989, 61] on div "1x" at bounding box center [981, 65] width 32 height 27
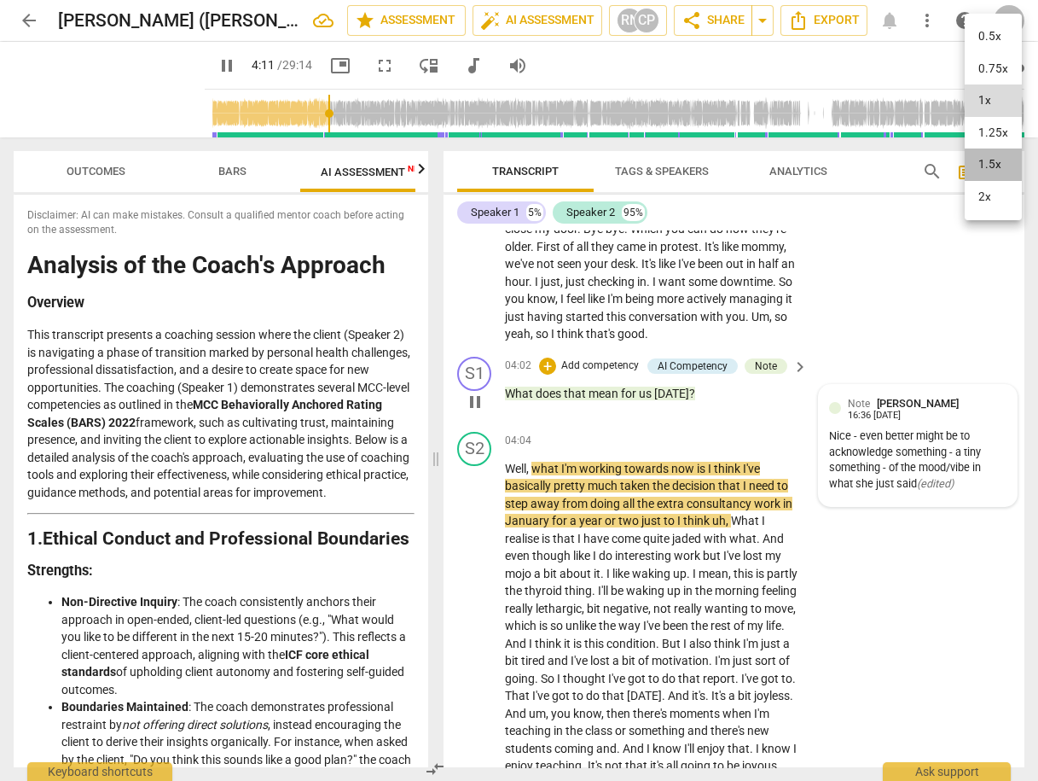
click at [996, 162] on li "1.5x" at bounding box center [993, 164] width 57 height 32
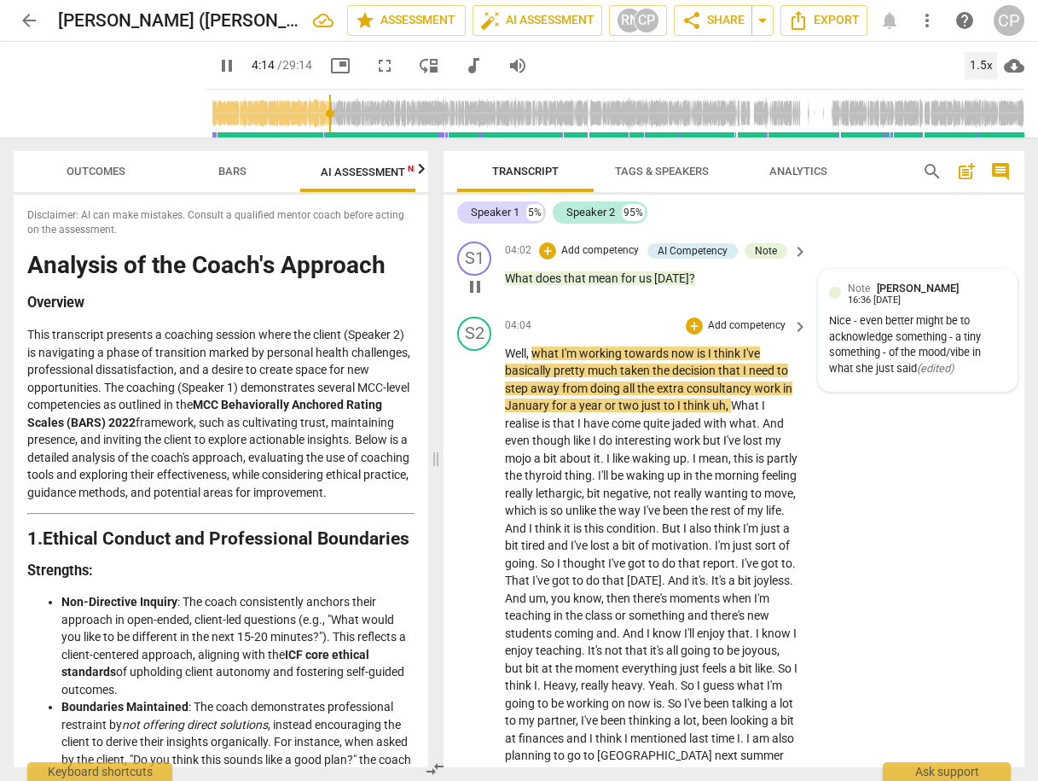
scroll to position [1570, 0]
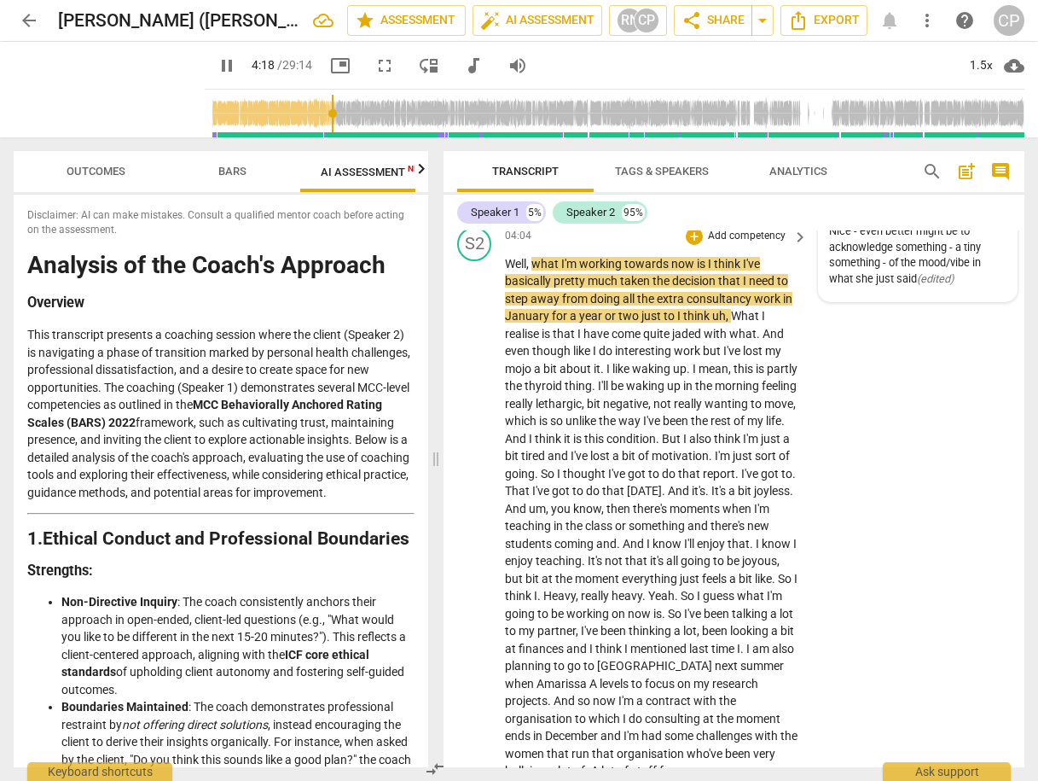
drag, startPoint x: 505, startPoint y: 314, endPoint x: 558, endPoint y: 314, distance: 52.9
click at [599, 297] on icon "button" at bounding box center [599, 292] width 17 height 20
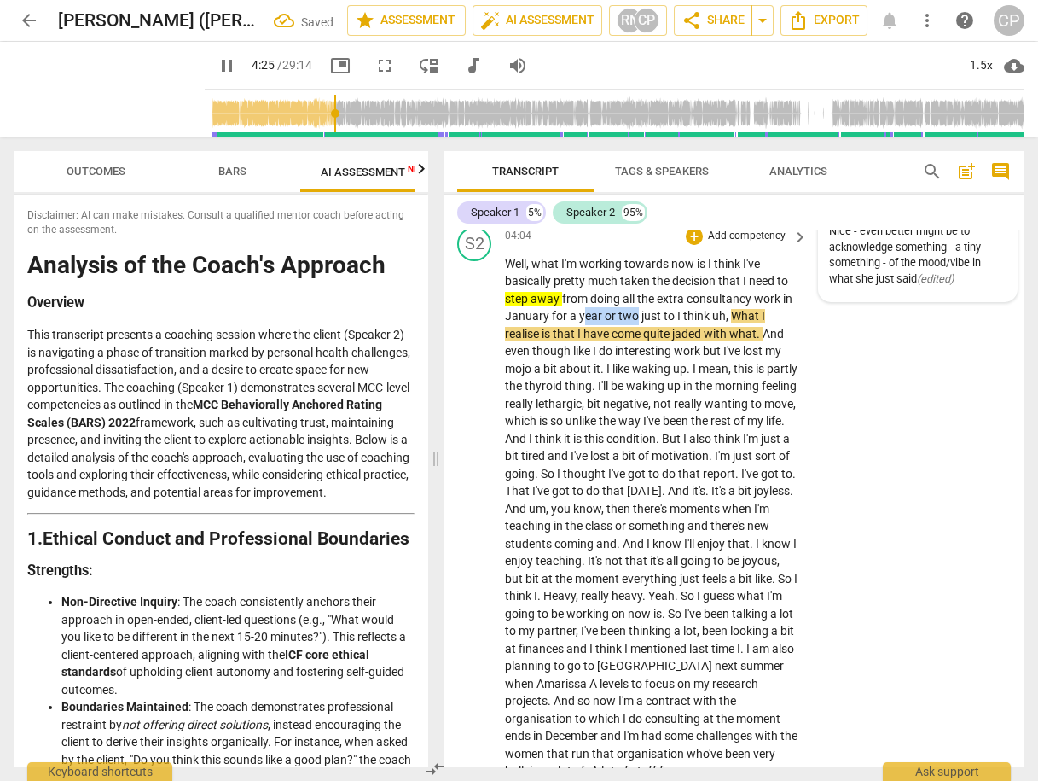
drag, startPoint x: 580, startPoint y: 332, endPoint x: 635, endPoint y: 326, distance: 54.9
click at [677, 311] on icon "button" at bounding box center [677, 308] width 10 height 12
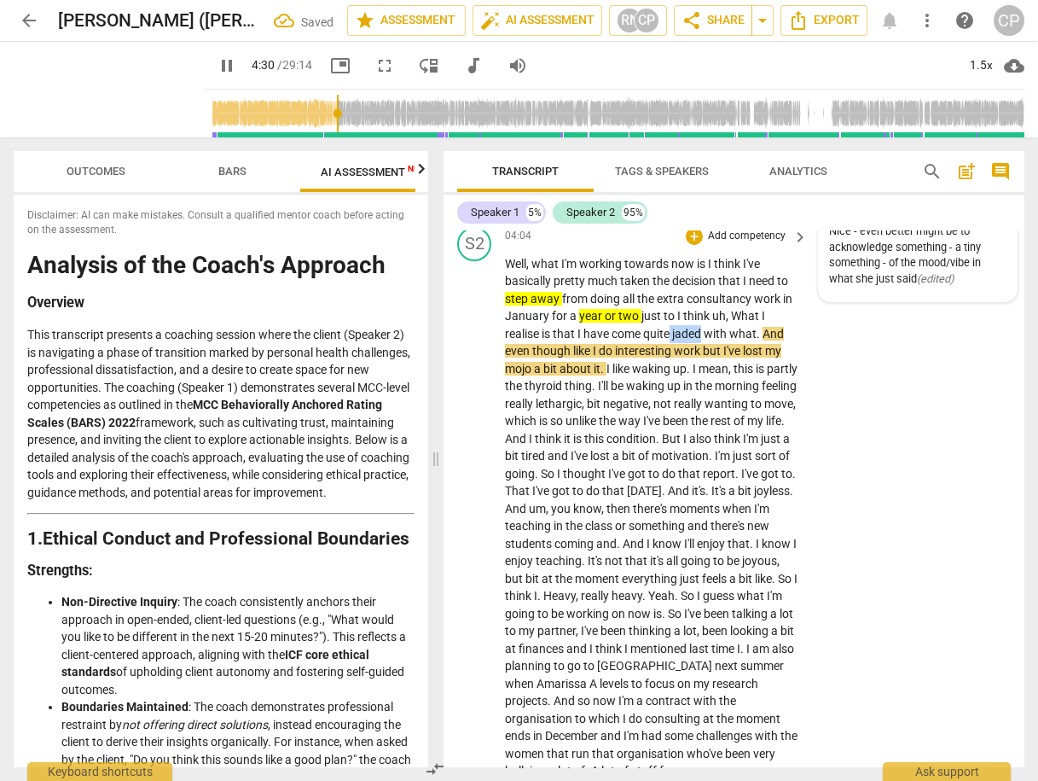
drag, startPoint x: 671, startPoint y: 351, endPoint x: 705, endPoint y: 349, distance: 33.4
click at [740, 325] on icon "button" at bounding box center [745, 327] width 17 height 20
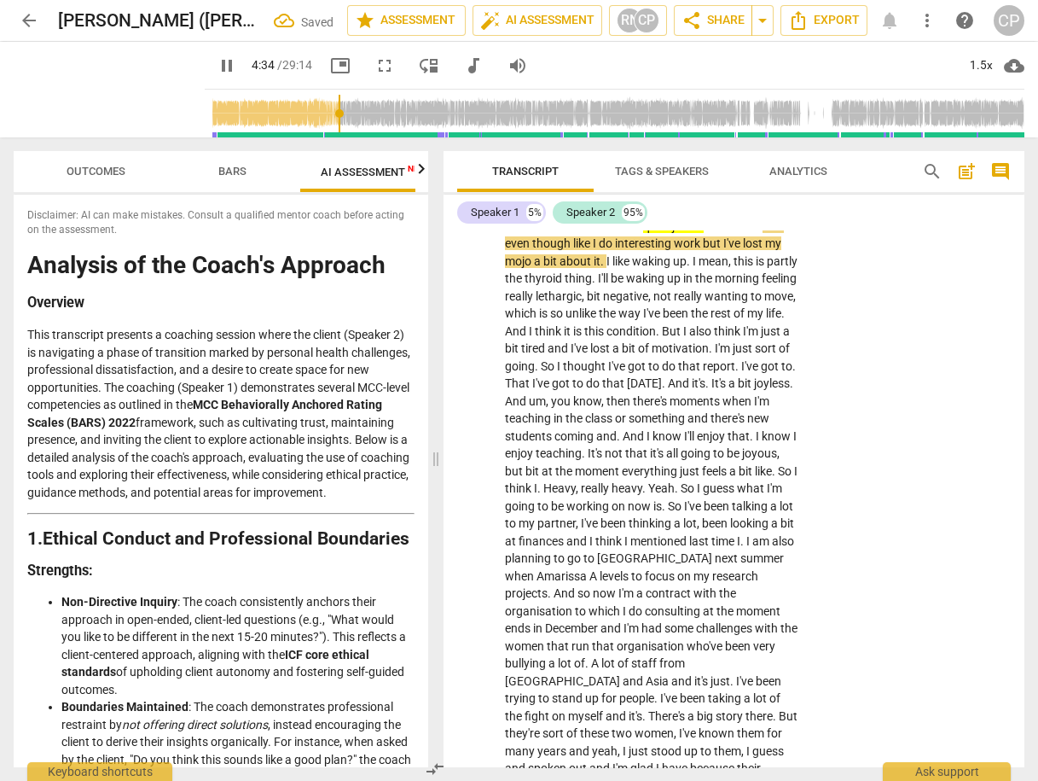
scroll to position [1638, 0]
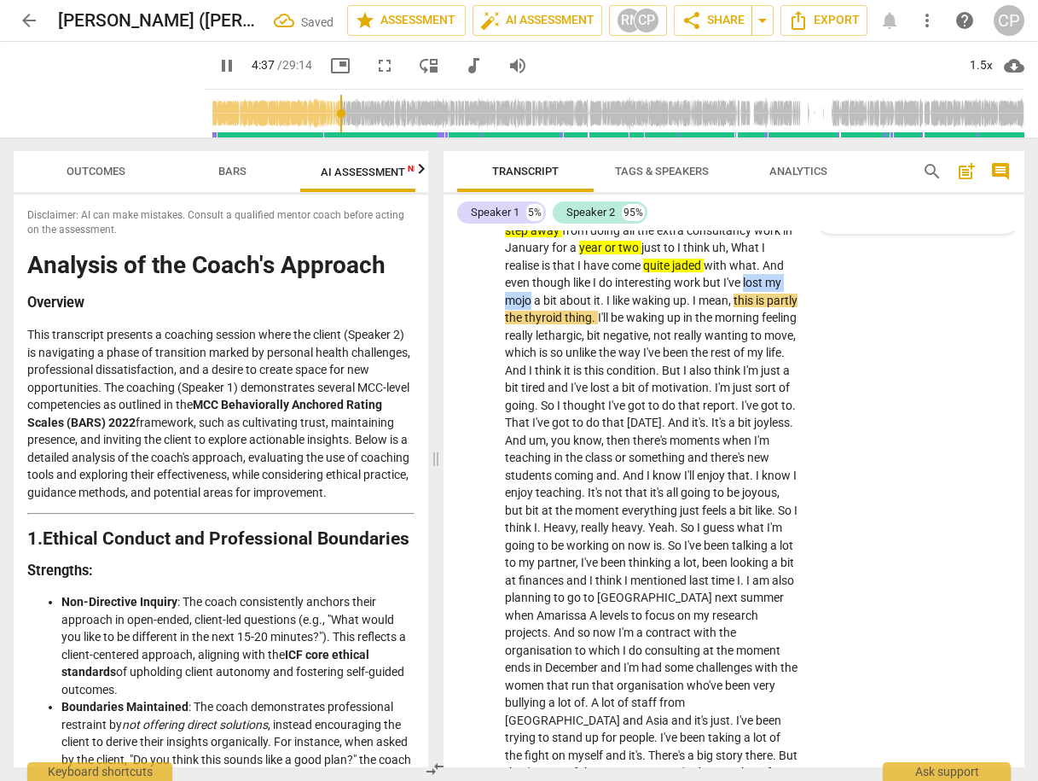
drag, startPoint x: 744, startPoint y: 298, endPoint x: 527, endPoint y: 316, distance: 217.4
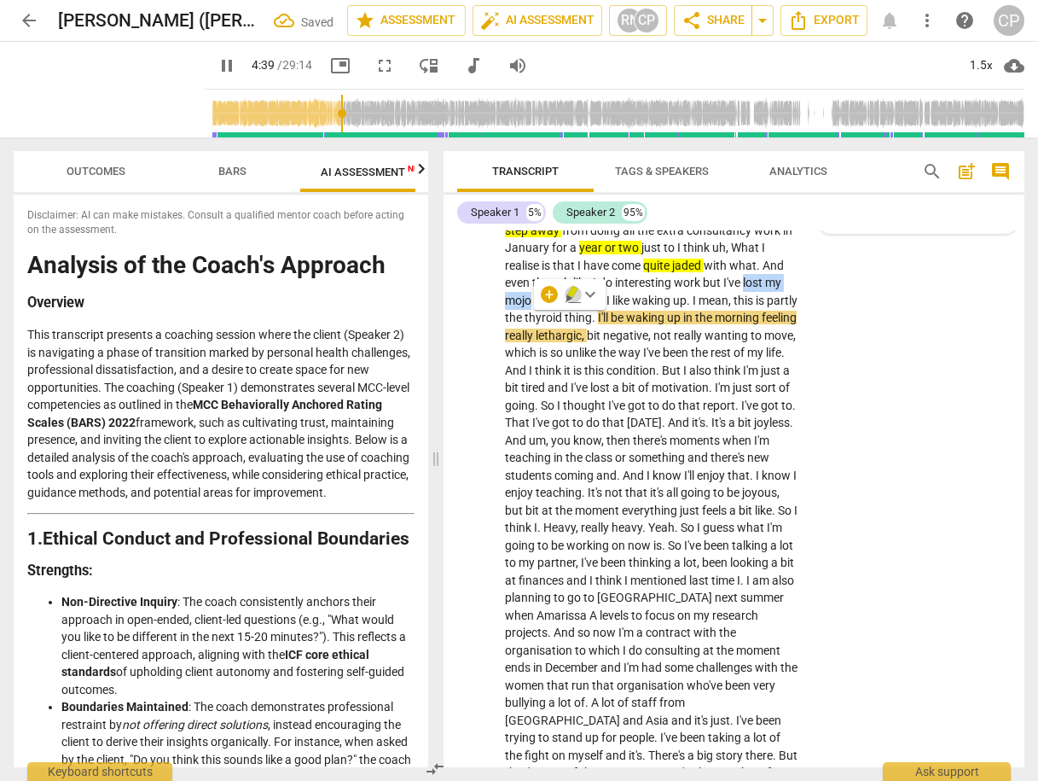
click at [574, 294] on icon "button" at bounding box center [573, 294] width 17 height 20
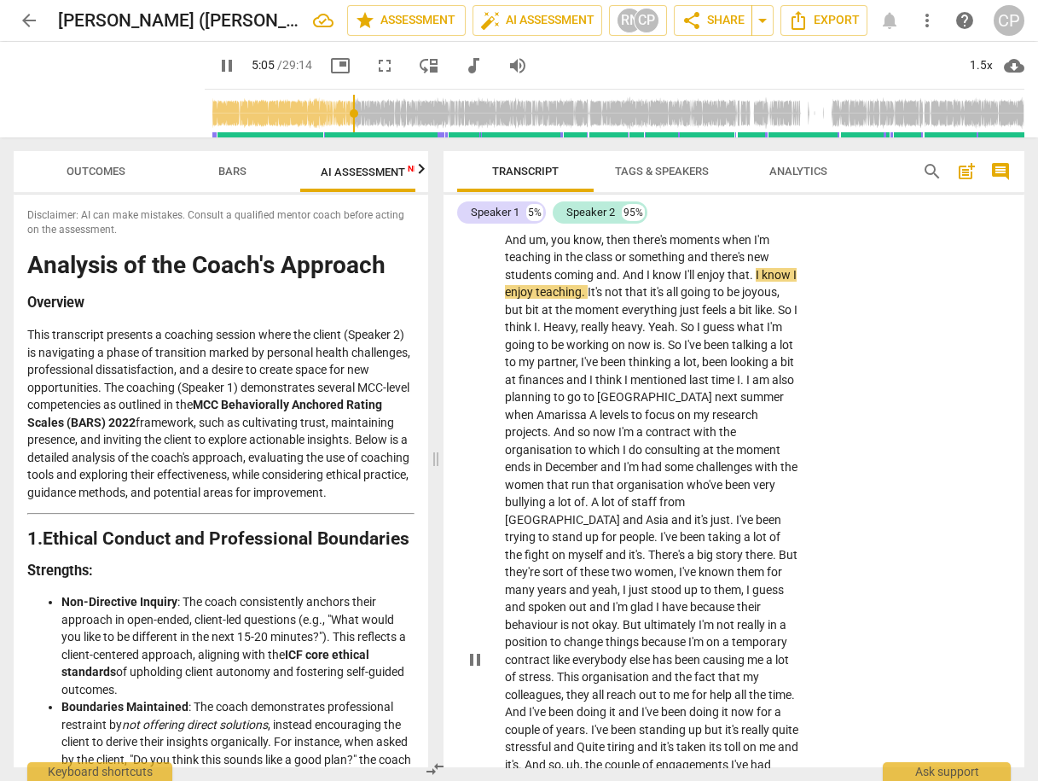
scroll to position [1843, 0]
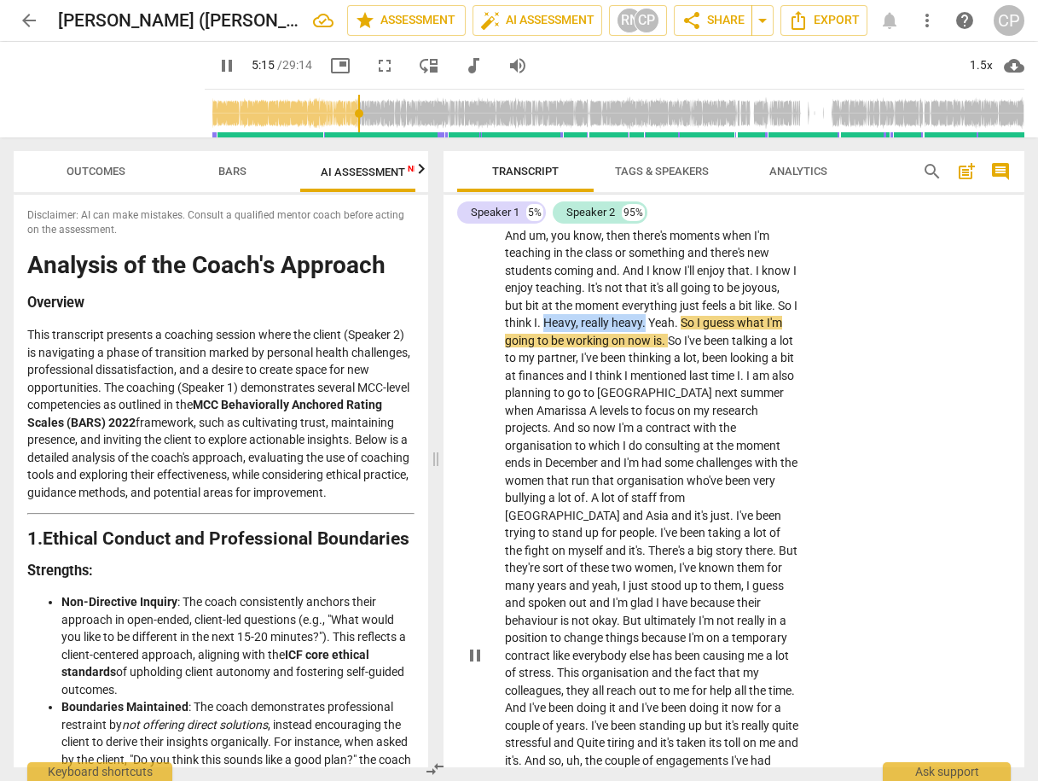
drag, startPoint x: 667, startPoint y: 335, endPoint x: 769, endPoint y: 342, distance: 101.7
click at [769, 342] on p "Well , what I'm working towards now is I think I've basically pretty much taken…" at bounding box center [652, 655] width 294 height 1347
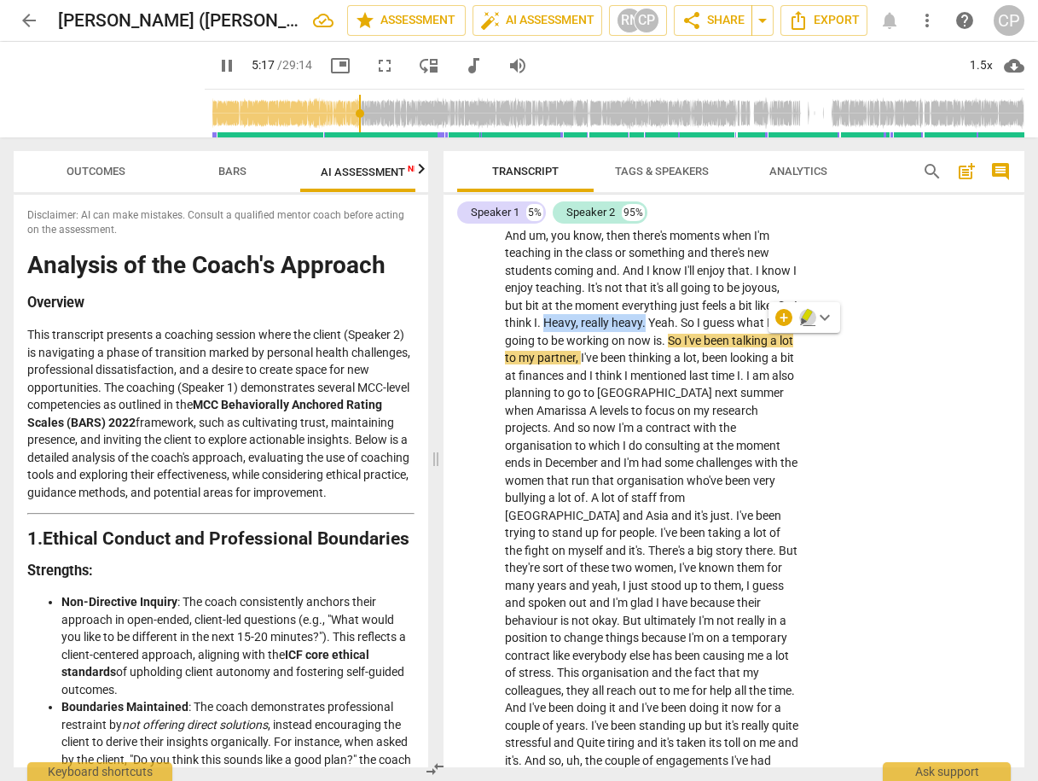
click at [807, 322] on icon "button" at bounding box center [807, 317] width 17 height 20
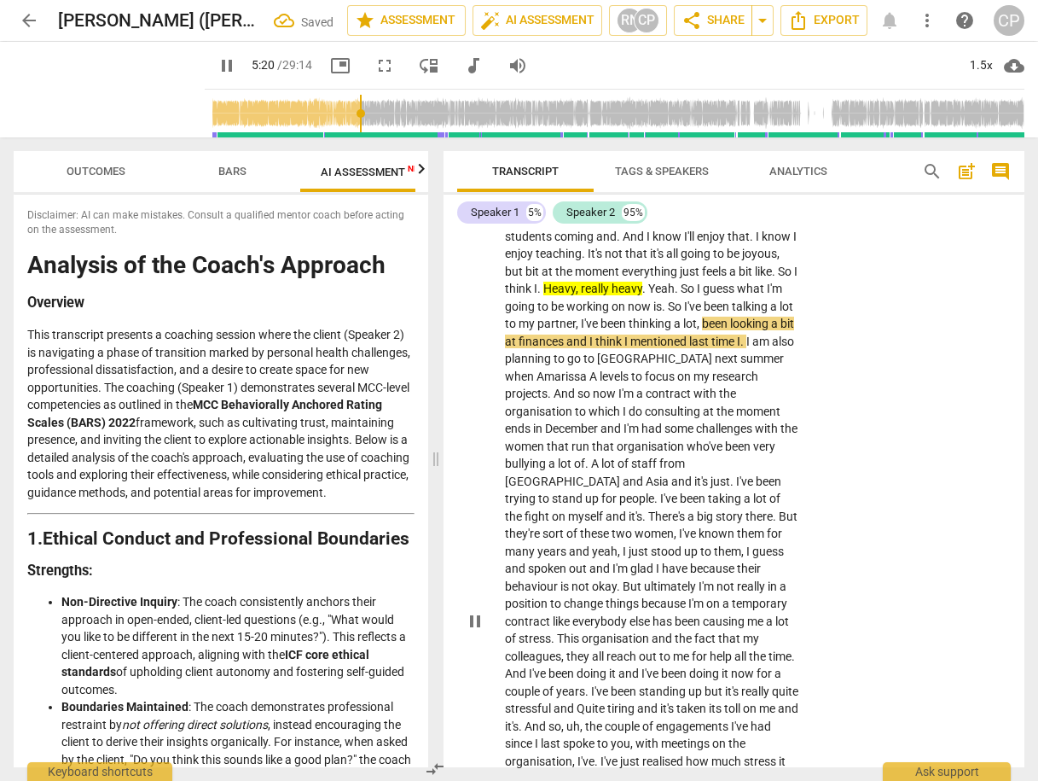
scroll to position [1911, 0]
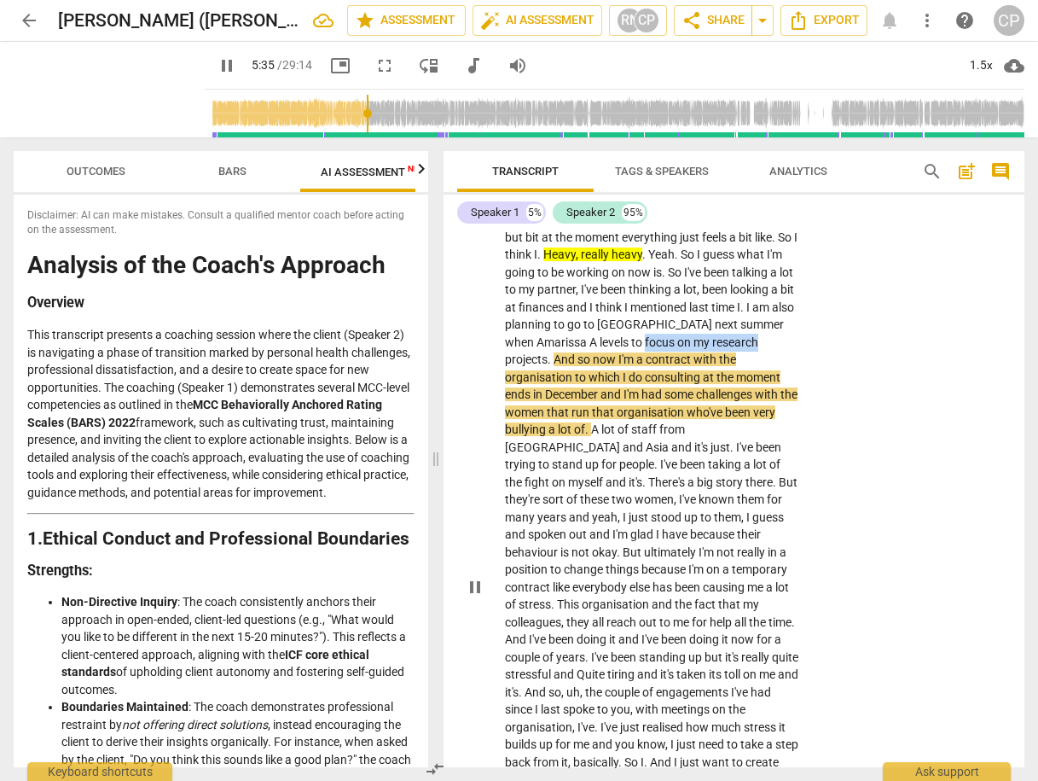
drag, startPoint x: 504, startPoint y: 375, endPoint x: 618, endPoint y: 374, distance: 113.5
click at [618, 375] on p "Well , what I'm working towards now is I think I've basically pretty much taken…" at bounding box center [652, 587] width 294 height 1347
click at [662, 354] on icon "button" at bounding box center [660, 354] width 17 height 20
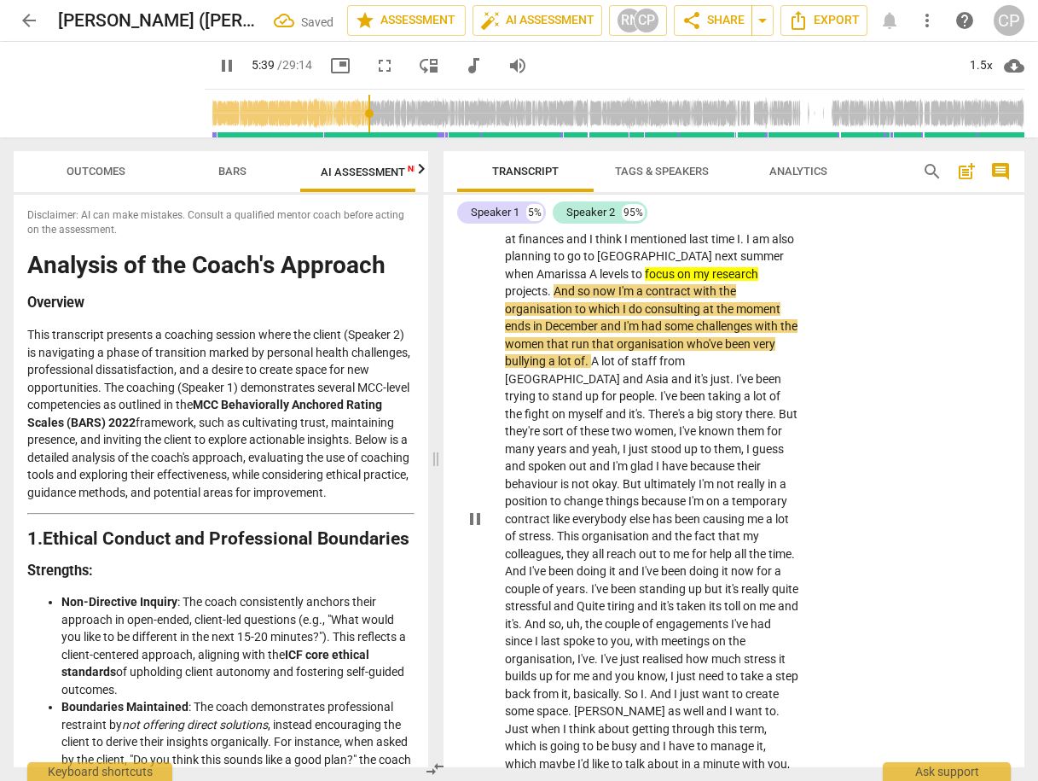
scroll to position [2047, 0]
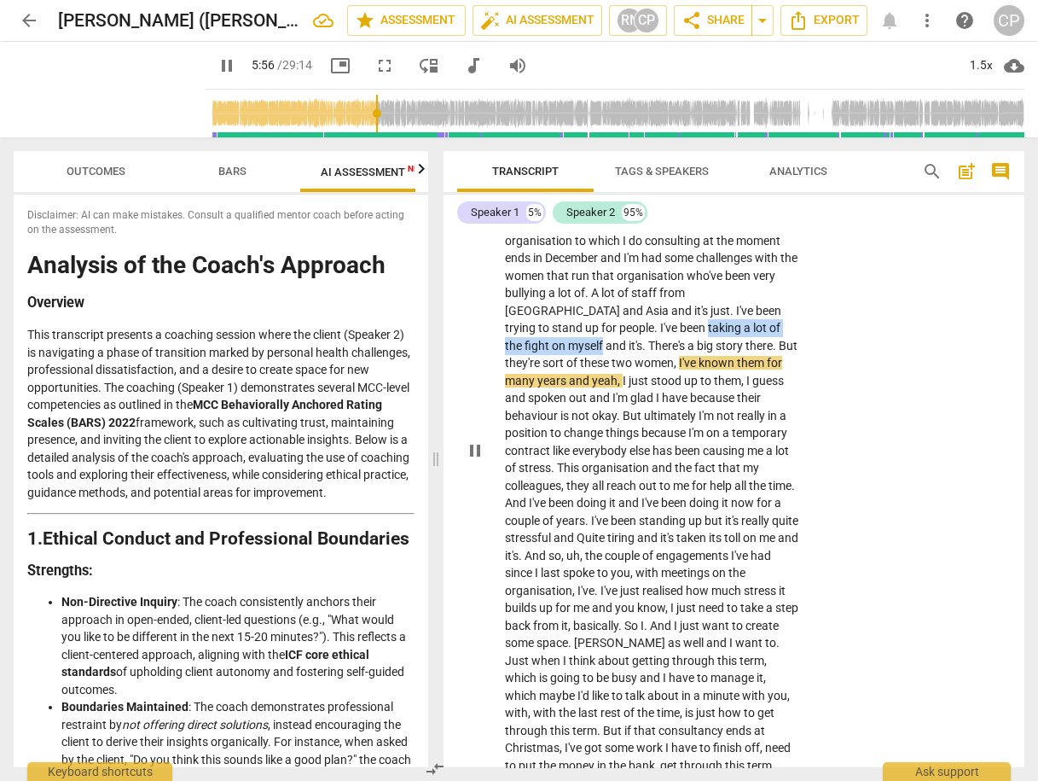
drag, startPoint x: 630, startPoint y: 343, endPoint x: 539, endPoint y: 359, distance: 91.9
click at [539, 359] on p "Well , what I'm working towards now is I think I've basically pretty much taken…" at bounding box center [652, 450] width 294 height 1347
click at [577, 337] on icon "button" at bounding box center [581, 337] width 10 height 12
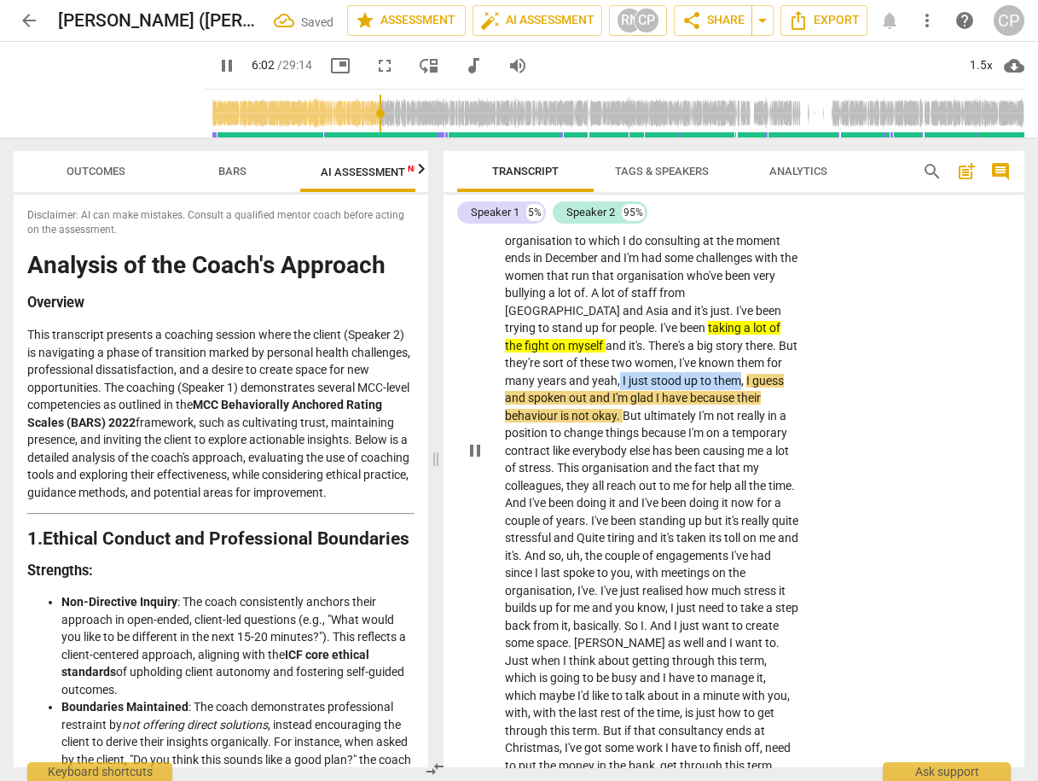
drag, startPoint x: 587, startPoint y: 394, endPoint x: 705, endPoint y: 388, distance: 117.9
click at [706, 388] on p "Well , what I'm working towards now is I think I've basically pretty much taken…" at bounding box center [652, 450] width 294 height 1347
click at [746, 369] on icon "button" at bounding box center [746, 372] width 10 height 12
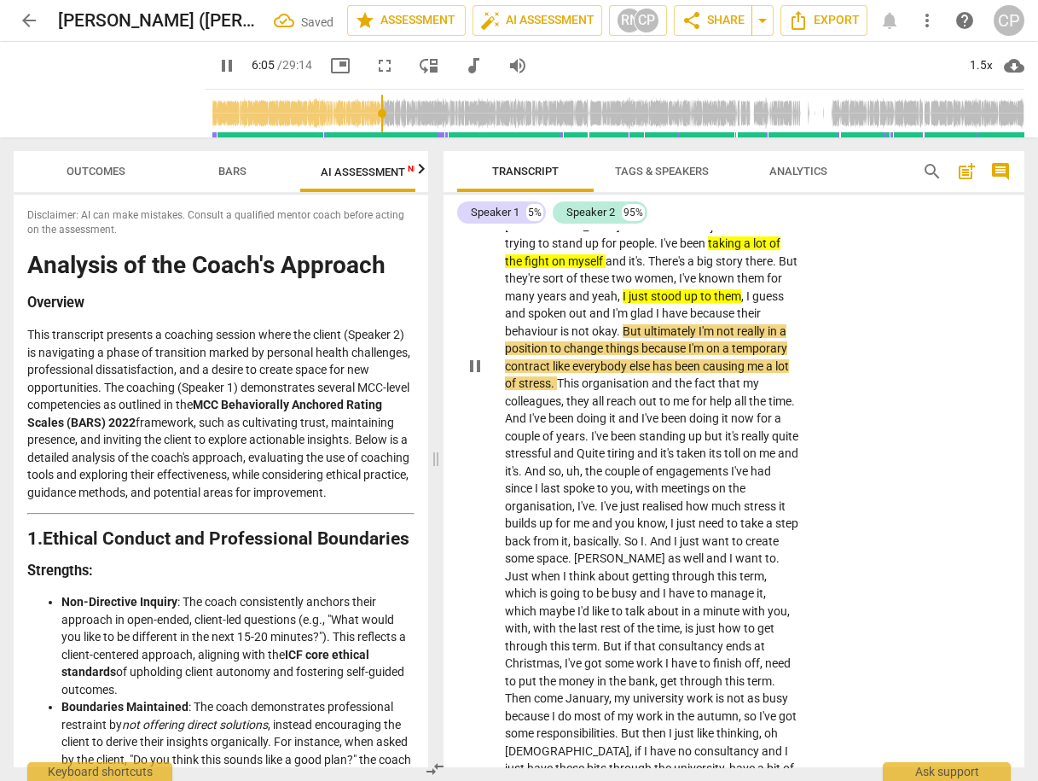
scroll to position [2184, 0]
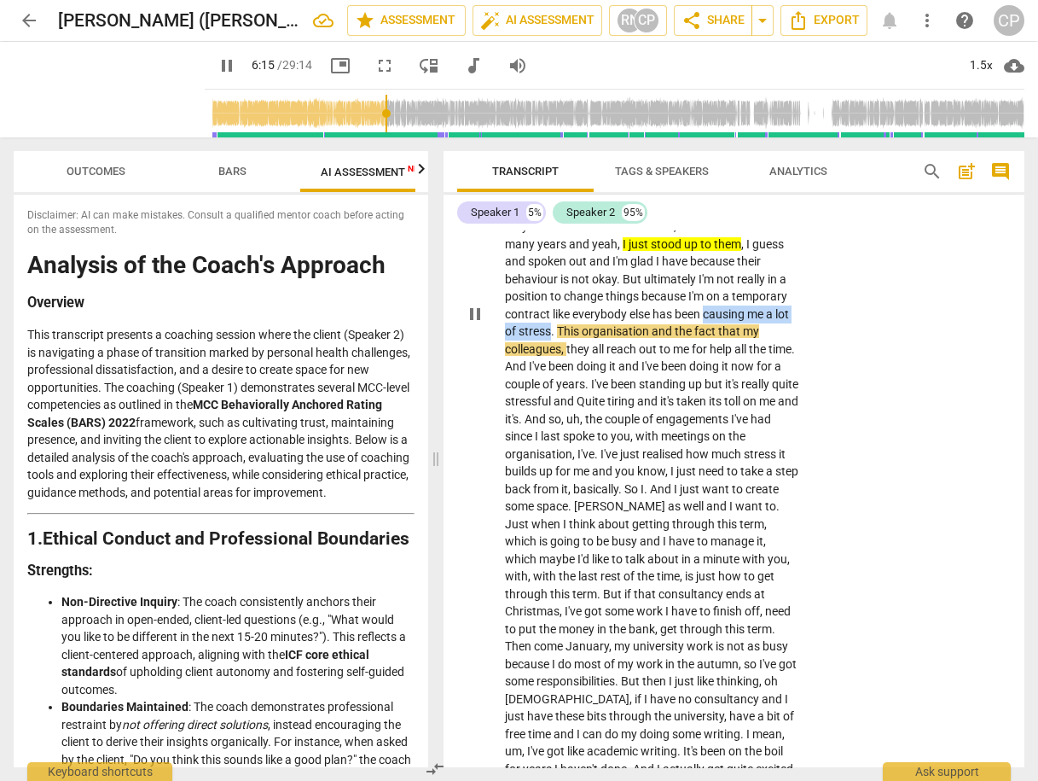
drag, startPoint x: 660, startPoint y: 330, endPoint x: 537, endPoint y: 351, distance: 124.5
click at [537, 351] on p "Well , what I'm working towards now is I think I've basically pretty much taken…" at bounding box center [652, 314] width 294 height 1347
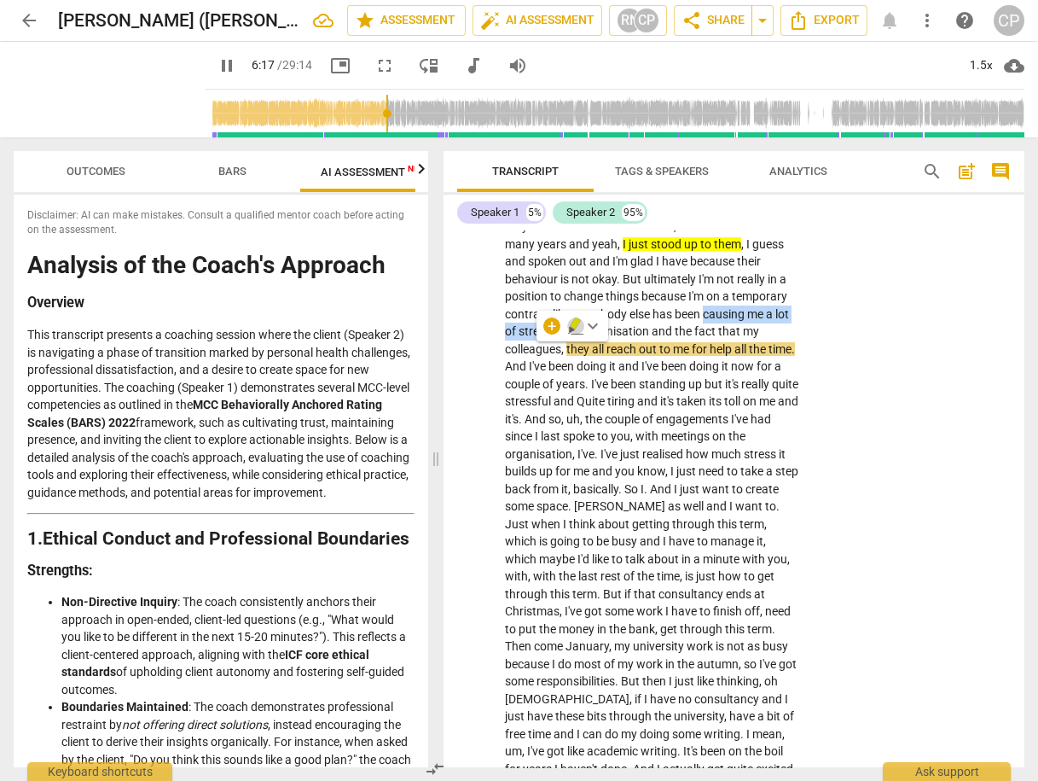
click at [571, 317] on icon "button" at bounding box center [575, 326] width 17 height 20
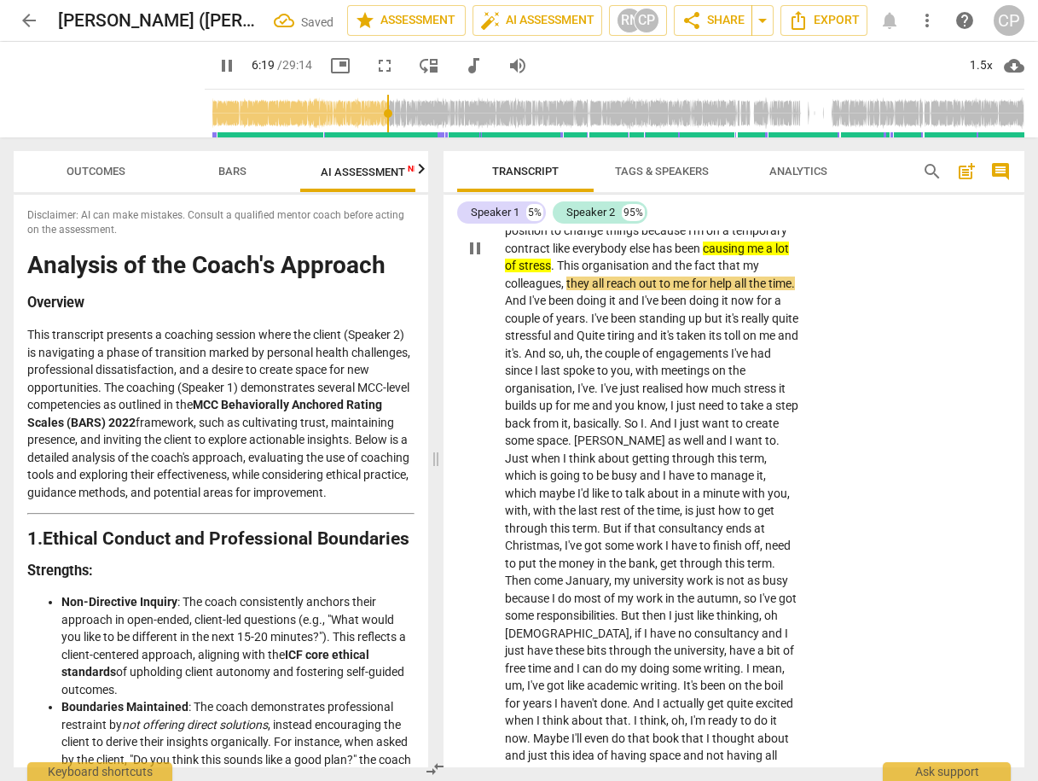
scroll to position [2252, 0]
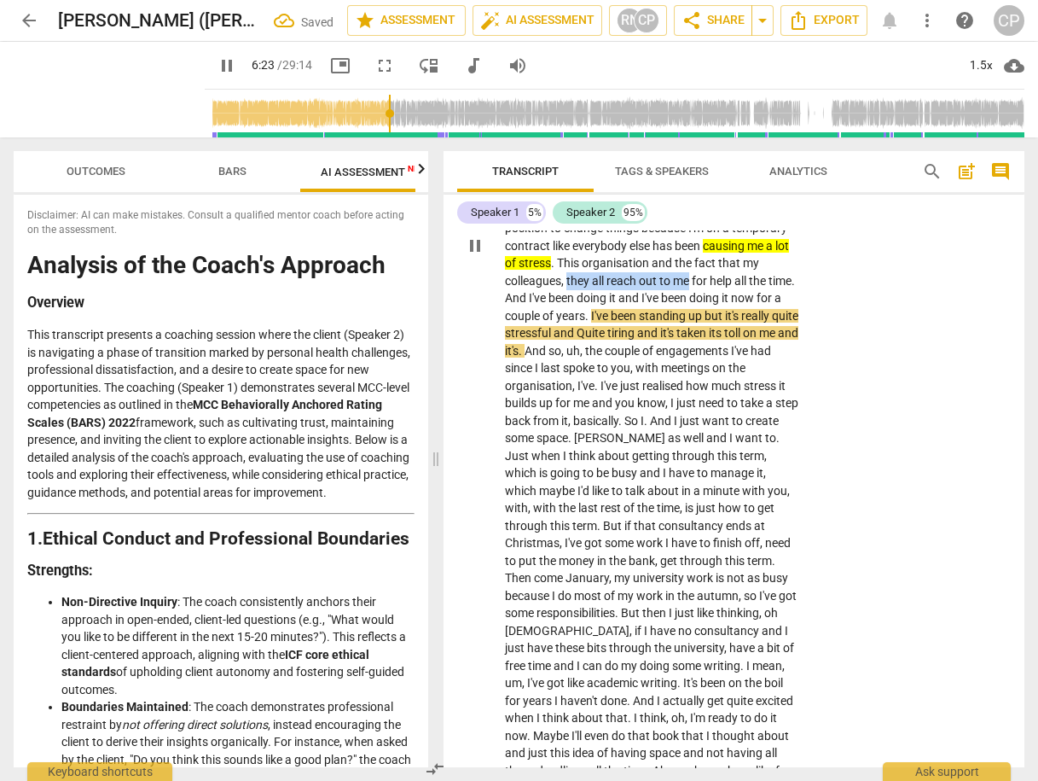
drag, startPoint x: 567, startPoint y: 299, endPoint x: 686, endPoint y: 297, distance: 118.6
click at [690, 300] on p "Well , what I'm working towards now is I think I've basically pretty much taken…" at bounding box center [652, 246] width 294 height 1347
click at [733, 272] on icon "button" at bounding box center [732, 272] width 10 height 12
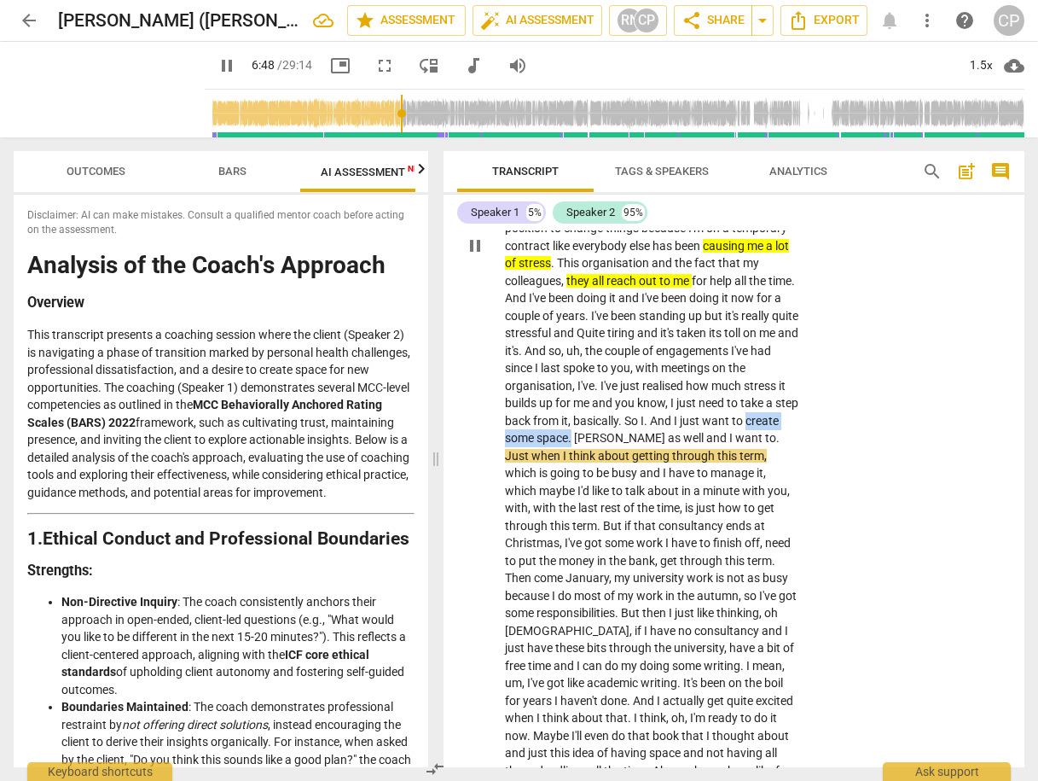
drag, startPoint x: 599, startPoint y: 454, endPoint x: 696, endPoint y: 449, distance: 97.4
click at [700, 454] on p "Well , what I'm working towards now is I think I've basically pretty much taken…" at bounding box center [652, 246] width 294 height 1347
click at [739, 425] on icon "button" at bounding box center [739, 430] width 10 height 12
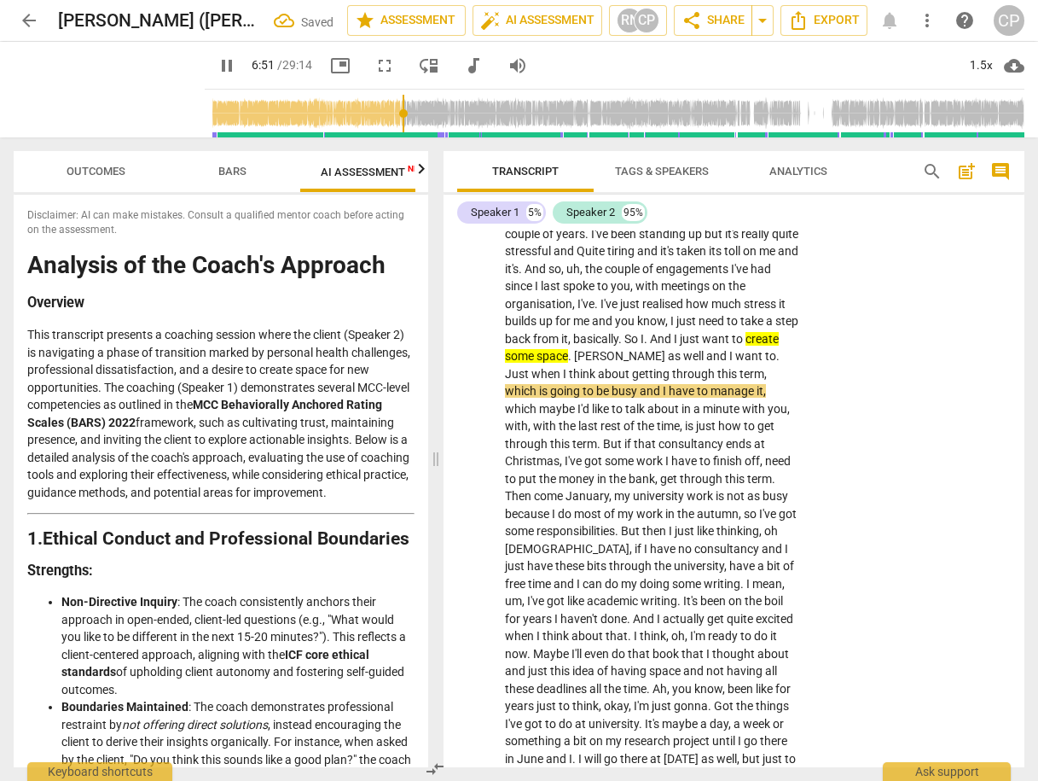
scroll to position [2389, 0]
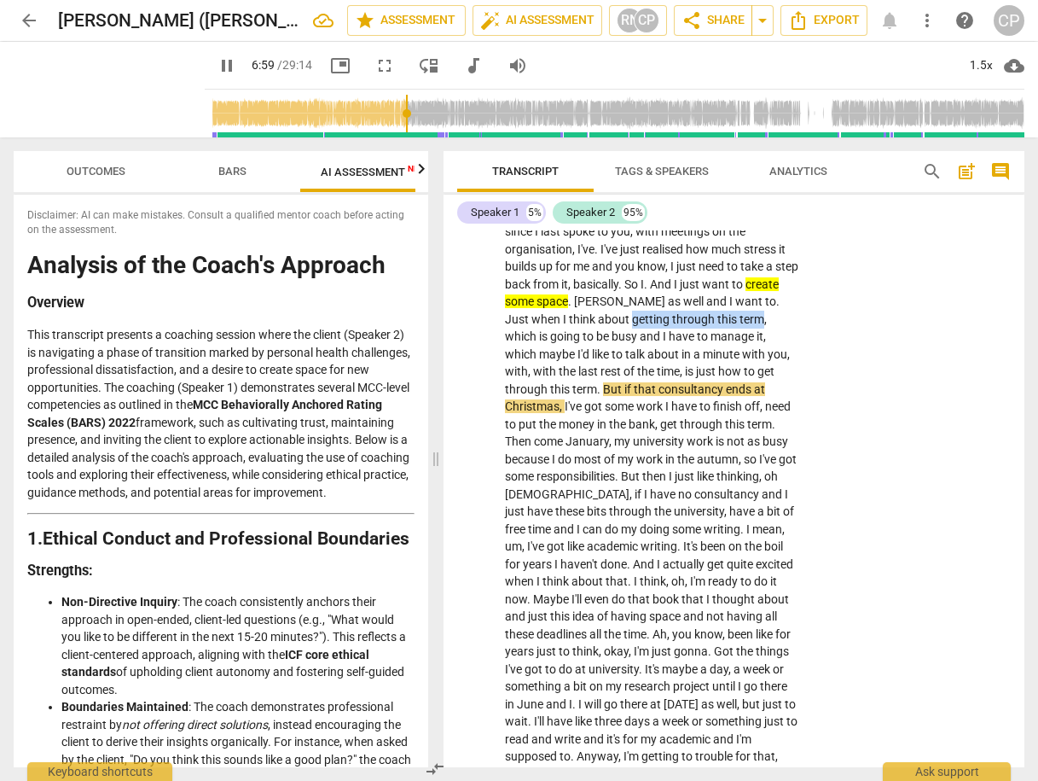
drag, startPoint x: 706, startPoint y: 338, endPoint x: 552, endPoint y: 349, distance: 154.0
click at [552, 349] on p "Well , what I'm working towards now is I think I've basically pretty much taken…" at bounding box center [652, 109] width 294 height 1347
click at [593, 330] on icon "button" at bounding box center [590, 331] width 17 height 20
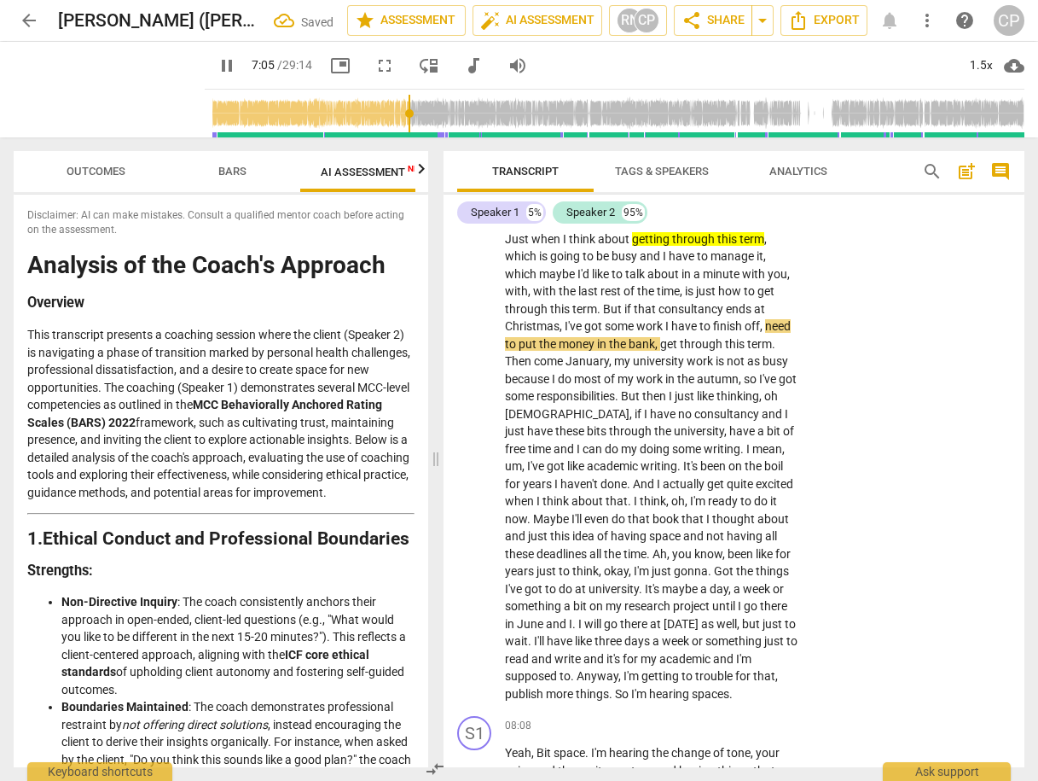
scroll to position [2525, 0]
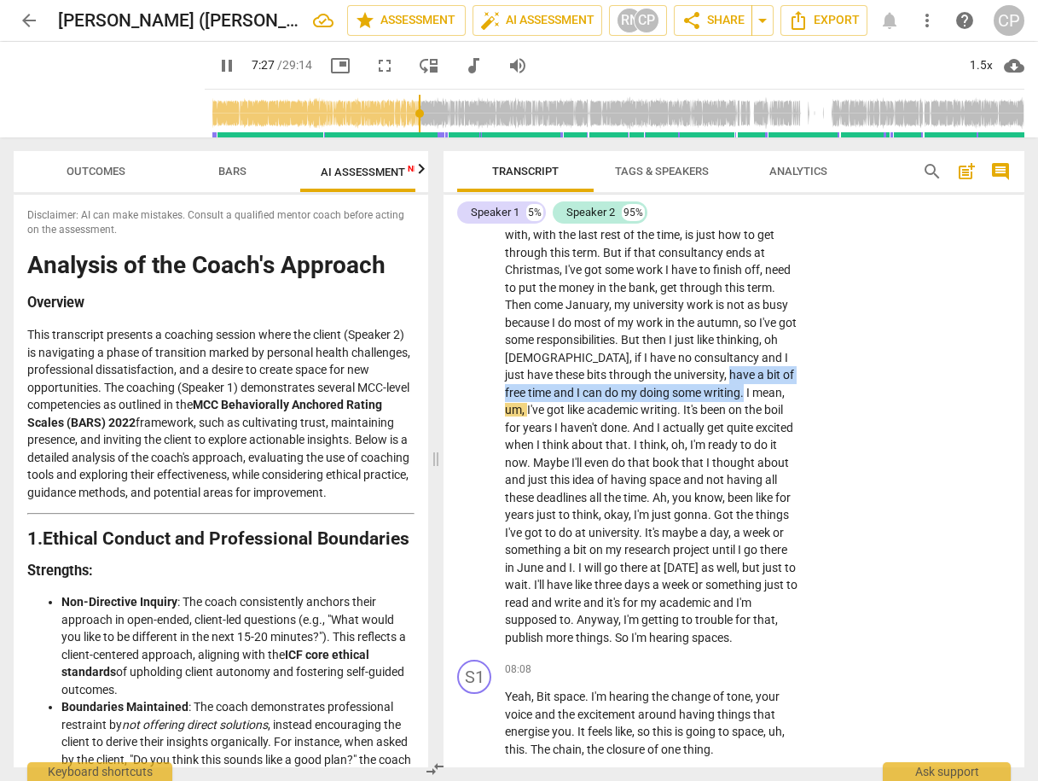
drag, startPoint x: 560, startPoint y: 408, endPoint x: 574, endPoint y: 421, distance: 19.3
click at [617, 398] on icon "button" at bounding box center [618, 402] width 10 height 12
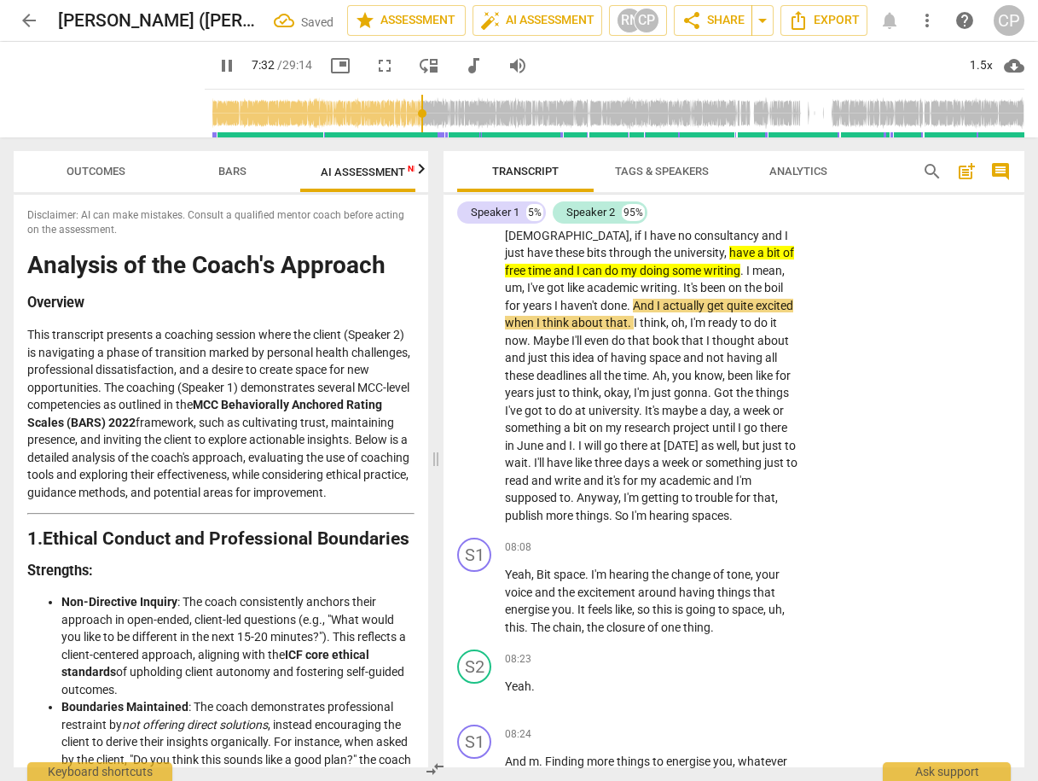
scroll to position [2662, 0]
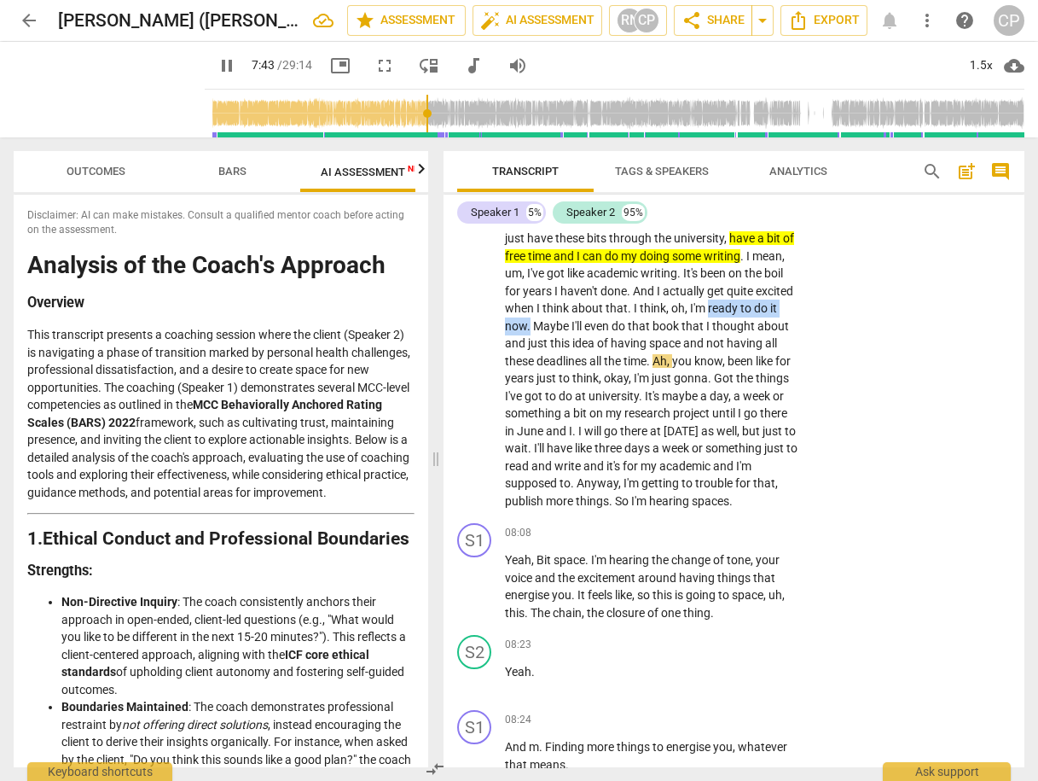
drag, startPoint x: 580, startPoint y: 340, endPoint x: 673, endPoint y: 338, distance: 93.0
click at [715, 314] on icon "button" at bounding box center [718, 320] width 17 height 20
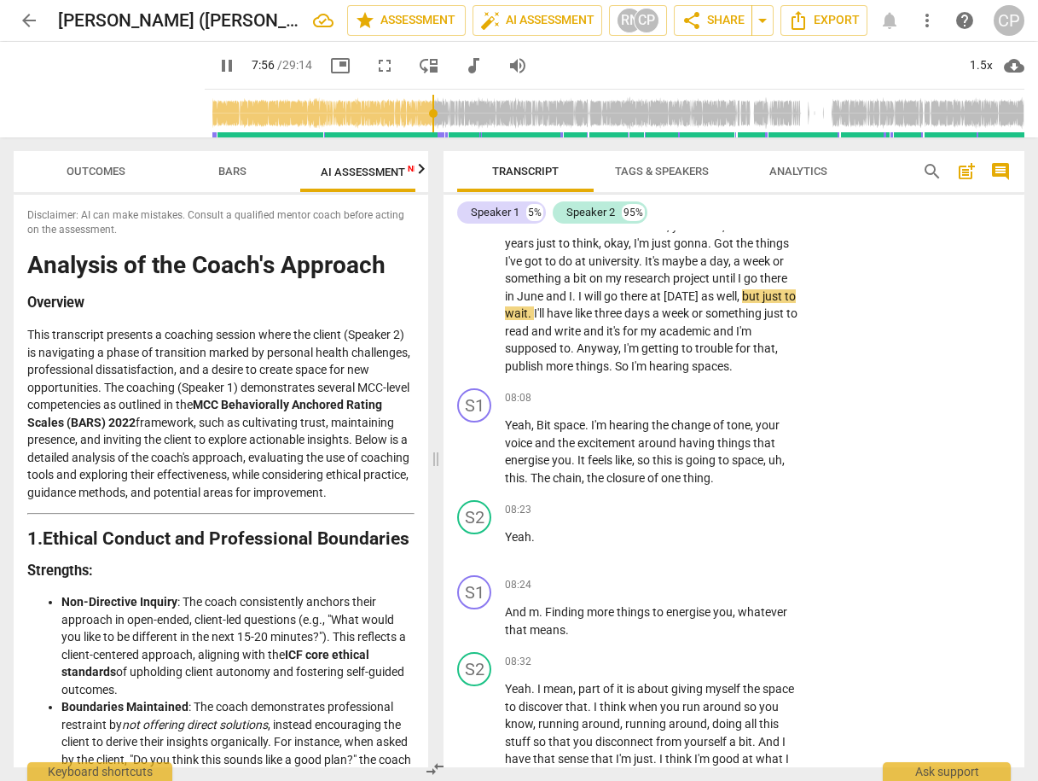
scroll to position [2798, 0]
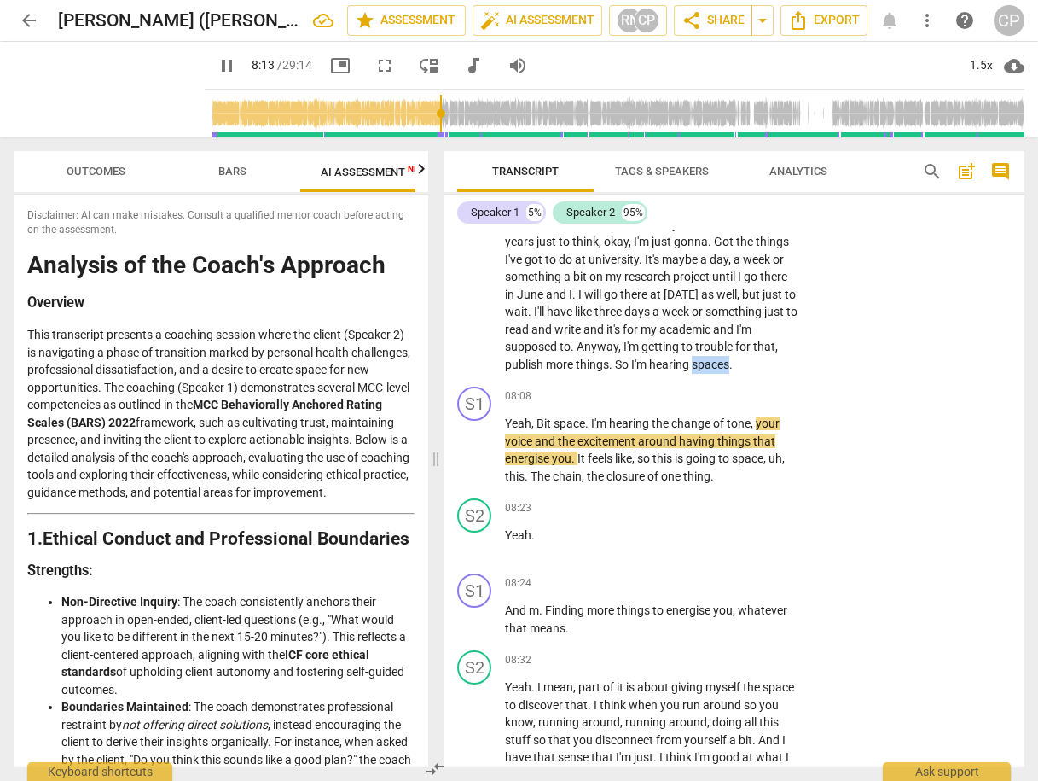
drag, startPoint x: 623, startPoint y: 396, endPoint x: 660, endPoint y: 404, distance: 38.3
click at [696, 373] on icon "button" at bounding box center [698, 374] width 10 height 12
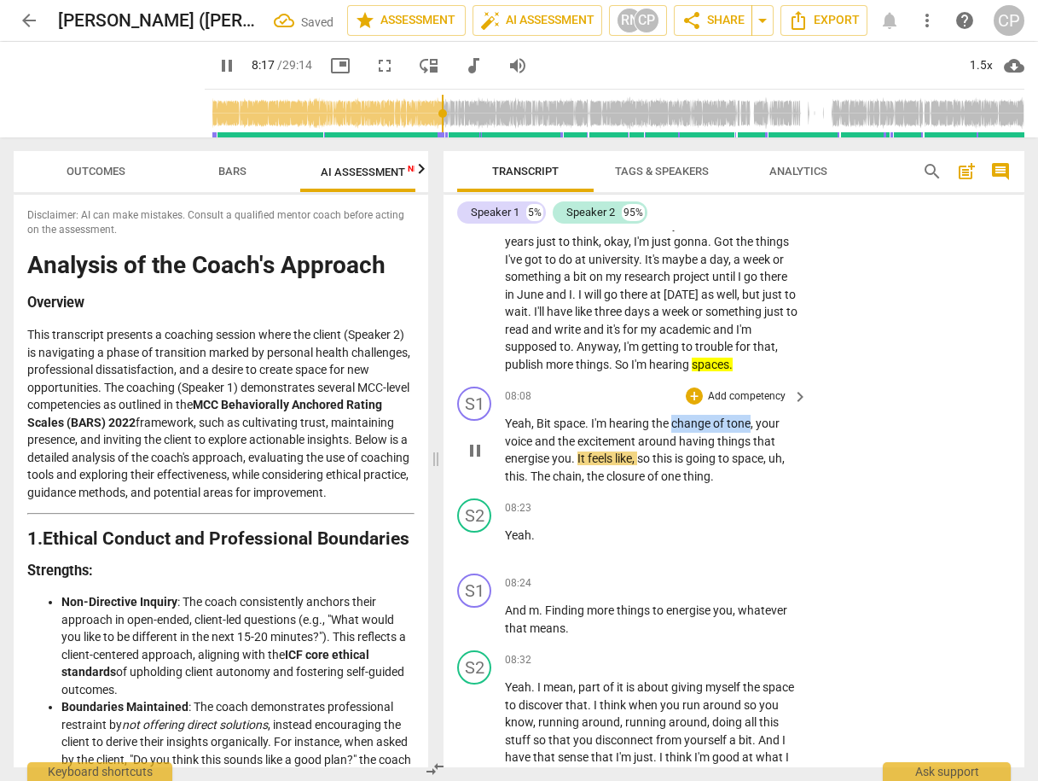
drag, startPoint x: 671, startPoint y: 456, endPoint x: 742, endPoint y: 443, distance: 72.9
click at [751, 450] on p "Yeah , Bit space . I'm hearing the change of tone , your voice and the exciteme…" at bounding box center [652, 450] width 294 height 70
click at [789, 429] on icon "button" at bounding box center [790, 433] width 10 height 12
drag, startPoint x: 478, startPoint y: 485, endPoint x: 485, endPoint y: 479, distance: 10.3
click at [479, 461] on span "pause" at bounding box center [475, 450] width 20 height 20
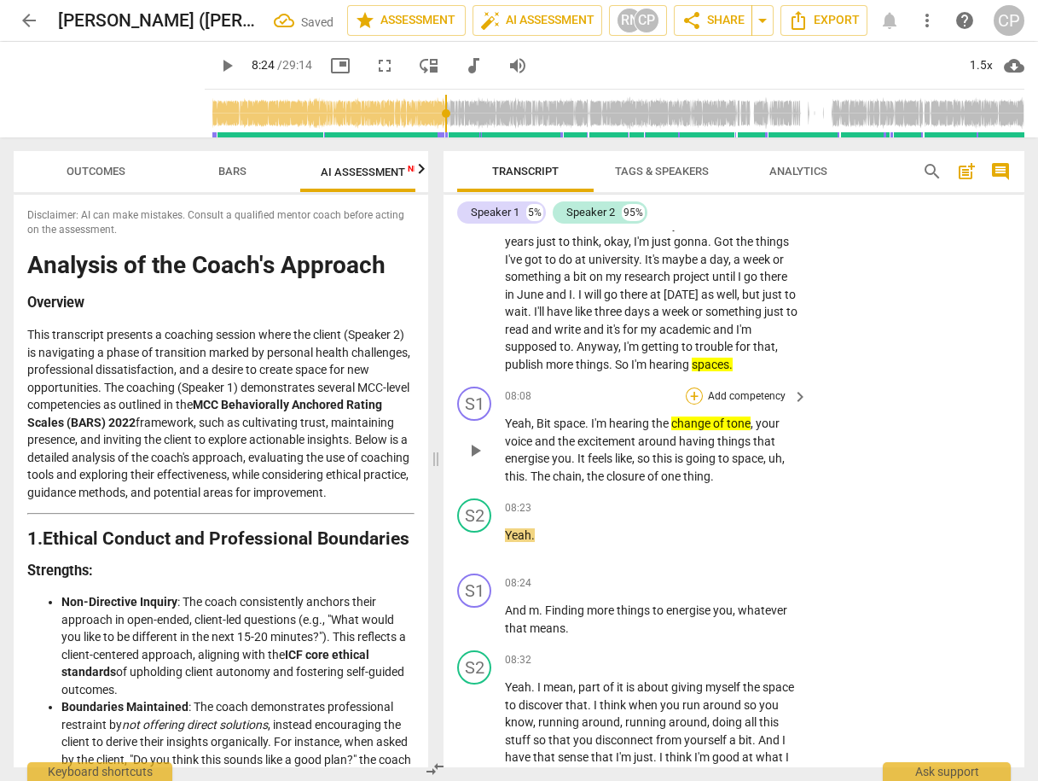
click at [694, 404] on div "+" at bounding box center [694, 395] width 17 height 17
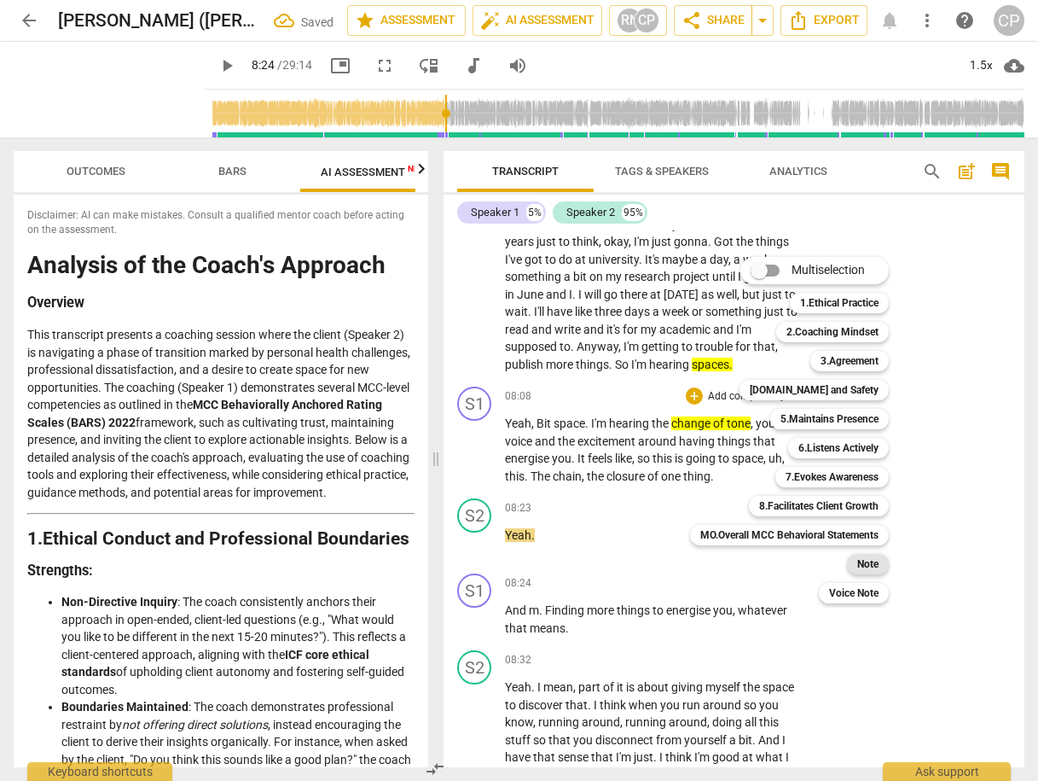
click at [879, 563] on b "Note" at bounding box center [867, 564] width 21 height 20
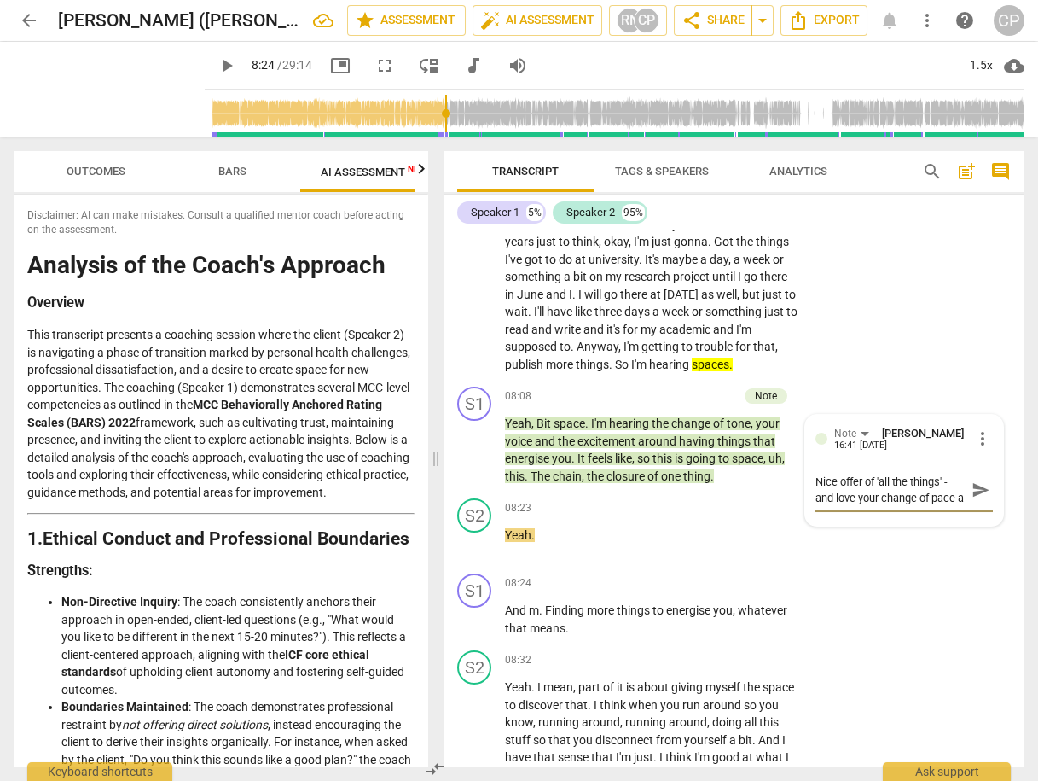
scroll to position [14, 0]
click at [972, 499] on span "send" at bounding box center [981, 489] width 19 height 19
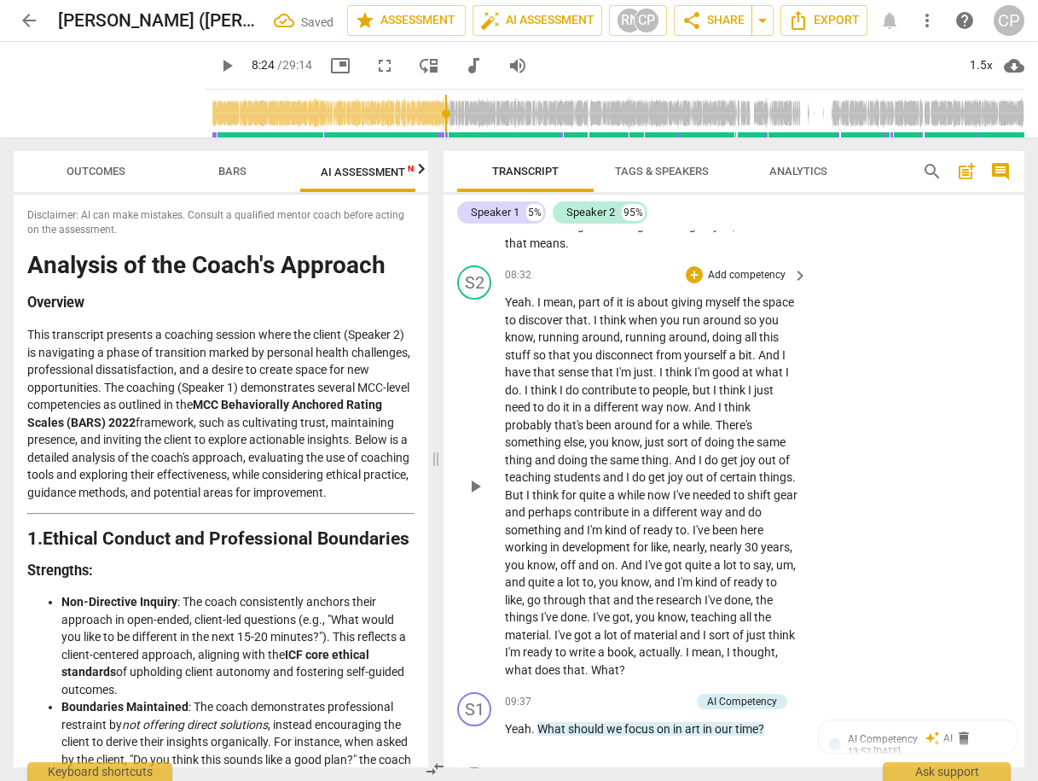
scroll to position [3412, 0]
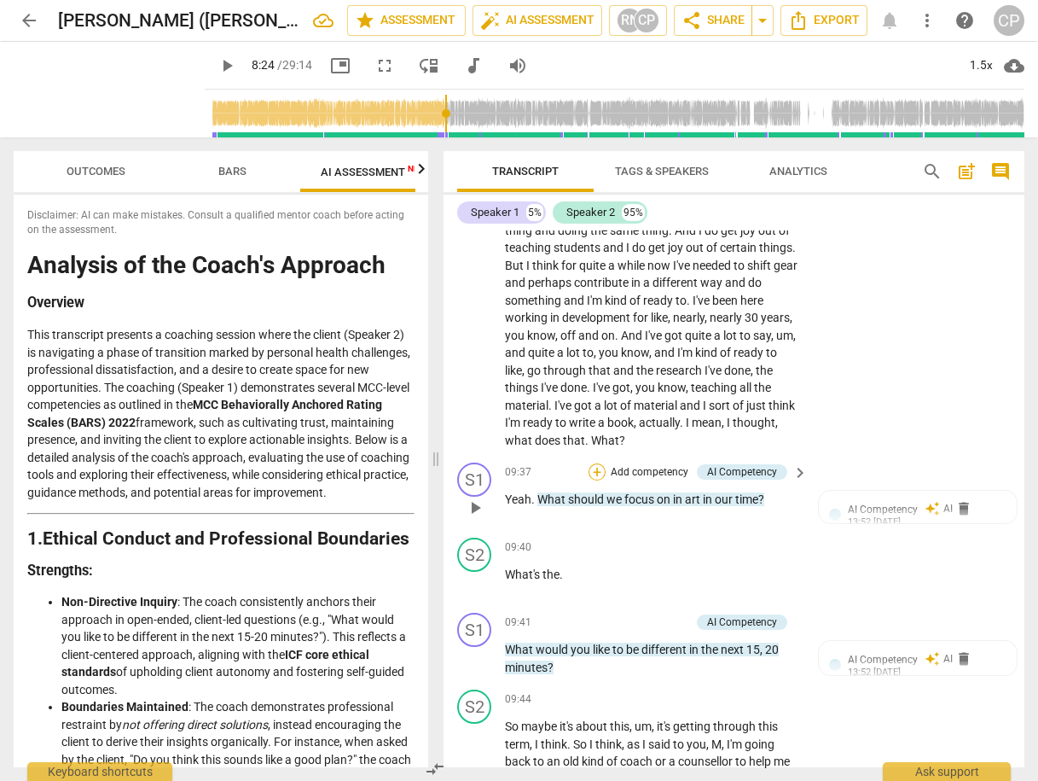
click at [595, 480] on div "+" at bounding box center [597, 471] width 17 height 17
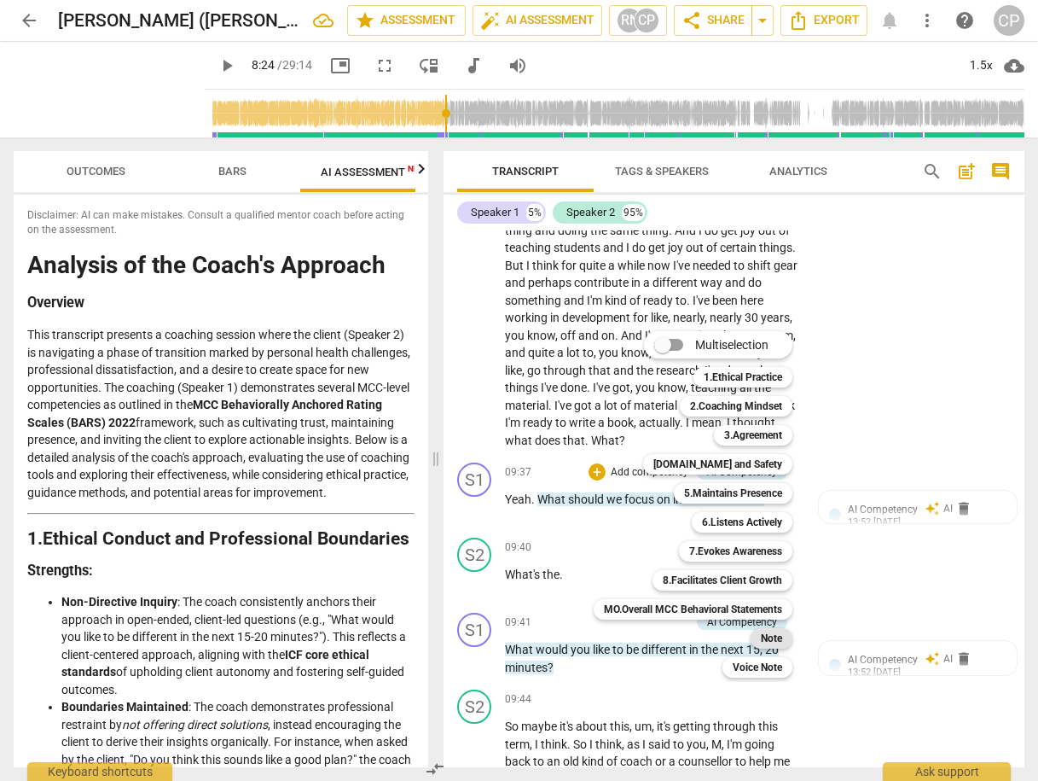
click at [769, 639] on b "Note" at bounding box center [771, 638] width 21 height 20
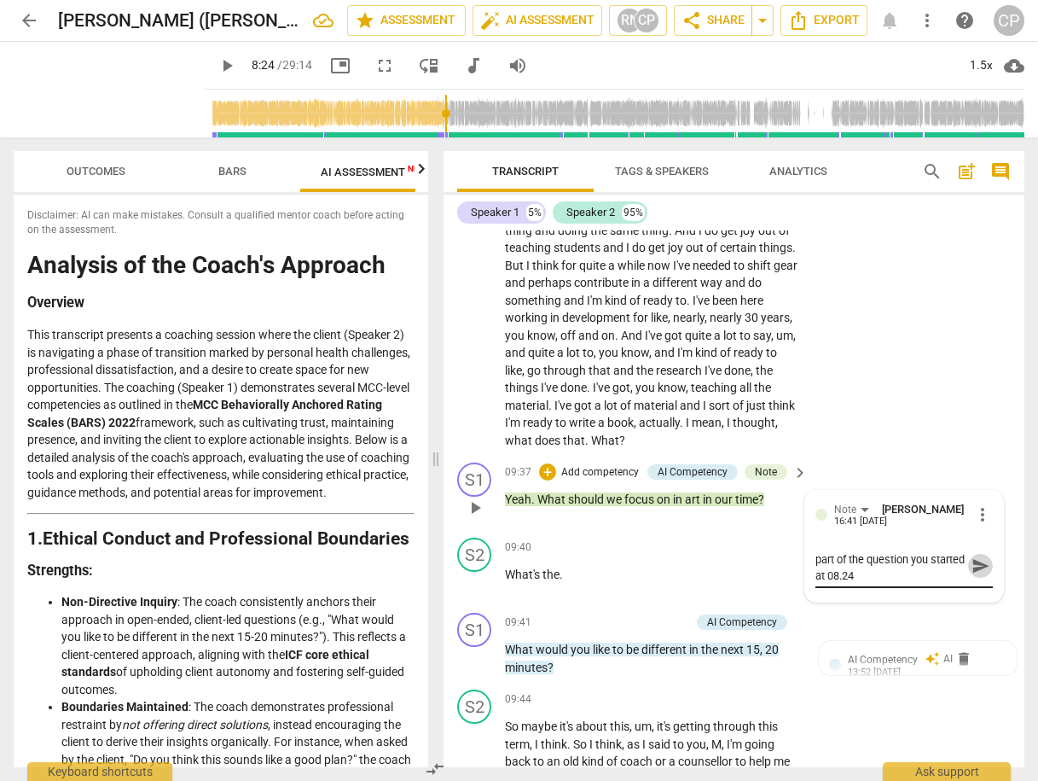
click at [982, 575] on span "send" at bounding box center [981, 565] width 19 height 19
click at [862, 516] on div "Note" at bounding box center [854, 509] width 41 height 15
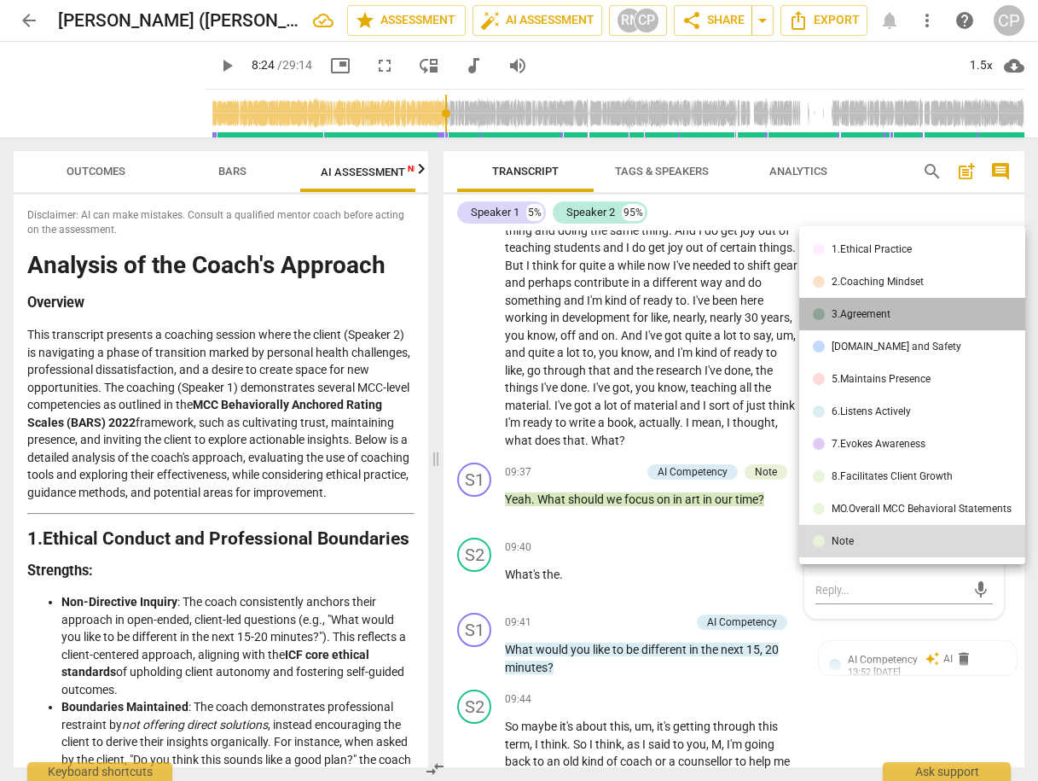
click at [891, 311] on li "3.Agreement" at bounding box center [912, 314] width 226 height 32
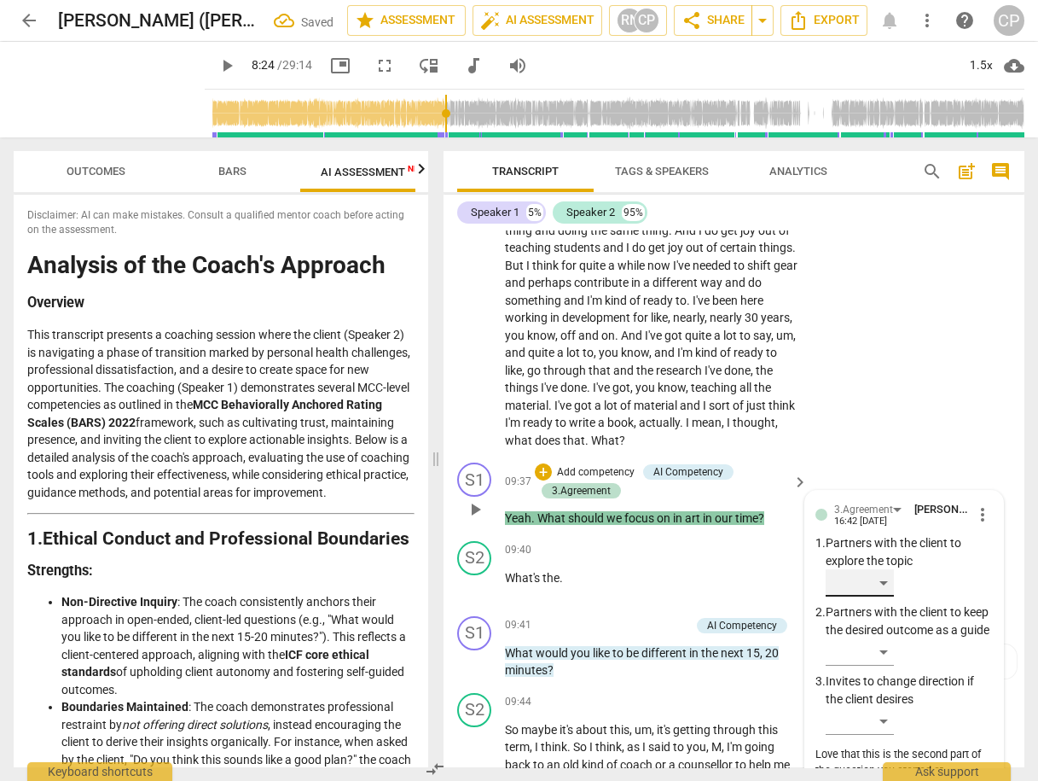
click at [885, 596] on div "​" at bounding box center [860, 582] width 68 height 27
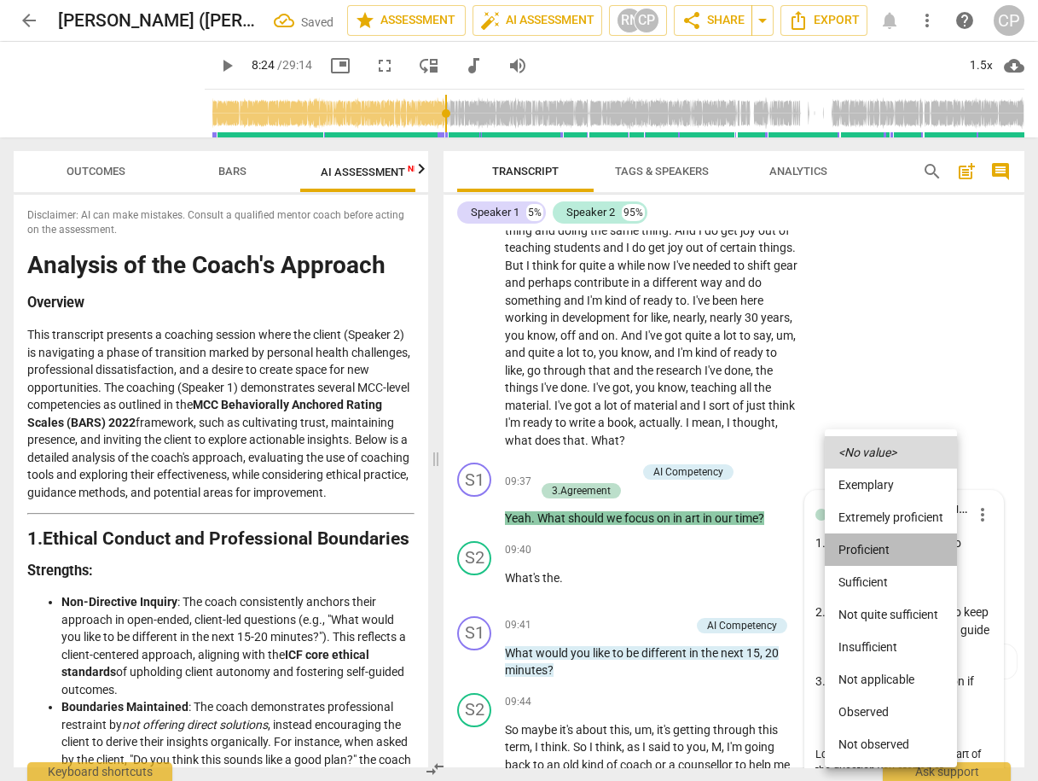
click at [869, 546] on li "Proficient" at bounding box center [891, 549] width 132 height 32
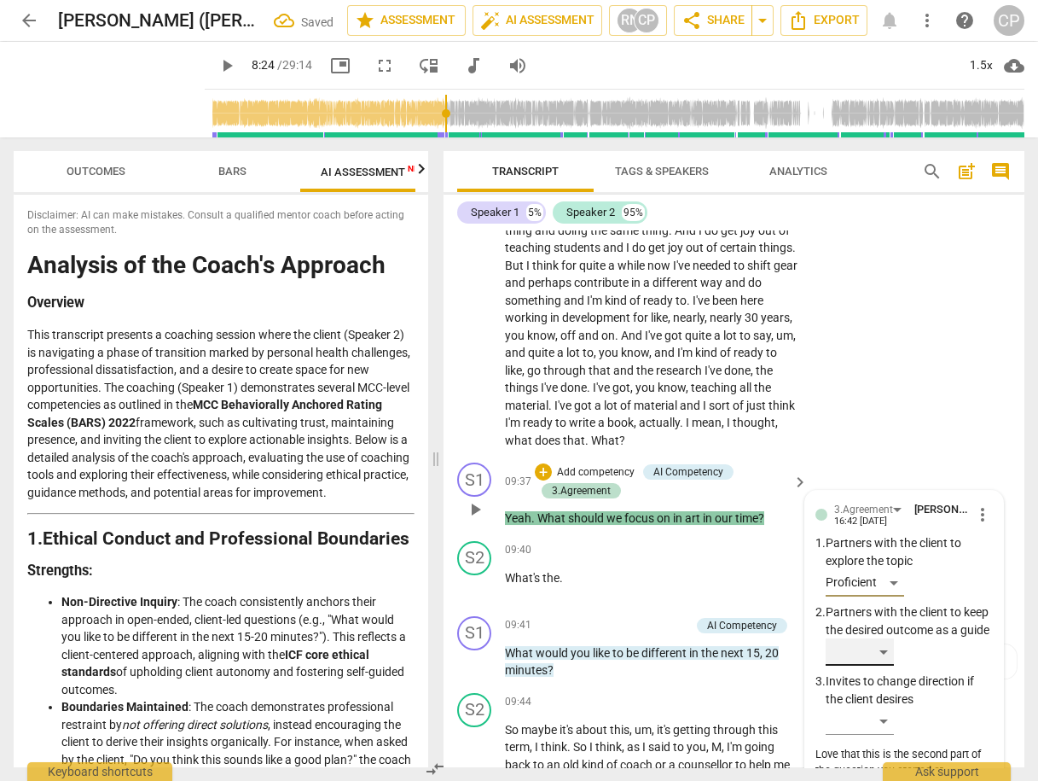
click at [876, 665] on div "​" at bounding box center [860, 651] width 68 height 27
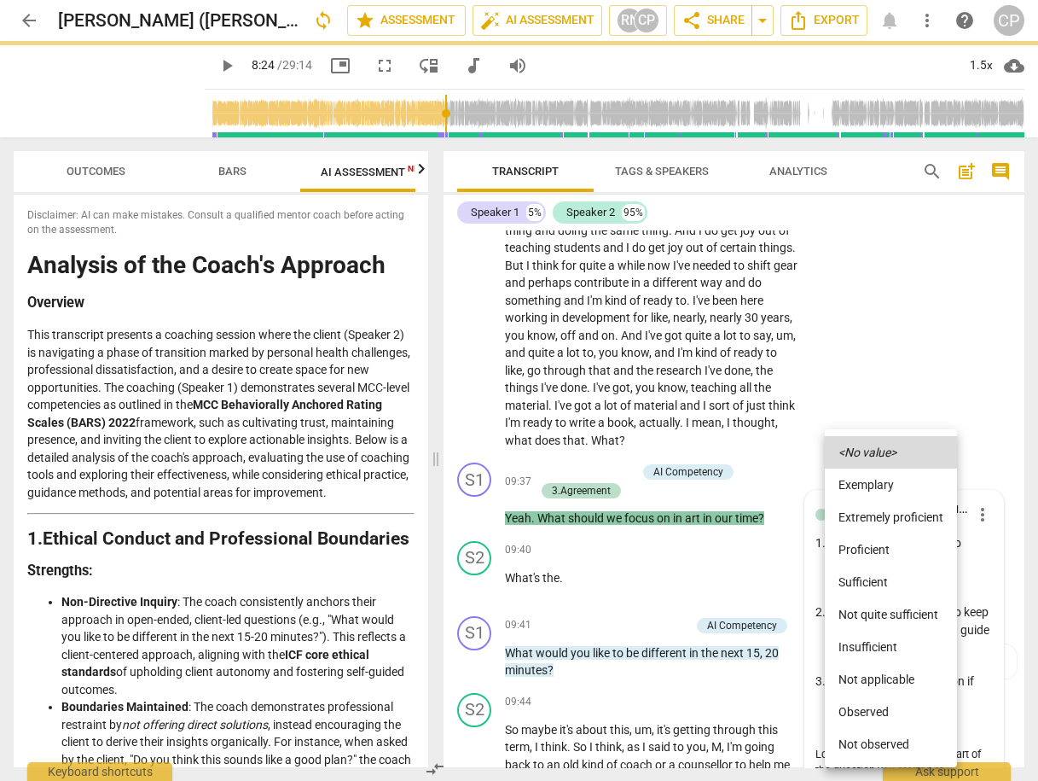
click at [883, 557] on li "Proficient" at bounding box center [891, 549] width 132 height 32
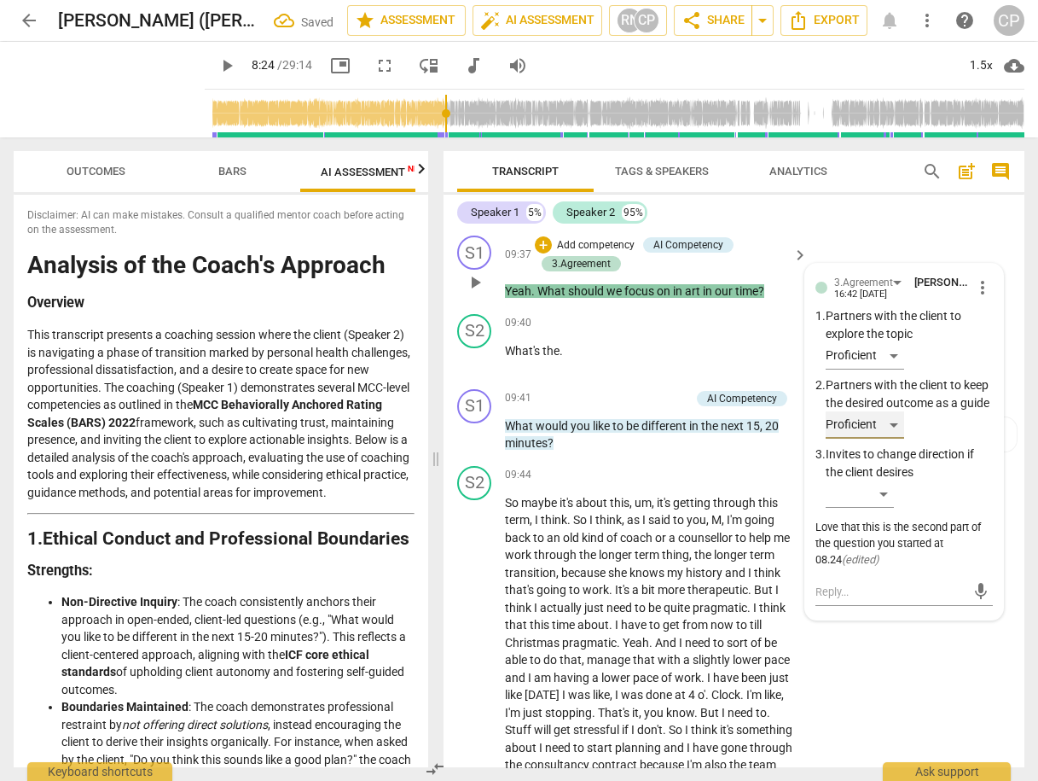
scroll to position [3685, 0]
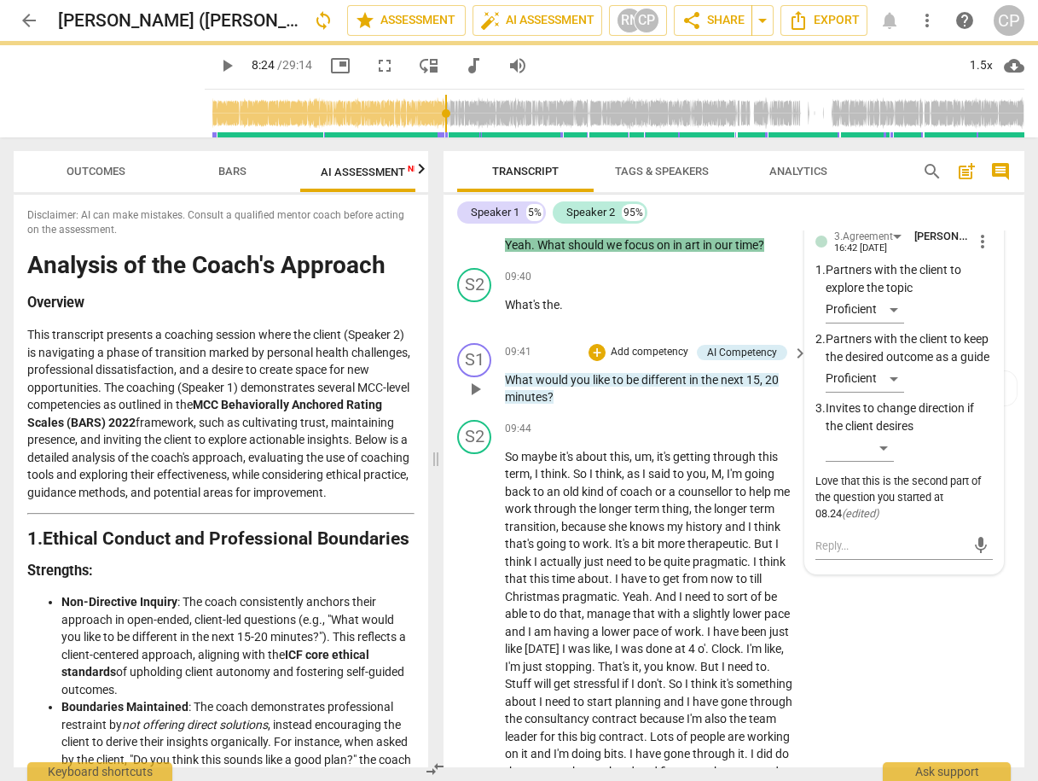
click at [706, 406] on p "What would you like to be different in the next 15 , 20 minutes ?" at bounding box center [652, 388] width 294 height 35
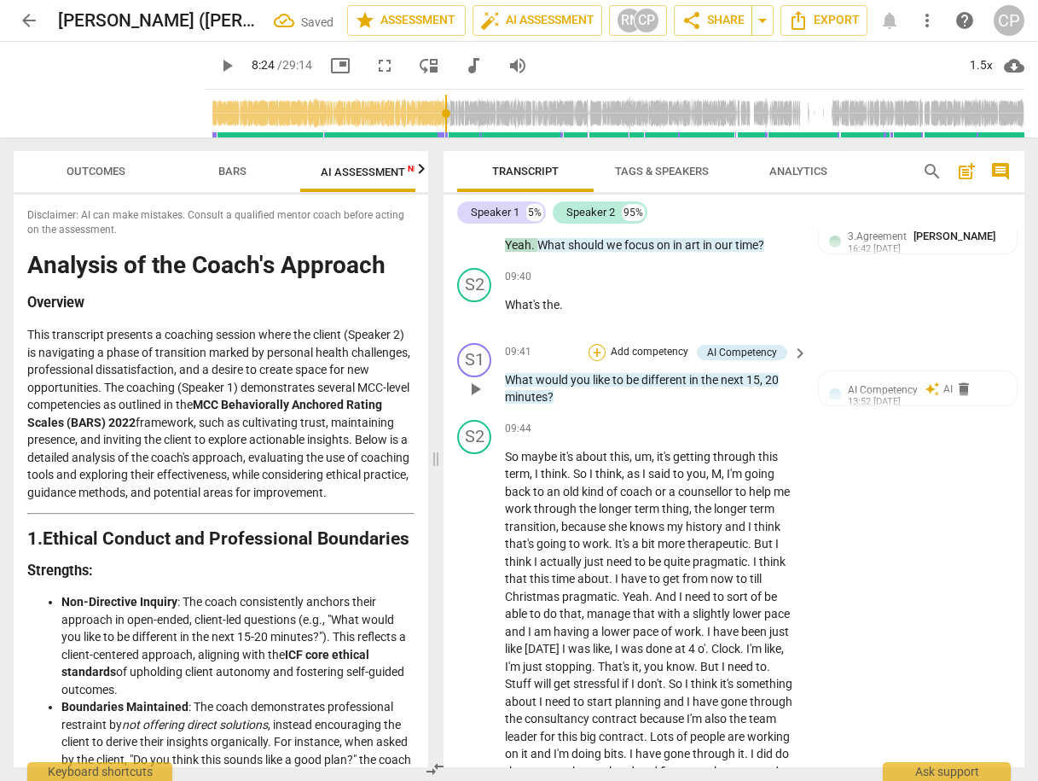
click at [595, 361] on div "+" at bounding box center [597, 352] width 17 height 17
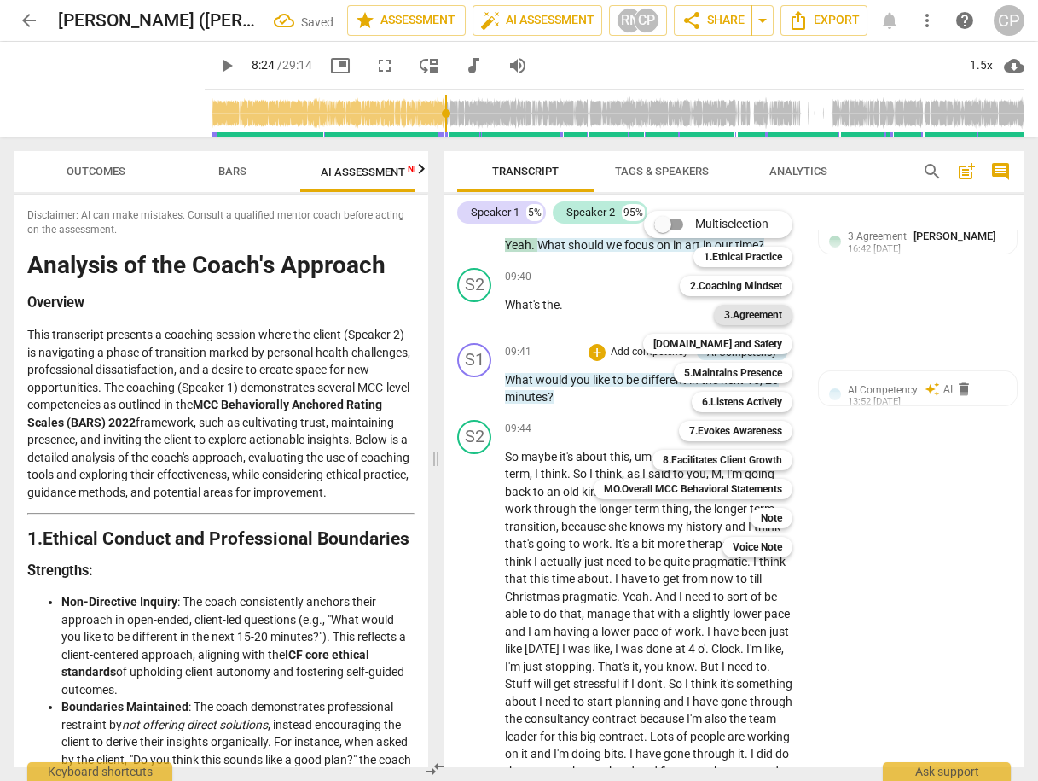
click at [753, 316] on b "3.Agreement" at bounding box center [753, 315] width 58 height 20
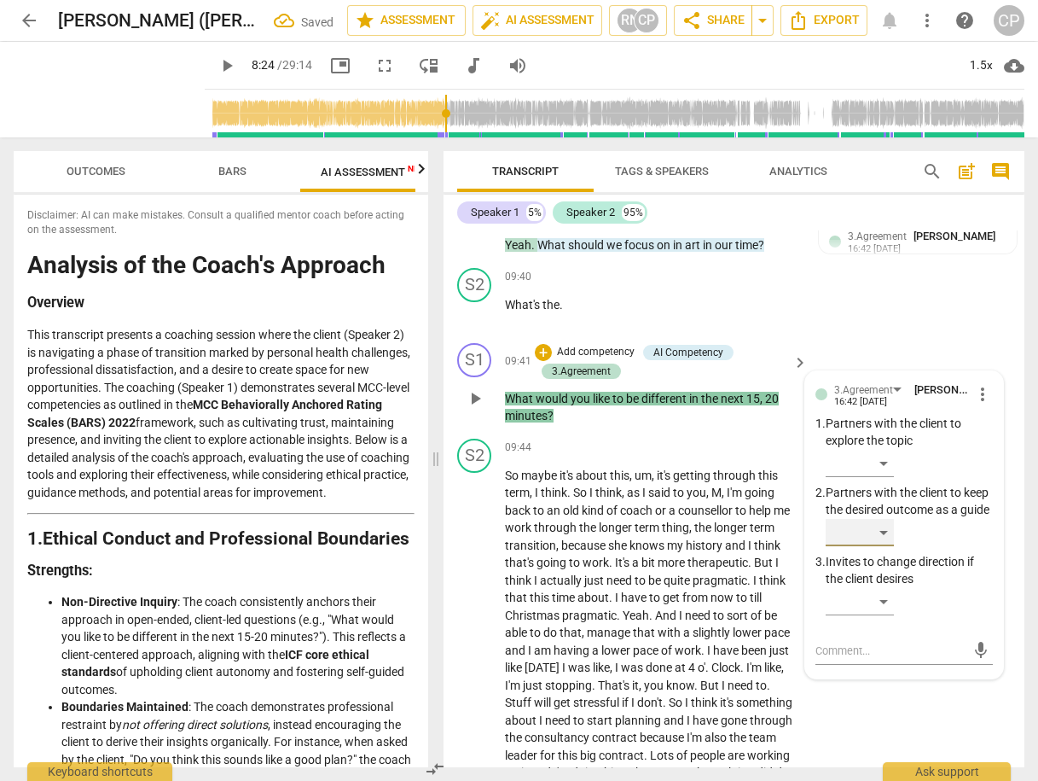
click at [880, 546] on div "​" at bounding box center [860, 532] width 68 height 27
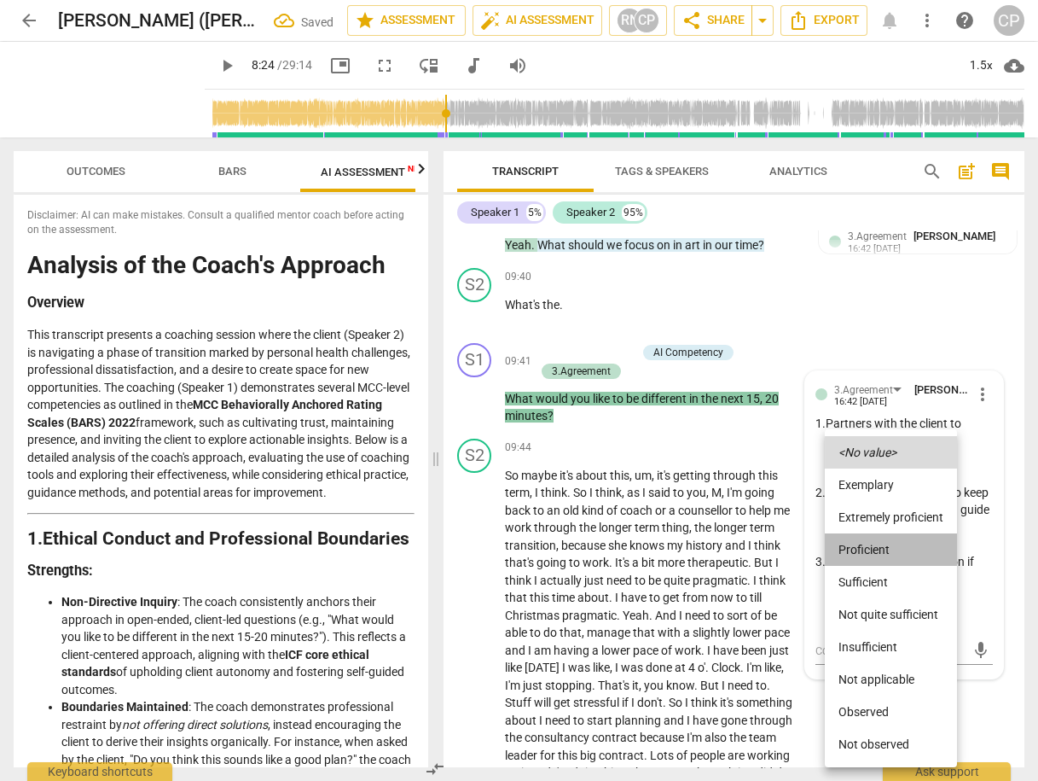
click at [879, 545] on li "Proficient" at bounding box center [891, 549] width 132 height 32
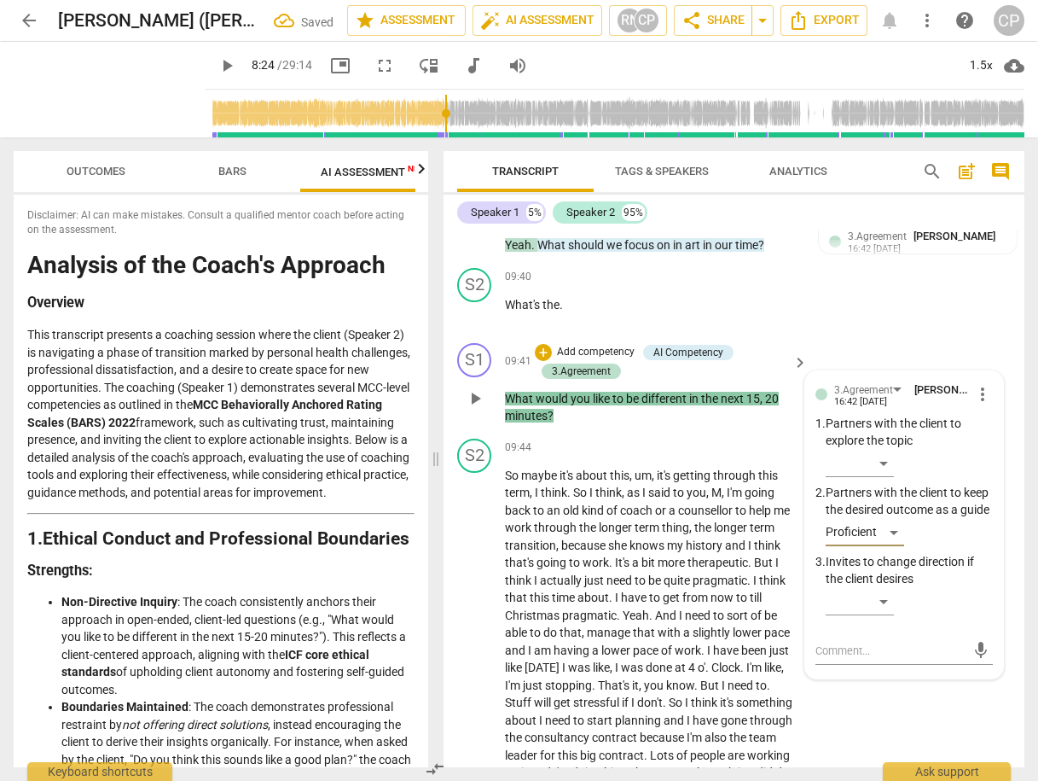
click at [887, 378] on div "S1 play_arrow pause 09:41 + Add competency AI Competency 3.Agreement keyboard_a…" at bounding box center [734, 384] width 581 height 96
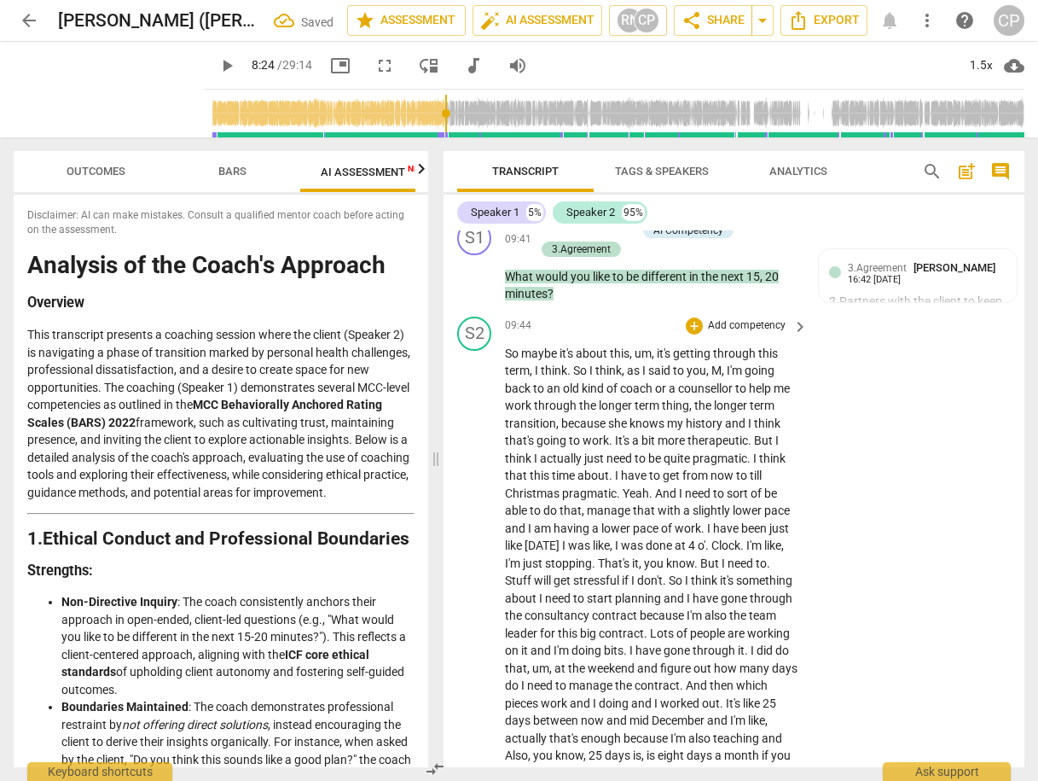
scroll to position [3822, 0]
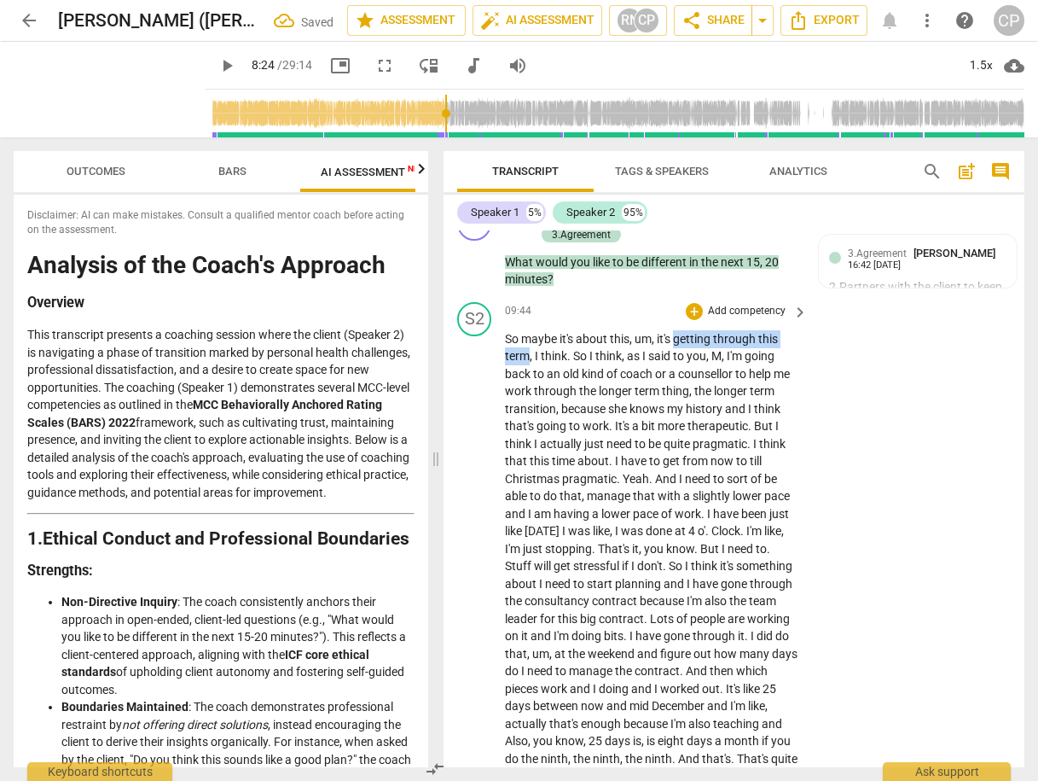
drag, startPoint x: 676, startPoint y: 369, endPoint x: 529, endPoint y: 384, distance: 147.4
click at [529, 384] on p "So maybe it's about this , um , it's getting through this term , I think . So I…" at bounding box center [652, 793] width 294 height 927
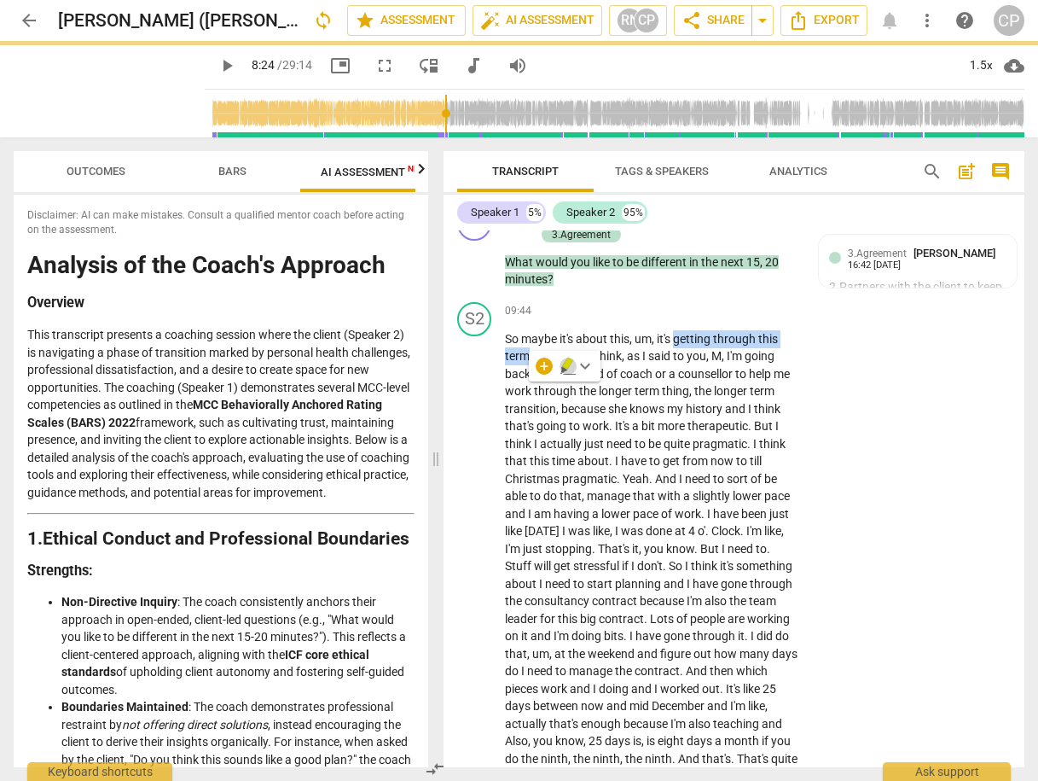
click at [560, 361] on icon "button" at bounding box center [568, 366] width 17 height 20
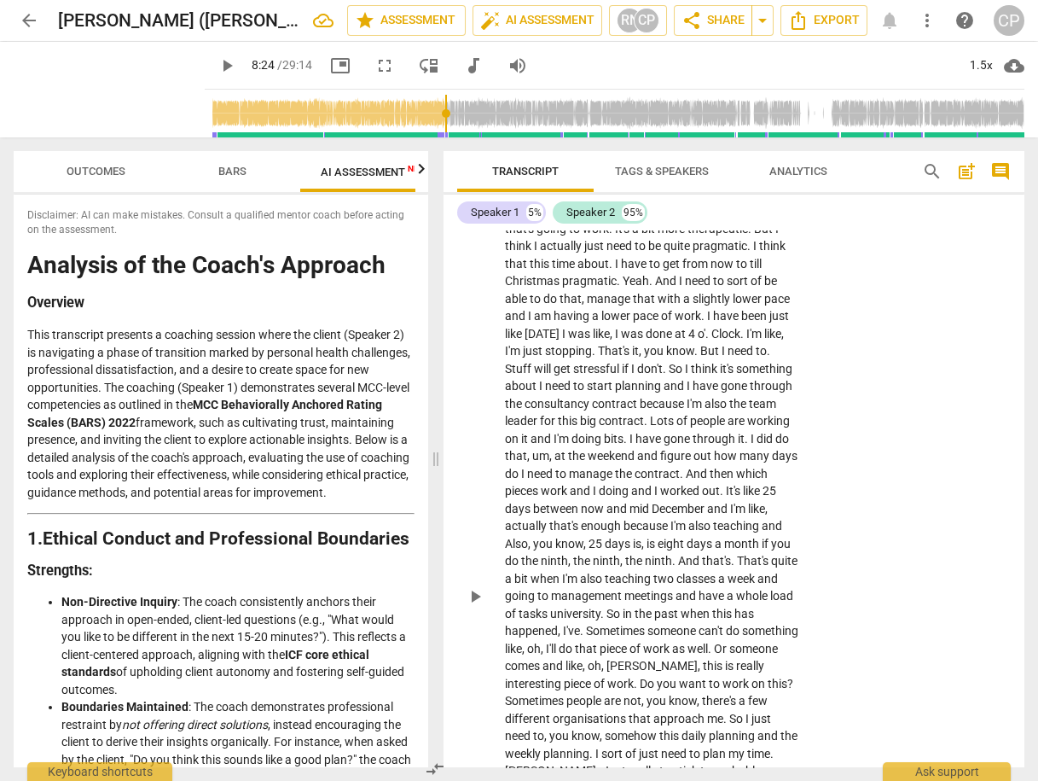
scroll to position [4004, 0]
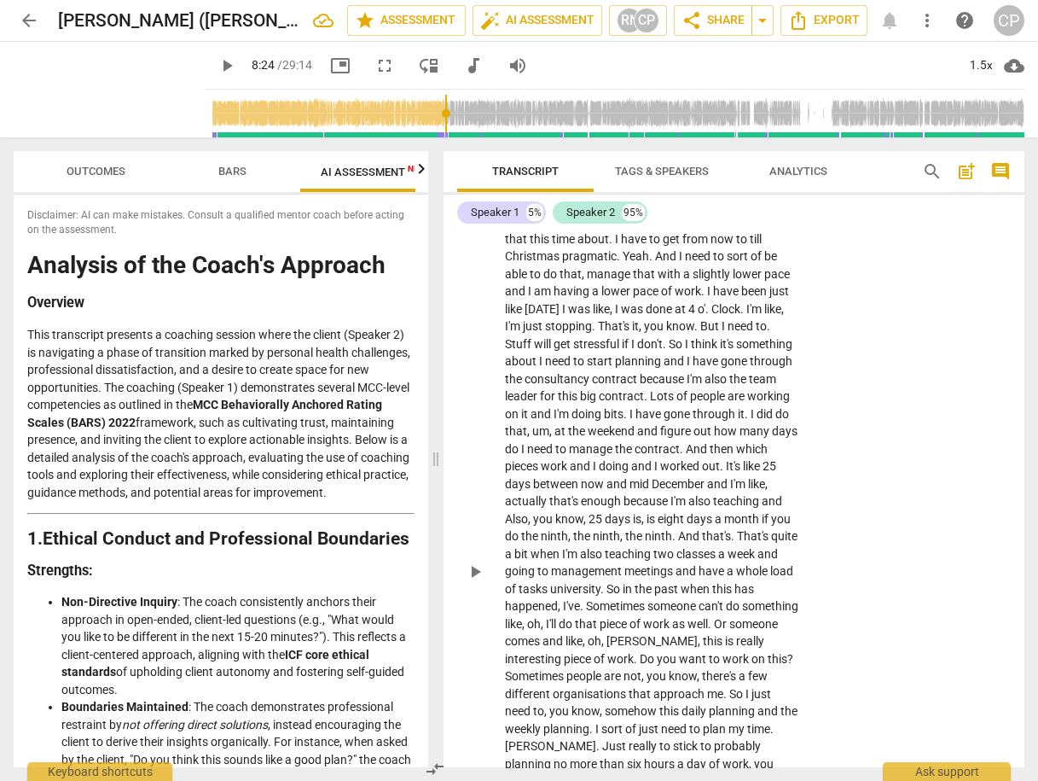
click at [469, 582] on span "play_arrow" at bounding box center [475, 571] width 20 height 20
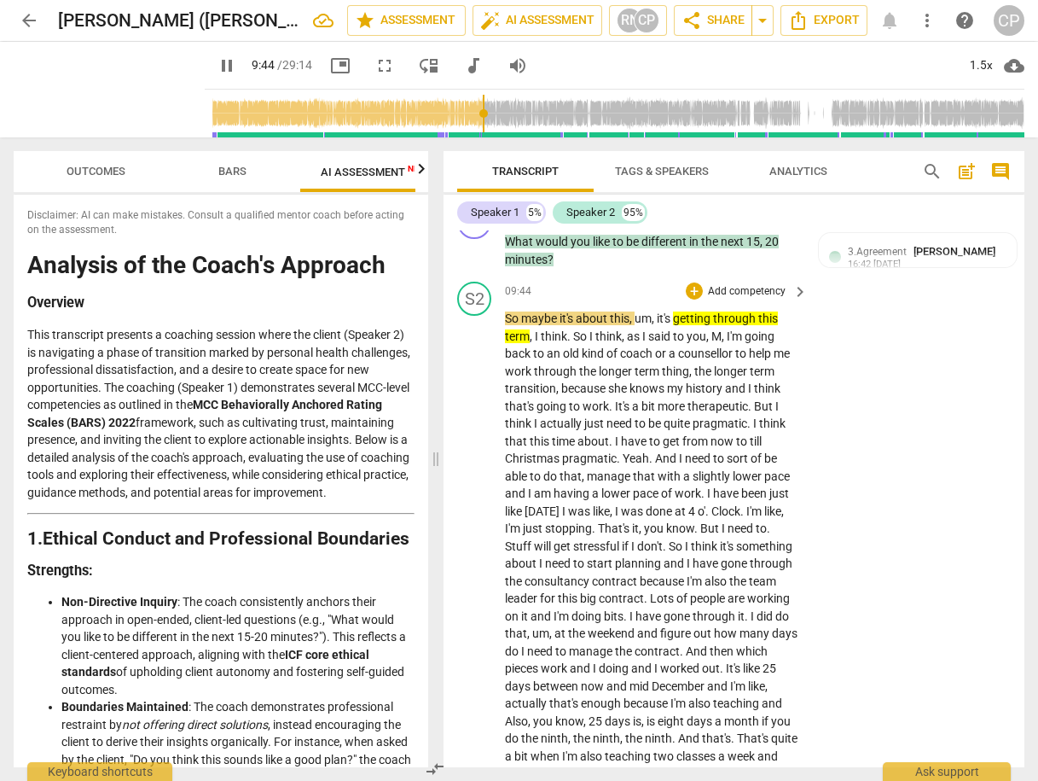
scroll to position [3799, 0]
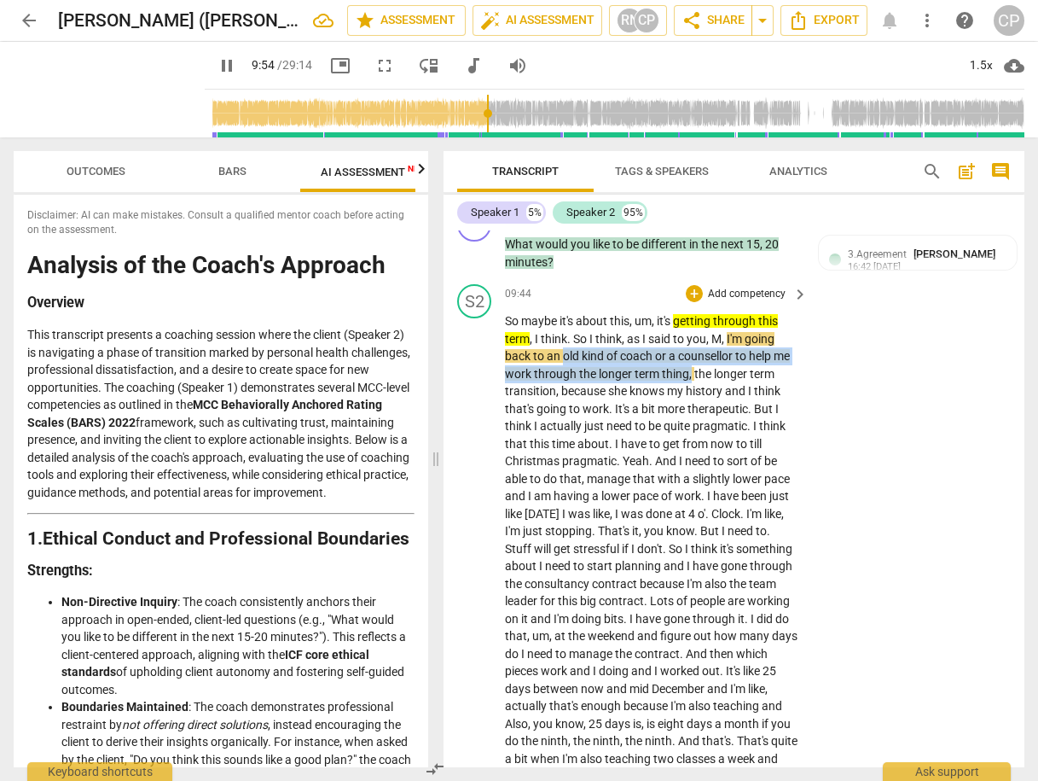
drag, startPoint x: 560, startPoint y: 386, endPoint x: 688, endPoint y: 405, distance: 129.5
click at [688, 405] on p "So maybe it's about this , um , it's getting through this term , I think . So I…" at bounding box center [652, 775] width 294 height 927
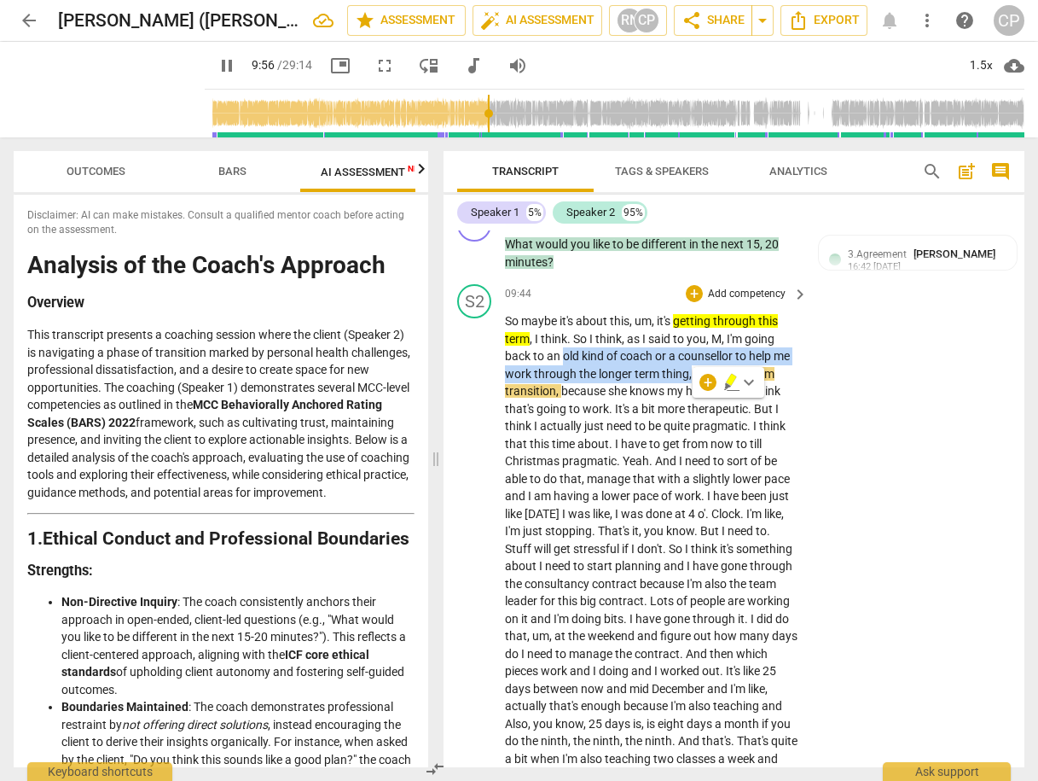
click at [734, 383] on icon "button" at bounding box center [731, 382] width 17 height 20
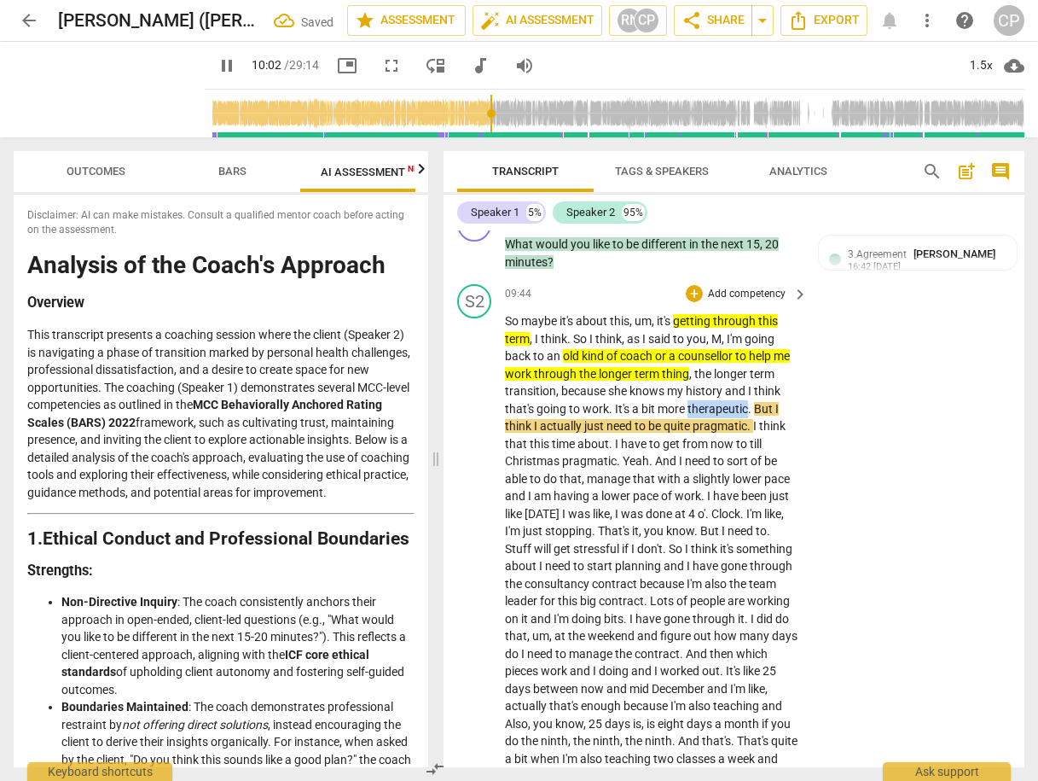
drag, startPoint x: 694, startPoint y: 439, endPoint x: 748, endPoint y: 439, distance: 53.7
click at [748, 439] on p "So maybe it's about this , um , it's getting through this term , I think . So I…" at bounding box center [652, 775] width 294 height 927
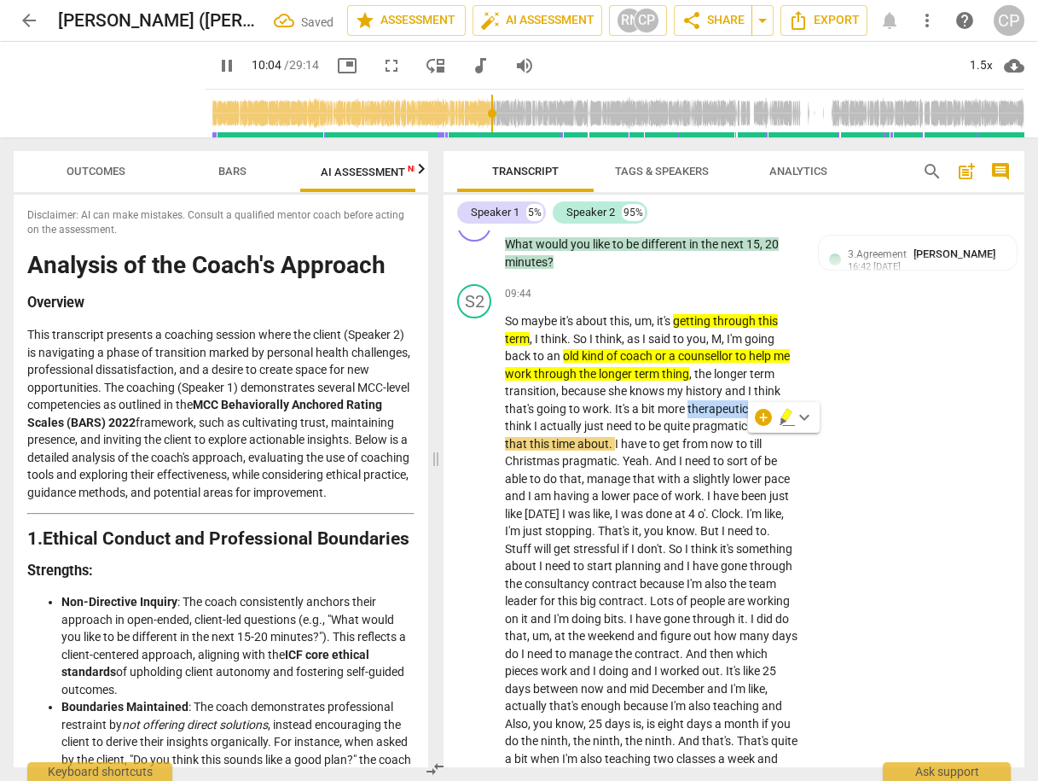
click at [785, 416] on icon "button" at bounding box center [786, 415] width 10 height 12
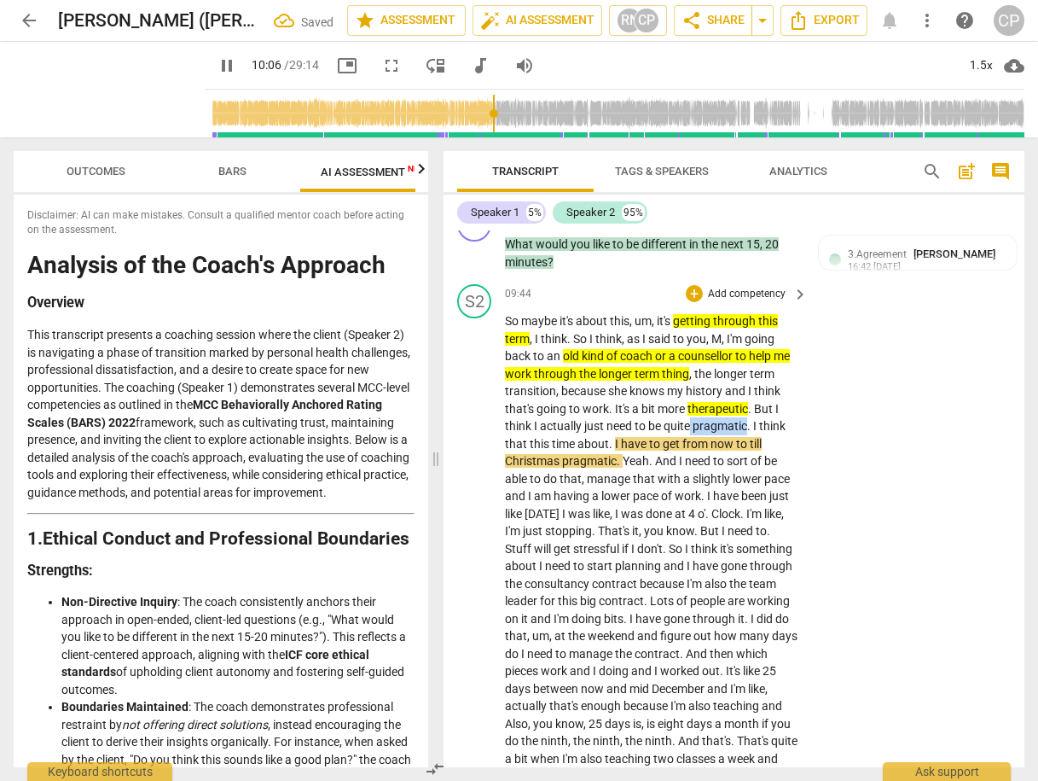
drag, startPoint x: 692, startPoint y: 452, endPoint x: 756, endPoint y: 450, distance: 64.0
click at [748, 456] on p "So maybe it's about this , um , it's getting through this term , I think . So I…" at bounding box center [652, 775] width 294 height 927
click at [784, 426] on icon "button" at bounding box center [786, 434] width 17 height 20
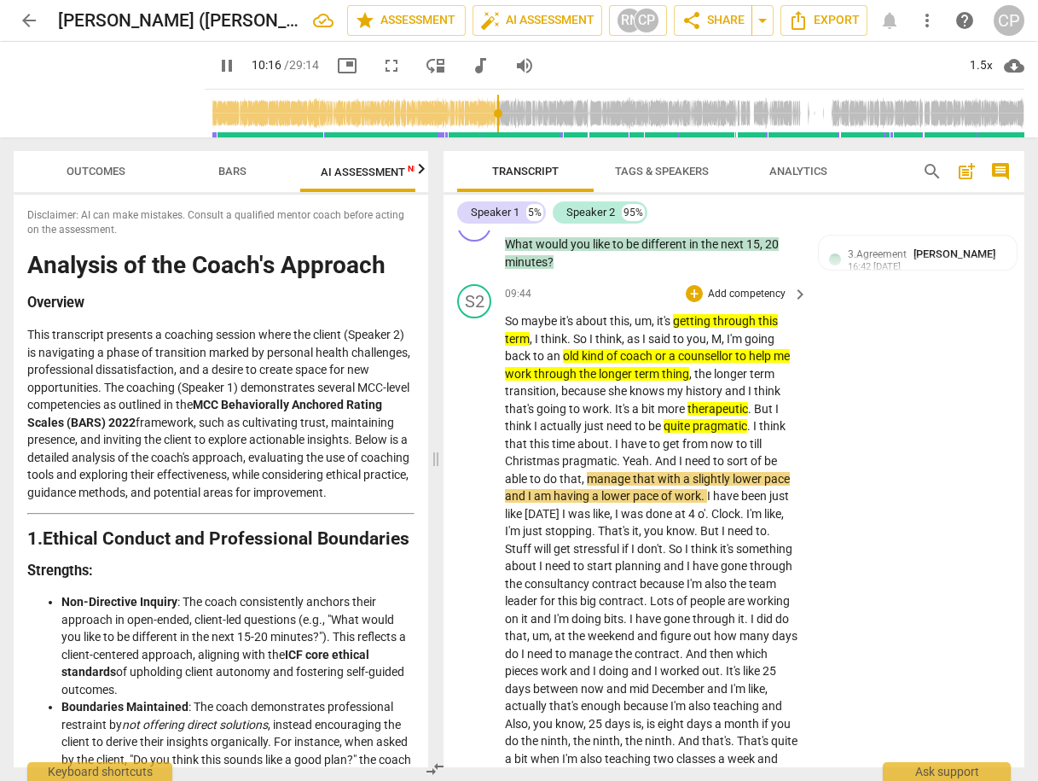
click at [689, 450] on span "from" at bounding box center [696, 444] width 28 height 14
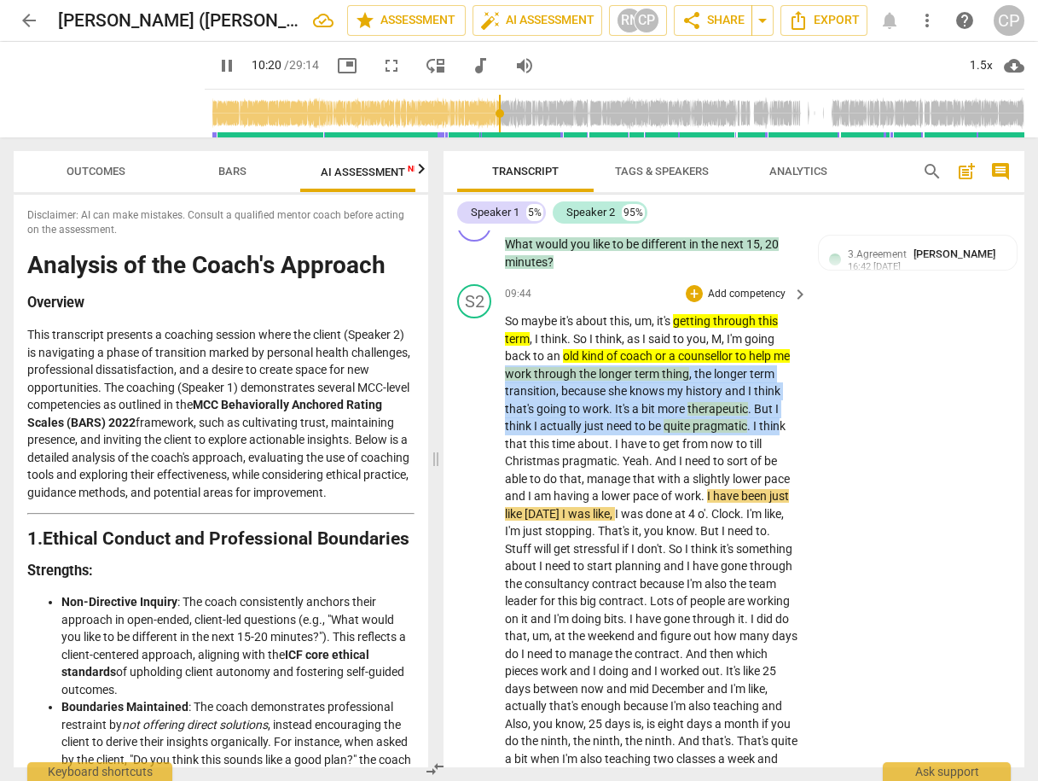
drag, startPoint x: 508, startPoint y: 400, endPoint x: 781, endPoint y: 454, distance: 279.1
click at [781, 454] on p "So maybe it's about this , um , it's getting through this term , I think . So I…" at bounding box center [652, 775] width 294 height 927
click at [804, 435] on div "+" at bounding box center [801, 434] width 17 height 17
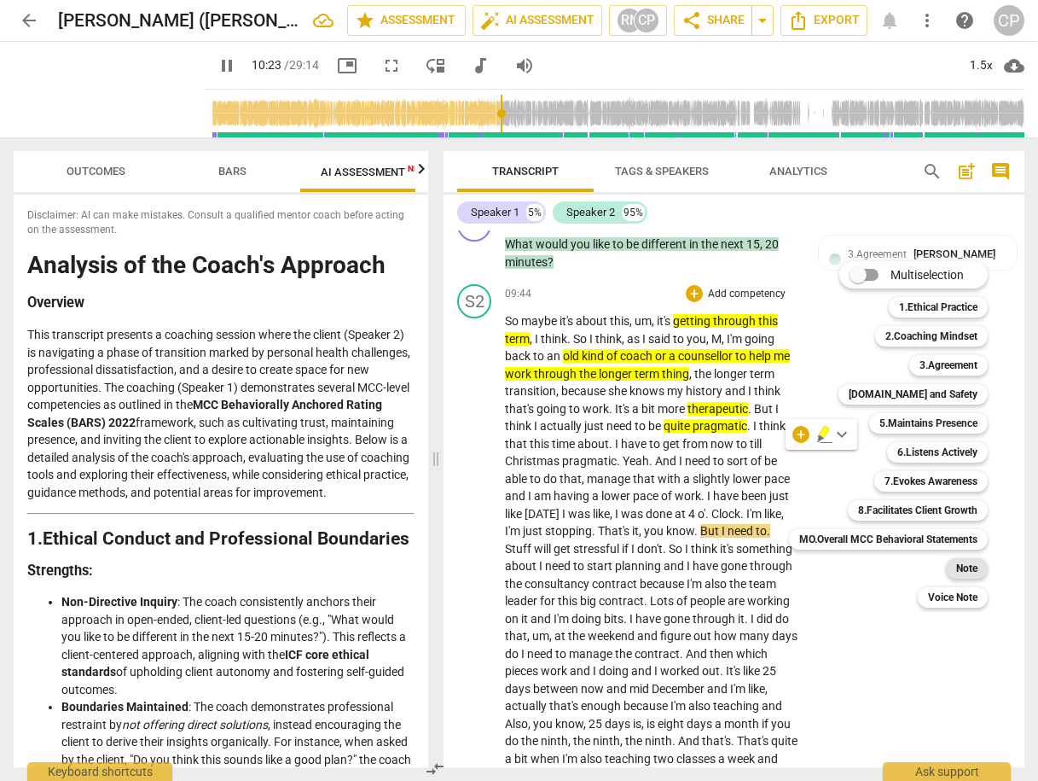
click at [982, 572] on div "Note" at bounding box center [967, 568] width 42 height 20
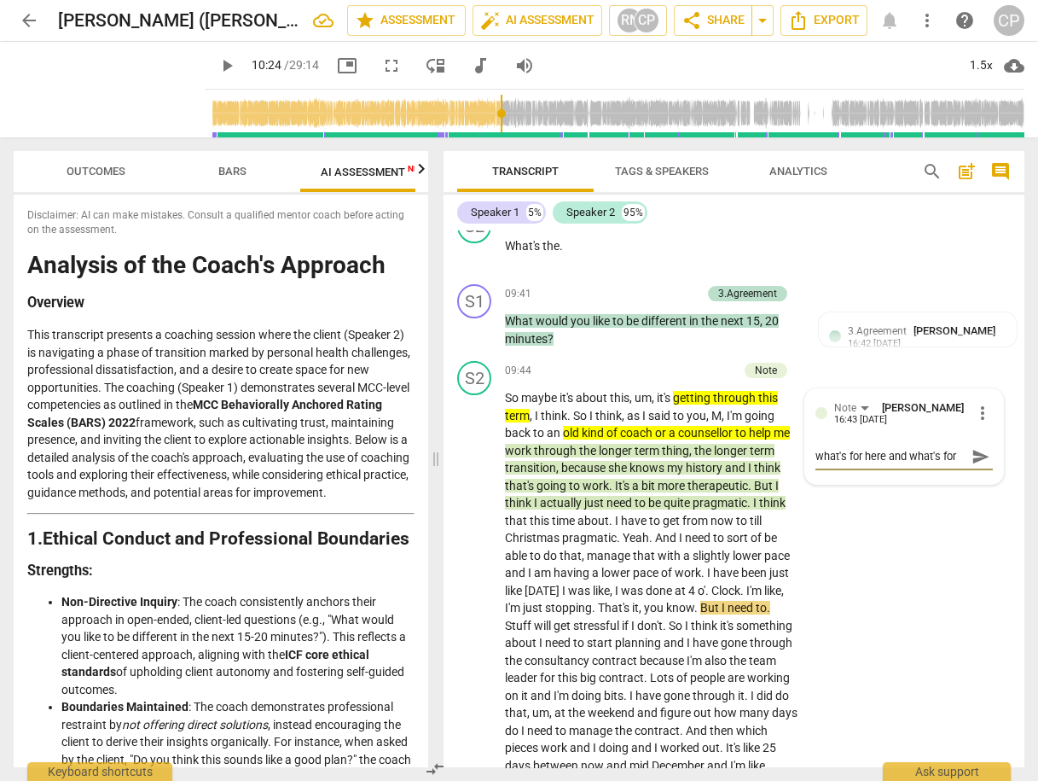
scroll to position [14, 0]
click at [978, 466] on span "send" at bounding box center [981, 456] width 19 height 19
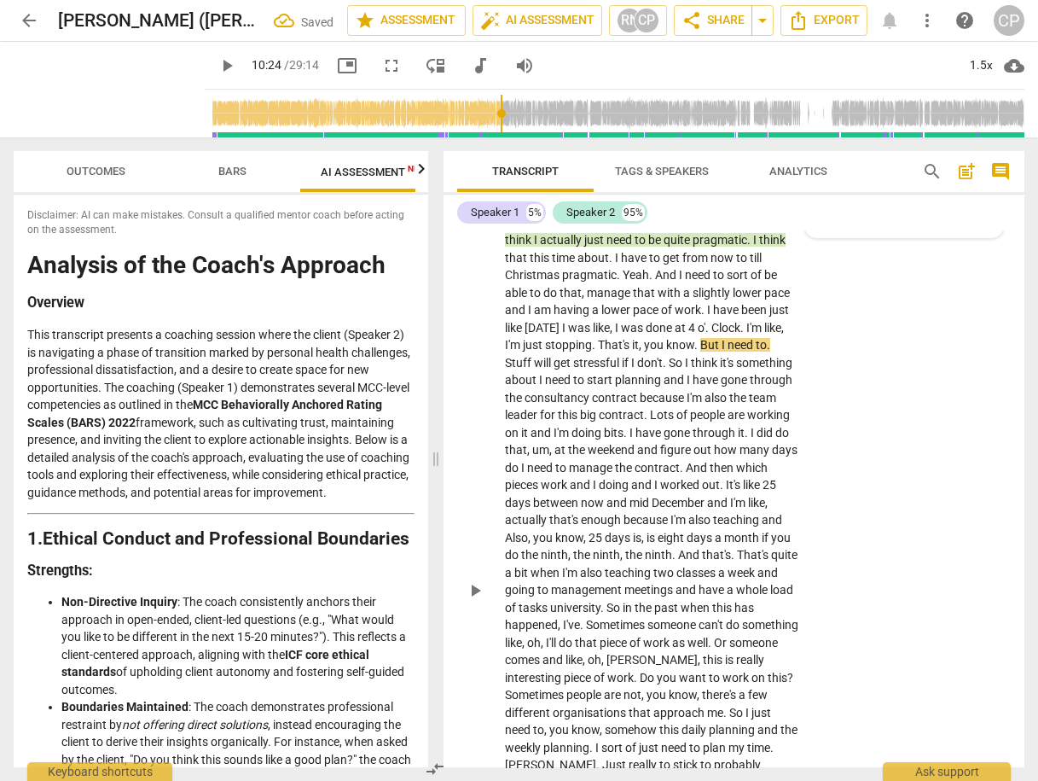
scroll to position [3995, 0]
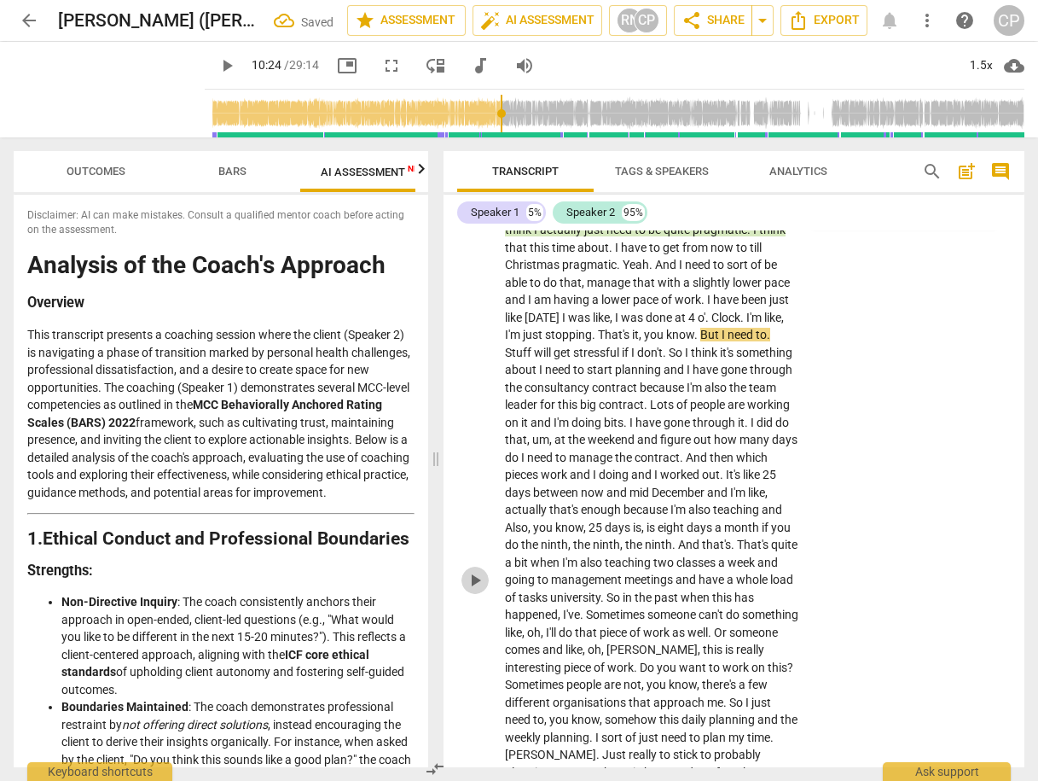
click at [471, 590] on span "play_arrow" at bounding box center [475, 580] width 20 height 20
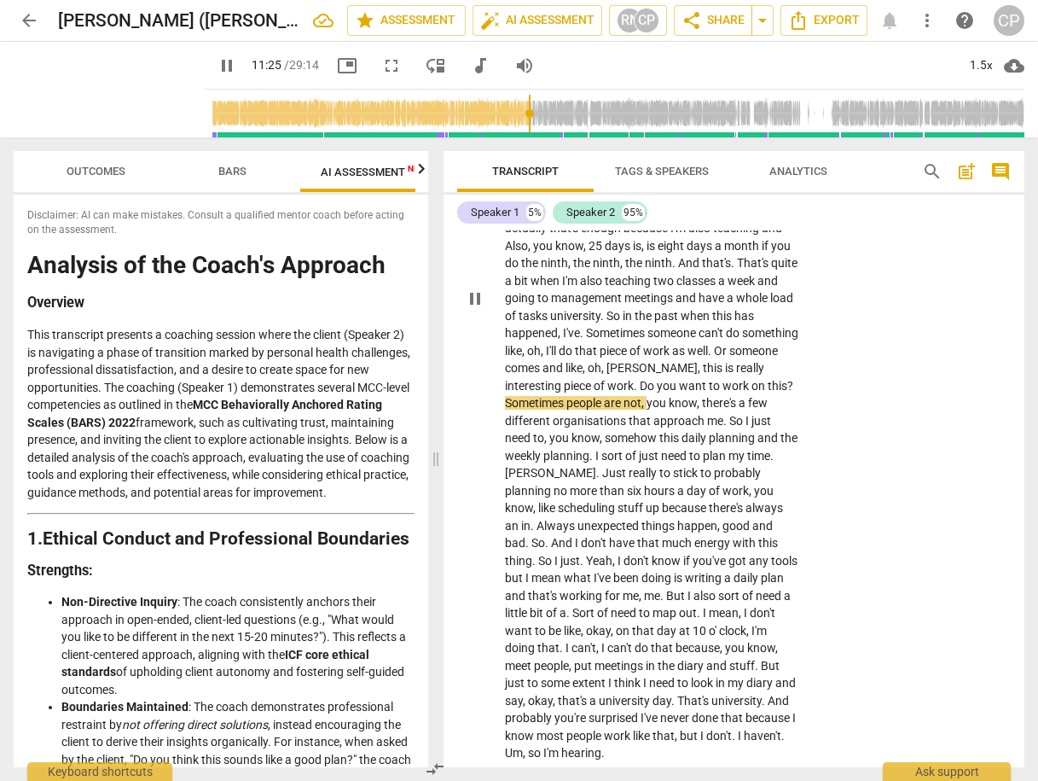
scroll to position [4336, 0]
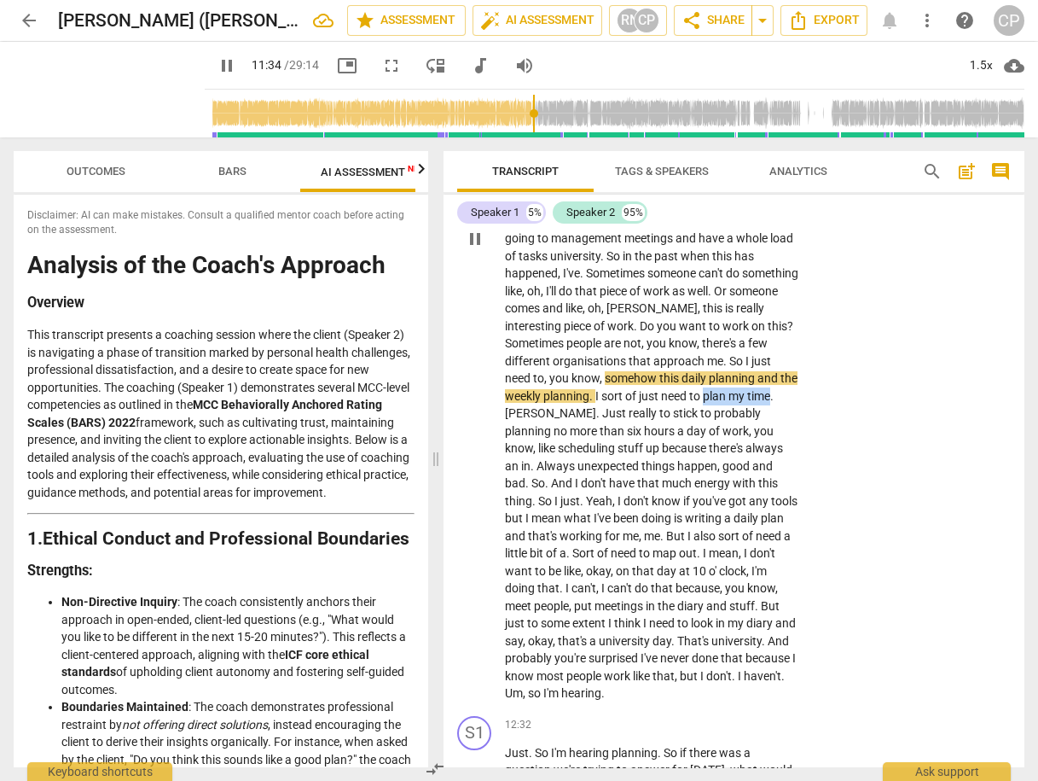
drag, startPoint x: 569, startPoint y: 442, endPoint x: 637, endPoint y: 437, distance: 68.4
click at [635, 440] on p "So maybe it's about this , um , it's getting through this term , I think . So I…" at bounding box center [652, 238] width 294 height 927
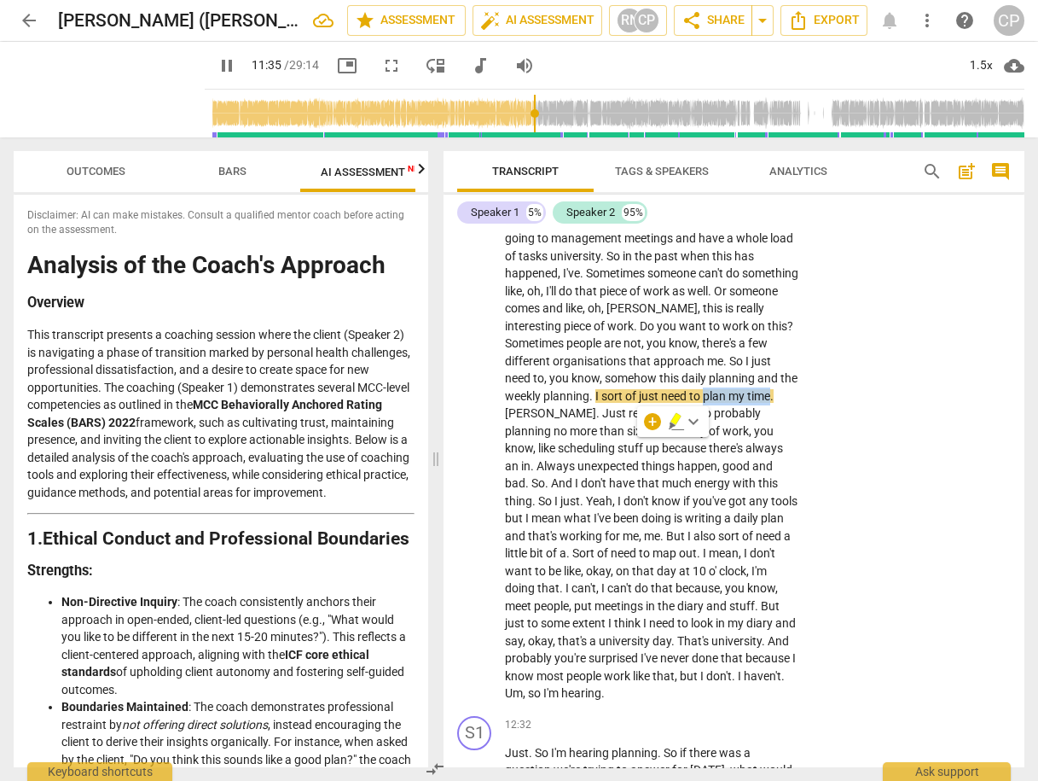
click at [677, 416] on icon "button" at bounding box center [676, 419] width 10 height 12
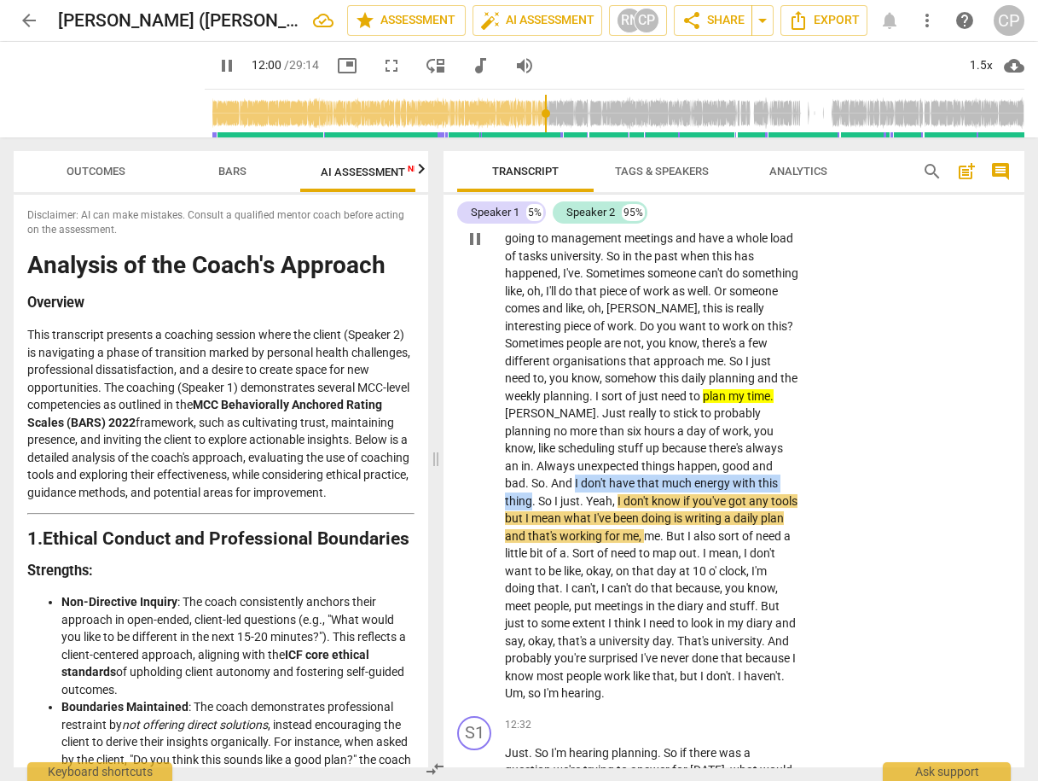
drag, startPoint x: 670, startPoint y: 516, endPoint x: 618, endPoint y: 537, distance: 55.9
click at [618, 537] on p "So maybe it's about this , um , it's getting through this term , I think . So I…" at bounding box center [652, 238] width 294 height 927
click at [657, 507] on icon "button" at bounding box center [655, 507] width 10 height 12
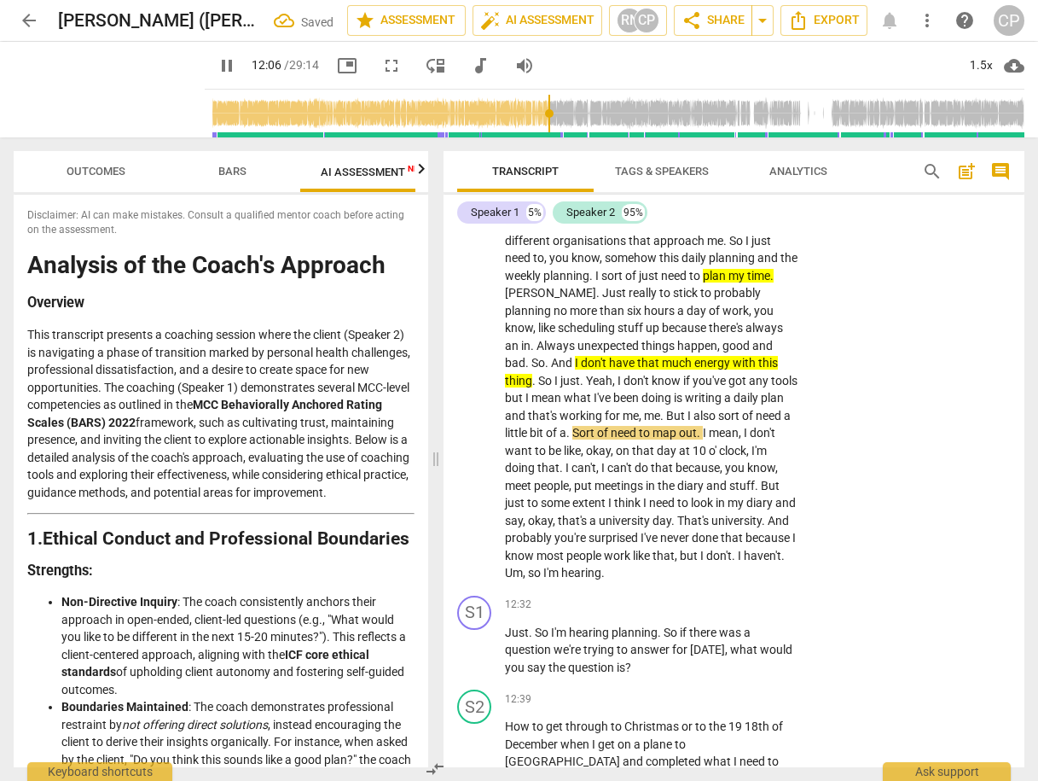
scroll to position [4473, 0]
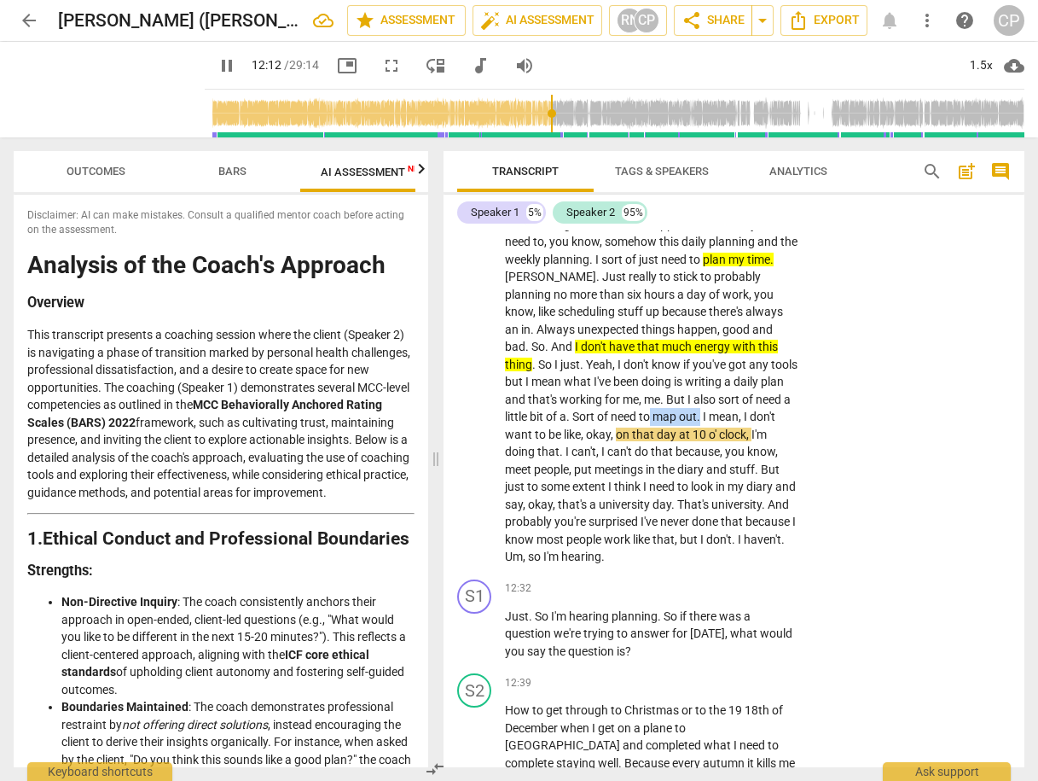
drag, startPoint x: 754, startPoint y: 450, endPoint x: 523, endPoint y: 465, distance: 231.6
click at [523, 465] on p "So maybe it's about this , um , it's getting through this term , I think . So I…" at bounding box center [652, 101] width 294 height 927
click at [567, 443] on icon "button" at bounding box center [566, 443] width 17 height 20
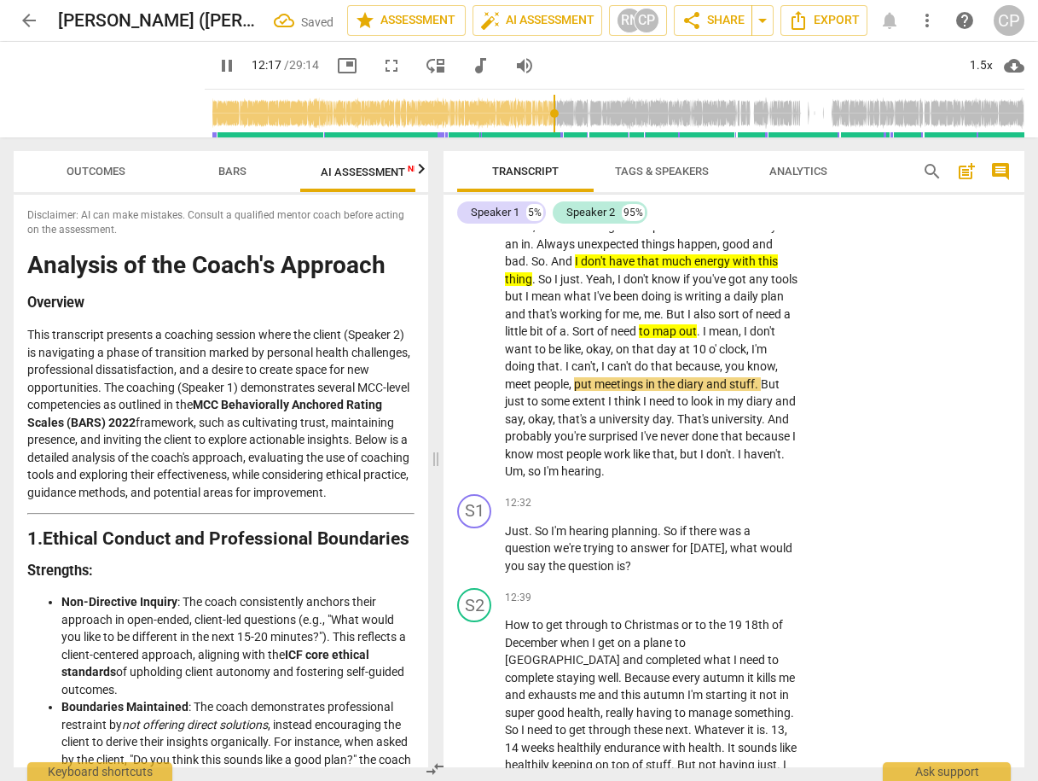
scroll to position [4609, 0]
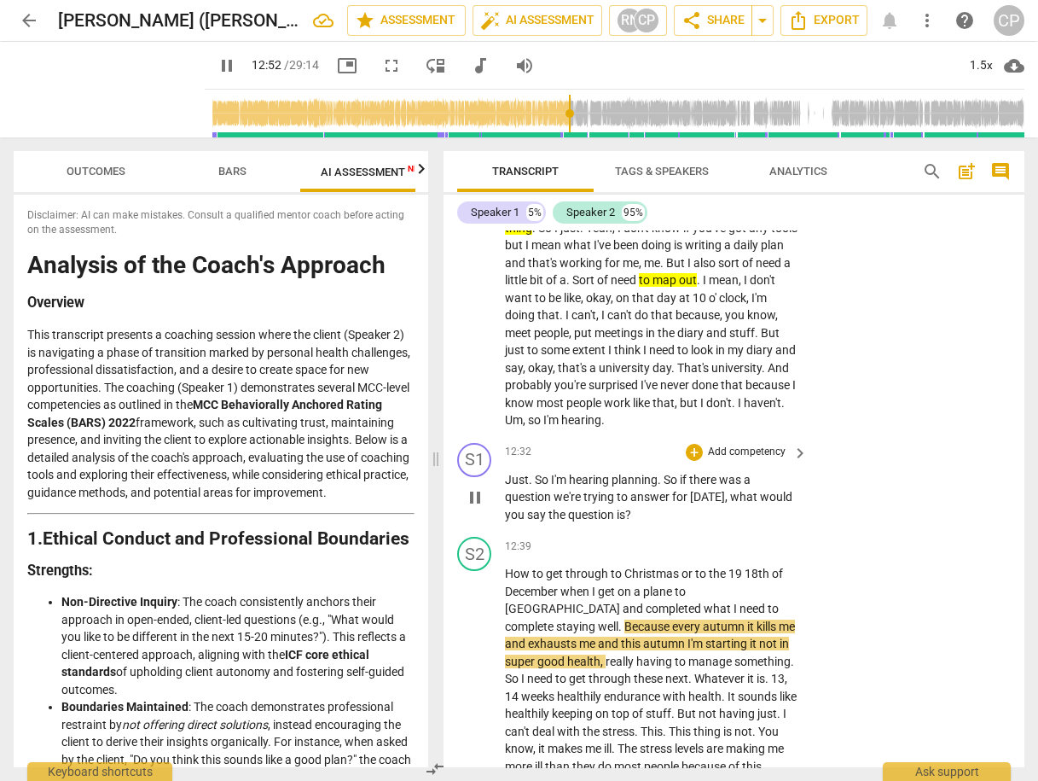
drag, startPoint x: 474, startPoint y: 530, endPoint x: 498, endPoint y: 521, distance: 25.4
click at [475, 508] on span "pause" at bounding box center [475, 497] width 20 height 20
click at [693, 461] on div "+" at bounding box center [694, 452] width 17 height 17
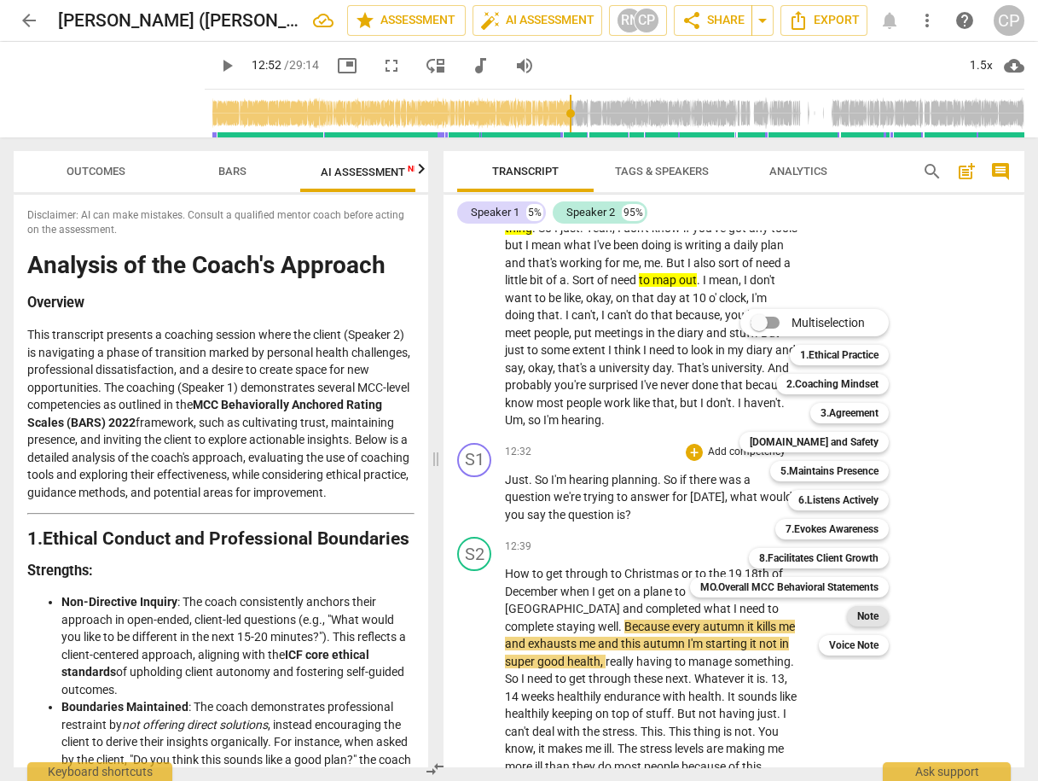
click at [879, 615] on b "Note" at bounding box center [867, 616] width 21 height 20
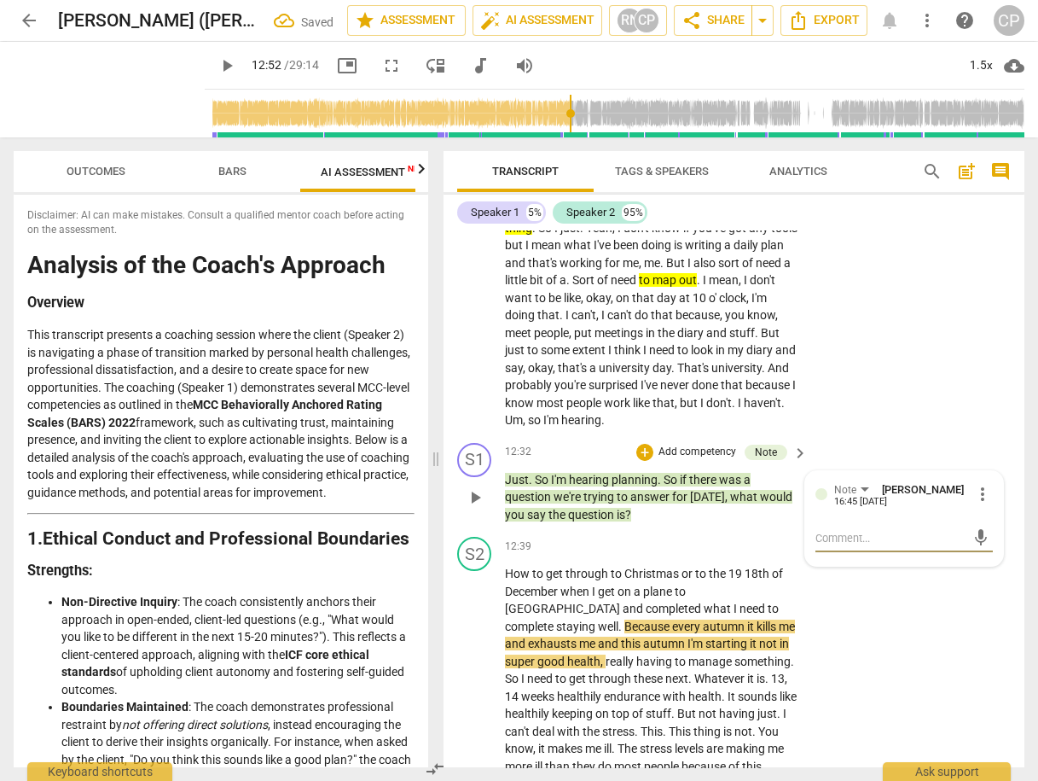
click at [831, 546] on textarea at bounding box center [891, 538] width 150 height 16
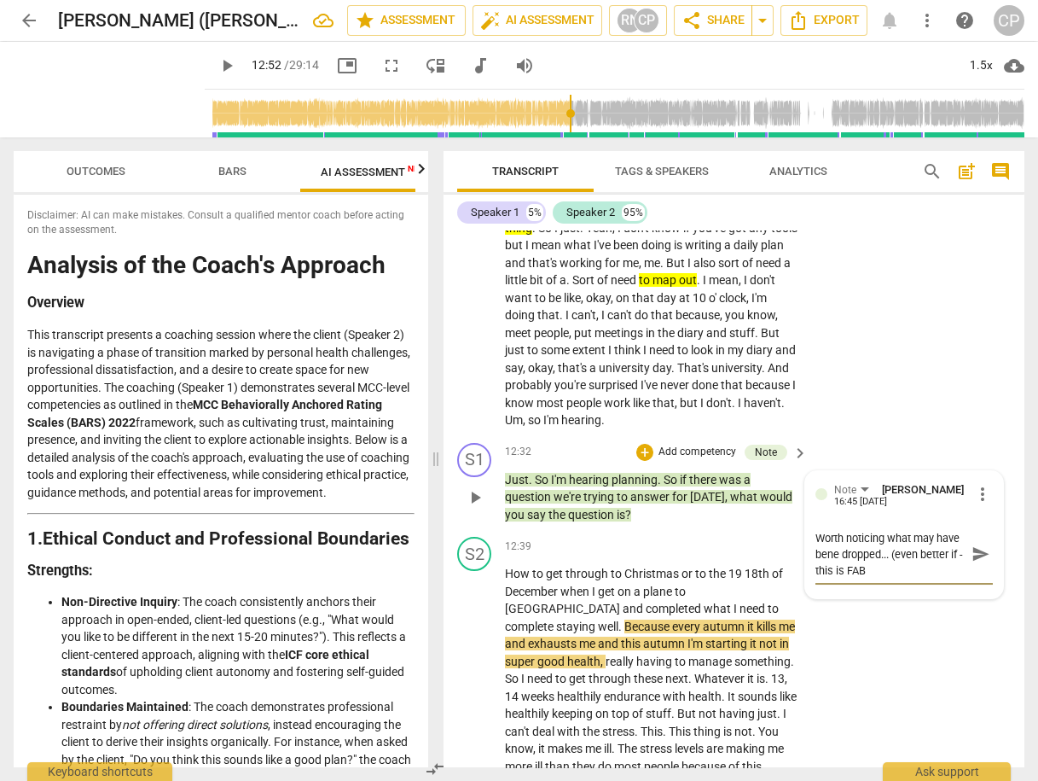
scroll to position [0, 0]
click at [982, 563] on span "send" at bounding box center [981, 553] width 19 height 19
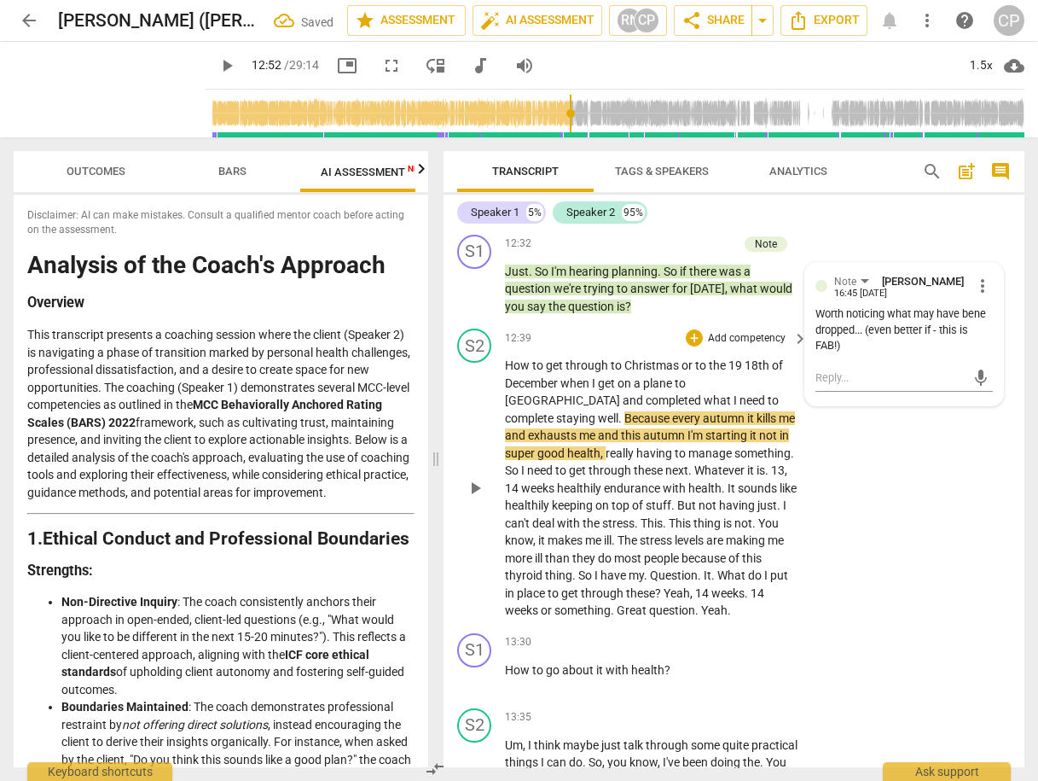
scroll to position [4882, 0]
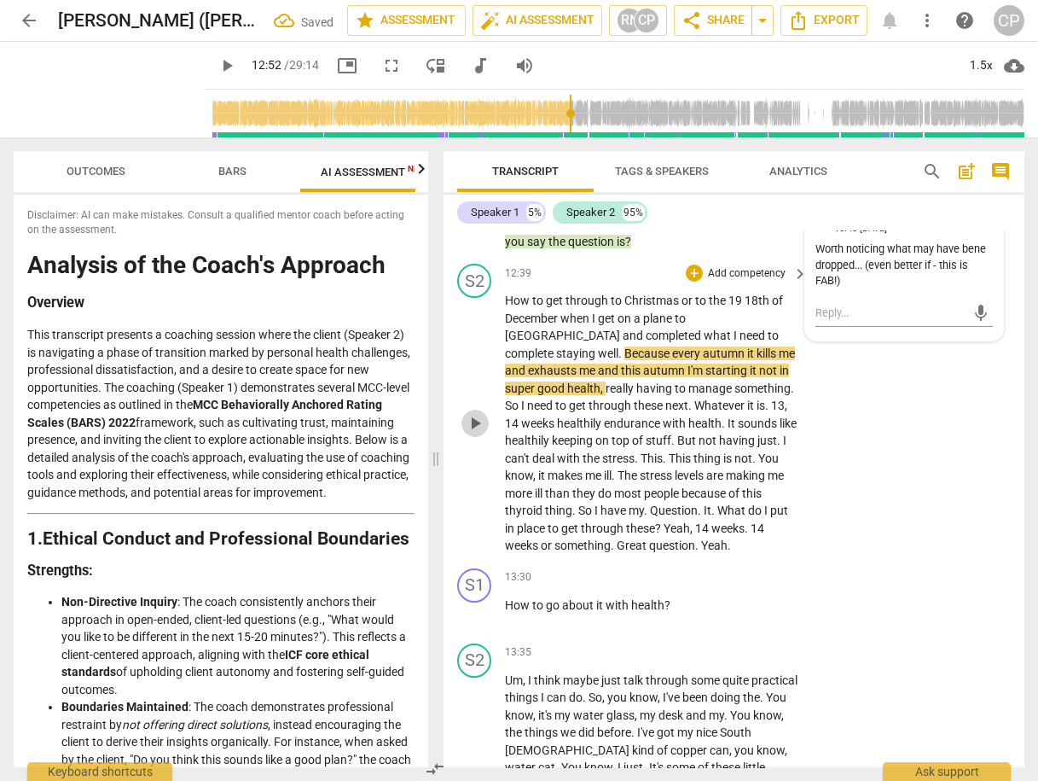
click at [478, 433] on span "play_arrow" at bounding box center [475, 423] width 20 height 20
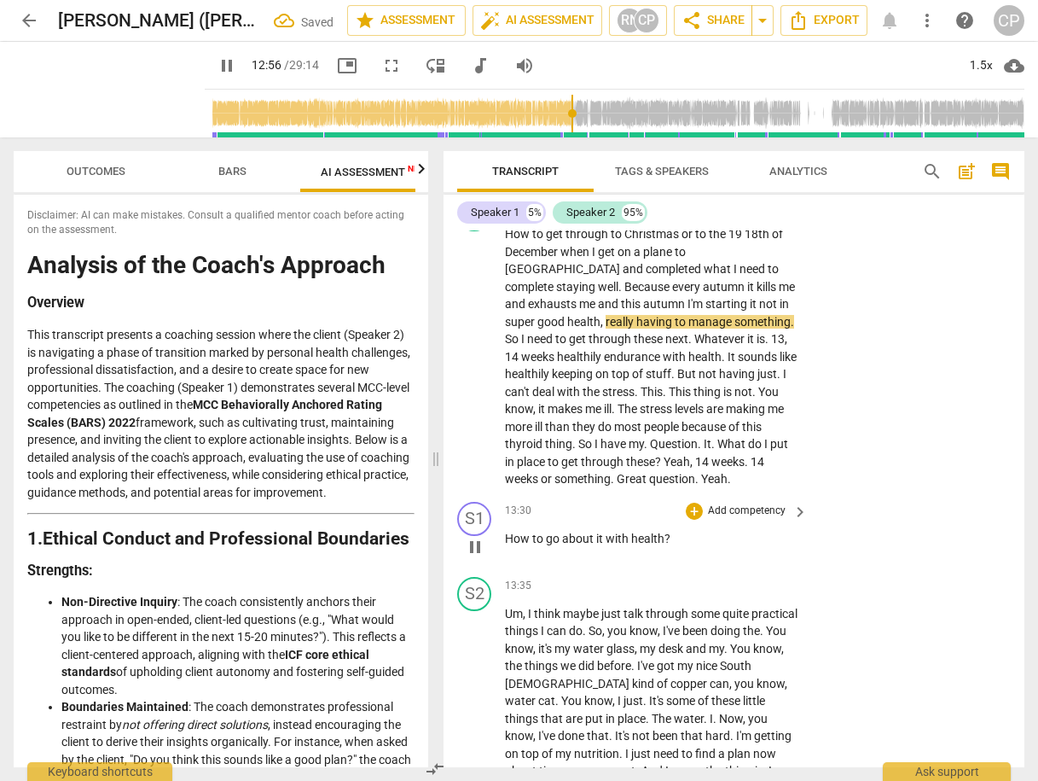
scroll to position [4951, 0]
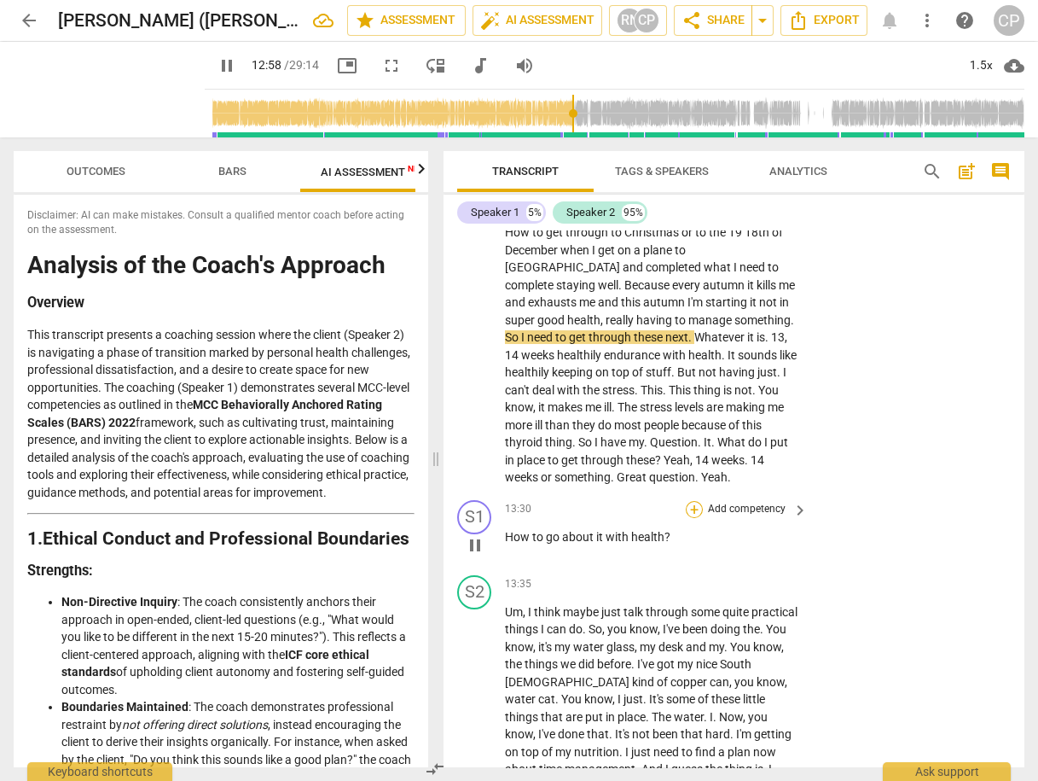
click at [693, 518] on div "+" at bounding box center [694, 509] width 17 height 17
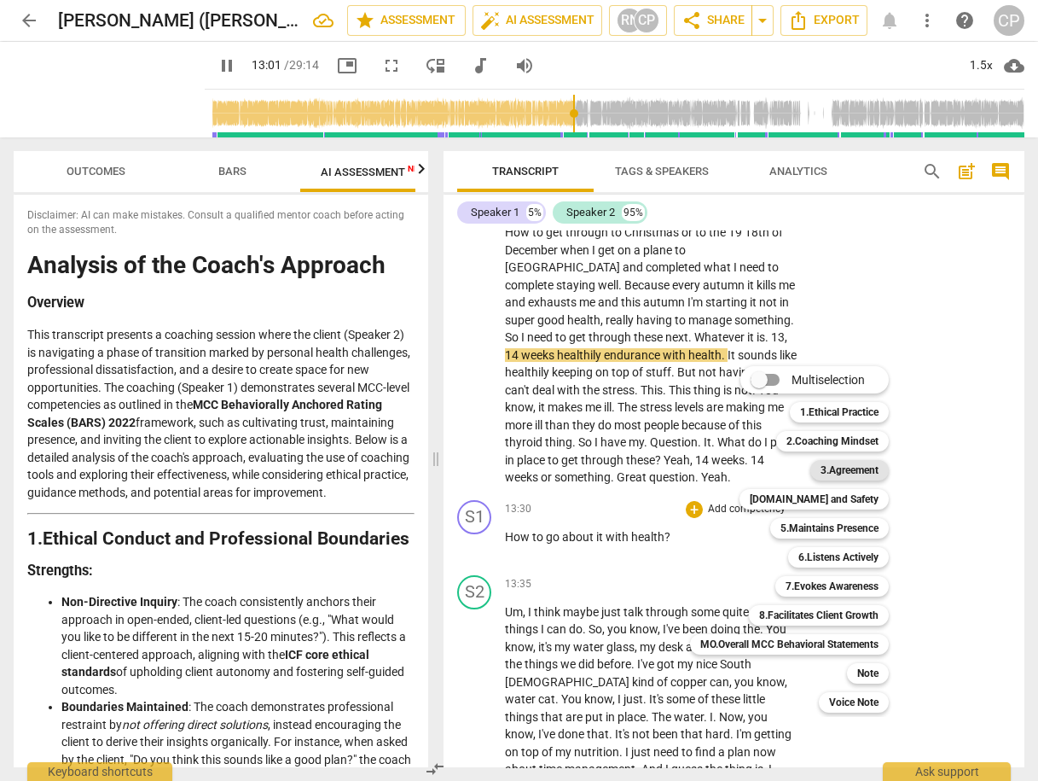
click at [847, 466] on b "3.Agreement" at bounding box center [850, 470] width 58 height 20
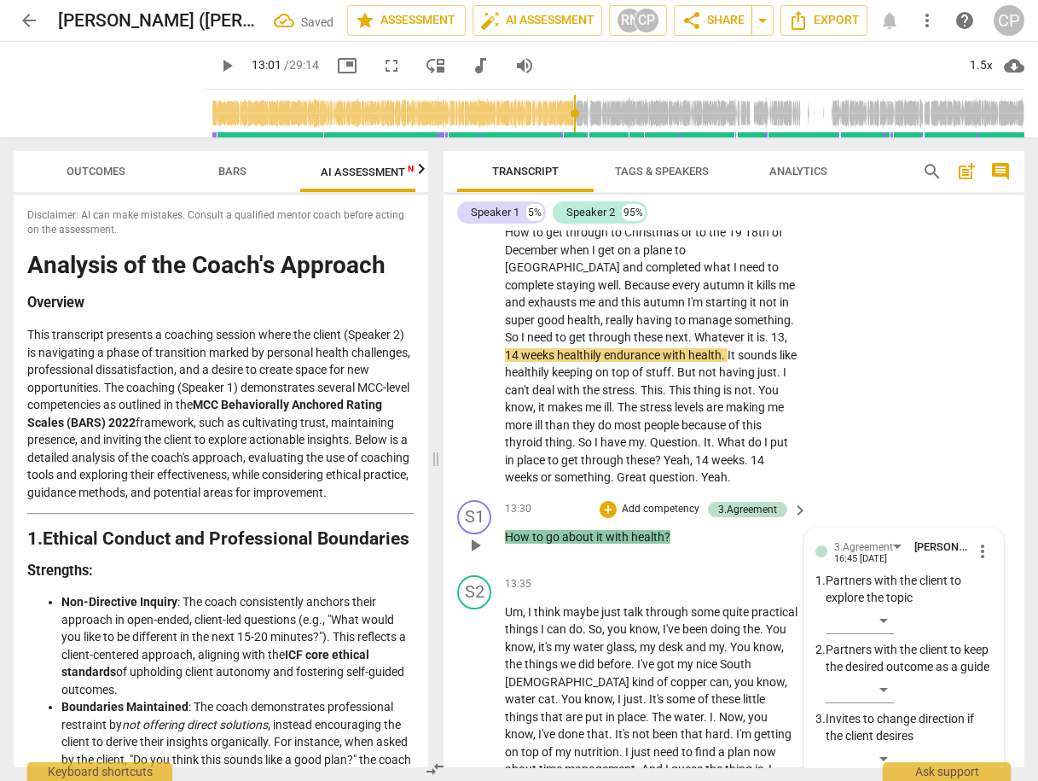
scroll to position [5306, 0]
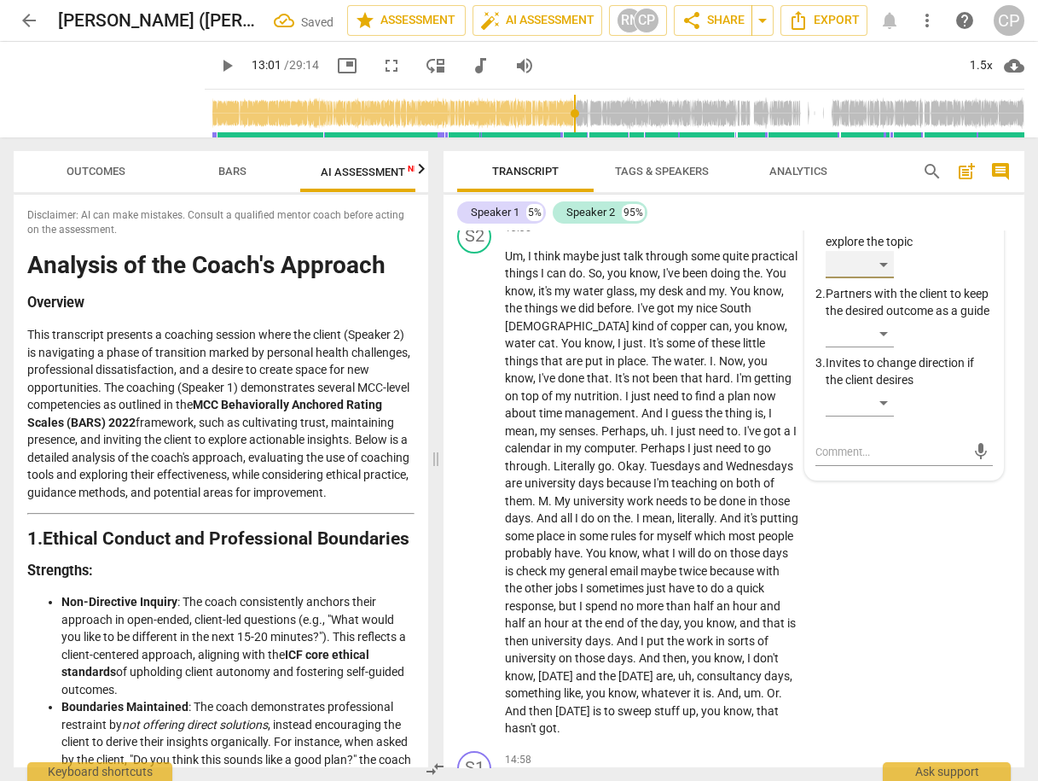
click at [890, 278] on div "​" at bounding box center [860, 264] width 68 height 27
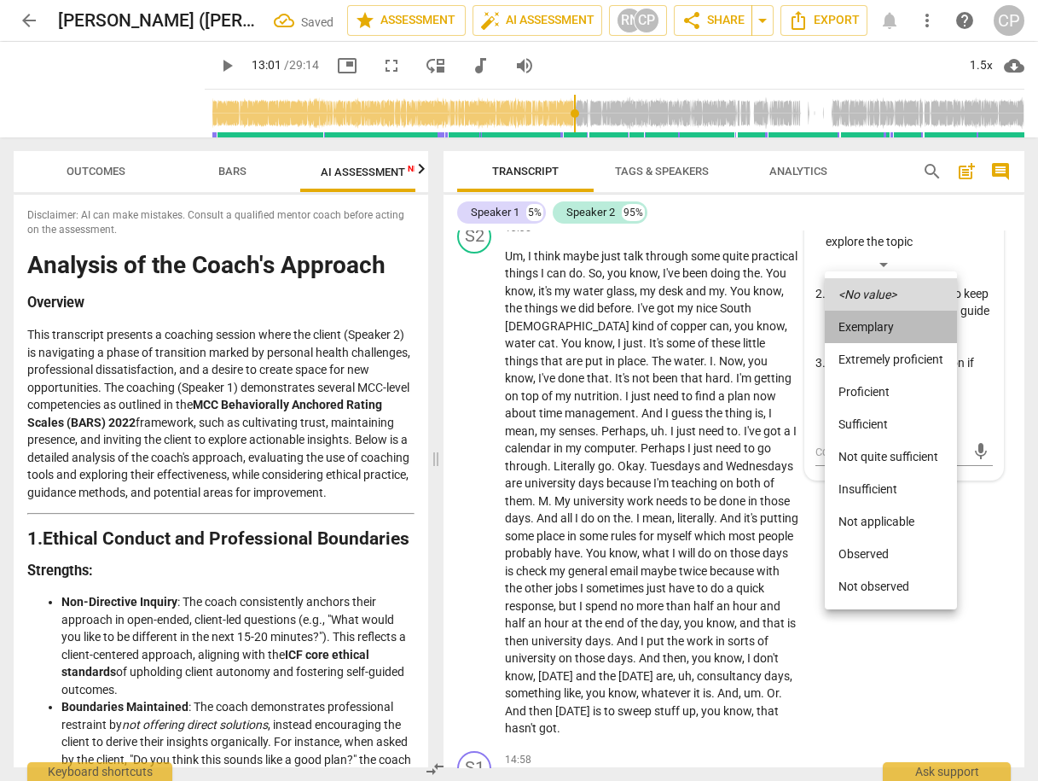
click at [868, 326] on li "Exemplary" at bounding box center [891, 327] width 132 height 32
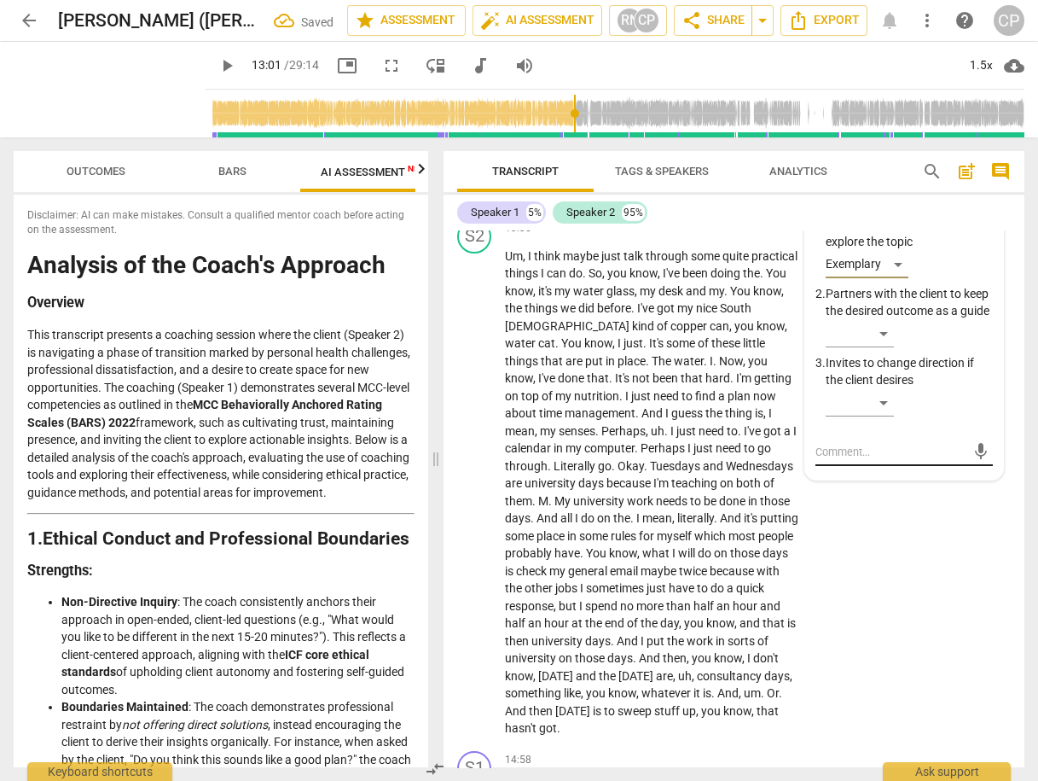
click at [850, 460] on textarea at bounding box center [891, 452] width 150 height 16
click at [976, 461] on span "send" at bounding box center [981, 451] width 19 height 19
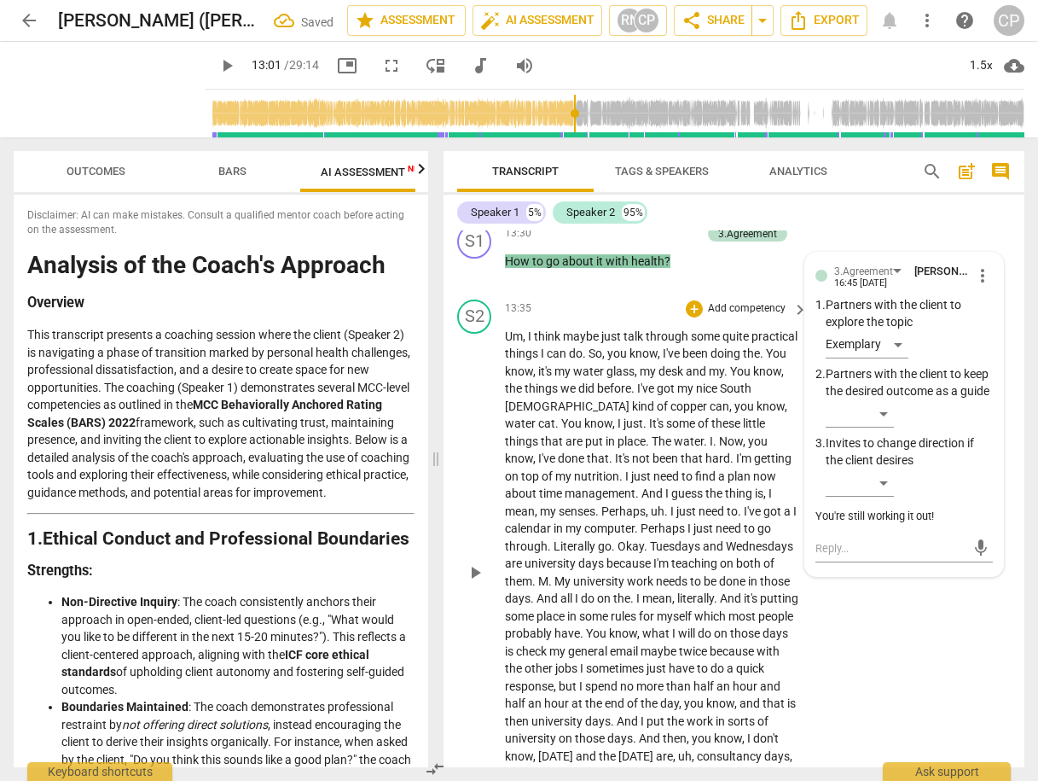
scroll to position [5170, 0]
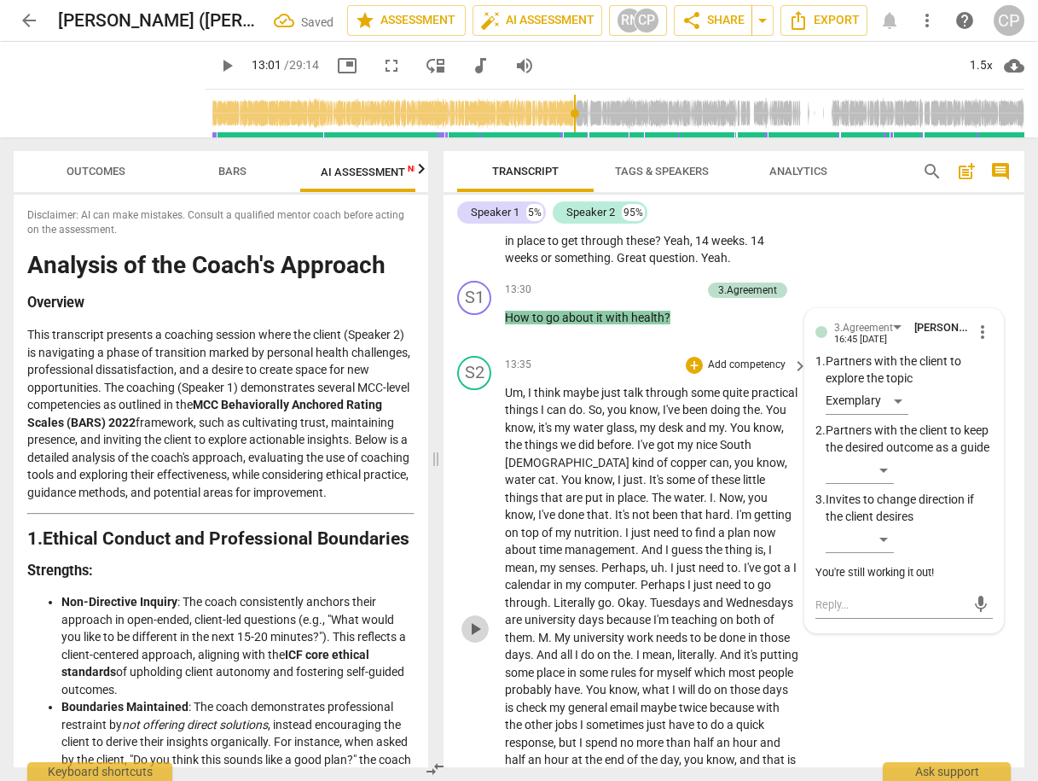
click at [479, 639] on span "play_arrow" at bounding box center [475, 628] width 20 height 20
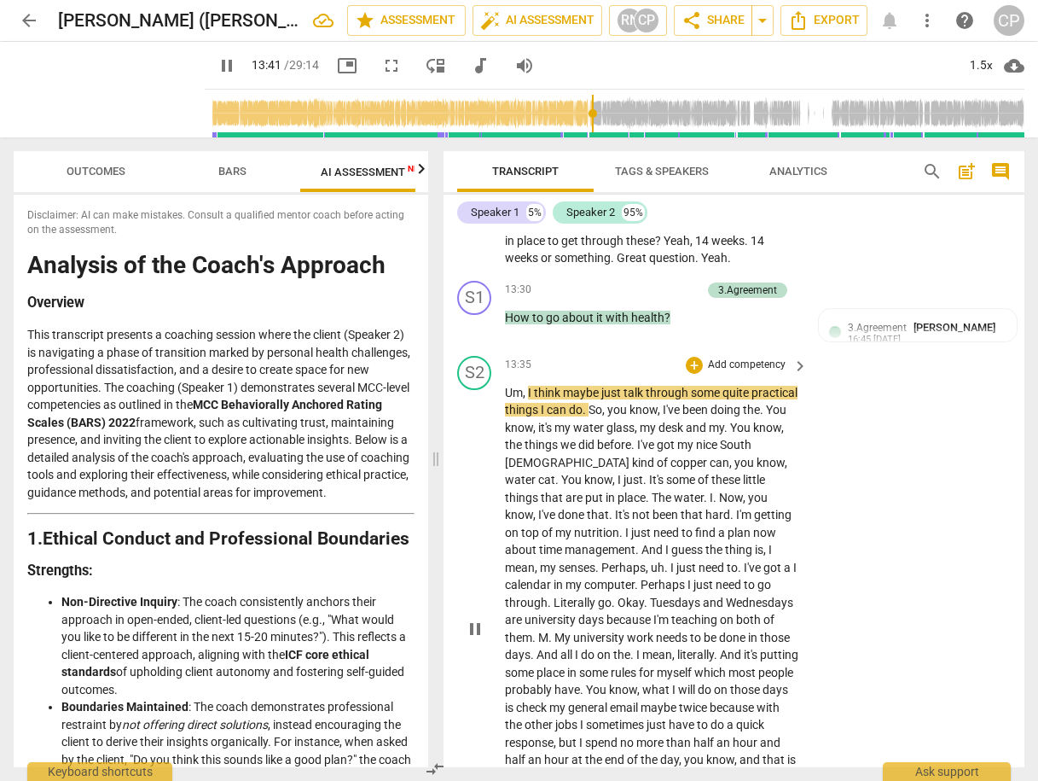
click at [658, 416] on span "know" at bounding box center [644, 410] width 28 height 14
drag, startPoint x: 502, startPoint y: 441, endPoint x: 617, endPoint y: 443, distance: 114.3
click at [613, 444] on div "S2 play_arrow pause 13:35 + Add competency keyboard_arrow_right Um , I think ma…" at bounding box center [734, 614] width 581 height 531
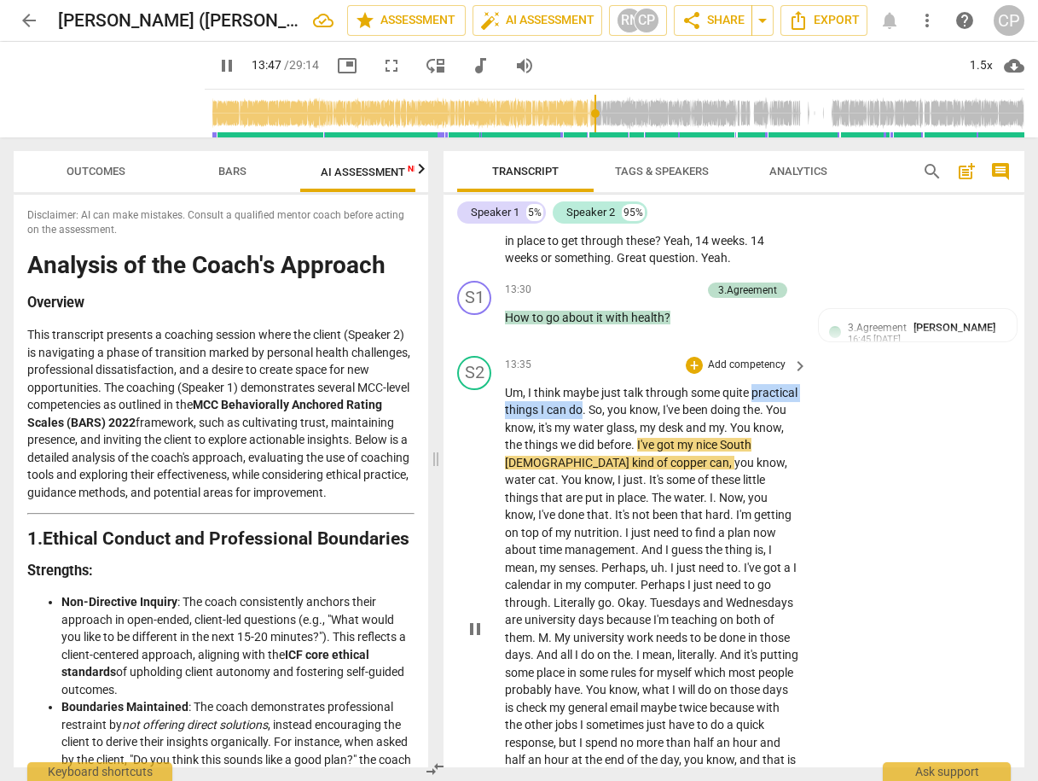
drag, startPoint x: 630, startPoint y: 439, endPoint x: 500, endPoint y: 442, distance: 129.7
click at [500, 442] on div "S2 play_arrow pause 13:35 + Add competency keyboard_arrow_right Um , I think ma…" at bounding box center [734, 614] width 581 height 531
click at [667, 416] on icon "button" at bounding box center [669, 415] width 10 height 12
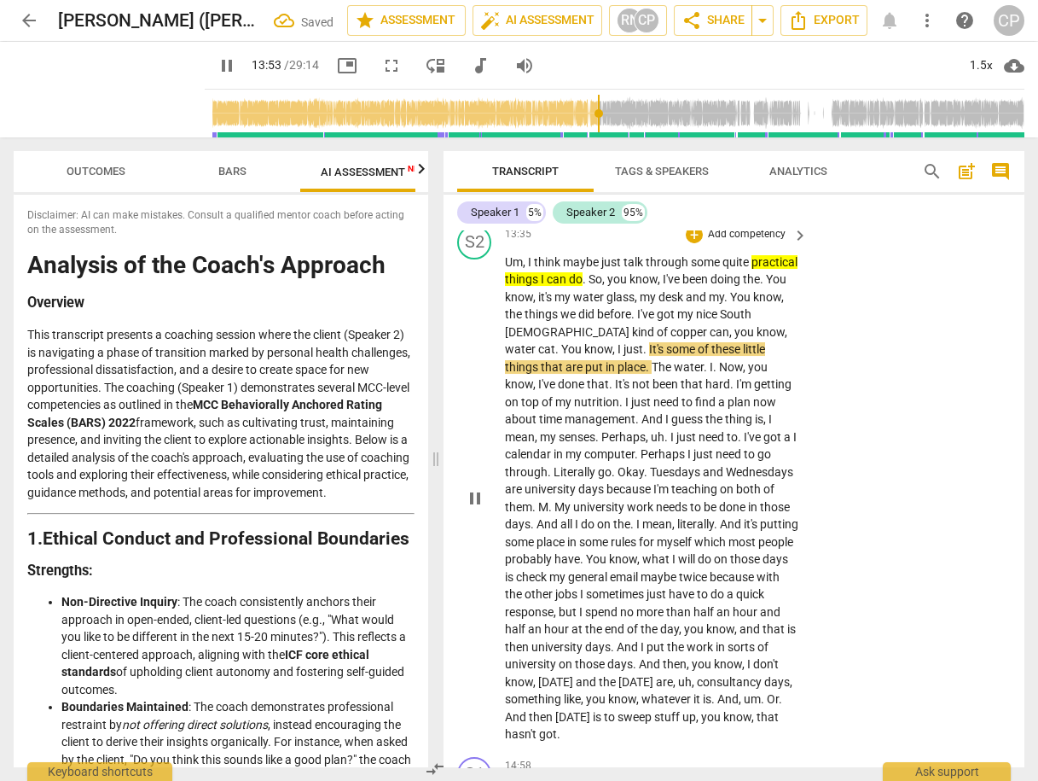
scroll to position [5306, 0]
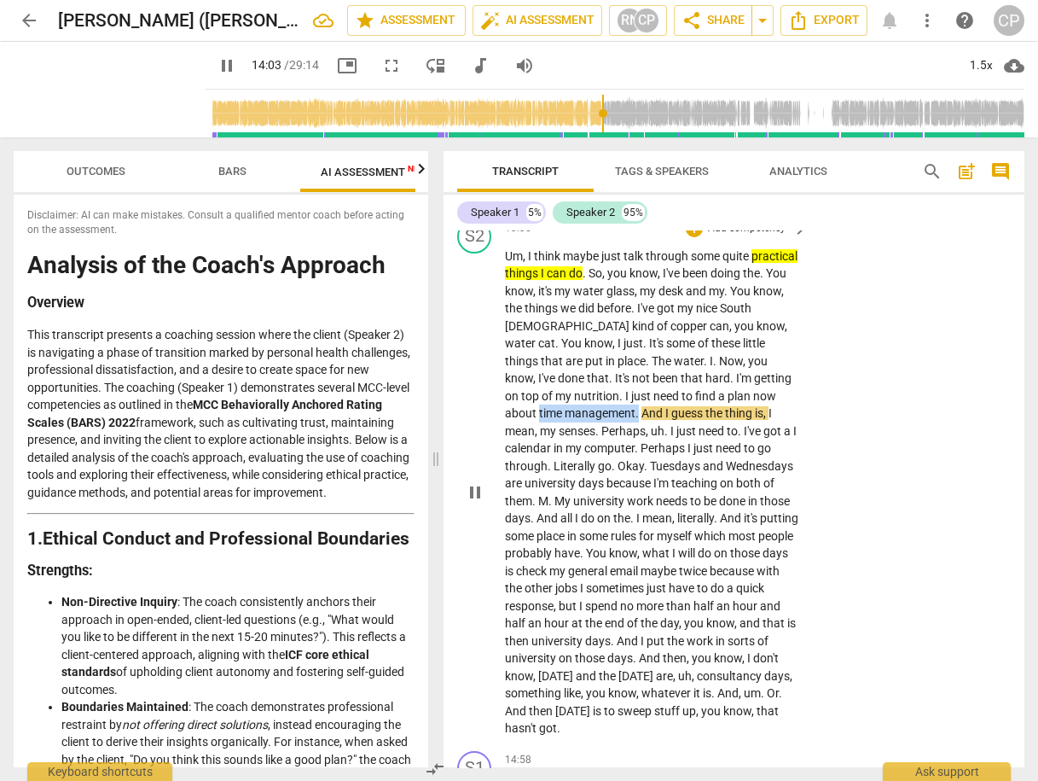
drag, startPoint x: 742, startPoint y: 423, endPoint x: 576, endPoint y: 439, distance: 167.1
click at [575, 440] on p "Um , I think maybe just talk through some quite practical things I can do . So …" at bounding box center [652, 492] width 294 height 490
click at [616, 419] on icon "button" at bounding box center [613, 420] width 17 height 20
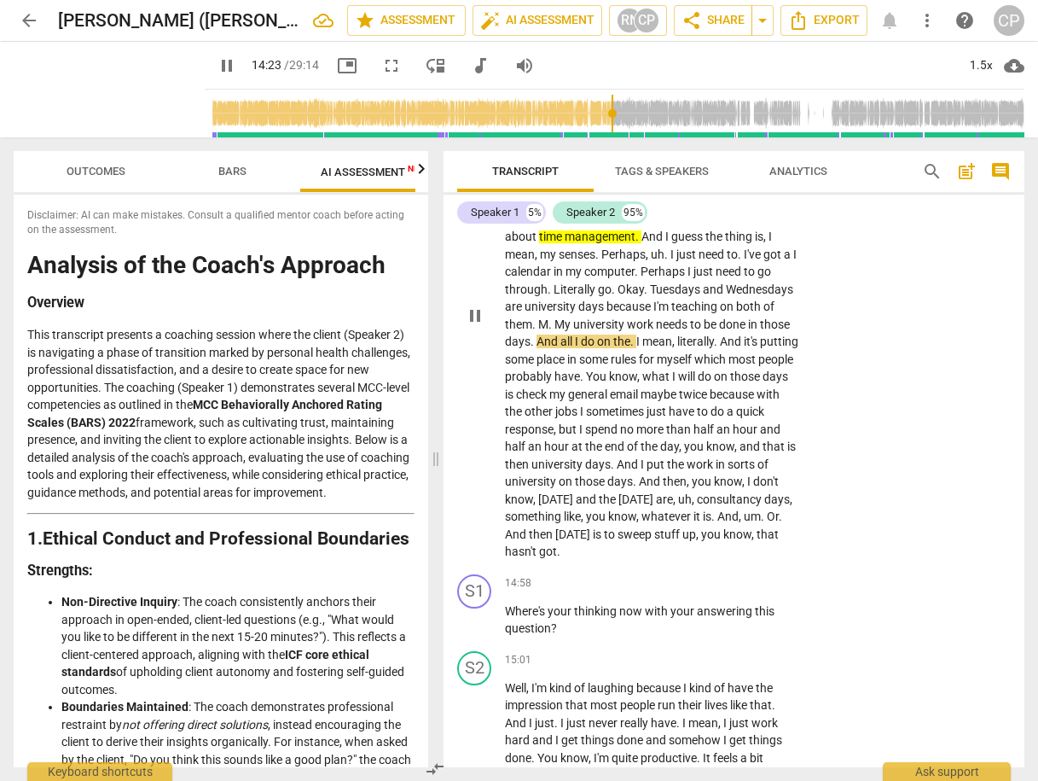
scroll to position [5511, 0]
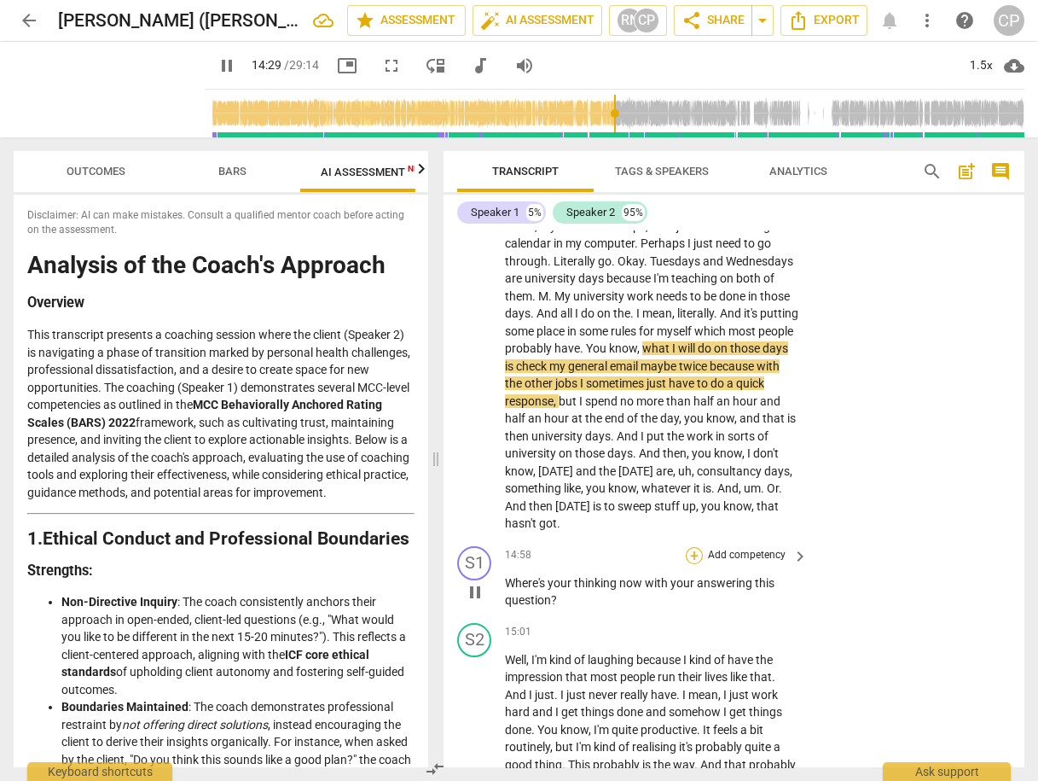
click at [693, 564] on div "+" at bounding box center [694, 555] width 17 height 17
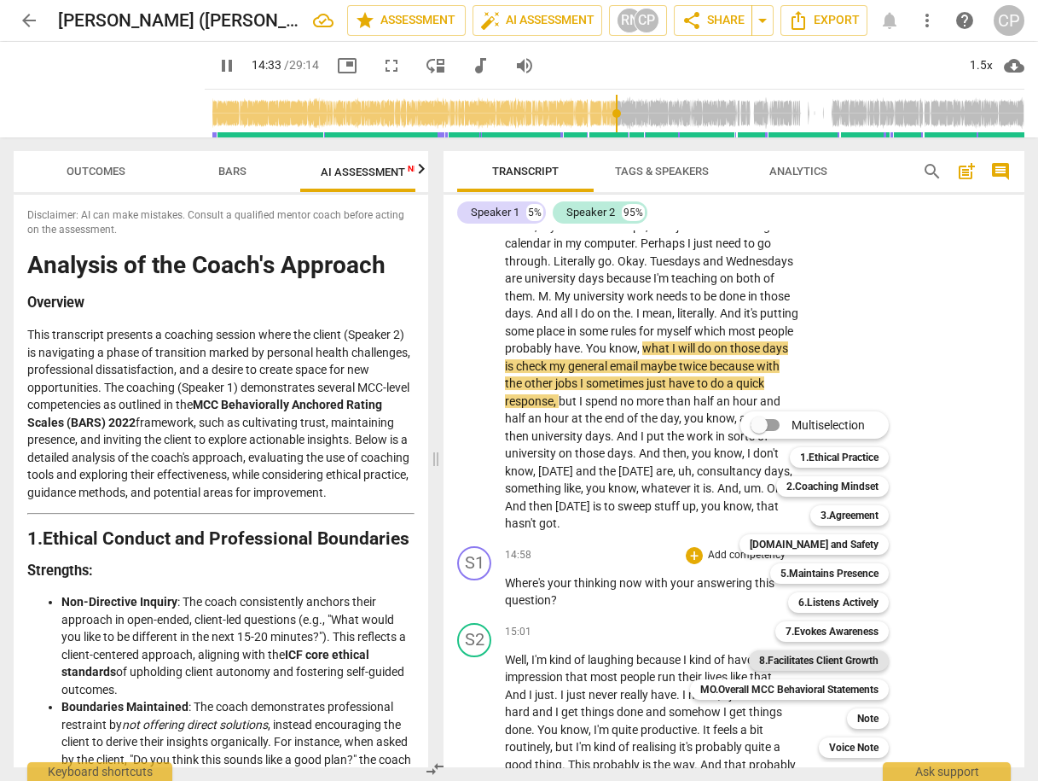
click at [856, 659] on b "8.Facilitates Client Growth" at bounding box center [818, 660] width 119 height 20
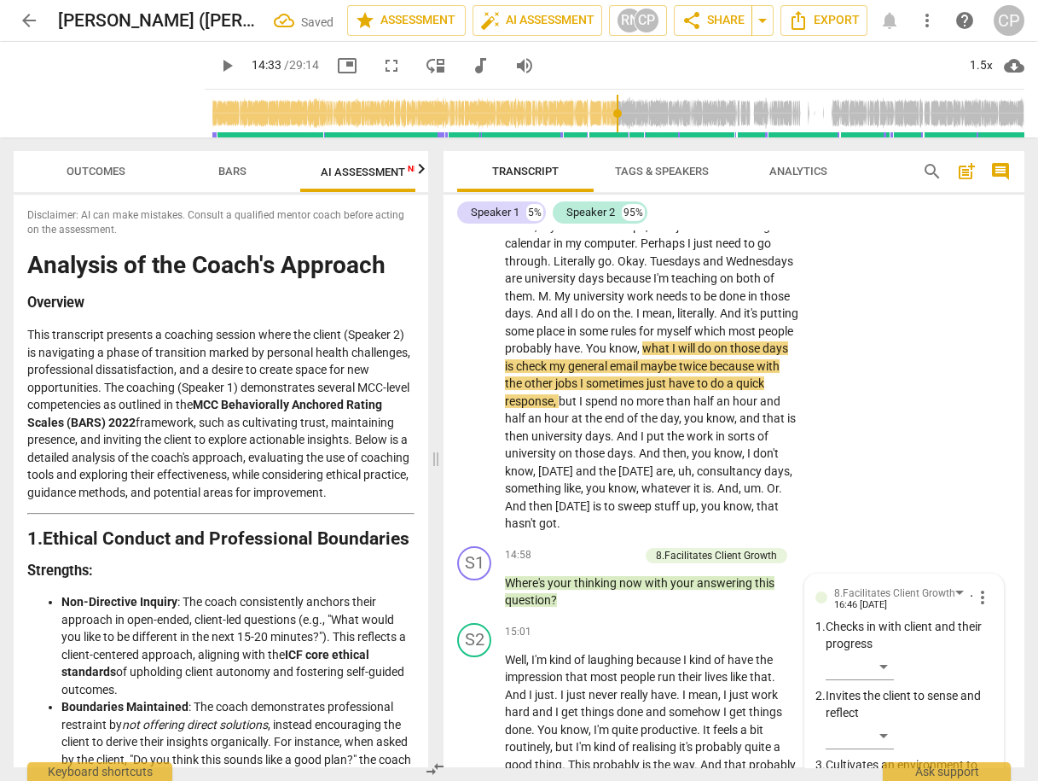
scroll to position [5911, 0]
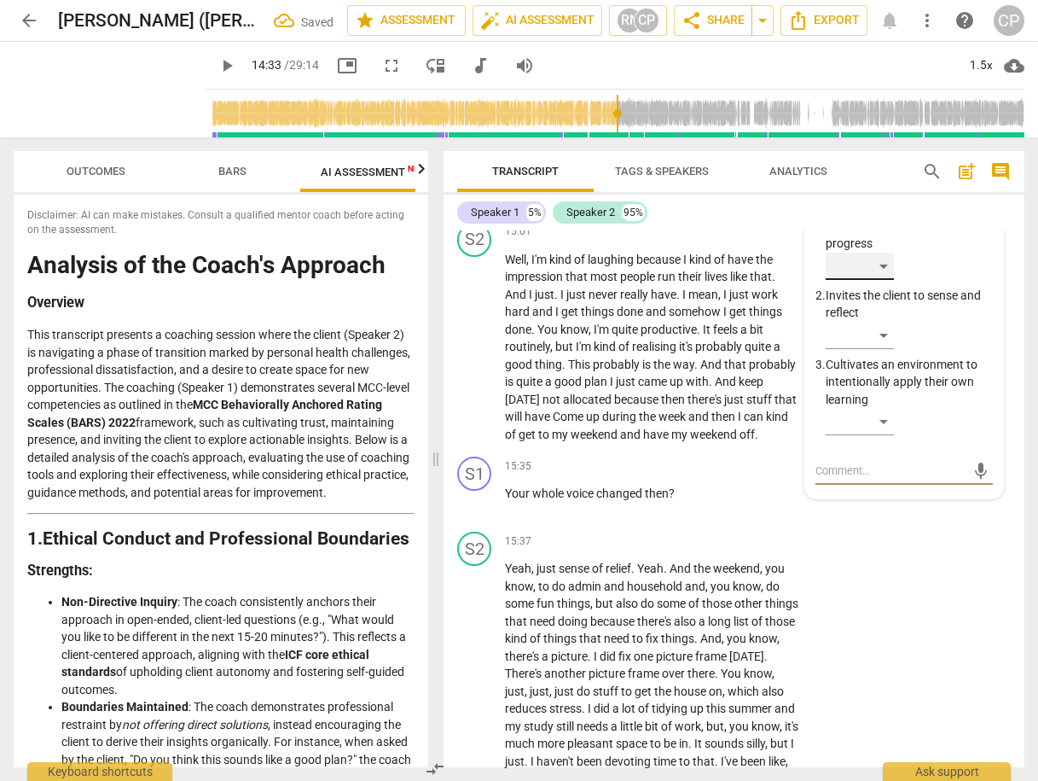
click at [886, 280] on div "​" at bounding box center [860, 266] width 68 height 27
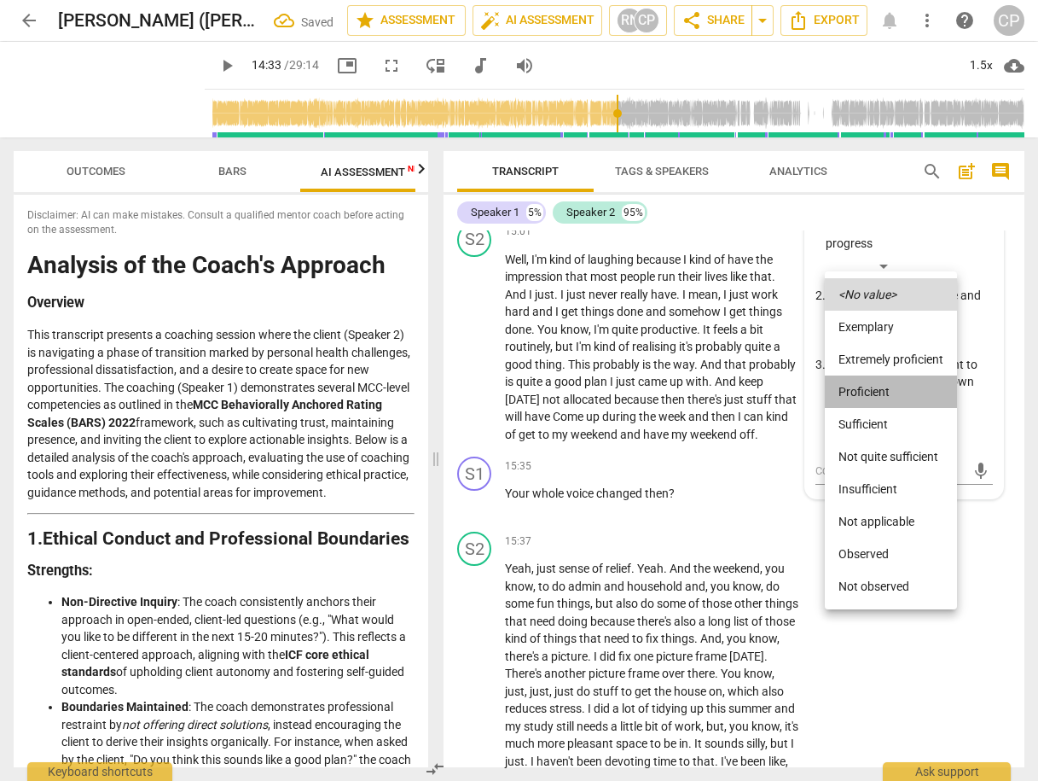
click at [870, 392] on li "Proficient" at bounding box center [891, 391] width 132 height 32
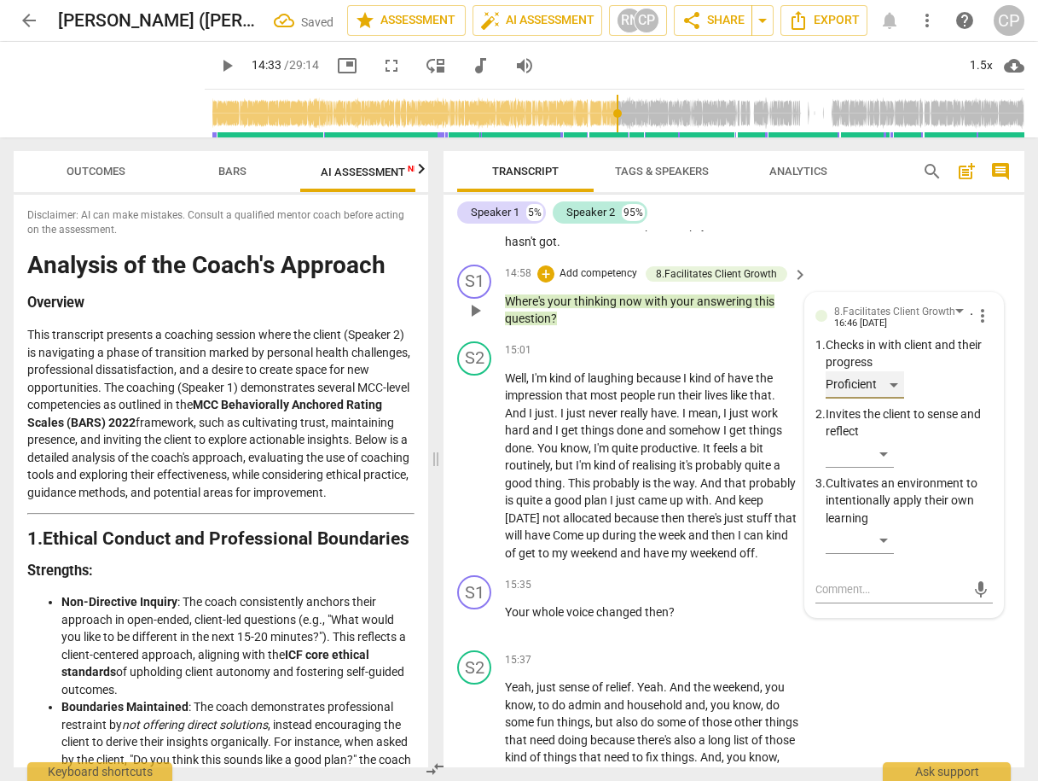
scroll to position [5706, 0]
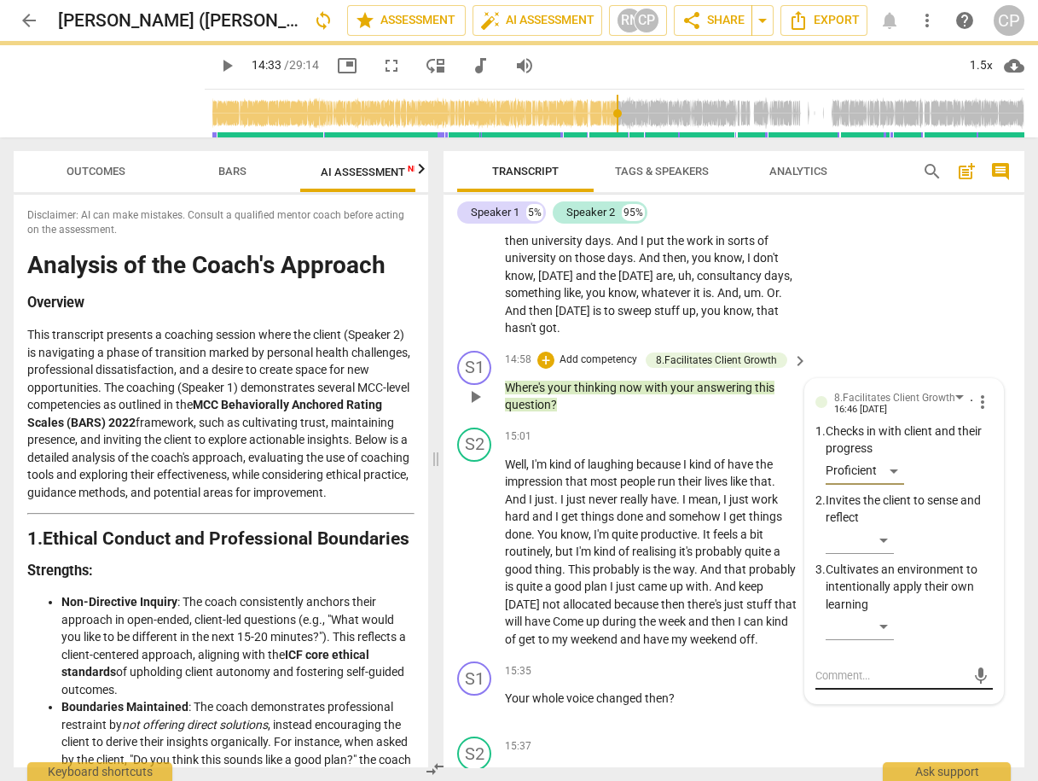
click at [841, 683] on textarea at bounding box center [891, 675] width 150 height 16
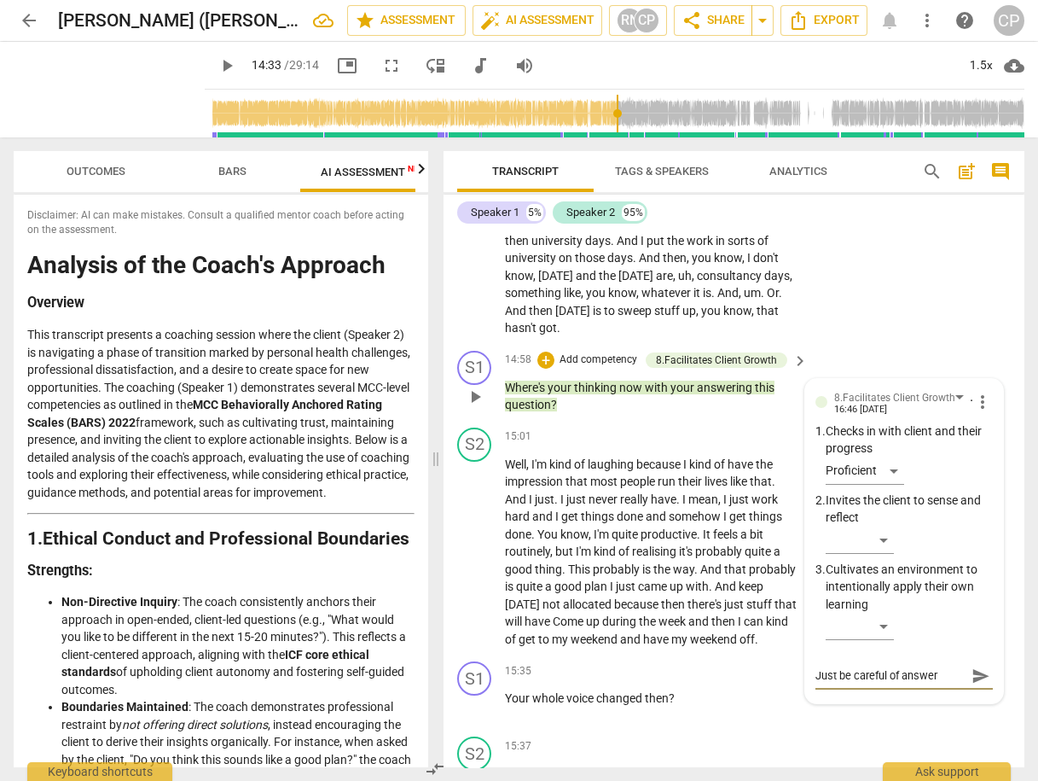
click at [897, 683] on textarea "Just be careful of answer" at bounding box center [891, 675] width 150 height 16
click at [972, 693] on span "send" at bounding box center [981, 683] width 19 height 19
click at [476, 407] on span "play_arrow" at bounding box center [475, 396] width 20 height 20
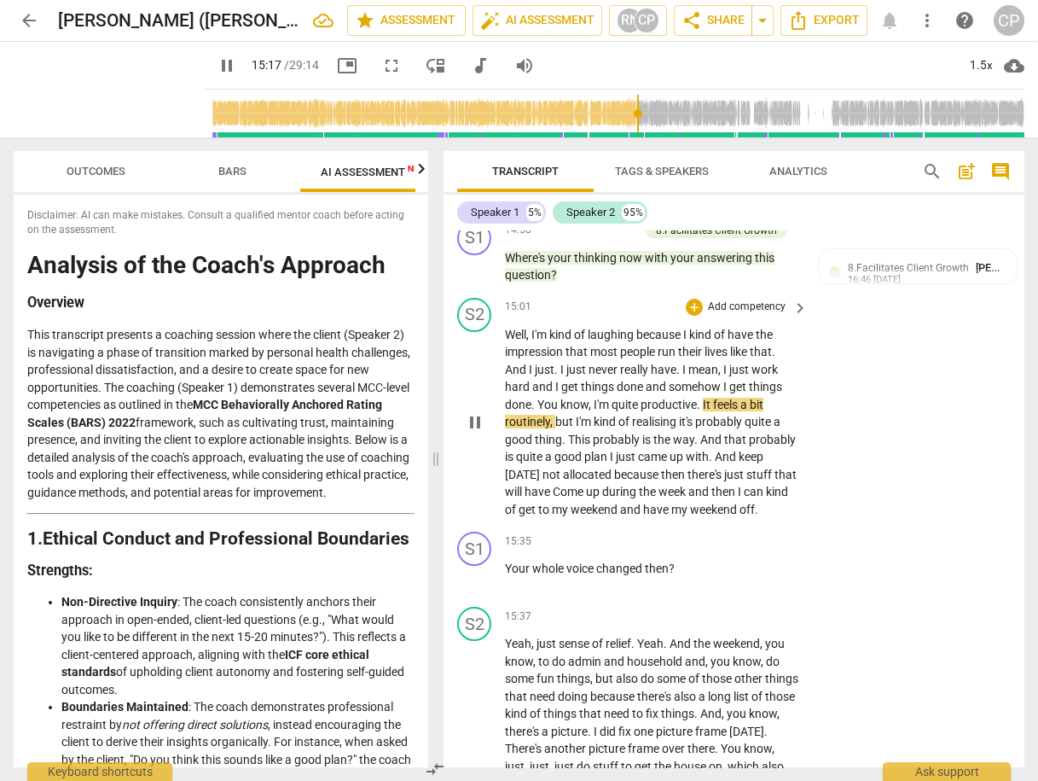
scroll to position [5843, 0]
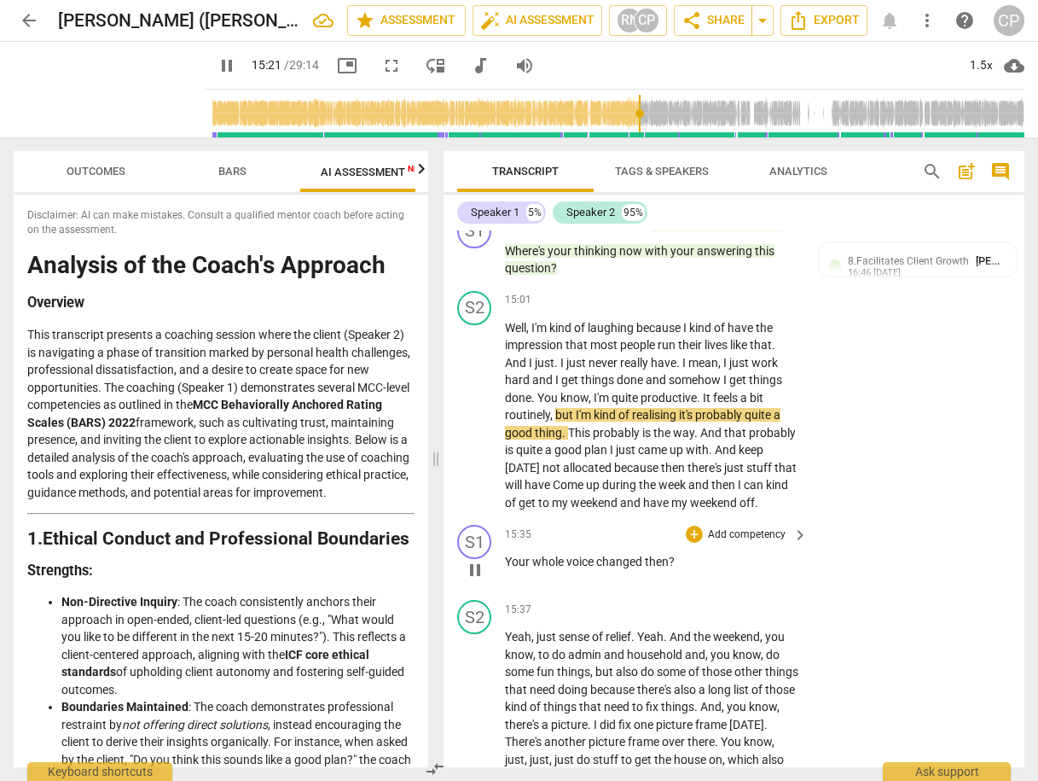
click at [700, 543] on div "+ Add competency" at bounding box center [737, 534] width 102 height 17
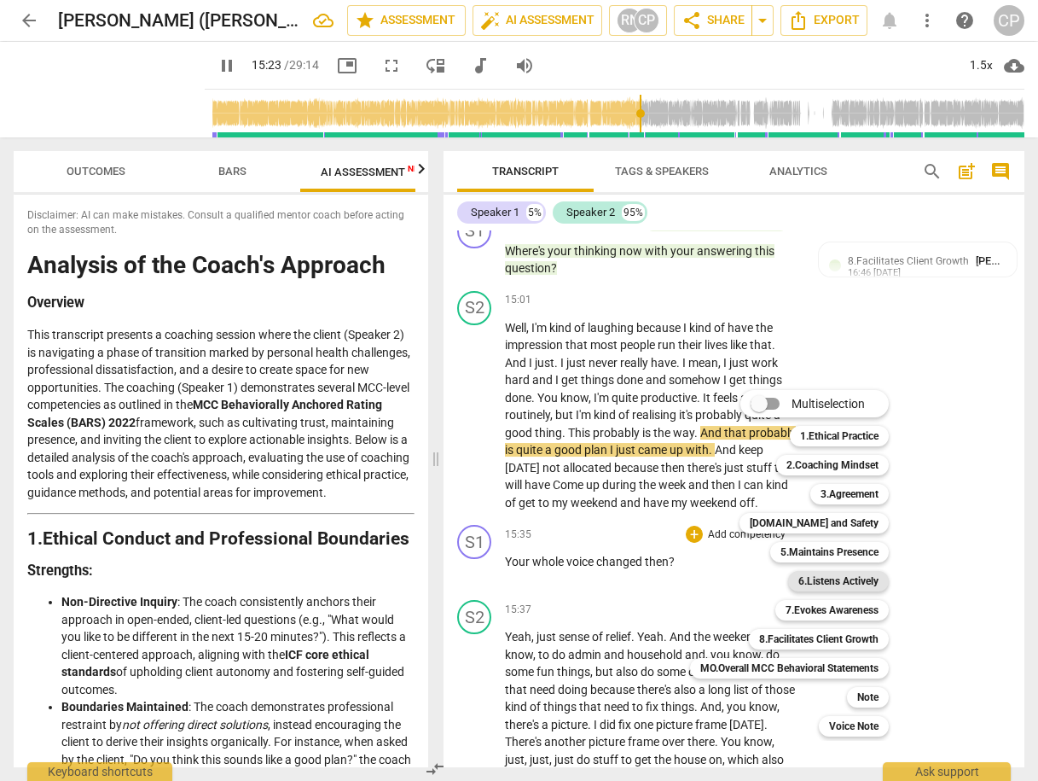
click at [844, 578] on b "6.Listens Actively" at bounding box center [839, 581] width 80 height 20
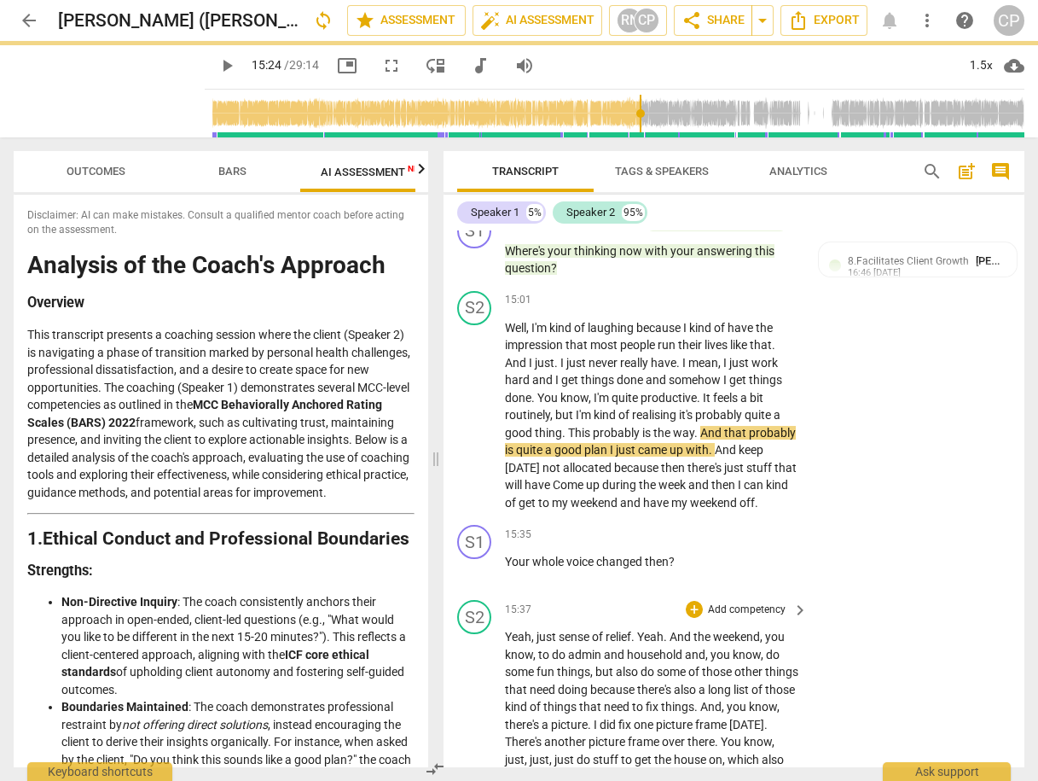
scroll to position [6240, 0]
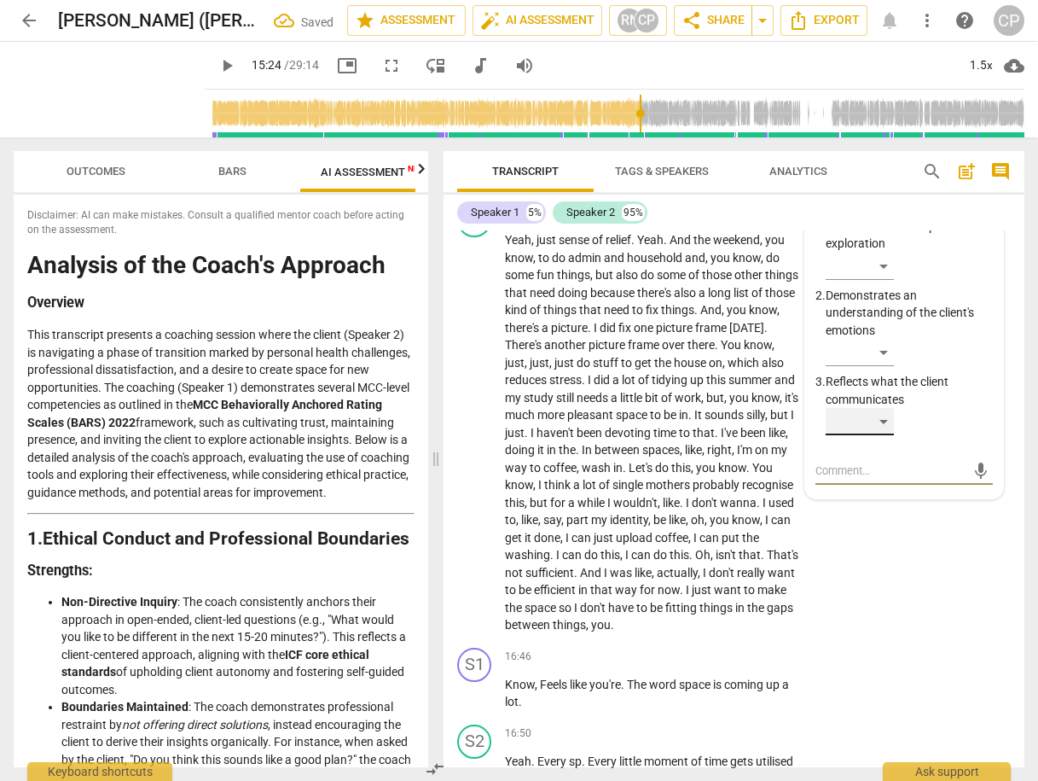
click at [886, 435] on div "​" at bounding box center [860, 421] width 68 height 27
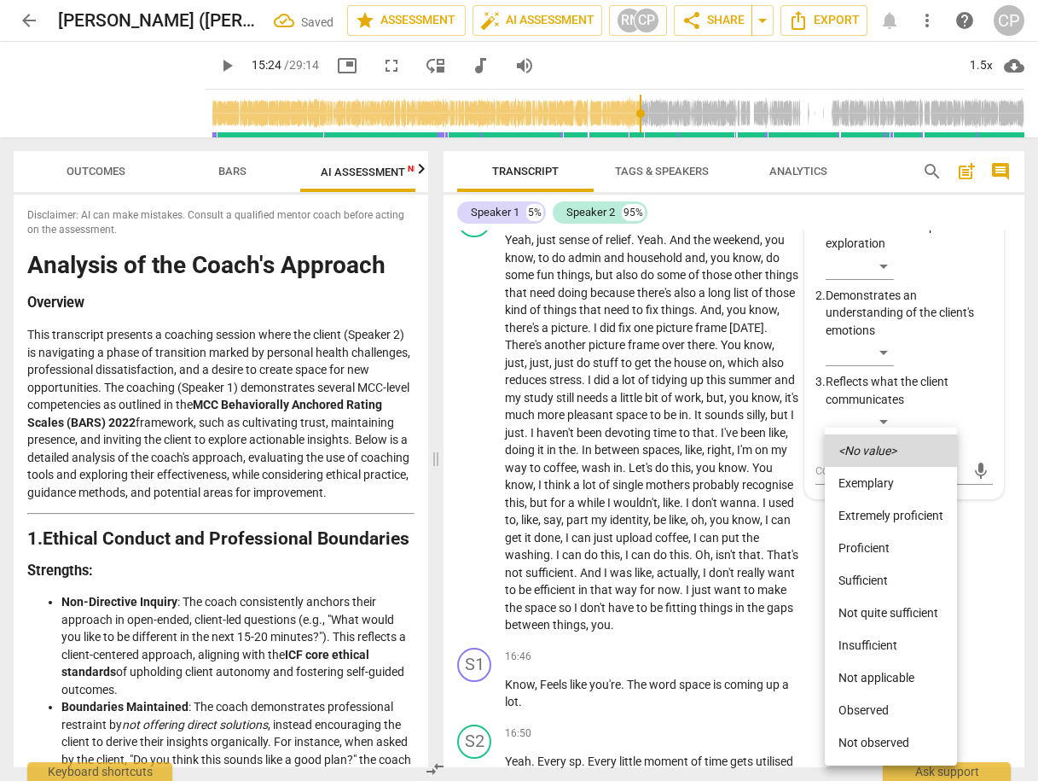
click at [909, 483] on li "Exemplary" at bounding box center [891, 483] width 132 height 32
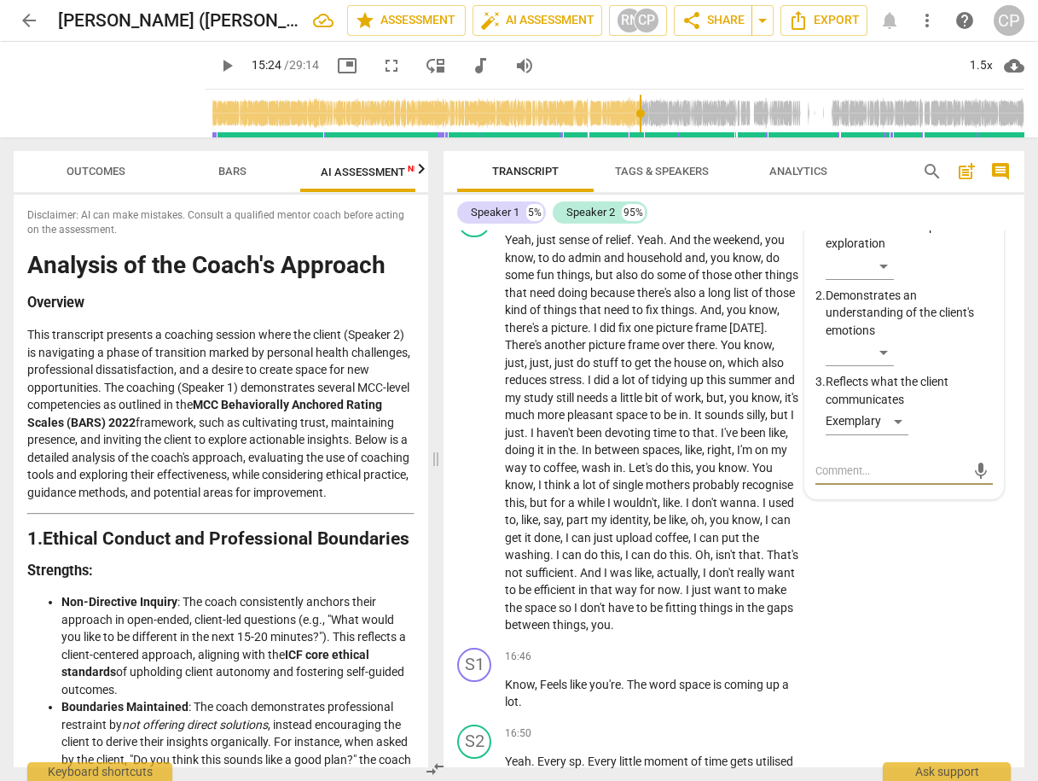
click at [901, 479] on textarea at bounding box center [891, 470] width 150 height 16
click at [972, 480] on span "send" at bounding box center [981, 471] width 19 height 19
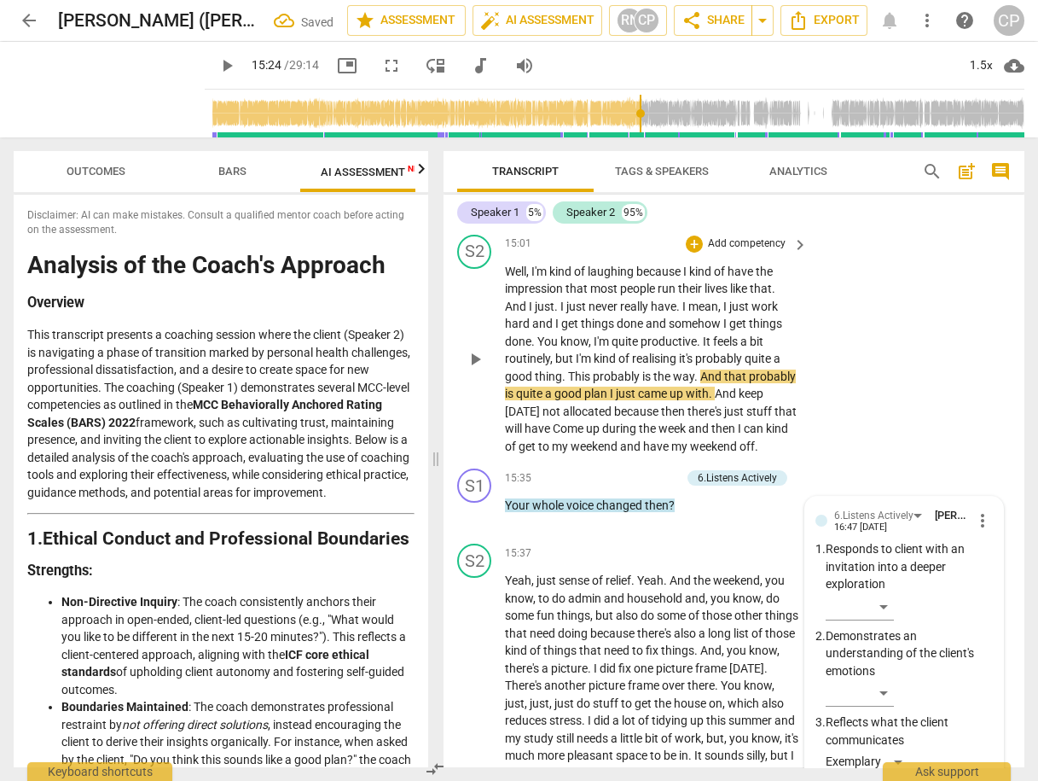
scroll to position [5898, 0]
click at [473, 370] on span "play_arrow" at bounding box center [475, 360] width 20 height 20
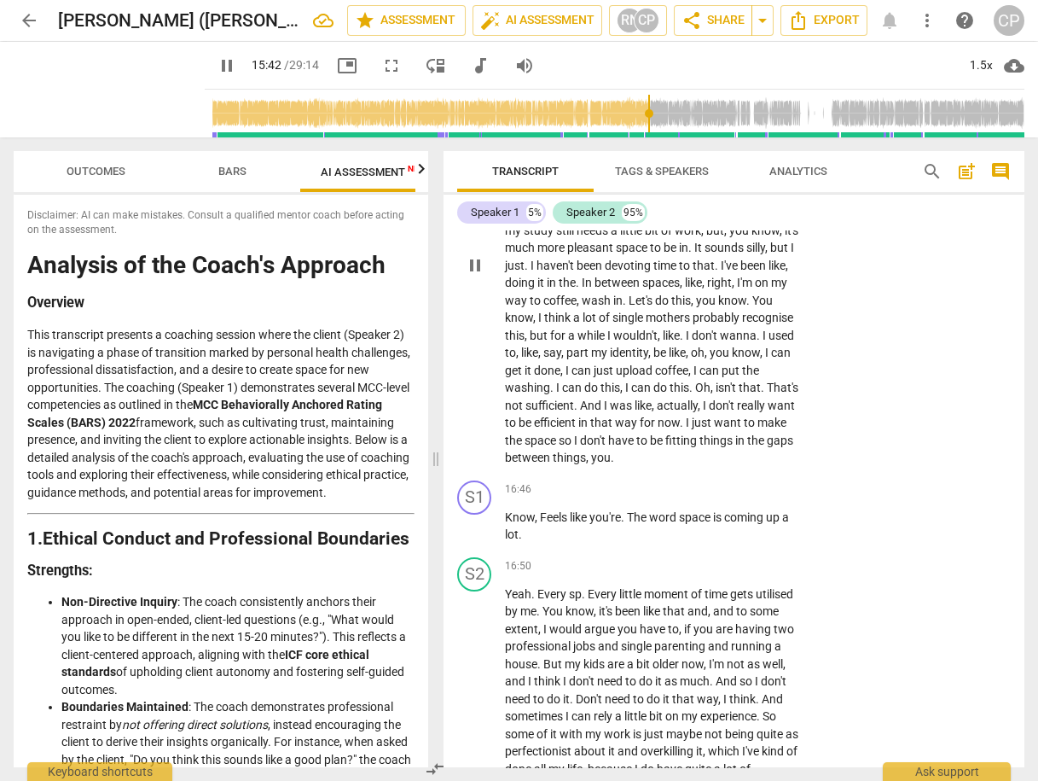
scroll to position [6444, 0]
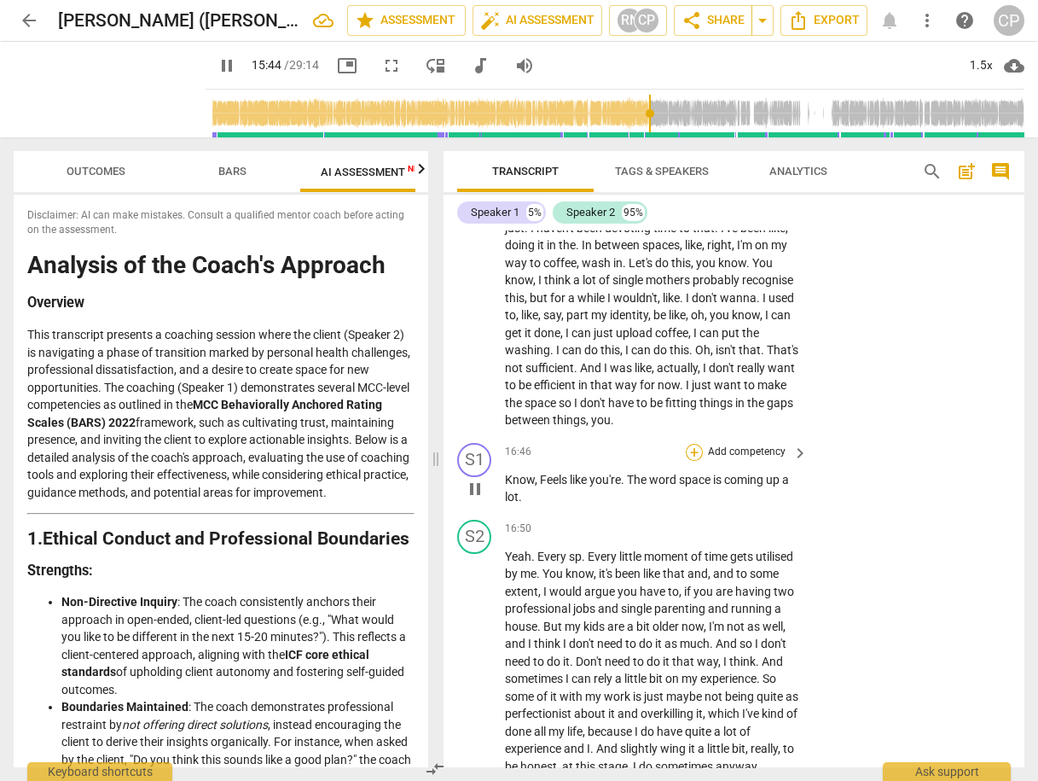
click at [694, 461] on div "+" at bounding box center [694, 452] width 17 height 17
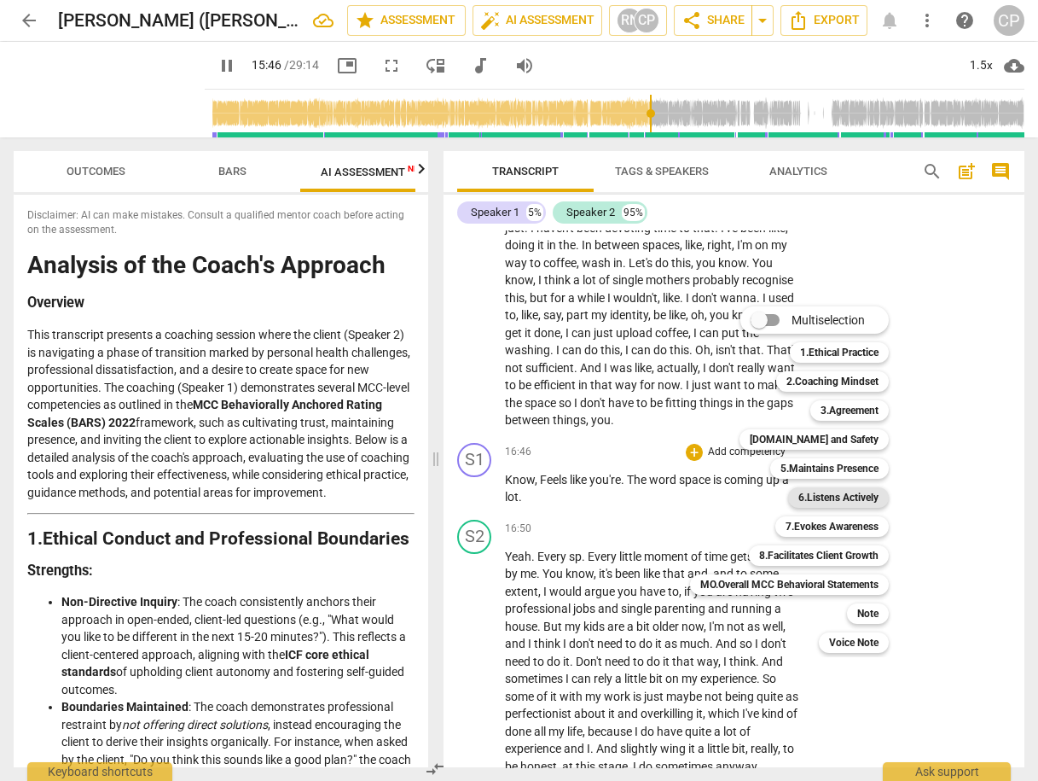
click at [862, 497] on b "6.Listens Actively" at bounding box center [839, 497] width 80 height 20
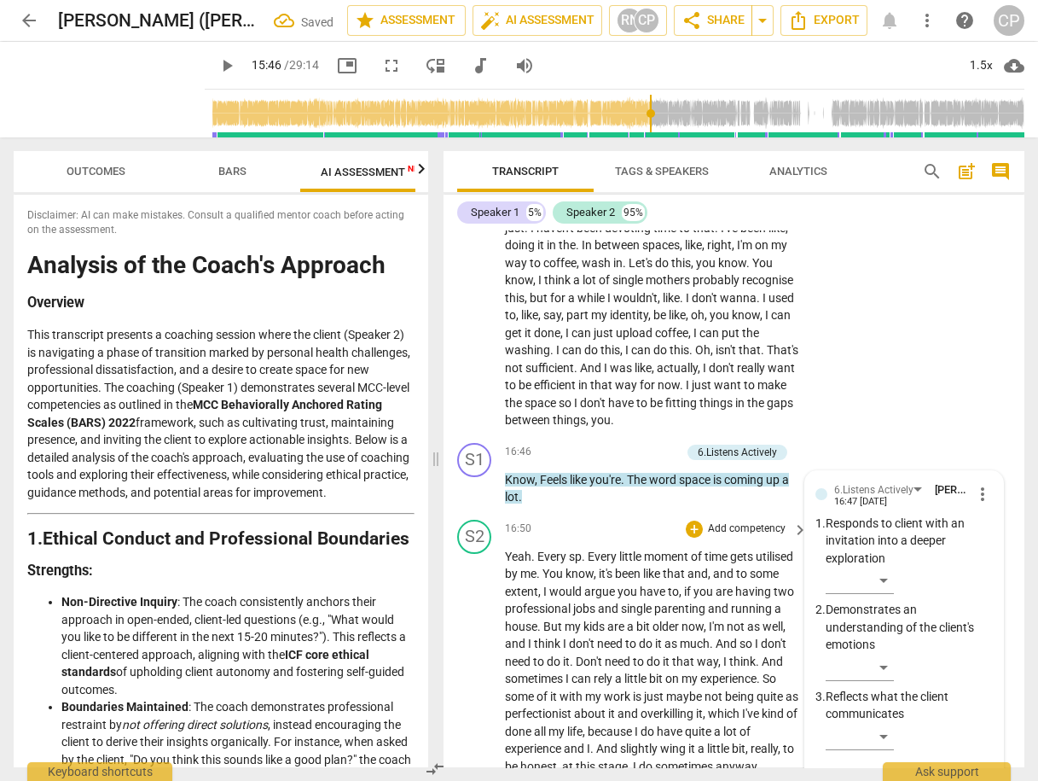
scroll to position [6758, 0]
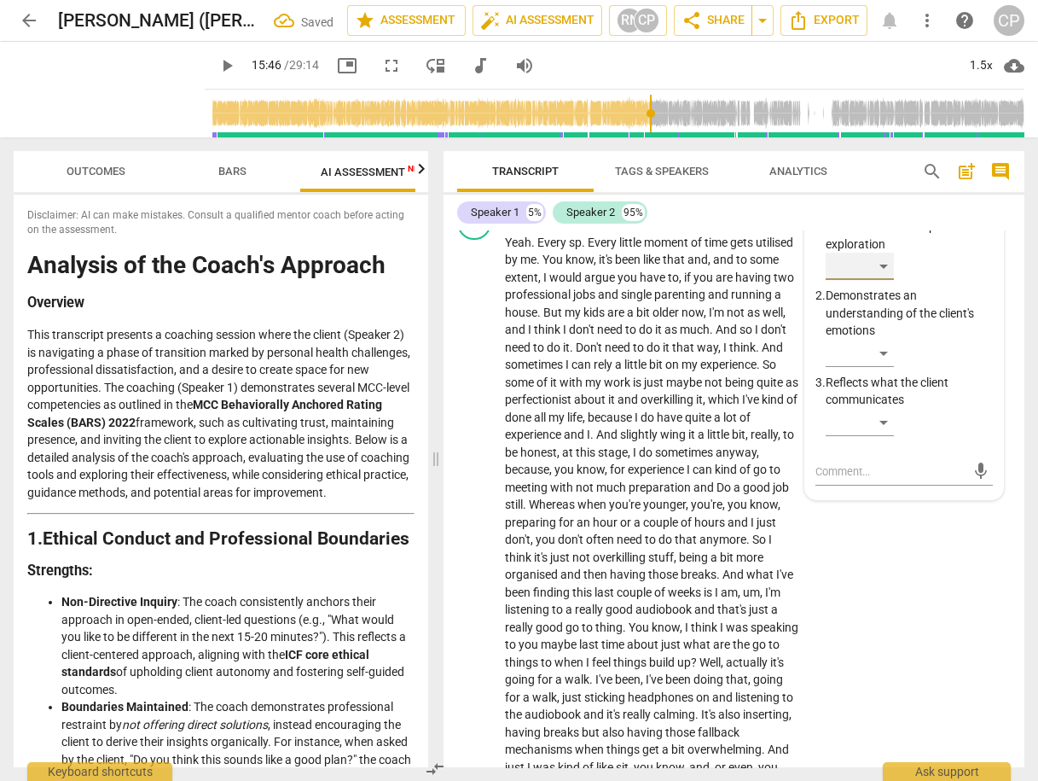
click at [880, 280] on div "​" at bounding box center [860, 266] width 68 height 27
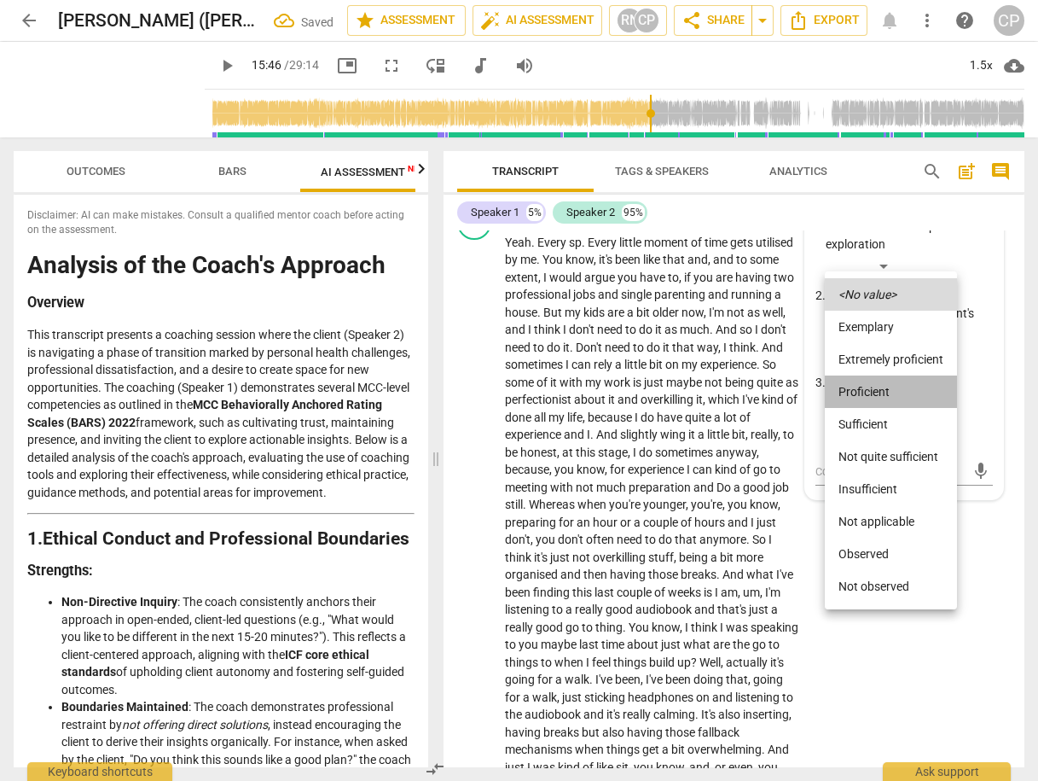
click at [880, 390] on li "Proficient" at bounding box center [891, 391] width 132 height 32
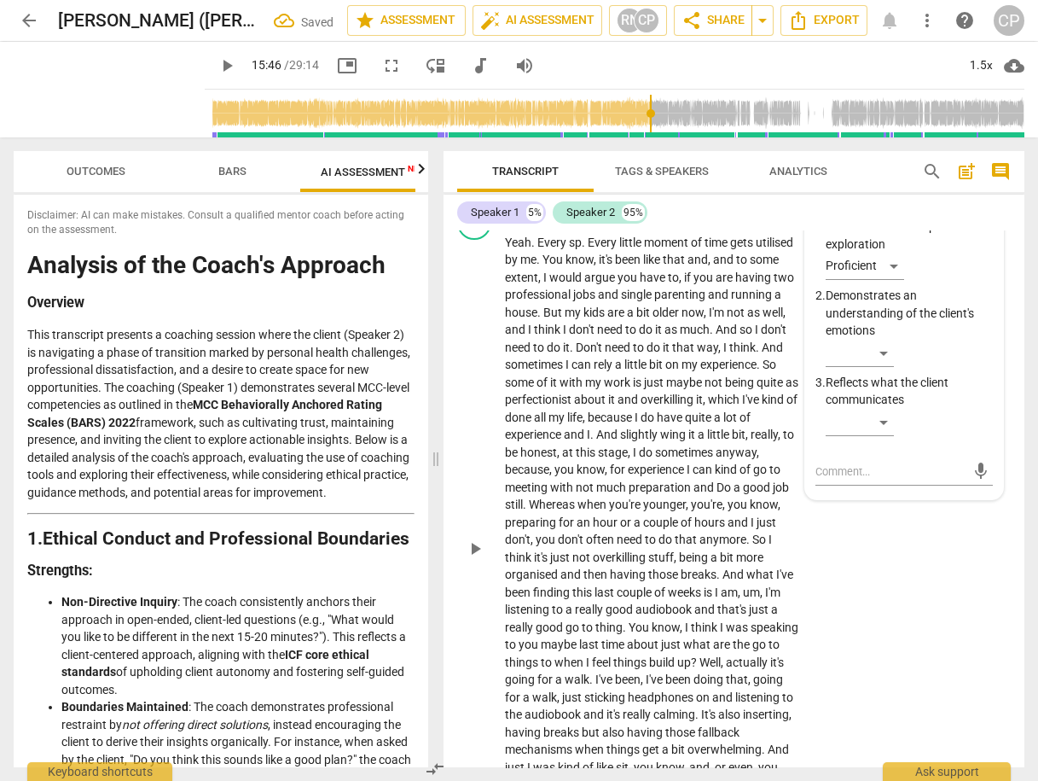
click at [893, 573] on div "S2 play_arrow pause 16:50 + Add competency keyboard_arrow_right Yeah . Every sp…" at bounding box center [734, 534] width 581 height 671
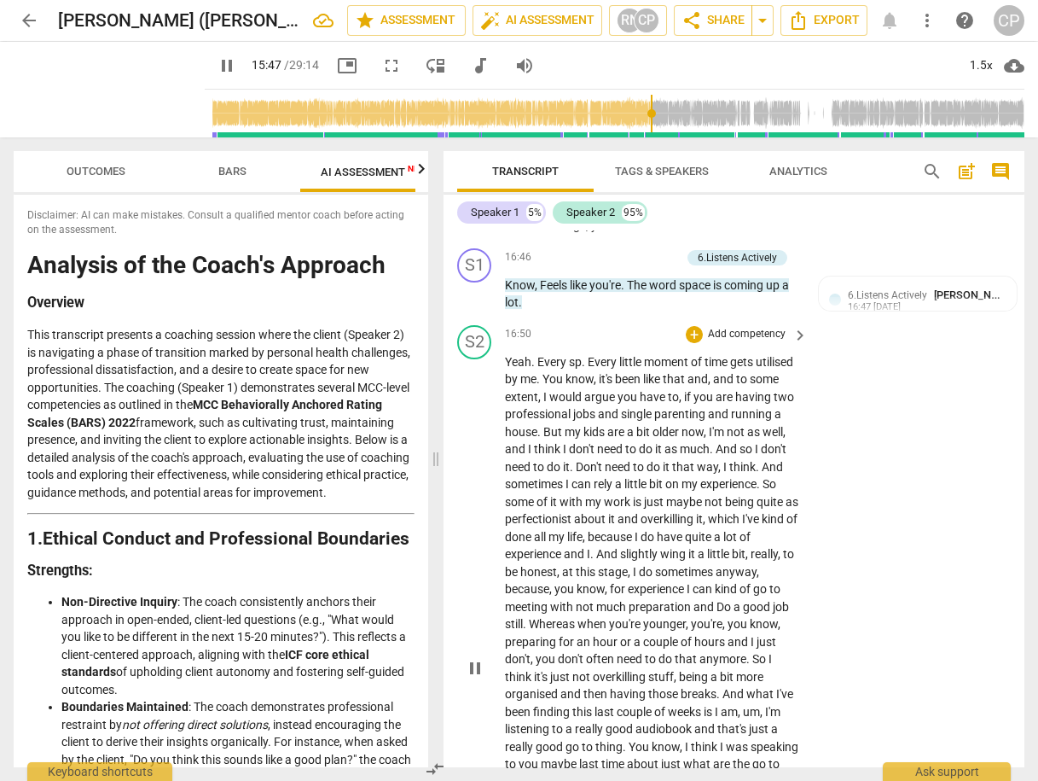
scroll to position [6554, 0]
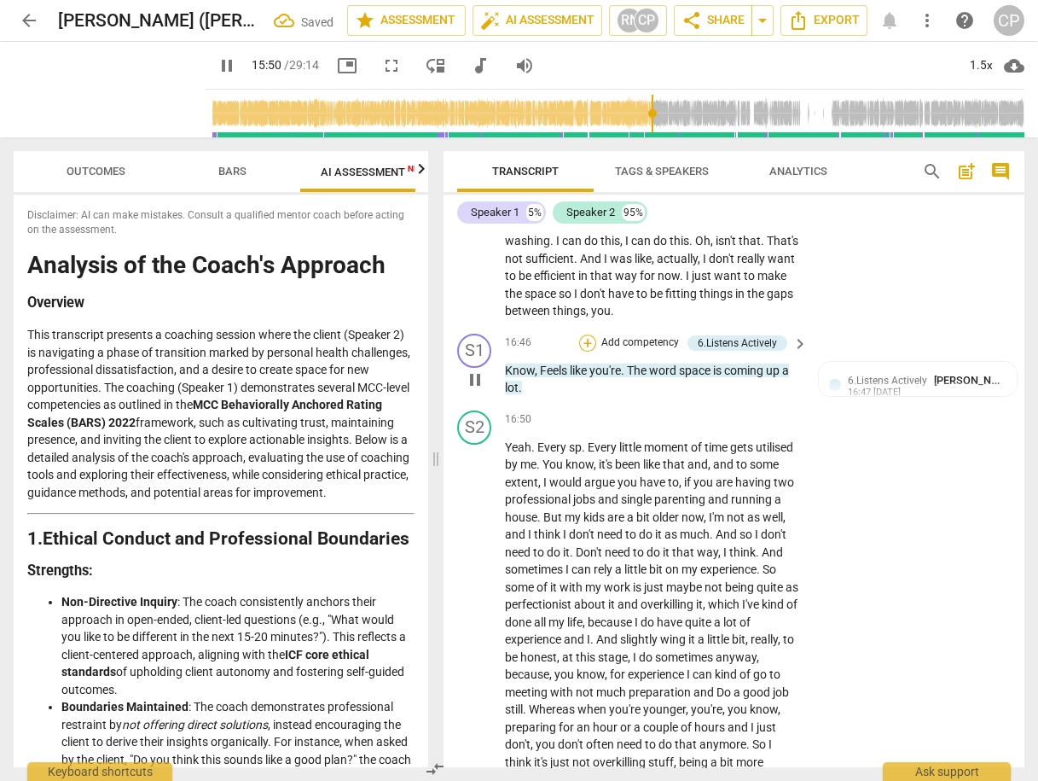
click at [585, 351] on div "+" at bounding box center [587, 342] width 17 height 17
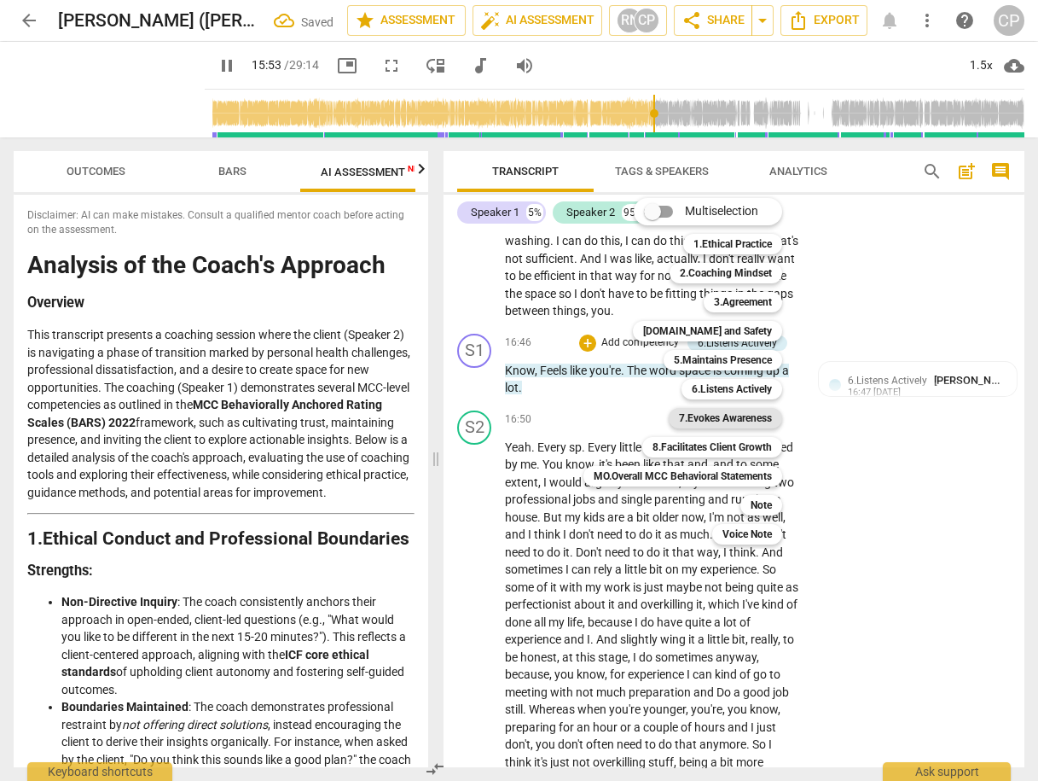
click at [747, 420] on b "7.Evokes Awareness" at bounding box center [725, 418] width 93 height 20
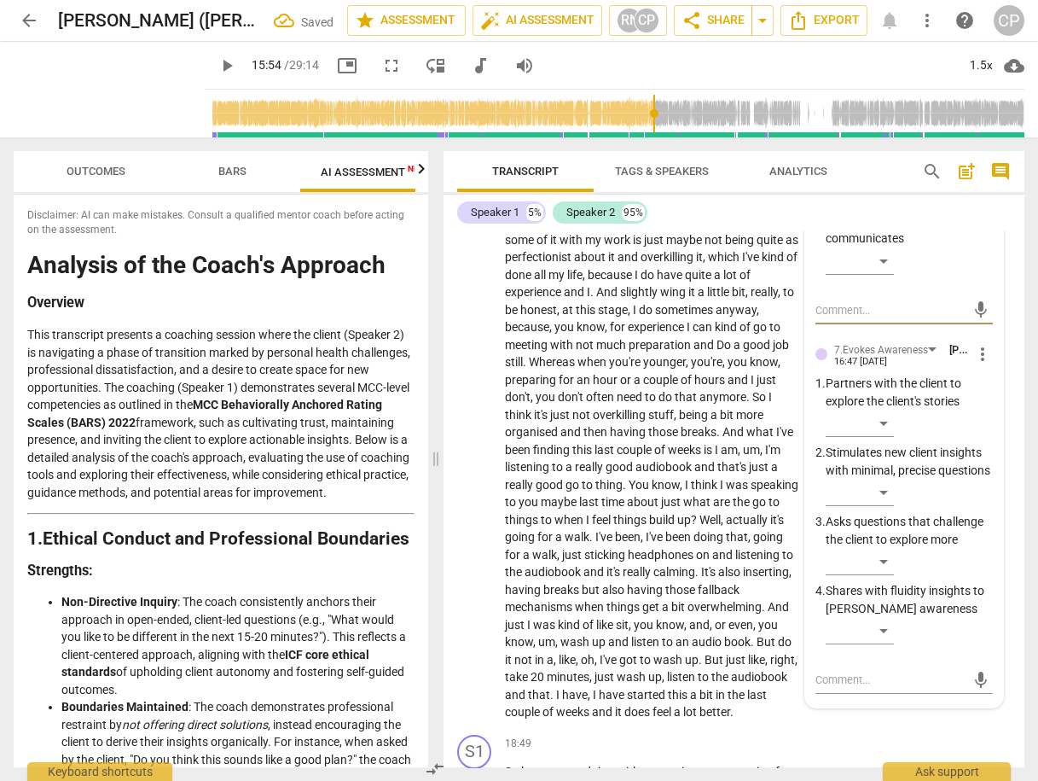
scroll to position [6963, 0]
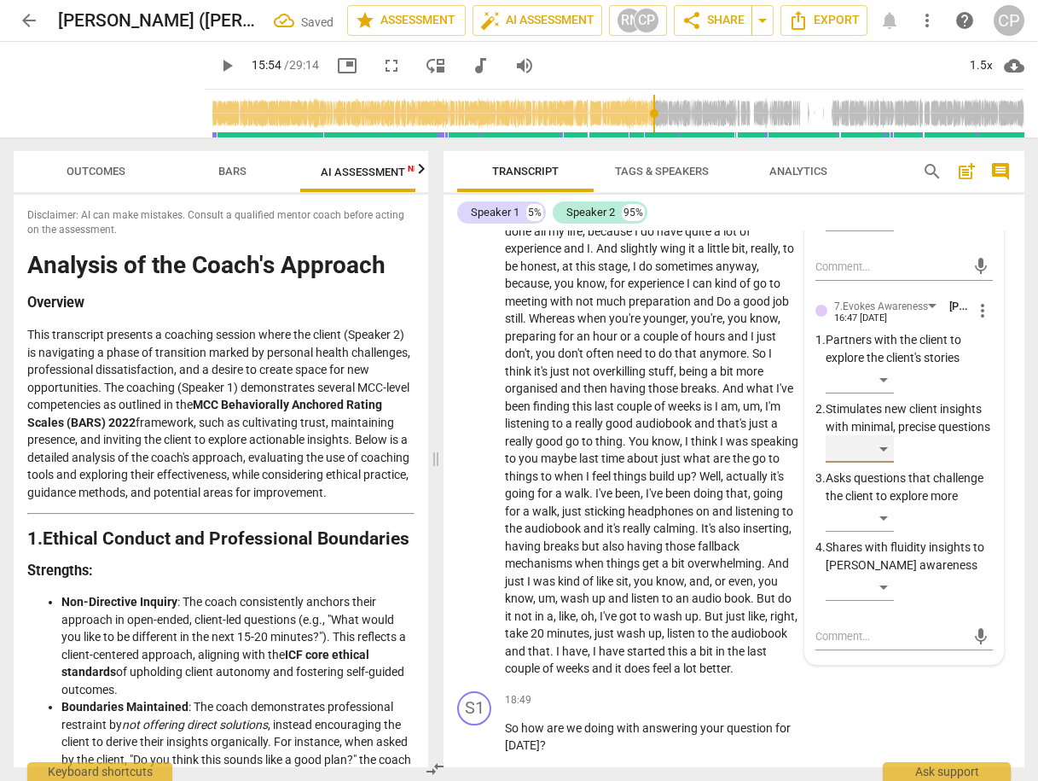
click at [874, 462] on div "​" at bounding box center [860, 448] width 68 height 27
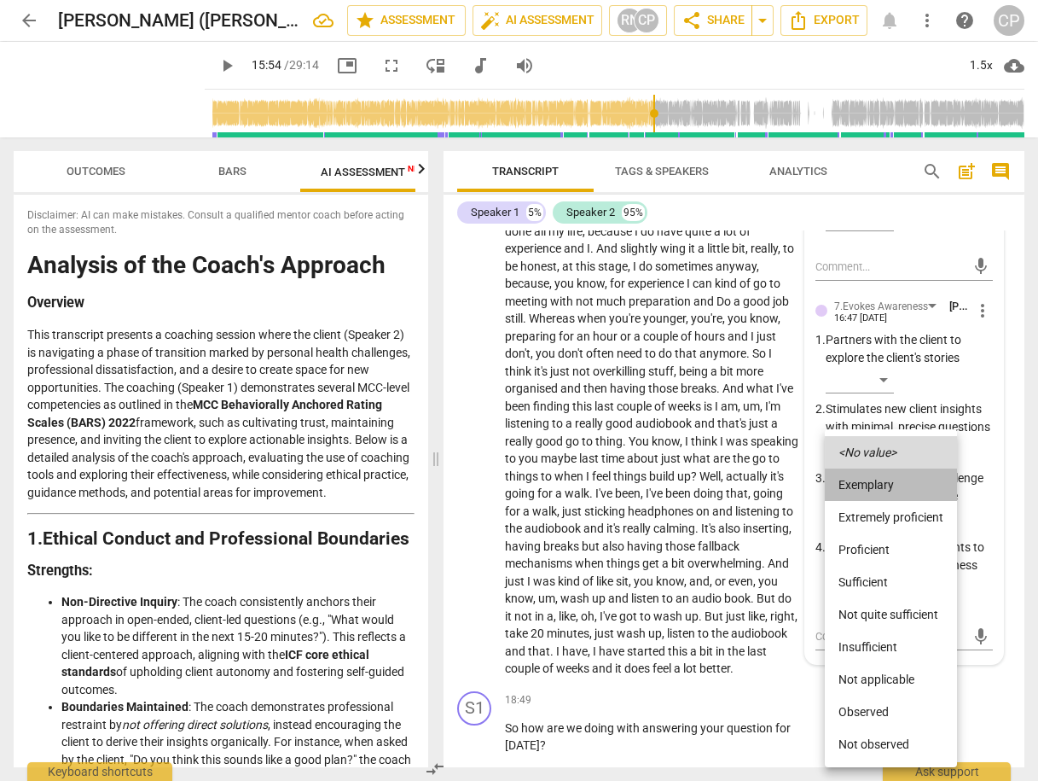
click at [880, 489] on li "Exemplary" at bounding box center [891, 484] width 132 height 32
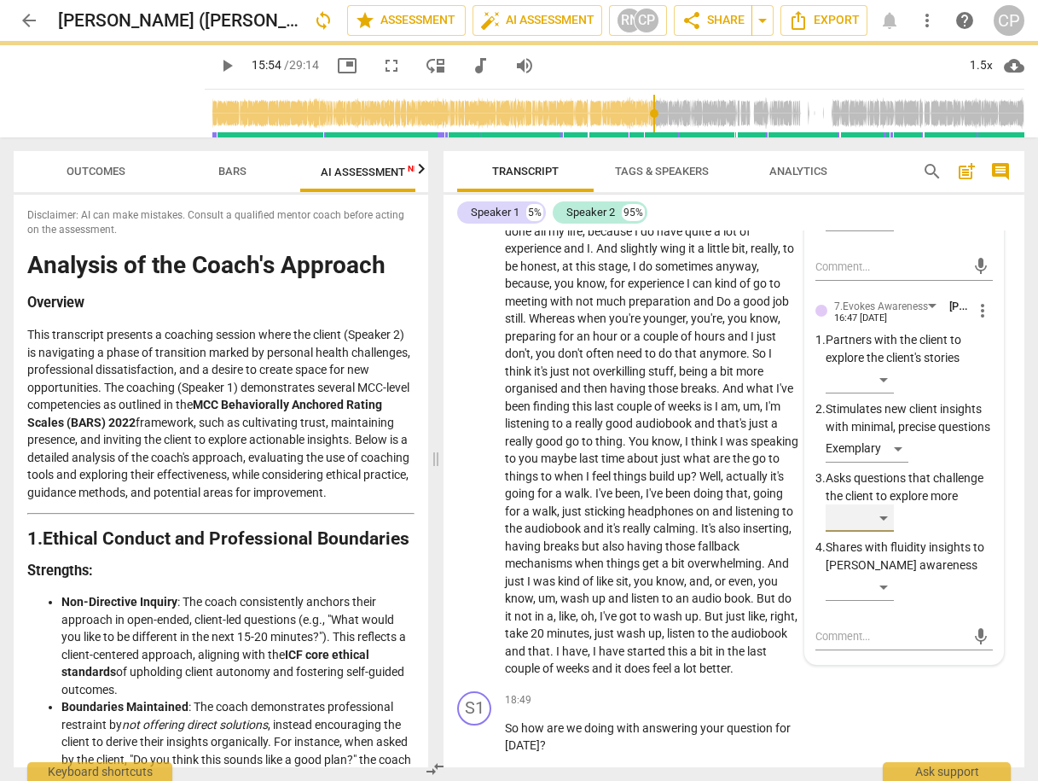
click at [886, 531] on div "​" at bounding box center [860, 517] width 68 height 27
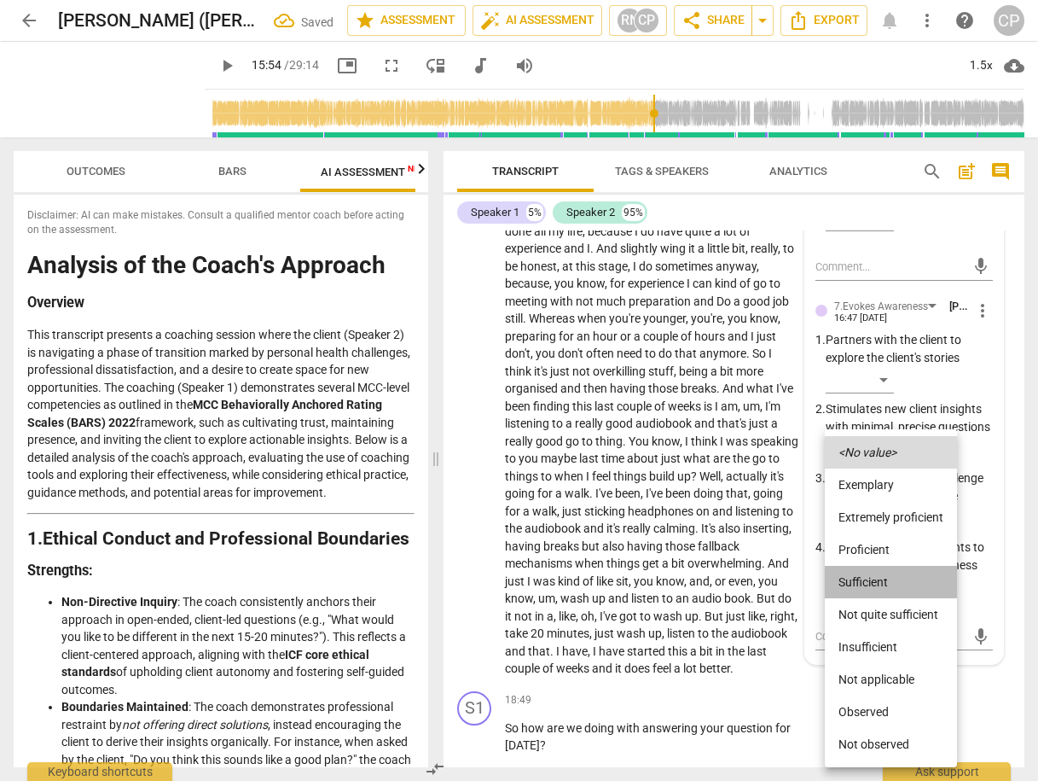
click at [883, 579] on li "Sufficient" at bounding box center [891, 582] width 132 height 32
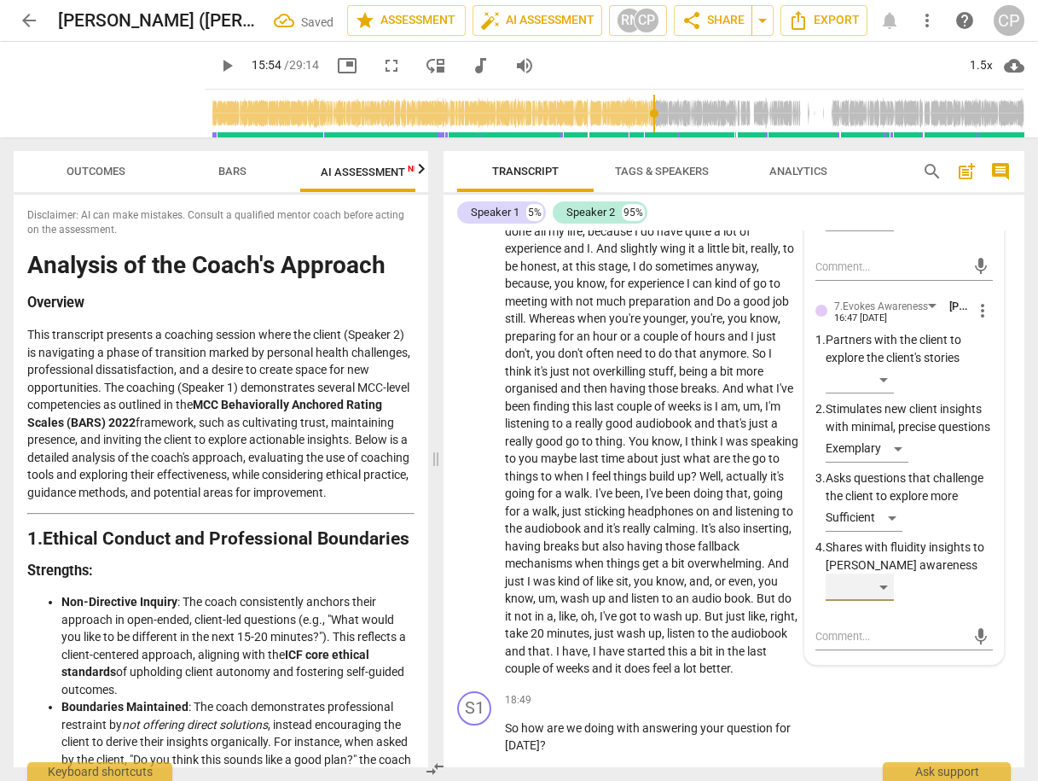
click at [889, 601] on div "​" at bounding box center [860, 586] width 68 height 27
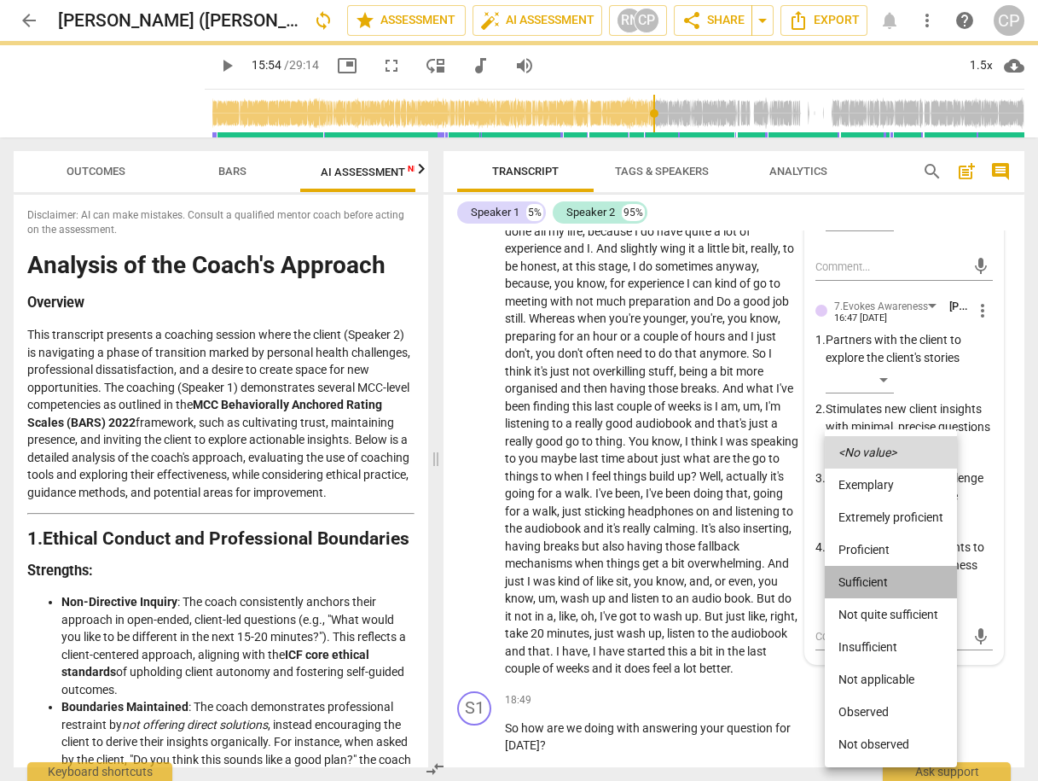
click at [874, 582] on li "Sufficient" at bounding box center [891, 582] width 132 height 32
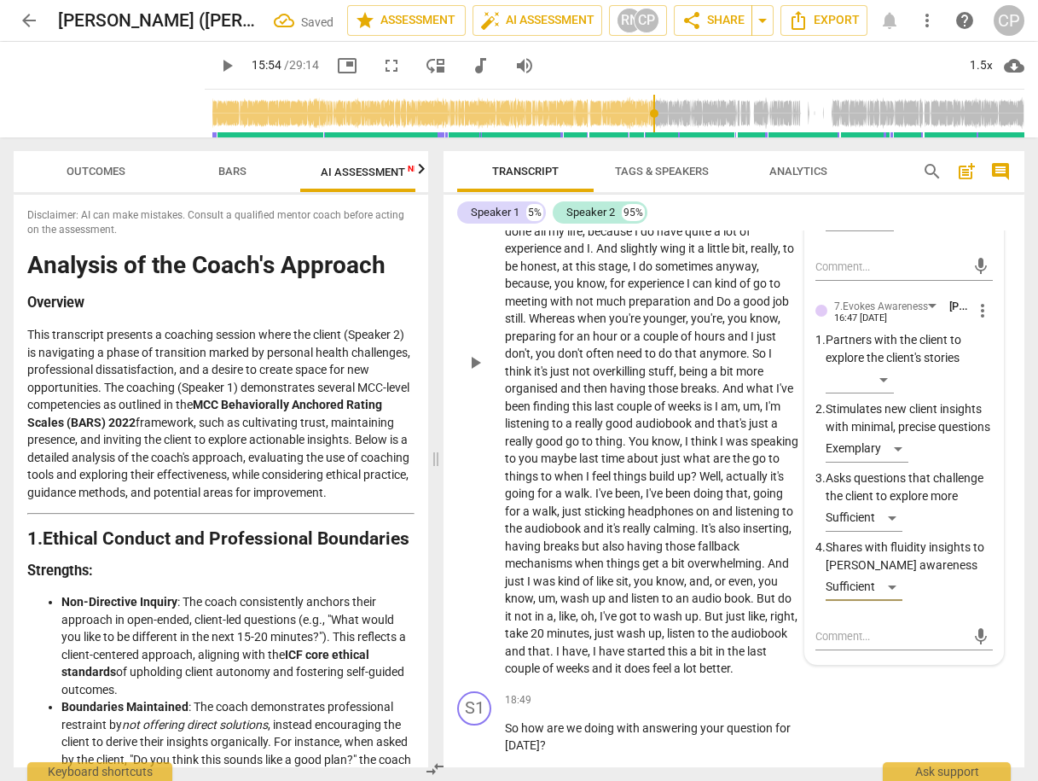
drag, startPoint x: 744, startPoint y: 731, endPoint x: 749, endPoint y: 717, distance: 15.4
click at [745, 731] on div "S1 play_arrow pause 18:49 + Add competency keyboard_arrow_right So how are we d…" at bounding box center [734, 722] width 581 height 77
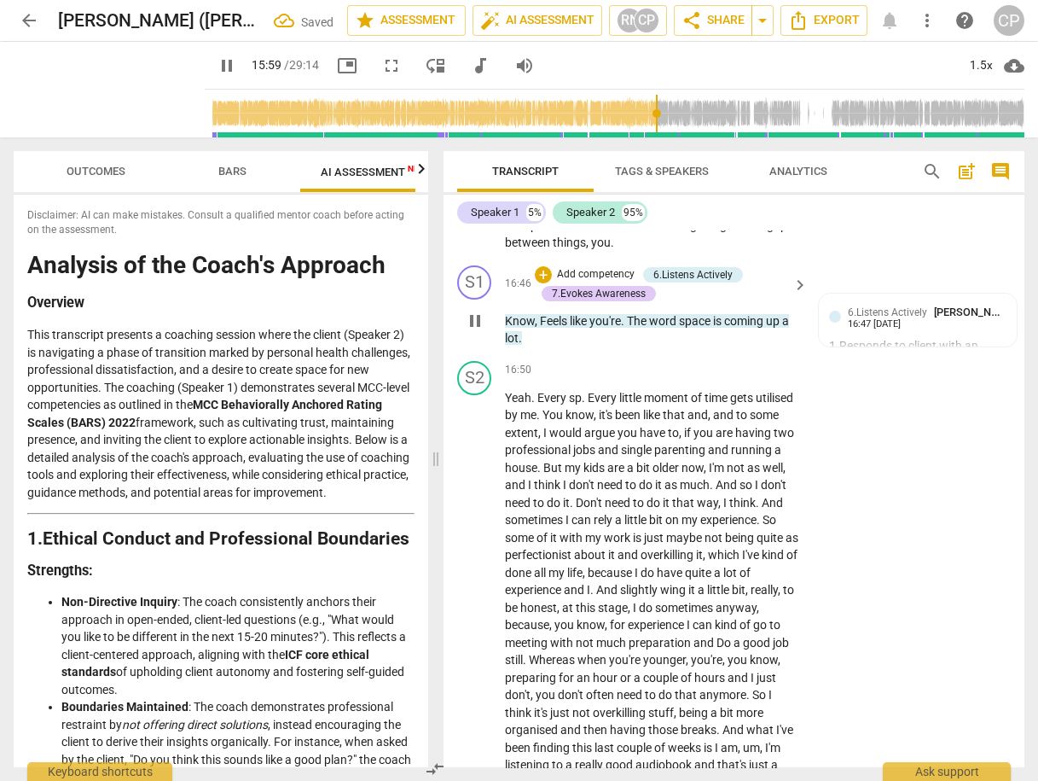
scroll to position [6622, 0]
click at [505, 404] on span "Yeah" at bounding box center [518, 398] width 26 height 14
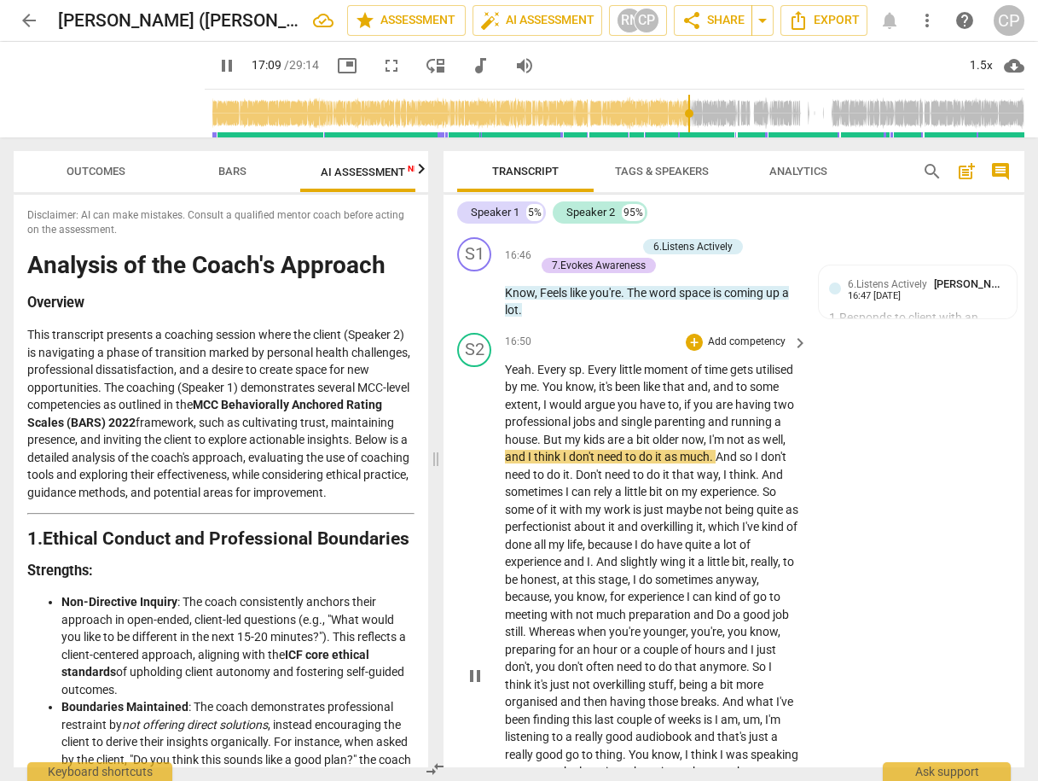
scroll to position [6690, 0]
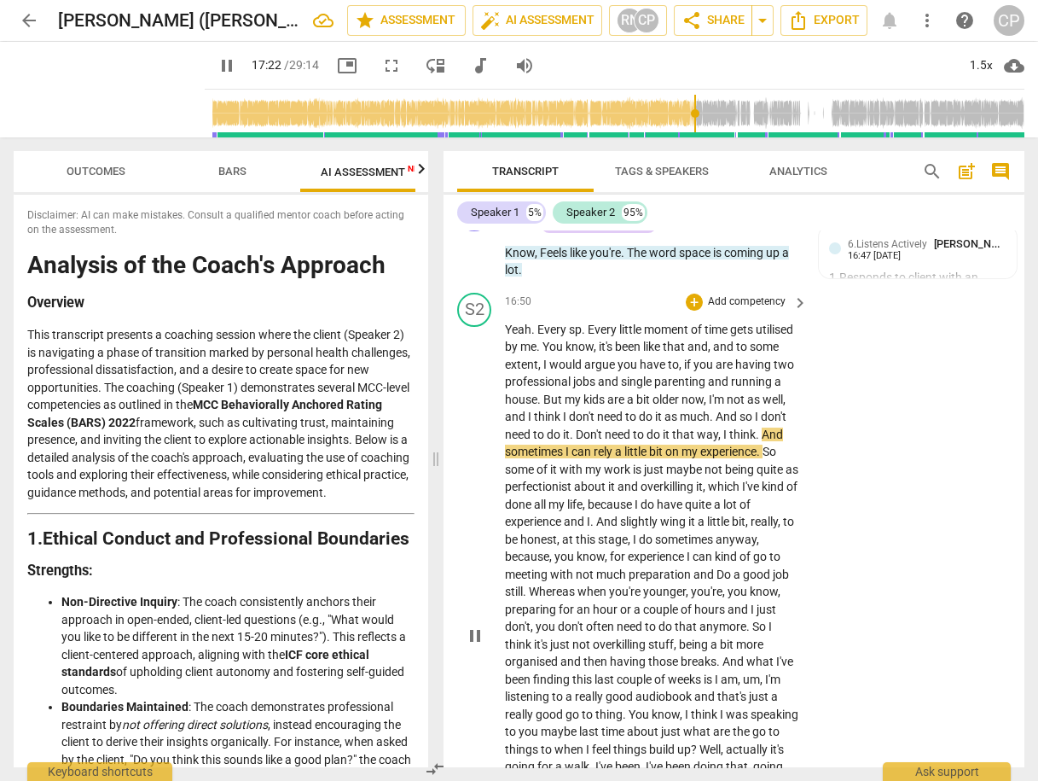
drag, startPoint x: 790, startPoint y: 442, endPoint x: 779, endPoint y: 444, distance: 11.2
click at [787, 442] on p "Yeah . Every sp . Every little moment of time gets utilised by me . You know , …" at bounding box center [652, 636] width 294 height 630
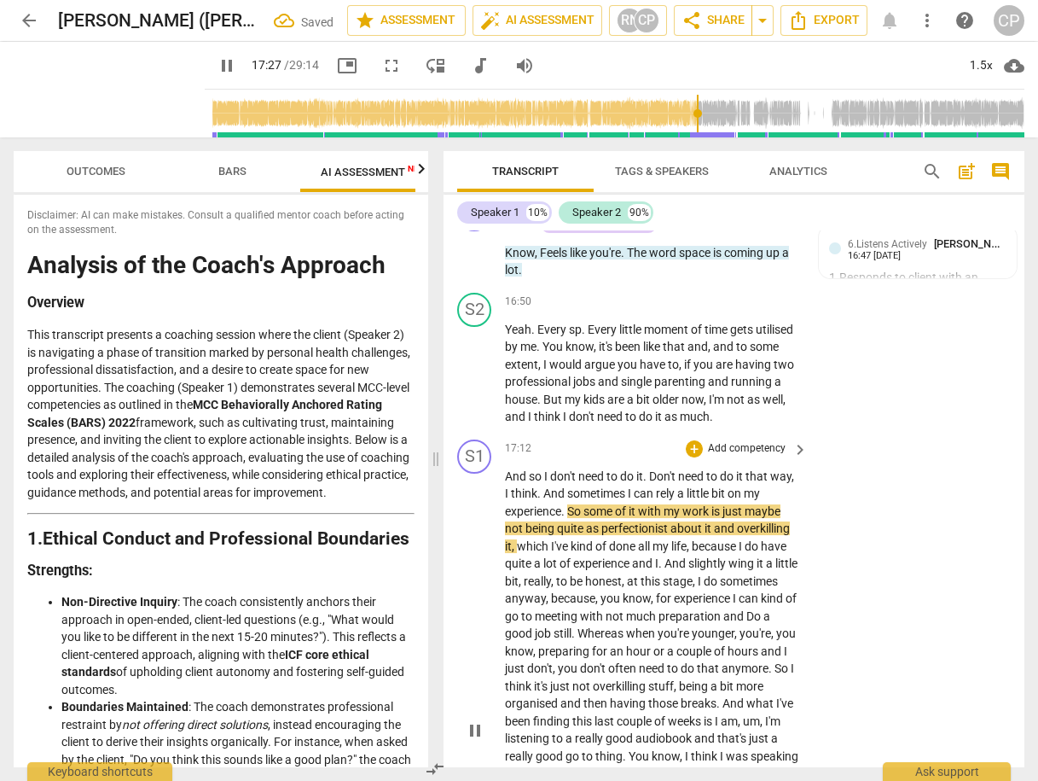
click at [651, 483] on span "Don't" at bounding box center [663, 476] width 29 height 14
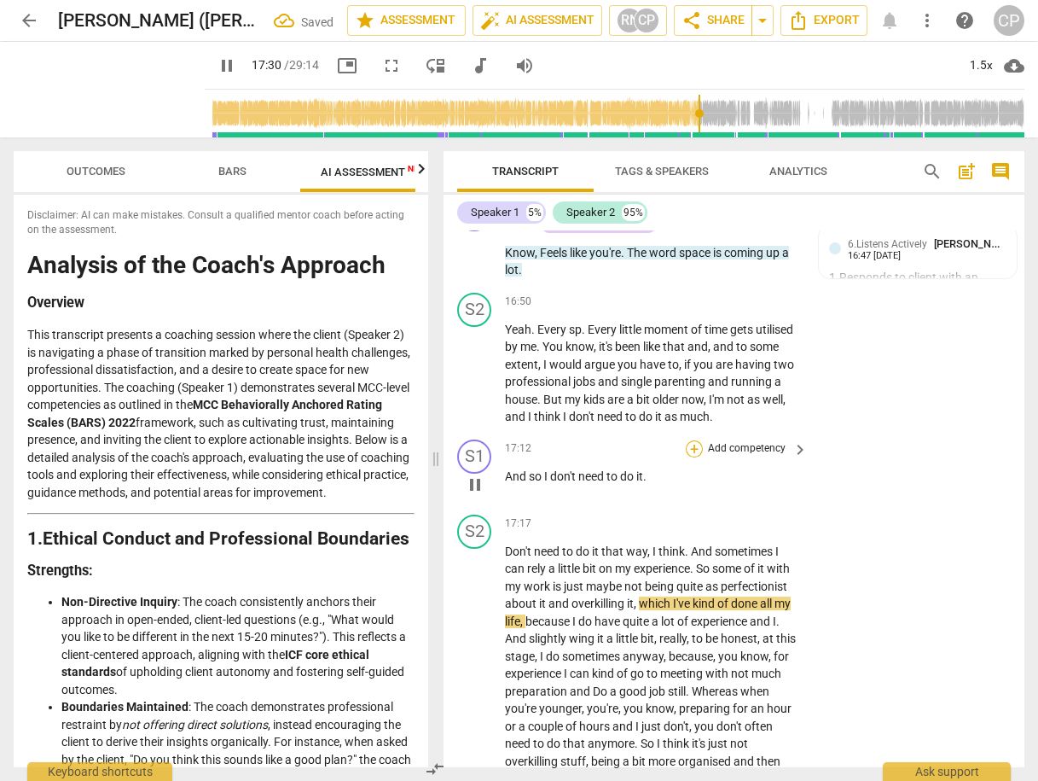
click at [691, 457] on div "+" at bounding box center [694, 448] width 17 height 17
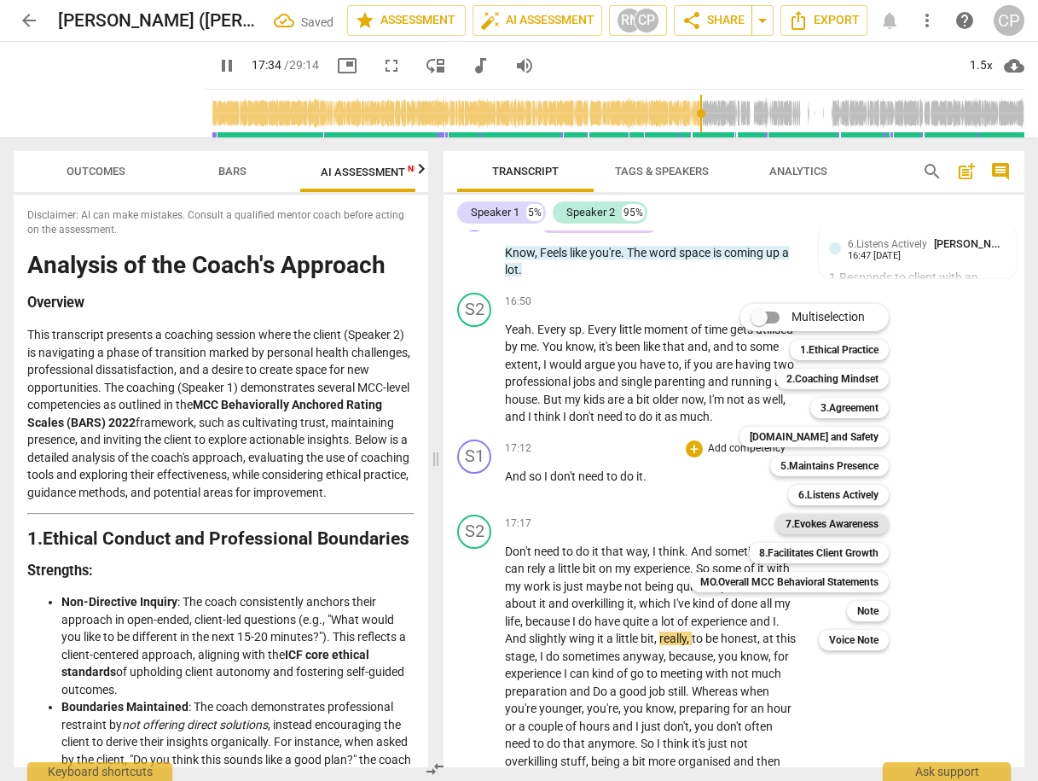
click at [852, 528] on b "7.Evokes Awareness" at bounding box center [832, 524] width 93 height 20
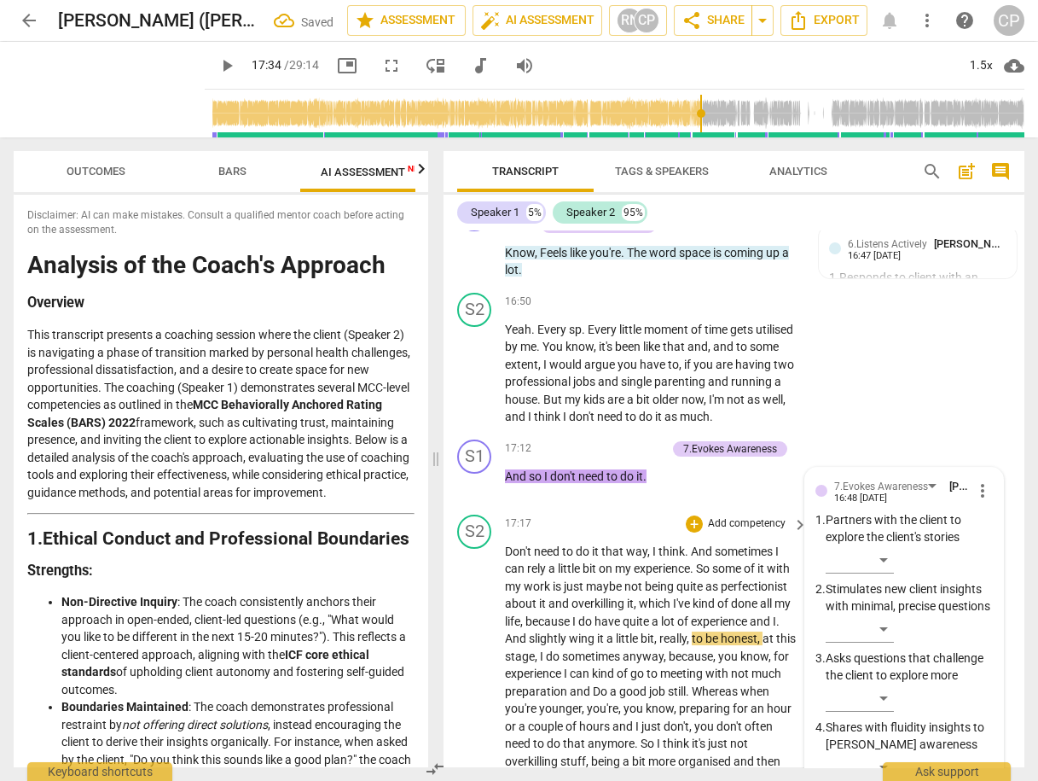
scroll to position [7052, 0]
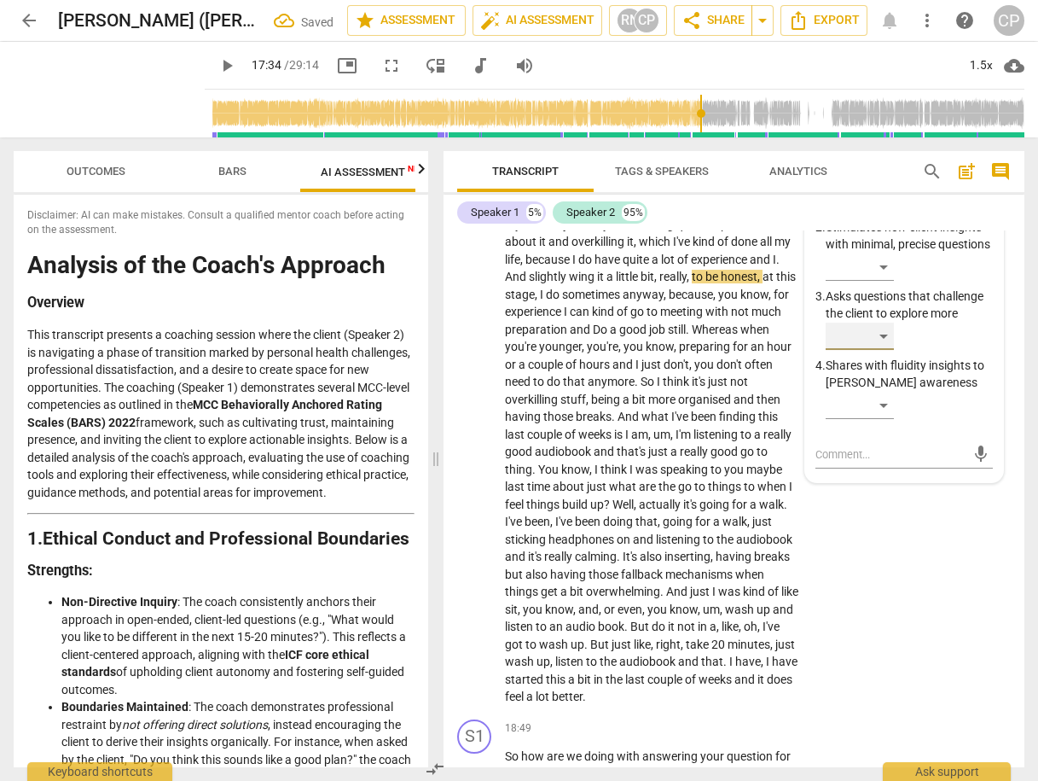
click at [890, 350] on div "​" at bounding box center [860, 335] width 68 height 27
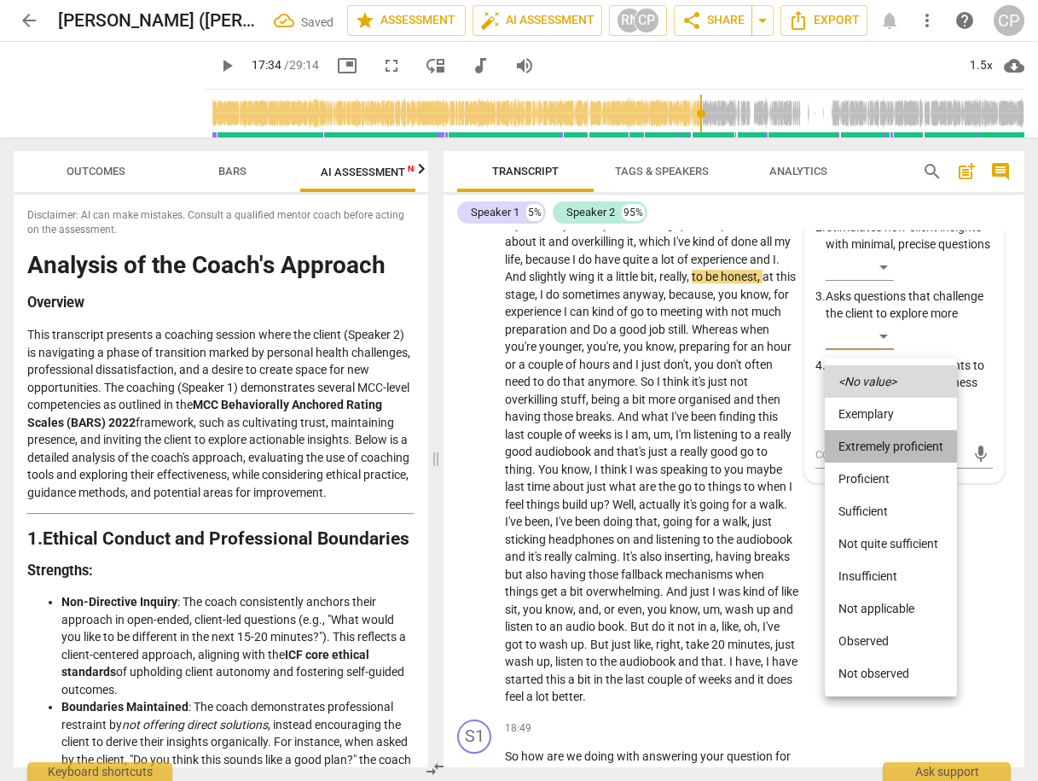
click at [880, 447] on li "Extremely proficient" at bounding box center [891, 446] width 132 height 32
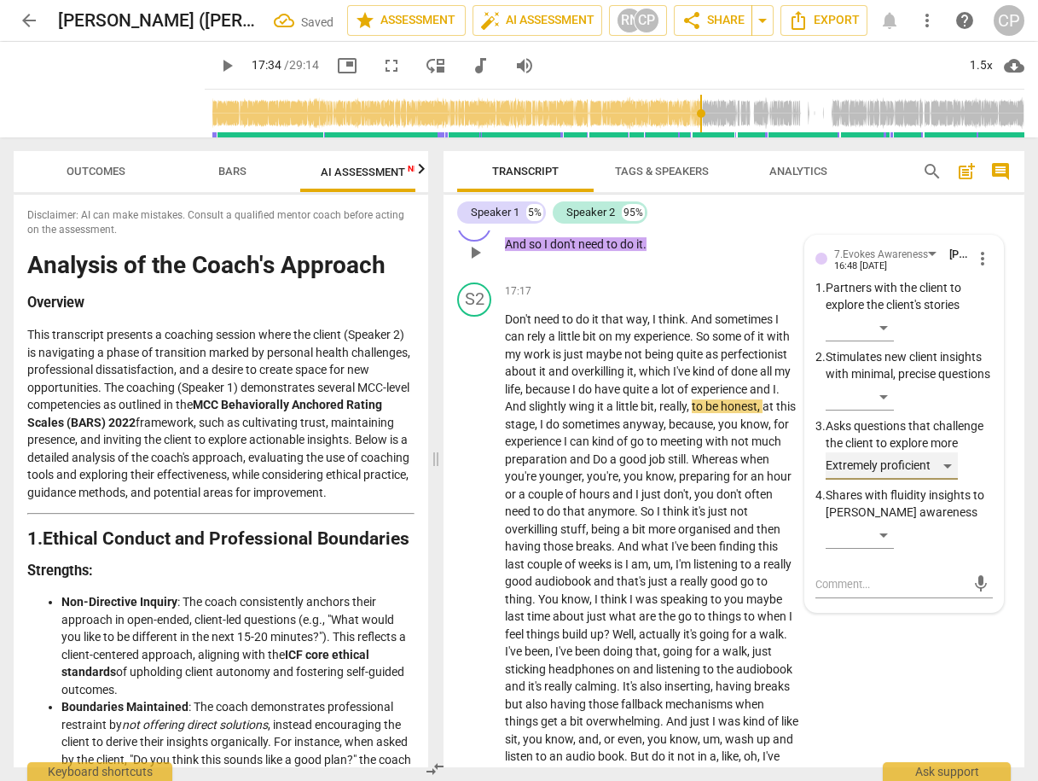
scroll to position [6915, 0]
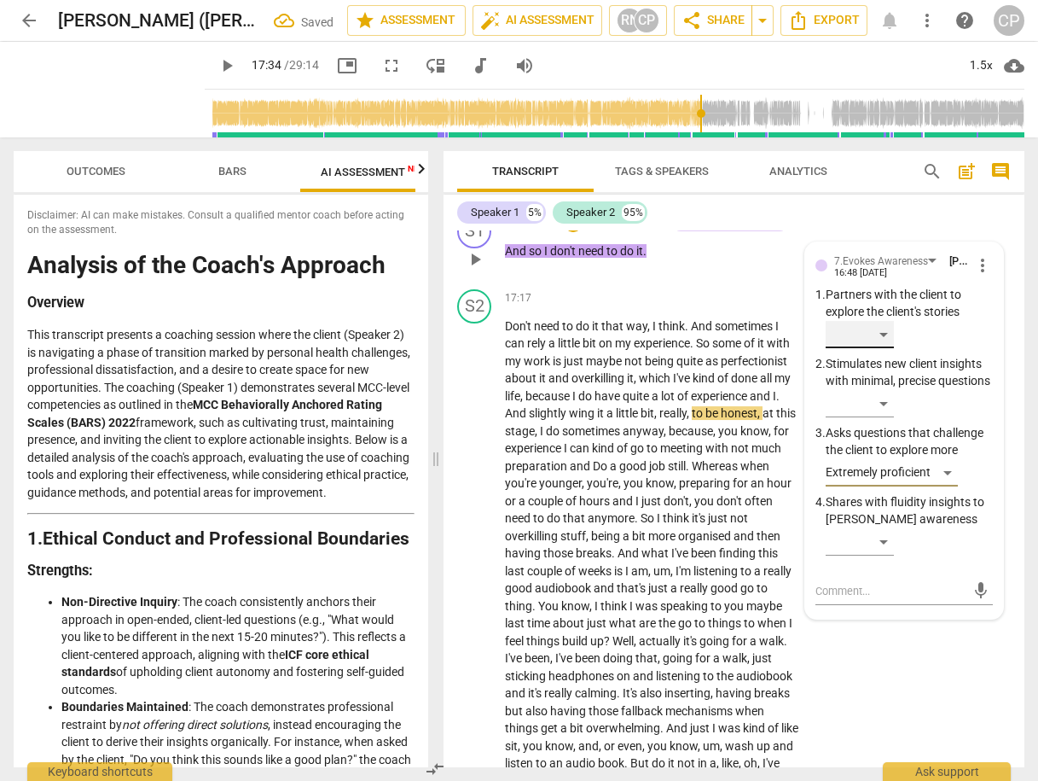
click at [884, 348] on div "​" at bounding box center [860, 334] width 68 height 27
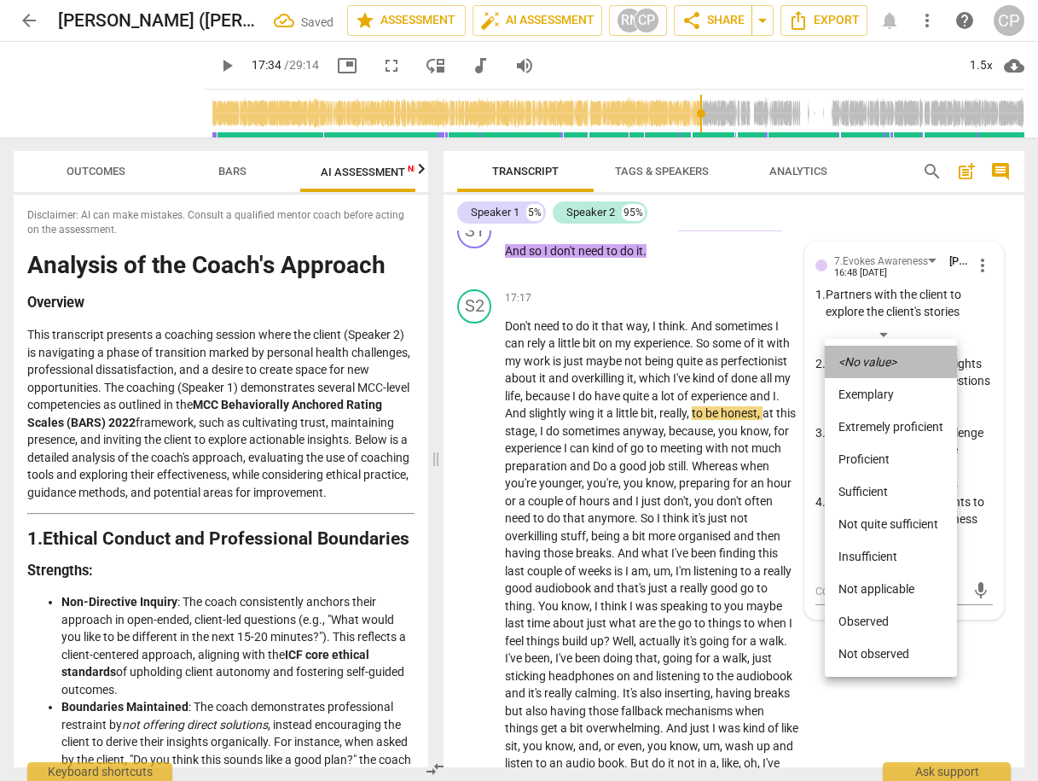
click at [883, 360] on icon "<No value>" at bounding box center [868, 362] width 58 height 12
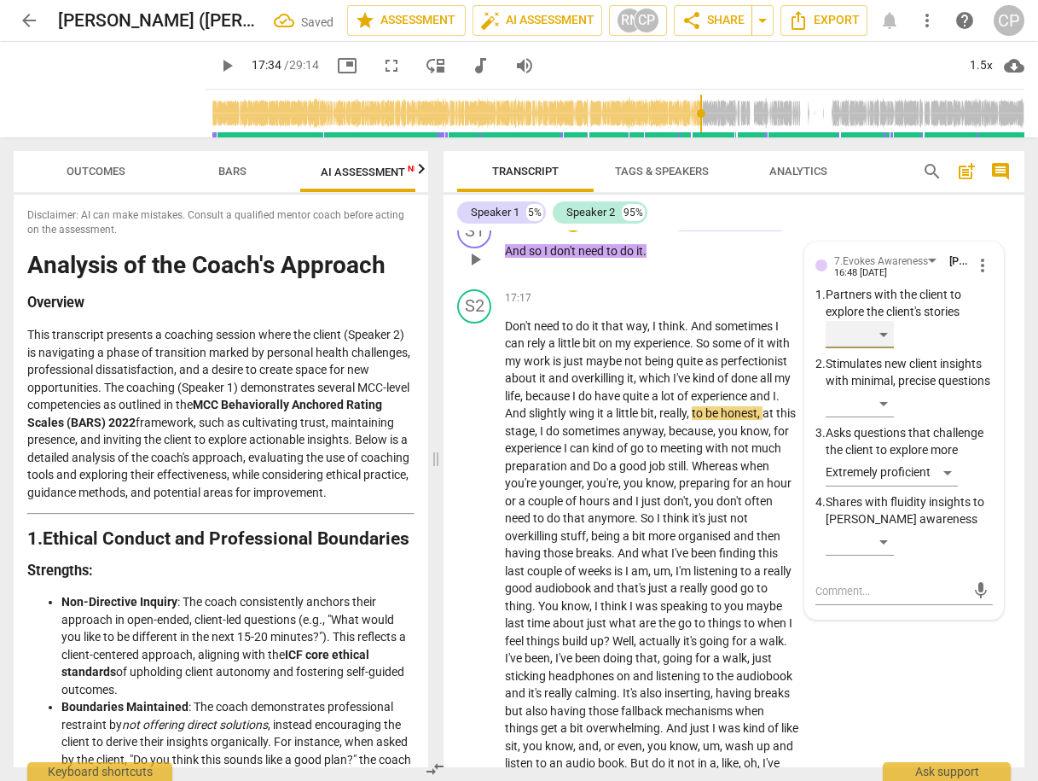
click at [882, 348] on div "​" at bounding box center [860, 334] width 68 height 27
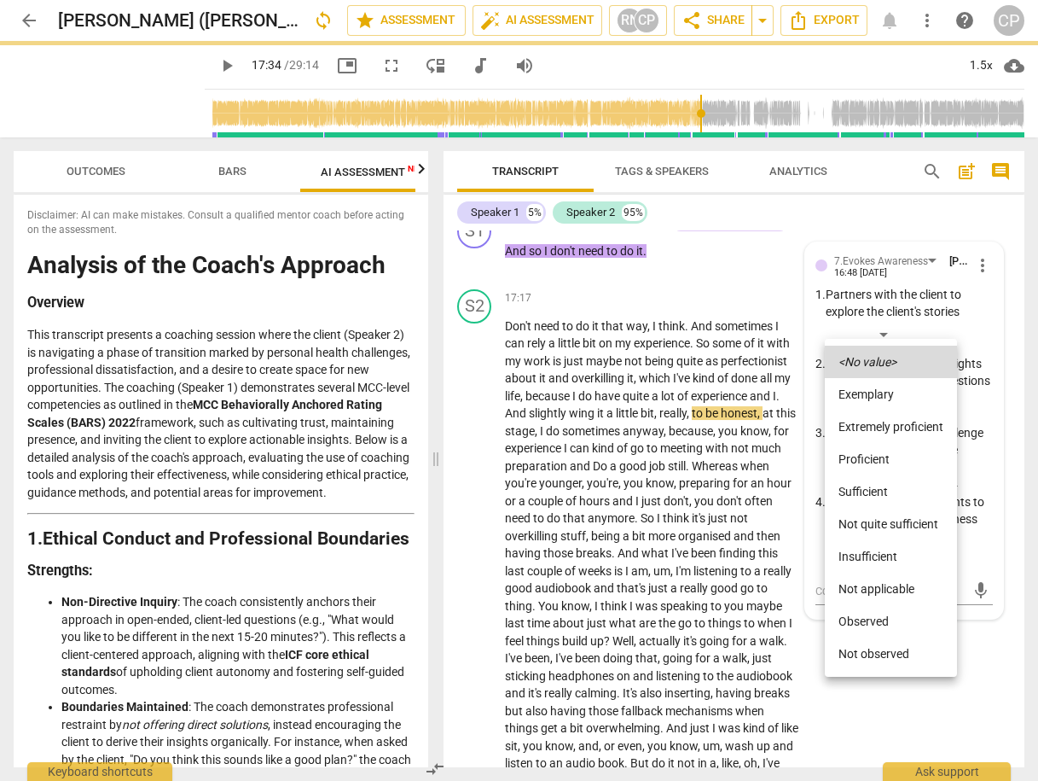
click at [870, 464] on li "Proficient" at bounding box center [891, 459] width 132 height 32
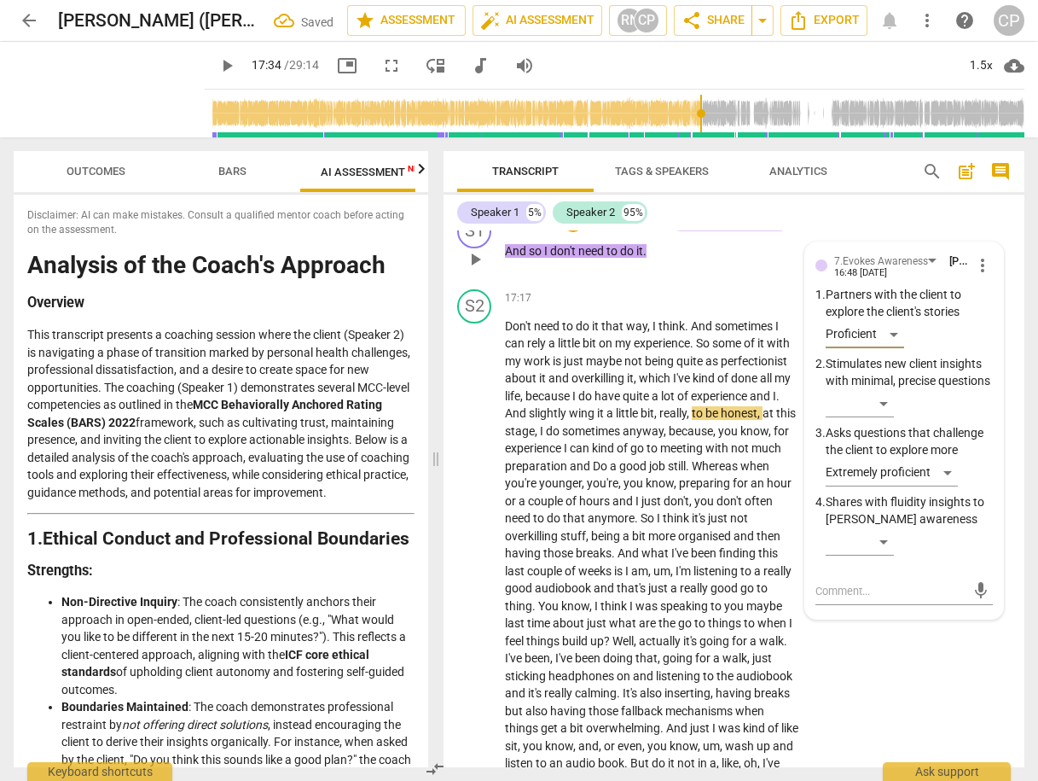
click at [905, 241] on div "S1 play_arrow pause 17:12 + Add competency 7.Evokes Awareness keyboard_arrow_ri…" at bounding box center [734, 244] width 581 height 75
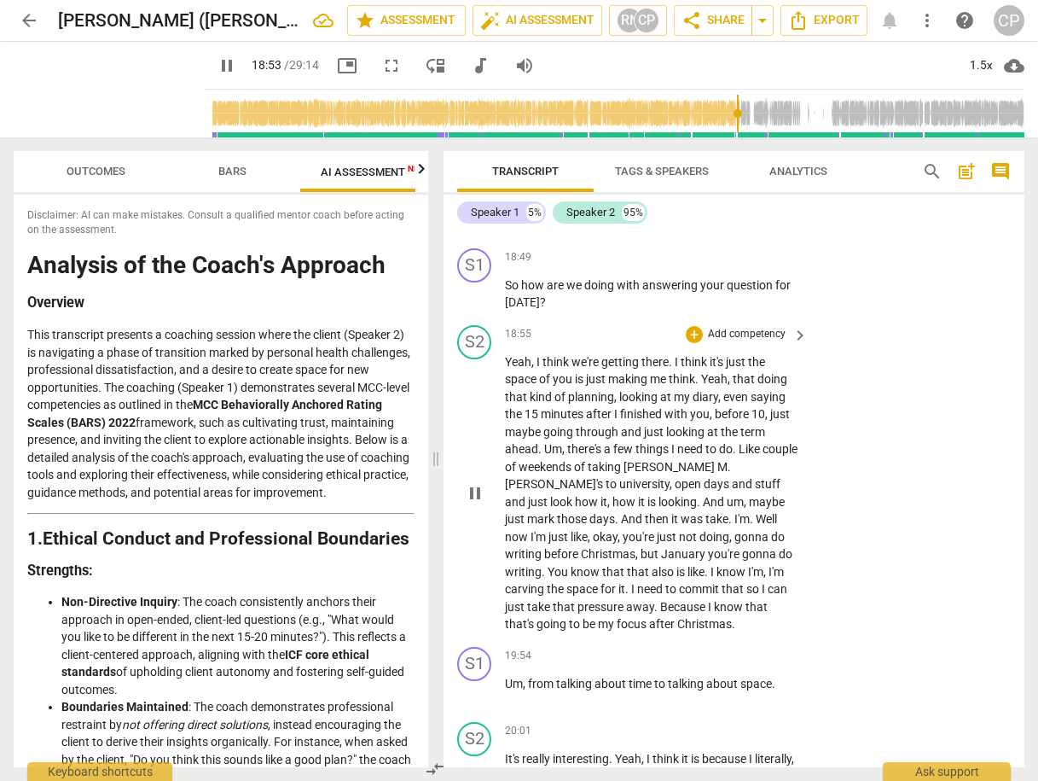
scroll to position [7529, 0]
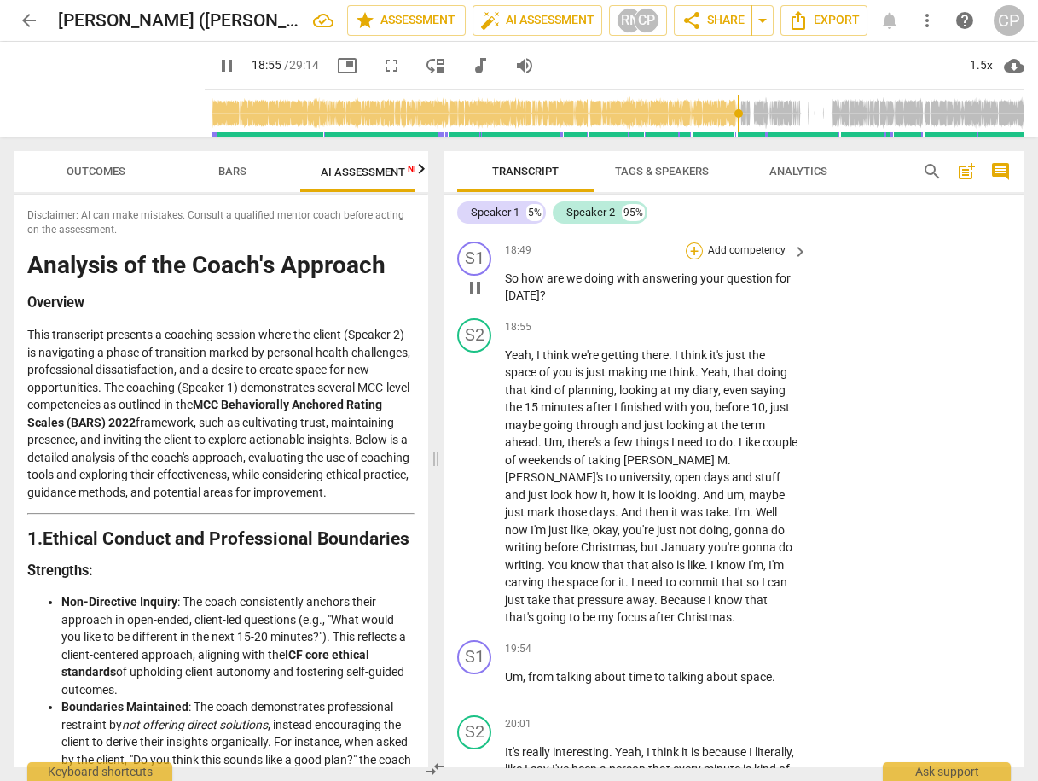
click at [693, 259] on div "+" at bounding box center [694, 250] width 17 height 17
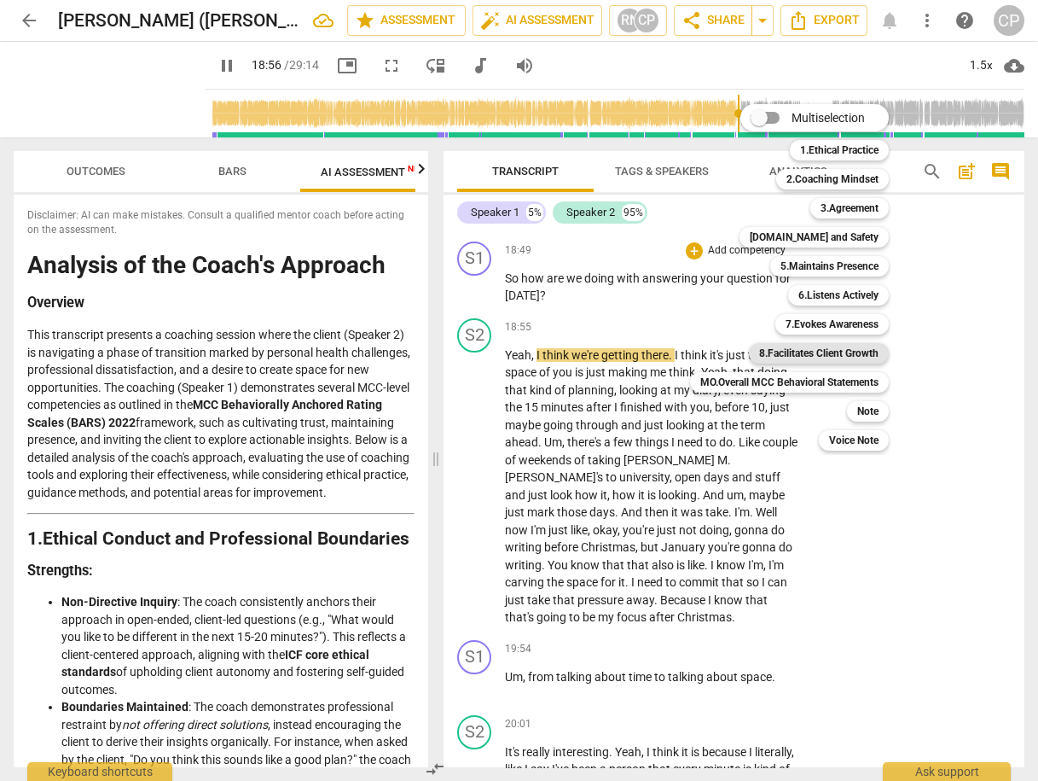
click at [849, 358] on b "8.Facilitates Client Growth" at bounding box center [818, 353] width 119 height 20
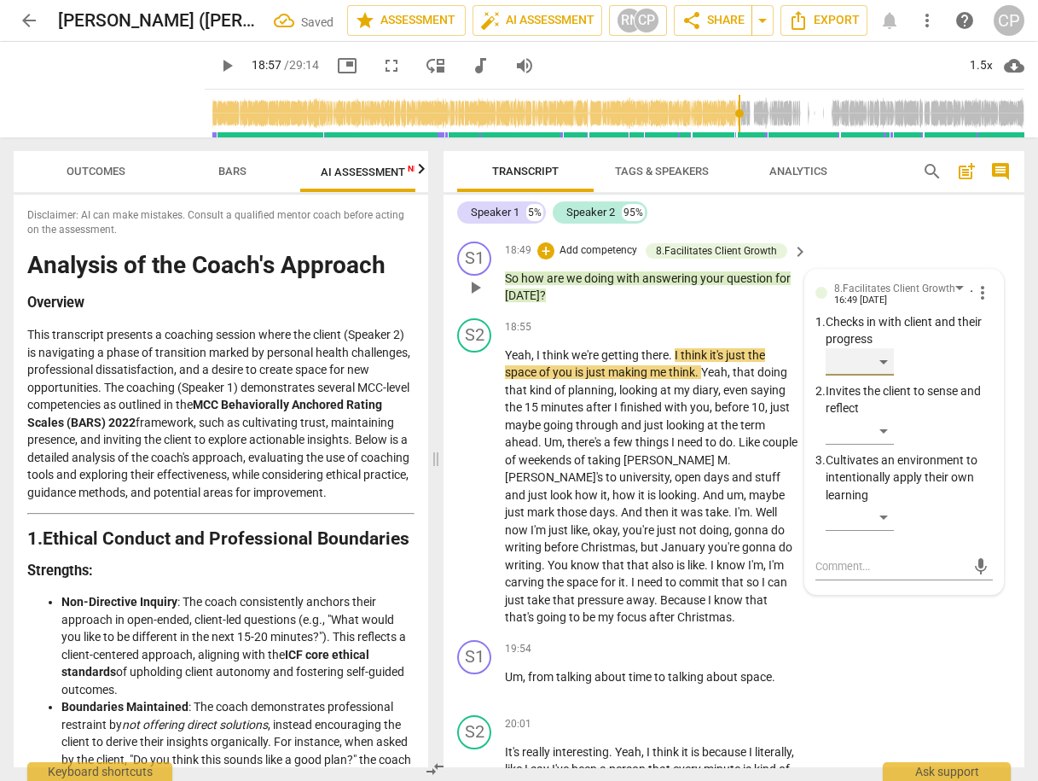
click at [877, 375] on div "​" at bounding box center [860, 361] width 68 height 27
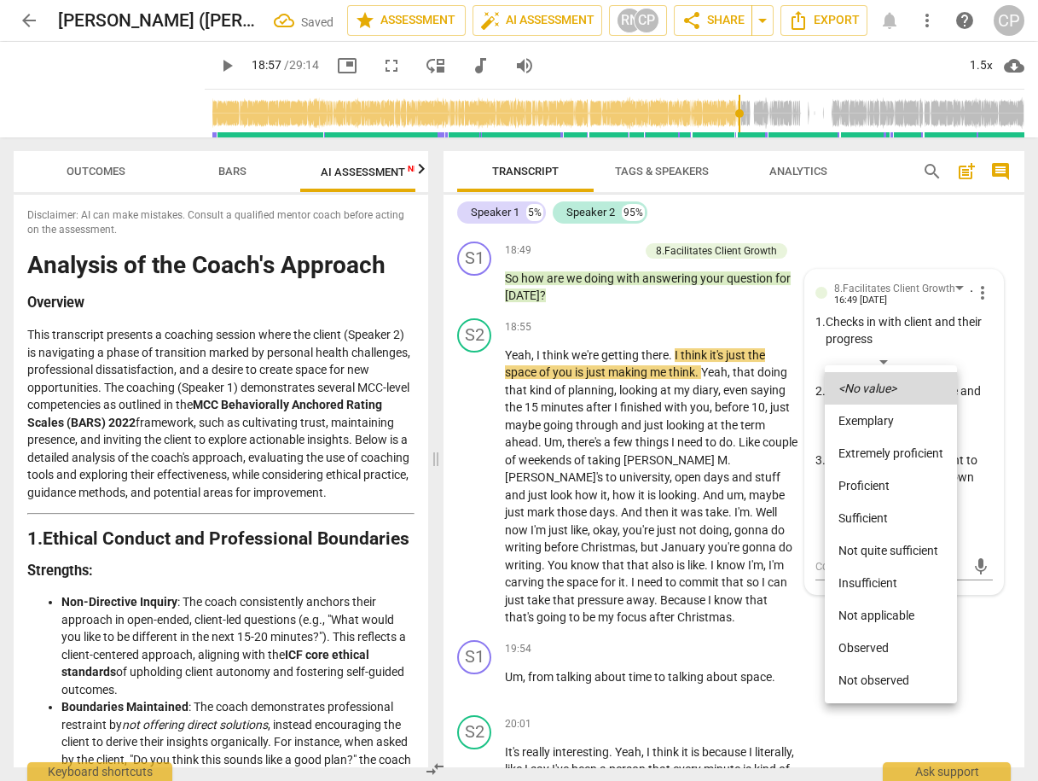
click at [883, 452] on li "Extremely proficient" at bounding box center [891, 453] width 132 height 32
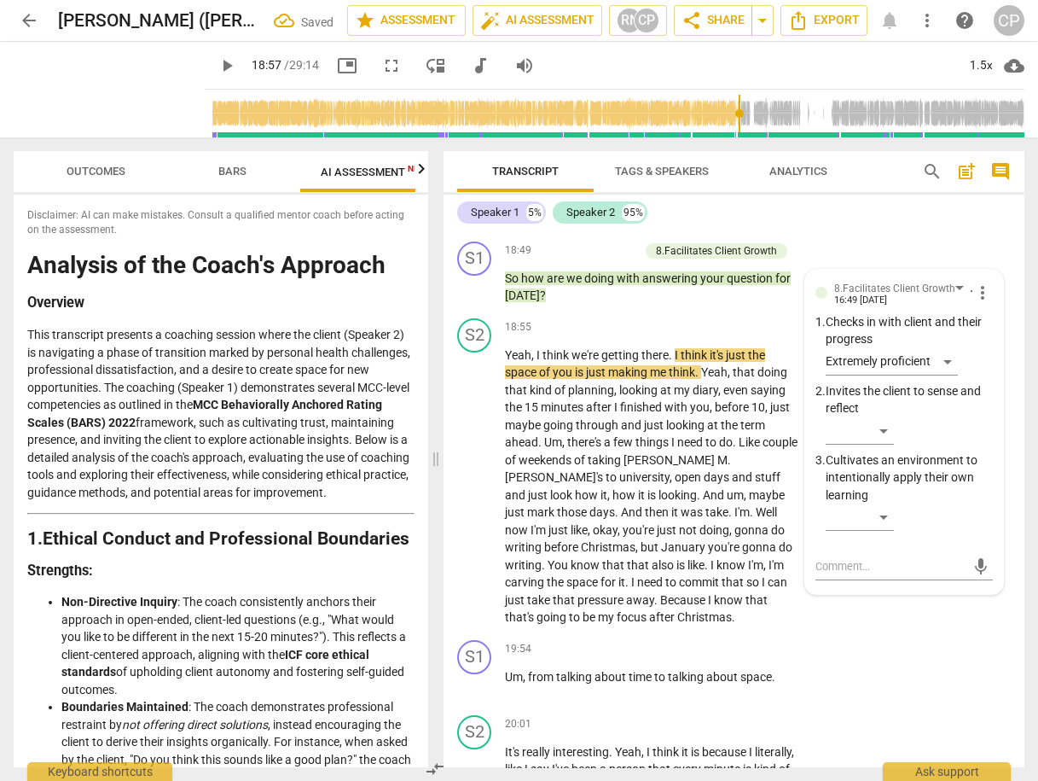
click at [976, 212] on div "Speaker 1 5% Speaker 2 95%" at bounding box center [734, 212] width 554 height 29
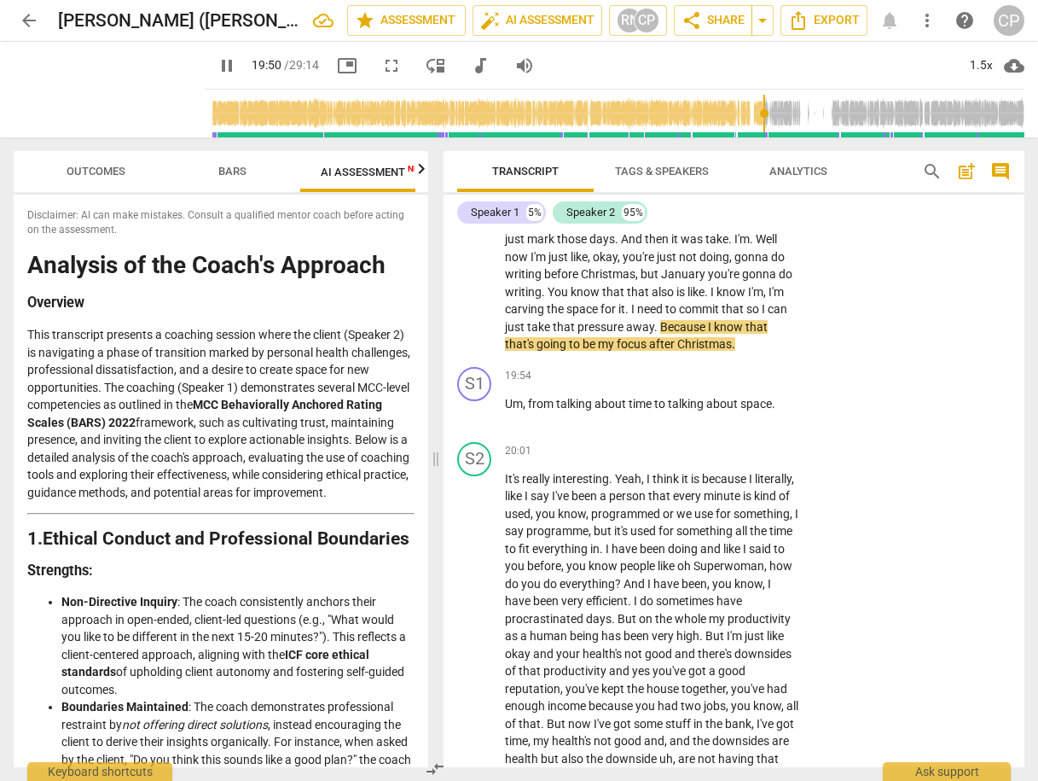
scroll to position [7871, 0]
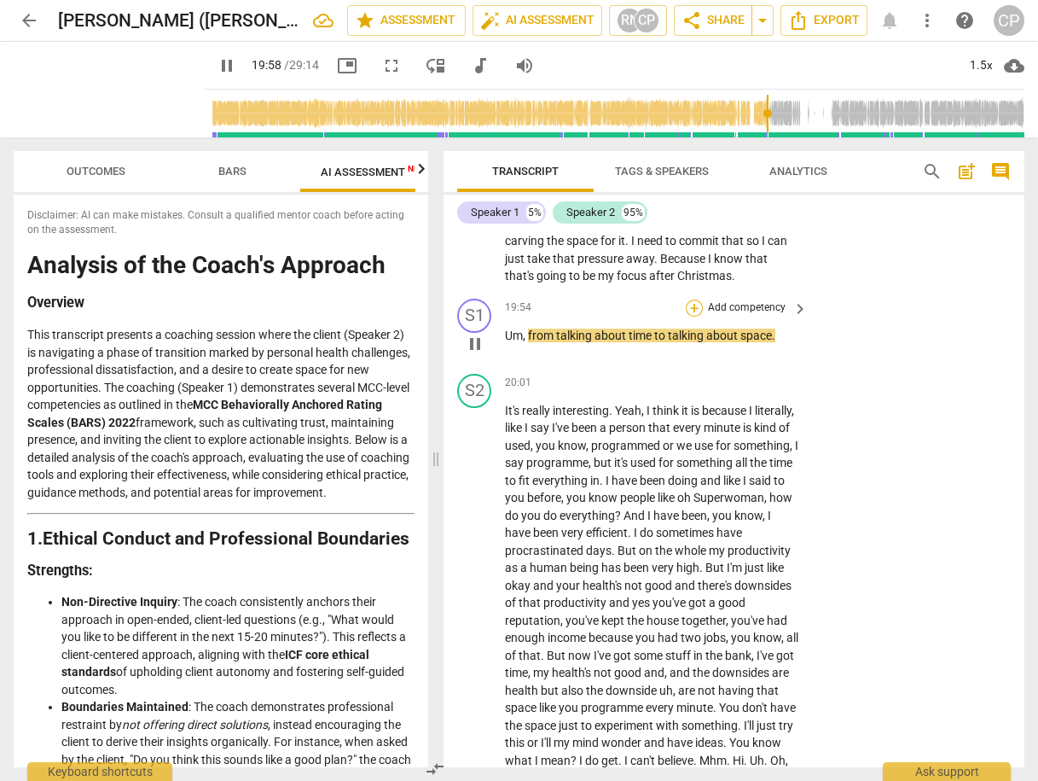
click at [694, 316] on div "+" at bounding box center [694, 307] width 17 height 17
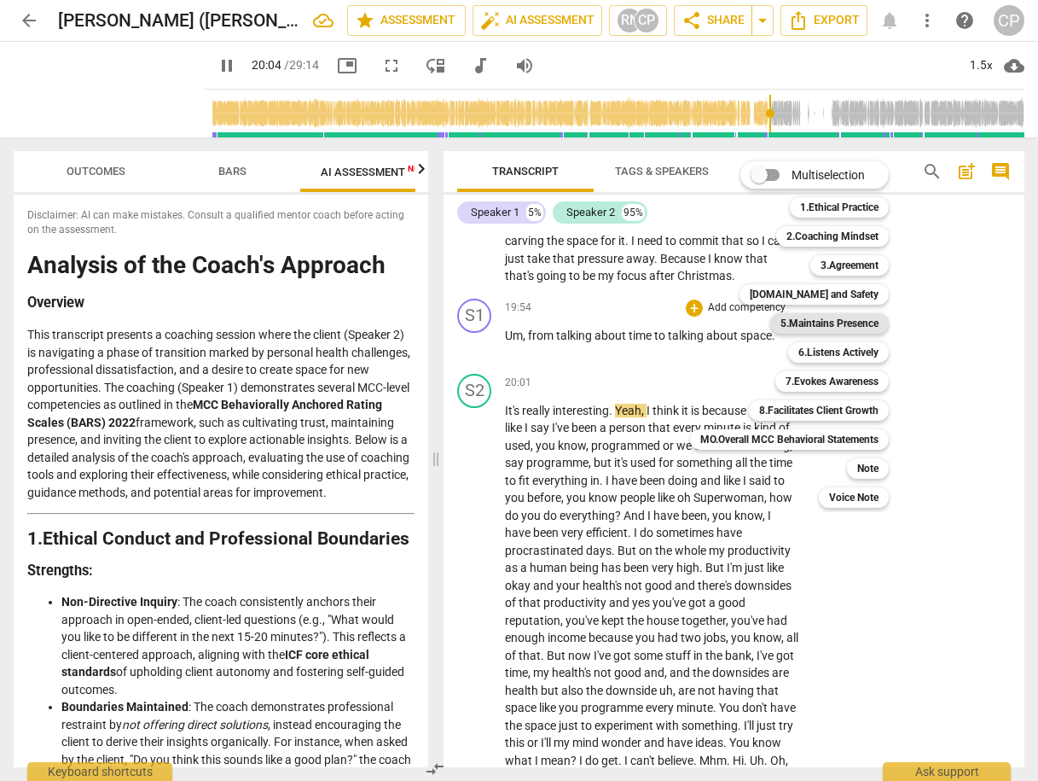
click at [863, 323] on b "5.Maintains Presence" at bounding box center [830, 323] width 98 height 20
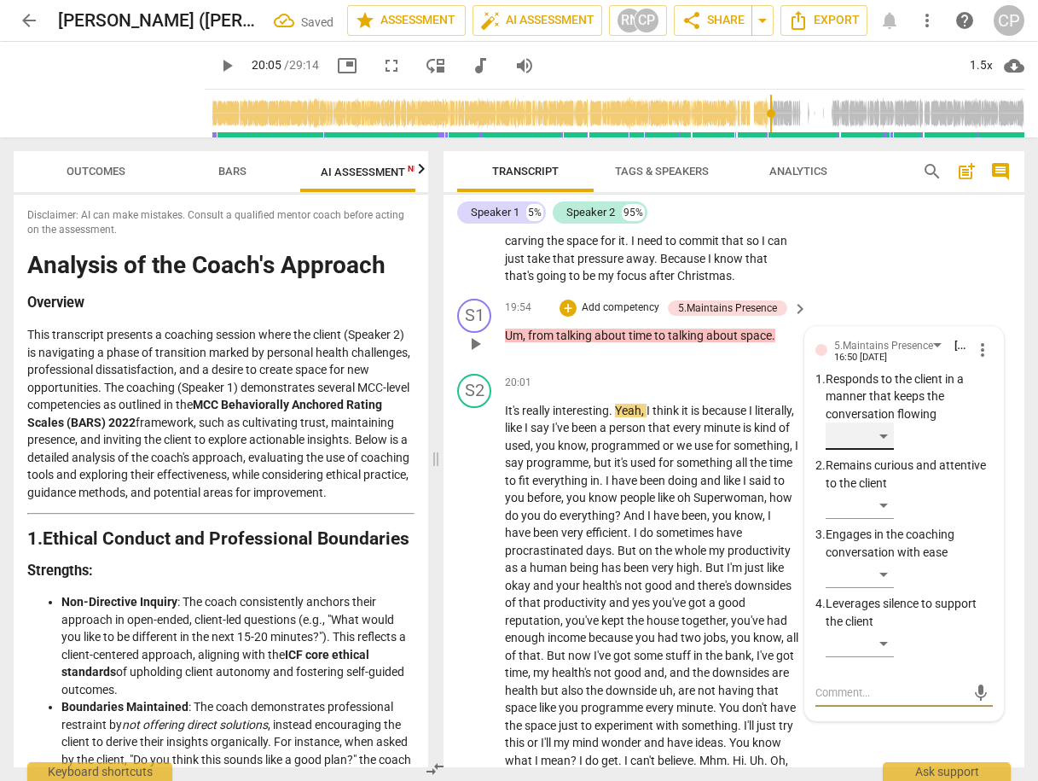
click at [885, 450] on div "​" at bounding box center [860, 435] width 68 height 27
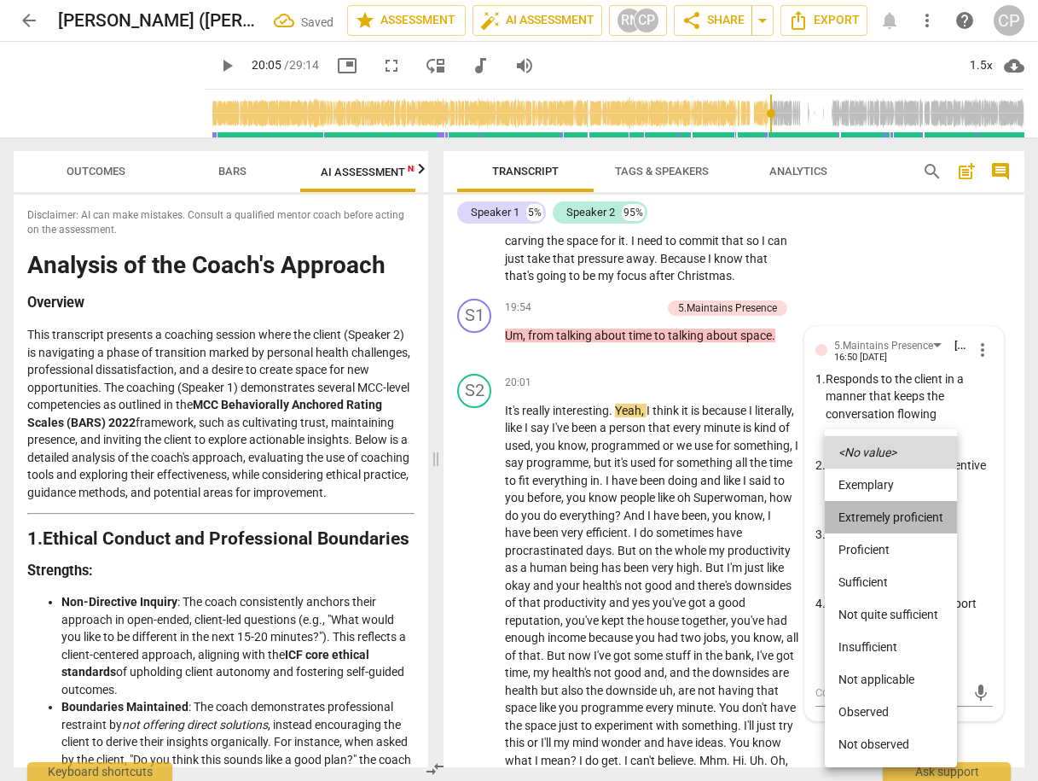
click at [878, 520] on li "Extremely proficient" at bounding box center [891, 517] width 132 height 32
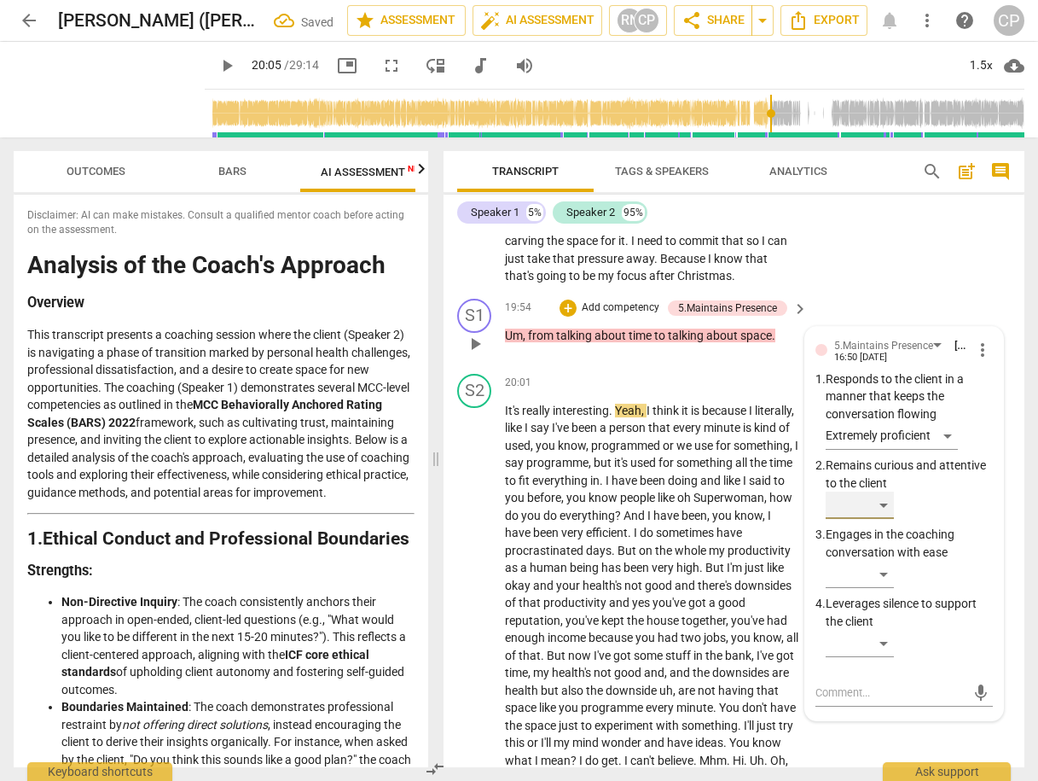
click at [876, 519] on div "​" at bounding box center [860, 504] width 68 height 27
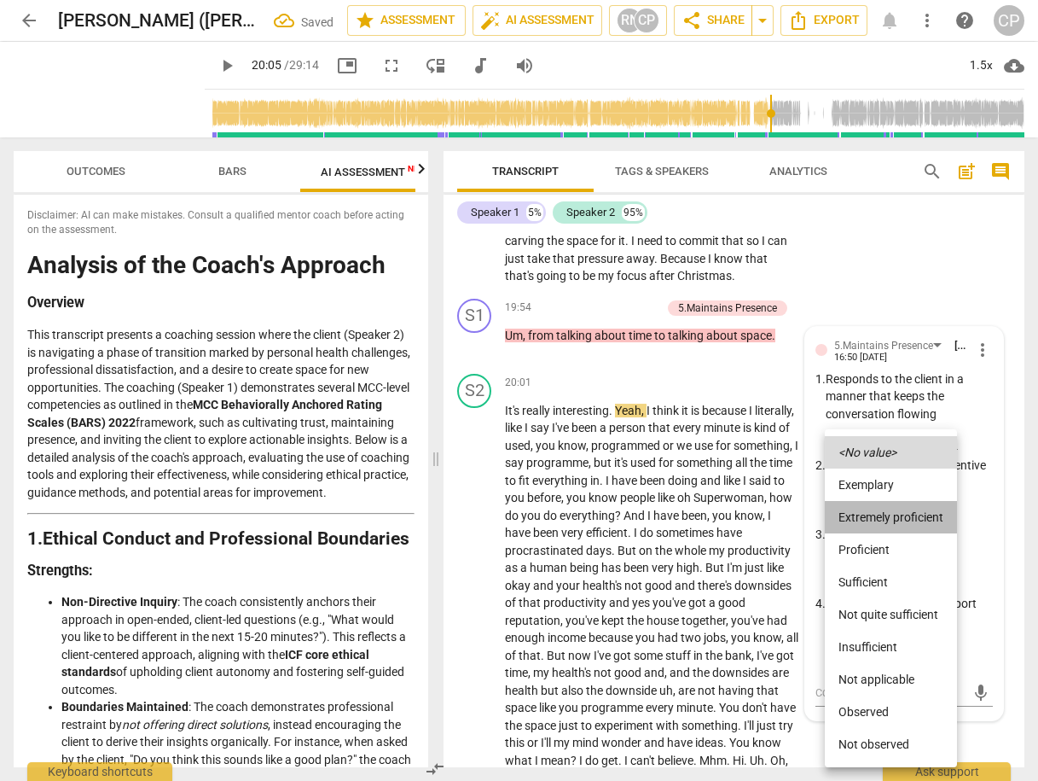
click at [895, 516] on li "Extremely proficient" at bounding box center [891, 517] width 132 height 32
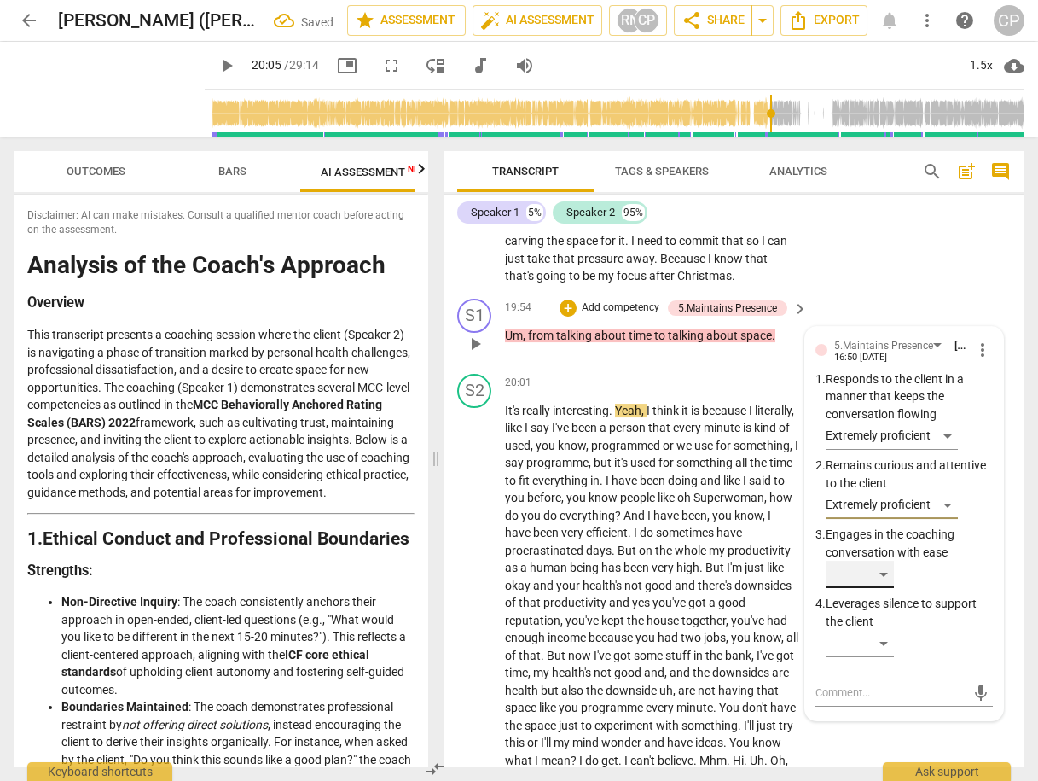
click at [889, 588] on div "​" at bounding box center [860, 573] width 68 height 27
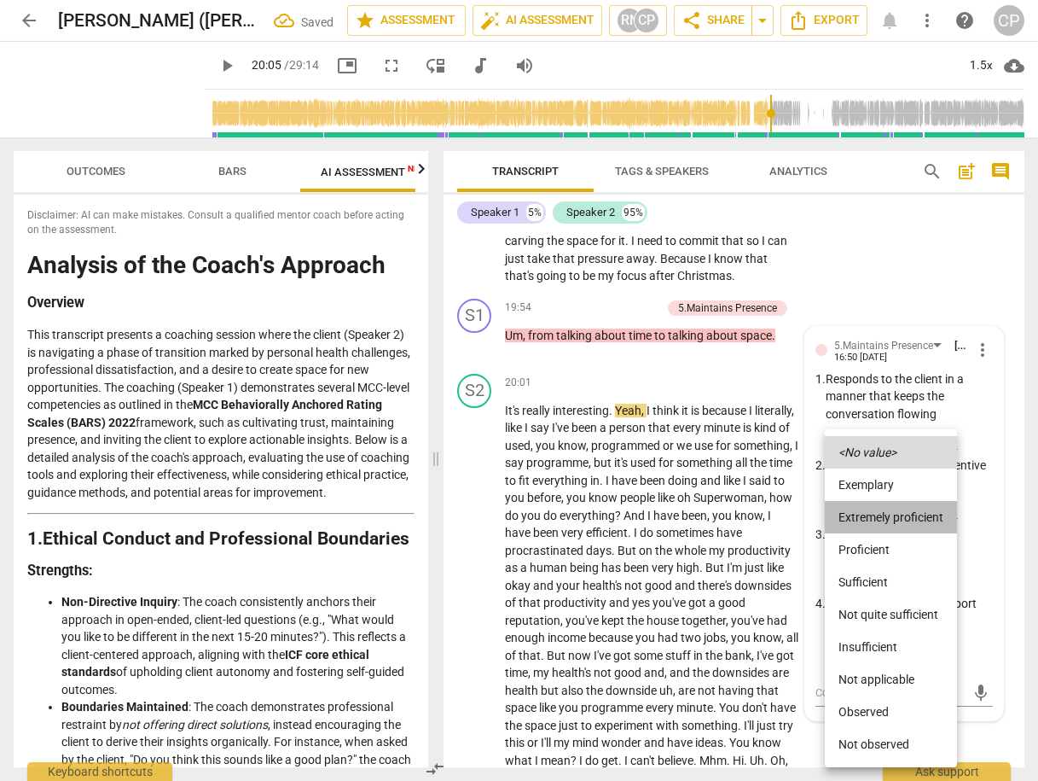
click at [902, 520] on li "Extremely proficient" at bounding box center [891, 517] width 132 height 32
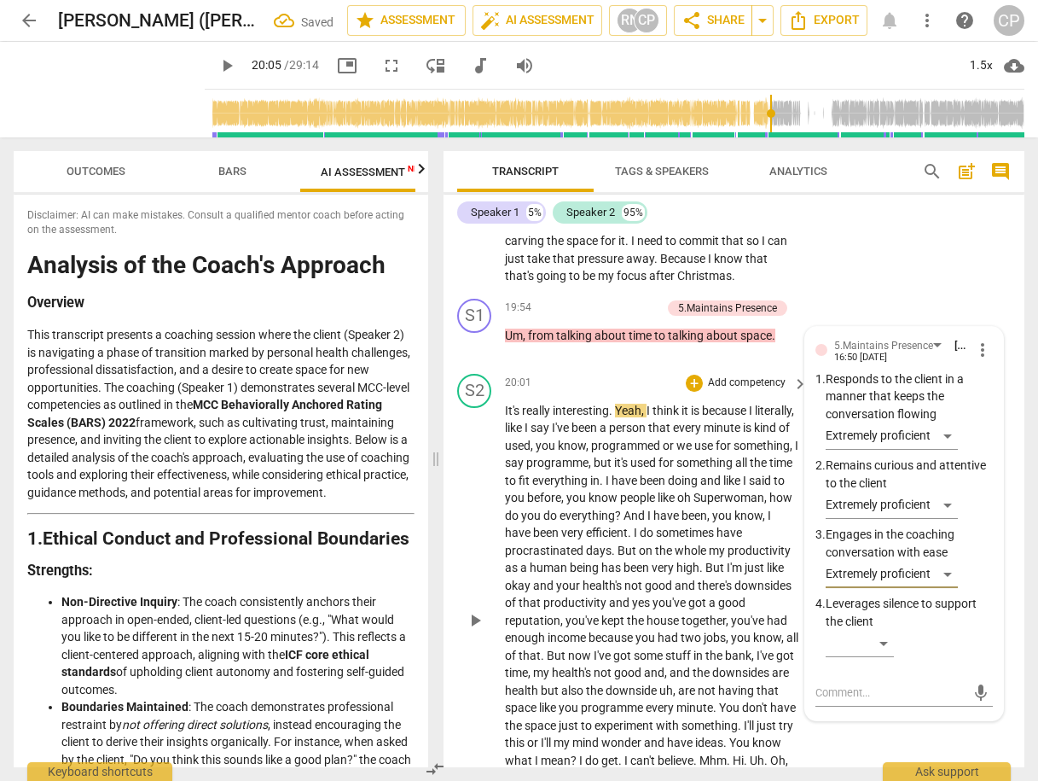
click at [616, 392] on div "20:01 + Add competency keyboard_arrow_right" at bounding box center [657, 383] width 305 height 19
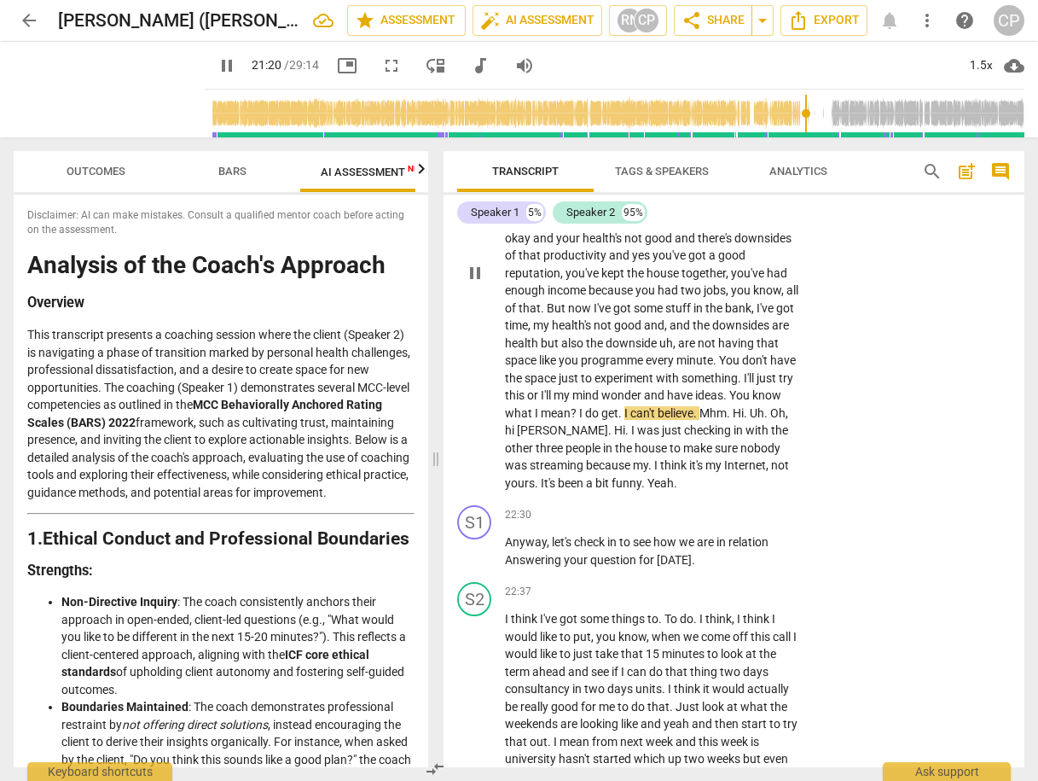
scroll to position [8214, 0]
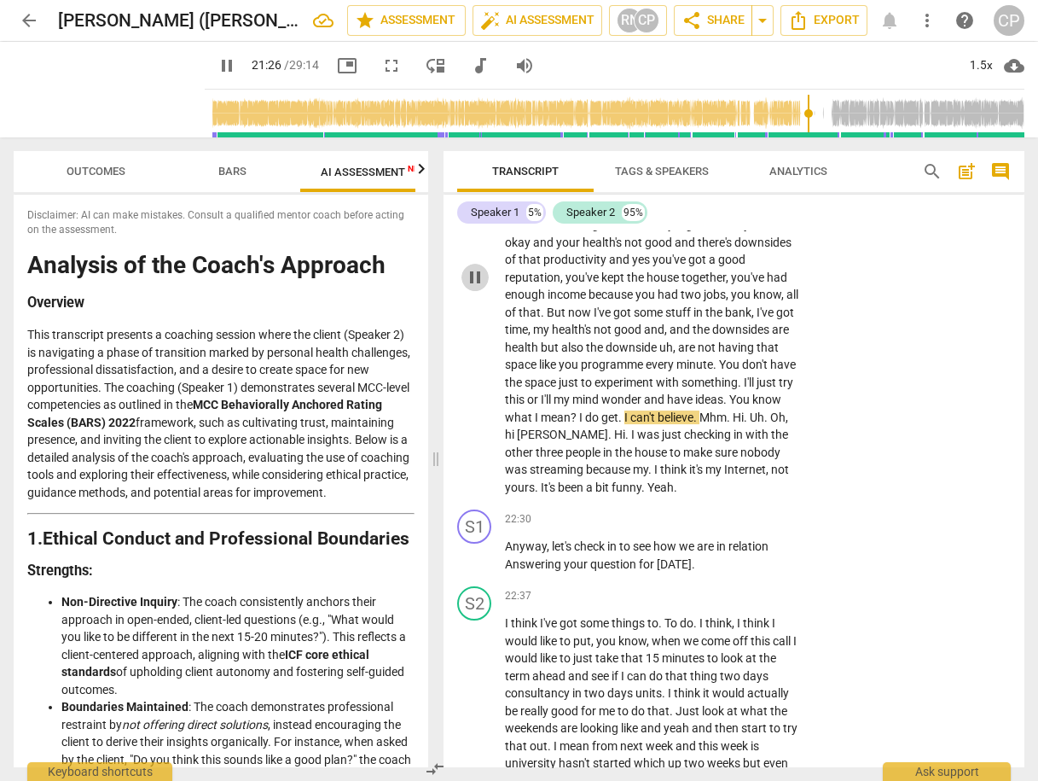
click at [479, 287] on span "pause" at bounding box center [475, 277] width 20 height 20
click at [479, 287] on span "play_arrow" at bounding box center [475, 277] width 20 height 20
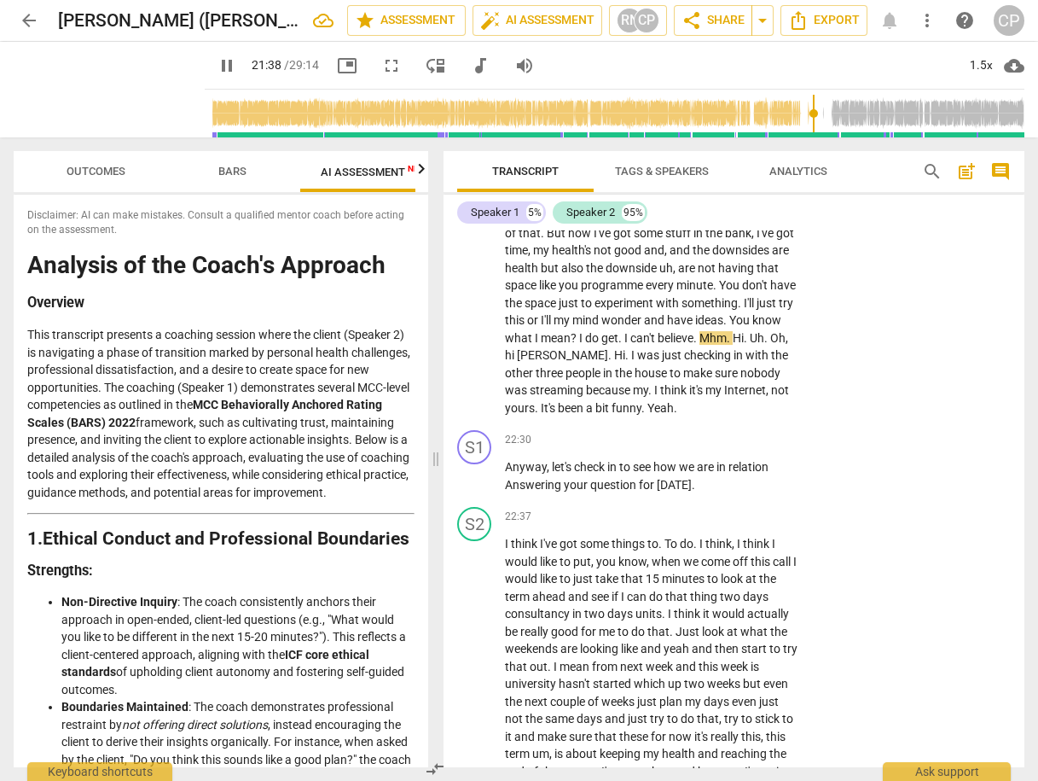
scroll to position [8350, 0]
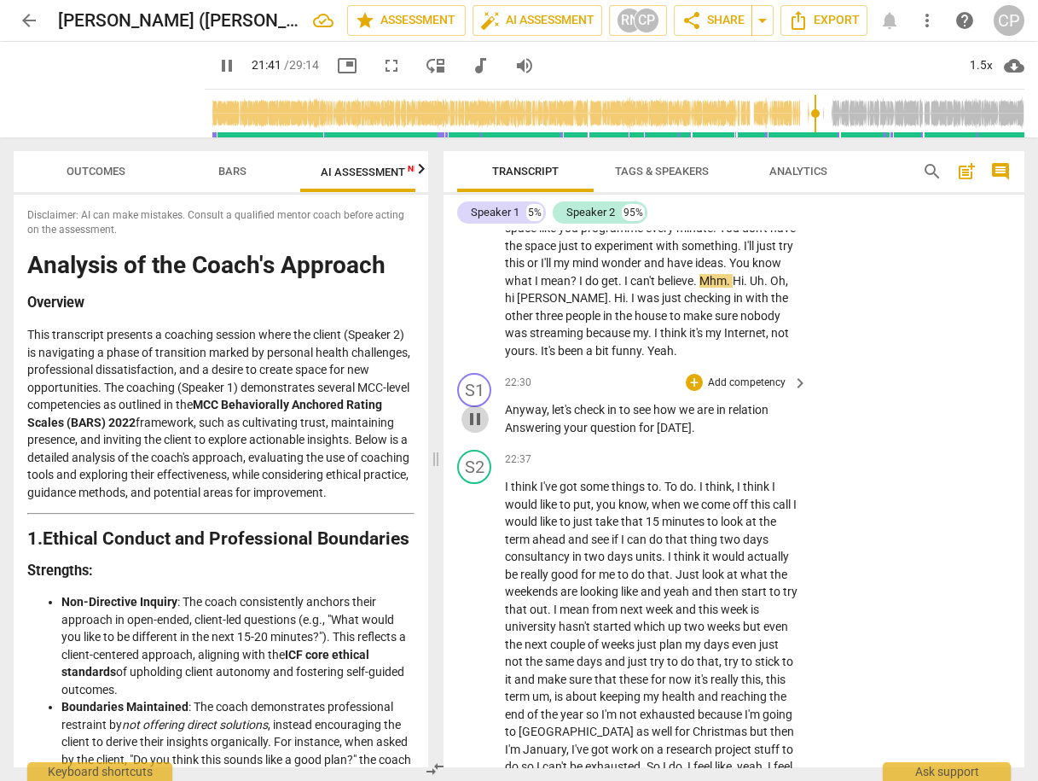
click at [482, 429] on span "pause" at bounding box center [475, 419] width 20 height 20
click at [482, 429] on span "play_arrow" at bounding box center [475, 419] width 20 height 20
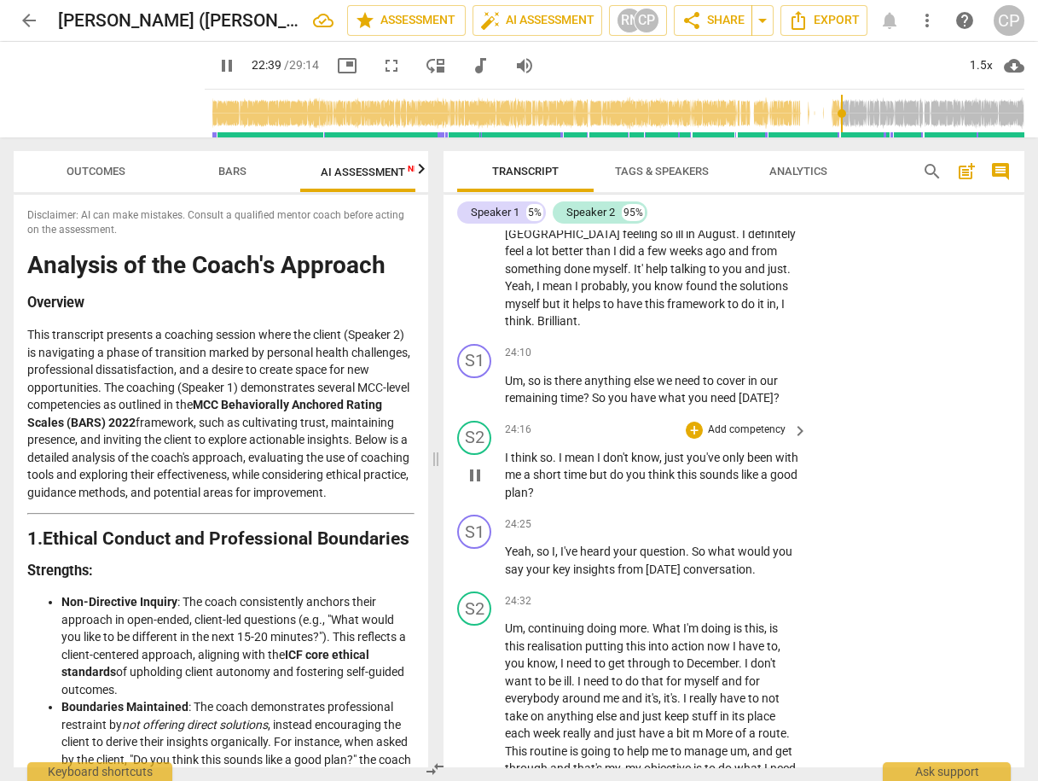
scroll to position [9033, 0]
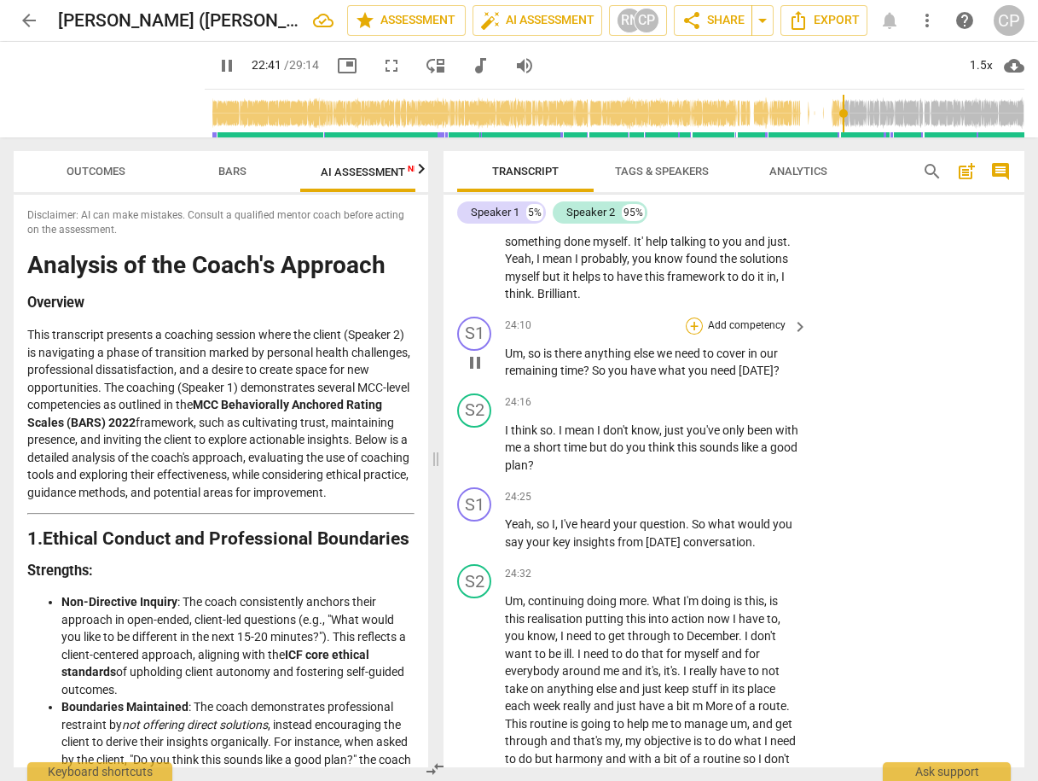
click at [694, 334] on div "+" at bounding box center [694, 325] width 17 height 17
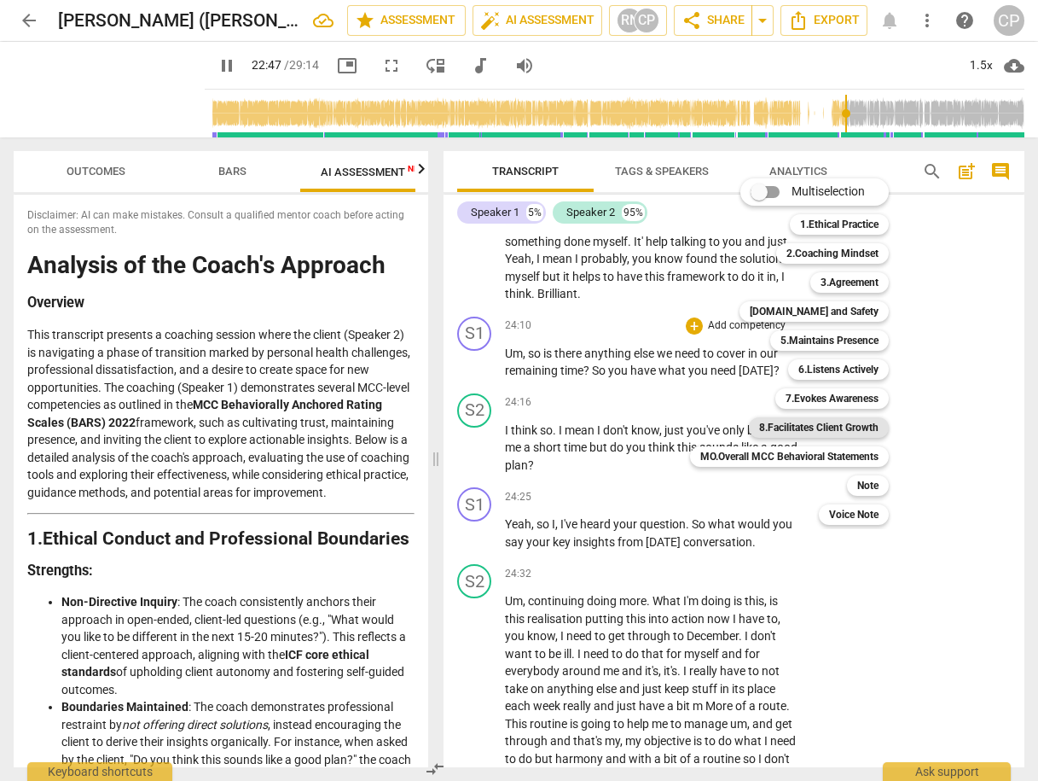
click at [858, 431] on b "8.Facilitates Client Growth" at bounding box center [818, 427] width 119 height 20
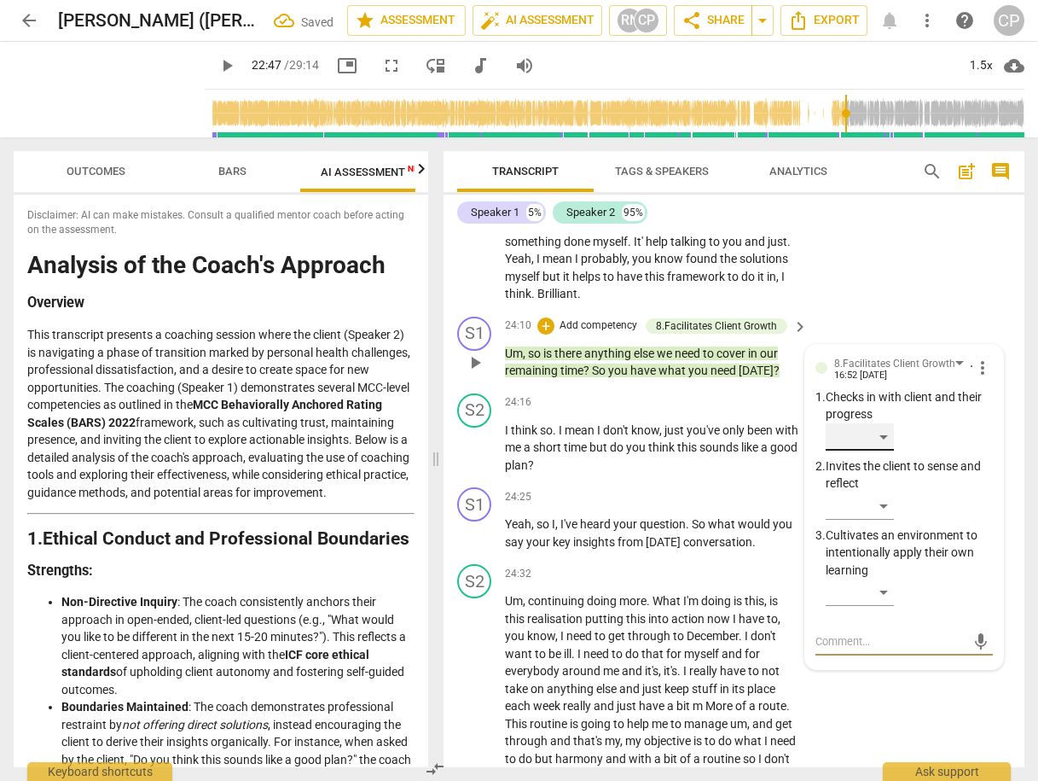
click at [890, 450] on div "​" at bounding box center [860, 436] width 68 height 27
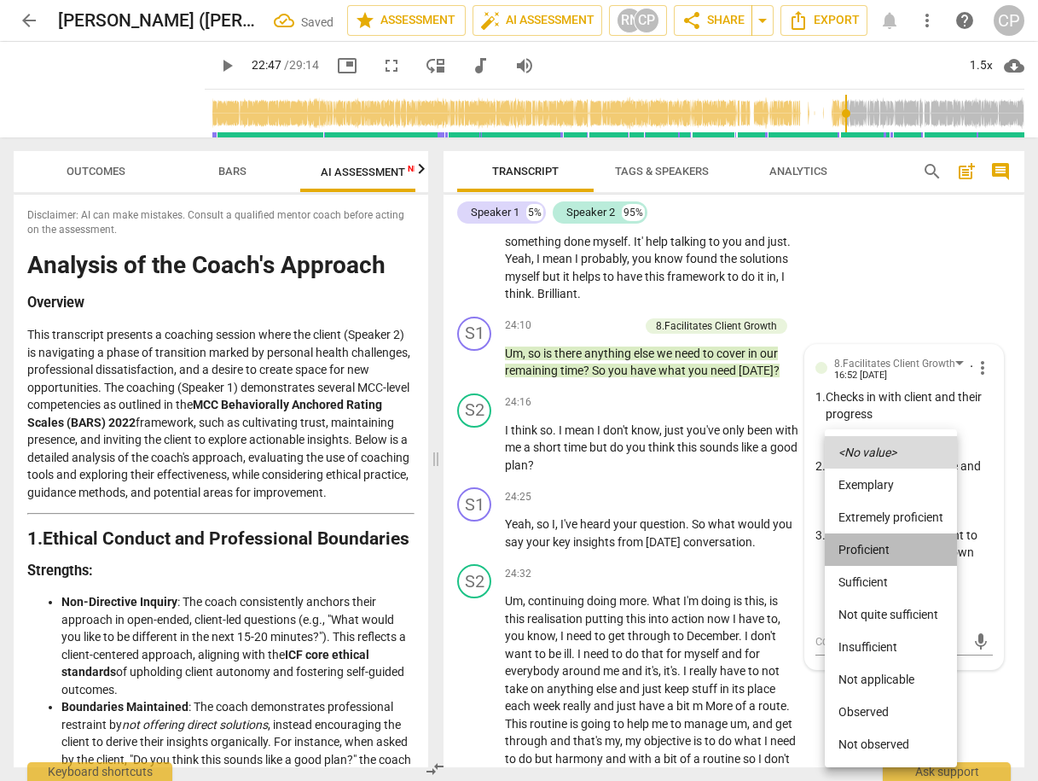
click at [874, 551] on li "Proficient" at bounding box center [891, 549] width 132 height 32
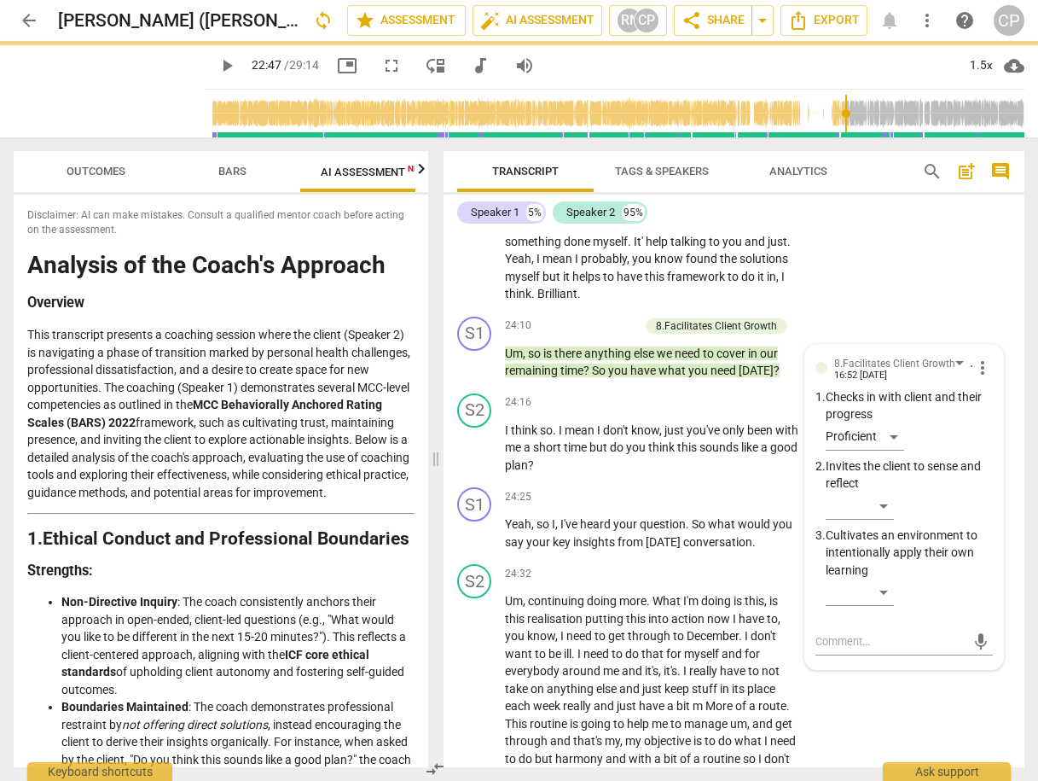
click at [897, 310] on div "S2 play_arrow pause 22:37 + Add competency keyboard_arrow_right I think I've go…" at bounding box center [734, 34] width 581 height 549
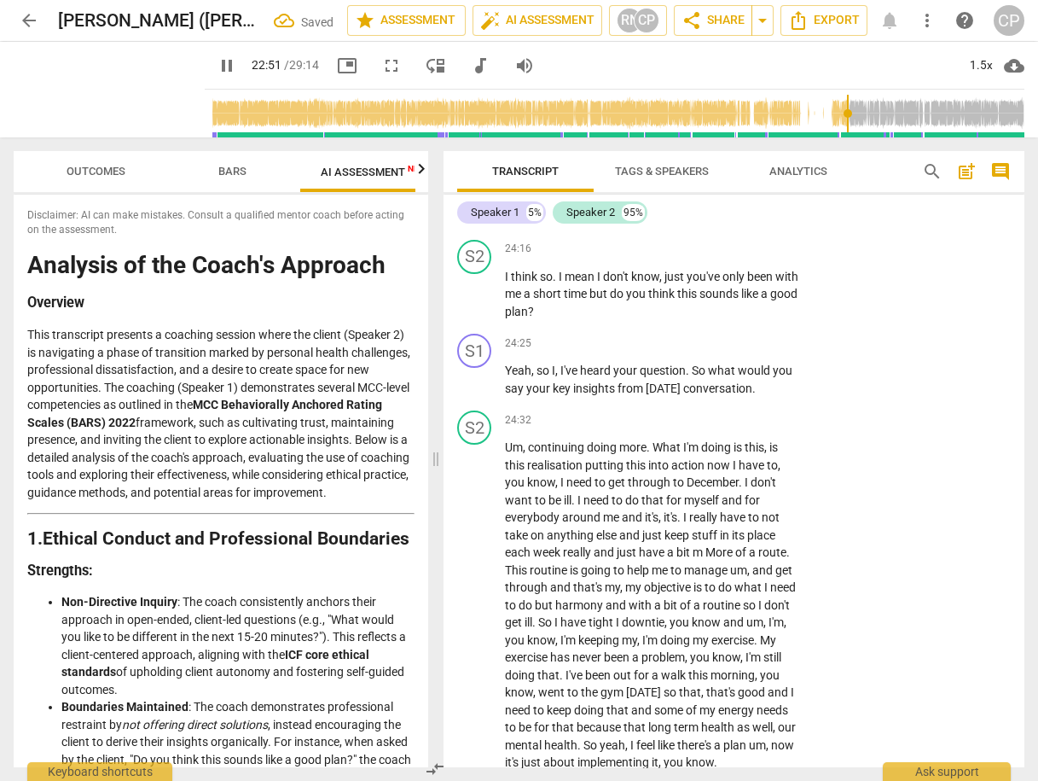
scroll to position [9188, 0]
click at [698, 350] on div "+" at bounding box center [694, 341] width 17 height 17
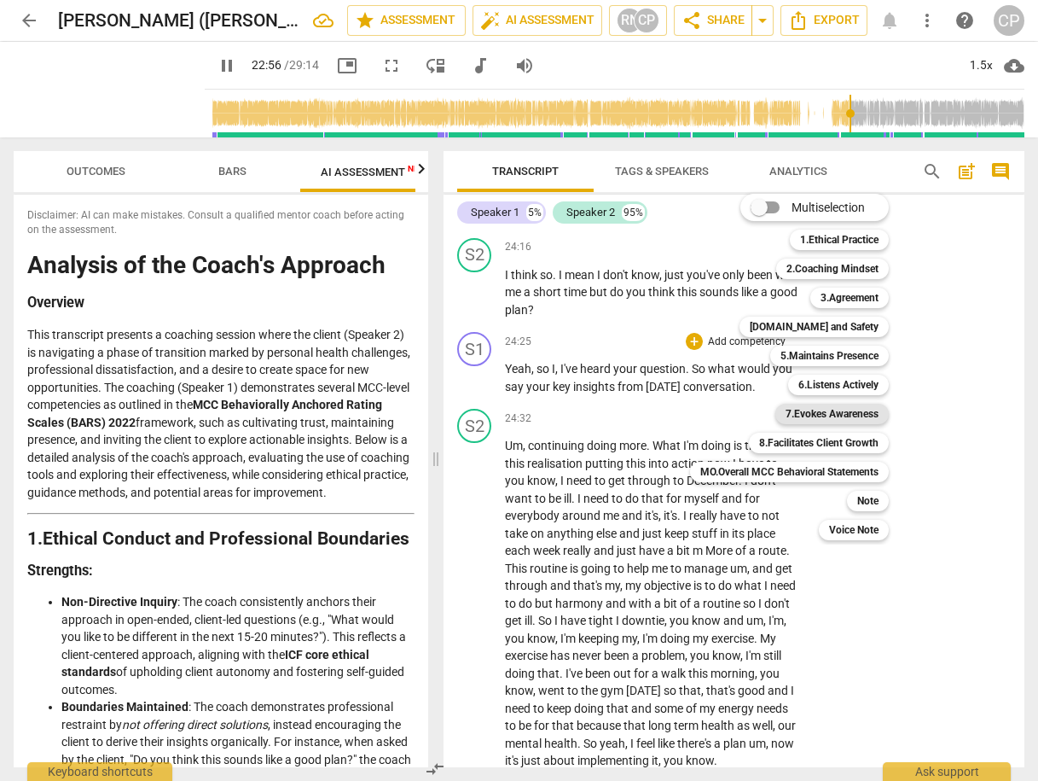
click at [844, 423] on b "7.Evokes Awareness" at bounding box center [832, 414] width 93 height 20
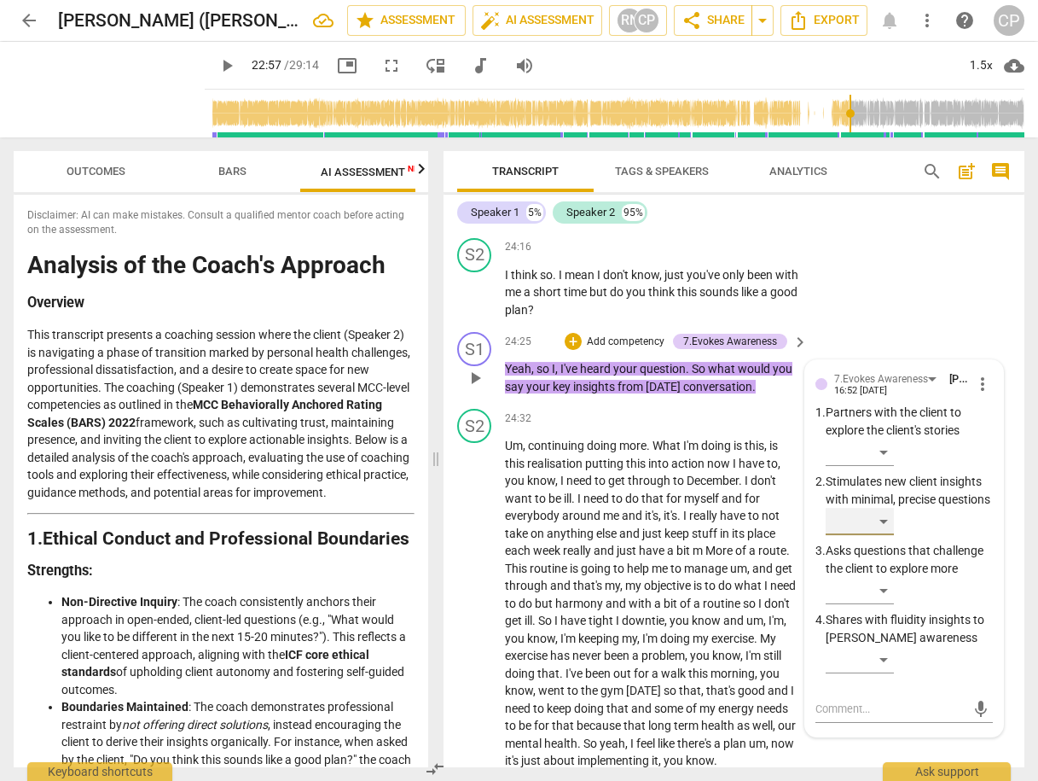
click at [884, 535] on div "​" at bounding box center [860, 521] width 68 height 27
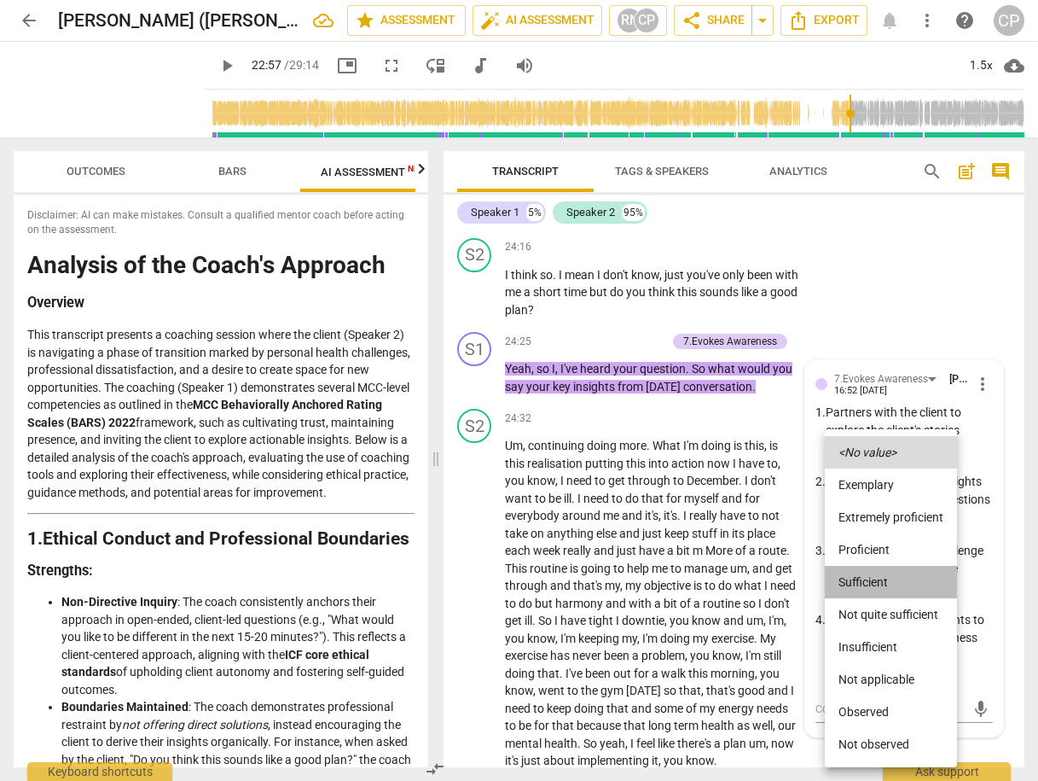
click at [876, 576] on li "Sufficient" at bounding box center [891, 582] width 132 height 32
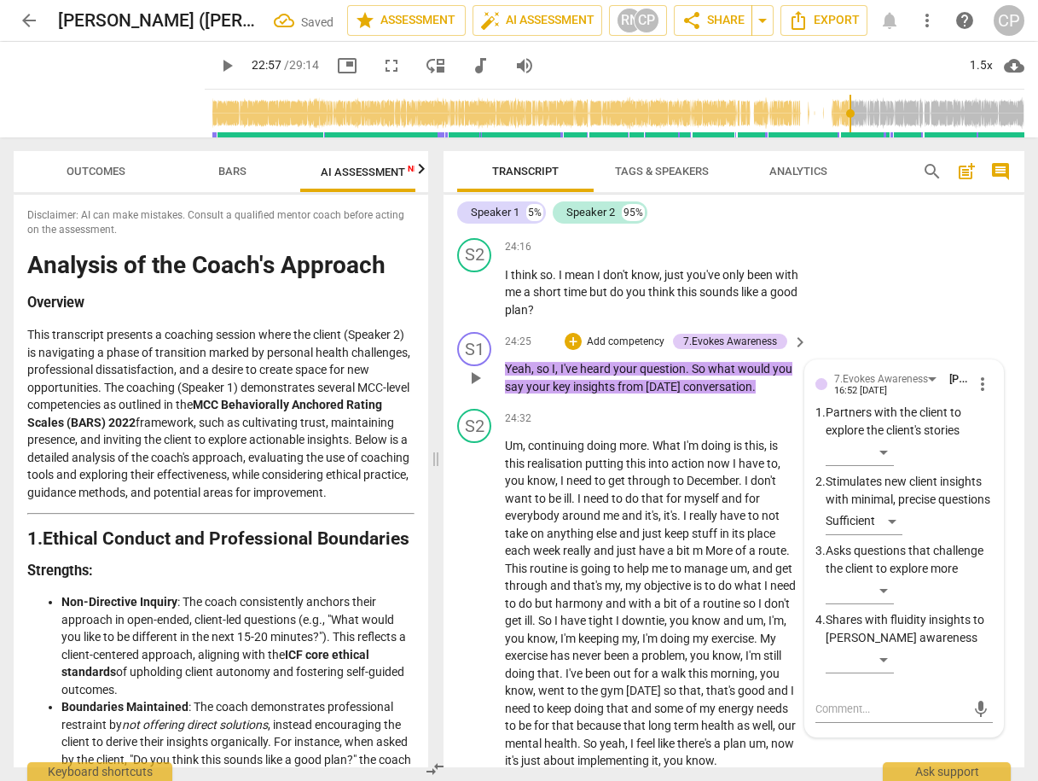
click at [558, 351] on div "24:25 + Add competency 7.Evokes Awareness keyboard_arrow_right" at bounding box center [657, 341] width 305 height 19
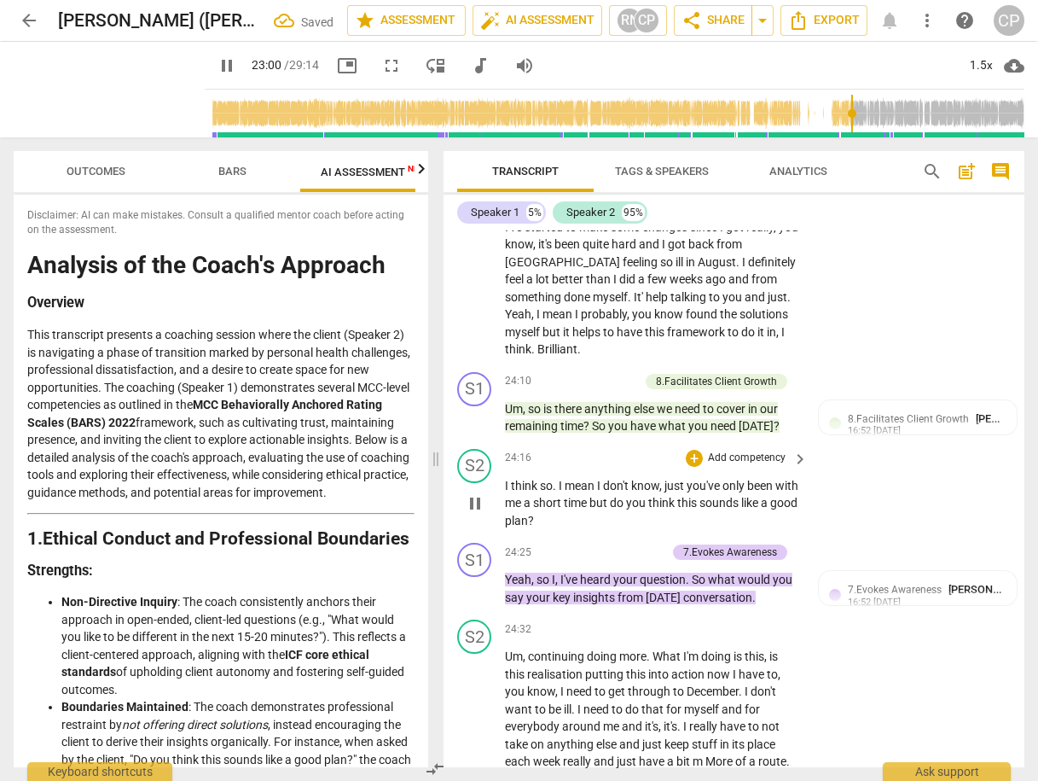
scroll to position [9121, 0]
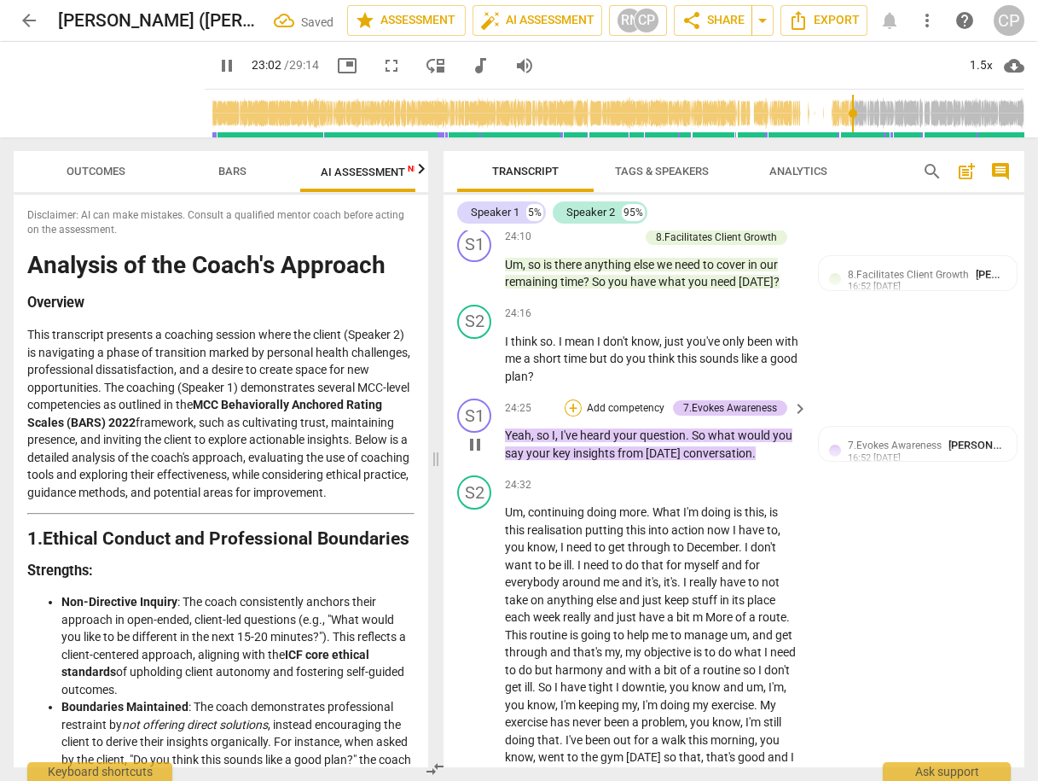
click at [568, 416] on div "+" at bounding box center [573, 407] width 17 height 17
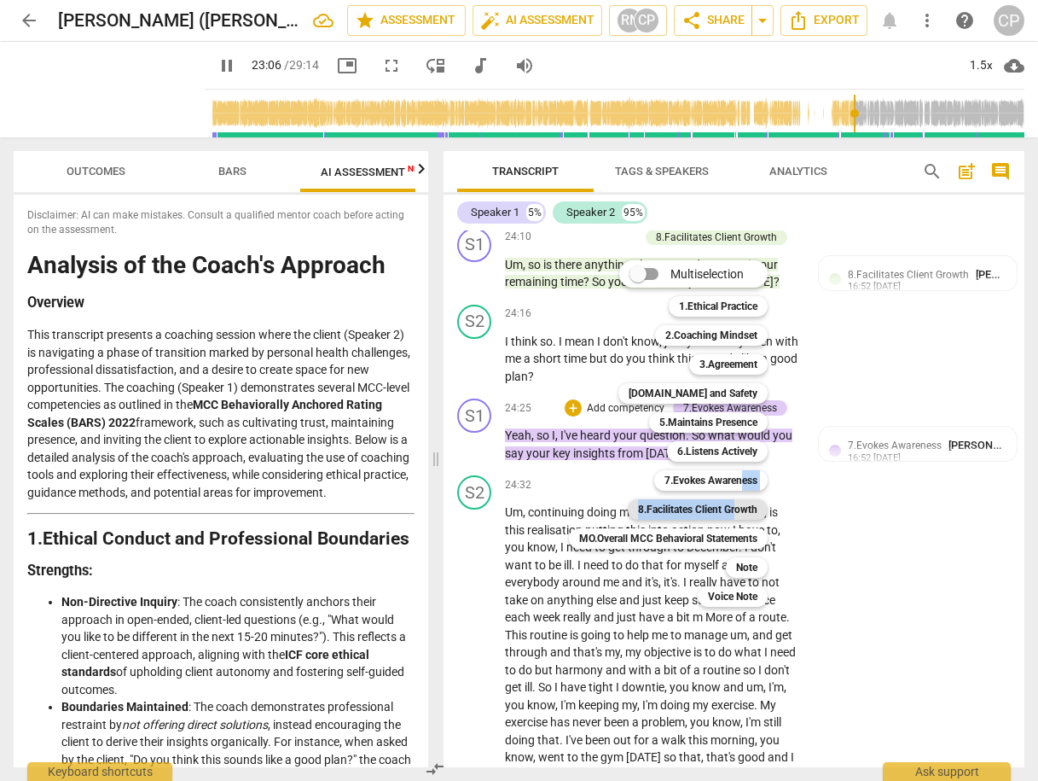
drag, startPoint x: 746, startPoint y: 477, endPoint x: 740, endPoint y: 511, distance: 34.6
click at [740, 511] on div "Multiselection m 1.Ethical Practice 1 2.Coaching Mindset 2 3.Agreement 3 [DOMAI…" at bounding box center [681, 433] width 238 height 355
click at [740, 511] on b "8.Facilitates Client Growth" at bounding box center [697, 509] width 119 height 20
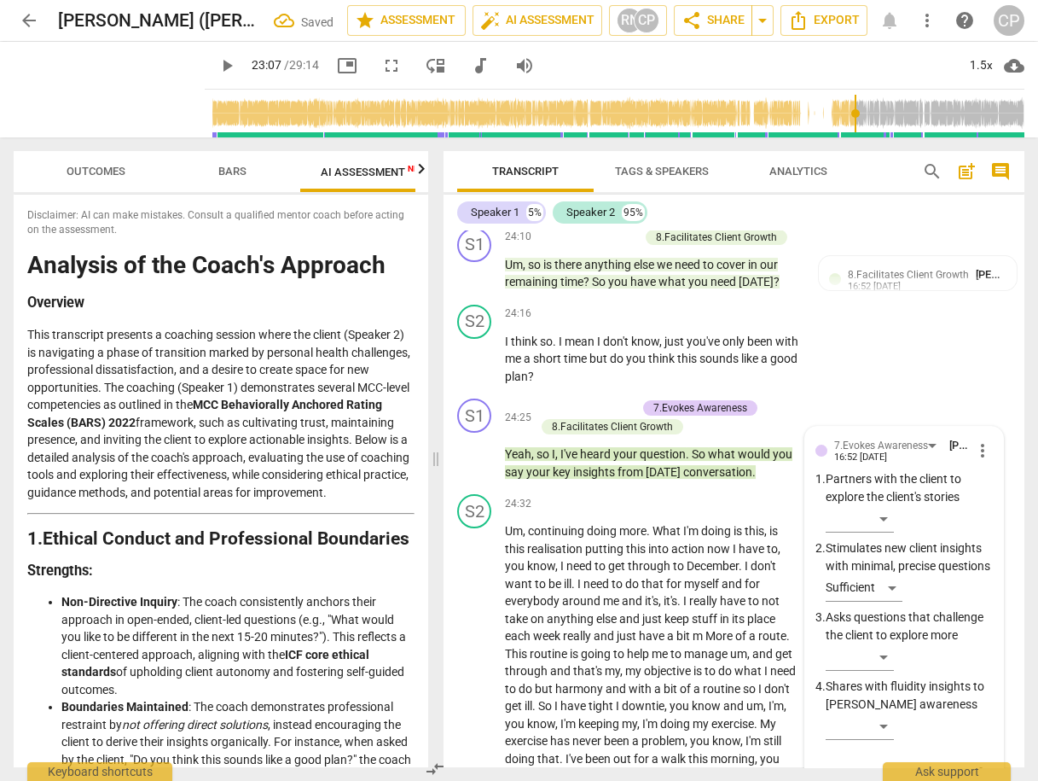
scroll to position [9440, 0]
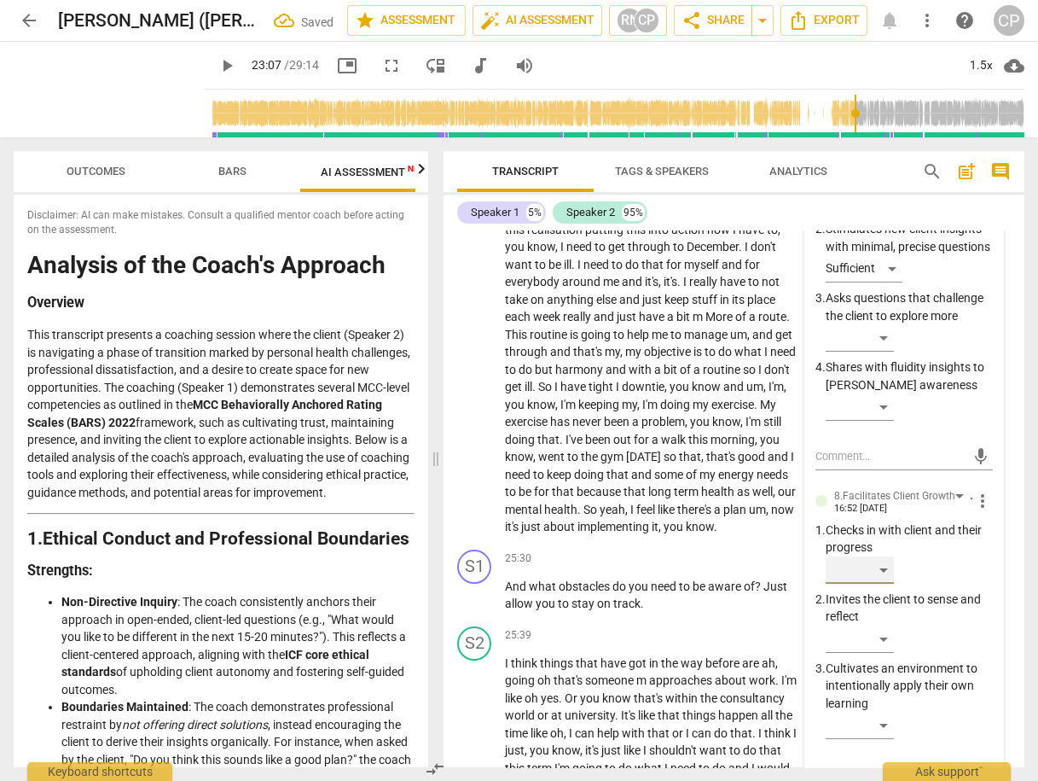
click at [872, 584] on div "​" at bounding box center [860, 569] width 68 height 27
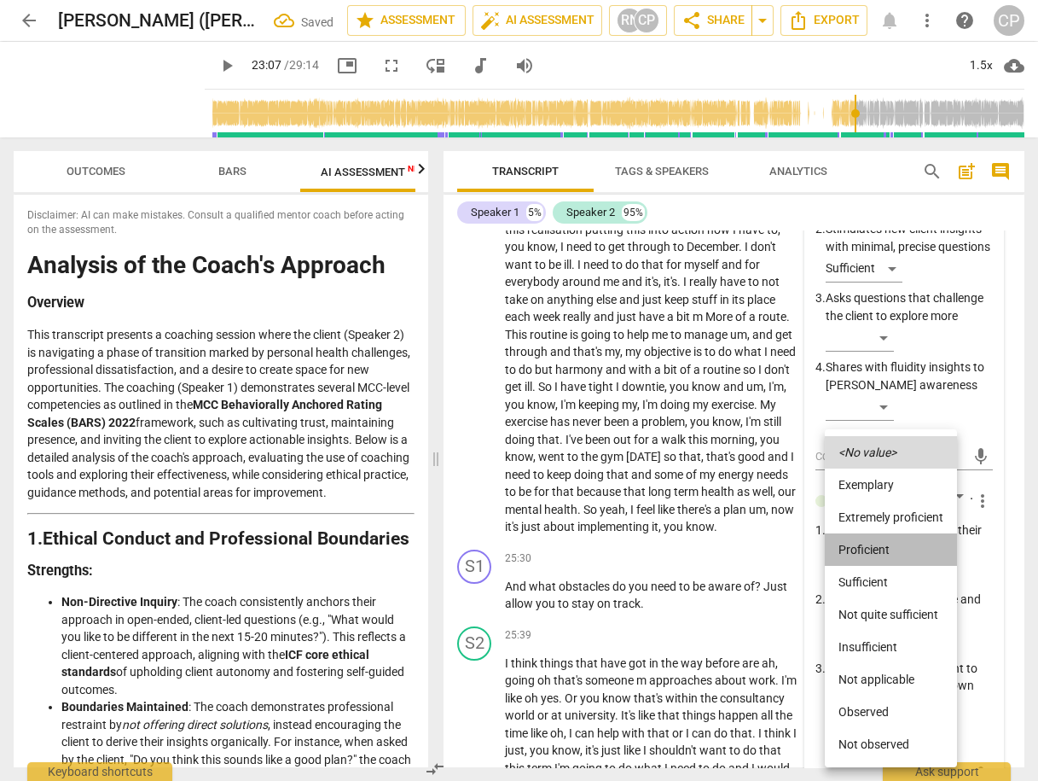
click at [876, 553] on li "Proficient" at bounding box center [891, 549] width 132 height 32
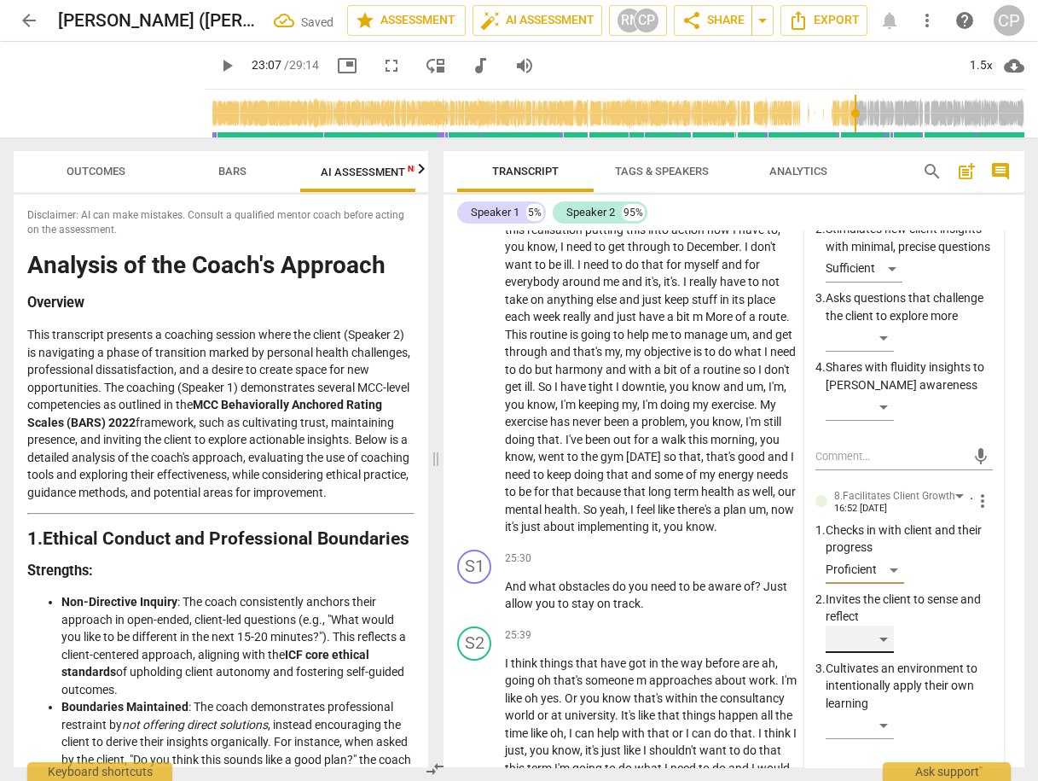
click at [880, 653] on div "​" at bounding box center [860, 638] width 68 height 27
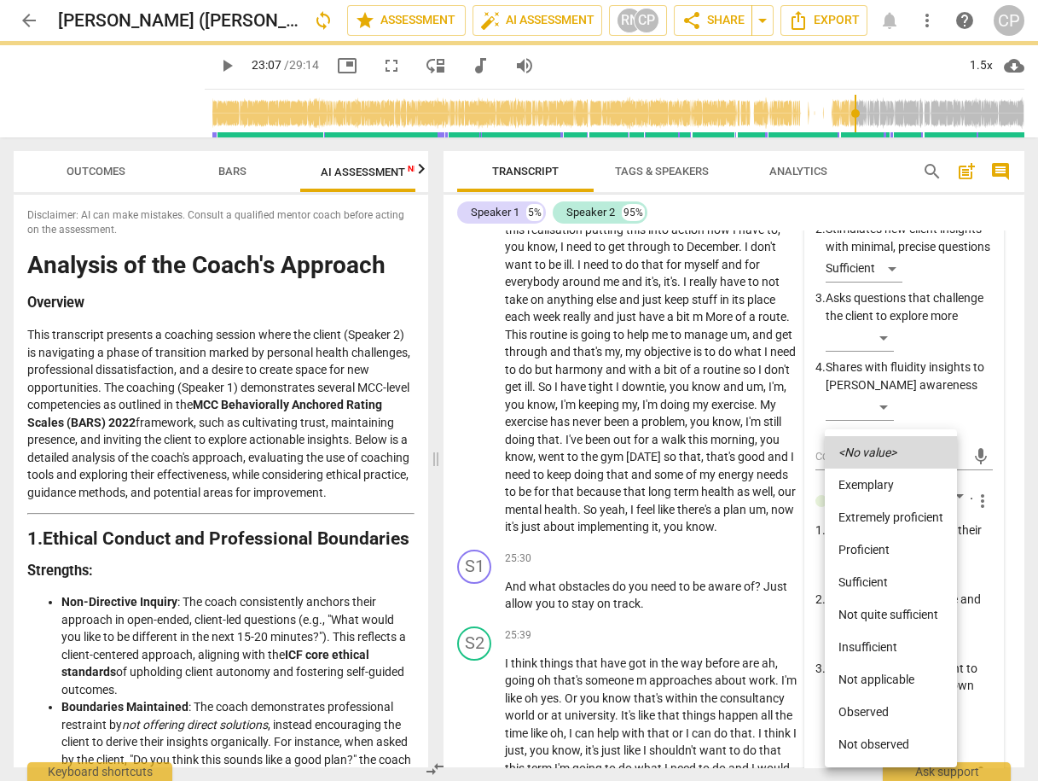
click at [889, 555] on li "Proficient" at bounding box center [891, 549] width 132 height 32
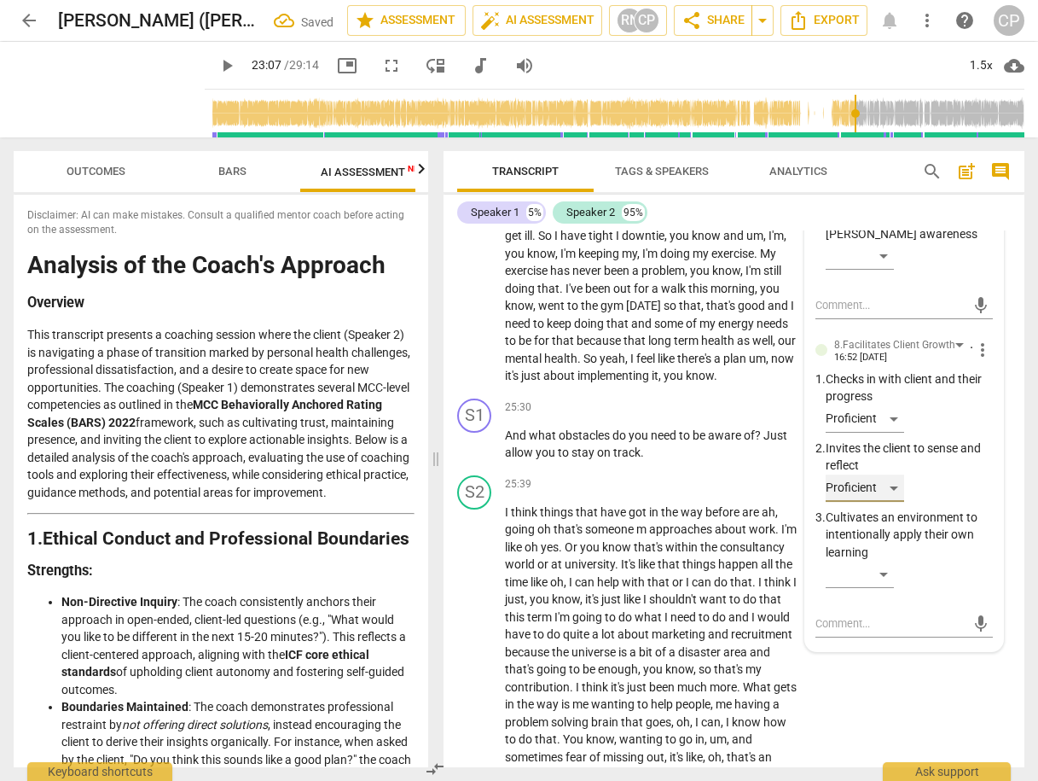
scroll to position [9645, 0]
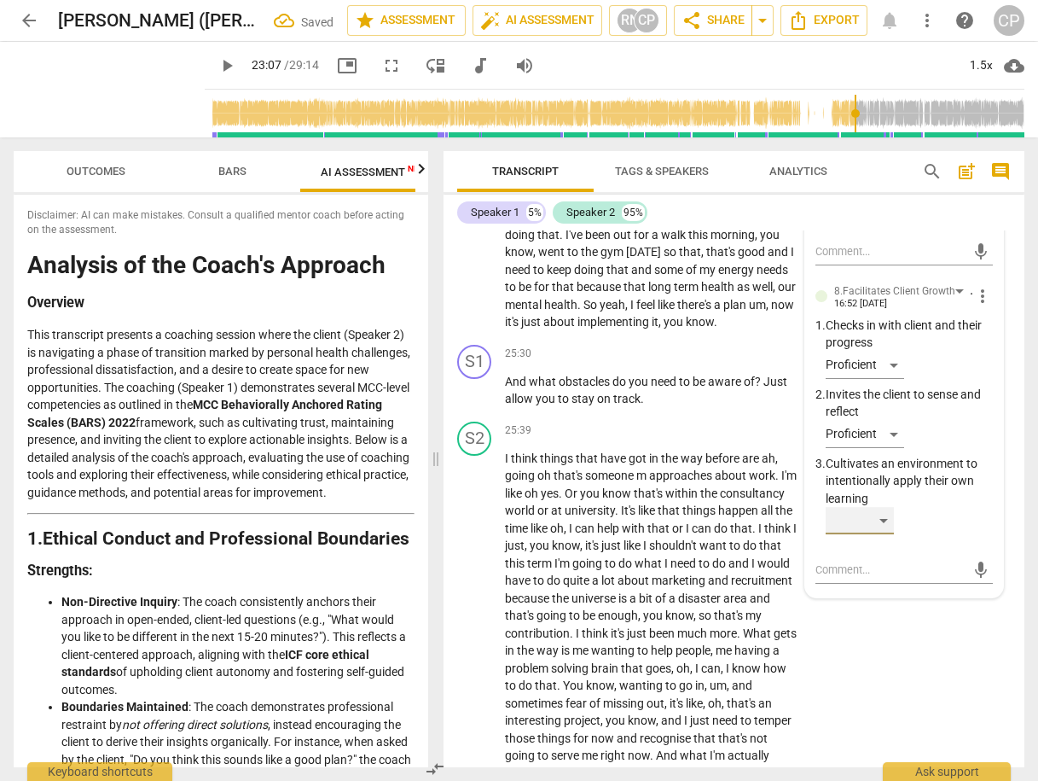
click at [882, 534] on div "​" at bounding box center [860, 520] width 68 height 27
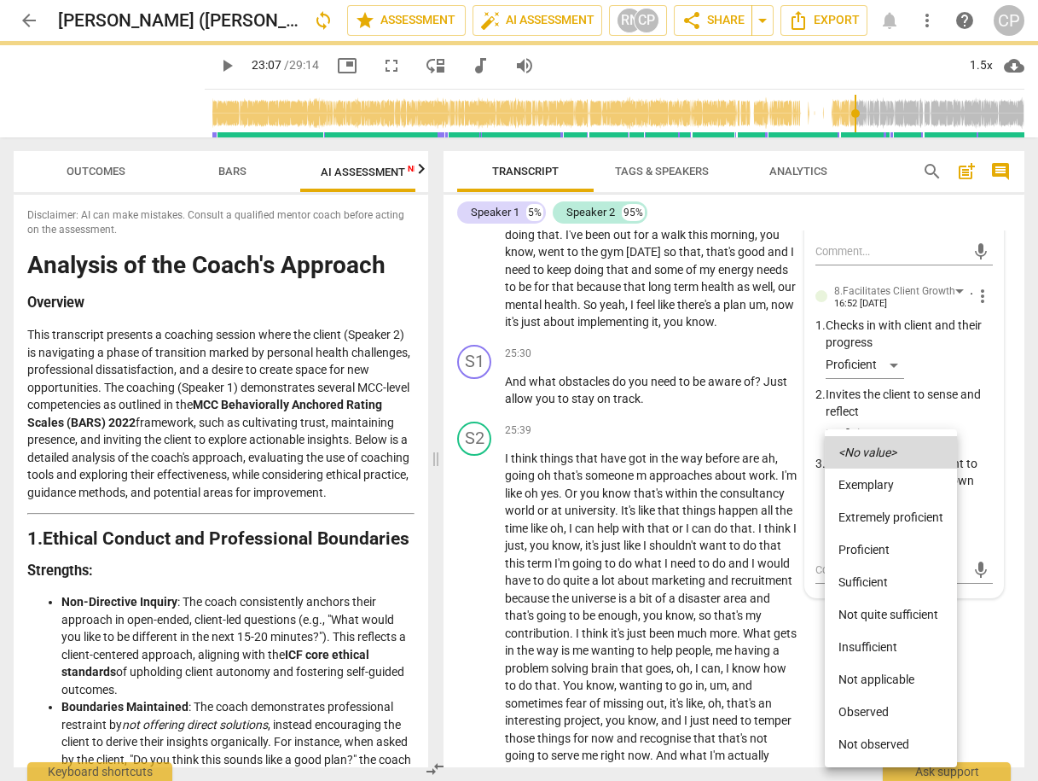
click at [865, 547] on li "Proficient" at bounding box center [891, 549] width 132 height 32
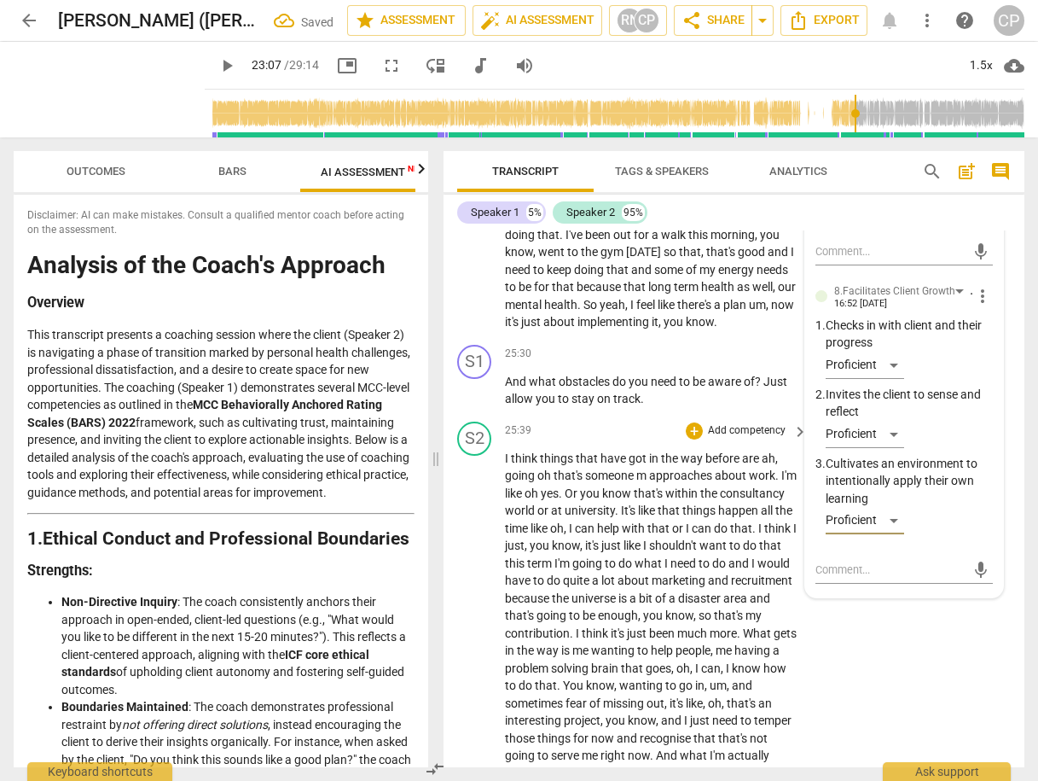
click at [892, 670] on div "S2 play_arrow pause 25:39 + Add competency keyboard_arrow_right I think things …" at bounding box center [734, 768] width 581 height 706
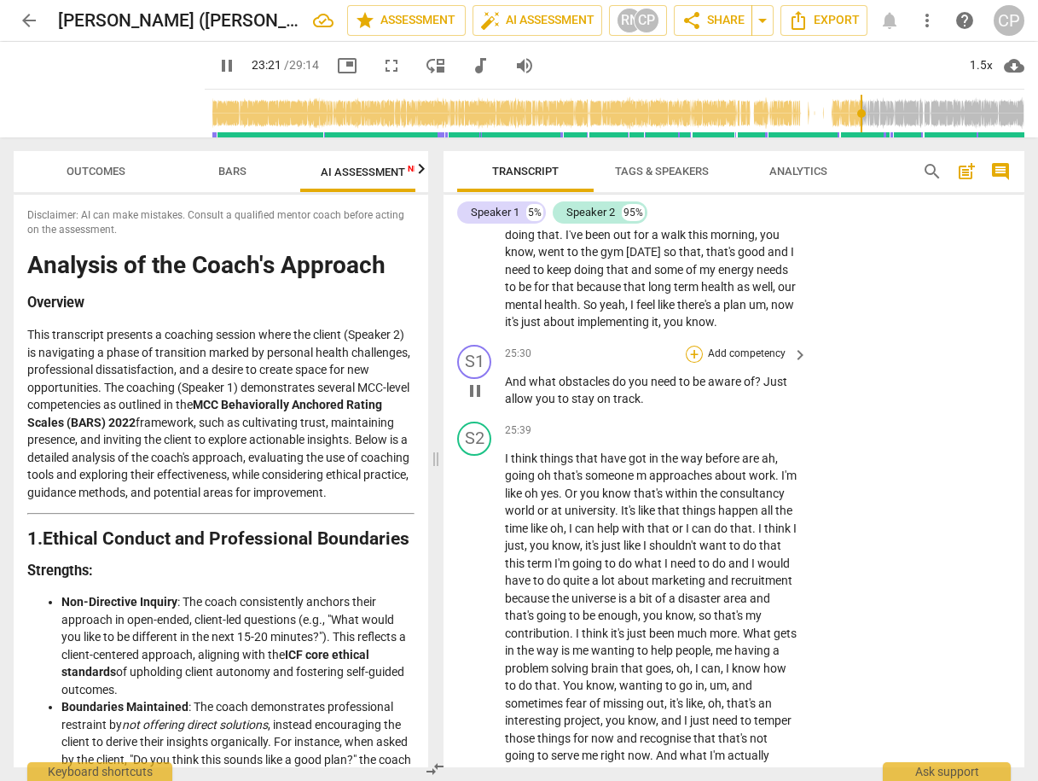
click at [687, 363] on div "+" at bounding box center [694, 354] width 17 height 17
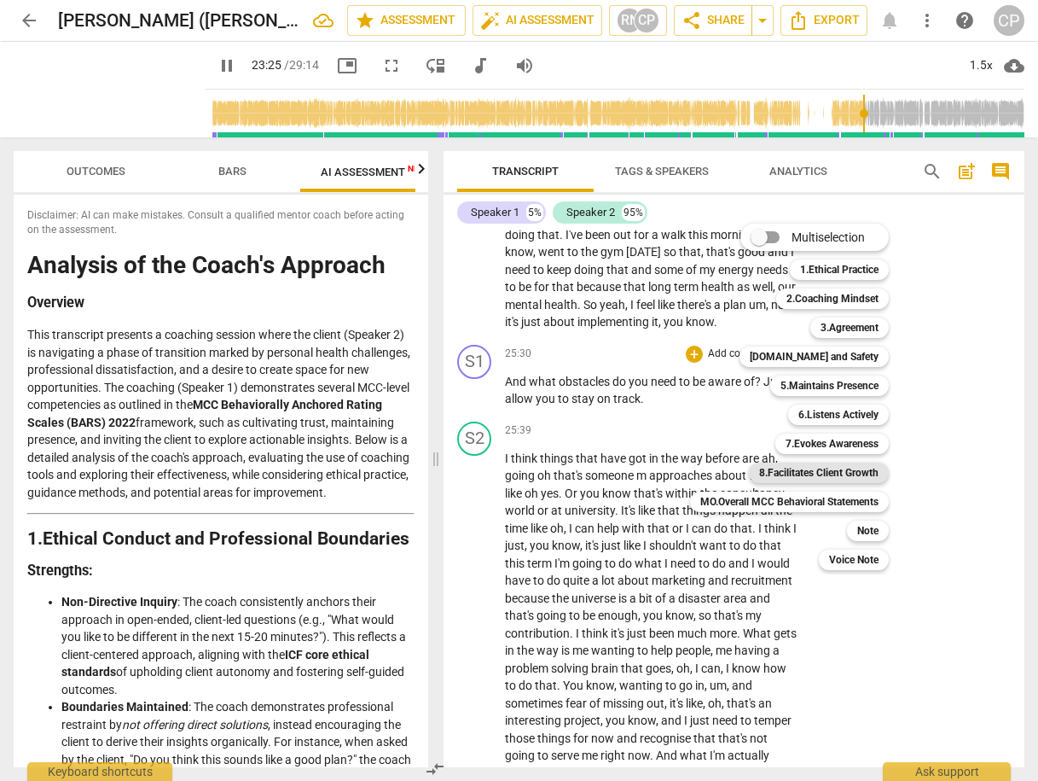
click at [847, 473] on b "8.Facilitates Client Growth" at bounding box center [818, 472] width 119 height 20
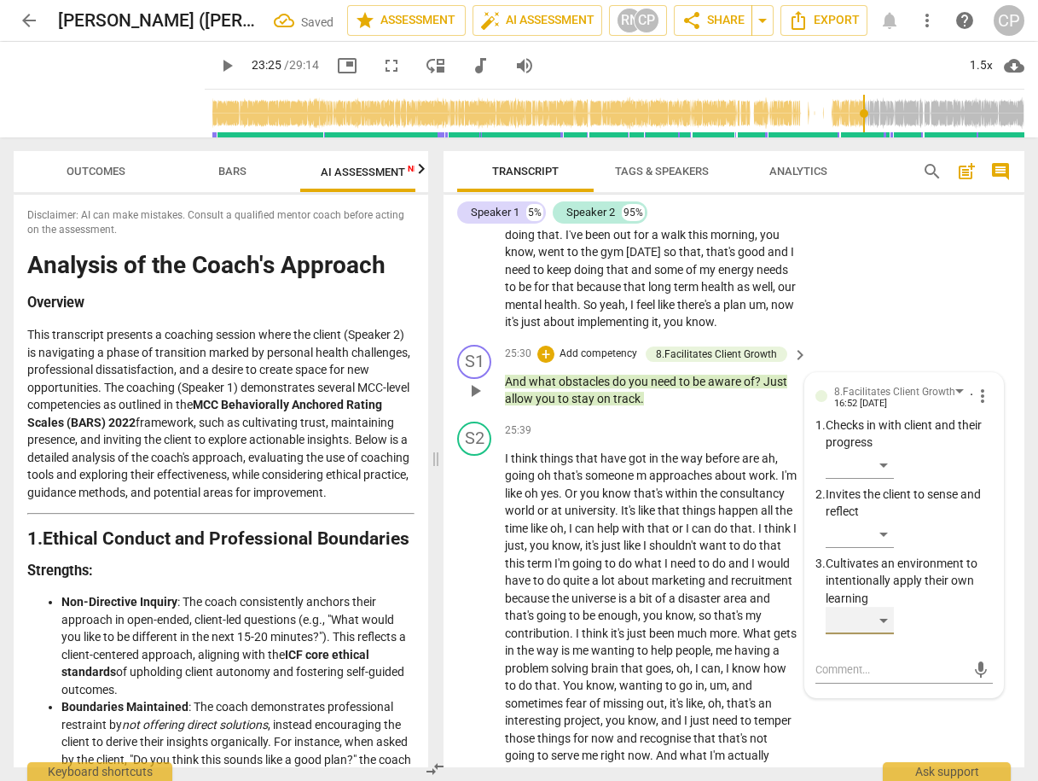
click at [884, 634] on div "​" at bounding box center [860, 620] width 68 height 27
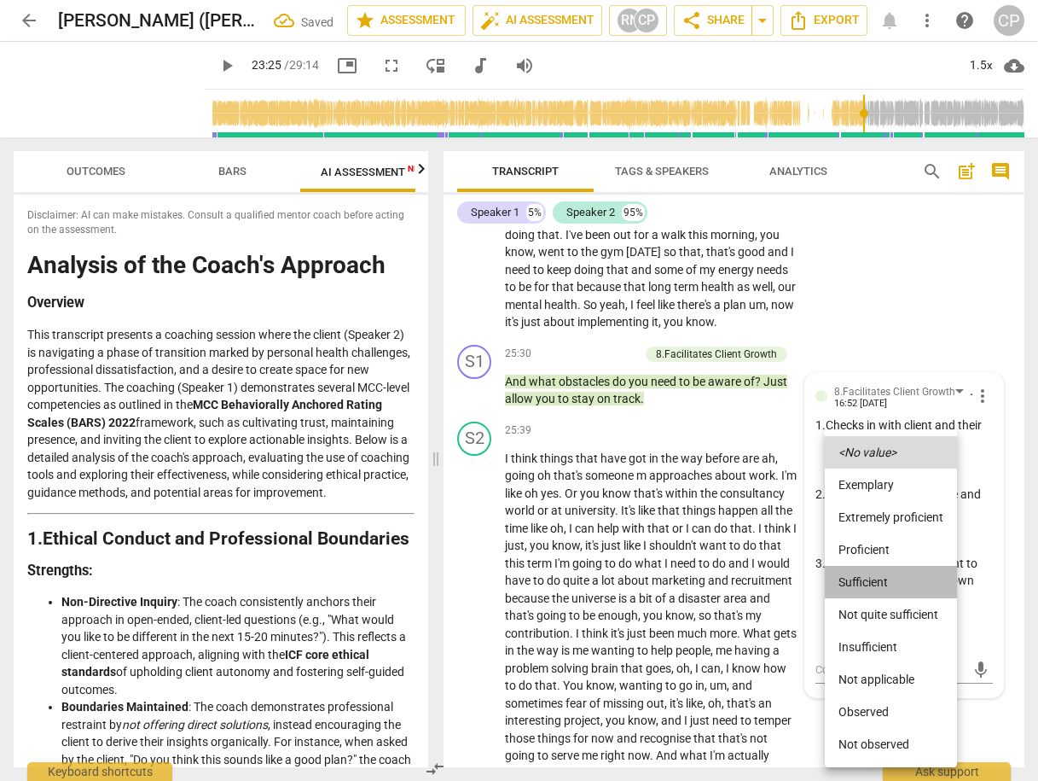
click at [869, 576] on li "Sufficient" at bounding box center [891, 582] width 132 height 32
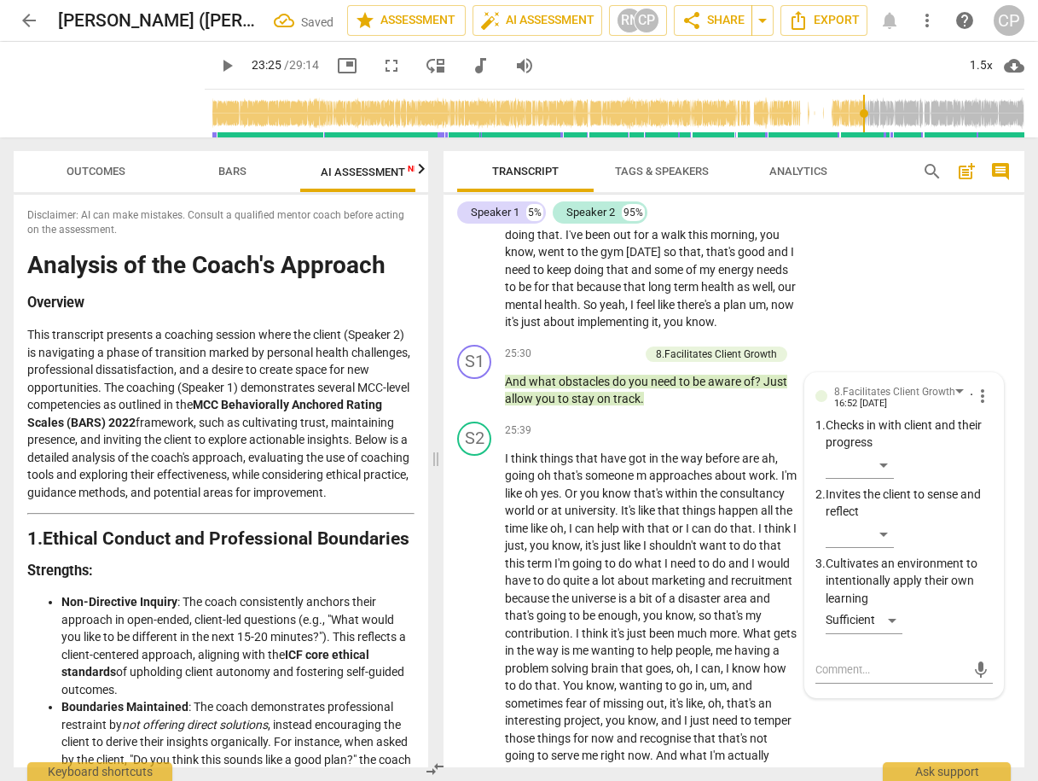
drag, startPoint x: 934, startPoint y: 307, endPoint x: 923, endPoint y: 301, distance: 12.6
click at [932, 303] on div "S2 play_arrow pause 24:32 + Add competency keyboard_arrow_right Um , continuing…" at bounding box center [734, 150] width 581 height 375
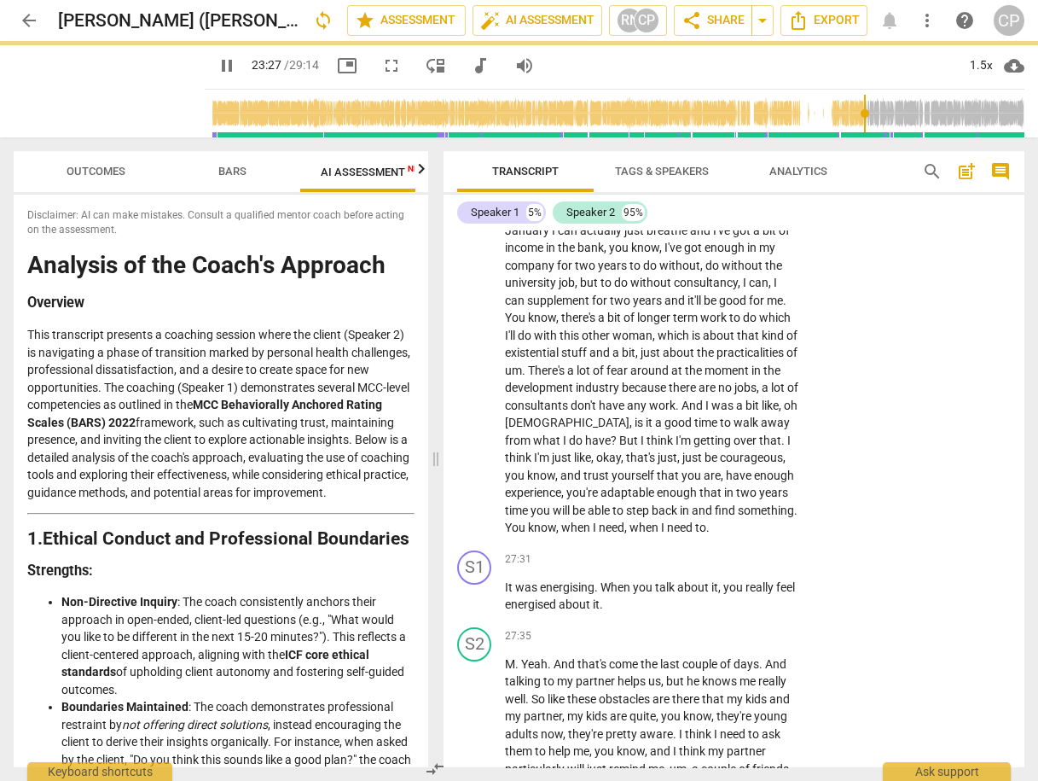
scroll to position [10328, 0]
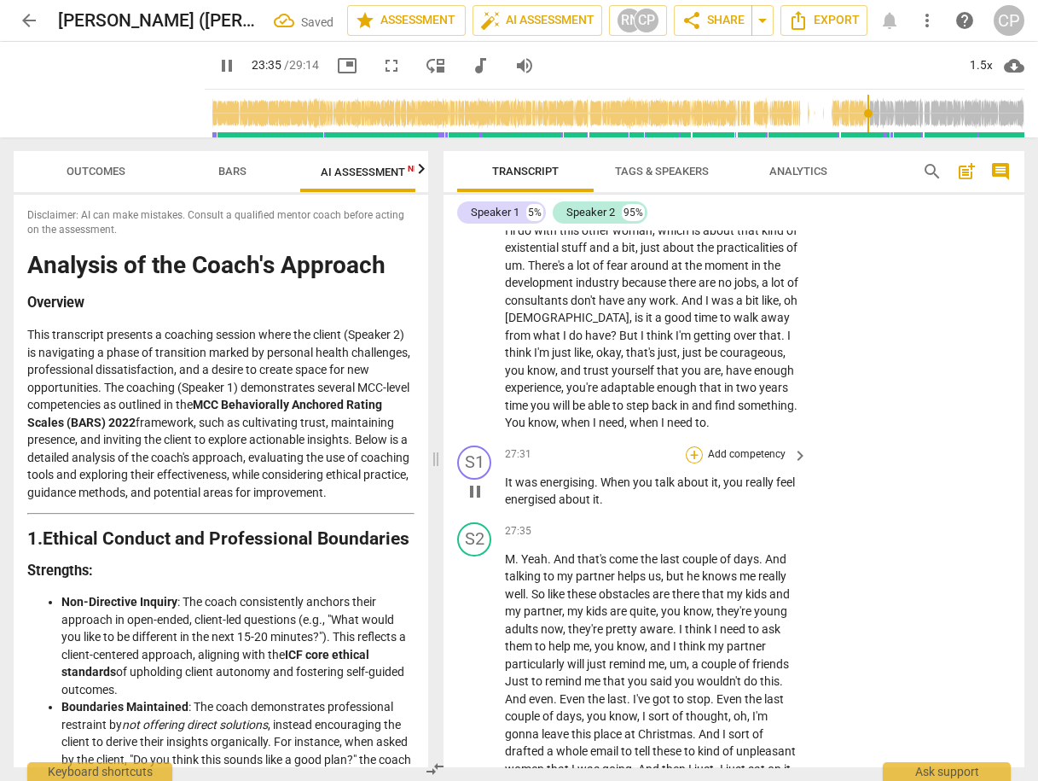
click at [690, 463] on div "+" at bounding box center [694, 454] width 17 height 17
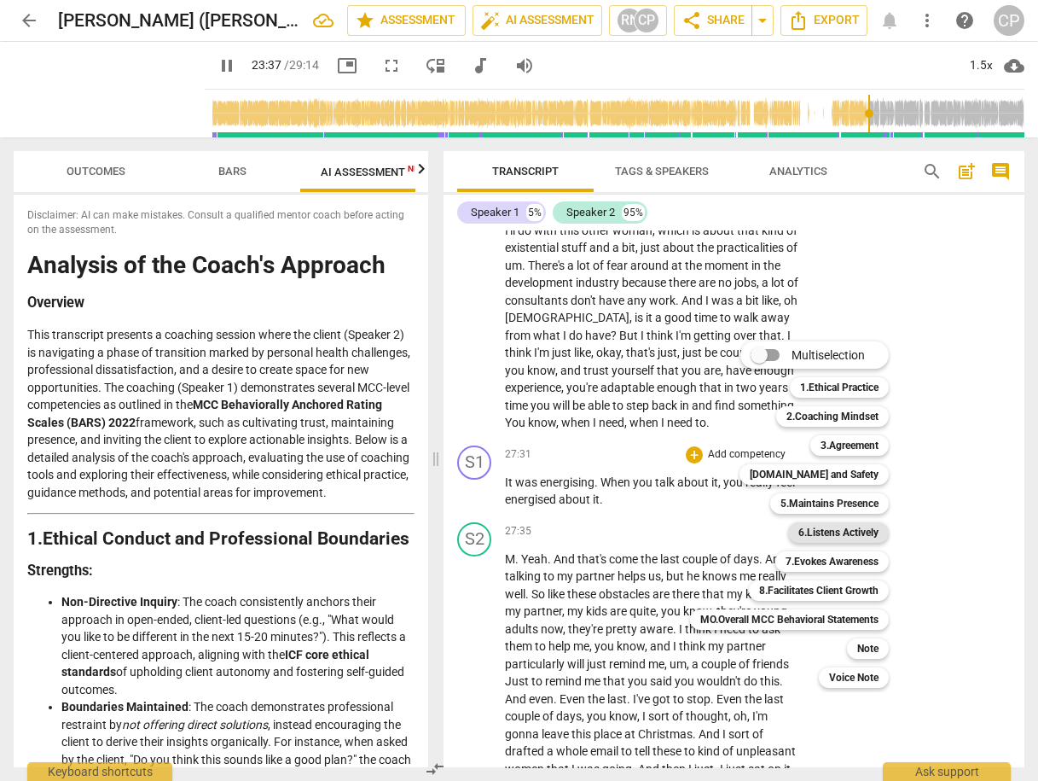
click at [844, 536] on b "6.Listens Actively" at bounding box center [839, 532] width 80 height 20
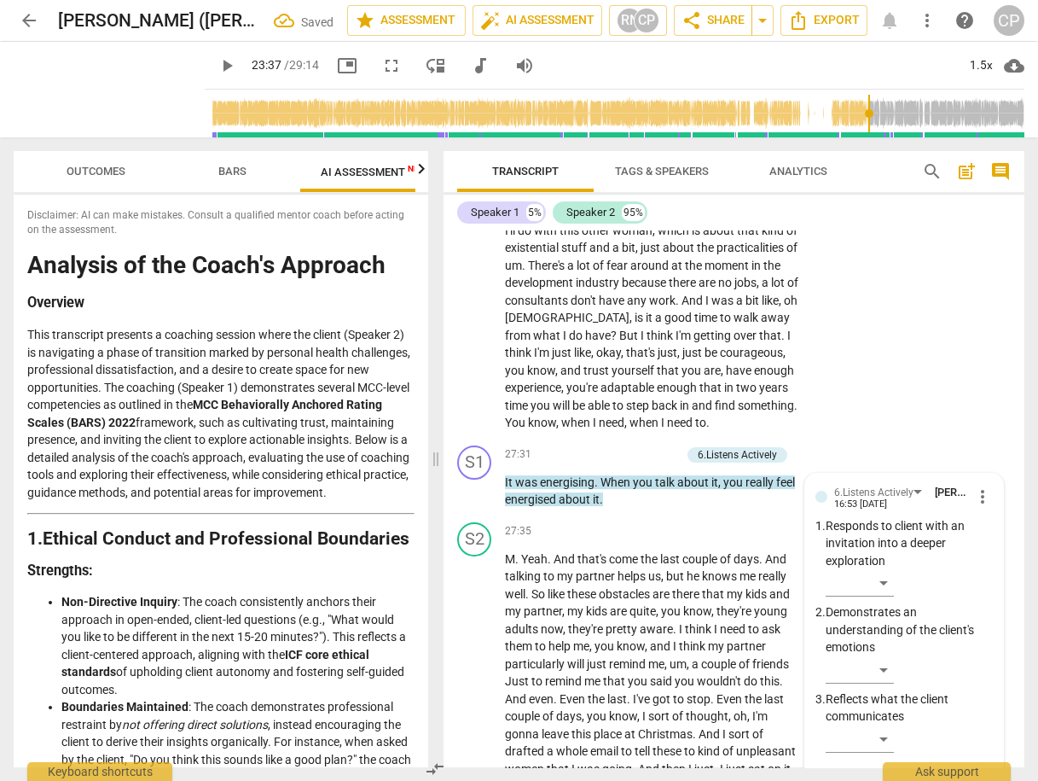
scroll to position [10676, 0]
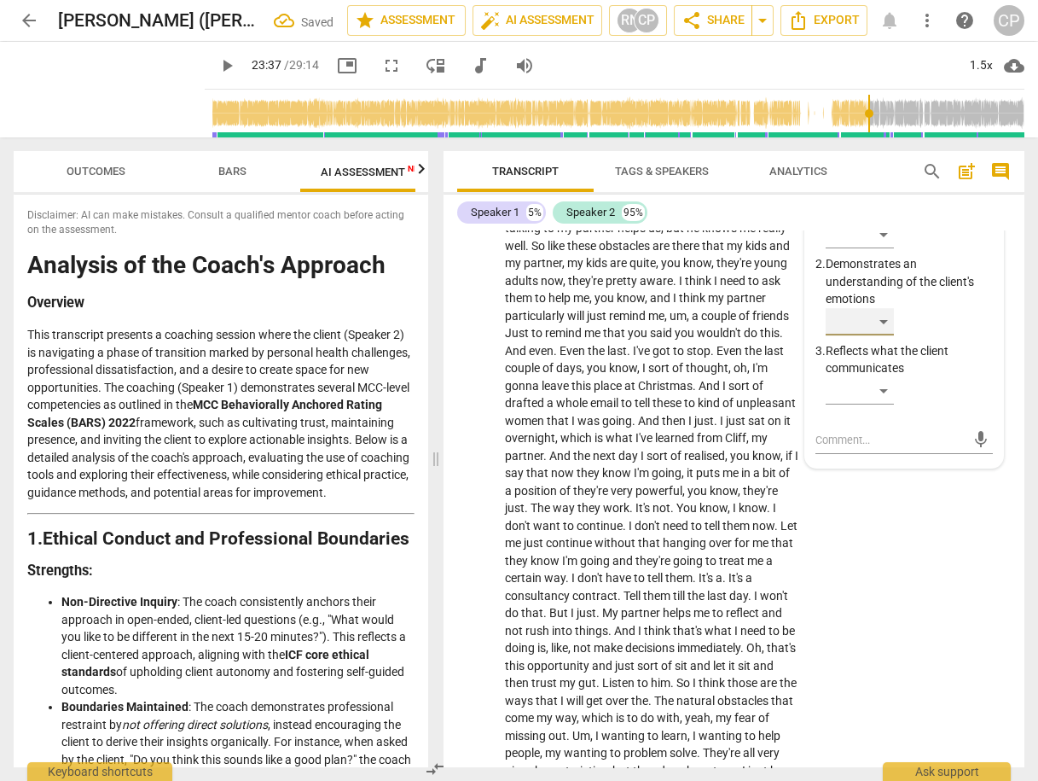
click at [878, 335] on div "​" at bounding box center [860, 321] width 68 height 27
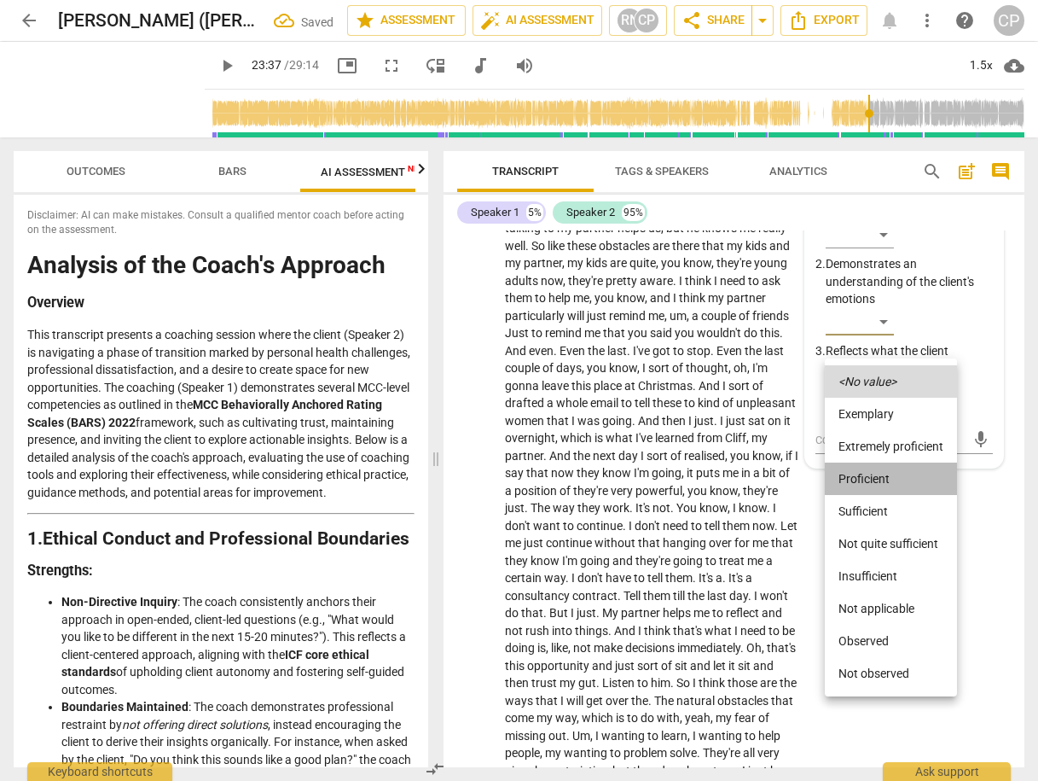
click at [891, 479] on li "Proficient" at bounding box center [891, 478] width 132 height 32
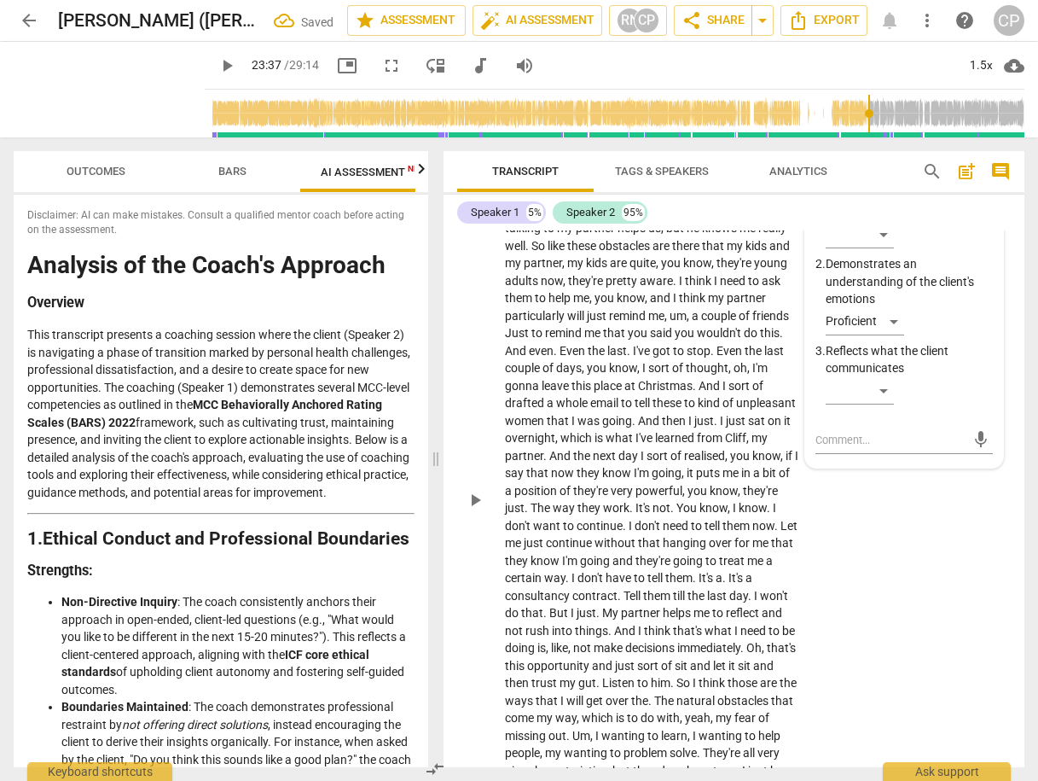
click at [923, 578] on div "S2 play_arrow pause 27:35 + Add competency keyboard_arrow_right M . Yeah . And …" at bounding box center [734, 485] width 581 height 636
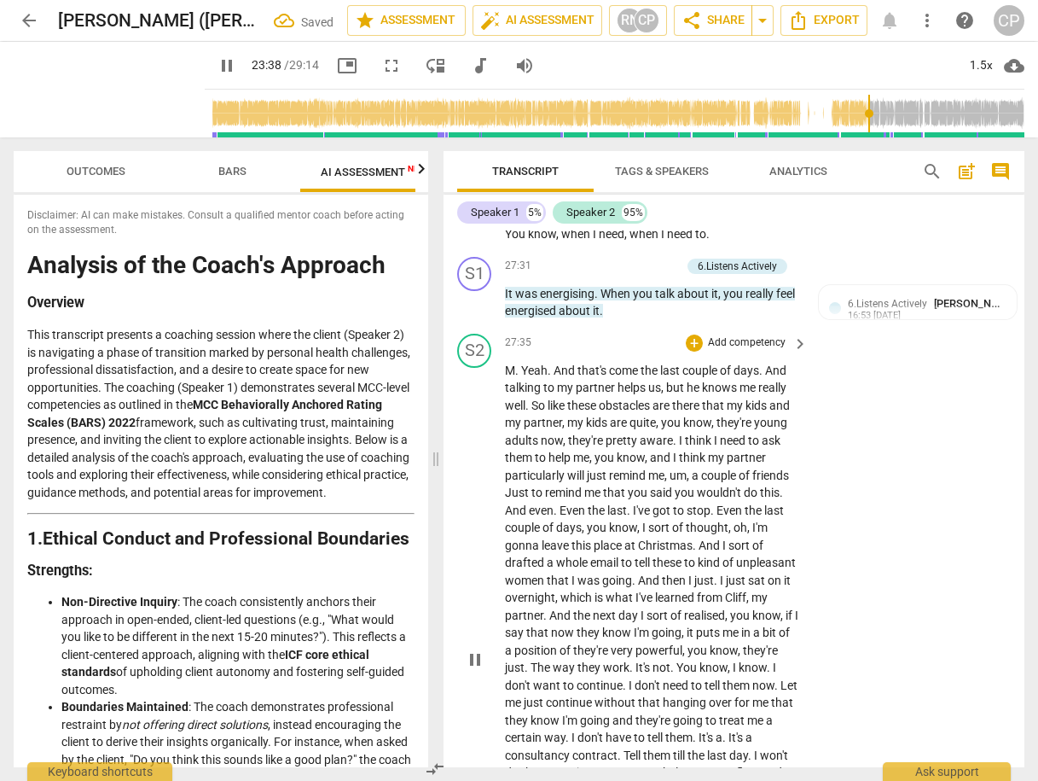
scroll to position [10471, 0]
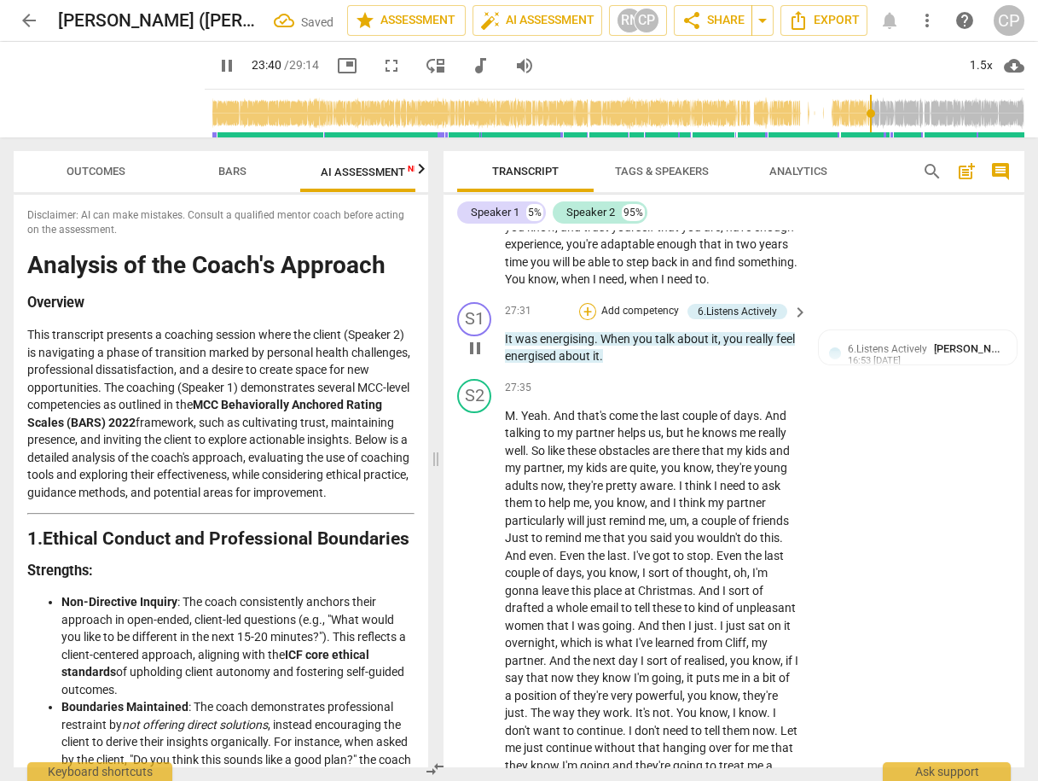
click at [579, 320] on div "+" at bounding box center [587, 311] width 17 height 17
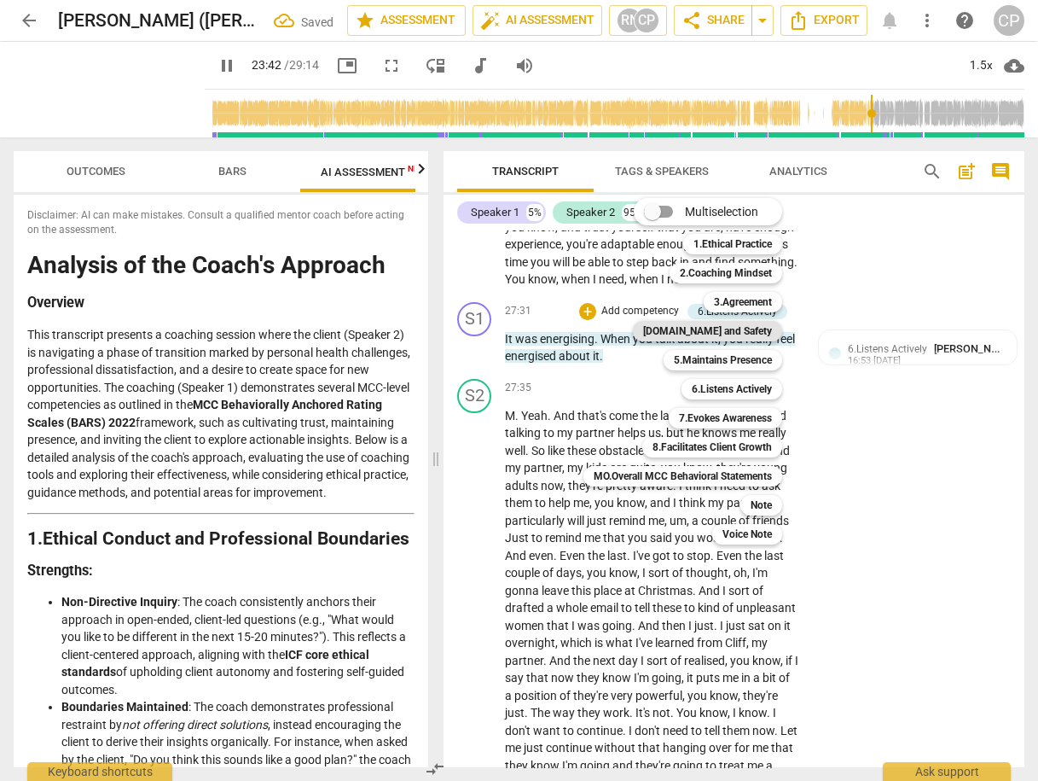
click at [754, 336] on b "[DOMAIN_NAME] and Safety" at bounding box center [707, 331] width 129 height 20
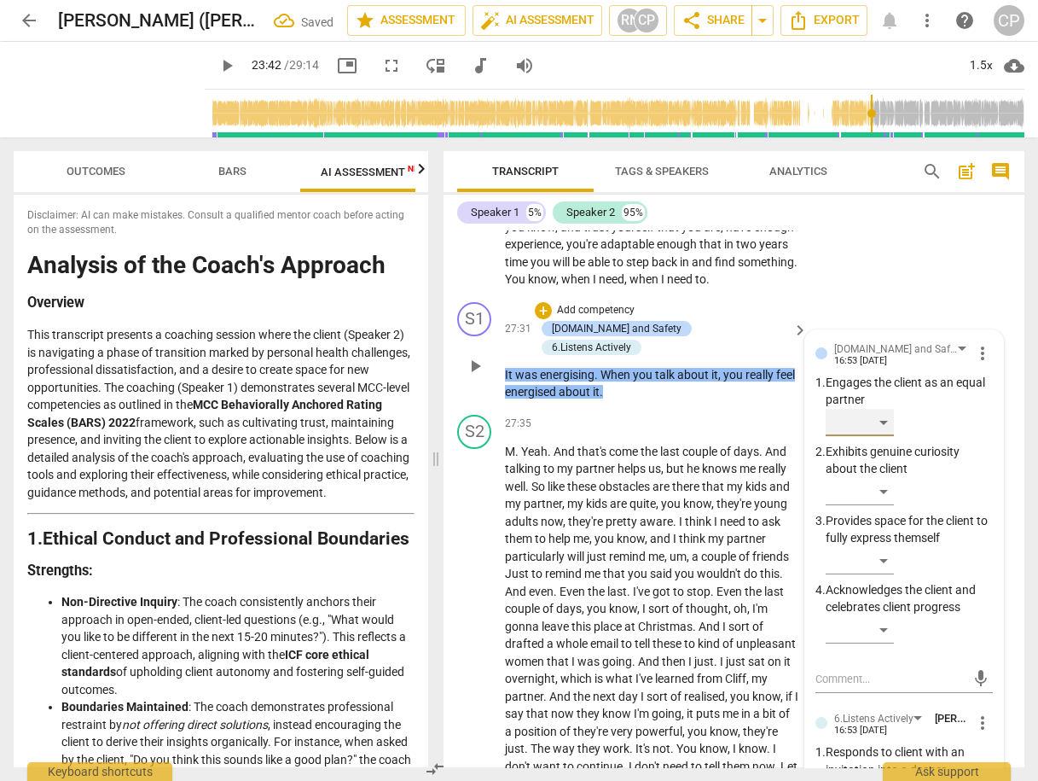
click at [887, 436] on div "​" at bounding box center [860, 422] width 68 height 27
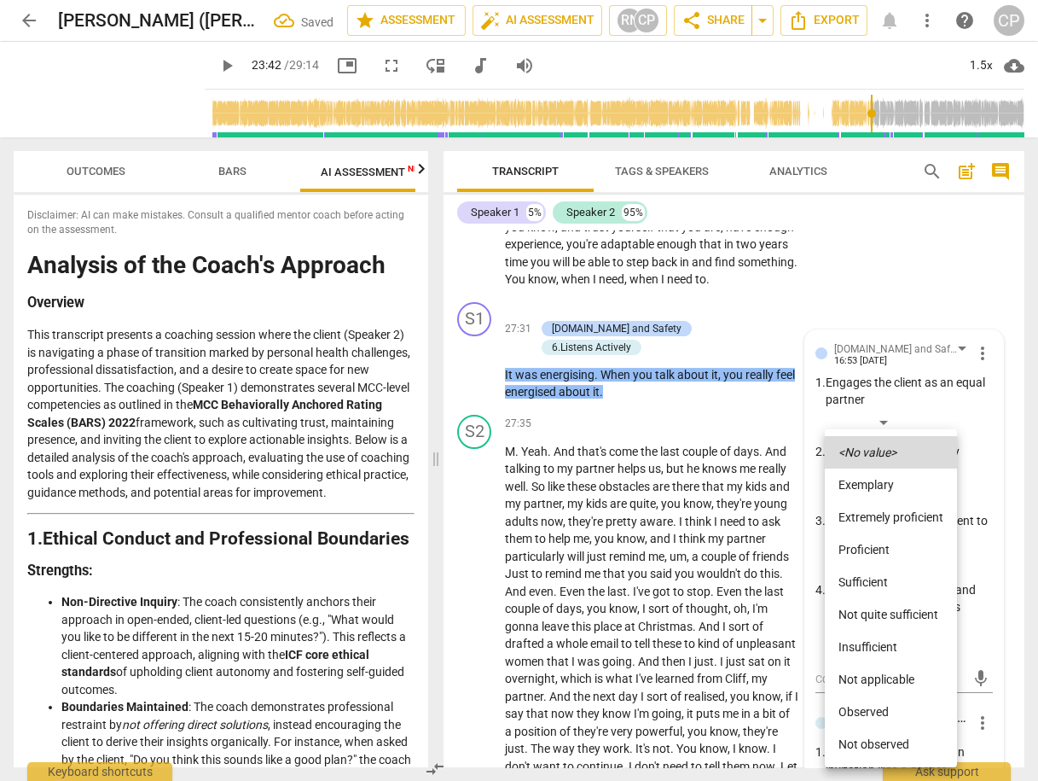
drag, startPoint x: 887, startPoint y: 486, endPoint x: 885, endPoint y: 542, distance: 55.5
click at [896, 525] on ul "<No value> Exemplary Extremely proficient Proficient Sufficient Not quite suffi…" at bounding box center [891, 598] width 132 height 338
click at [887, 514] on li "Extremely proficient" at bounding box center [891, 517] width 132 height 32
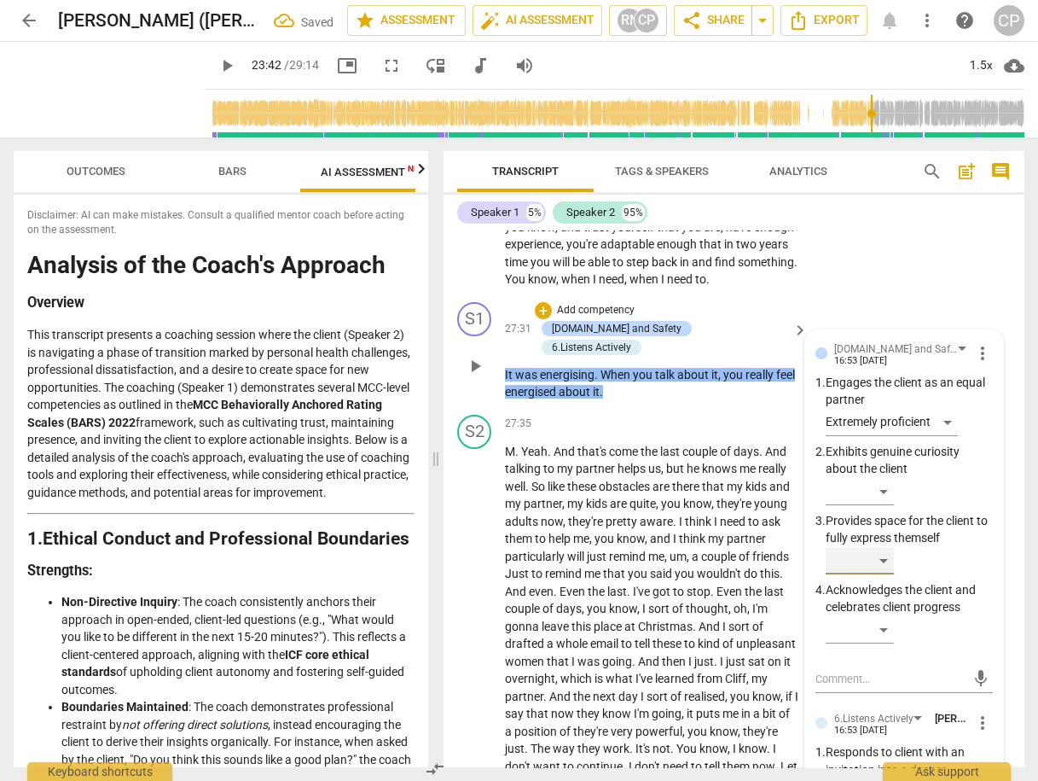
click at [887, 574] on div "​" at bounding box center [860, 560] width 68 height 27
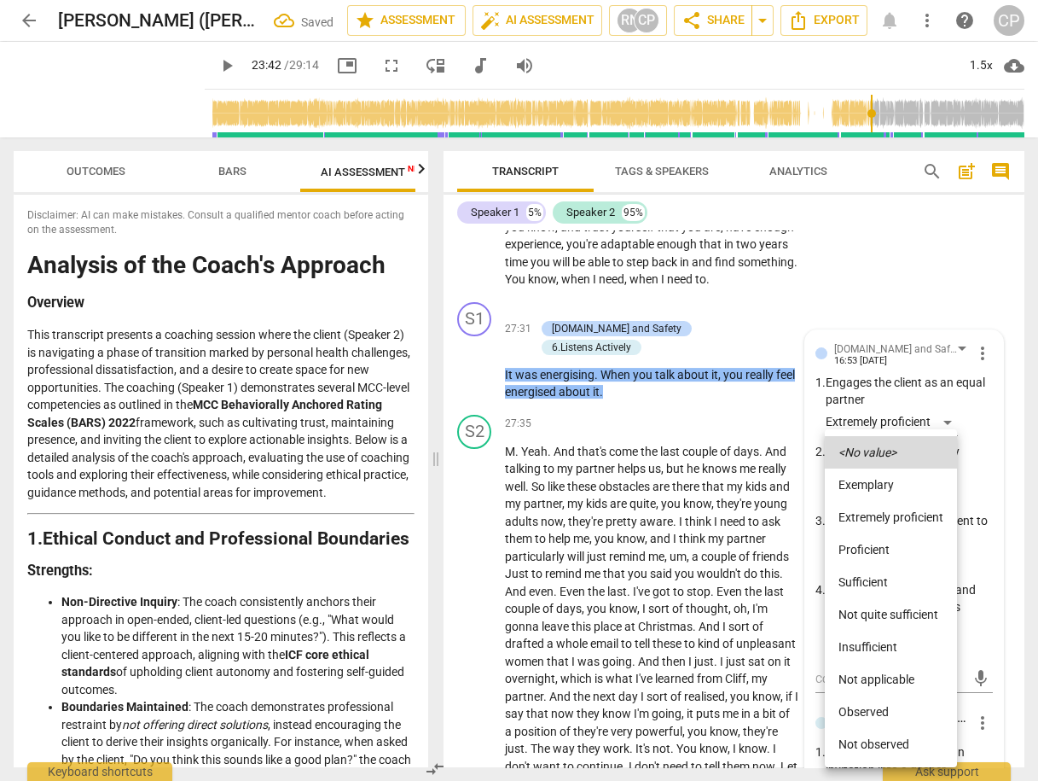
click at [879, 578] on li "Sufficient" at bounding box center [891, 582] width 132 height 32
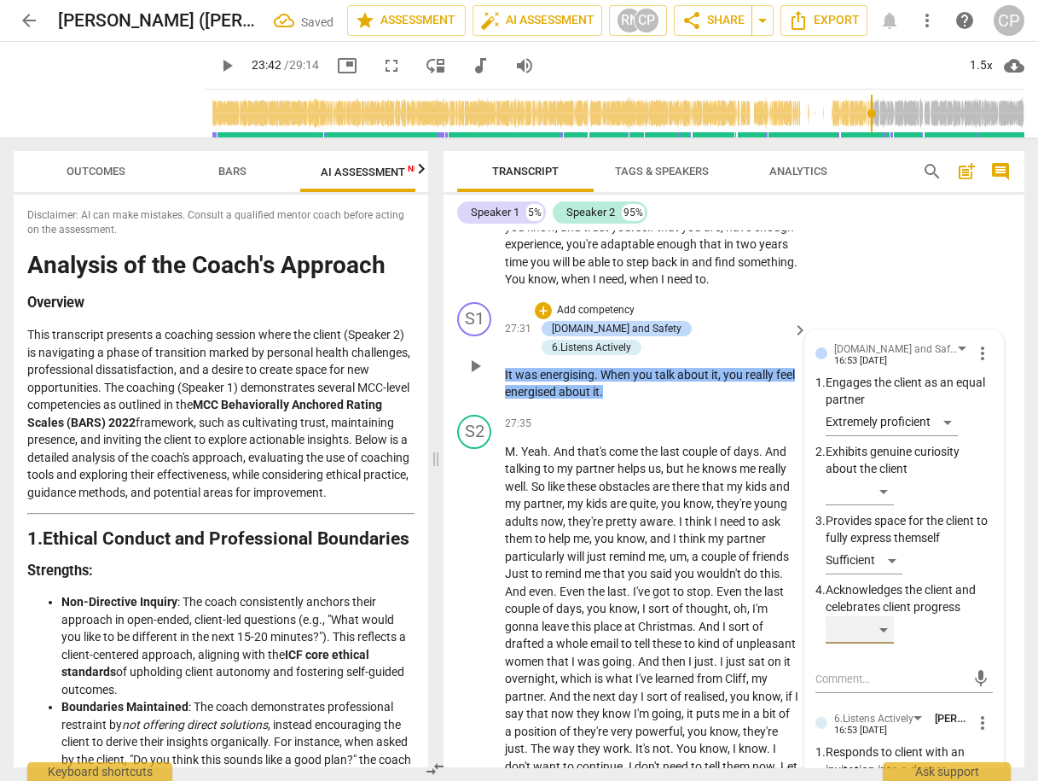
click at [875, 643] on div "​" at bounding box center [860, 629] width 68 height 27
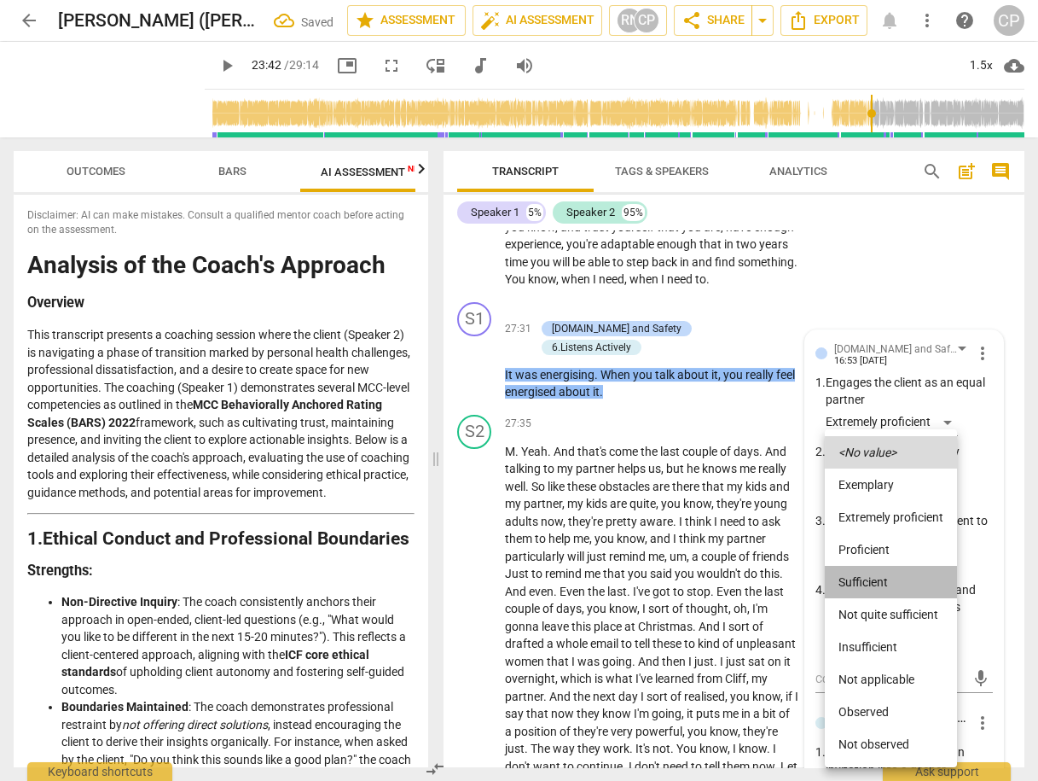
click at [884, 573] on li "Sufficient" at bounding box center [891, 582] width 132 height 32
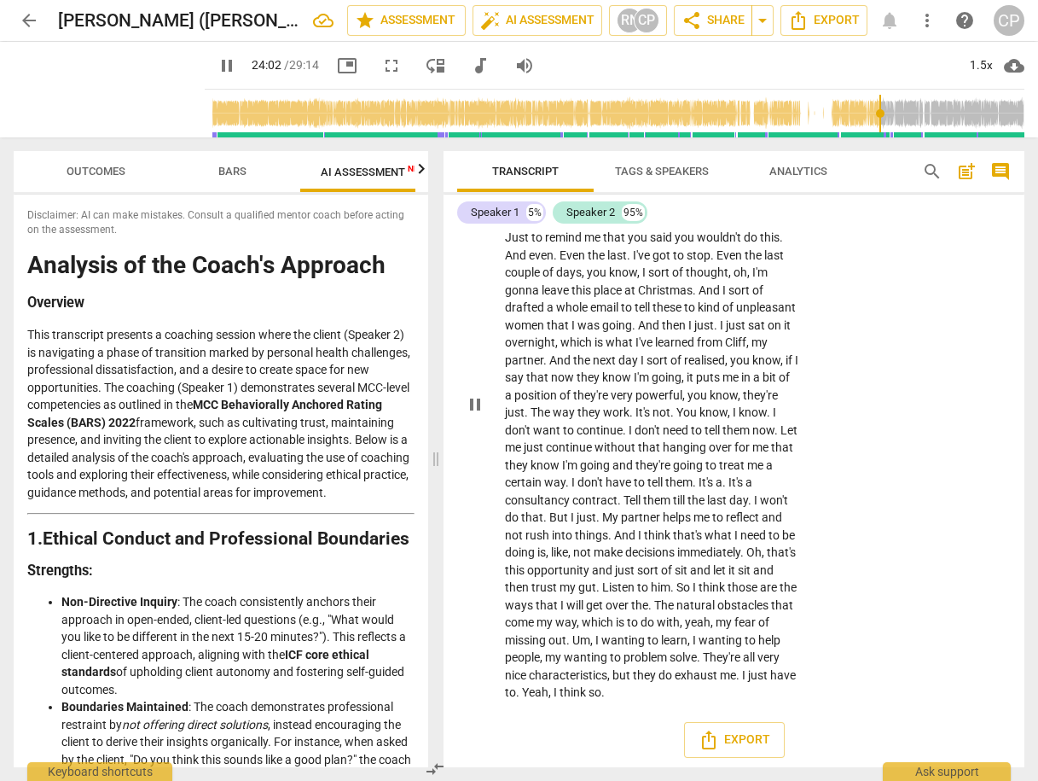
scroll to position [10853, 0]
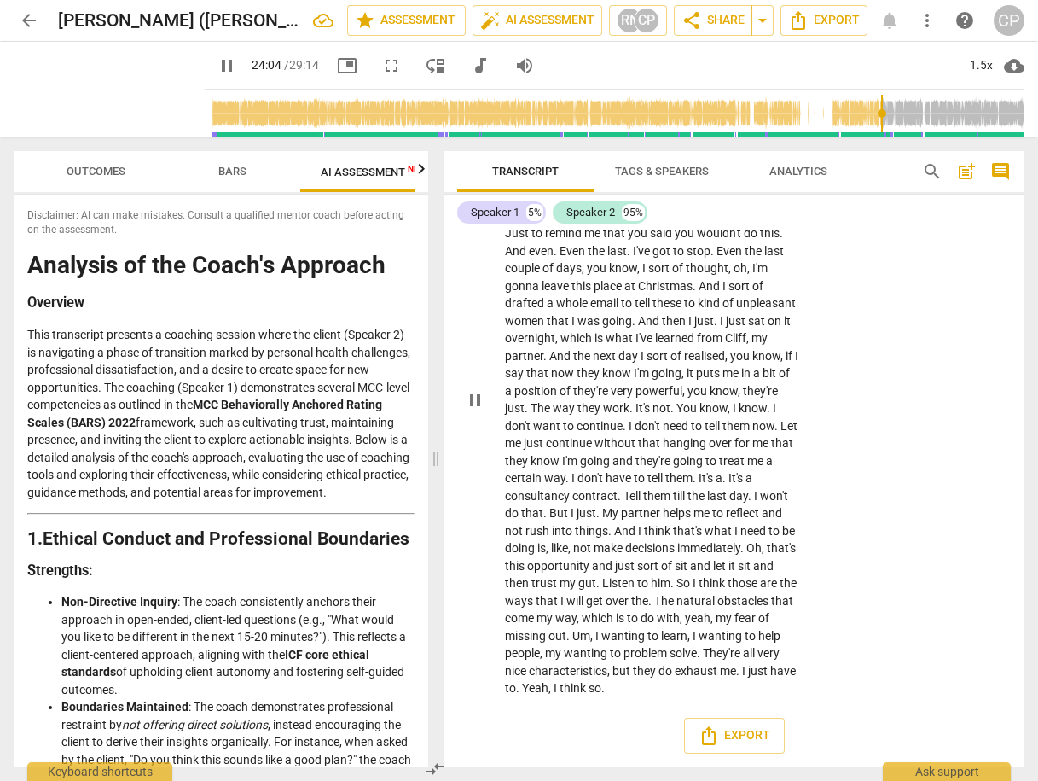
click at [760, 589] on span "are" at bounding box center [770, 583] width 20 height 14
click at [716, 624] on span "my" at bounding box center [725, 618] width 19 height 14
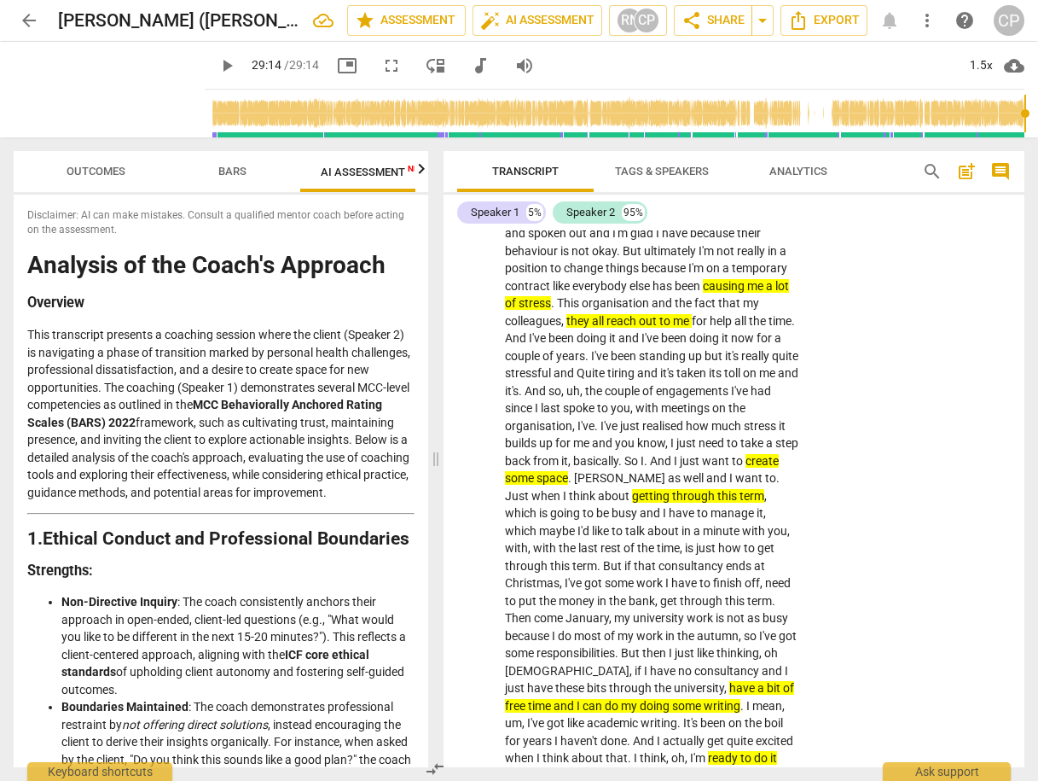
scroll to position [0, 0]
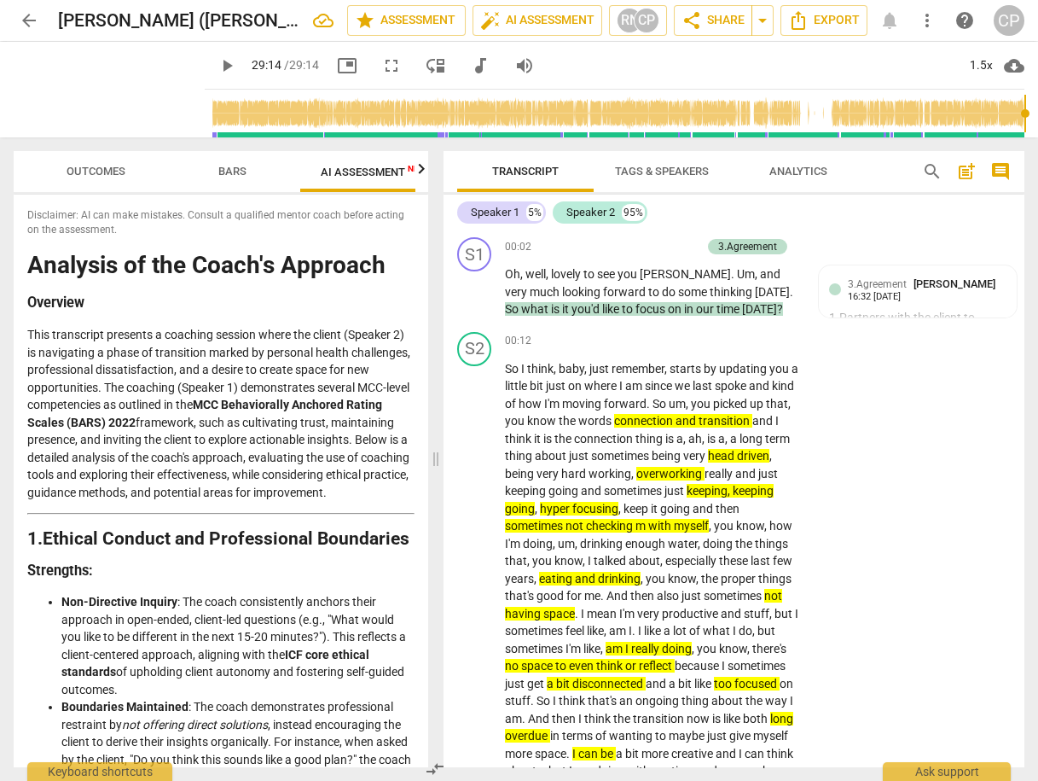
click at [968, 169] on span "post_add" at bounding box center [966, 171] width 20 height 20
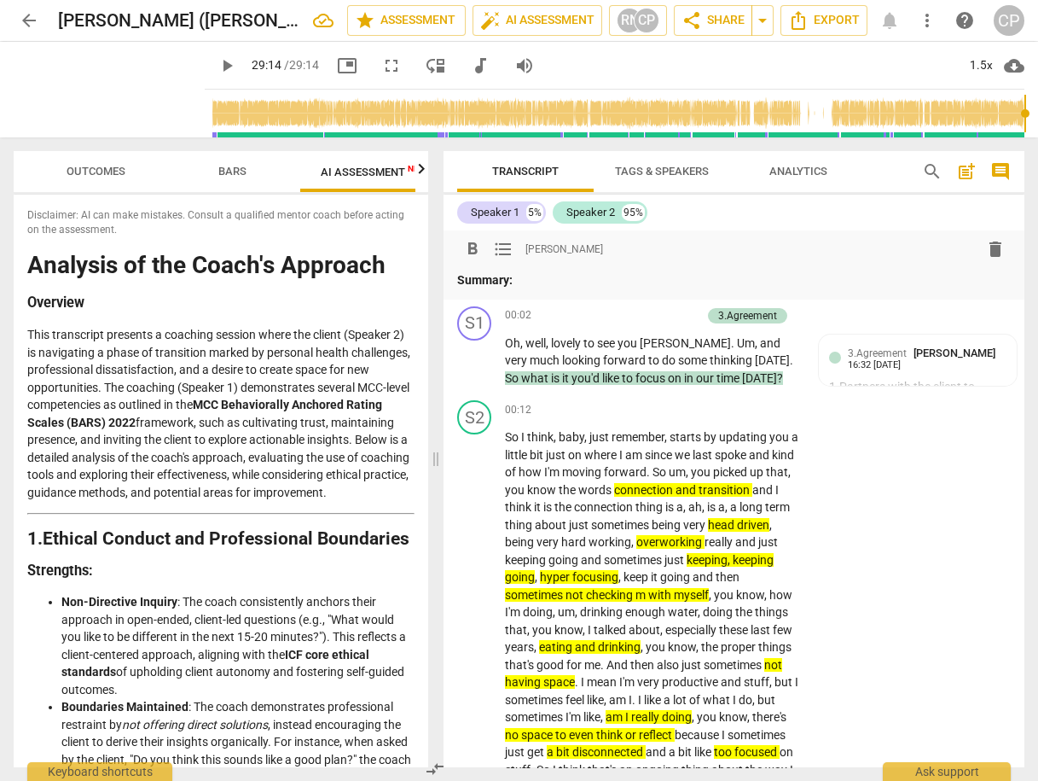
click at [564, 282] on p "Summary:" at bounding box center [734, 280] width 554 height 18
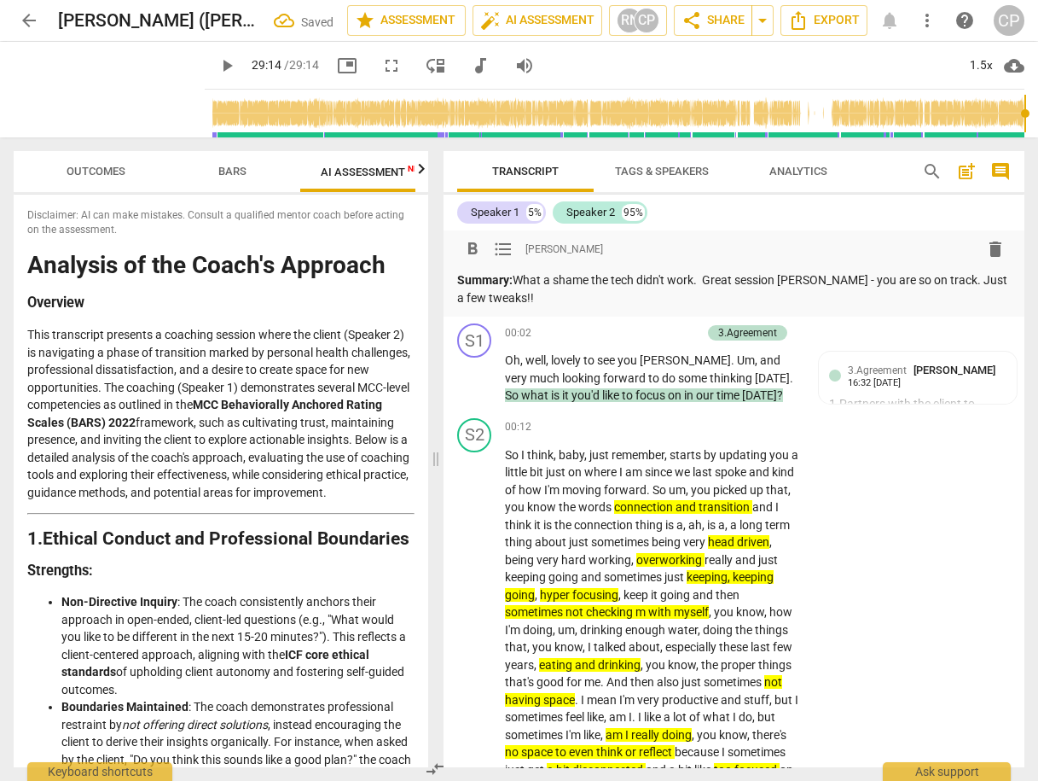
click at [459, 293] on p "Summary: What a shame the tech didn't work. Great session [PERSON_NAME] - you a…" at bounding box center [734, 288] width 554 height 35
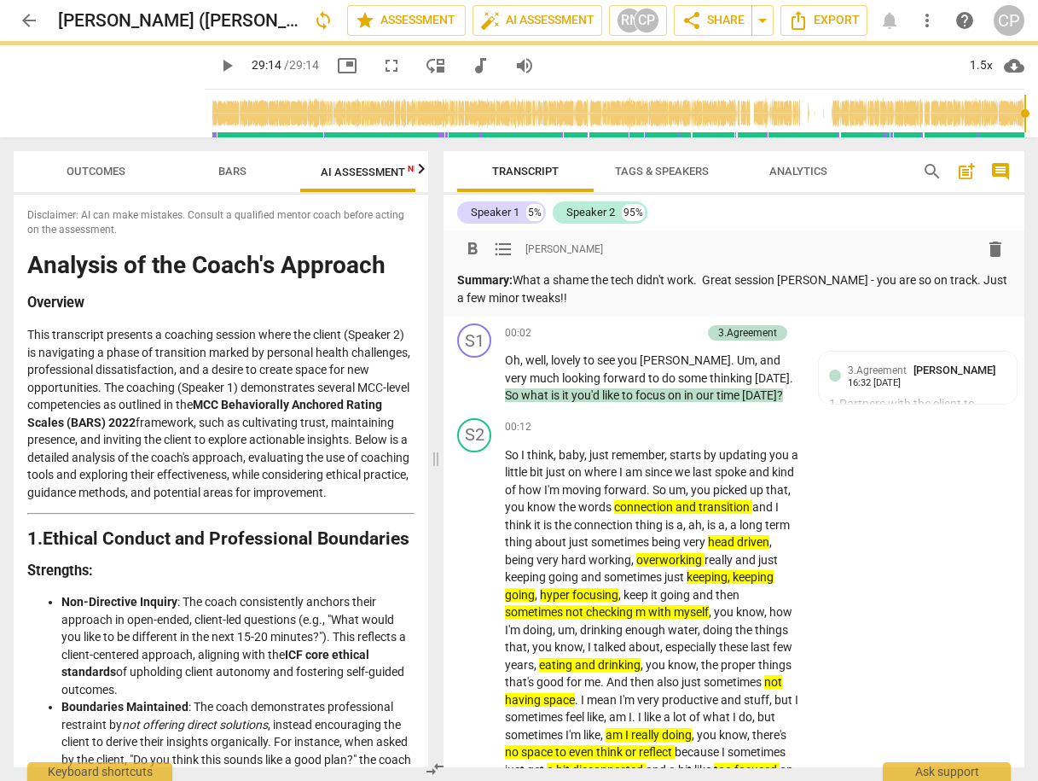
click at [655, 291] on p "Summary: What a shame the tech didn't work. Great session [PERSON_NAME] - you a…" at bounding box center [734, 288] width 554 height 35
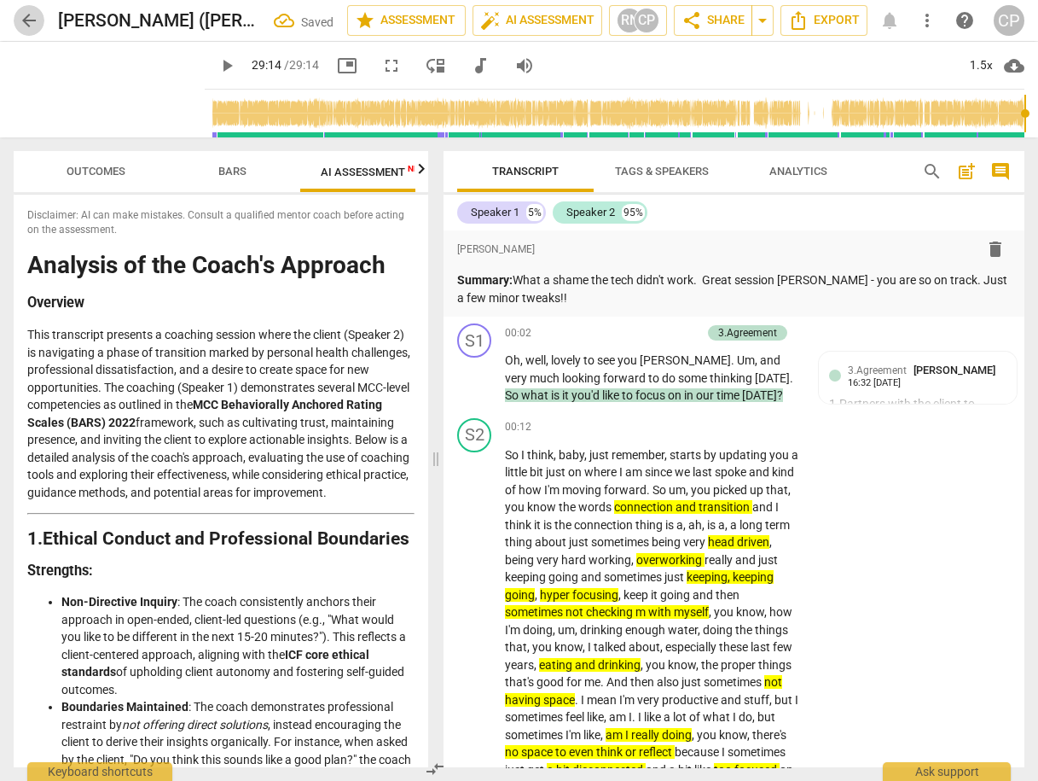
click at [35, 20] on span "arrow_back" at bounding box center [29, 20] width 20 height 20
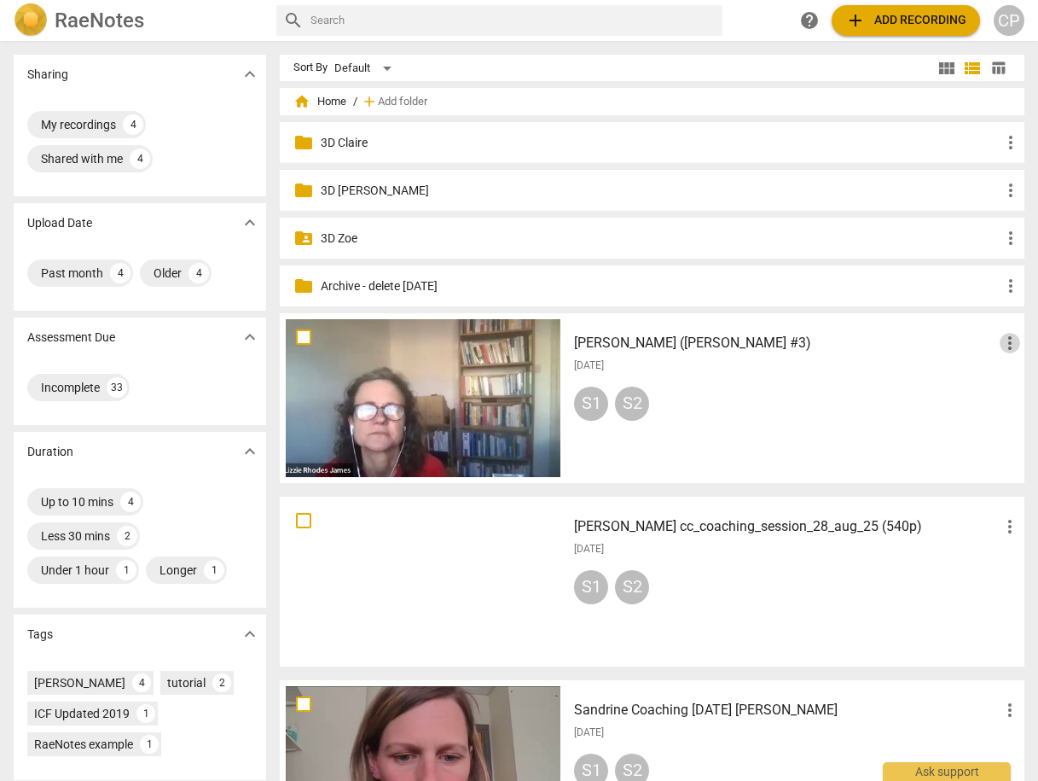
click at [1001, 345] on span "more_vert" at bounding box center [1010, 343] width 20 height 20
click at [996, 349] on li "Move" at bounding box center [991, 342] width 65 height 41
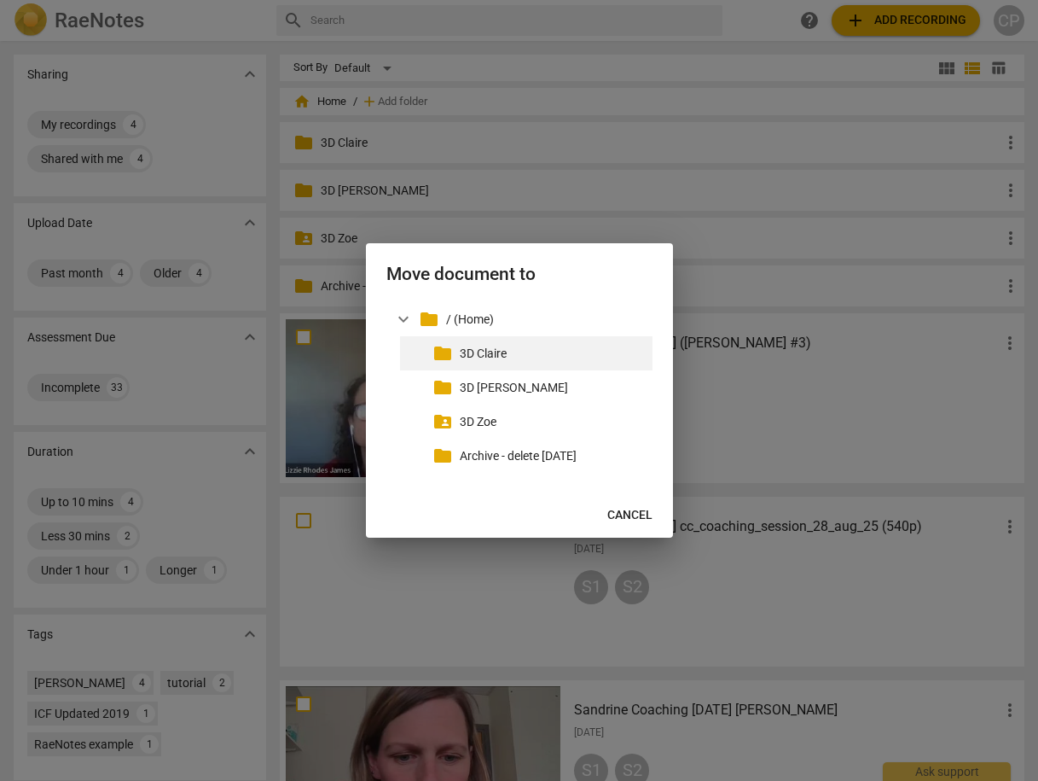
click at [528, 357] on p "3D Claire" at bounding box center [553, 354] width 186 height 18
